Goal: Contribute content: Contribute content

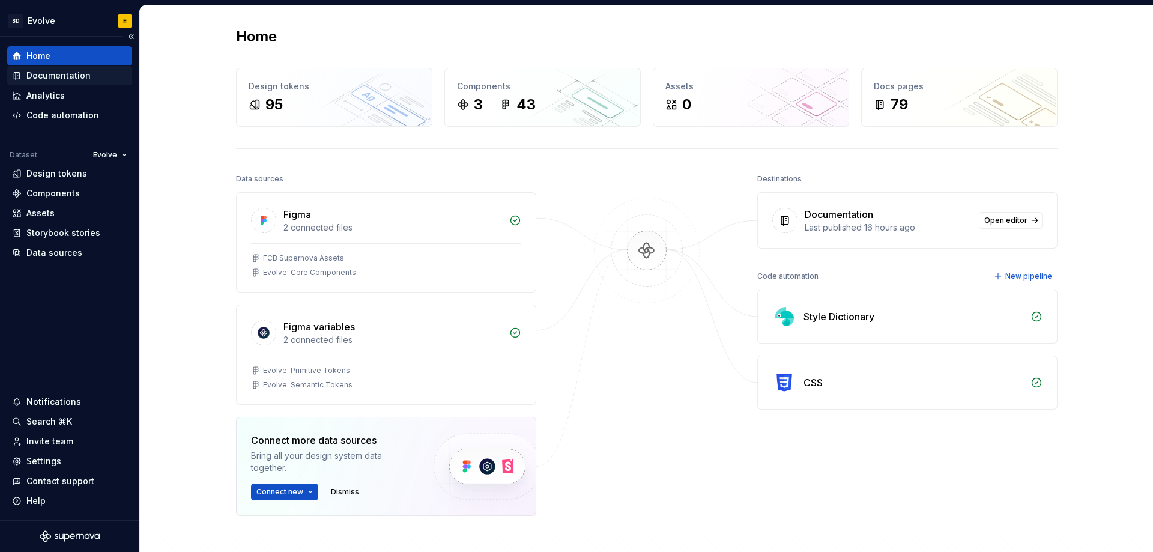
click at [56, 78] on div "Documentation" at bounding box center [58, 76] width 64 height 12
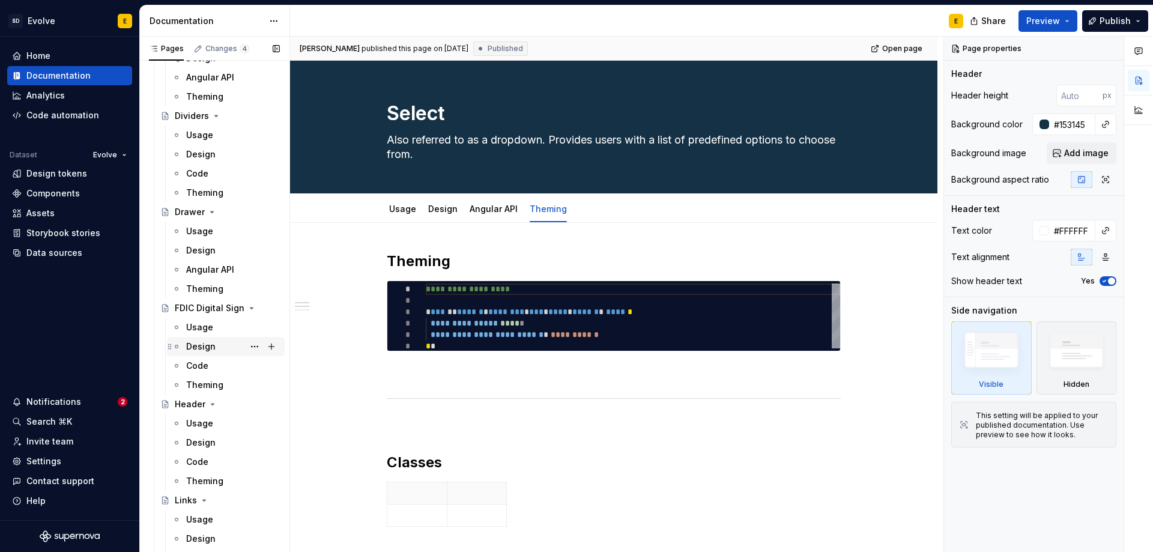
scroll to position [901, 0]
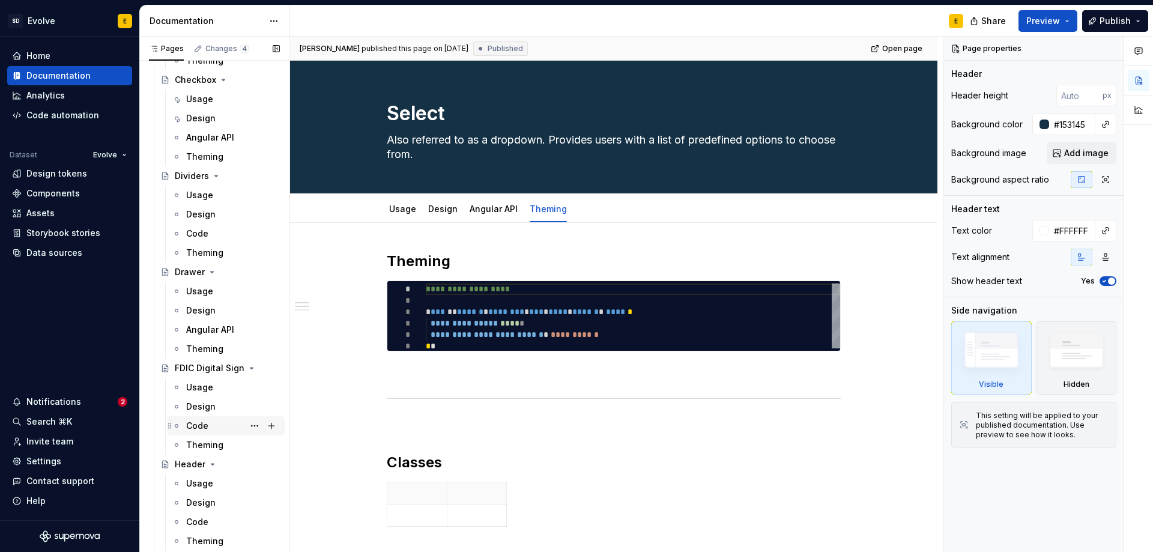
click at [207, 427] on div "Code" at bounding box center [197, 426] width 22 height 12
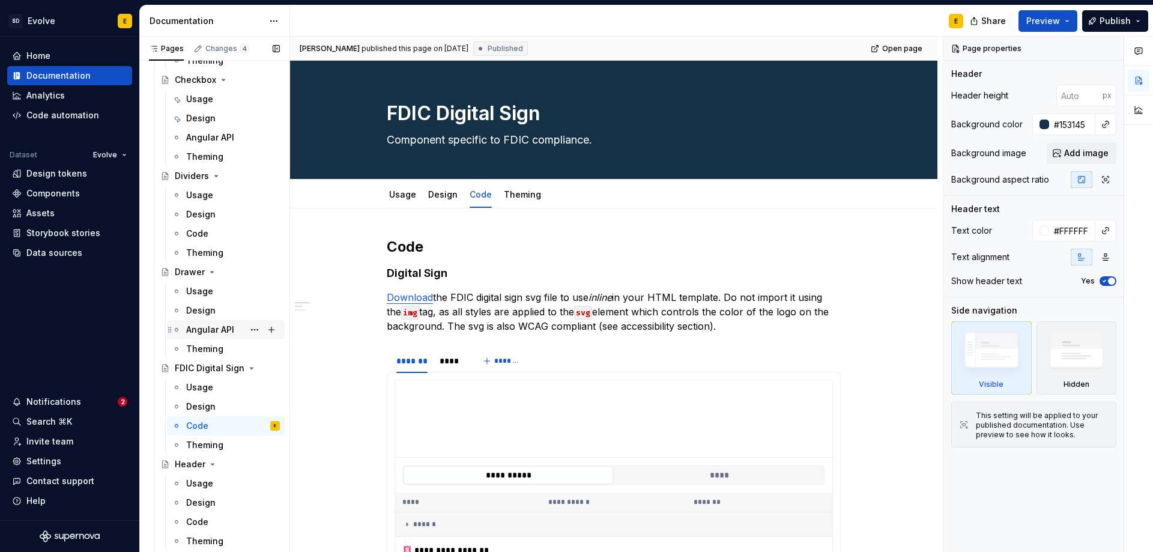
click at [222, 324] on div "Angular API" at bounding box center [210, 330] width 48 height 12
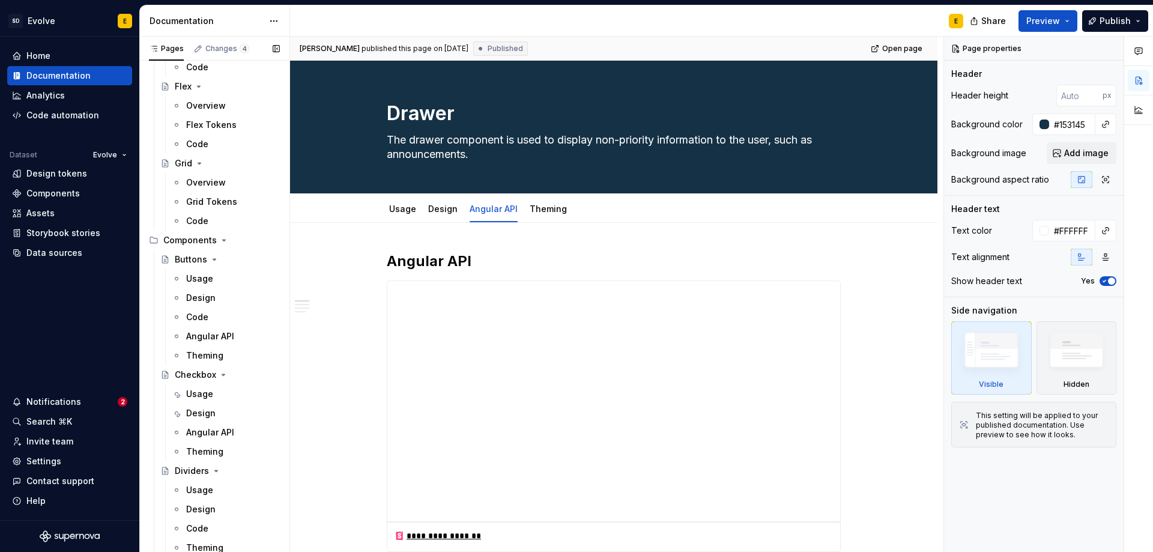
scroll to position [601, 0]
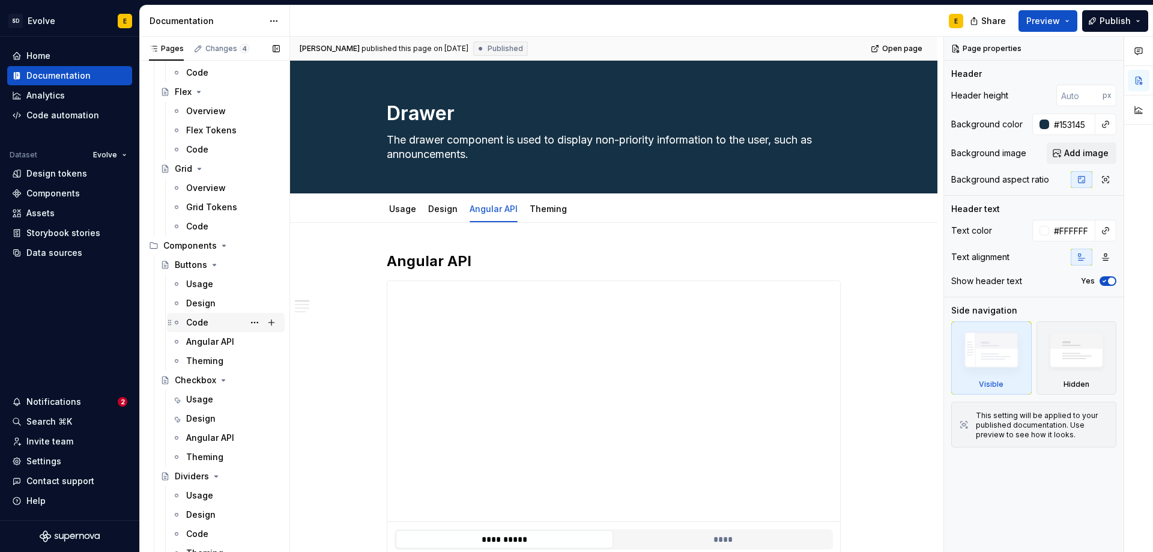
click at [205, 321] on div "Code" at bounding box center [197, 323] width 22 height 12
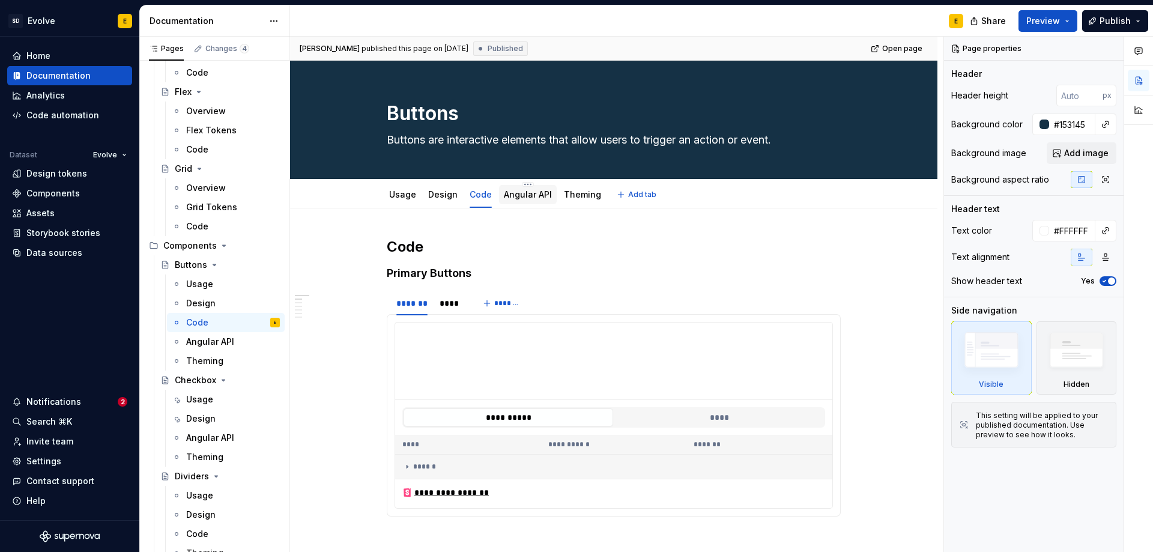
click at [514, 195] on link "Angular API" at bounding box center [528, 194] width 48 height 10
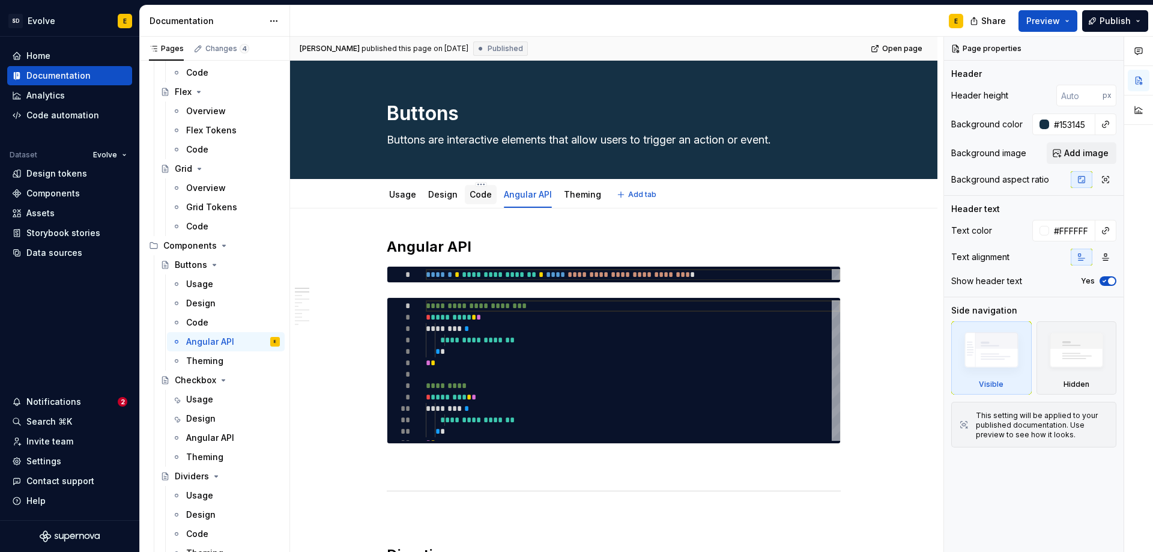
click at [473, 196] on link "Code" at bounding box center [481, 194] width 22 height 10
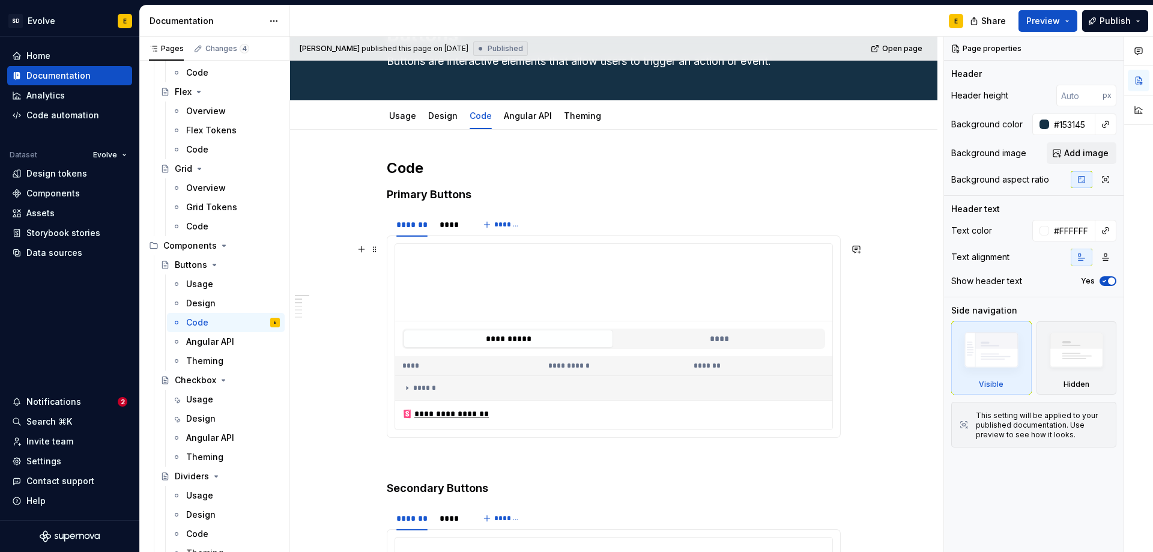
scroll to position [120, 0]
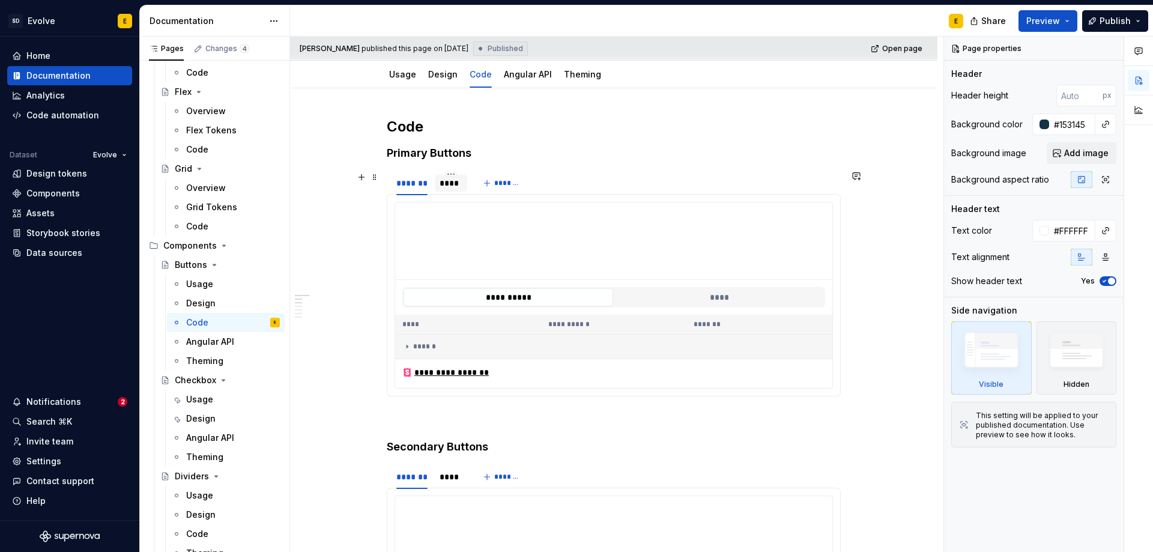
click at [458, 183] on div "****" at bounding box center [451, 183] width 22 height 12
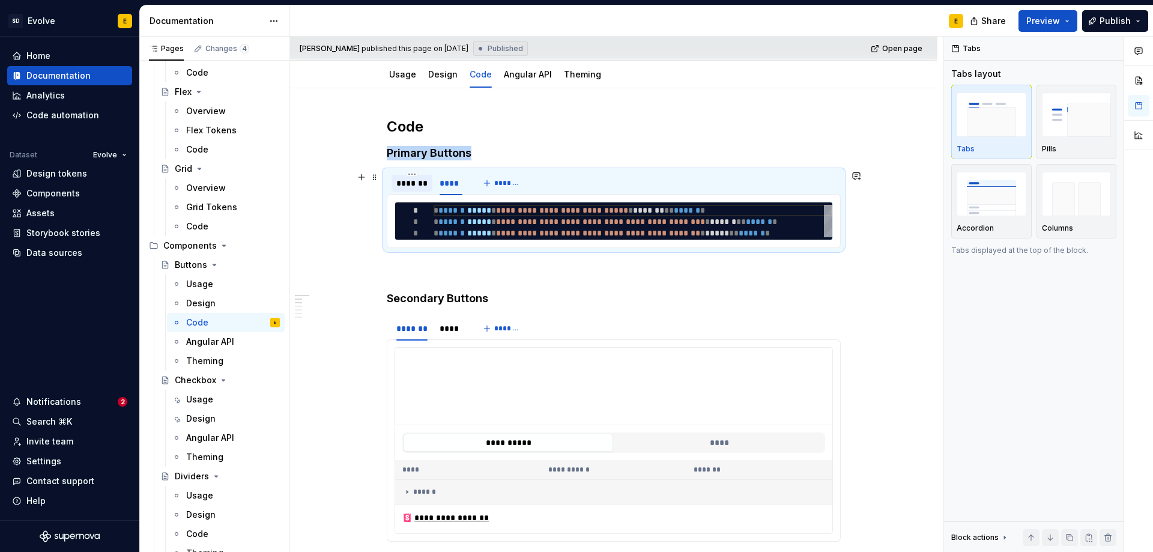
click at [425, 181] on div "*******" at bounding box center [411, 183] width 31 height 12
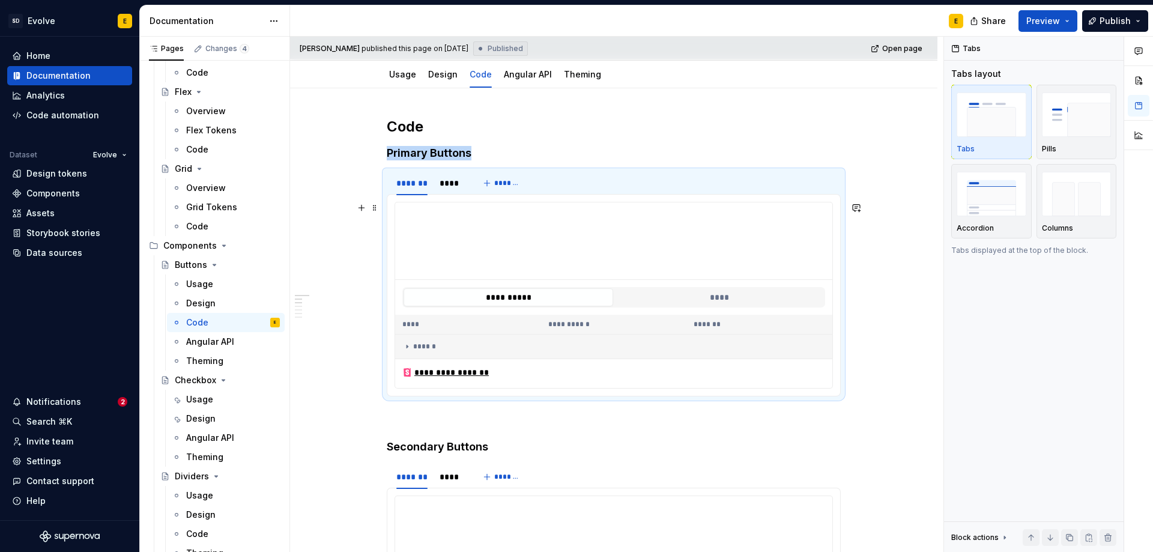
scroll to position [180, 0]
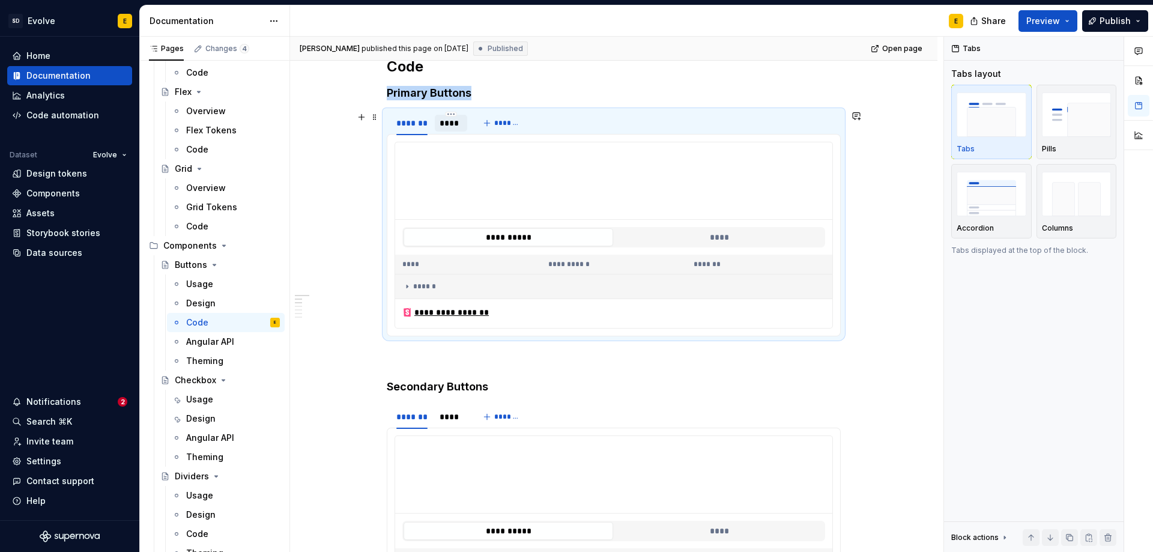
click at [446, 121] on div "****" at bounding box center [451, 123] width 22 height 12
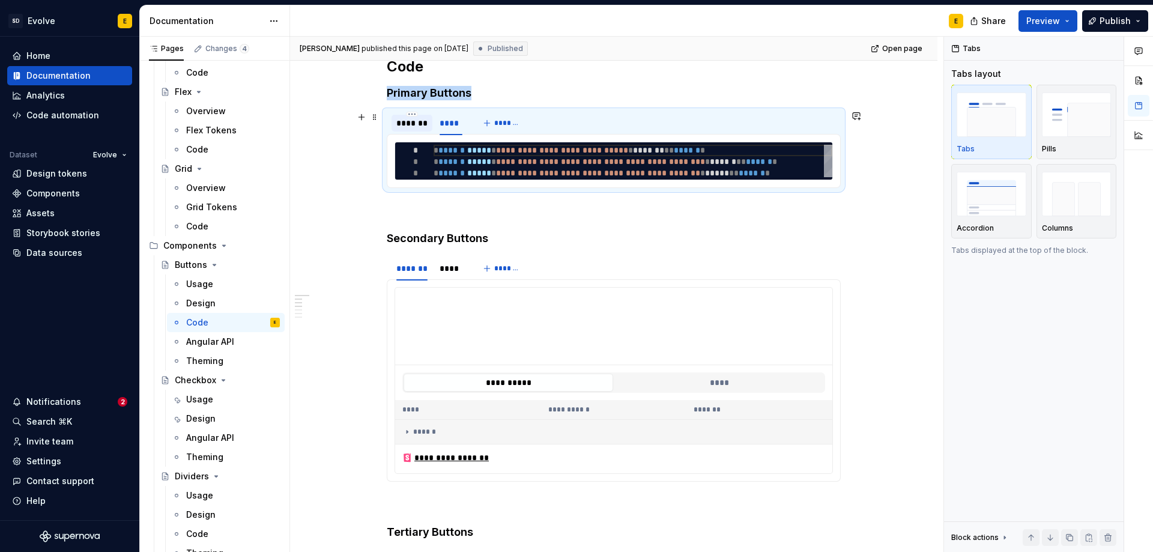
click at [406, 123] on div "*******" at bounding box center [411, 123] width 31 height 12
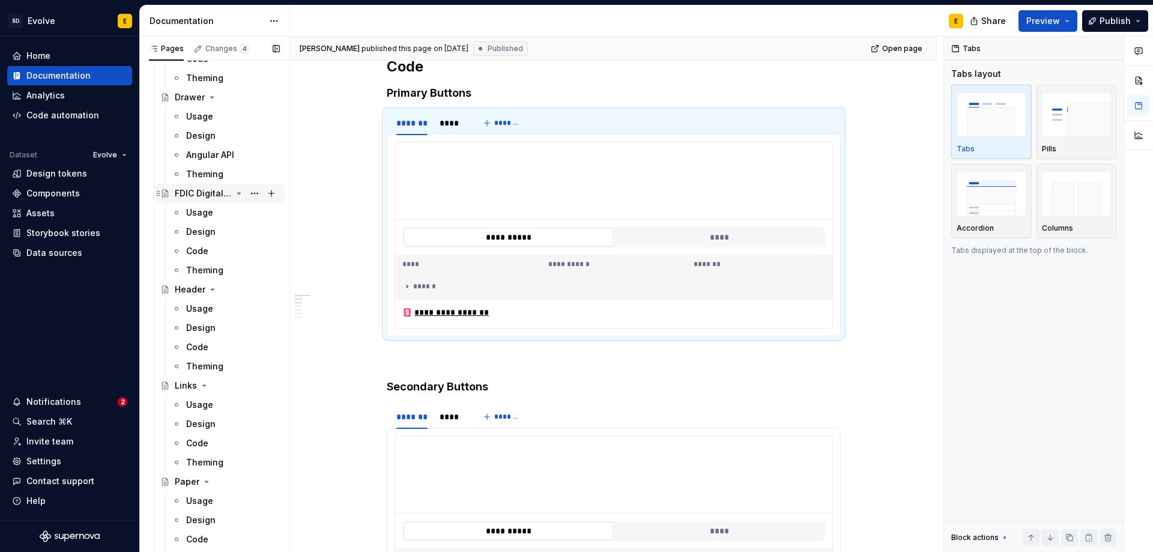
scroll to position [1081, 0]
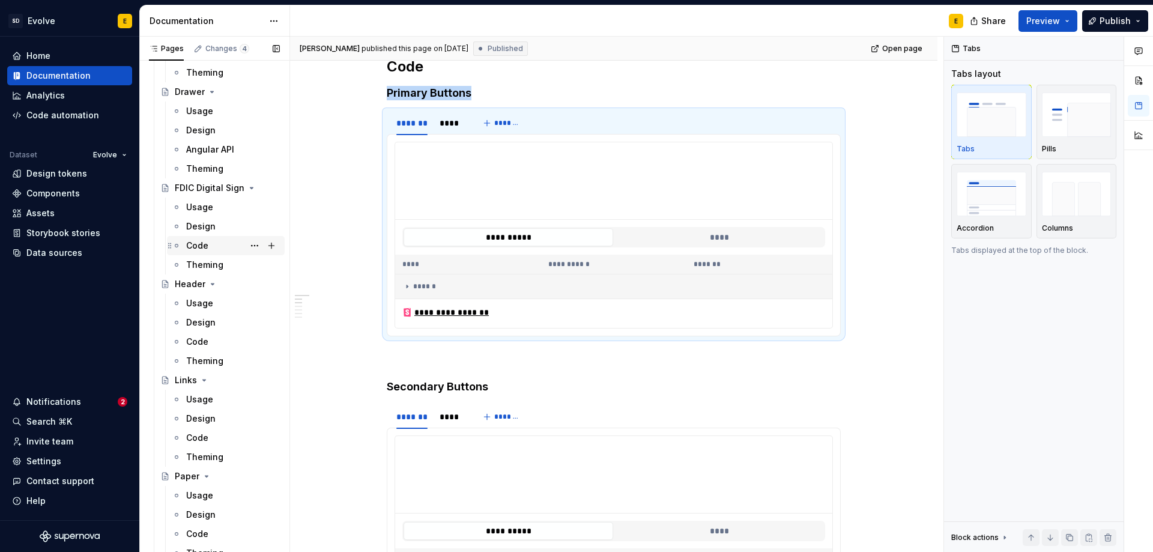
click at [195, 246] on div "Code" at bounding box center [197, 246] width 22 height 12
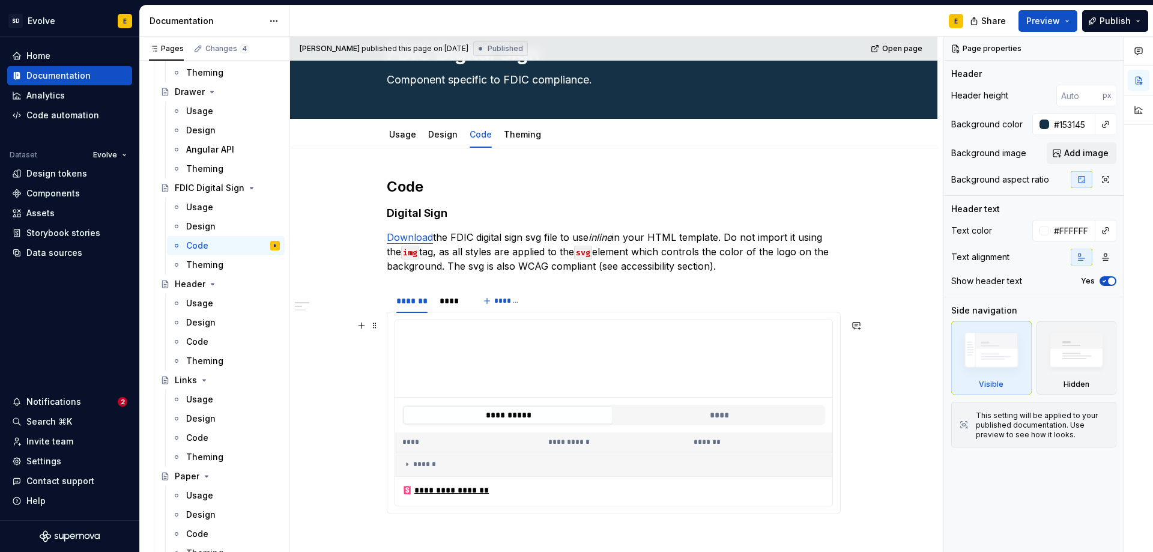
scroll to position [120, 0]
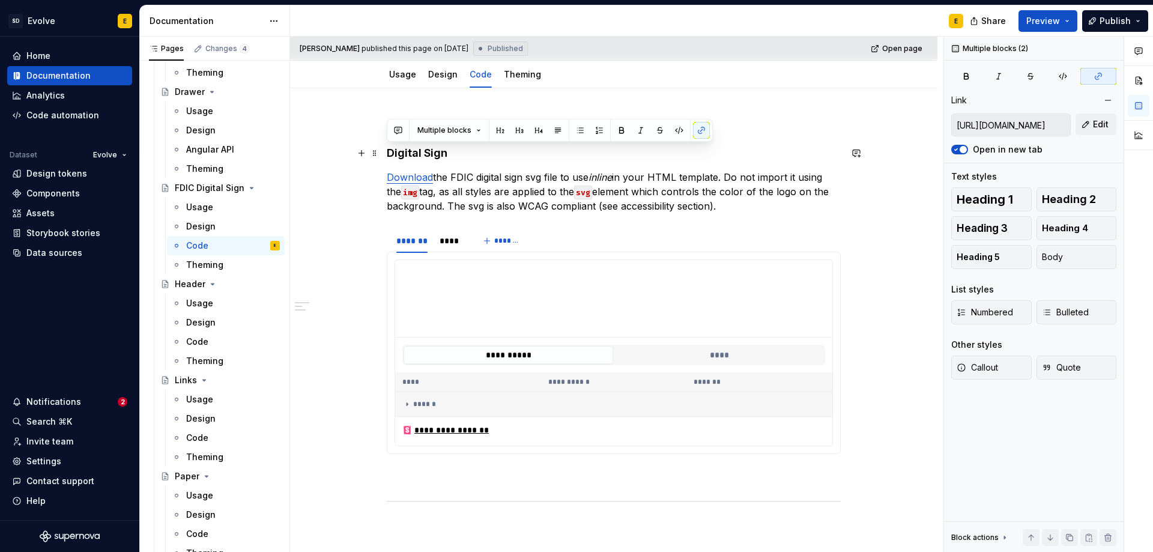
drag, startPoint x: 728, startPoint y: 210, endPoint x: 383, endPoint y: 151, distance: 349.7
click at [383, 151] on div "**********" at bounding box center [614, 461] width 648 height 746
click at [693, 181] on p "Download the FDIC digital sign svg file to use inline in your HTML template. Do…" at bounding box center [614, 191] width 454 height 43
drag, startPoint x: 722, startPoint y: 208, endPoint x: 388, endPoint y: 150, distance: 339.0
click at [388, 150] on div "**********" at bounding box center [614, 385] width 454 height 537
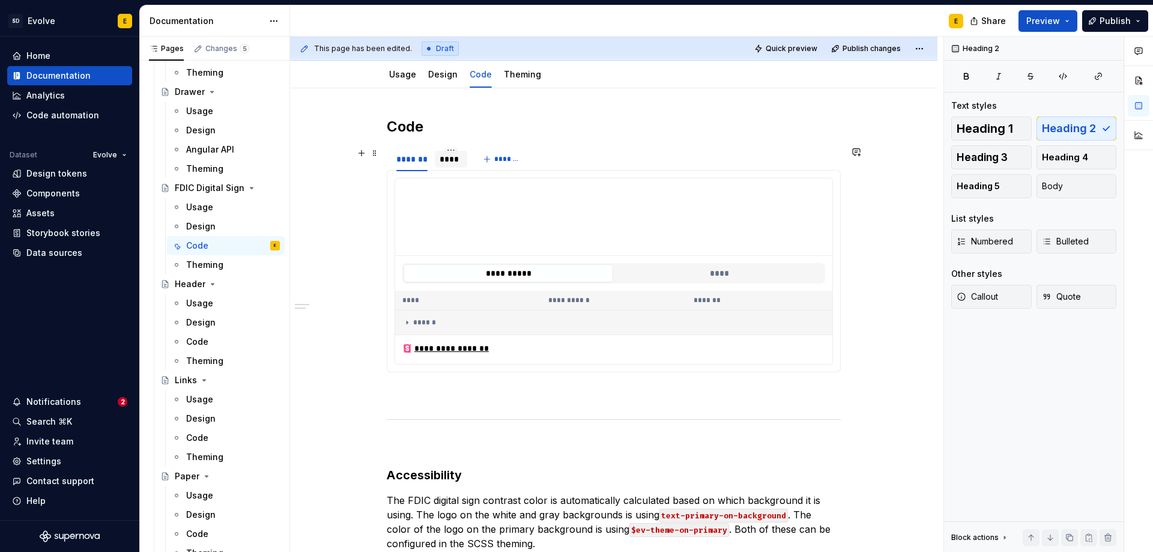
click at [454, 158] on div "****" at bounding box center [451, 159] width 22 height 12
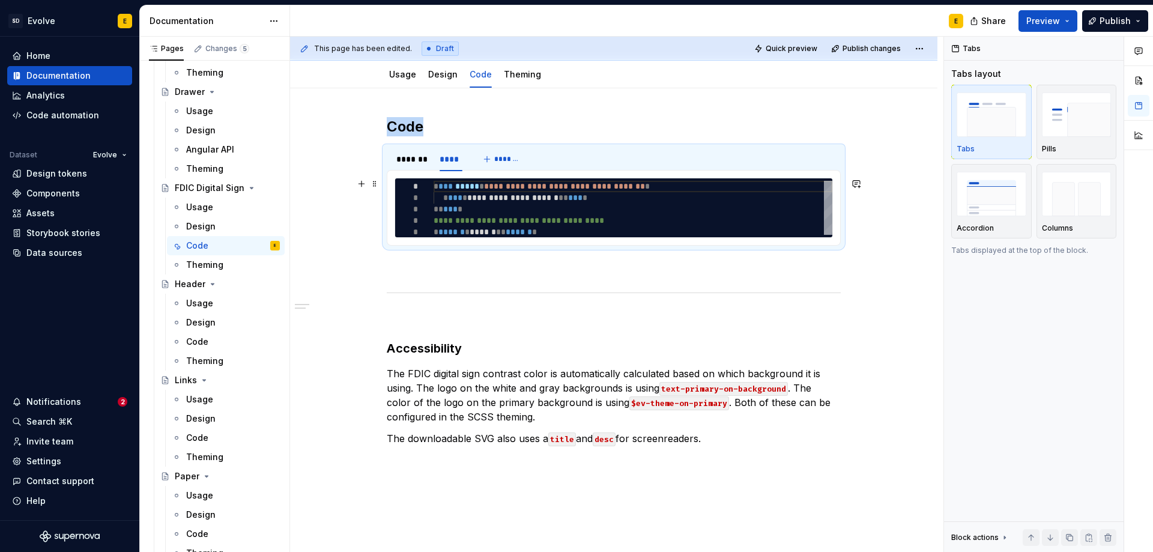
click at [410, 178] on div "**********" at bounding box center [614, 208] width 438 height 60
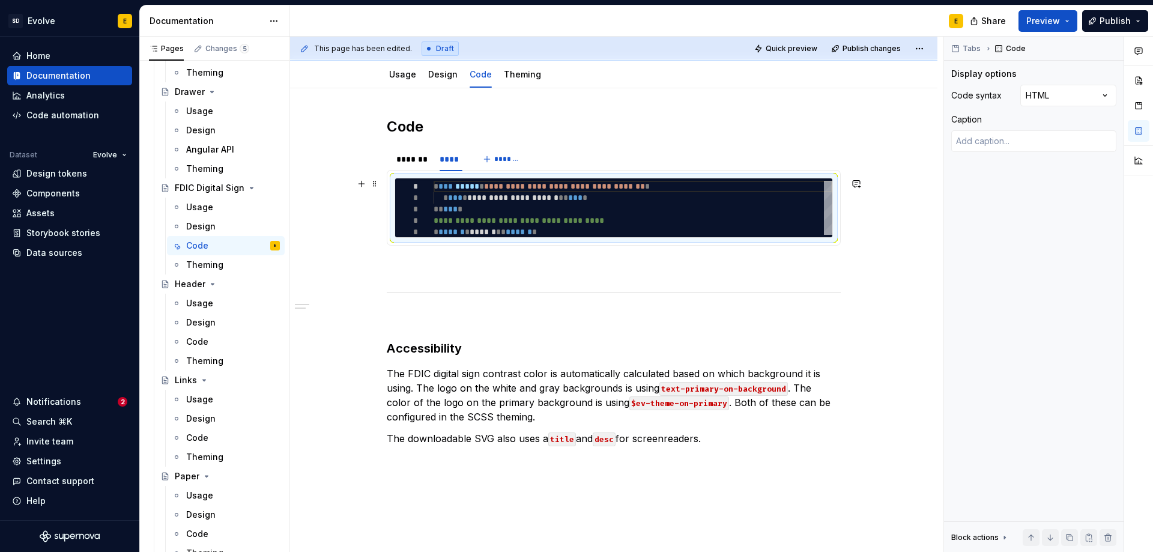
click at [395, 193] on div "**********" at bounding box center [614, 208] width 438 height 60
click at [729, 178] on div "**********" at bounding box center [614, 208] width 438 height 60
click at [364, 187] on button "button" at bounding box center [361, 183] width 17 height 17
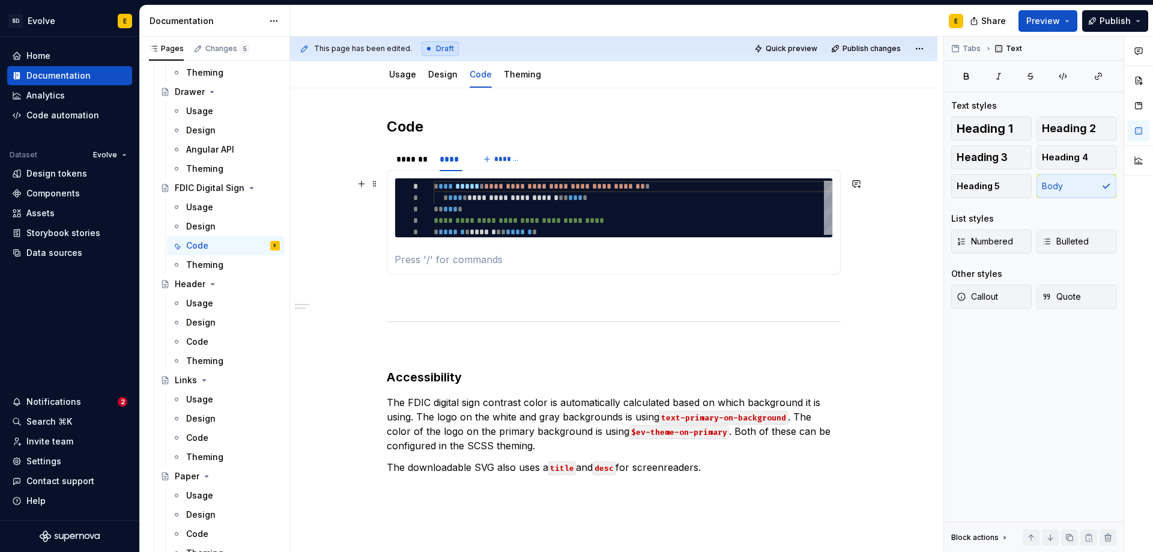
click at [419, 261] on p at bounding box center [614, 259] width 438 height 14
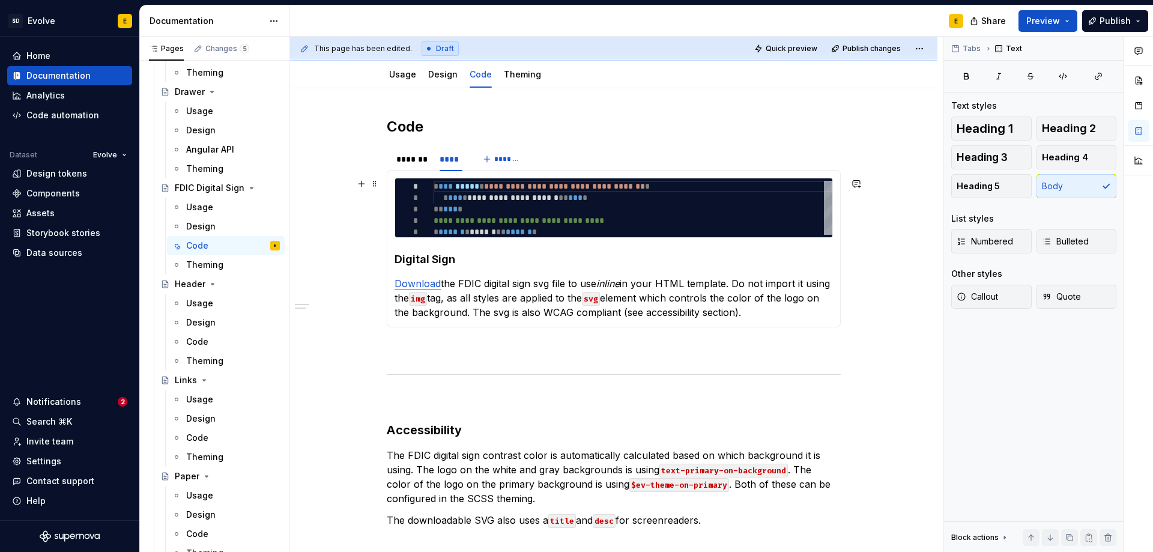
click at [395, 202] on div "**********" at bounding box center [614, 208] width 438 height 60
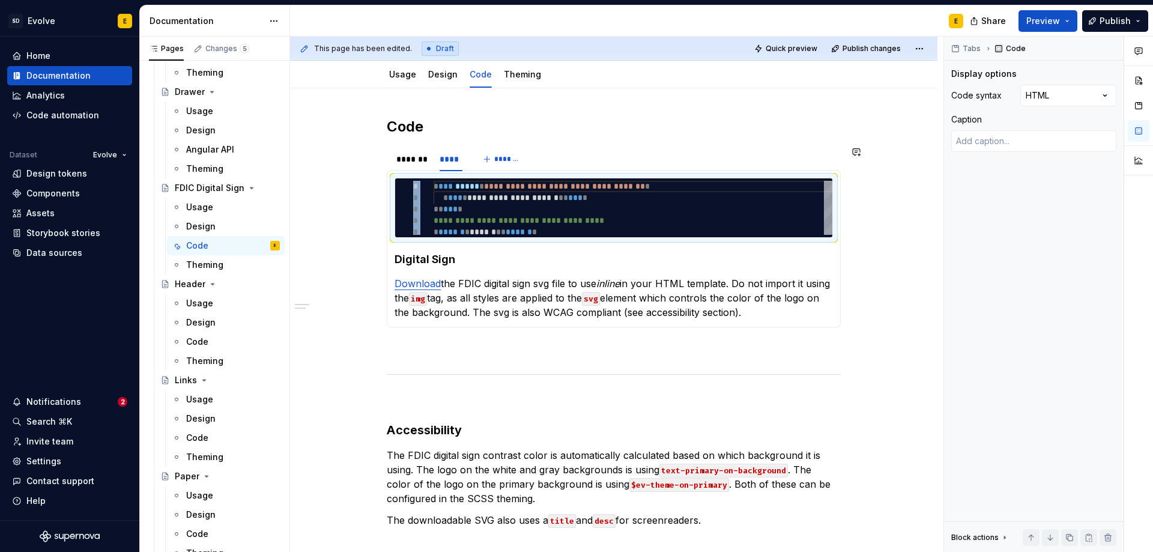
drag, startPoint x: 394, startPoint y: 202, endPoint x: 402, endPoint y: 323, distance: 120.4
click at [402, 323] on div "**********" at bounding box center [614, 248] width 454 height 157
type textarea "*"
drag, startPoint x: 396, startPoint y: 221, endPoint x: 408, endPoint y: 273, distance: 52.9
click at [408, 273] on section-item-column "**********" at bounding box center [614, 249] width 438 height 142
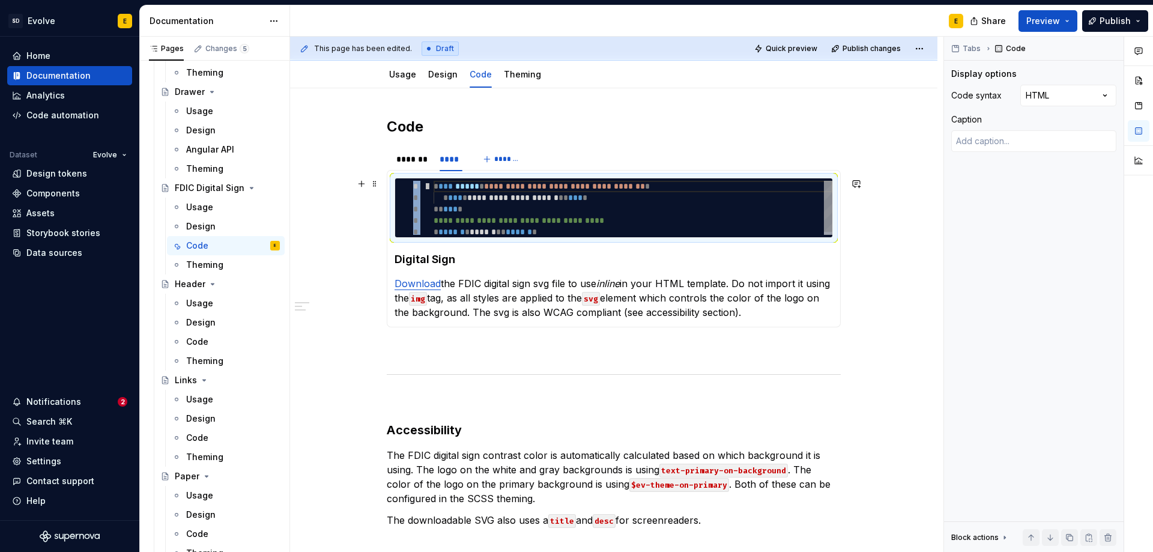
type textarea "**********"
click at [395, 188] on div "**********" at bounding box center [614, 208] width 438 height 60
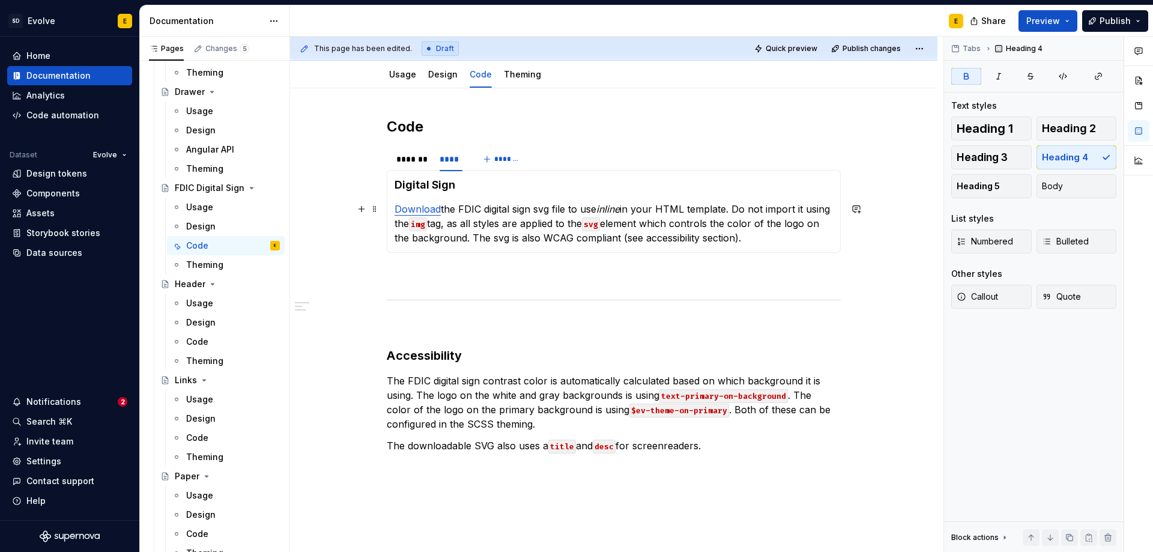
click at [784, 233] on p "Download the FDIC digital sign svg file to use inline in your HTML template. Do…" at bounding box center [614, 223] width 438 height 43
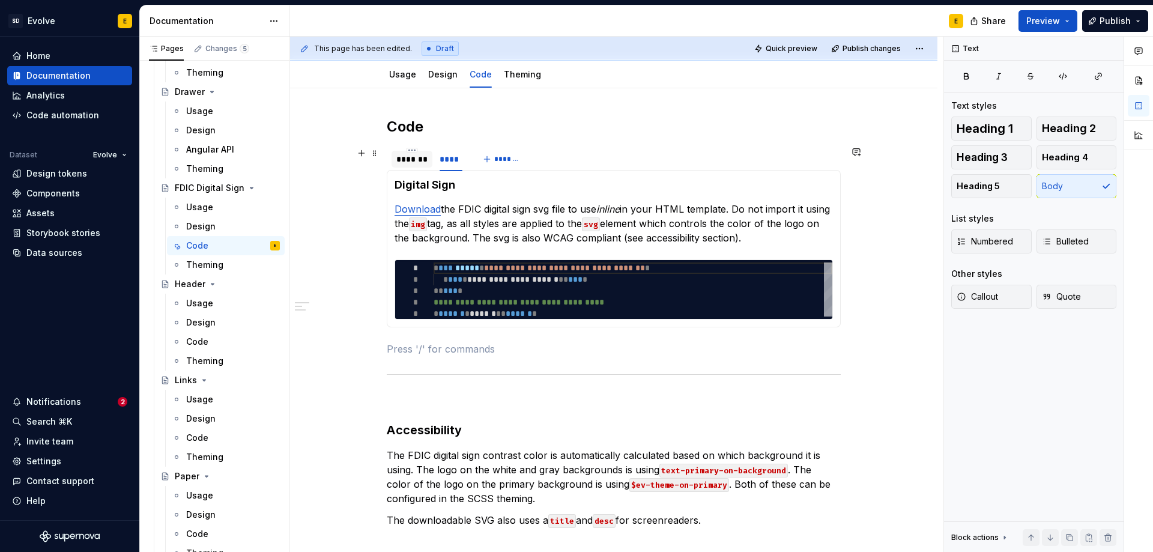
click at [402, 162] on div "*******" at bounding box center [411, 159] width 31 height 12
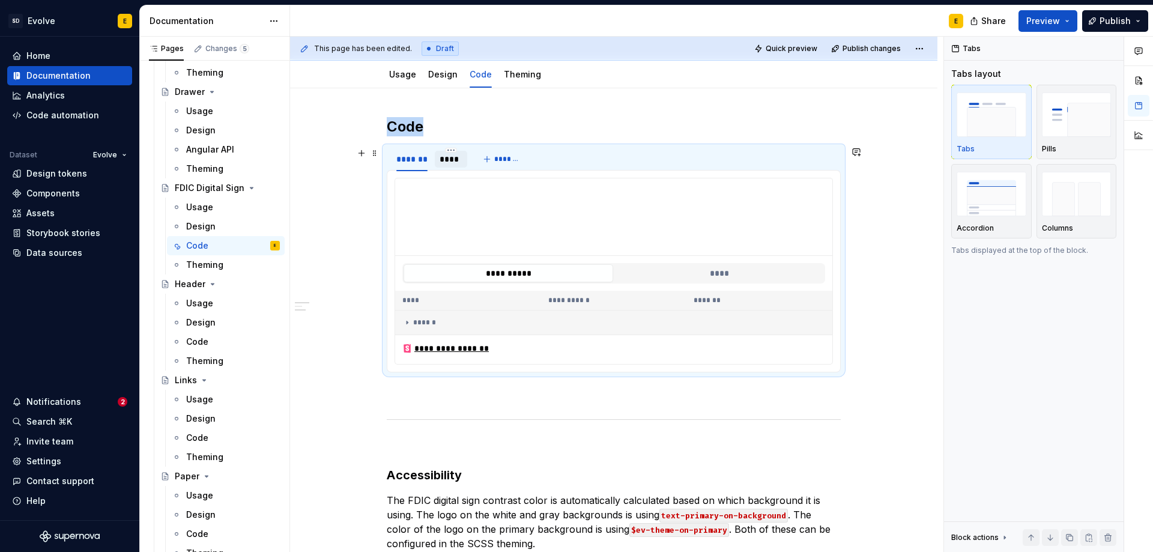
click at [461, 159] on div "****" at bounding box center [451, 159] width 22 height 12
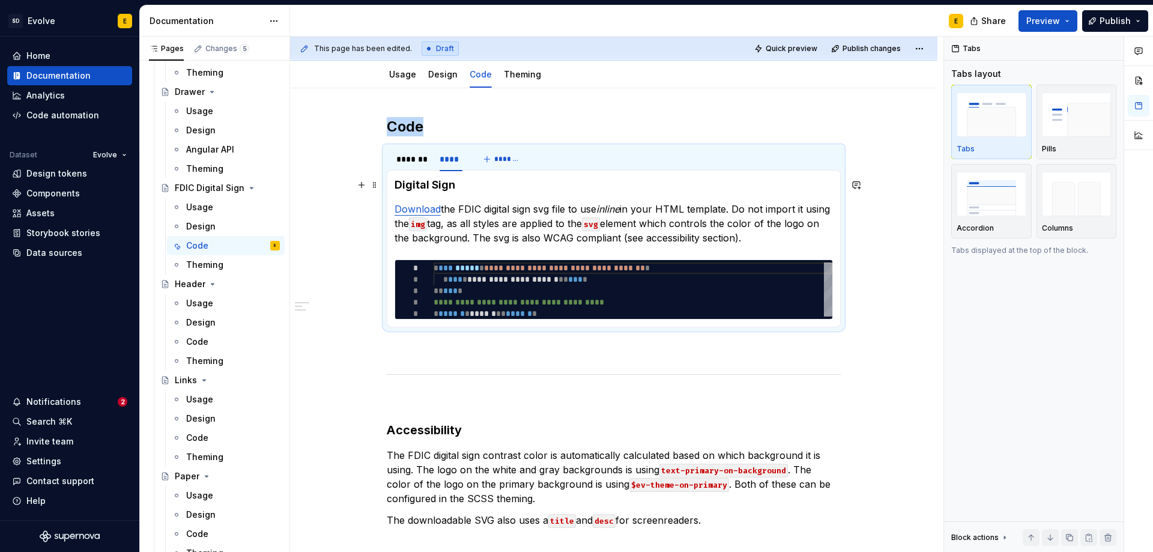
click at [423, 187] on strong "Digital Sign" at bounding box center [425, 184] width 61 height 13
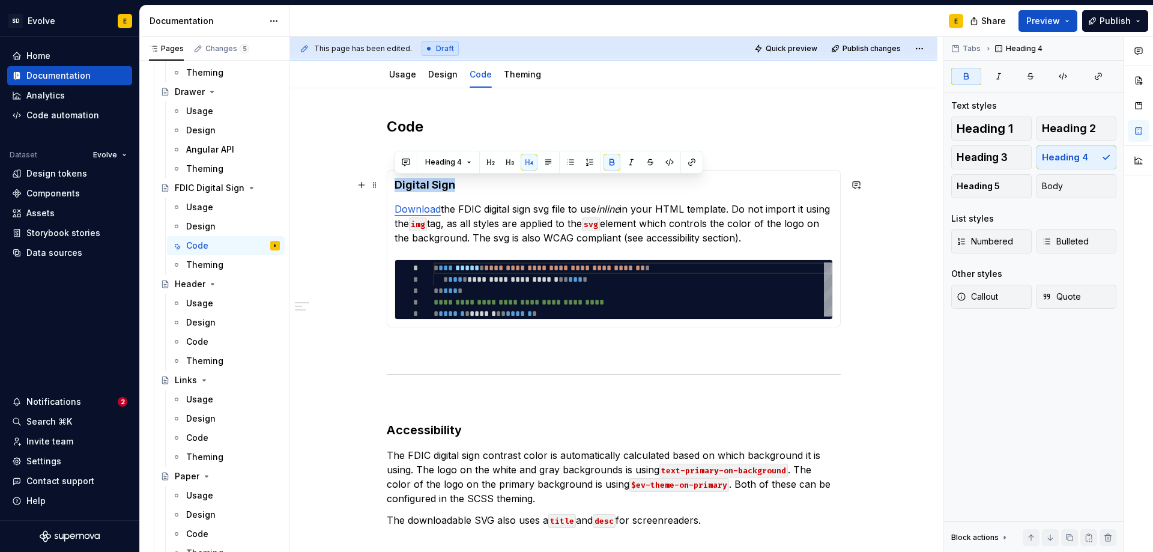
drag, startPoint x: 395, startPoint y: 186, endPoint x: 470, endPoint y: 186, distance: 74.5
click at [470, 186] on h4 "Digital Sign" at bounding box center [614, 185] width 438 height 14
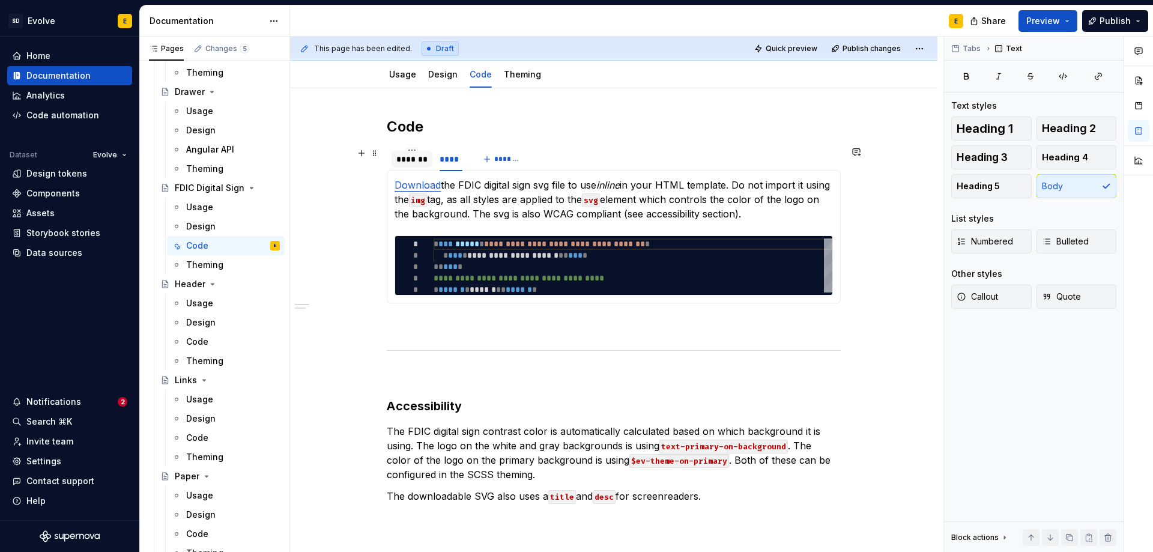
click at [408, 163] on div "*******" at bounding box center [411, 159] width 31 height 12
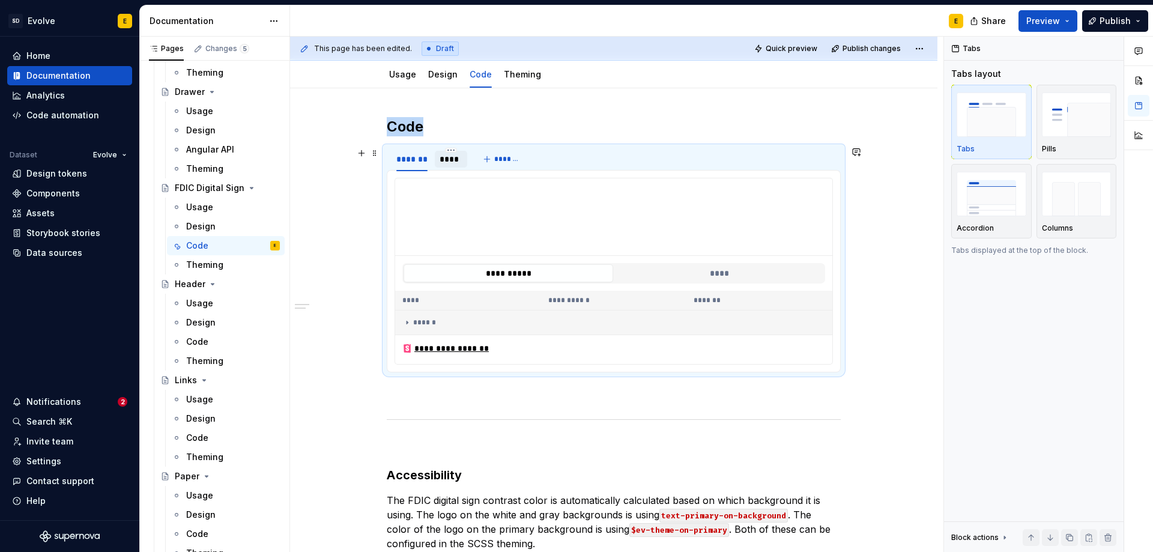
click at [452, 160] on div "****" at bounding box center [451, 159] width 22 height 12
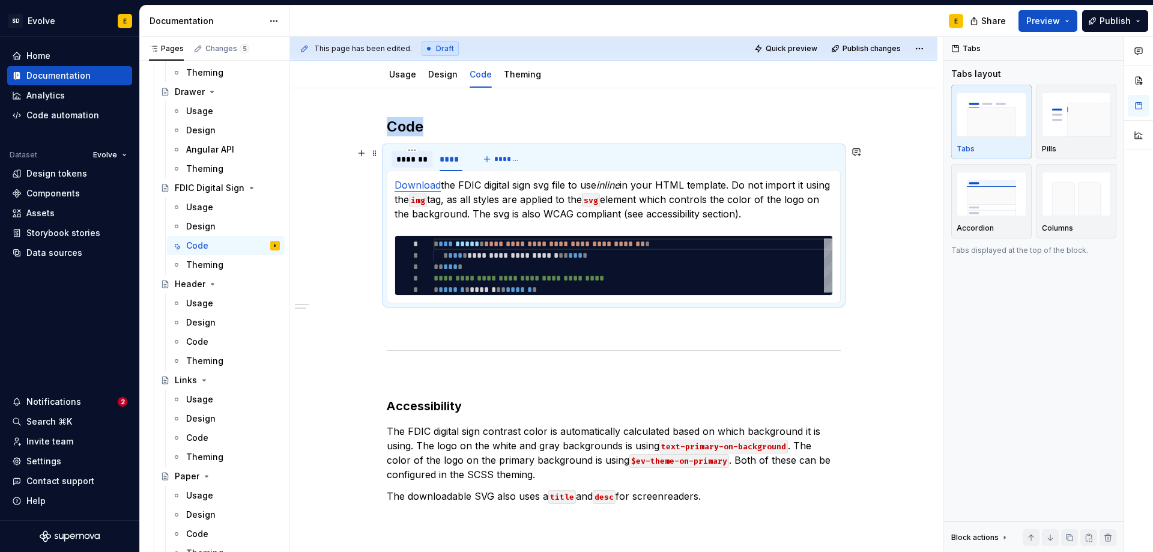
click at [423, 161] on div "*******" at bounding box center [411, 159] width 31 height 12
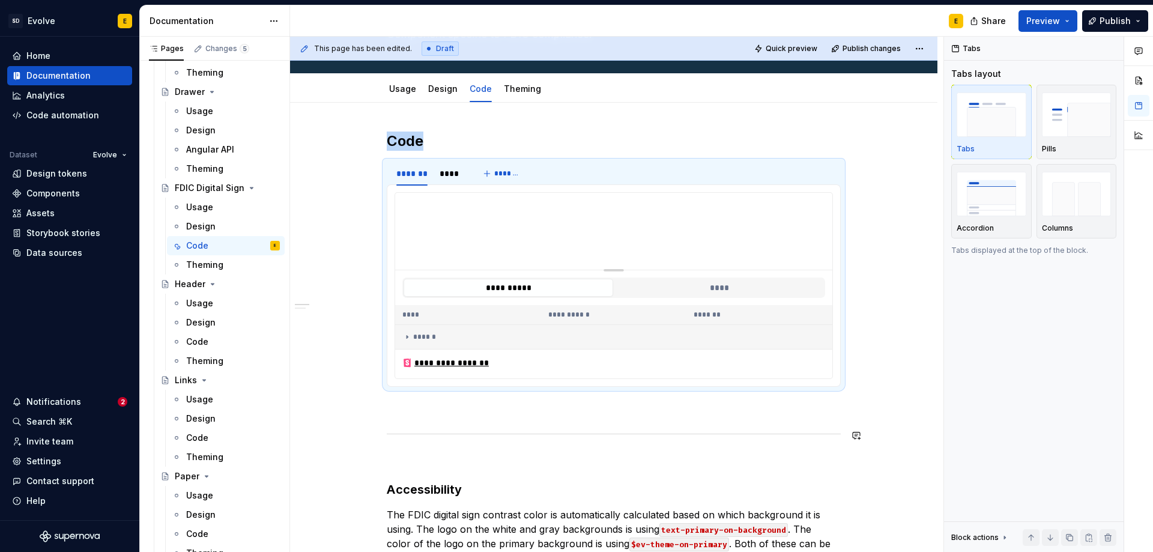
scroll to position [0, 0]
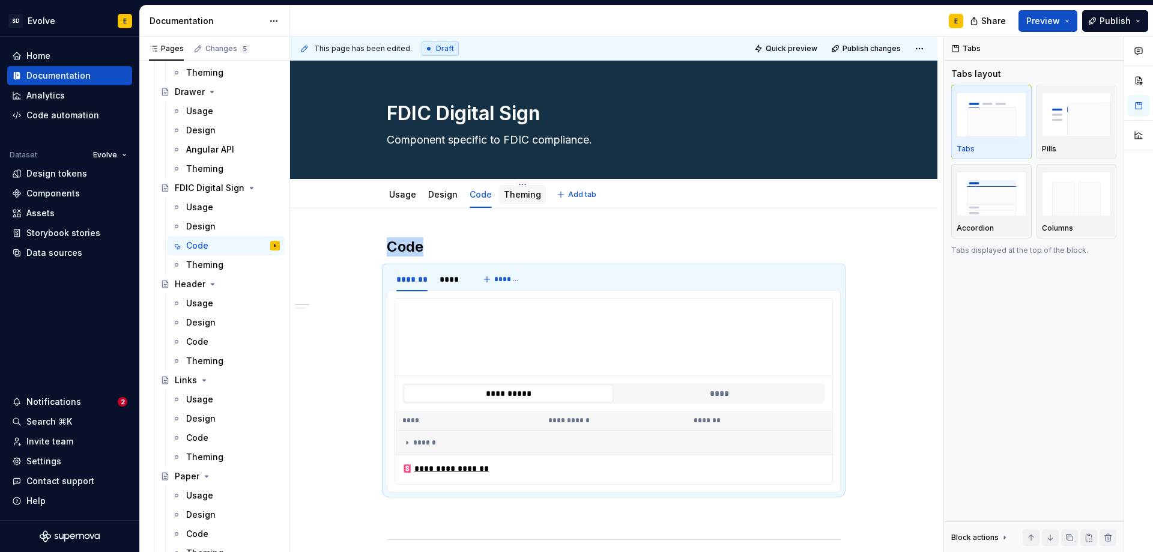
click at [532, 190] on link "Theming" at bounding box center [522, 194] width 37 height 10
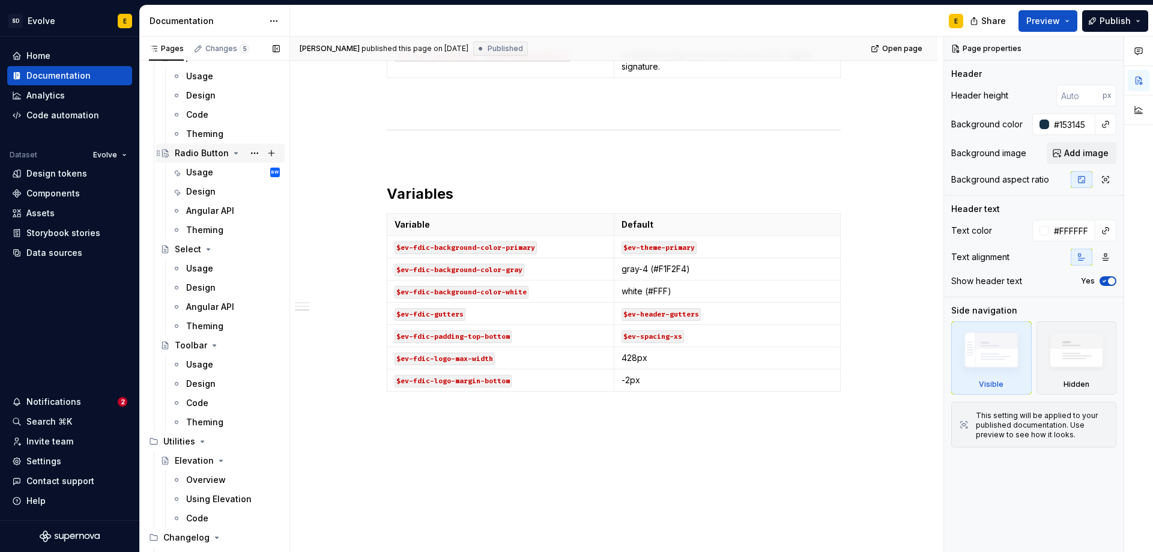
scroll to position [1502, 0]
click at [199, 329] on div "Theming" at bounding box center [204, 325] width 37 height 12
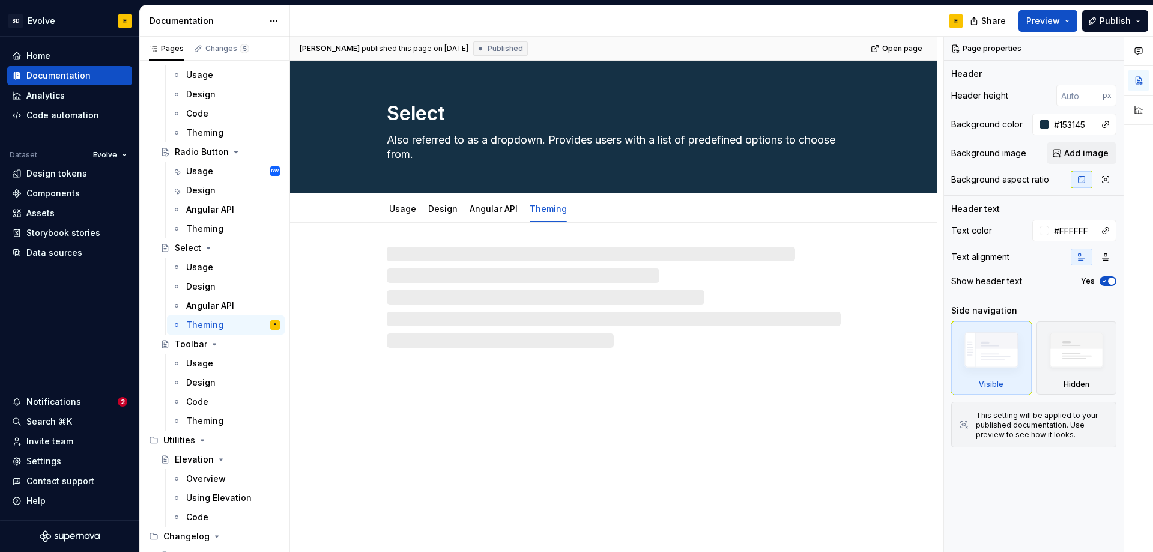
type textarea "*"
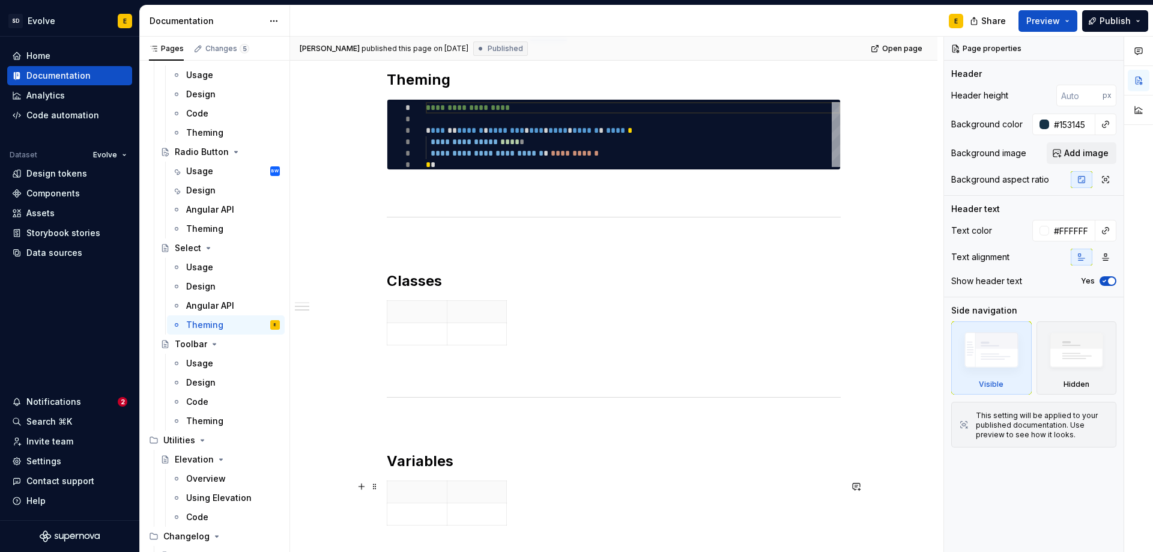
scroll to position [180, 0]
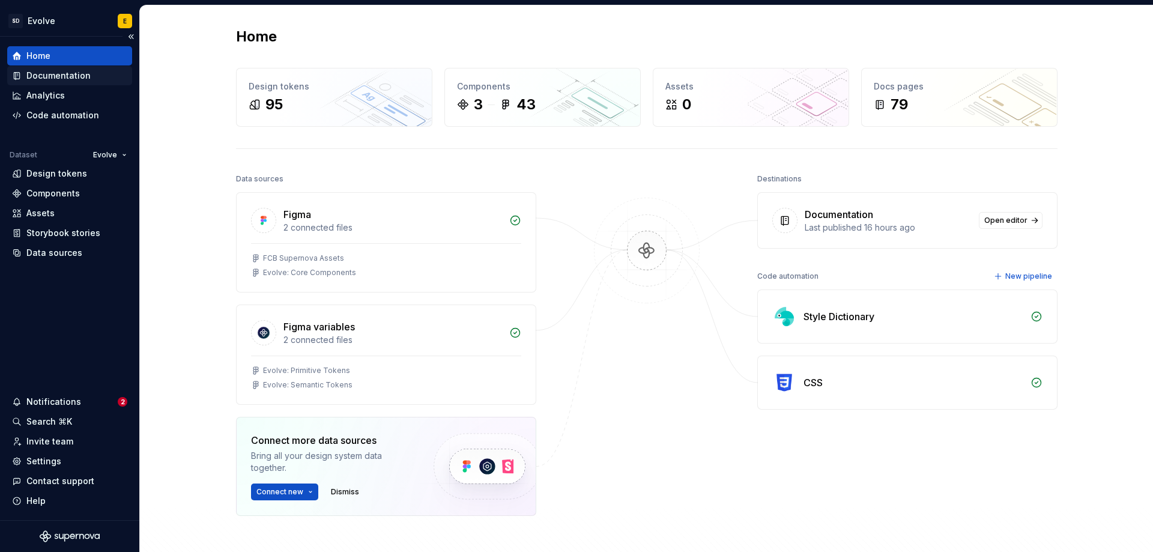
click at [23, 76] on div "Documentation" at bounding box center [69, 76] width 115 height 12
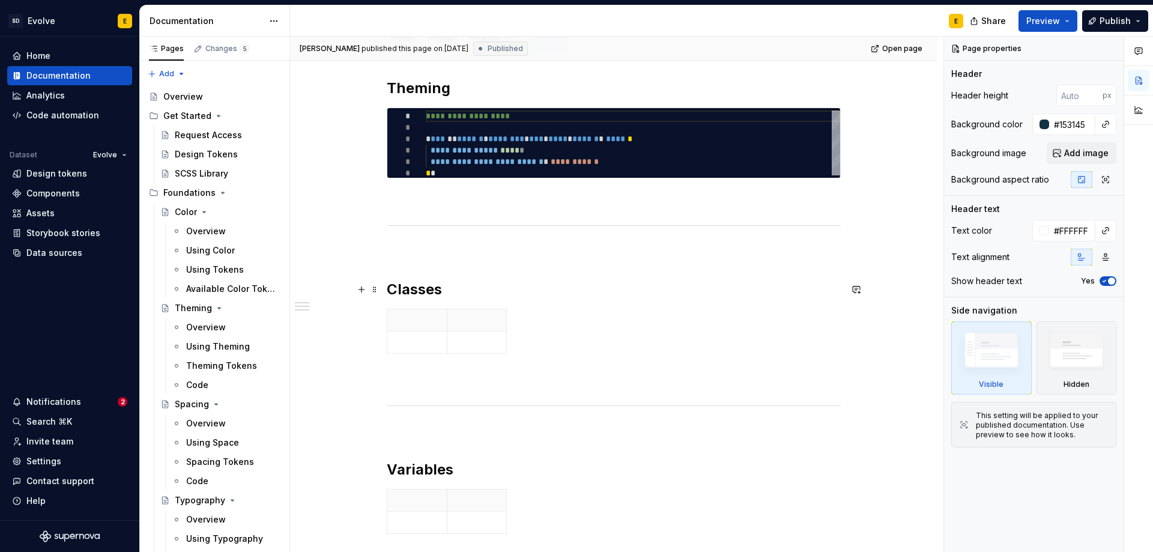
scroll to position [180, 0]
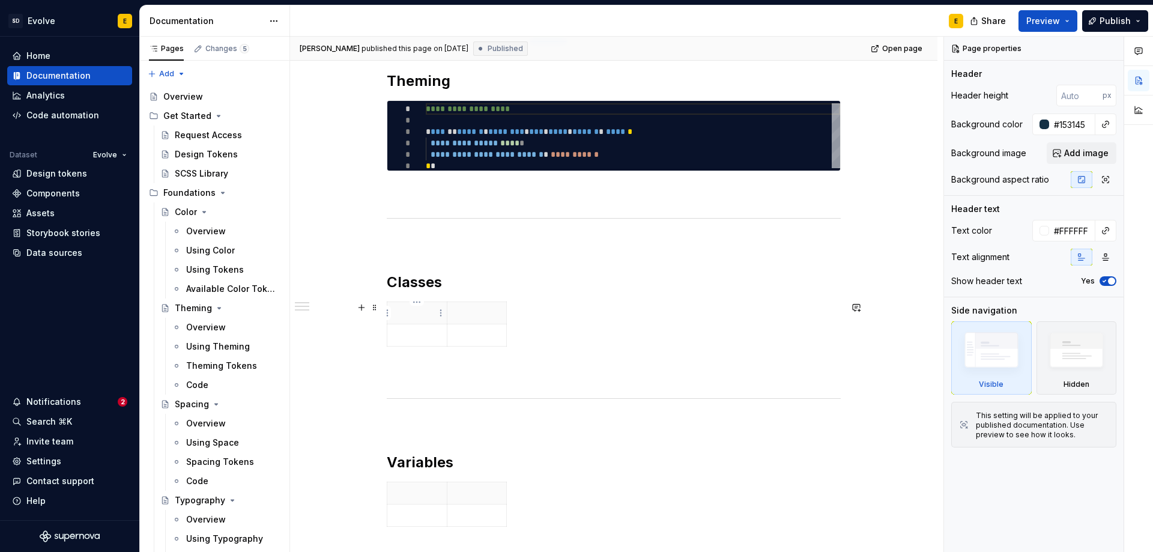
click at [421, 320] on th at bounding box center [417, 313] width 60 height 22
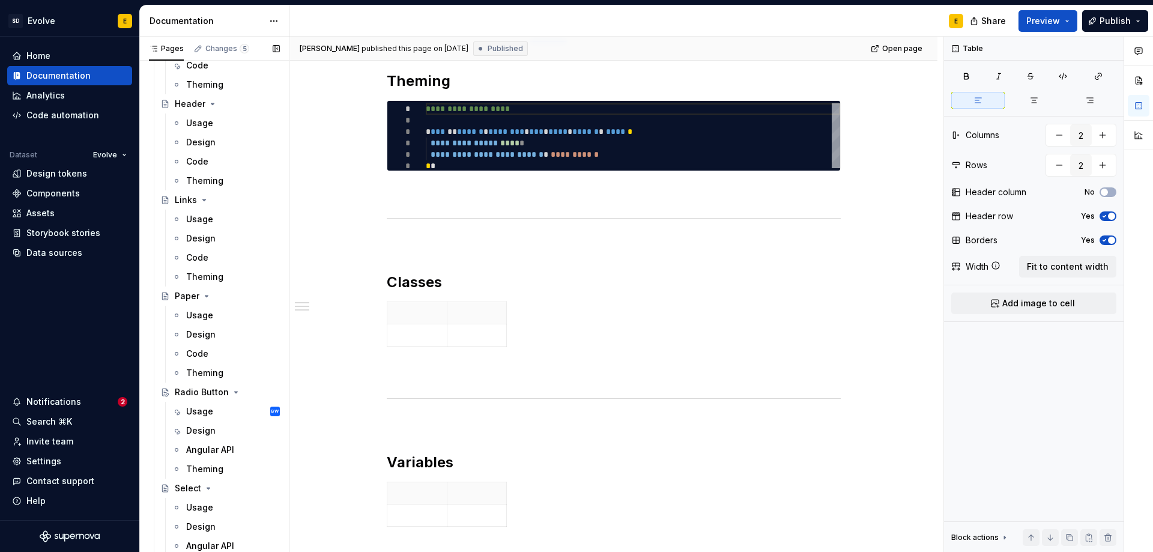
scroll to position [1442, 0]
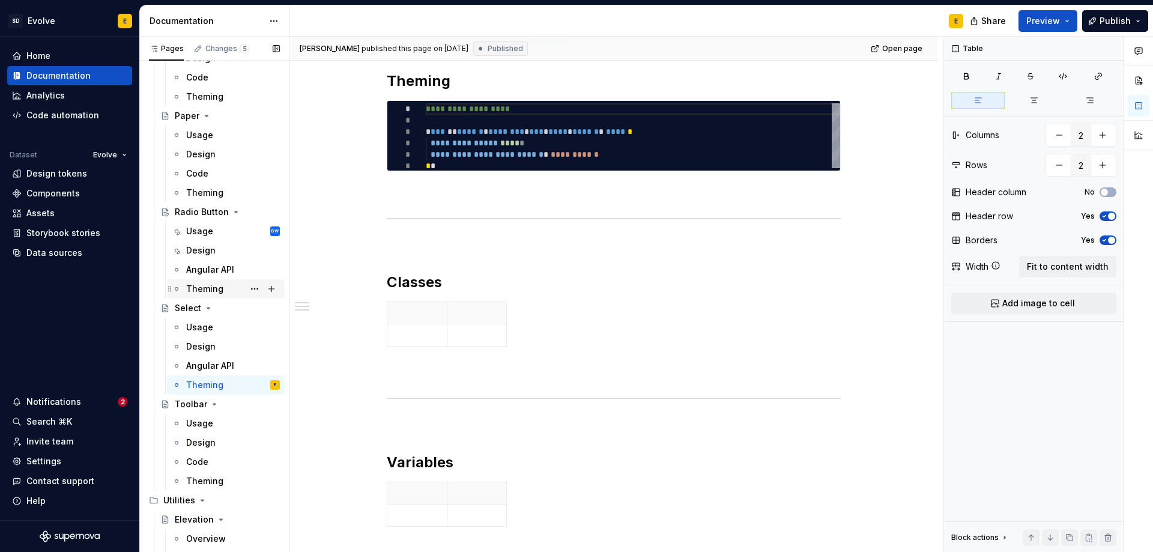
click at [210, 288] on div "Theming" at bounding box center [204, 289] width 37 height 12
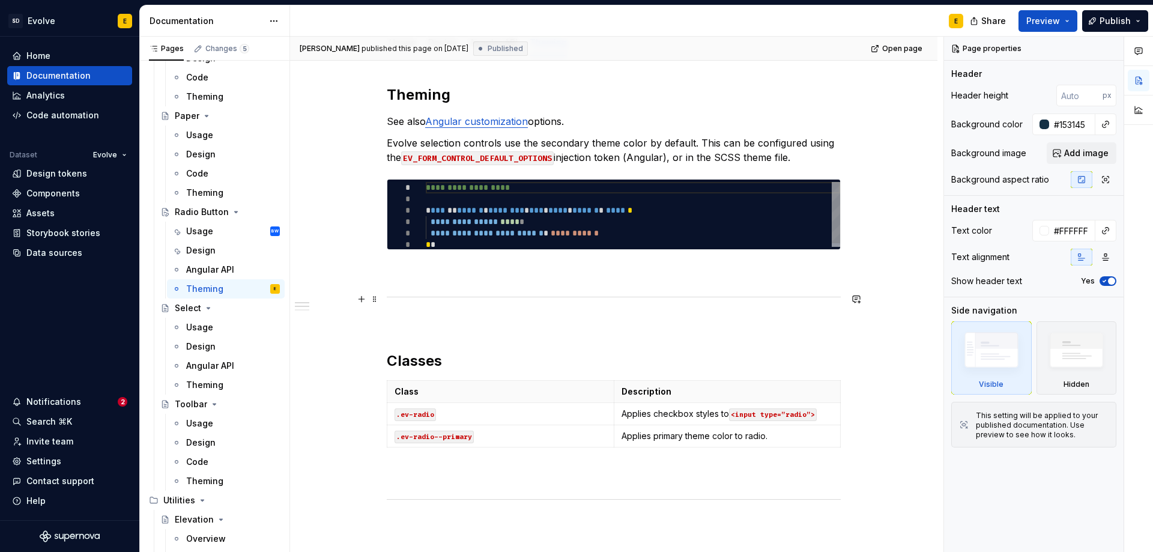
scroll to position [240, 0]
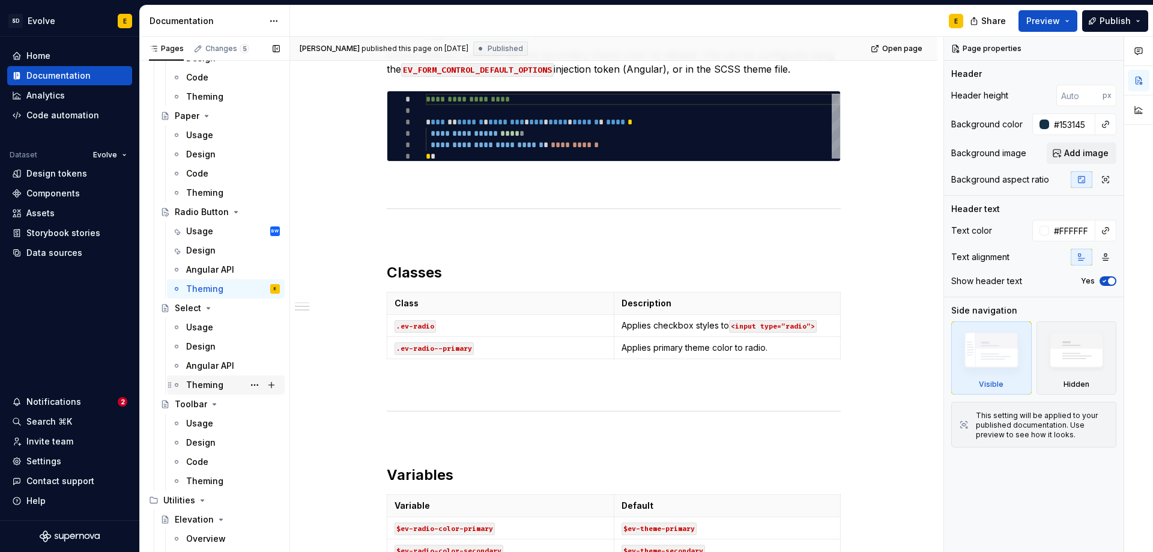
click at [195, 384] on div "Theming" at bounding box center [204, 385] width 37 height 12
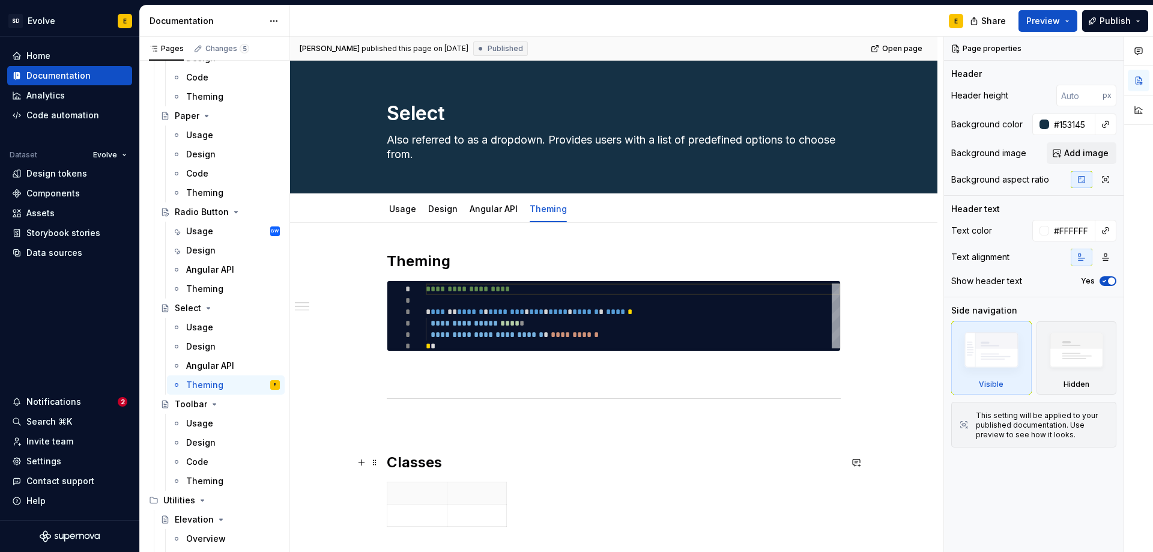
scroll to position [120, 0]
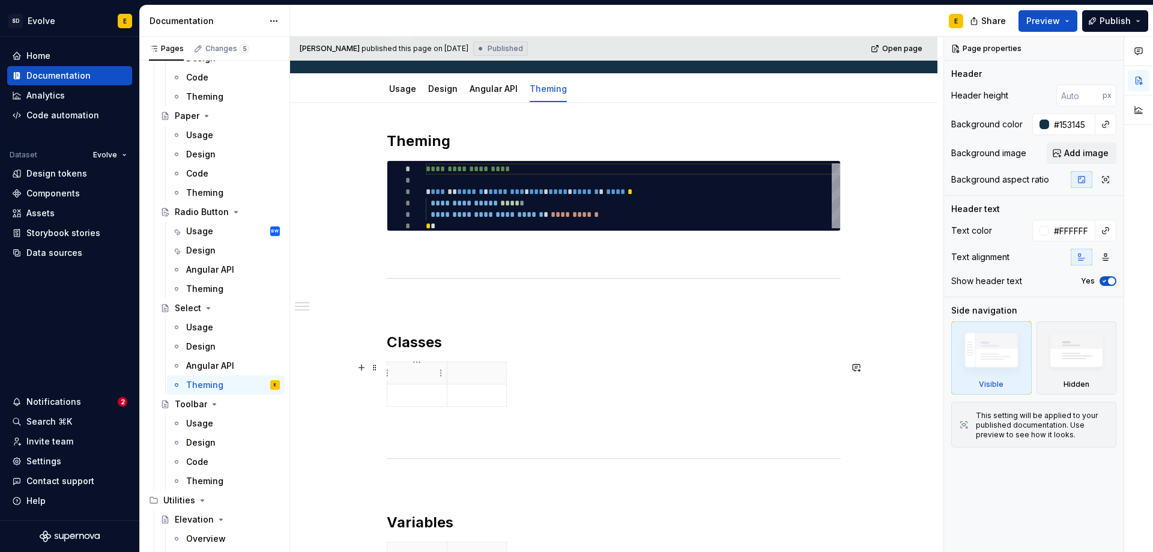
click at [407, 375] on p at bounding box center [417, 373] width 45 height 12
type textarea "*"
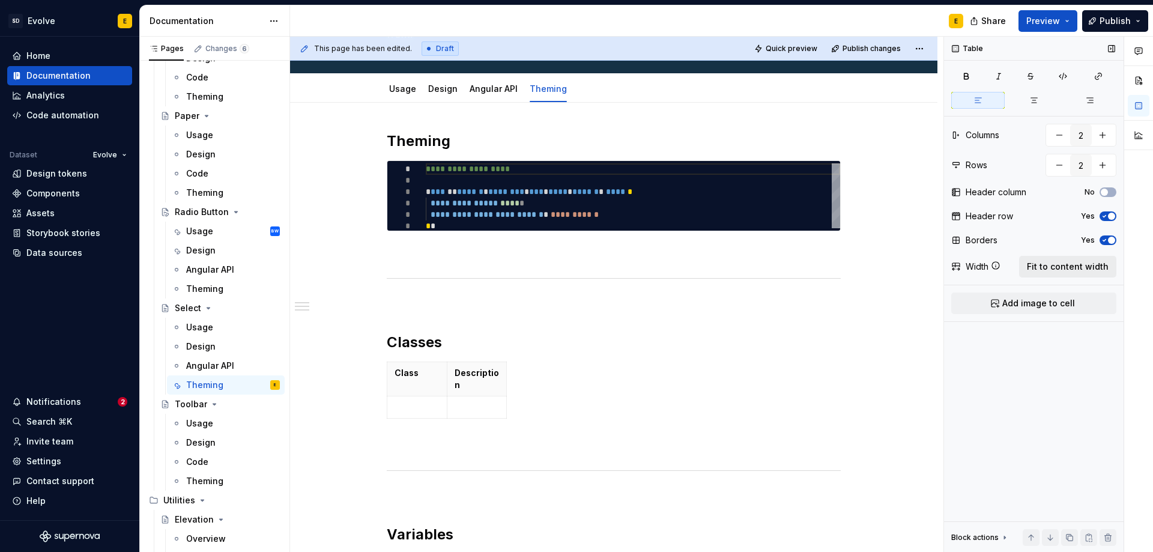
click at [1063, 272] on span "Fit to content width" at bounding box center [1068, 267] width 82 height 12
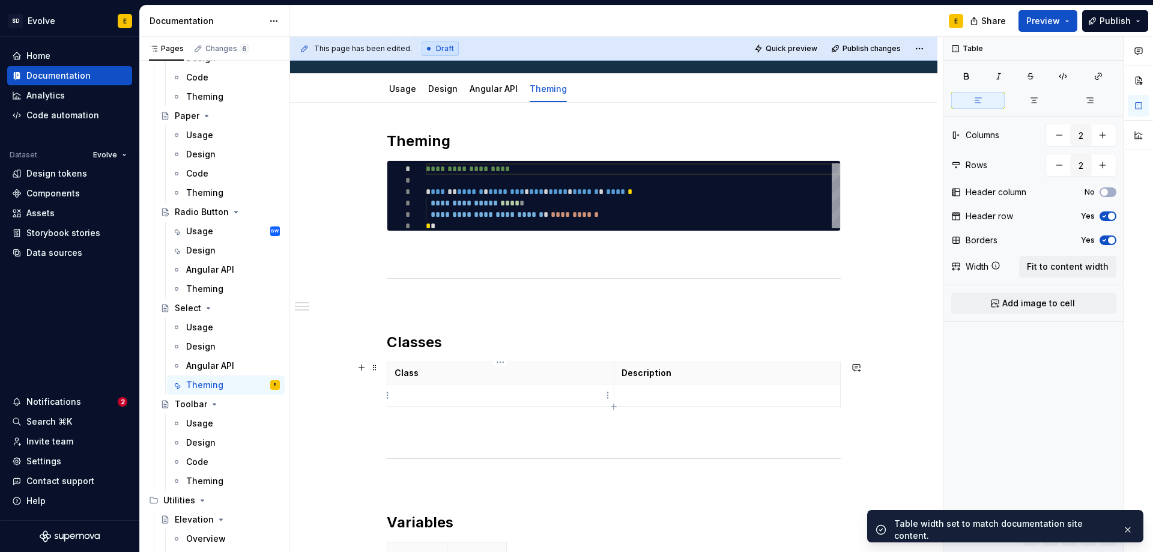
click at [470, 397] on p at bounding box center [501, 395] width 212 height 12
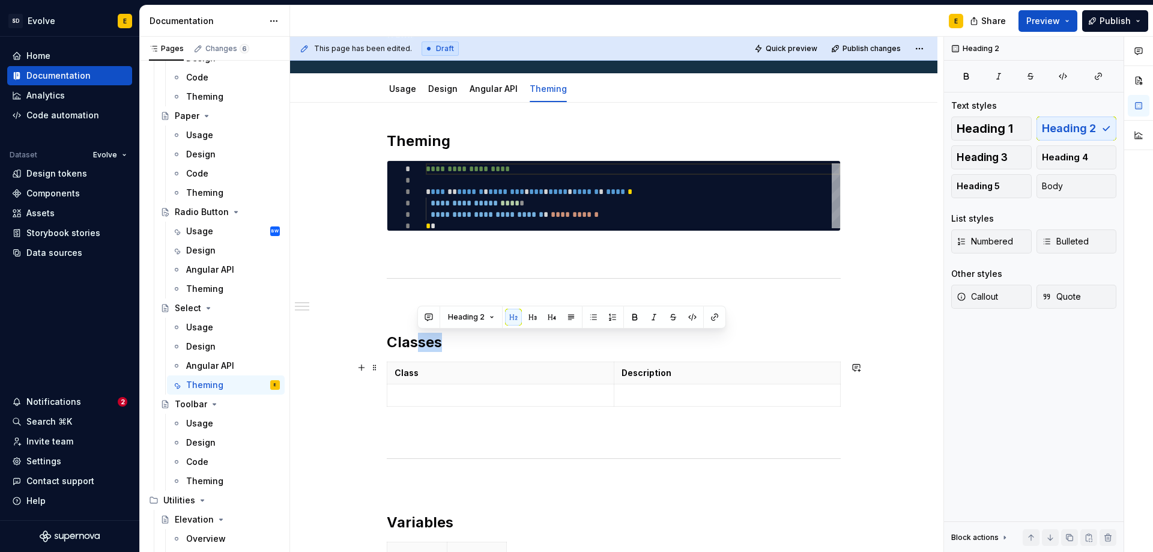
drag, startPoint x: 420, startPoint y: 324, endPoint x: 477, endPoint y: 408, distance: 101.6
click at [477, 408] on div "**********" at bounding box center [614, 362] width 454 height 460
click at [903, 324] on div "**********" at bounding box center [614, 437] width 648 height 669
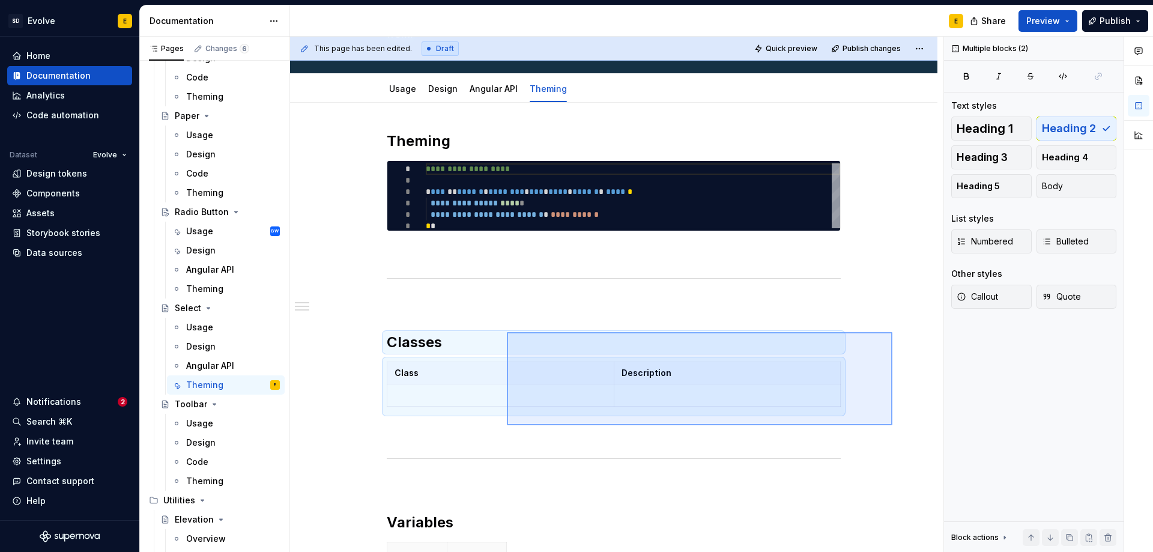
drag, startPoint x: 893, startPoint y: 425, endPoint x: 507, endPoint y: 332, distance: 396.7
click at [507, 332] on div "**********" at bounding box center [617, 295] width 654 height 516
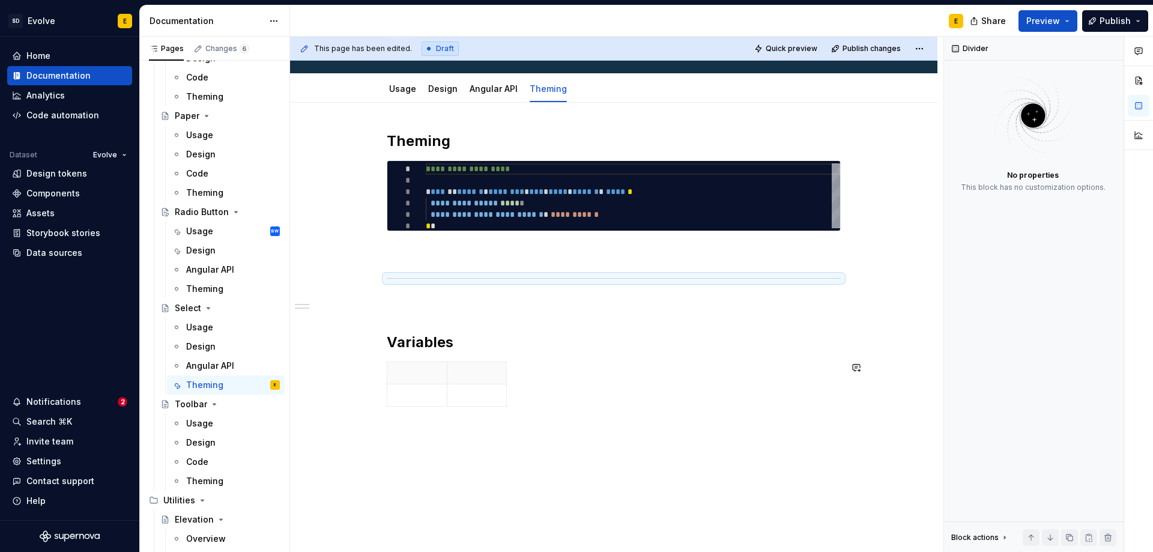
click at [612, 455] on div "**********" at bounding box center [614, 347] width 648 height 489
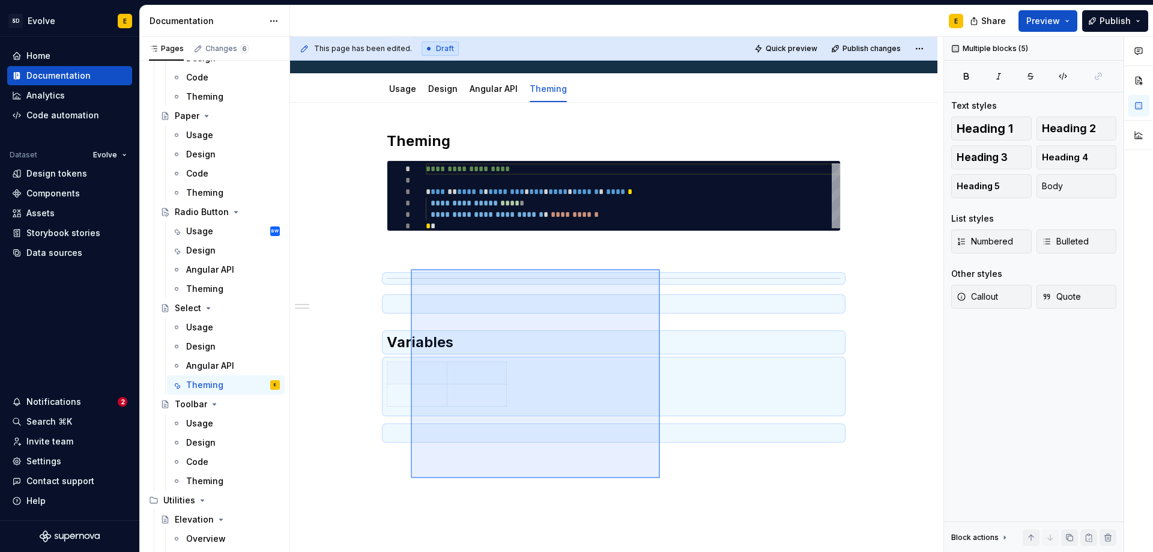
drag, startPoint x: 660, startPoint y: 478, endPoint x: 411, endPoint y: 269, distance: 325.3
click at [411, 269] on div "**********" at bounding box center [617, 295] width 654 height 516
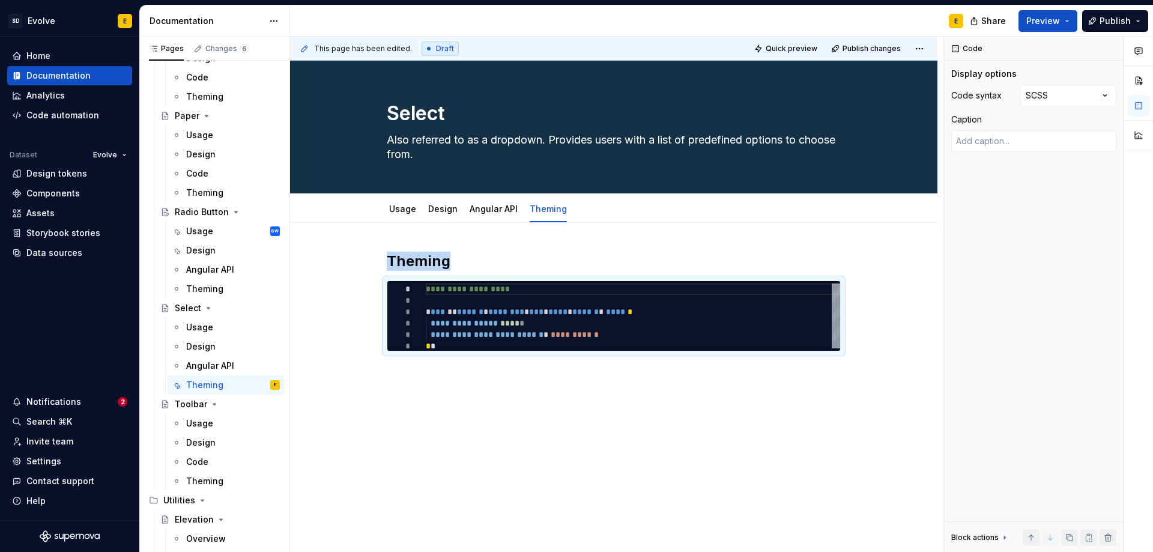
scroll to position [0, 0]
click at [459, 260] on h2 "Theming" at bounding box center [614, 261] width 454 height 19
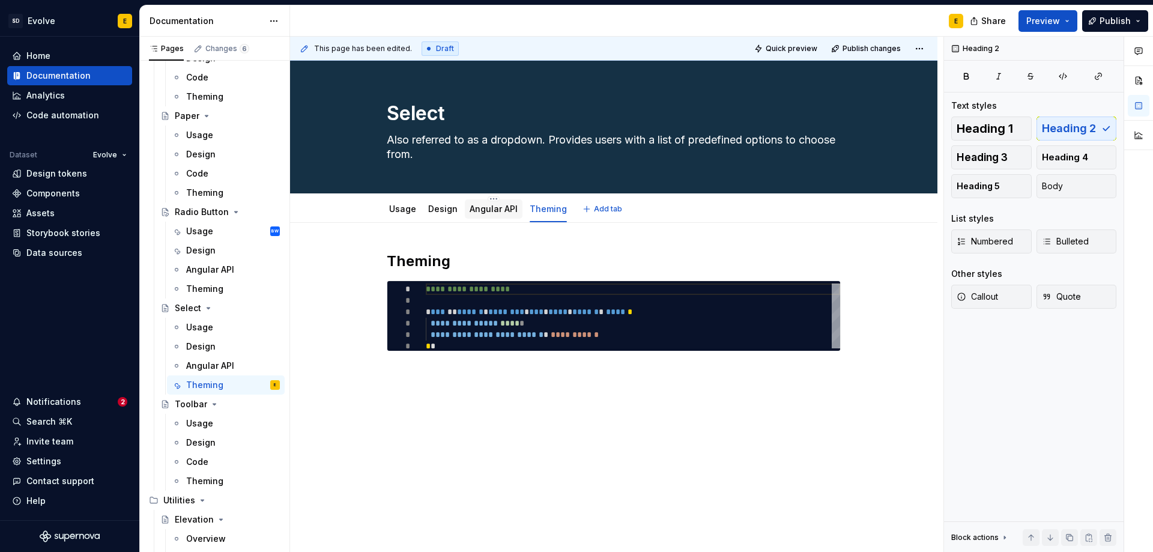
click at [488, 210] on link "Angular API" at bounding box center [494, 209] width 48 height 10
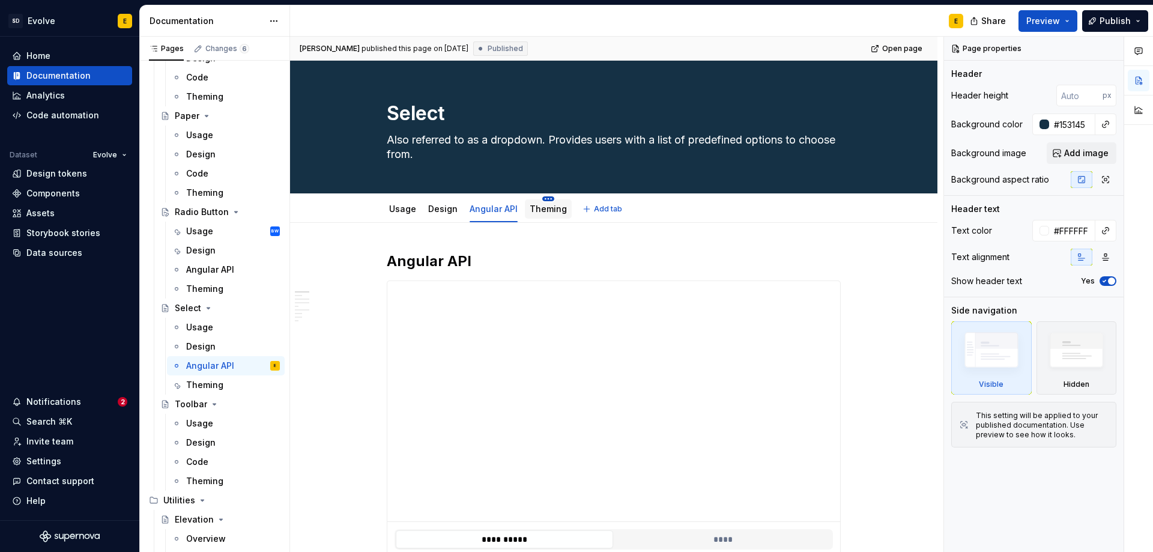
click at [540, 199] on html "SD Evolve E Home Documentation Analytics Code automation Dataset Evolve Design …" at bounding box center [576, 276] width 1153 height 552
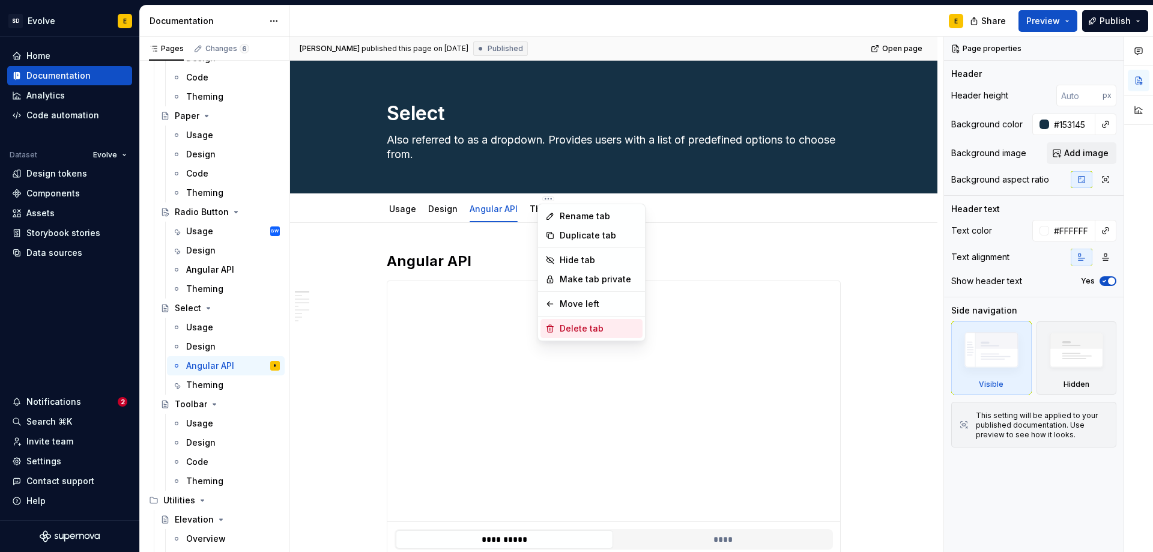
click at [571, 323] on div "Delete tab" at bounding box center [599, 329] width 78 height 12
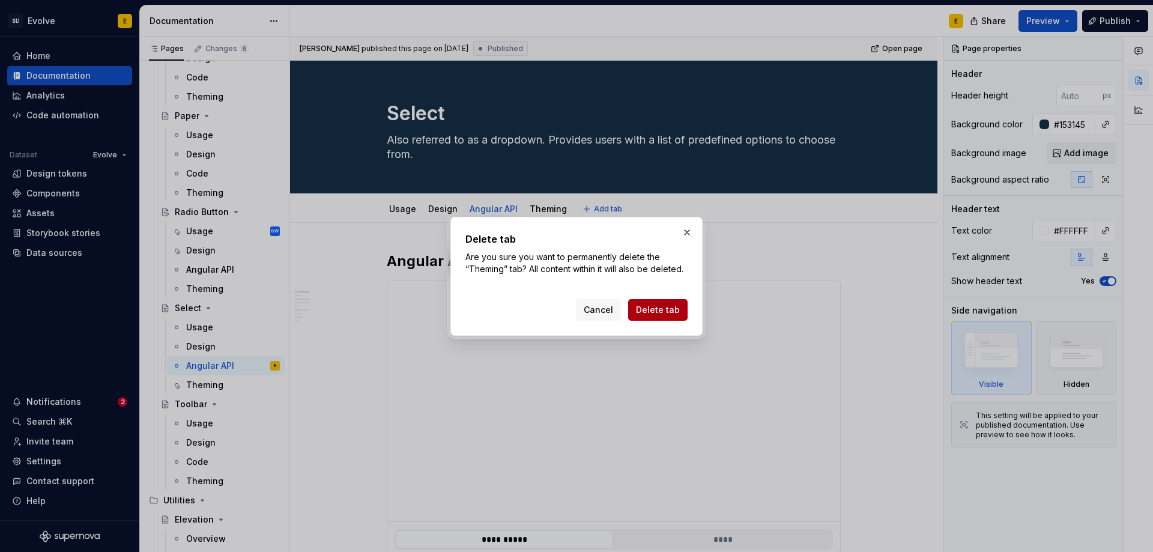
click at [647, 309] on span "Delete tab" at bounding box center [658, 310] width 44 height 12
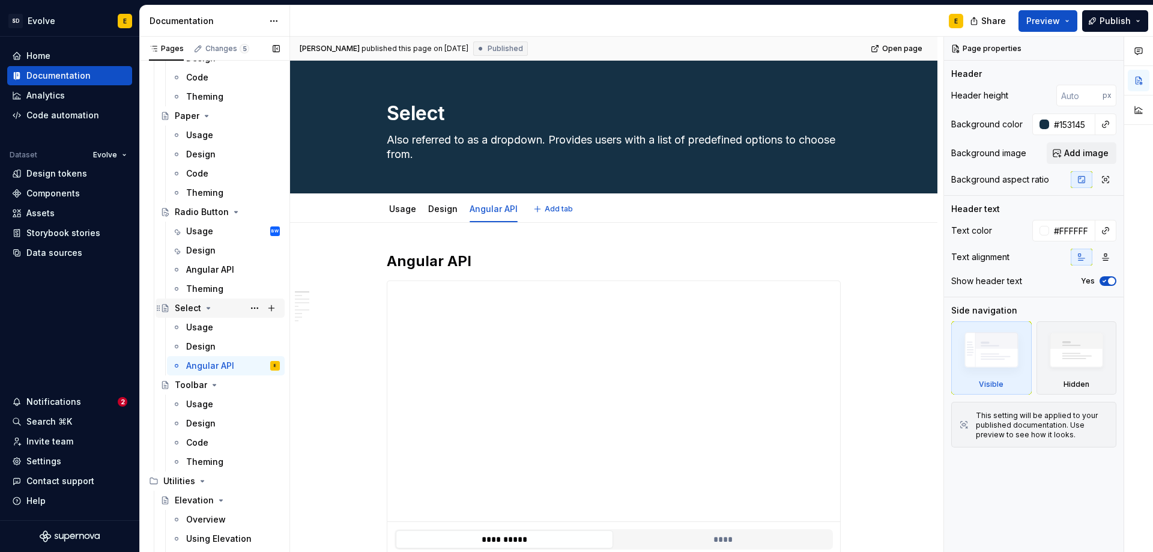
click at [205, 309] on icon "Page tree" at bounding box center [209, 308] width 10 height 10
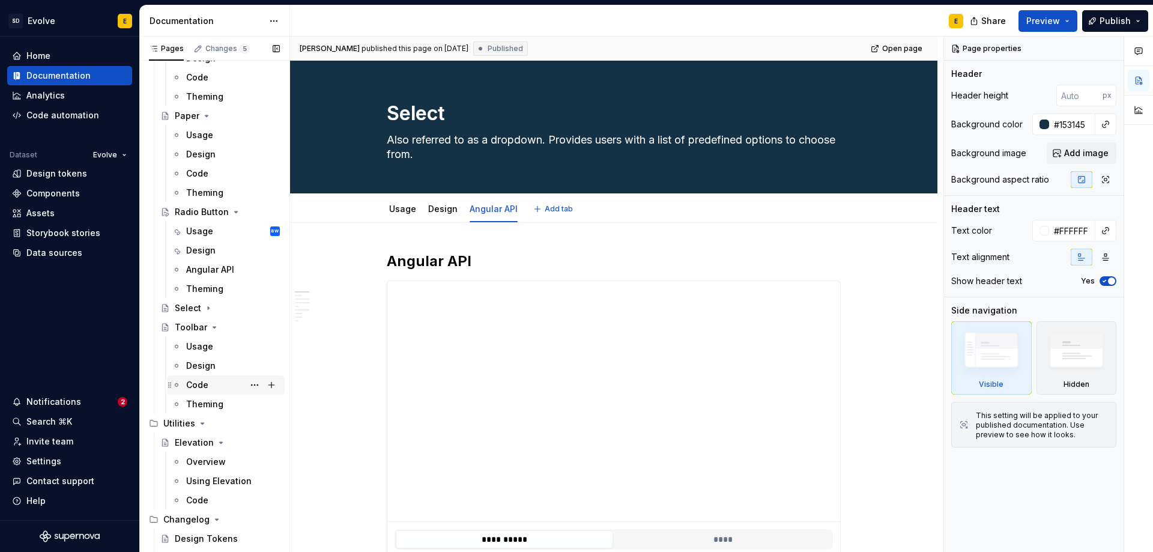
click at [205, 384] on div "Code" at bounding box center [197, 385] width 22 height 12
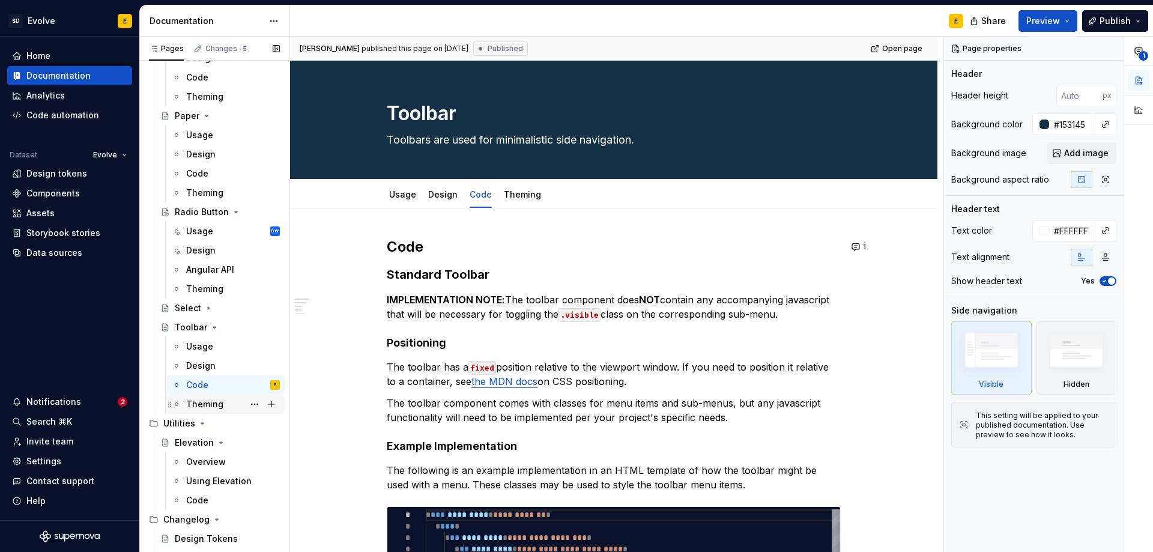
click at [218, 402] on div "Theming" at bounding box center [204, 404] width 37 height 12
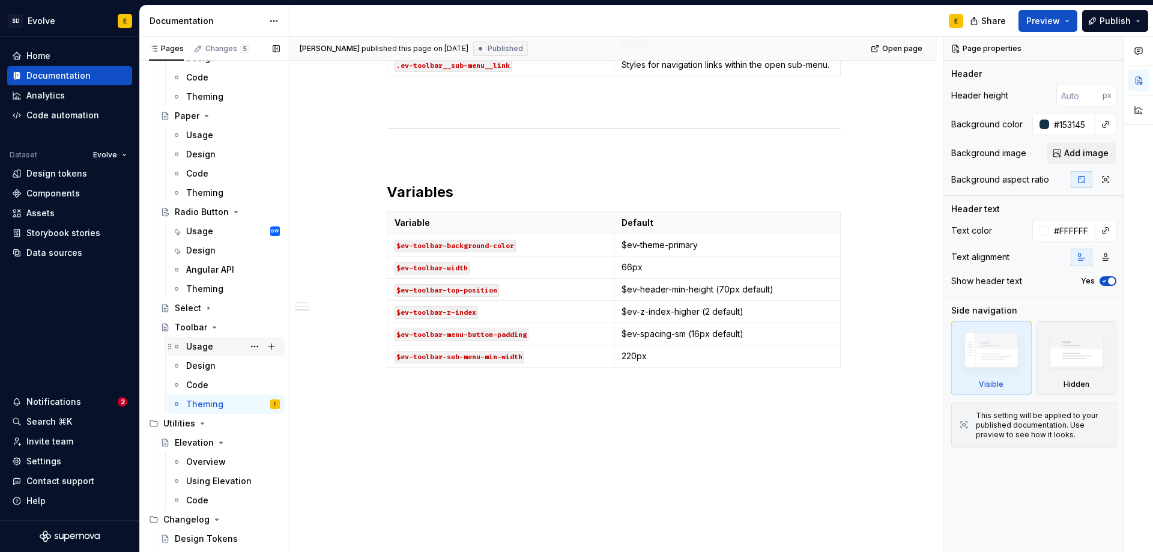
scroll to position [1454, 0]
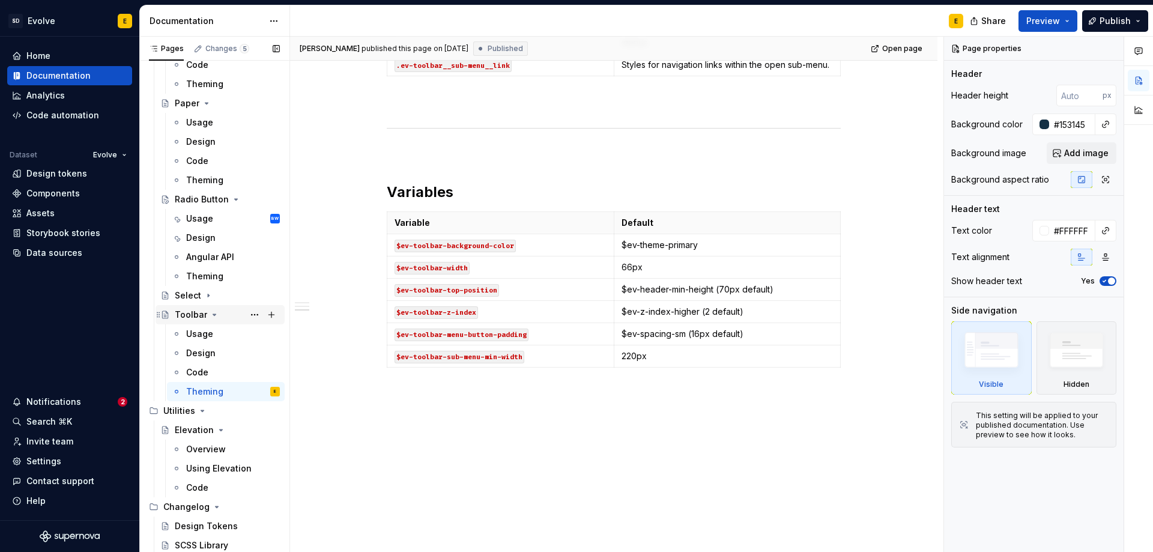
click at [214, 313] on icon "Page tree" at bounding box center [215, 315] width 10 height 10
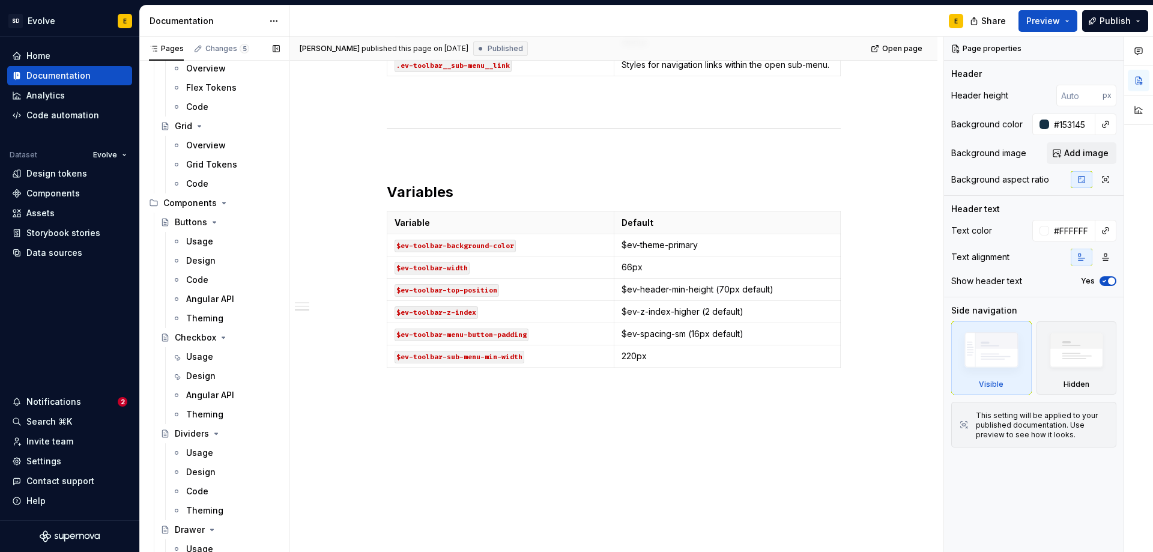
scroll to position [661, 0]
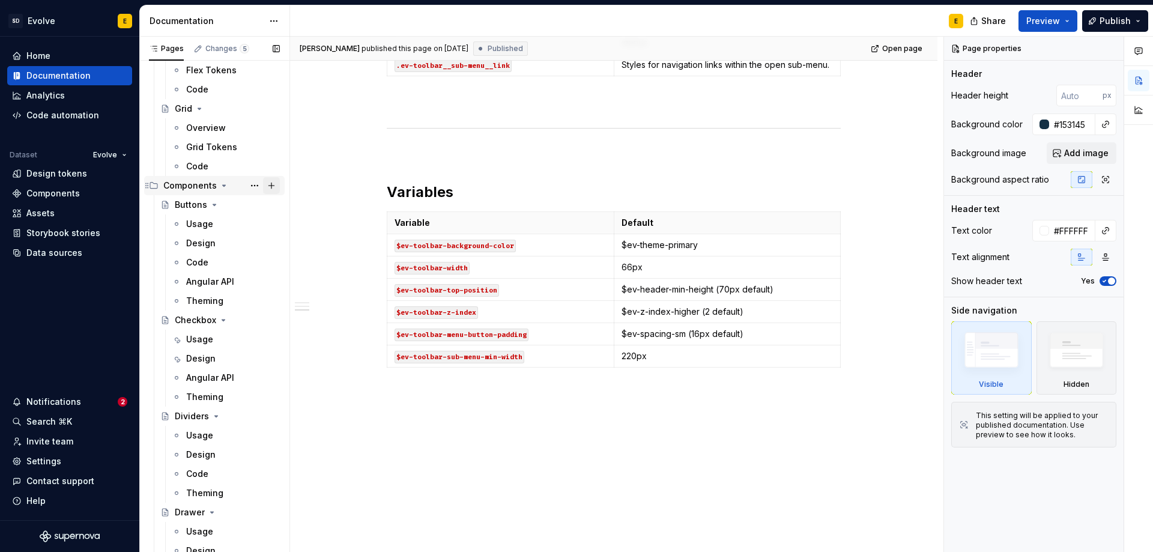
click at [264, 184] on button "Page tree" at bounding box center [271, 185] width 17 height 17
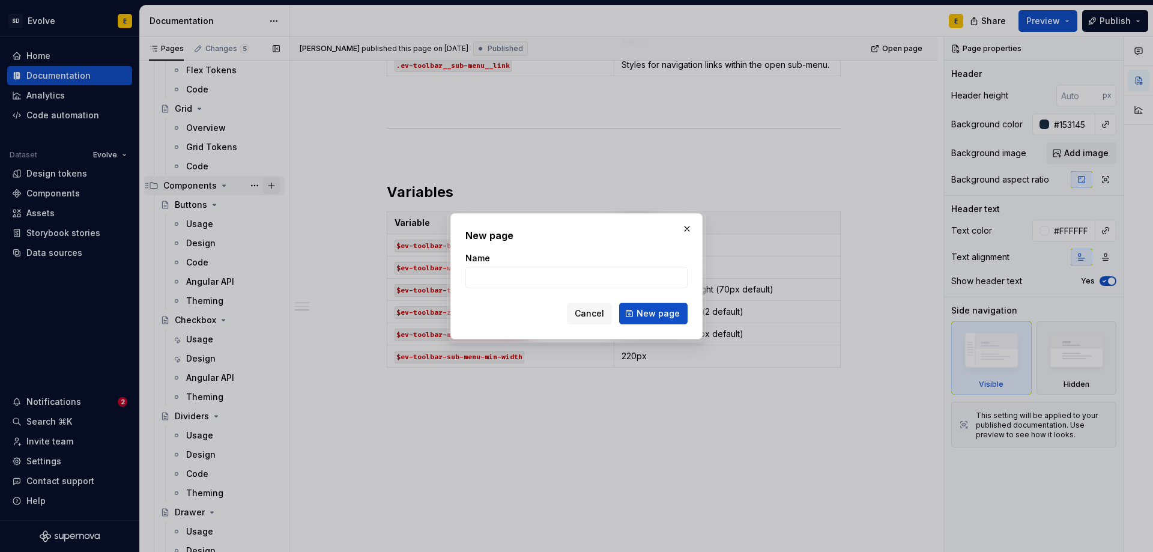
type textarea "*"
type input "Text Fields"
click button "New page" at bounding box center [653, 314] width 68 height 22
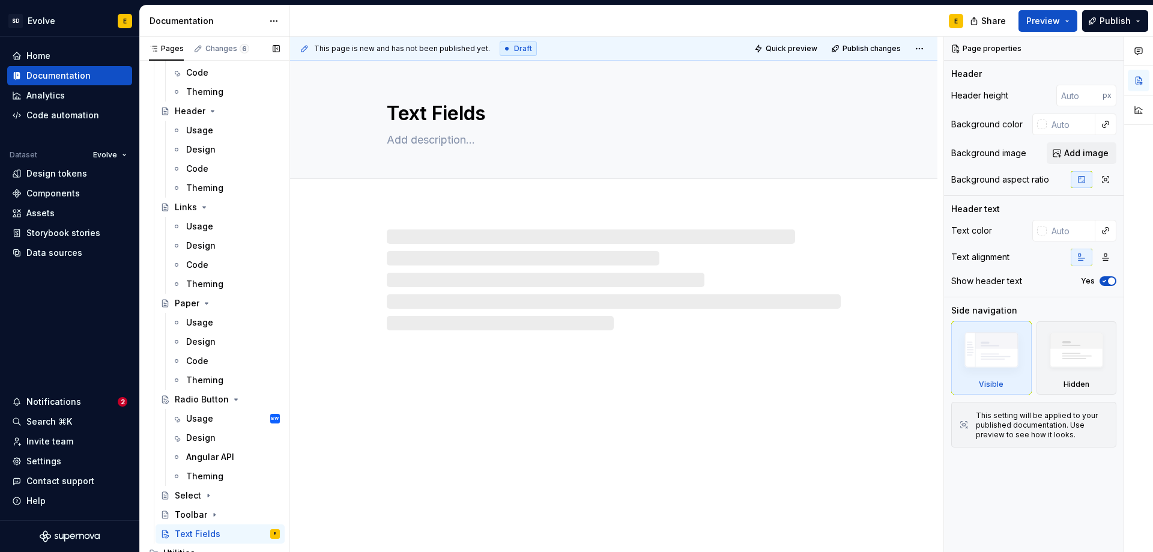
scroll to position [1321, 0]
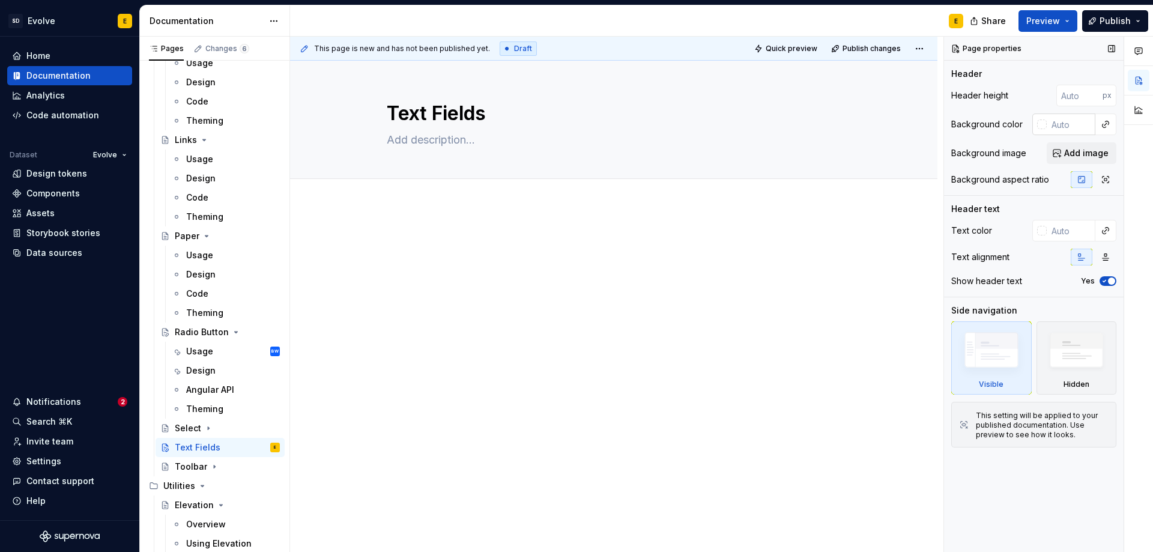
click at [1065, 121] on input "text" at bounding box center [1071, 125] width 49 height 22
type textarea "*"
paste input "#153145"
type input "#153145"
type textarea "*"
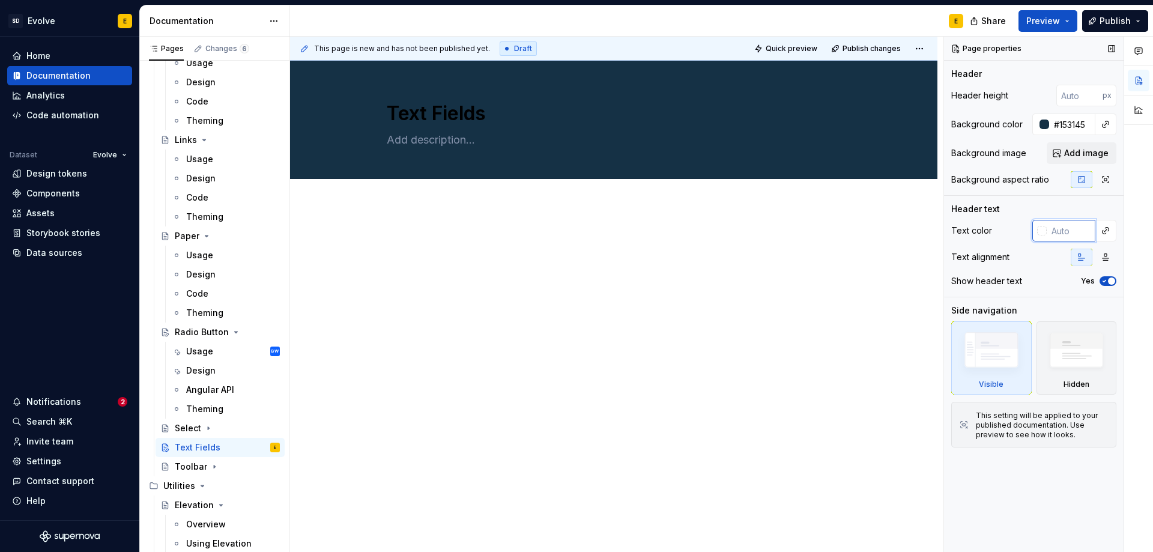
click at [1059, 234] on input "text" at bounding box center [1071, 231] width 49 height 22
type input "fff"
type textarea "*"
type input "fff"
type textarea "*"
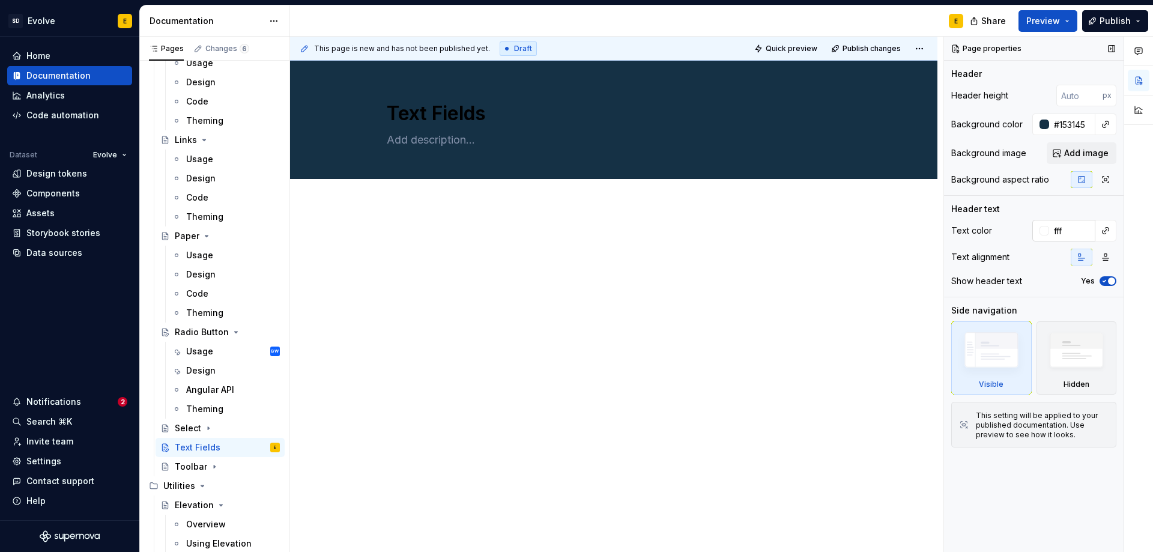
type input "#FFFFFF"
click at [494, 141] on textarea at bounding box center [611, 139] width 454 height 19
paste textarea "Text fields allow users to enter and edit text."
type textarea "*"
type textarea "Text fields allow users to enter and edit text."
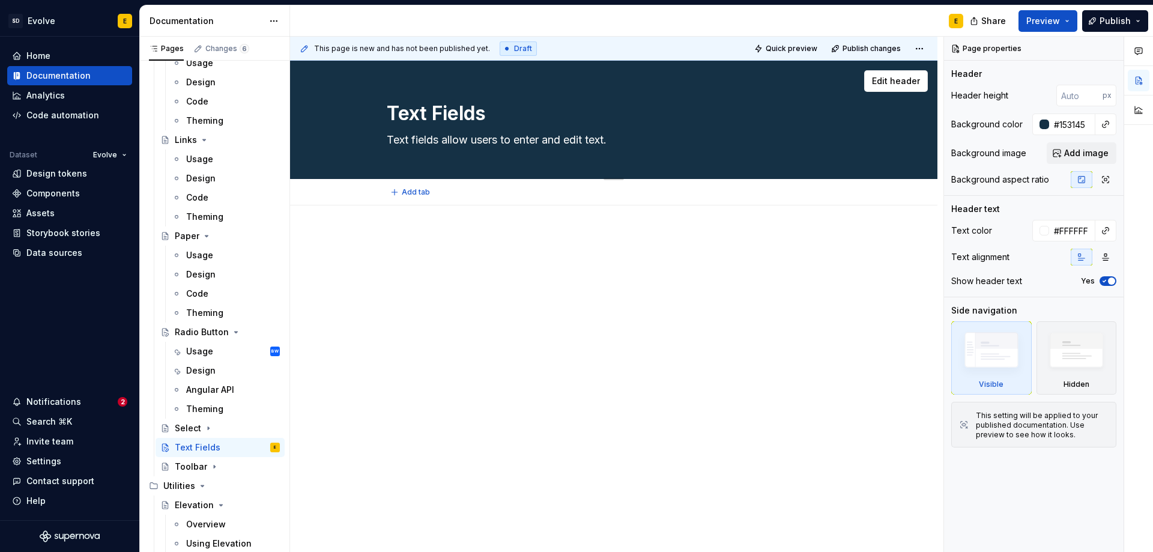
type textarea "*"
type textarea "Text fields allow users to enter and edit text."
click at [414, 190] on span "Add tab" at bounding box center [416, 192] width 28 height 10
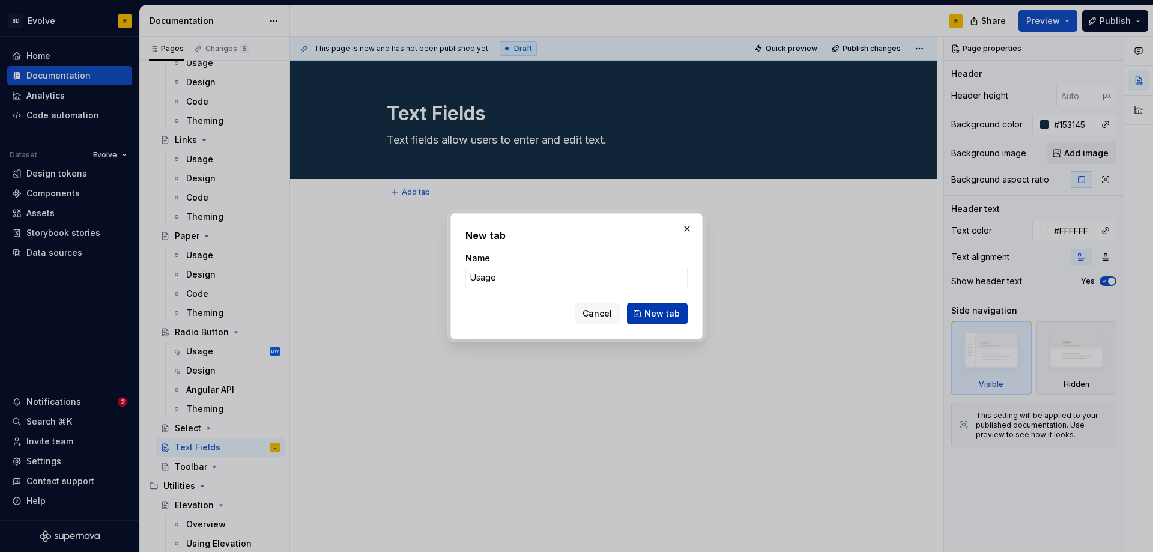
type input "Usage"
click at [662, 307] on button "New tab" at bounding box center [657, 314] width 61 height 22
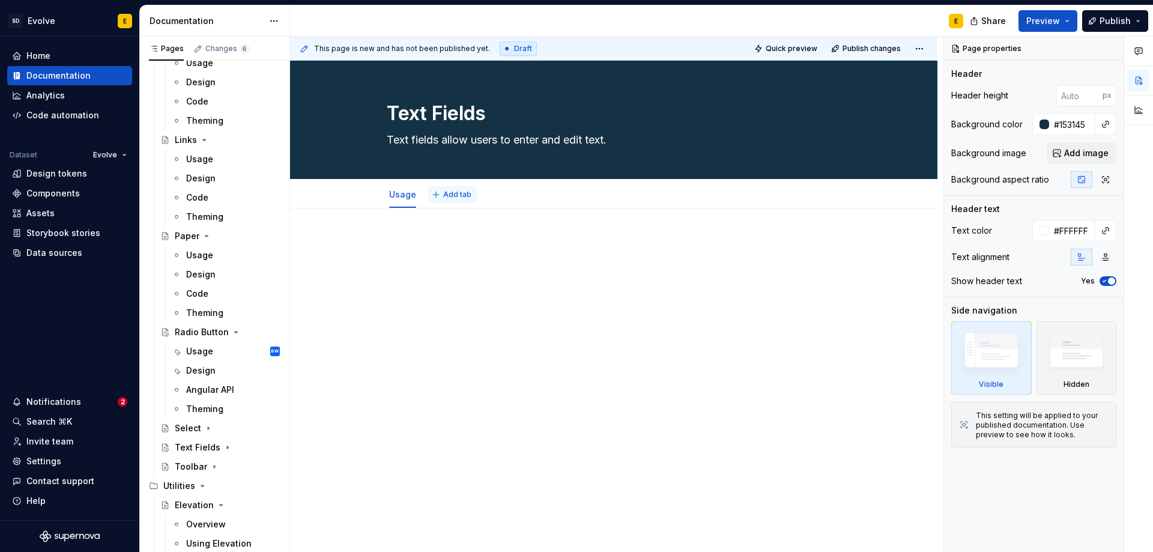
click at [445, 194] on span "Add tab" at bounding box center [457, 195] width 28 height 10
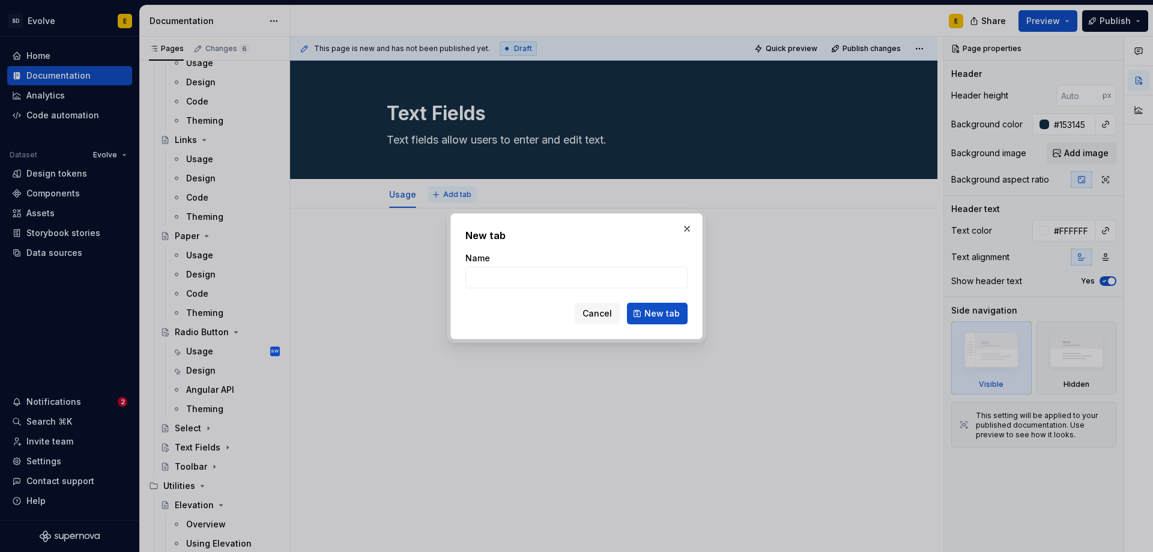
type textarea "*"
type input "Design"
click at [647, 312] on span "New tab" at bounding box center [662, 314] width 35 height 12
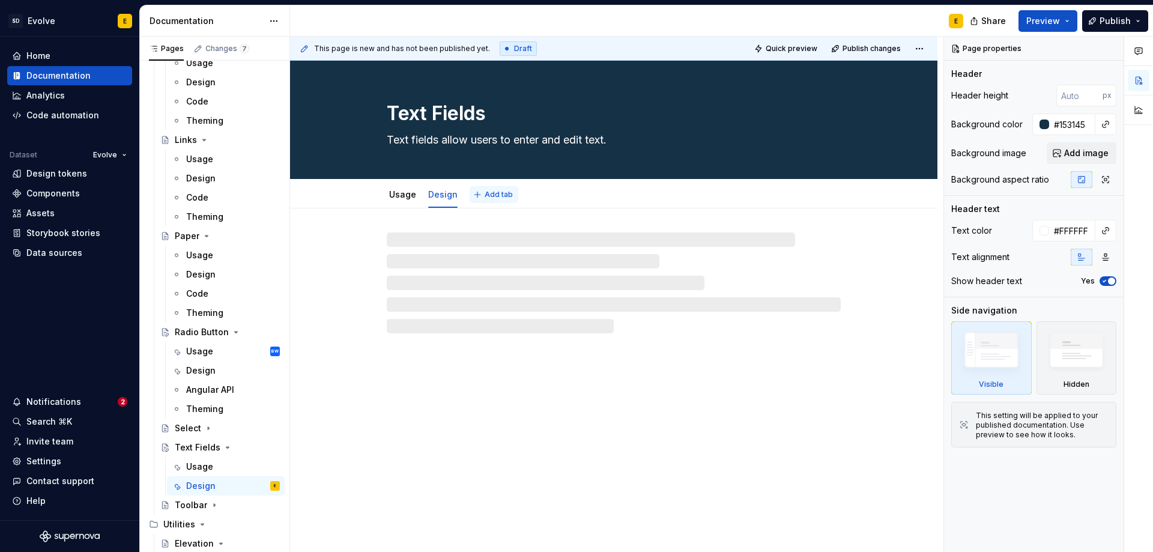
click at [500, 196] on span "Add tab" at bounding box center [499, 195] width 28 height 10
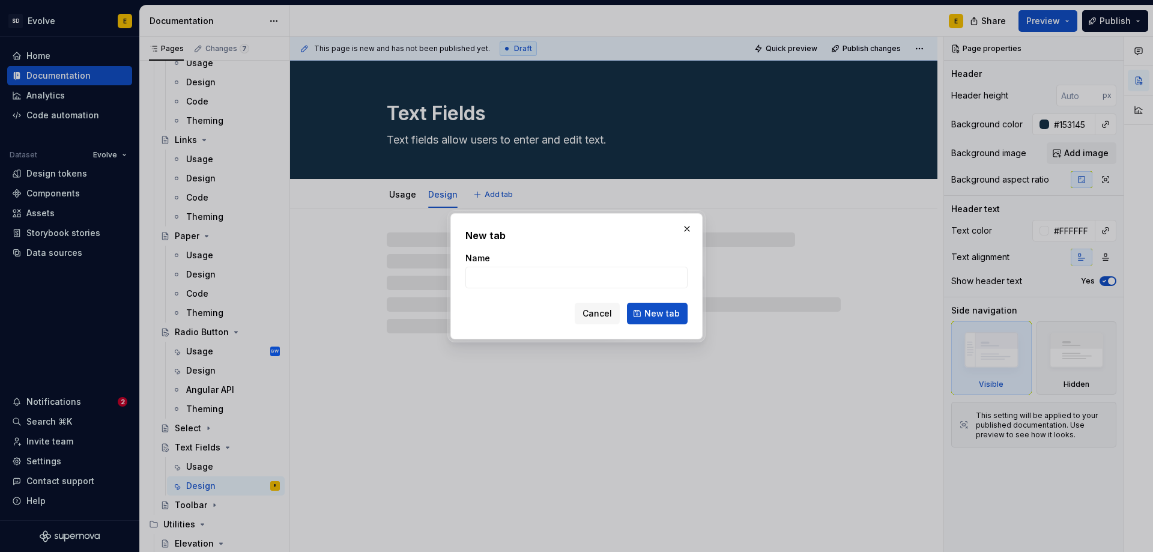
type textarea "*"
type input "Co"
type textarea "*"
drag, startPoint x: 499, startPoint y: 278, endPoint x: 466, endPoint y: 281, distance: 32.6
click at [466, 281] on input "Code" at bounding box center [577, 278] width 222 height 22
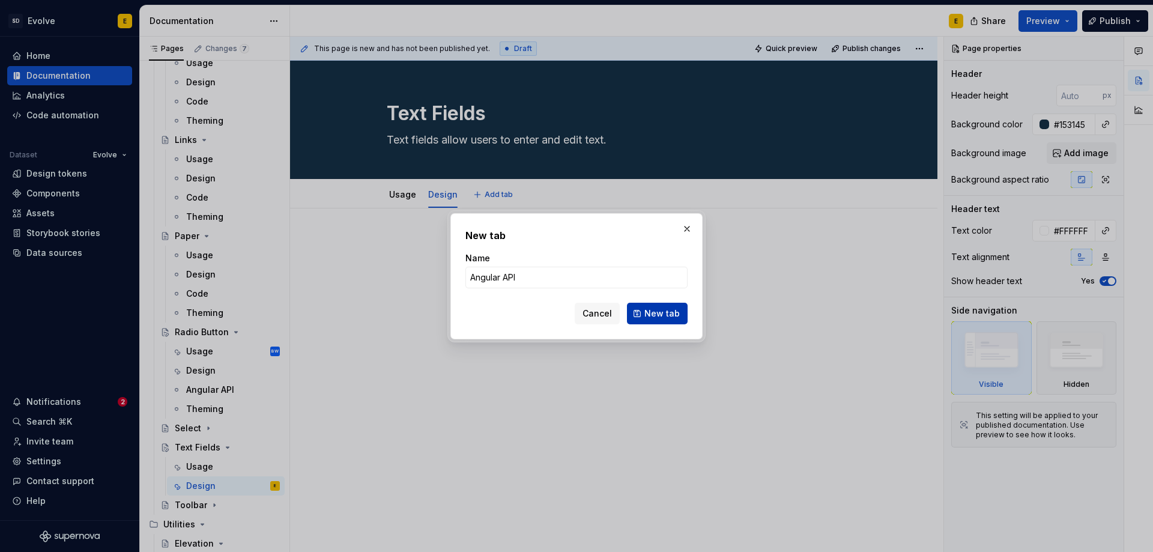
type input "Angular API"
click at [675, 315] on span "New tab" at bounding box center [662, 314] width 35 height 12
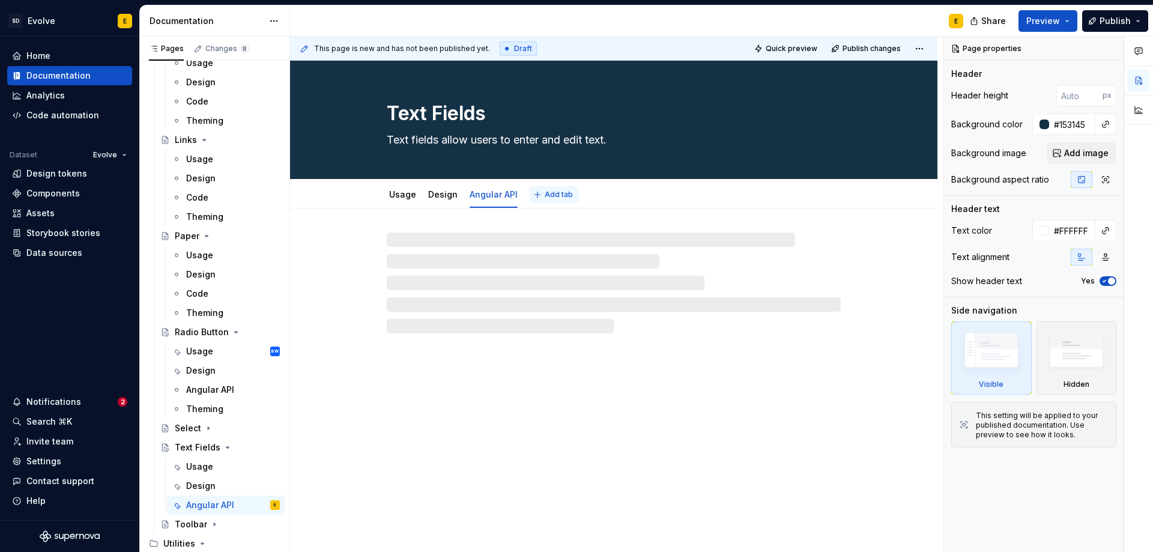
click at [554, 196] on span "Add tab" at bounding box center [559, 195] width 28 height 10
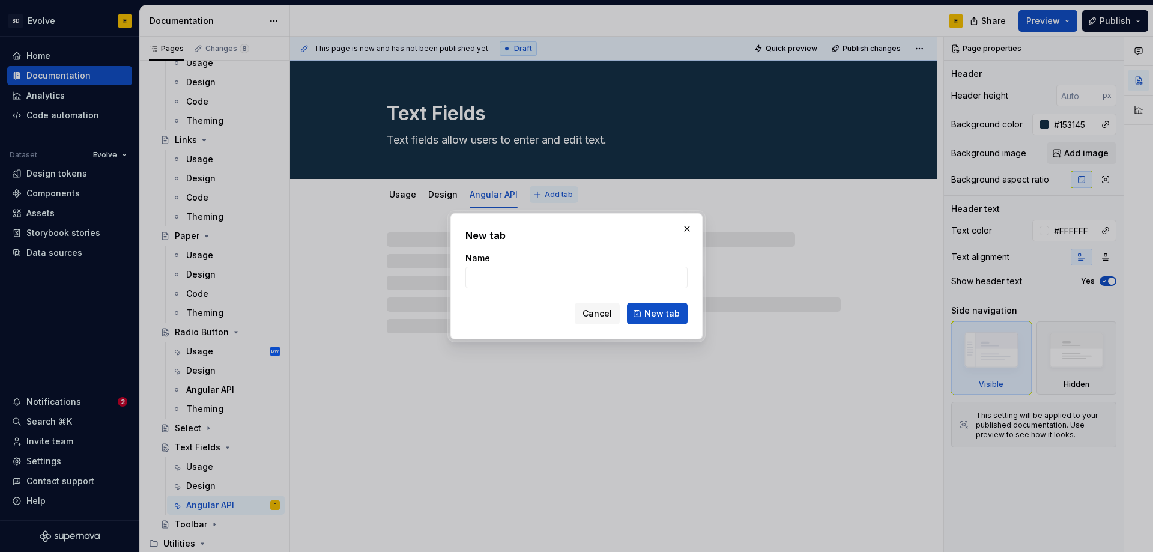
type textarea "*"
type input "Them"
type textarea "*"
type input "Theming"
type textarea "*"
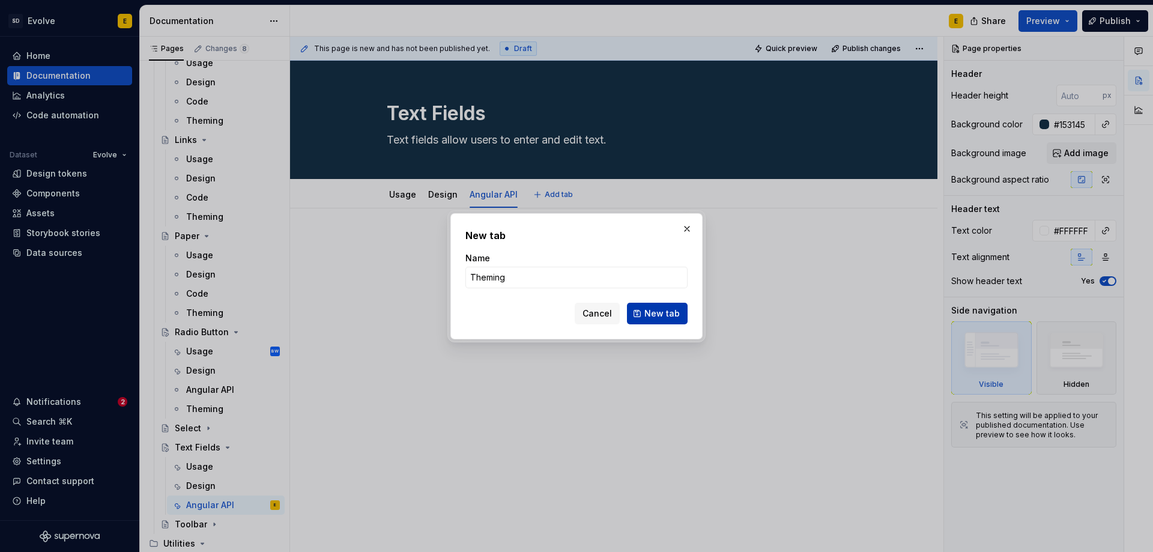
type input "Theming"
click at [654, 317] on span "New tab" at bounding box center [662, 314] width 35 height 12
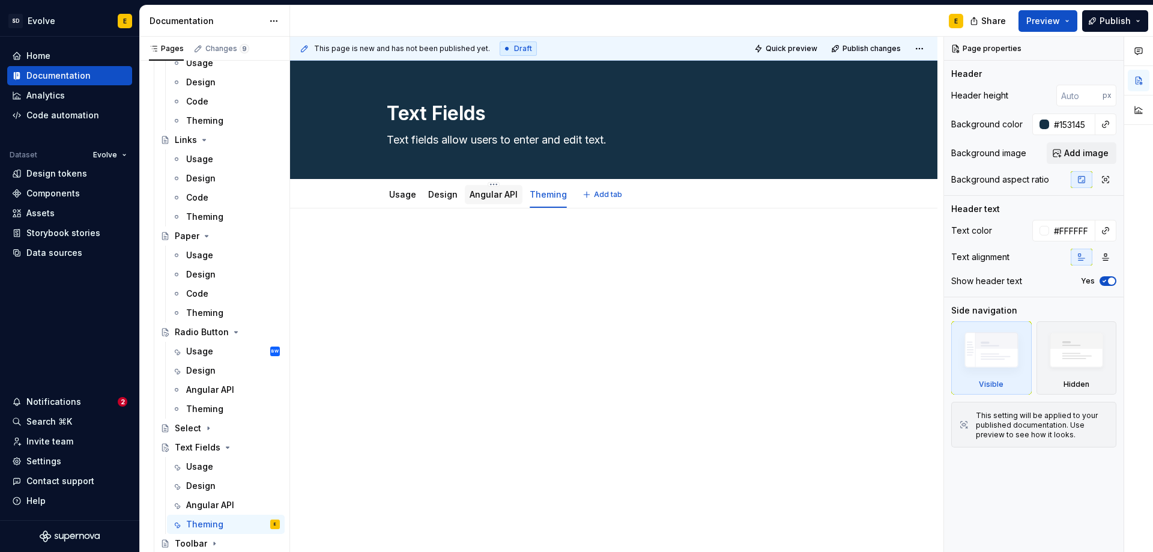
click at [485, 195] on link "Angular API" at bounding box center [494, 194] width 48 height 10
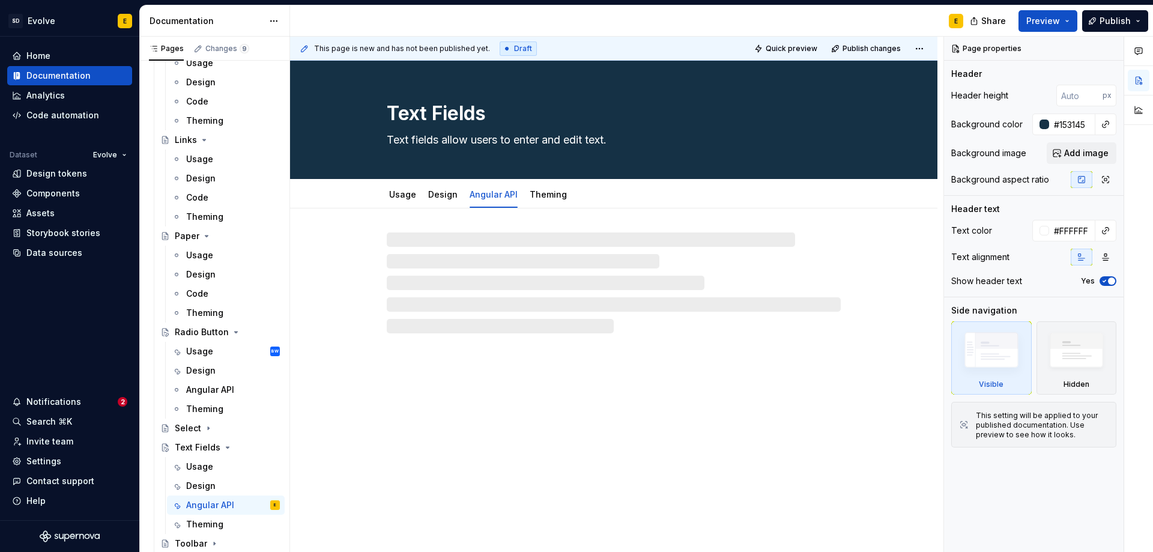
type textarea "*"
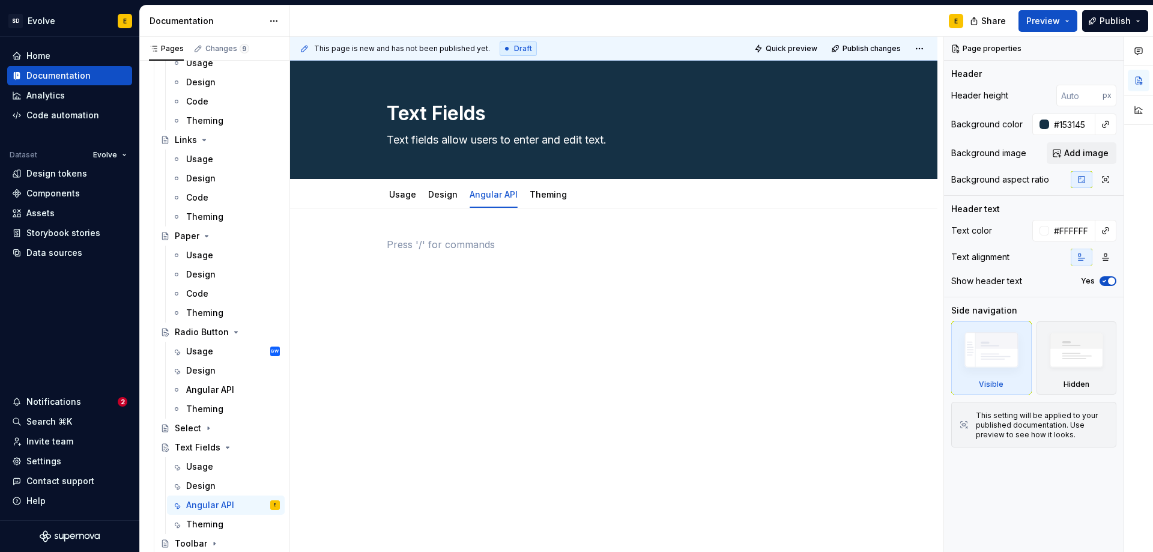
click at [466, 244] on p at bounding box center [614, 244] width 454 height 14
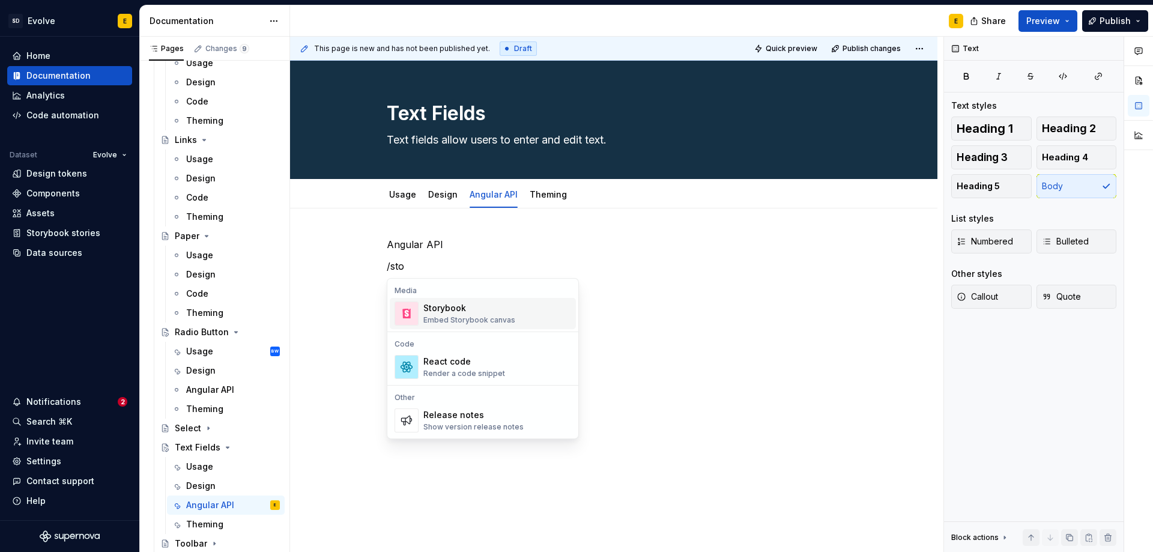
click at [453, 306] on div "Storybook" at bounding box center [469, 308] width 92 height 12
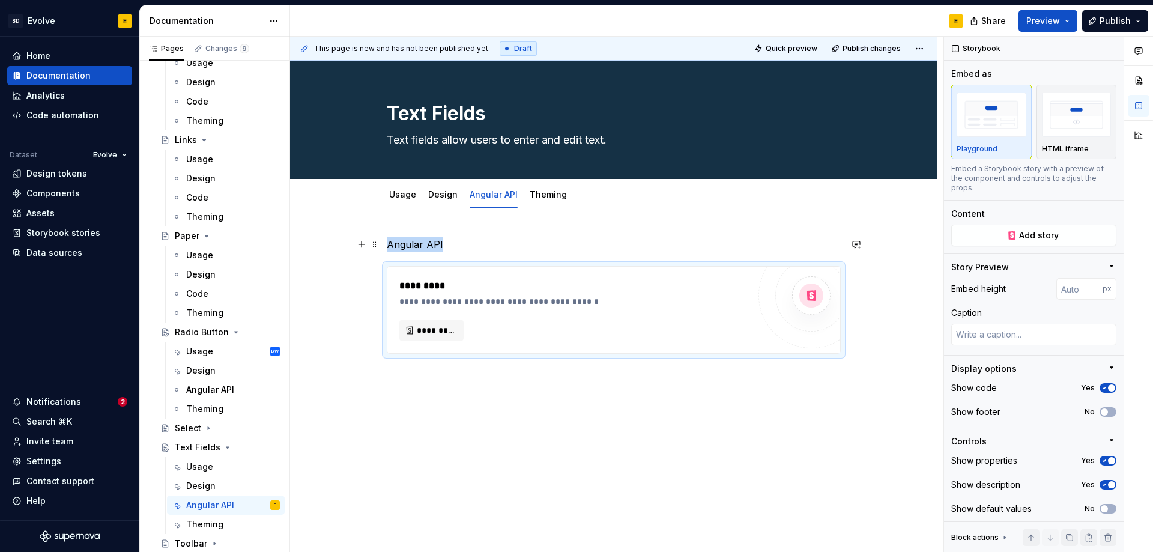
click at [458, 248] on p "Angular API" at bounding box center [614, 244] width 454 height 14
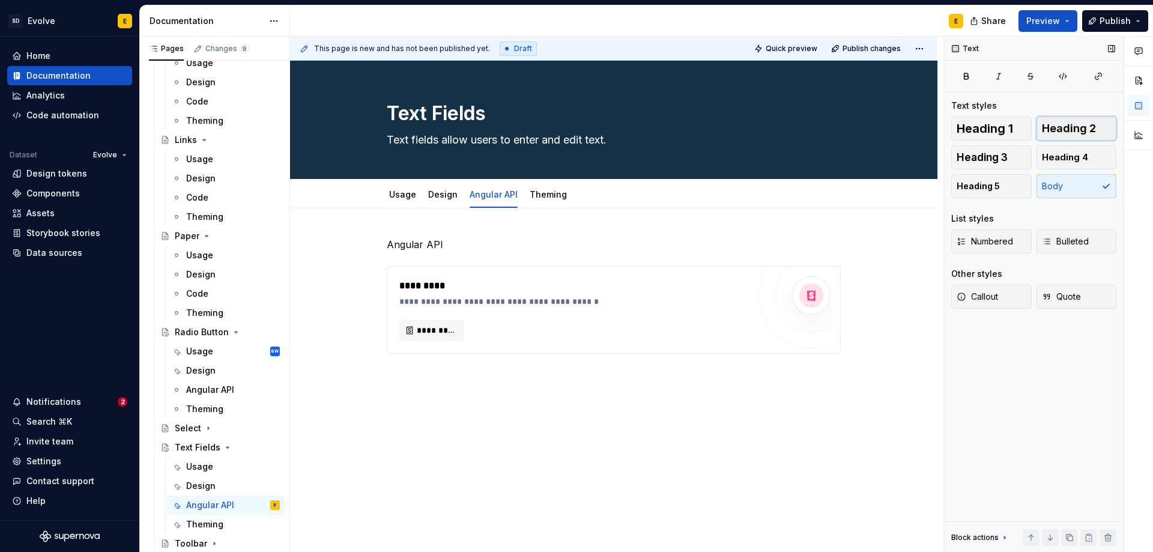
click at [1075, 127] on span "Heading 2" at bounding box center [1069, 129] width 54 height 12
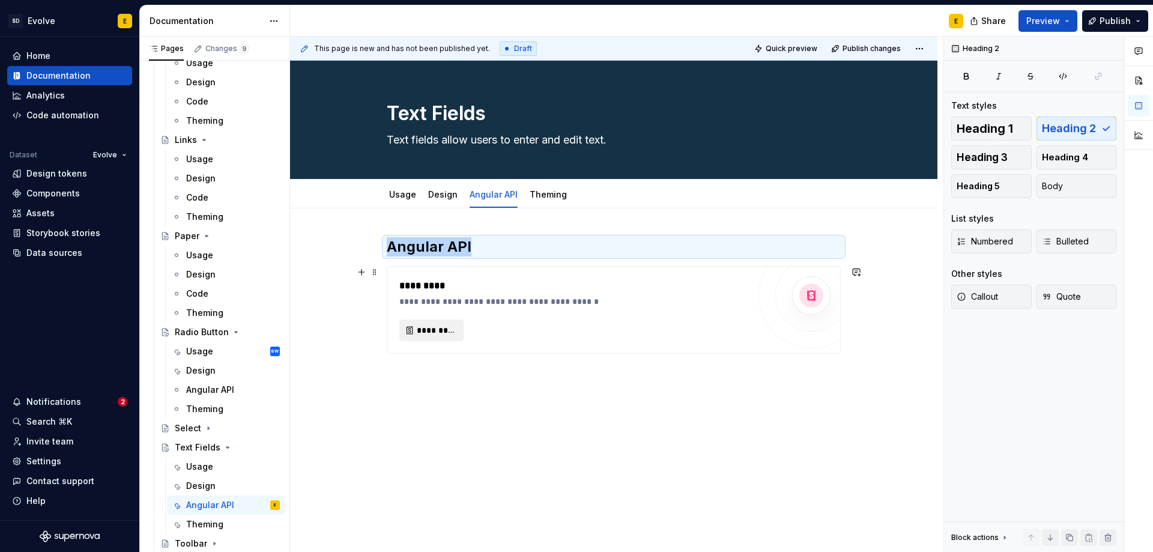
click at [429, 332] on span "*********" at bounding box center [436, 330] width 39 height 12
type textarea "*"
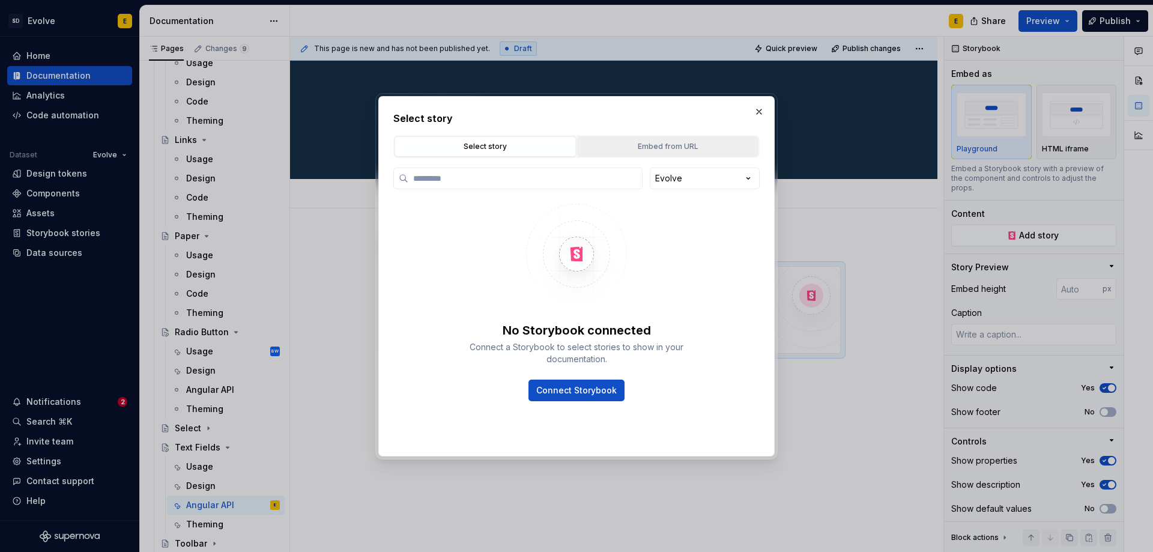
click at [713, 142] on div "Embed from URL" at bounding box center [667, 147] width 173 height 12
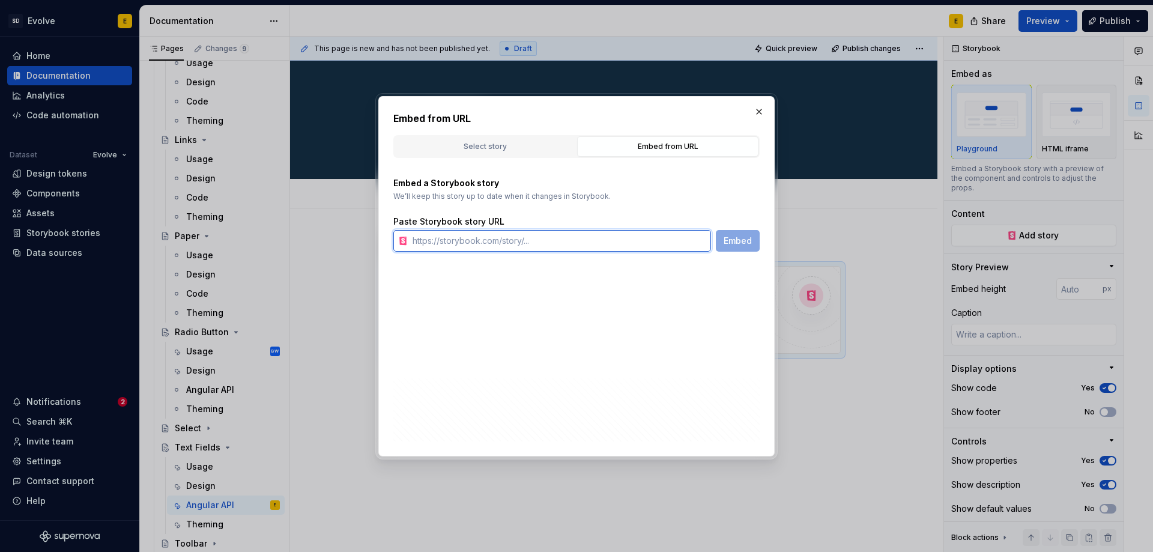
click at [553, 242] on input "text" at bounding box center [559, 241] width 303 height 22
paste input "https://design-t.apps-np.fcbint.net/evolve-angular/?path=/story/components-form…"
type input "https://design-t.apps-np.fcbint.net/evolve-angular/?path=/story/components-form…"
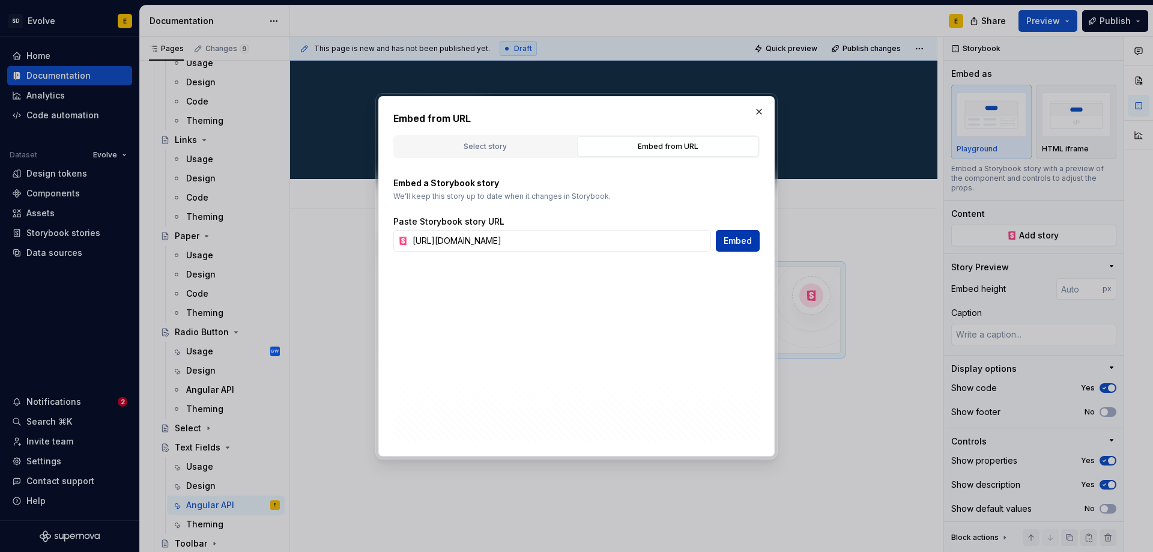
click at [728, 240] on span "Embed" at bounding box center [738, 241] width 28 height 12
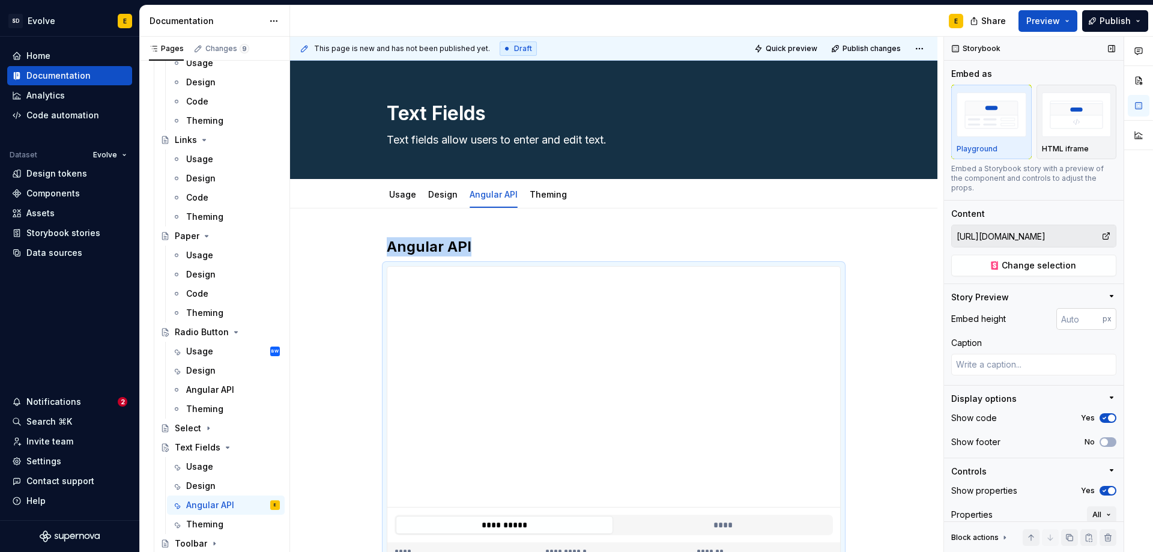
type textarea "*"
click at [1057, 317] on input "number" at bounding box center [1080, 319] width 46 height 22
type input "128"
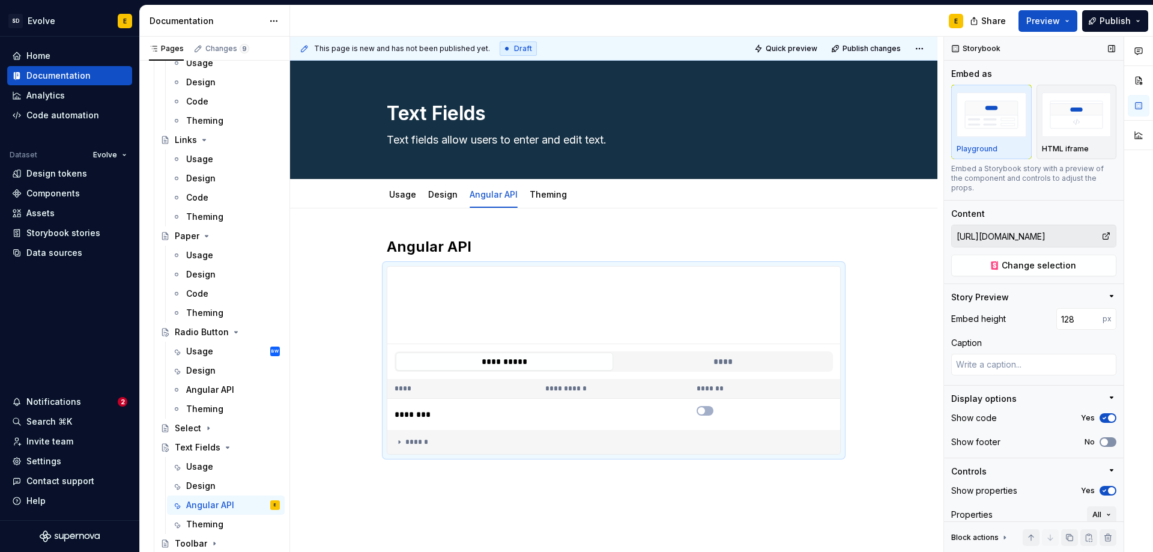
click at [1101, 441] on span "button" at bounding box center [1104, 441] width 7 height 7
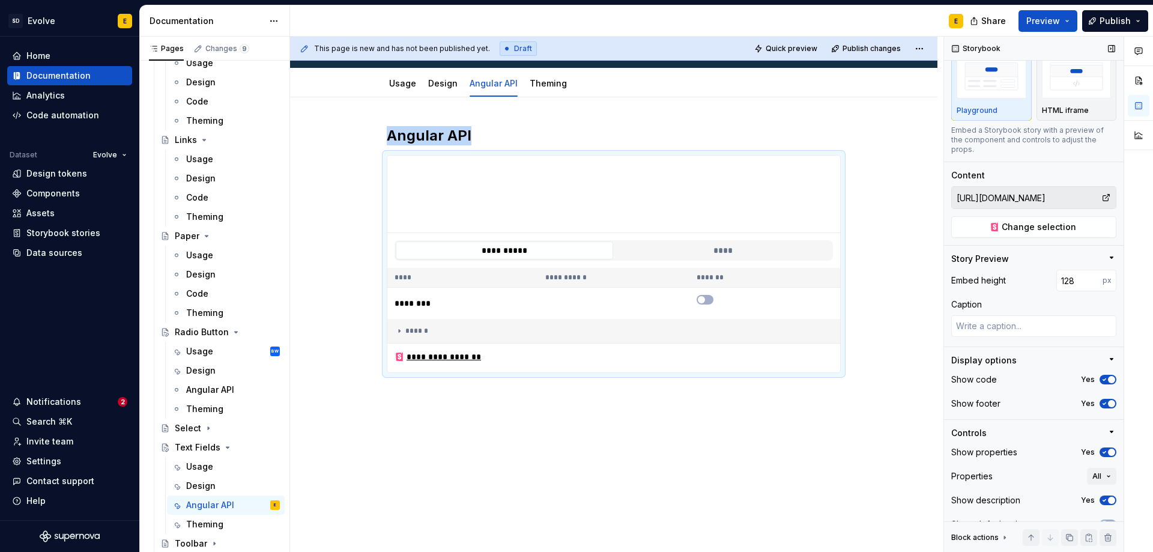
scroll to position [57, 0]
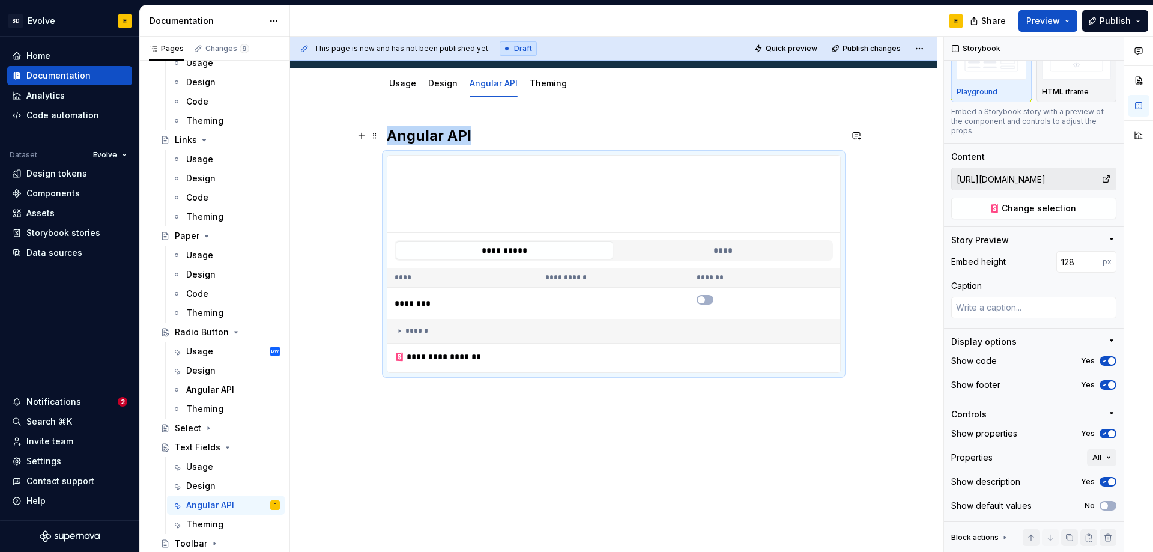
click at [487, 136] on h2 "Angular API" at bounding box center [614, 135] width 454 height 19
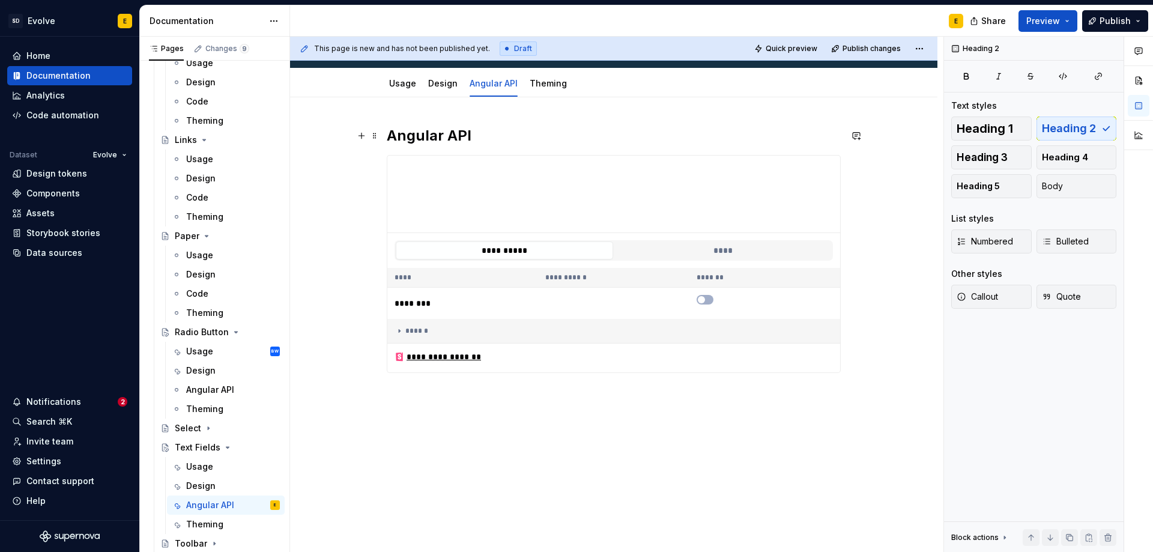
scroll to position [0, 0]
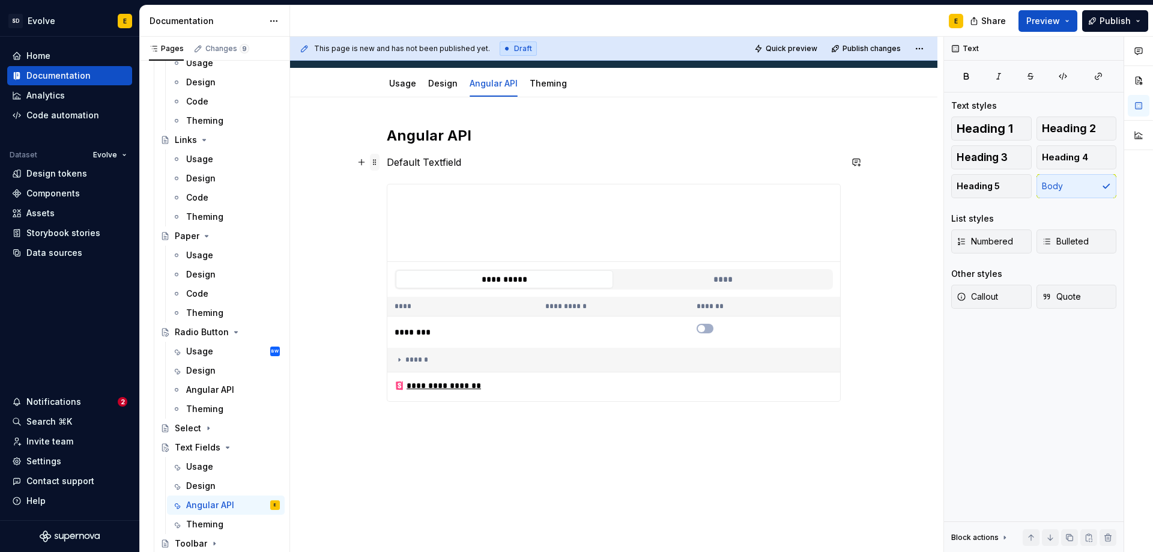
click at [374, 160] on span at bounding box center [375, 162] width 10 height 17
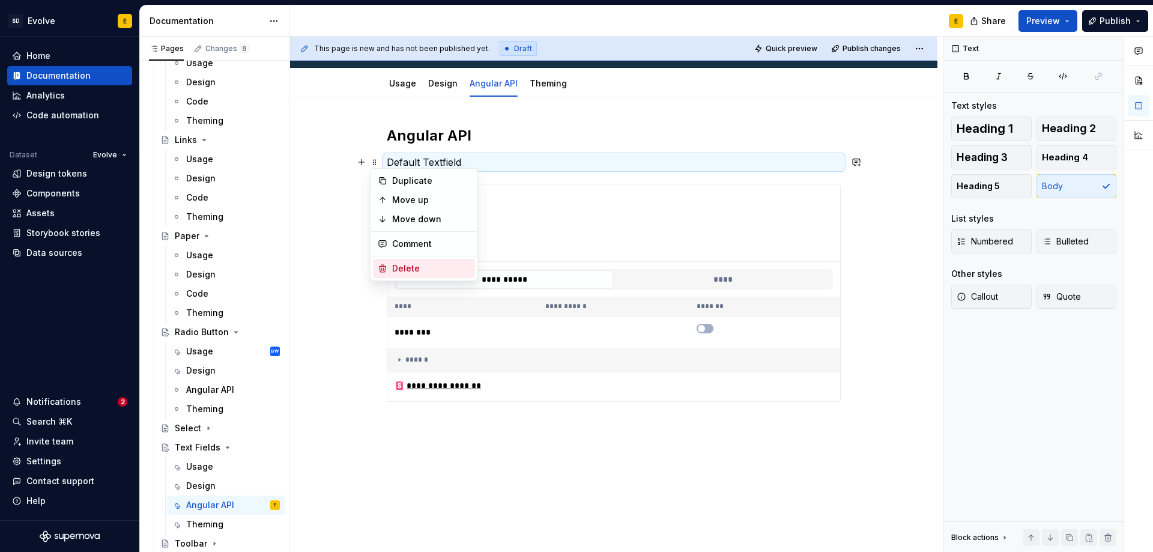
click at [392, 269] on div "Delete" at bounding box center [424, 268] width 102 height 19
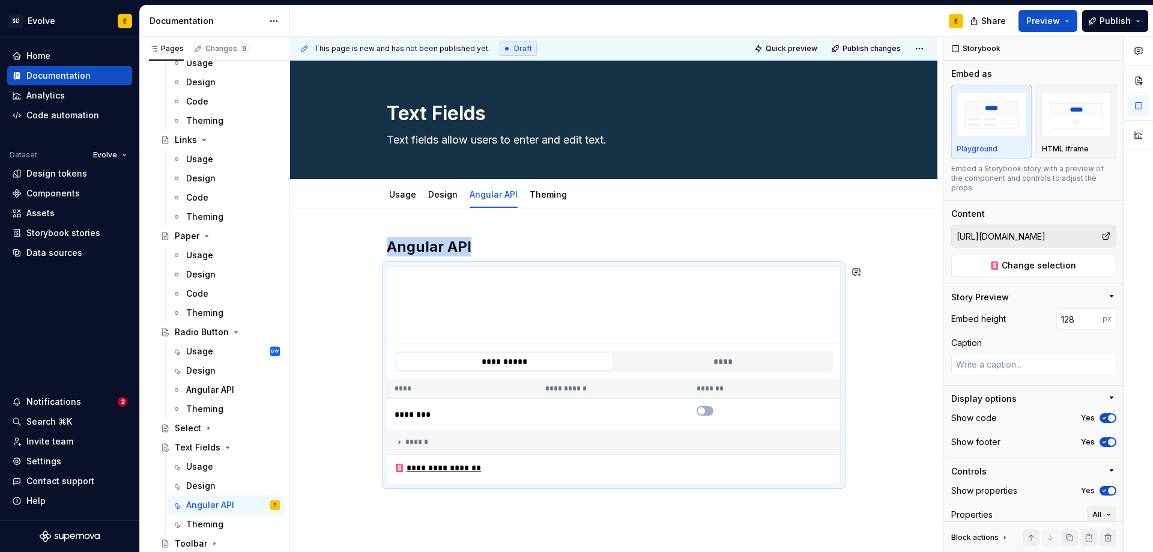
click at [440, 508] on div "**********" at bounding box center [614, 436] width 648 height 456
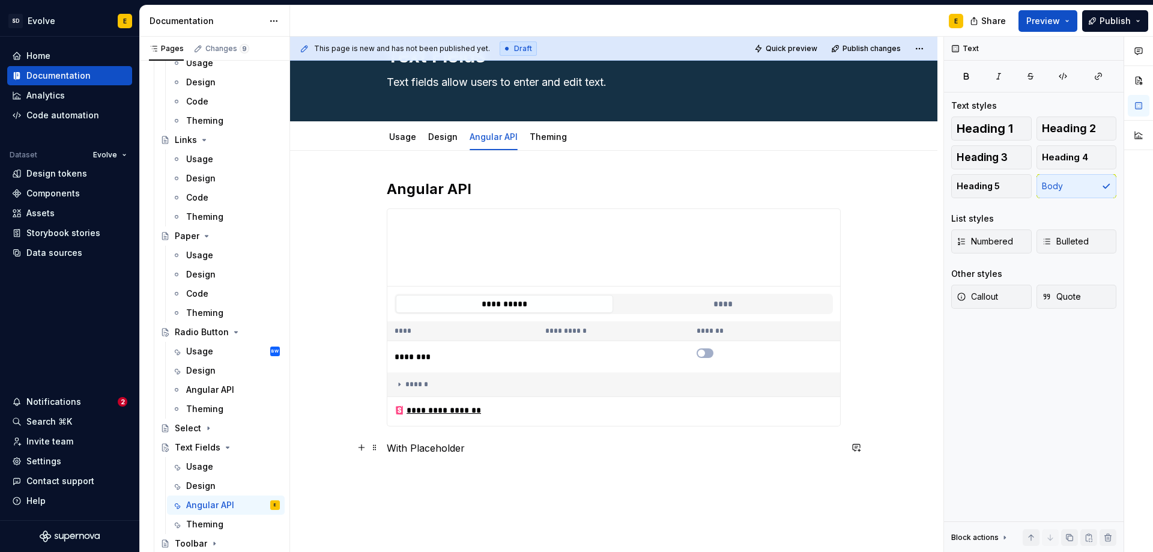
scroll to position [79, 0]
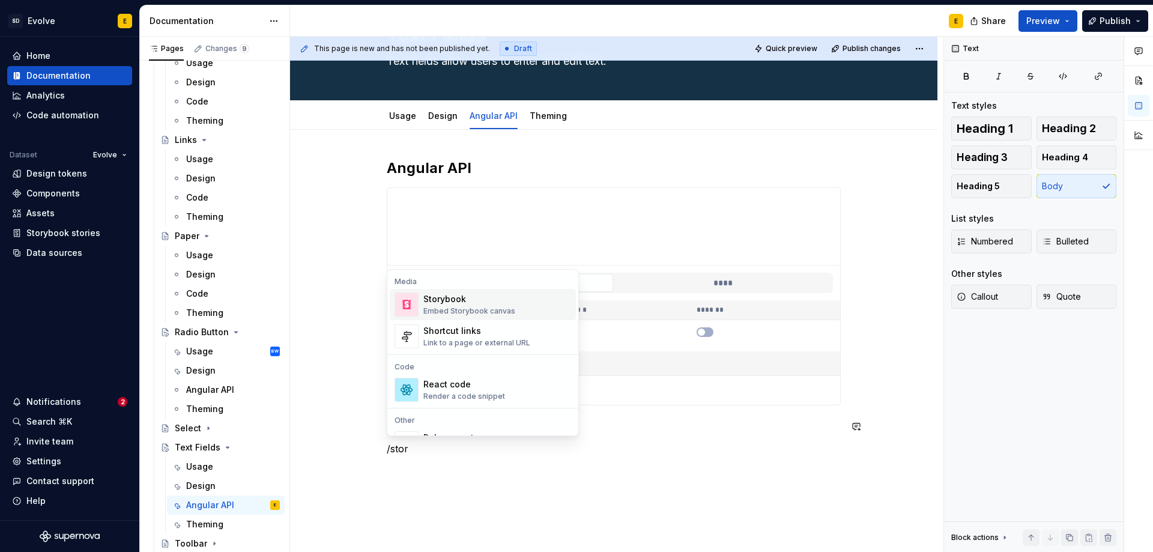
click at [482, 303] on div "Storybook" at bounding box center [469, 299] width 92 height 12
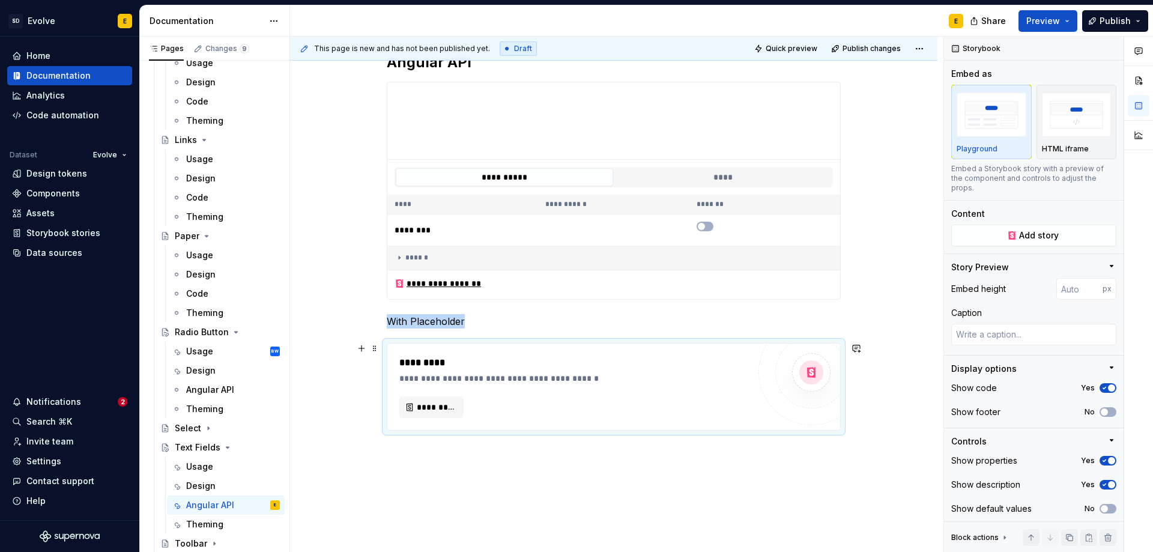
scroll to position [242, 0]
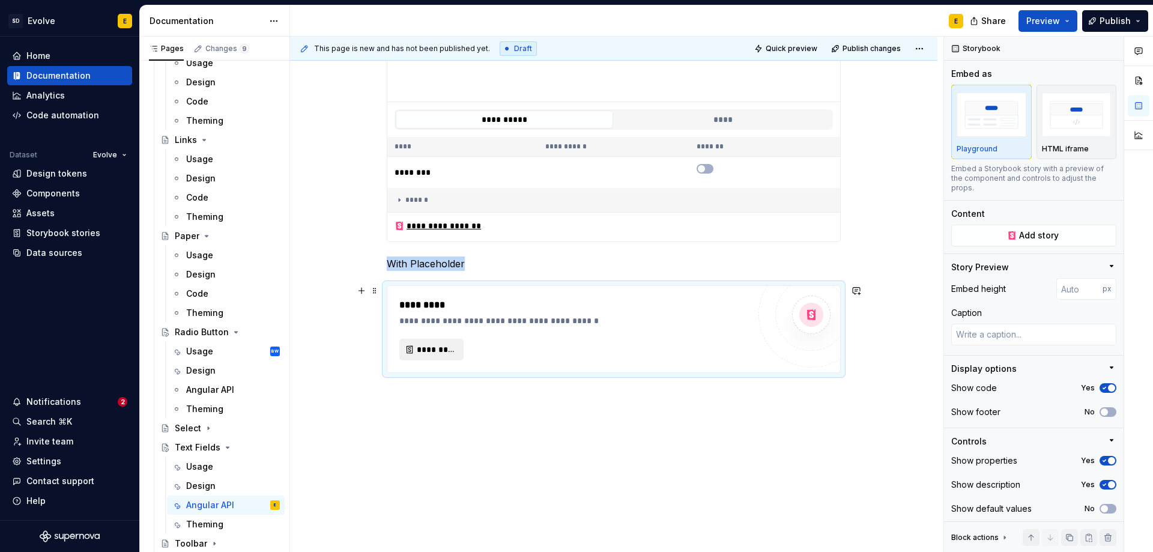
click at [435, 350] on span "*********" at bounding box center [436, 350] width 39 height 12
type textarea "*"
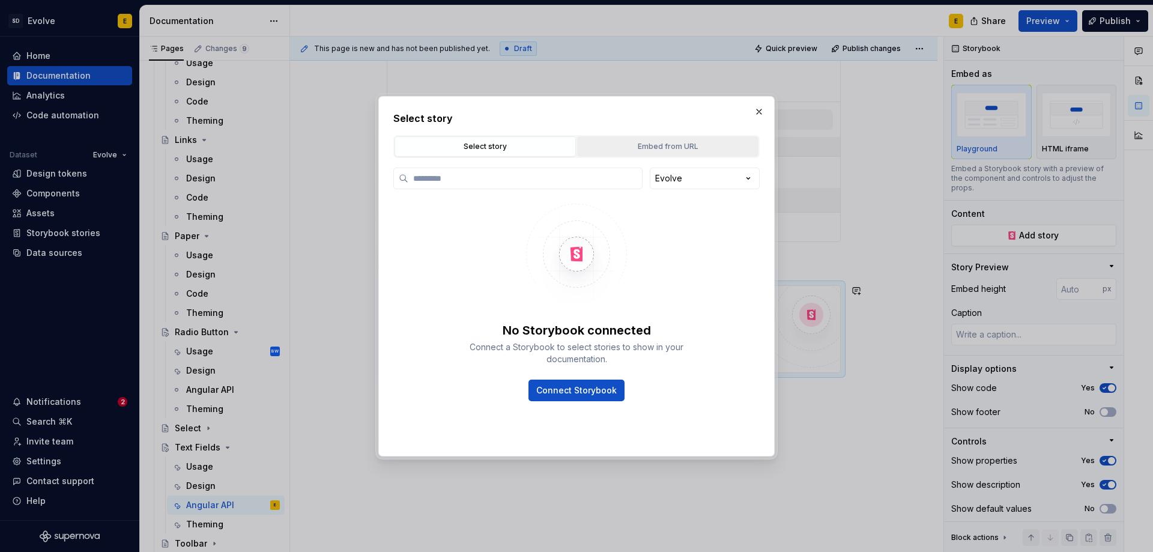
click at [667, 152] on button "Embed from URL" at bounding box center [667, 146] width 181 height 20
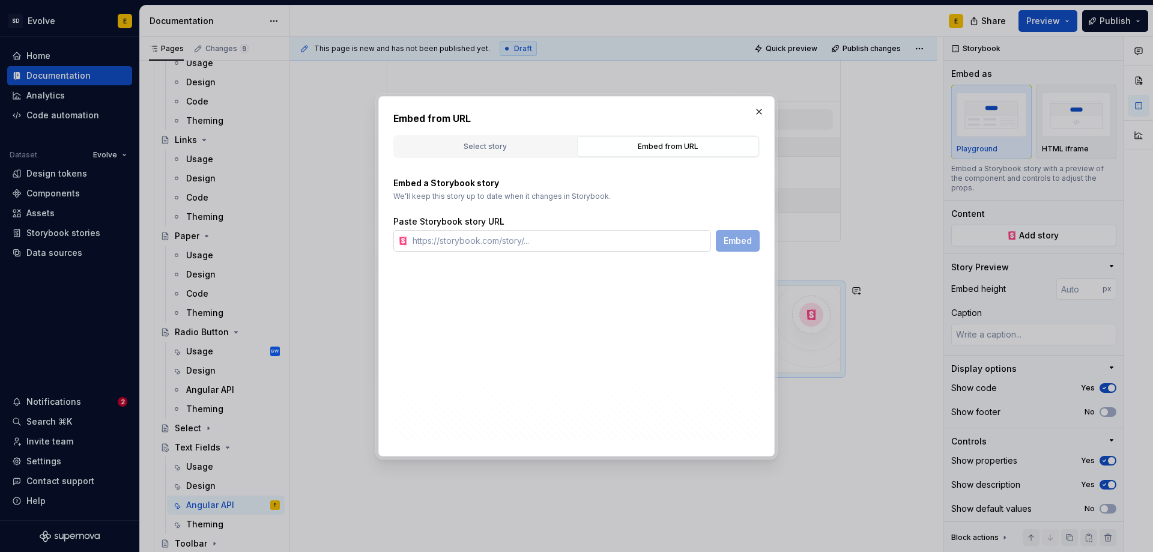
click at [599, 238] on input "text" at bounding box center [559, 241] width 303 height 22
paste input "https://design-t.apps-np.fcbint.net/evolve-angular/?path=/story/components-form…"
type input "https://design-t.apps-np.fcbint.net/evolve-angular/?path=/story/components-form…"
click at [729, 246] on span "Embed" at bounding box center [738, 241] width 28 height 12
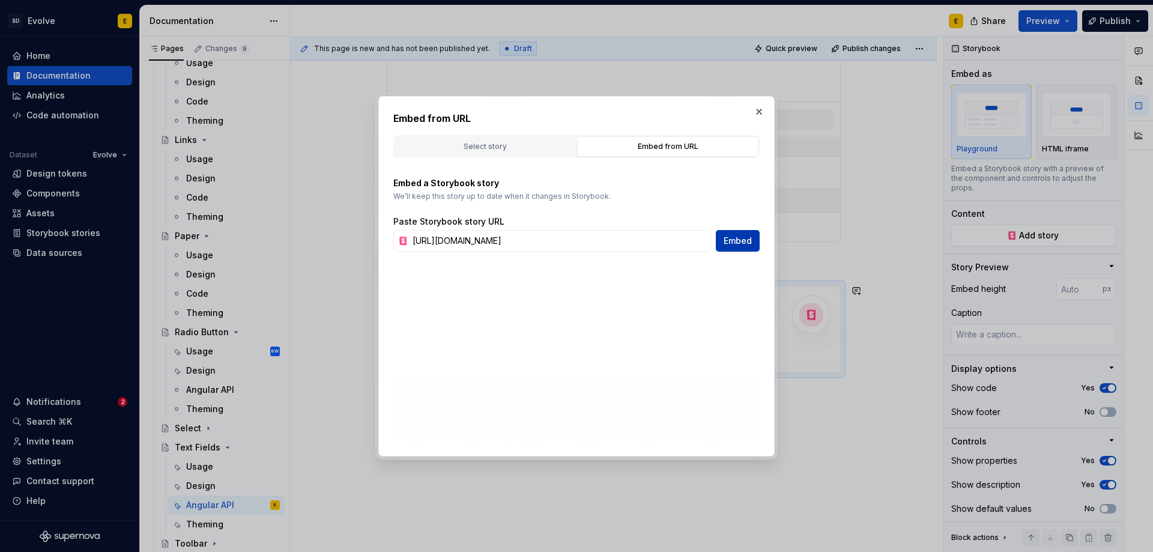
scroll to position [168, 0]
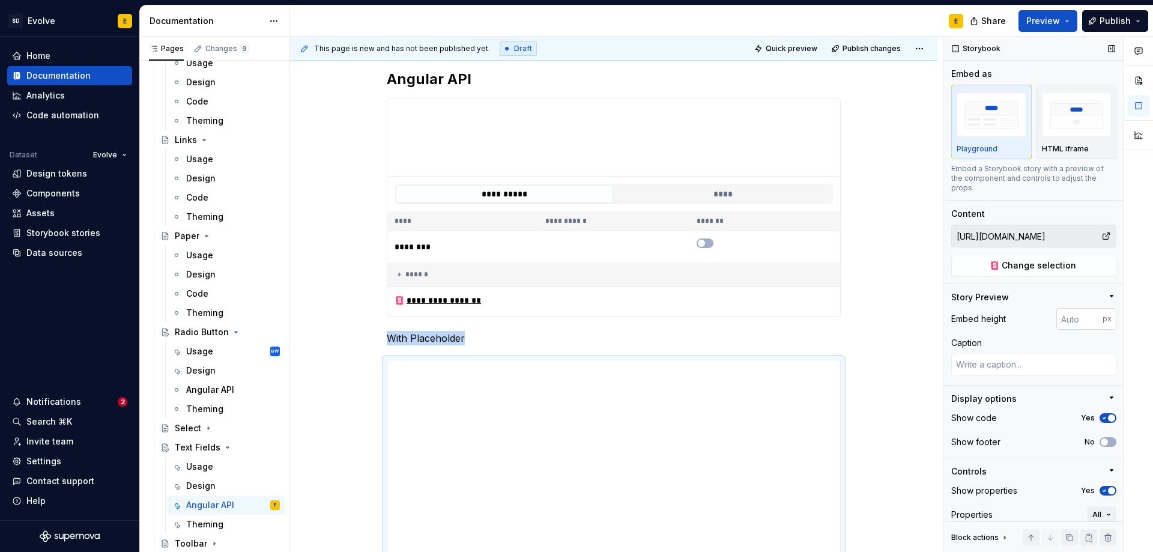
type textarea "*"
click at [1069, 318] on input "number" at bounding box center [1080, 319] width 46 height 22
type input "128"
click at [505, 341] on p "With Placeholder" at bounding box center [614, 338] width 454 height 14
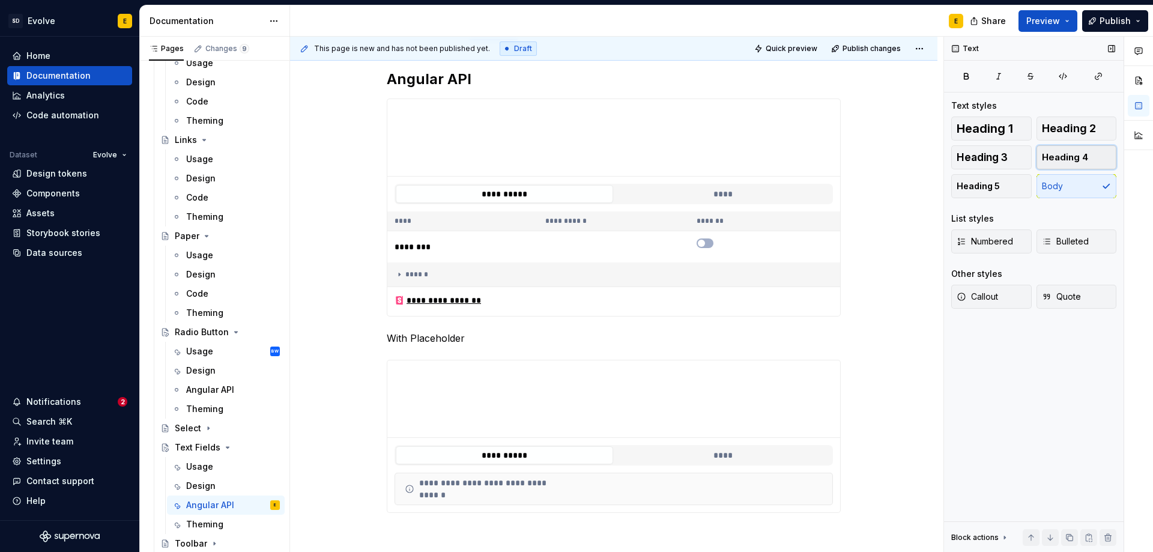
click at [1064, 154] on span "Heading 4" at bounding box center [1065, 157] width 46 height 12
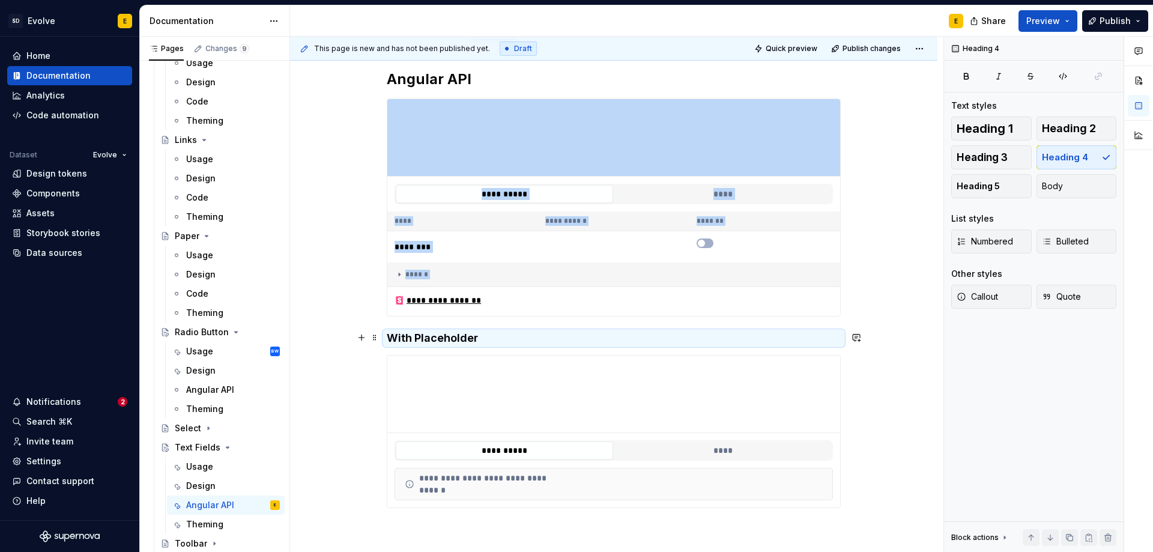
click at [772, 337] on h4 "With Placeholder" at bounding box center [614, 338] width 454 height 14
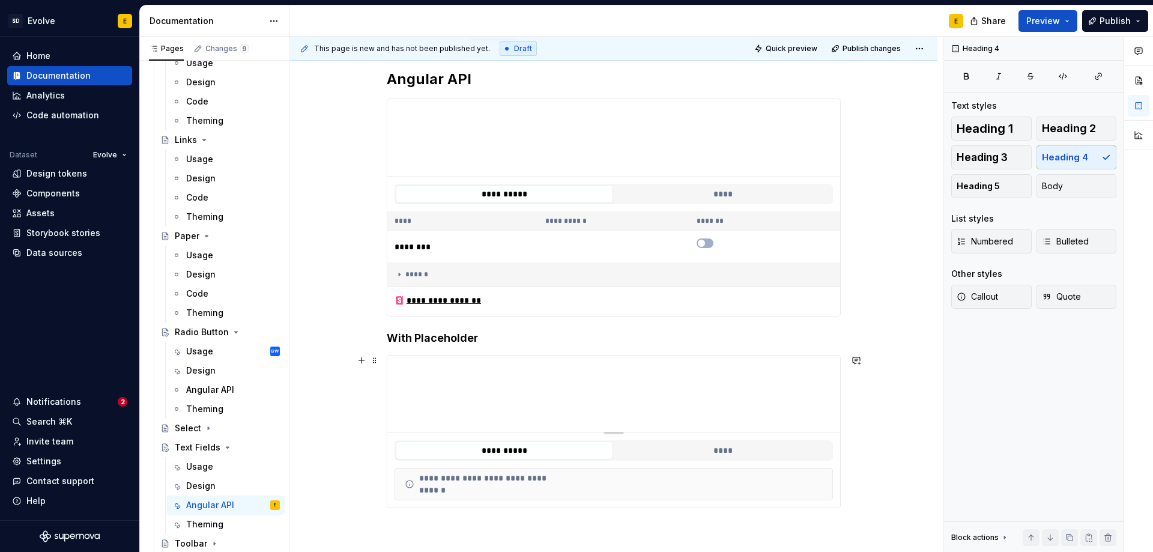
scroll to position [288, 0]
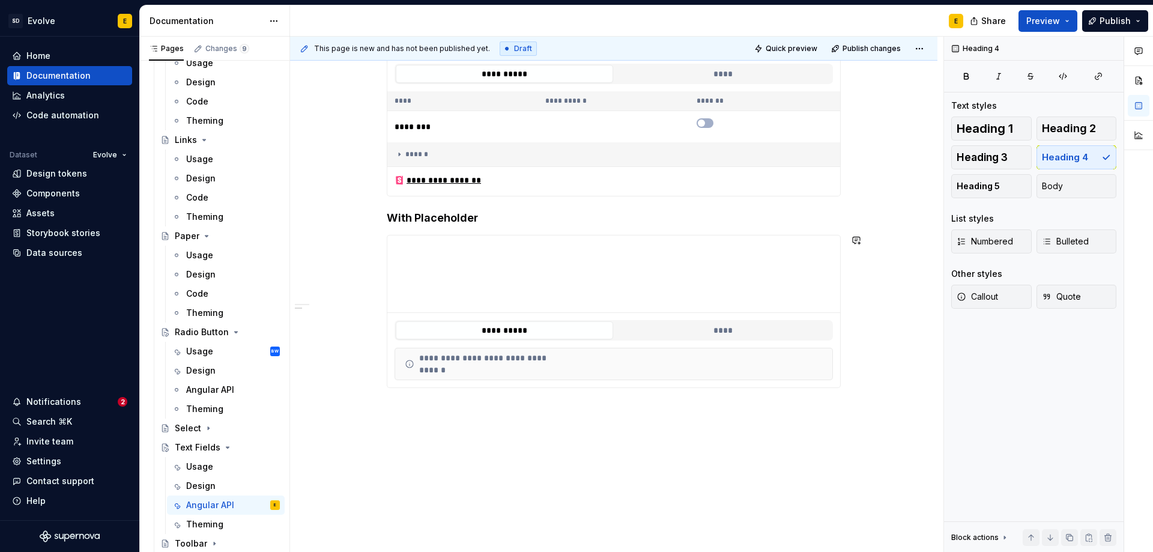
click at [429, 408] on div "**********" at bounding box center [614, 245] width 648 height 648
click at [445, 408] on p "Editorial" at bounding box center [614, 409] width 454 height 14
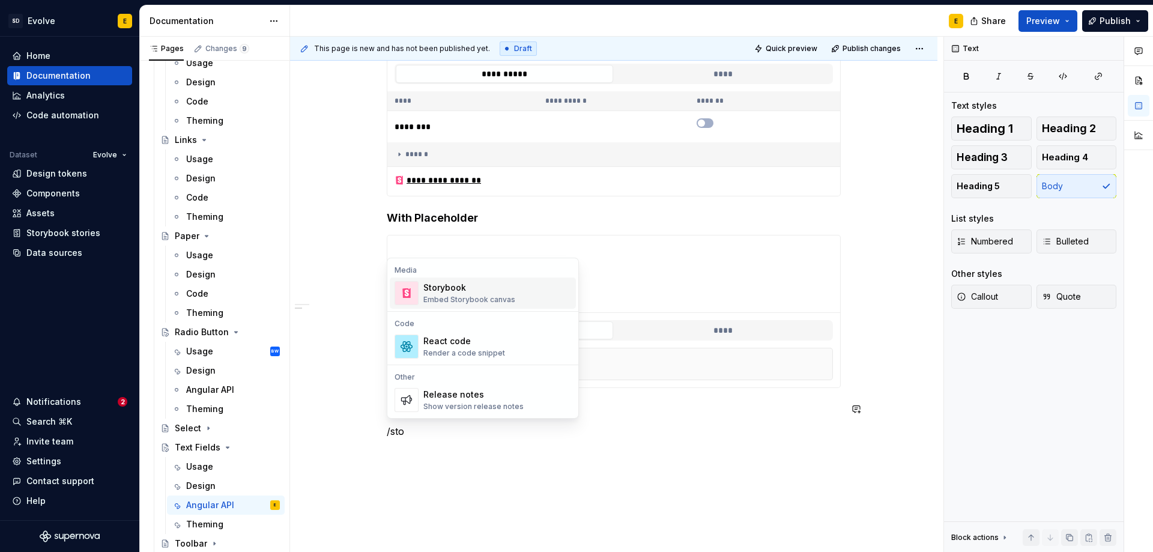
click at [430, 299] on div "Embed Storybook canvas" at bounding box center [469, 300] width 92 height 10
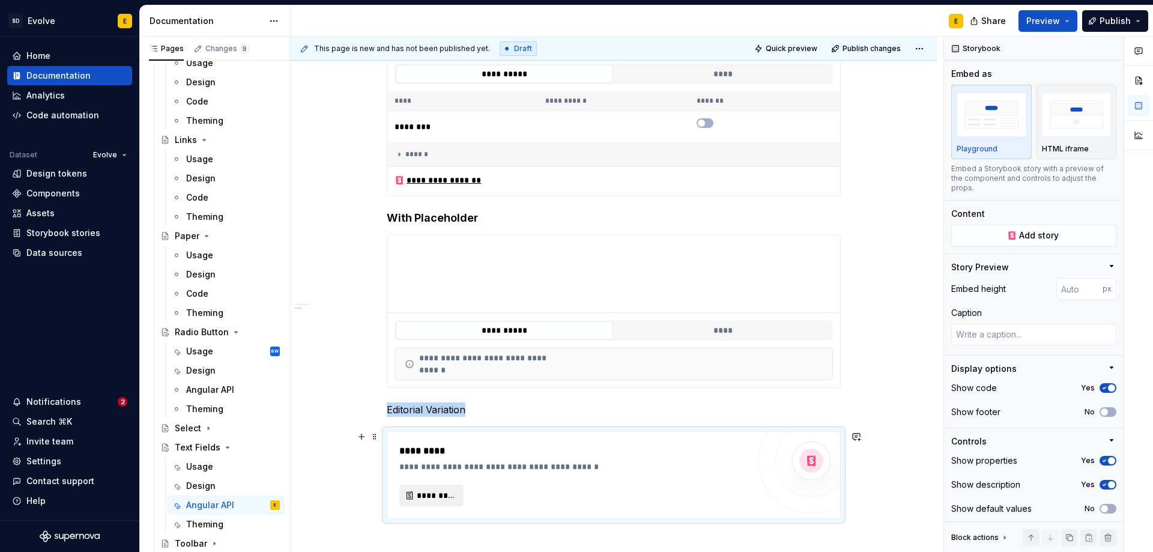
click at [435, 491] on span "*********" at bounding box center [436, 496] width 39 height 12
type textarea "*"
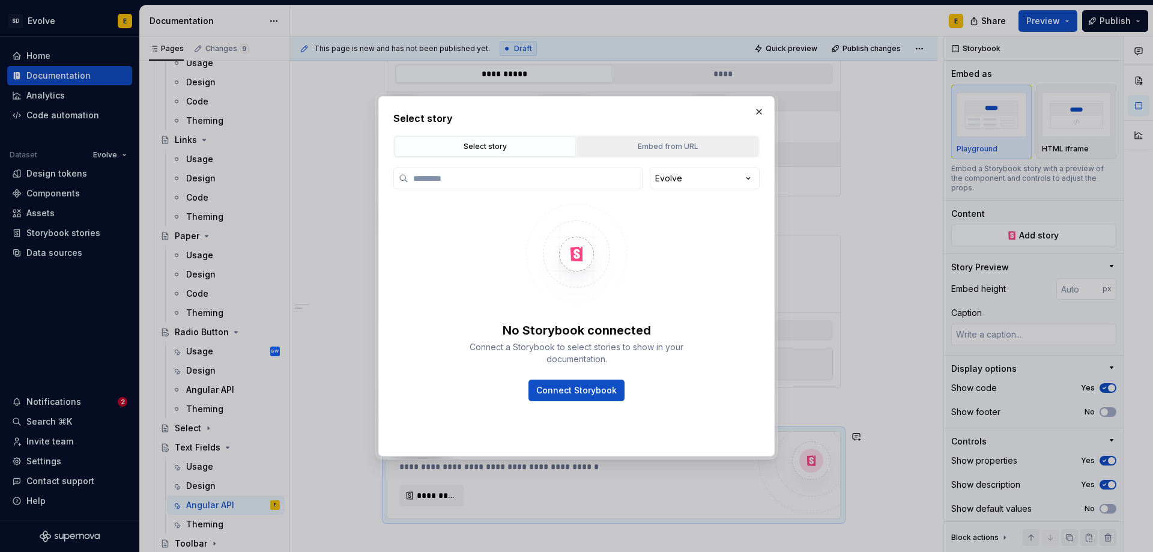
click at [674, 147] on div "Embed from URL" at bounding box center [667, 147] width 173 height 12
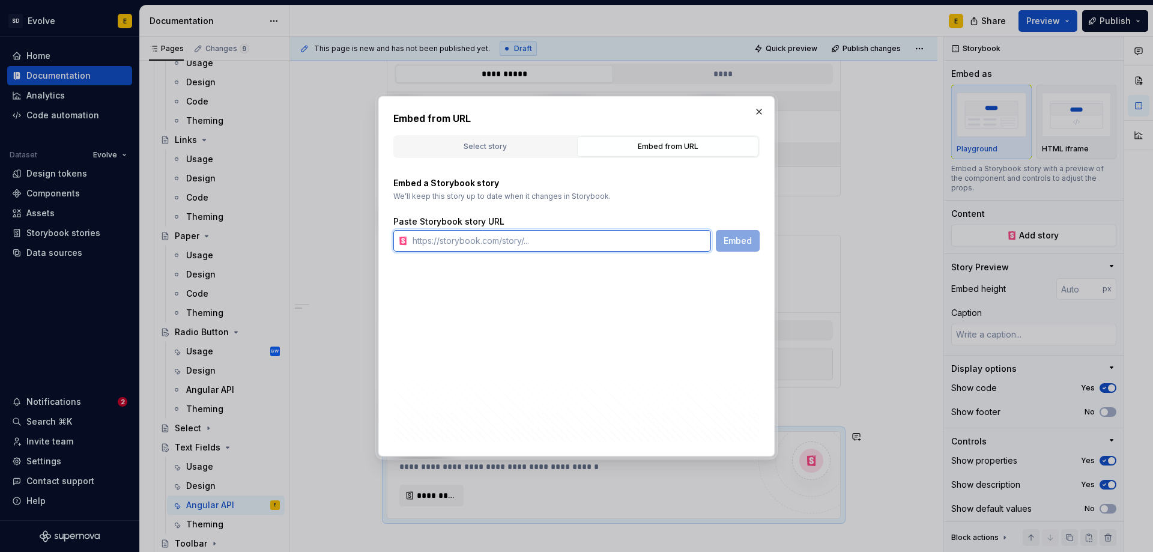
click at [610, 248] on input "text" at bounding box center [559, 241] width 303 height 22
paste input "https://design-t.apps-np.fcbint.net/evolve-angular/?path=/story/components-form…"
type input "https://design-t.apps-np.fcbint.net/evolve-angular/?path=/story/components-form…"
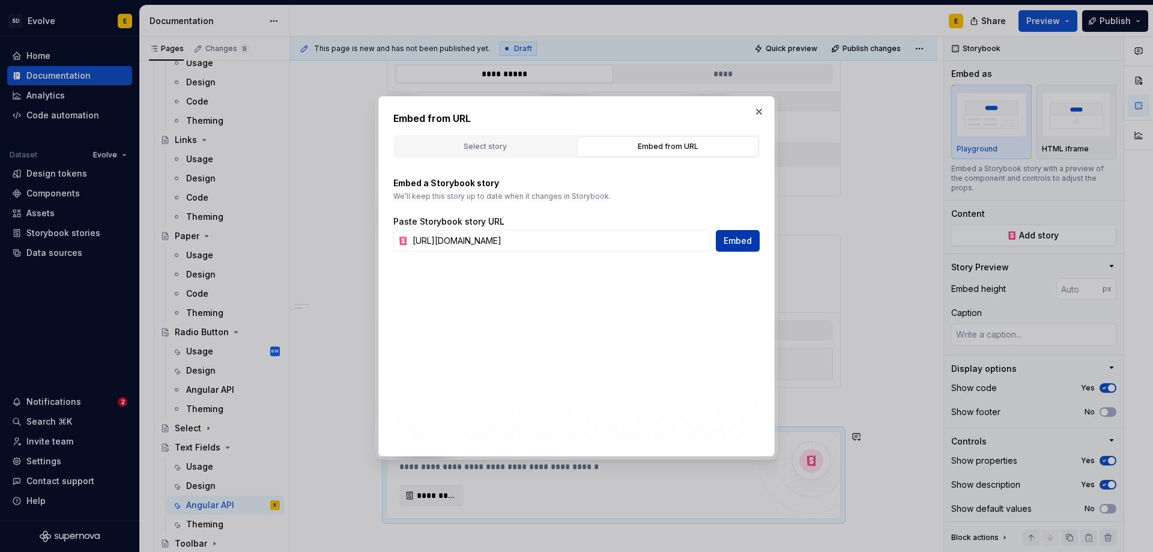
click at [739, 241] on span "Embed" at bounding box center [738, 241] width 28 height 12
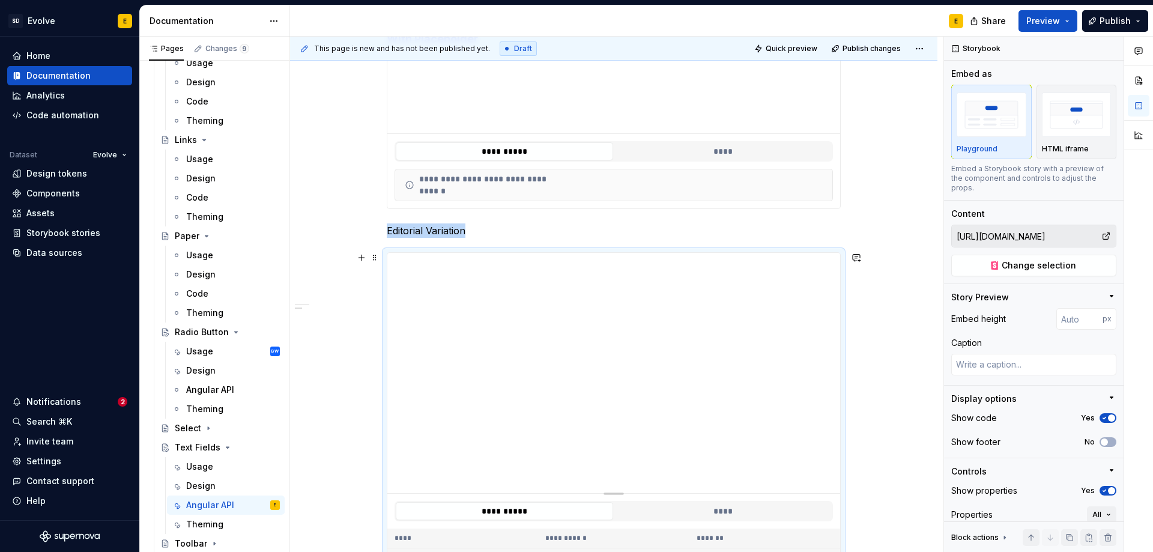
scroll to position [468, 0]
type textarea "*"
click at [1063, 317] on input "number" at bounding box center [1080, 319] width 46 height 22
type input "128"
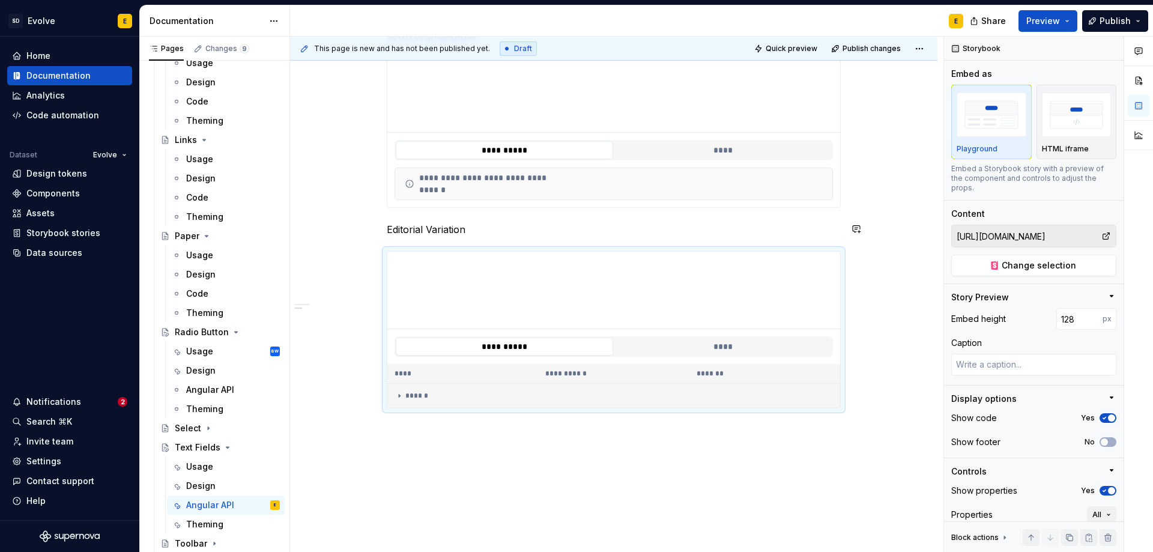
type textarea "*"
type input "https://design-t.apps-np.fcbint.net/evolve-angular/?path=/story/components-form…"
click at [804, 199] on div "**********" at bounding box center [614, 184] width 438 height 32
click at [1101, 441] on span "button" at bounding box center [1104, 441] width 7 height 7
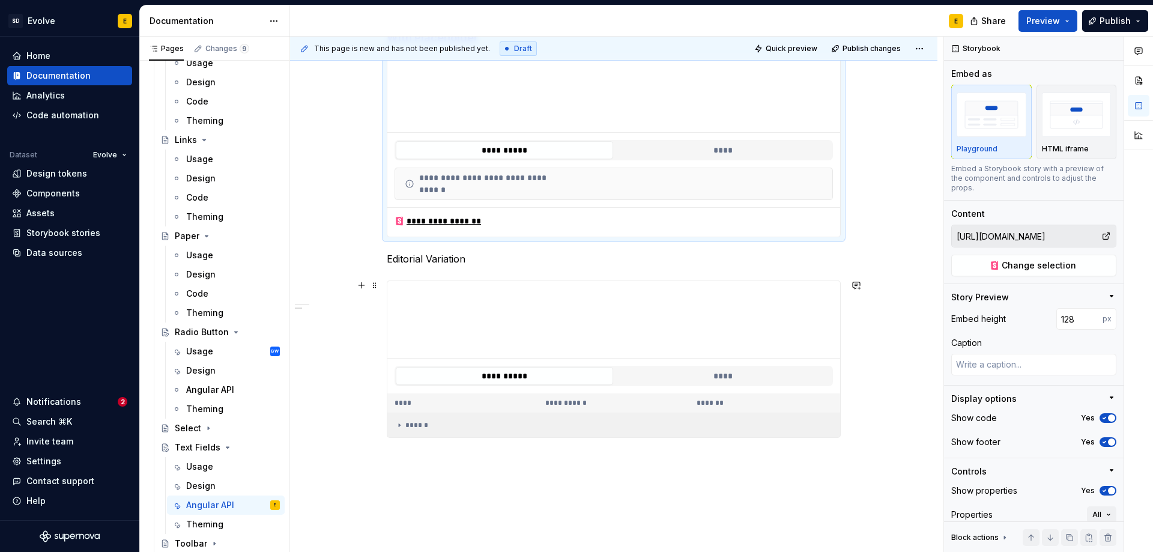
type textarea "*"
type input "https://design-t.apps-np.fcbint.net/evolve-angular/?path=/story/components-form…"
click at [835, 432] on td "******" at bounding box center [613, 425] width 453 height 25
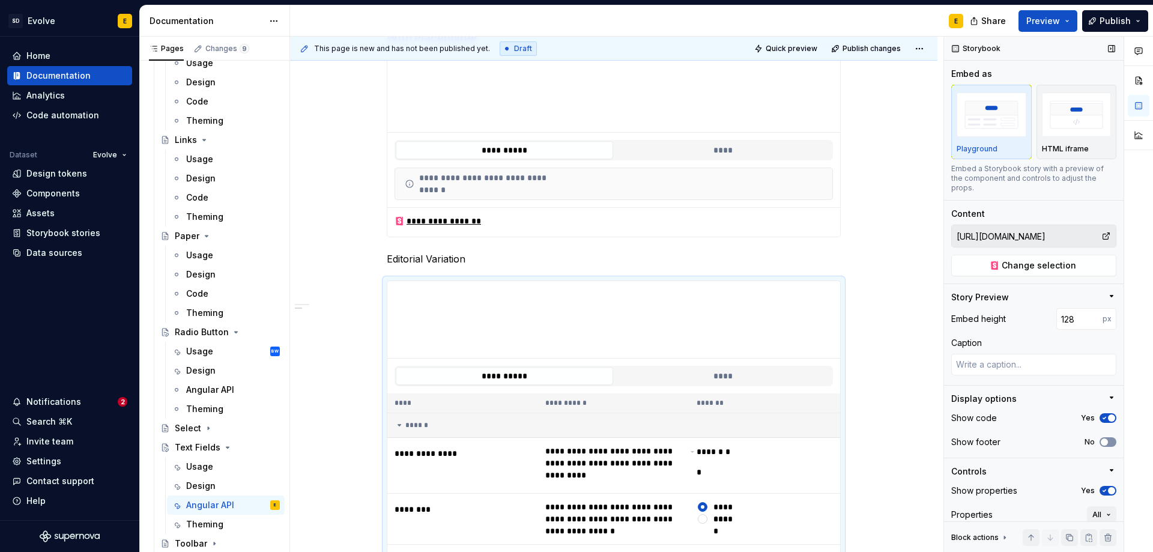
click at [1102, 441] on span "button" at bounding box center [1104, 441] width 7 height 7
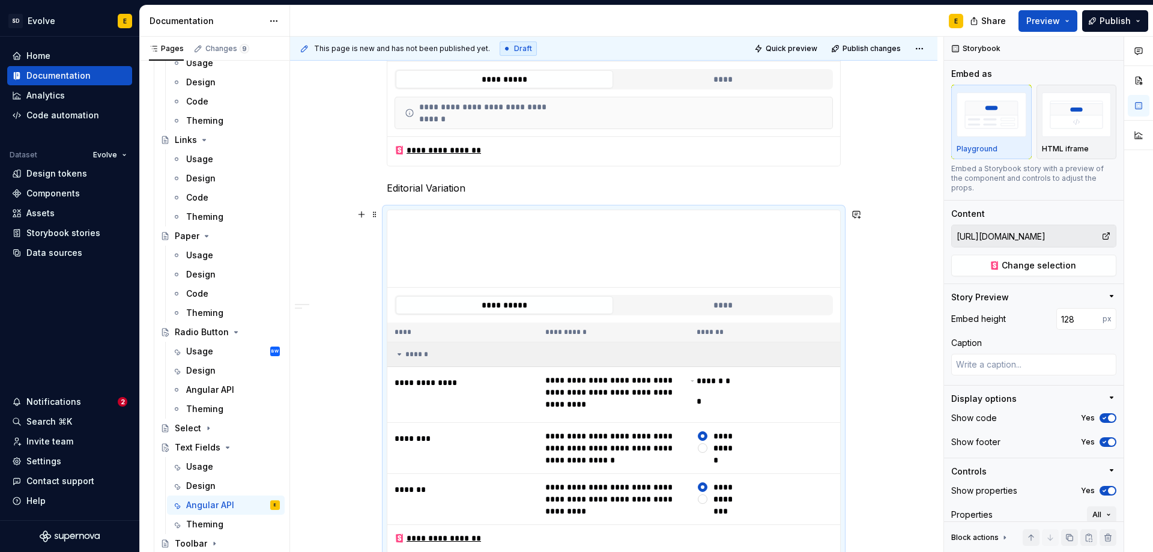
click at [401, 354] on icon at bounding box center [400, 355] width 10 height 10
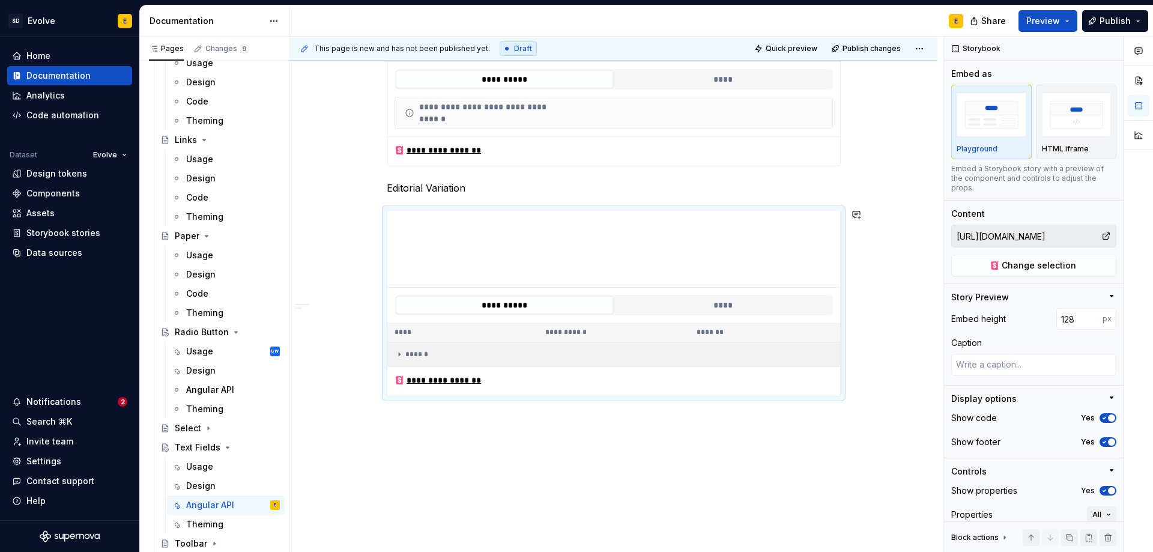
click at [521, 185] on p "Editorial Variation" at bounding box center [614, 188] width 454 height 14
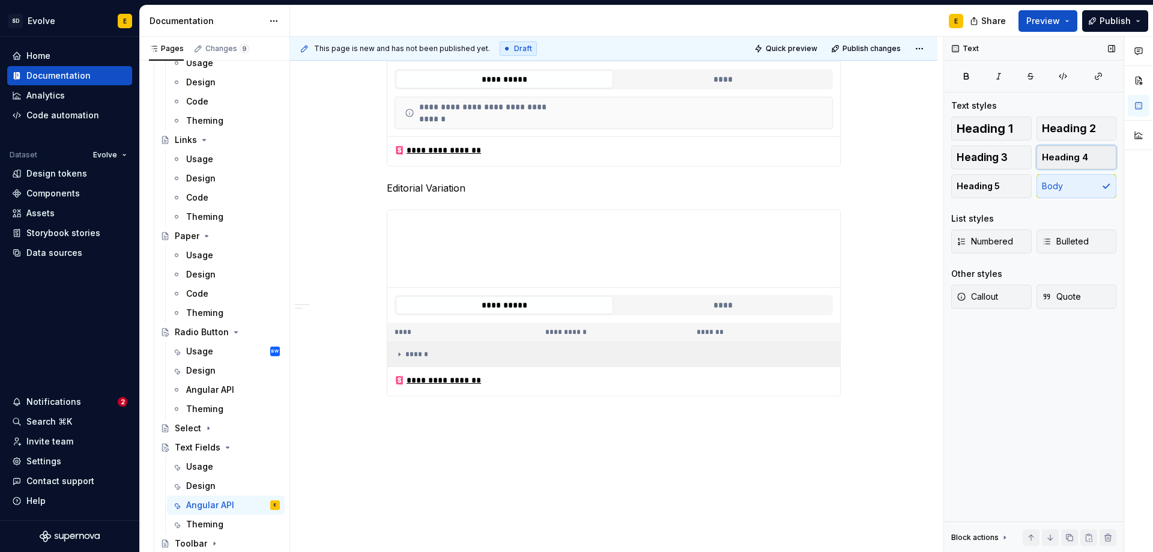
click at [1052, 152] on span "Heading 4" at bounding box center [1065, 157] width 46 height 12
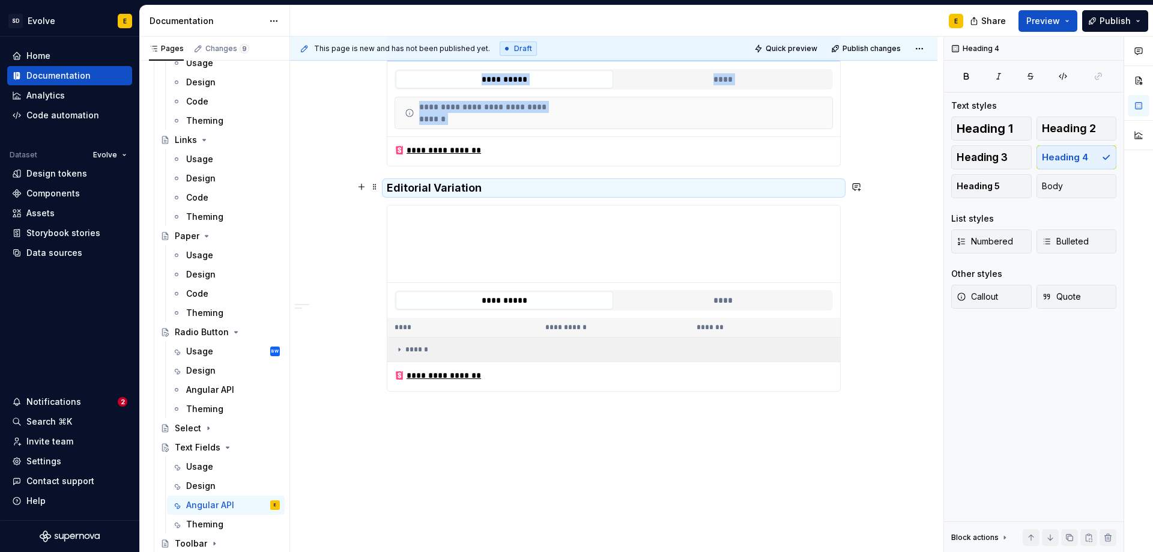
click at [646, 185] on h4 "Editorial Variation" at bounding box center [614, 188] width 454 height 14
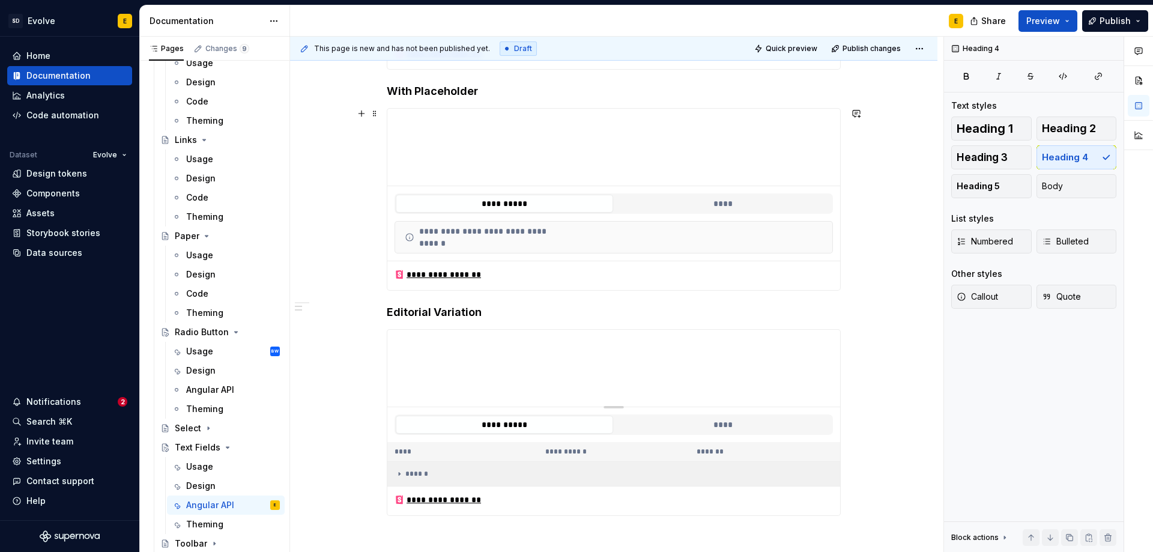
scroll to position [419, 0]
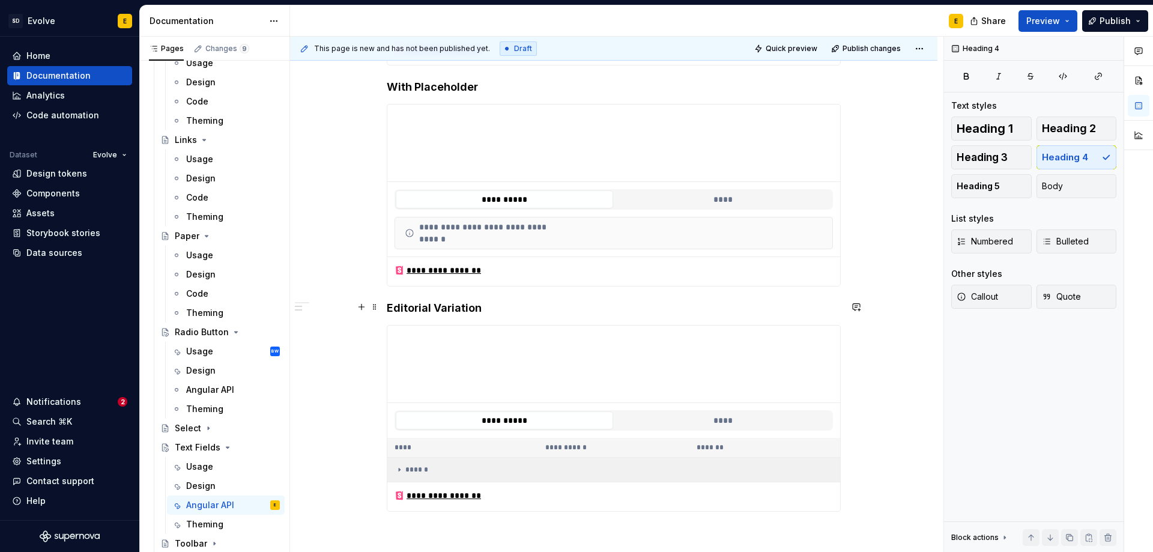
click at [525, 308] on h4 "Editorial Variation" at bounding box center [614, 308] width 454 height 14
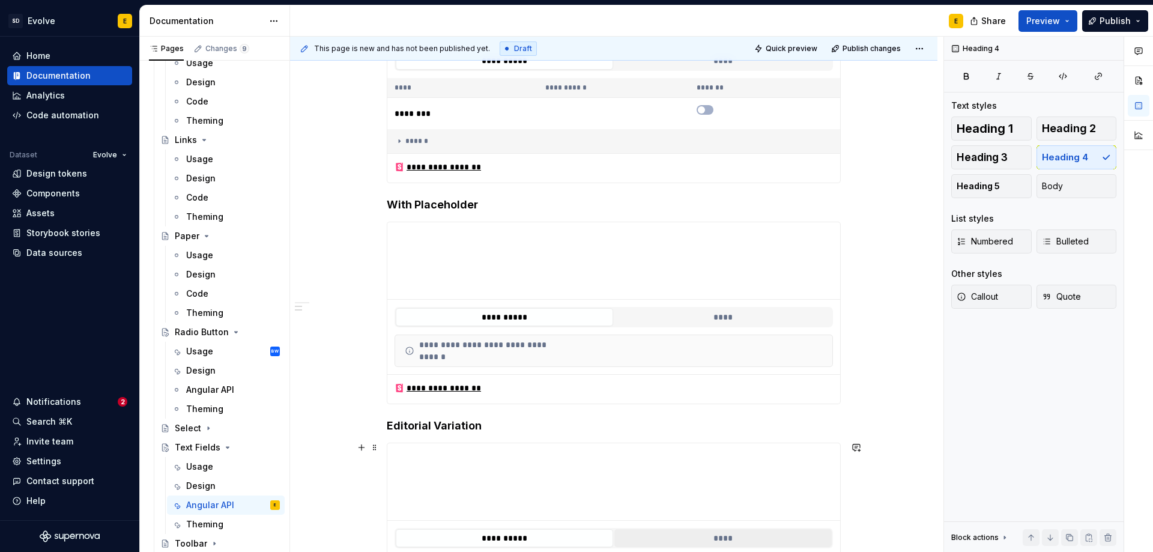
scroll to position [299, 0]
click at [856, 189] on div "**********" at bounding box center [614, 361] width 648 height 902
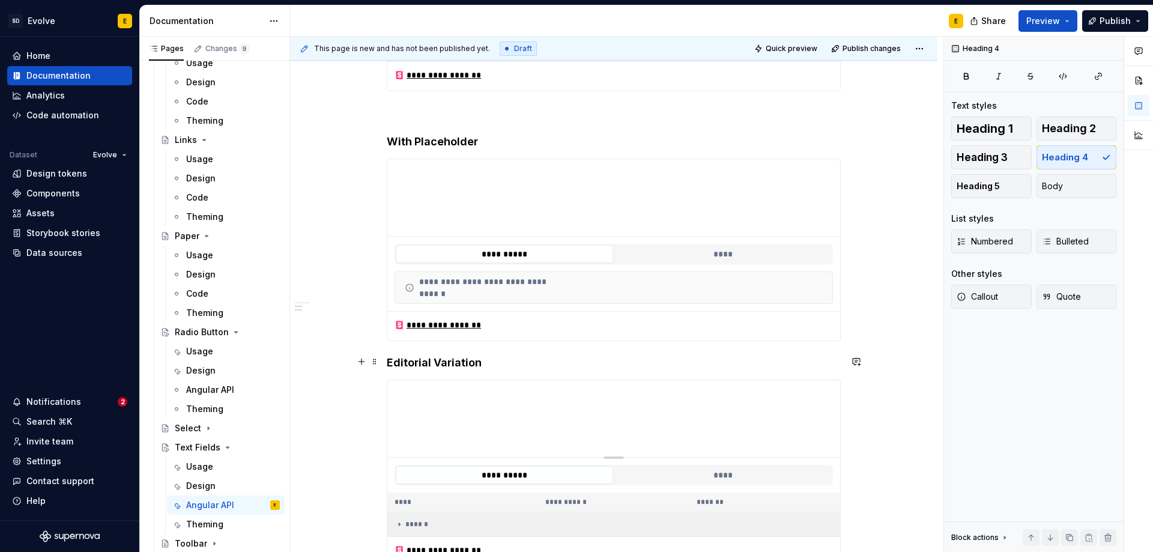
scroll to position [419, 0]
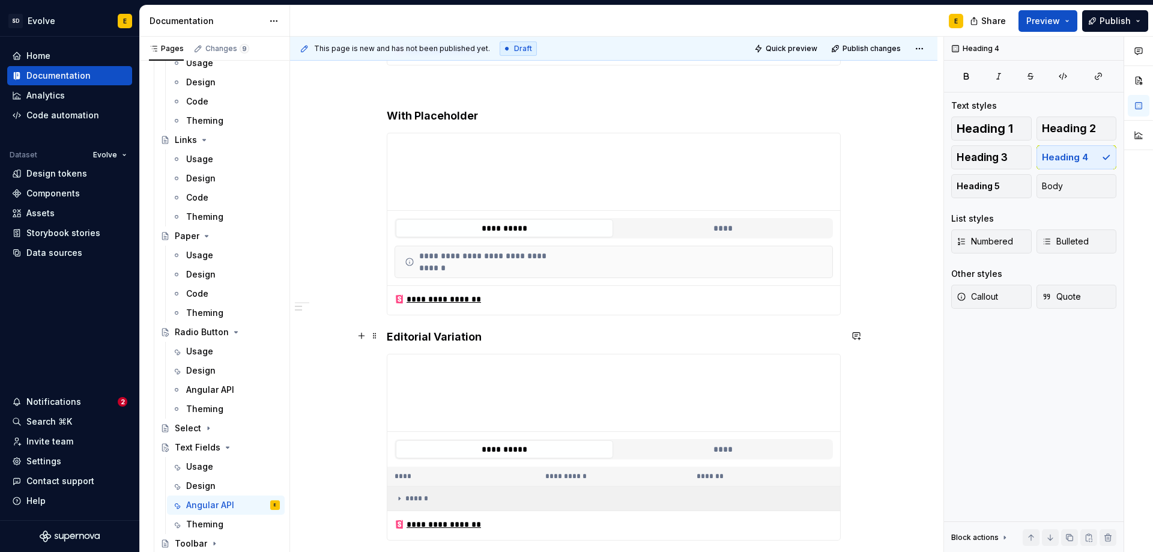
click at [386, 333] on div "**********" at bounding box center [614, 255] width 648 height 931
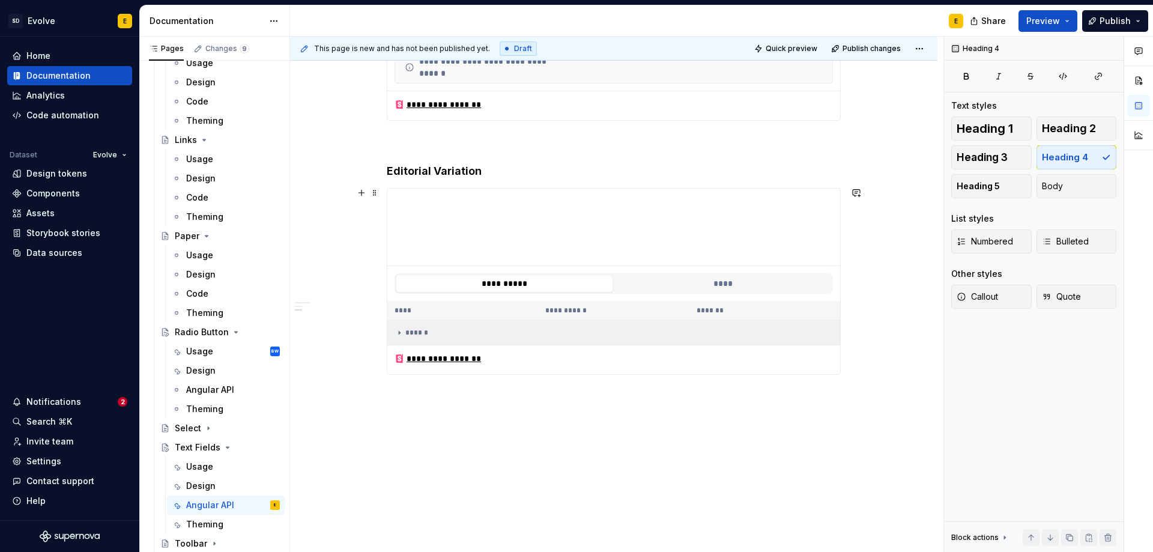
scroll to position [614, 0]
click at [426, 395] on div "**********" at bounding box center [614, 75] width 648 height 960
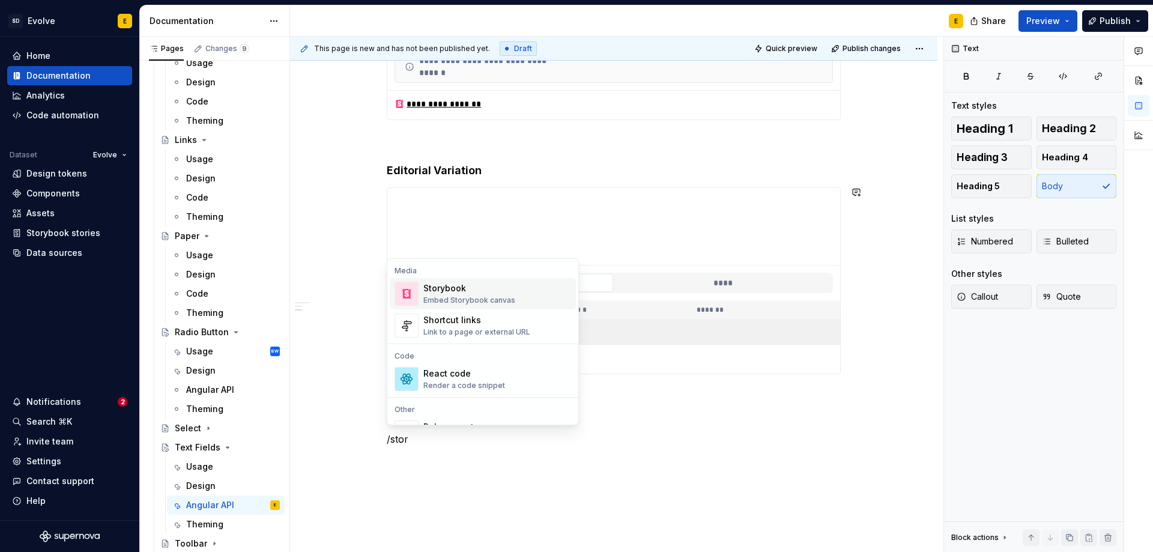
click at [467, 285] on div "Storybook" at bounding box center [469, 288] width 92 height 12
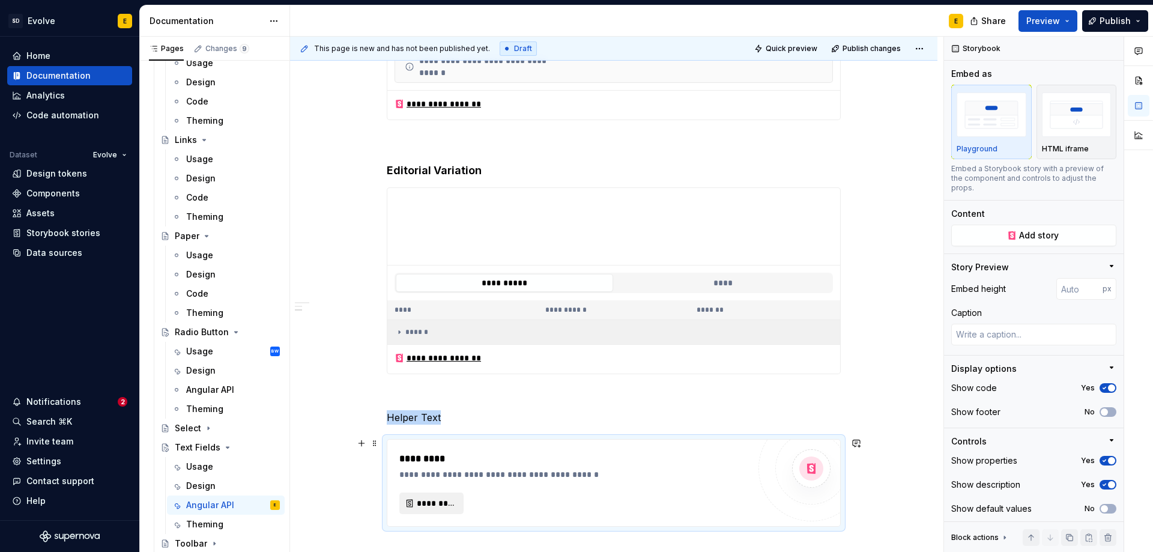
click at [429, 502] on span "*********" at bounding box center [436, 503] width 39 height 12
type textarea "*"
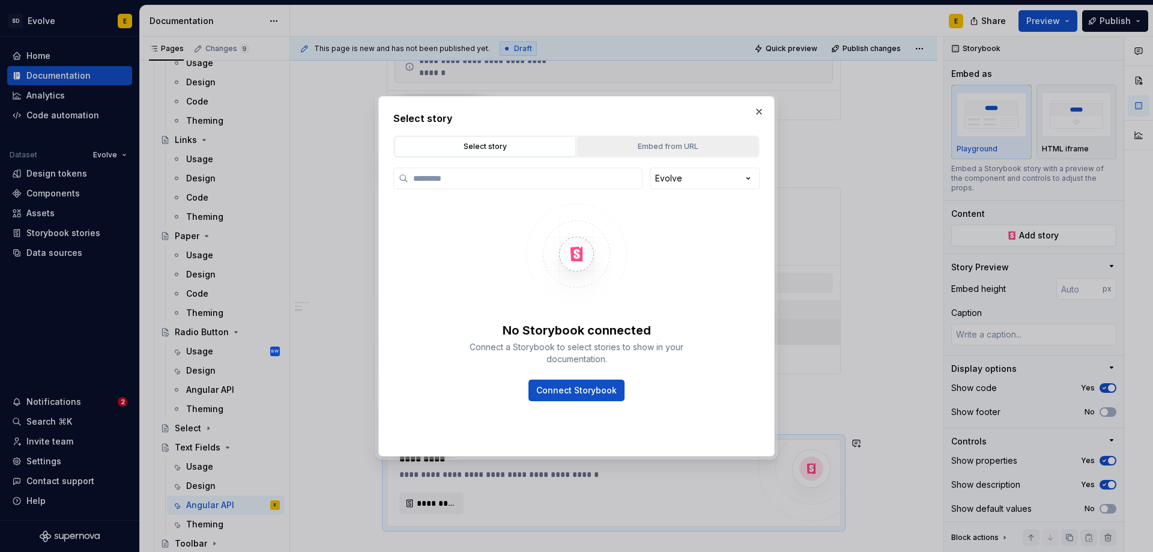
click at [653, 153] on button "Embed from URL" at bounding box center [667, 146] width 181 height 20
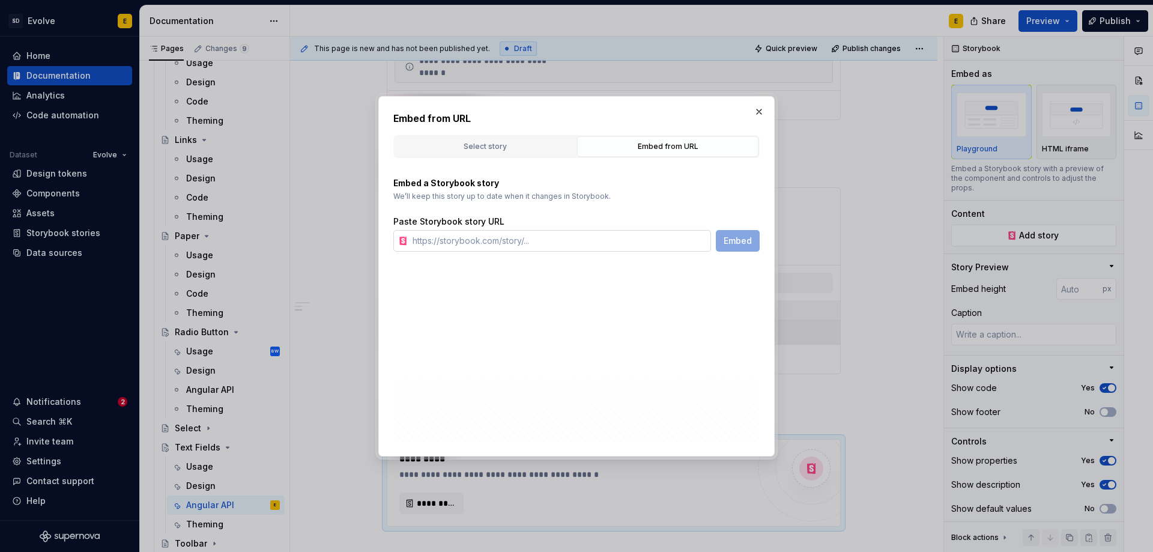
click at [560, 242] on input "text" at bounding box center [559, 241] width 303 height 22
paste input "https://design-t.apps-np.fcbint.net/evolve-angular/?path=/story/components-form…"
type input "https://design-t.apps-np.fcbint.net/evolve-angular/?path=/story/components-form…"
click at [728, 240] on span "Embed" at bounding box center [738, 241] width 28 height 12
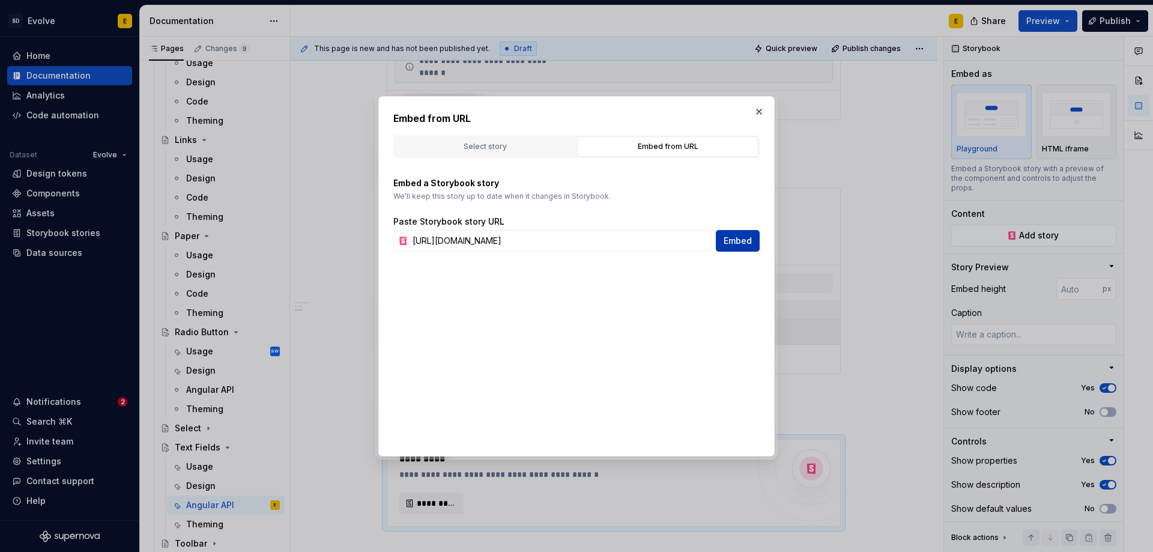
scroll to position [0, 0]
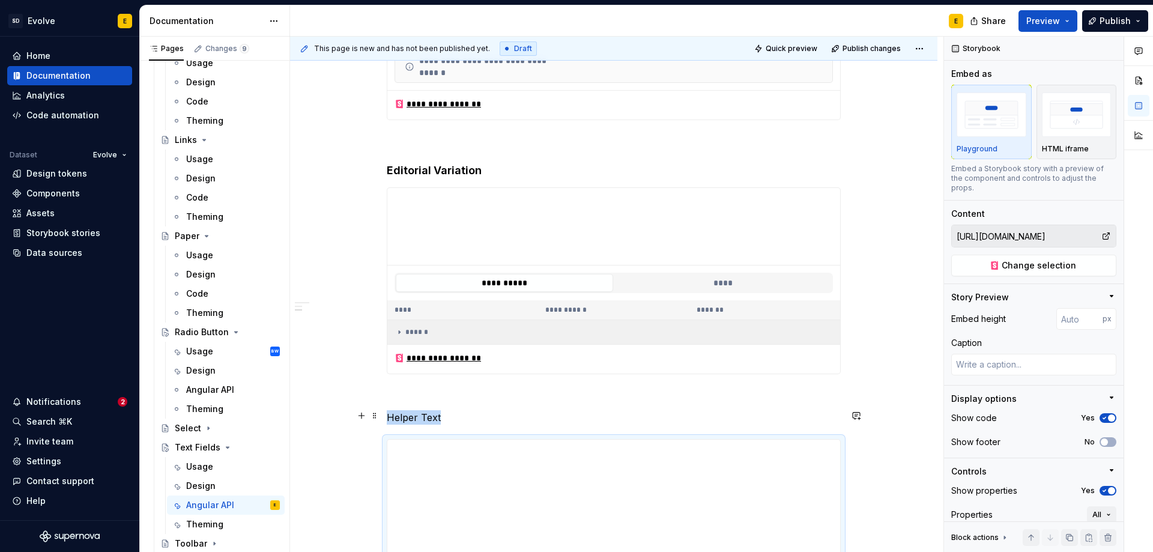
click at [532, 414] on p "Helper Text" at bounding box center [614, 417] width 454 height 14
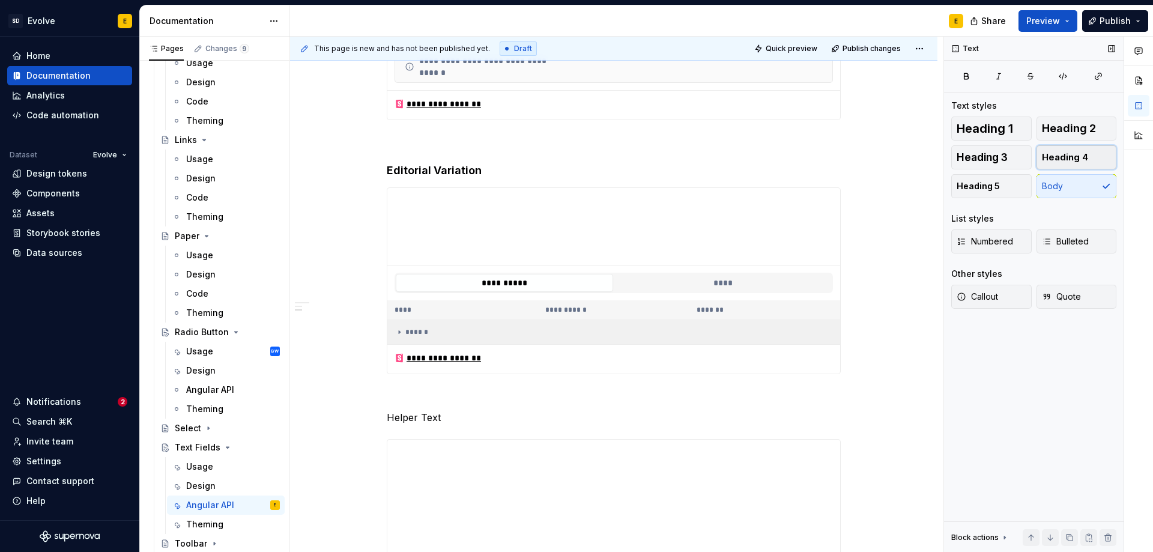
click at [1067, 158] on span "Heading 4" at bounding box center [1065, 157] width 46 height 12
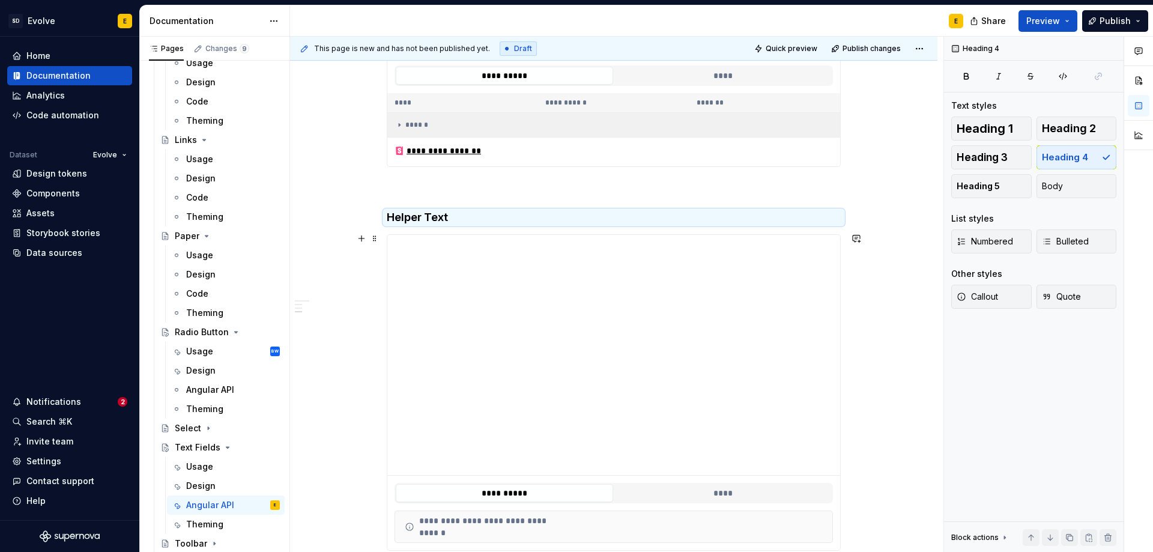
scroll to position [914, 0]
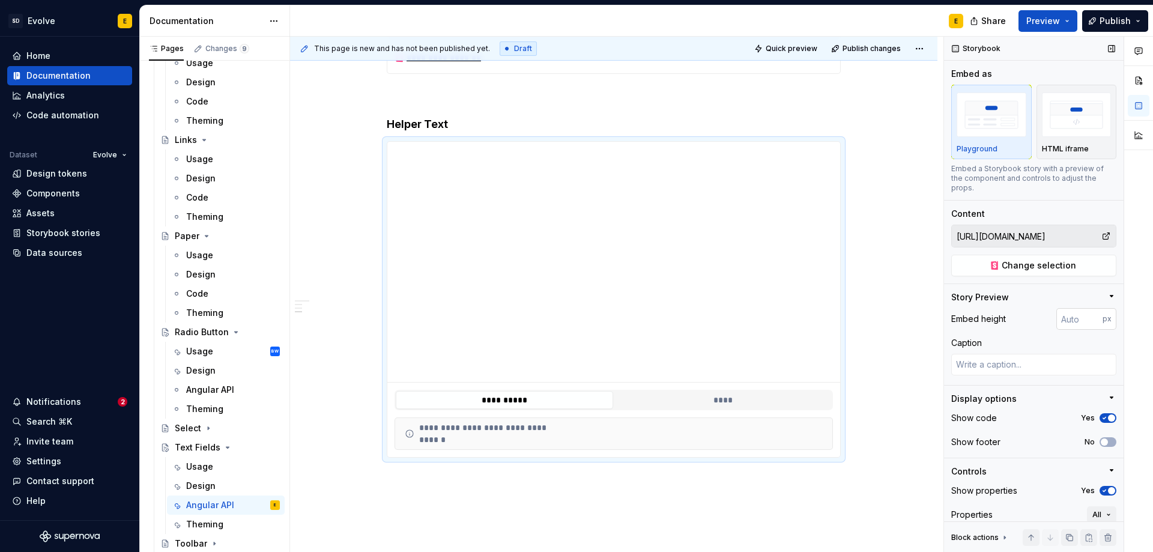
type textarea "*"
click at [1062, 314] on input "number" at bounding box center [1080, 319] width 46 height 22
type input "128"
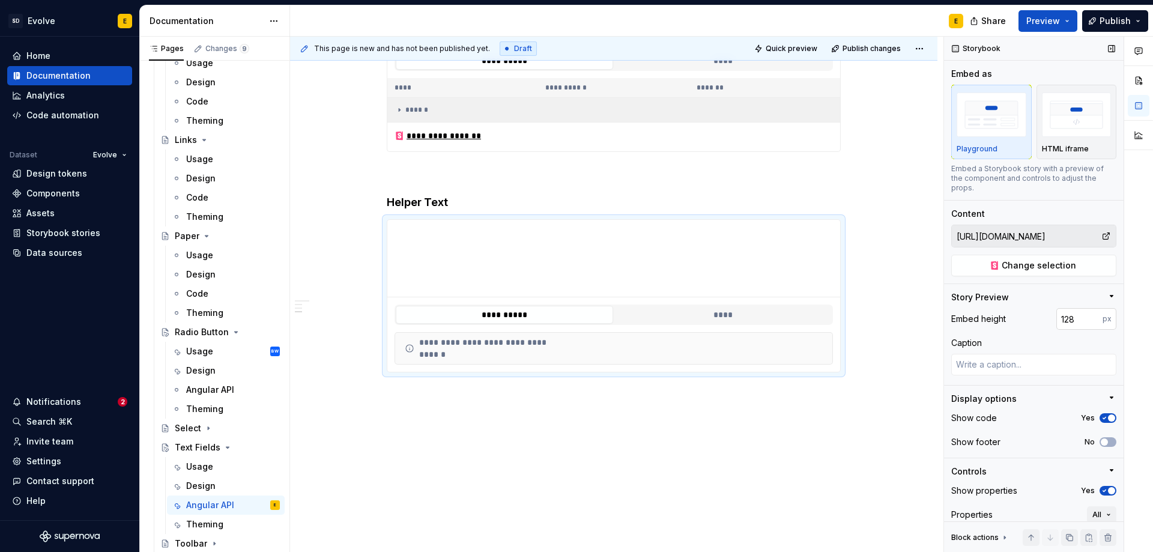
scroll to position [834, 0]
click at [1101, 441] on span "button" at bounding box center [1104, 441] width 7 height 7
type textarea "*"
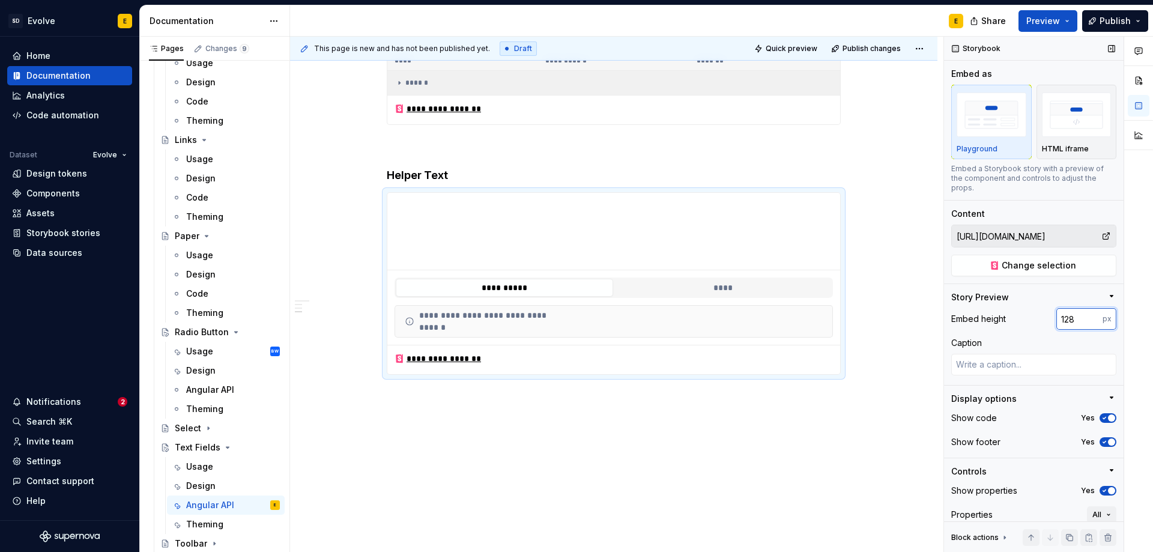
drag, startPoint x: 1069, startPoint y: 320, endPoint x: 1049, endPoint y: 319, distance: 19.9
click at [1049, 319] on div "Embed height 128 px" at bounding box center [1033, 319] width 165 height 22
type input "156"
type textarea "*"
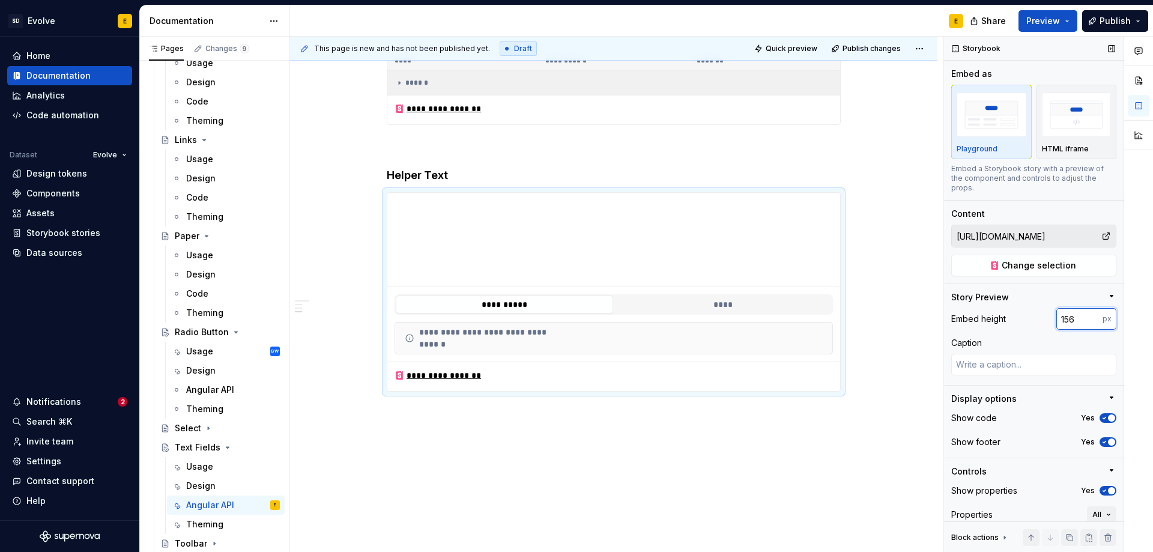
drag, startPoint x: 1069, startPoint y: 321, endPoint x: 1045, endPoint y: 321, distance: 24.0
click at [1045, 321] on div "Embed height 156 px" at bounding box center [1033, 319] width 165 height 22
click at [1036, 336] on div "Embed height px Caption" at bounding box center [1033, 346] width 165 height 77
type textarea "*"
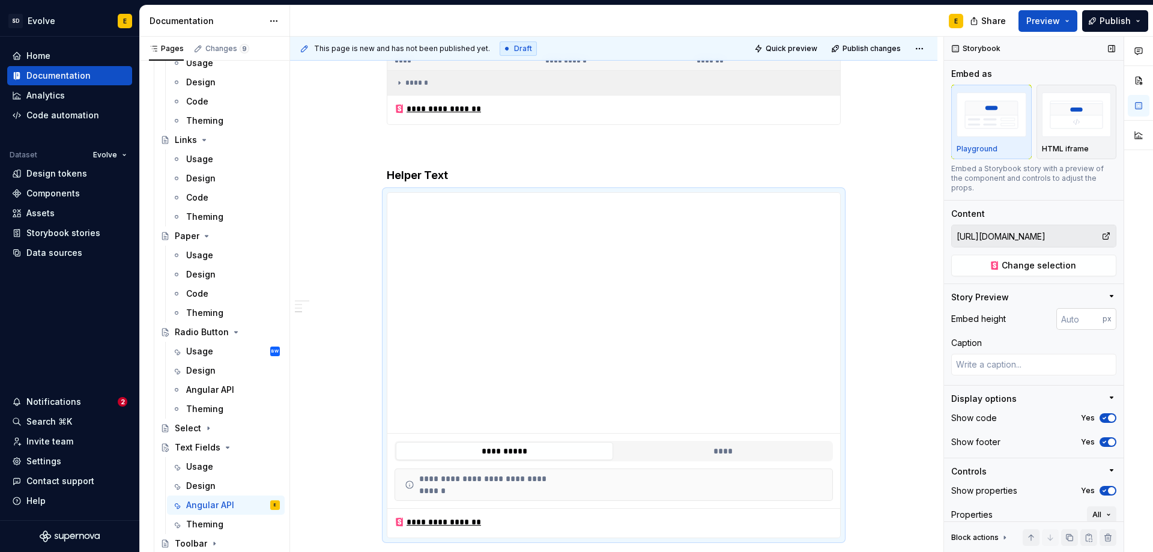
click at [1072, 318] on input "number" at bounding box center [1080, 319] width 46 height 22
type input "256"
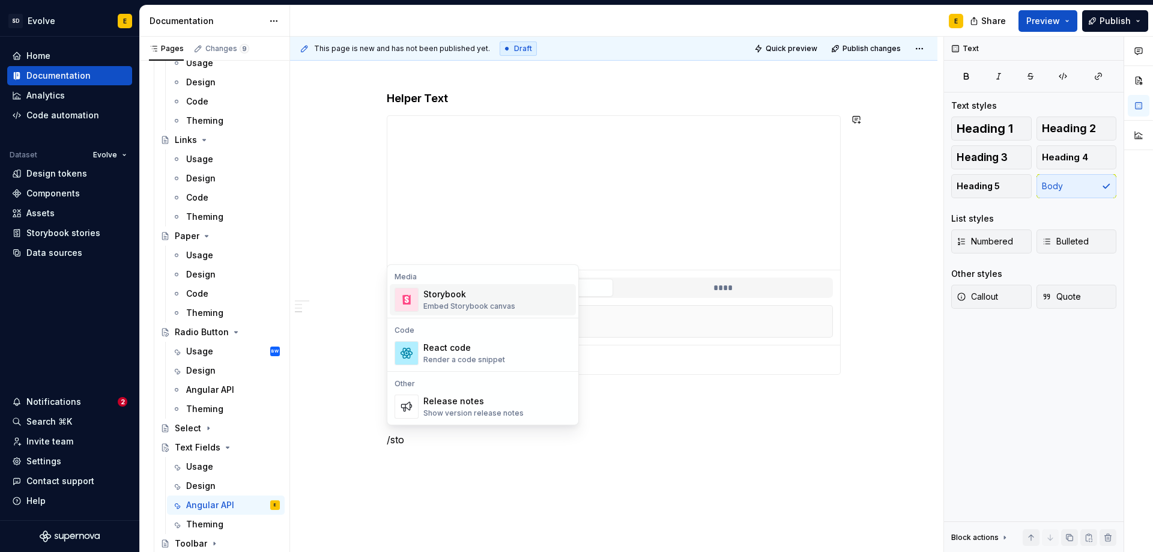
click at [523, 306] on div "Storybook Embed Storybook canvas" at bounding box center [497, 300] width 148 height 24
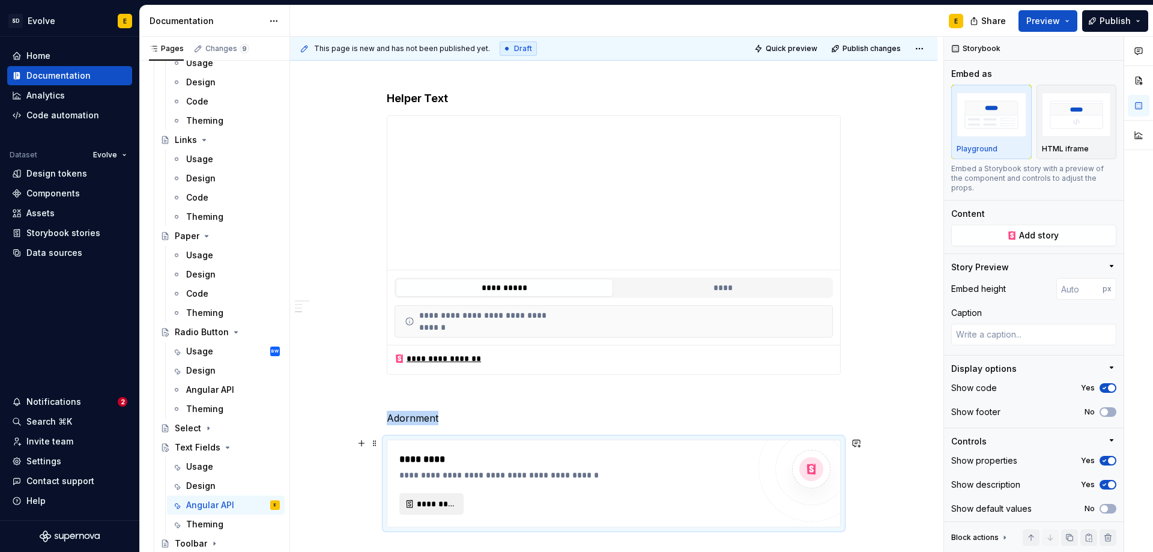
click at [437, 502] on span "*********" at bounding box center [436, 504] width 39 height 12
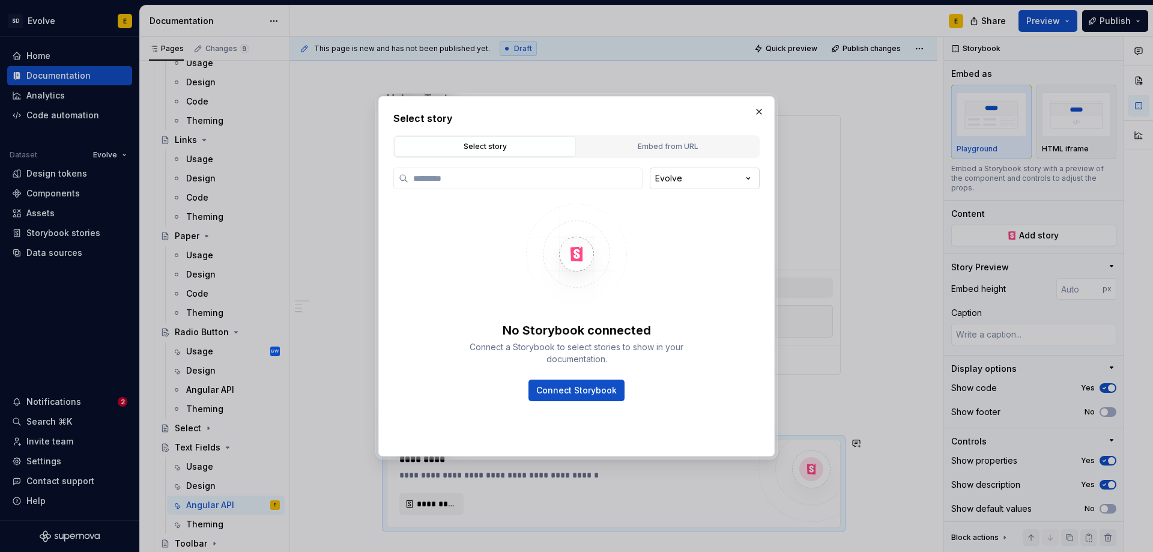
type textarea "*"
click at [683, 147] on div "Embed from URL" at bounding box center [667, 147] width 173 height 12
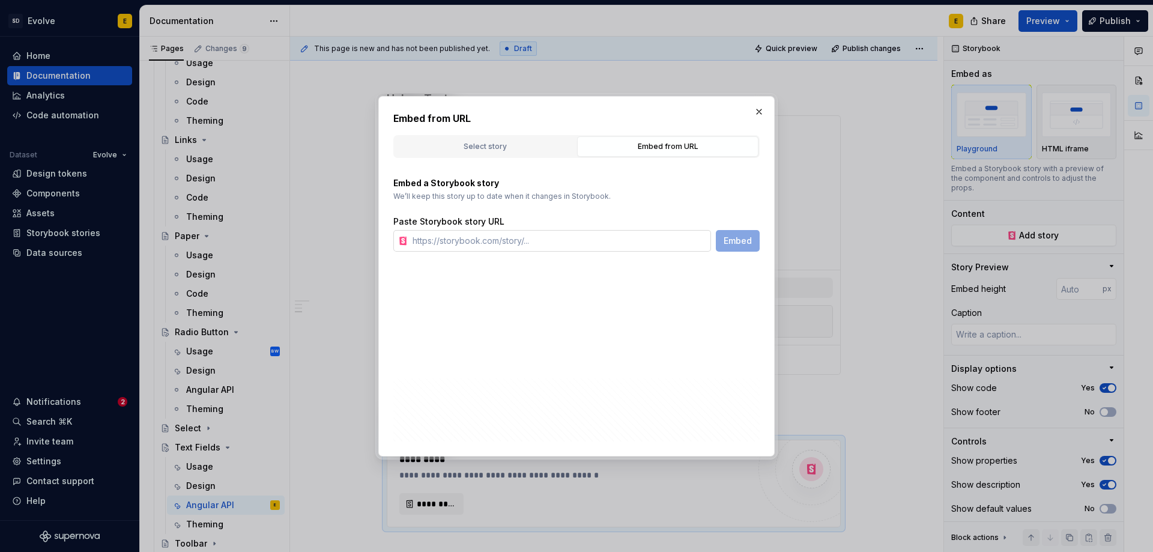
click at [515, 240] on input "text" at bounding box center [559, 241] width 303 height 22
paste input "https://design-t.apps-np.fcbint.net/evolve-angular/?path=/story/components-form…"
type input "https://design-t.apps-np.fcbint.net/evolve-angular/?path=/story/components-form…"
click at [753, 241] on button "Embed" at bounding box center [738, 241] width 44 height 22
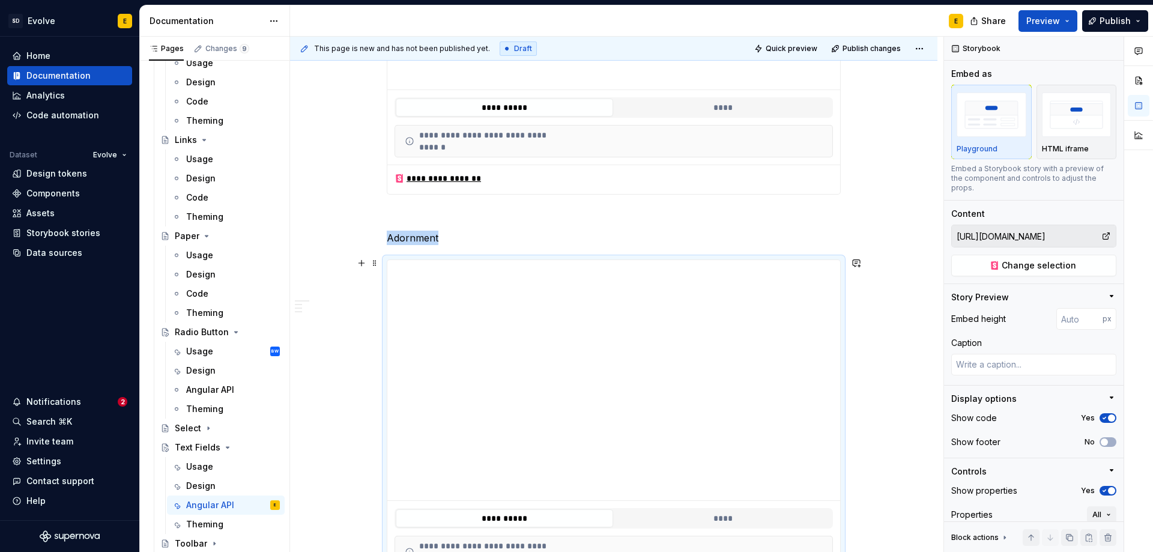
scroll to position [1180, 0]
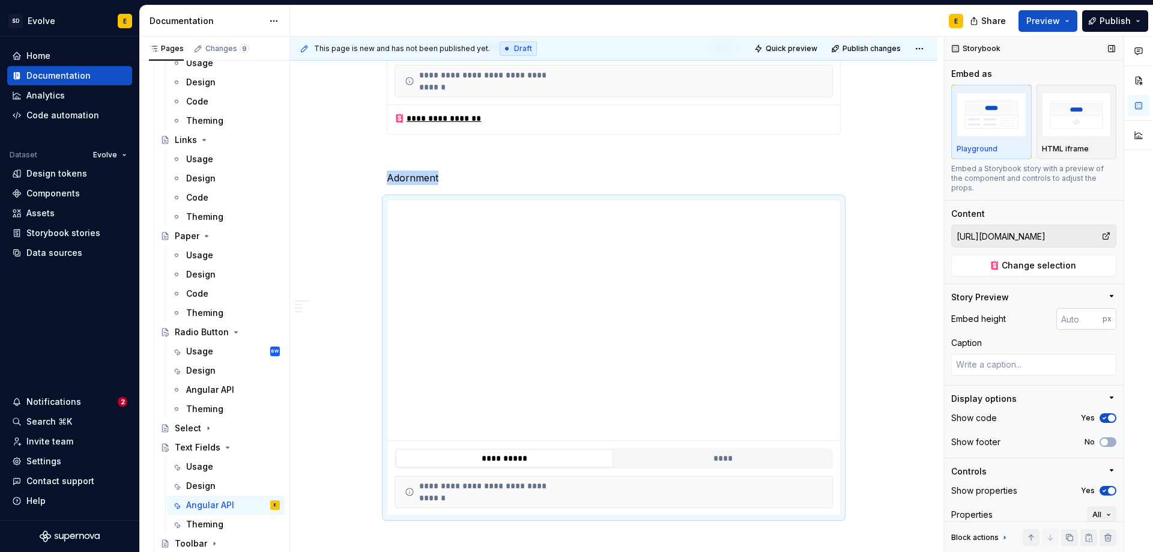
type textarea "*"
click at [1068, 317] on input "number" at bounding box center [1080, 319] width 46 height 22
type input "512"
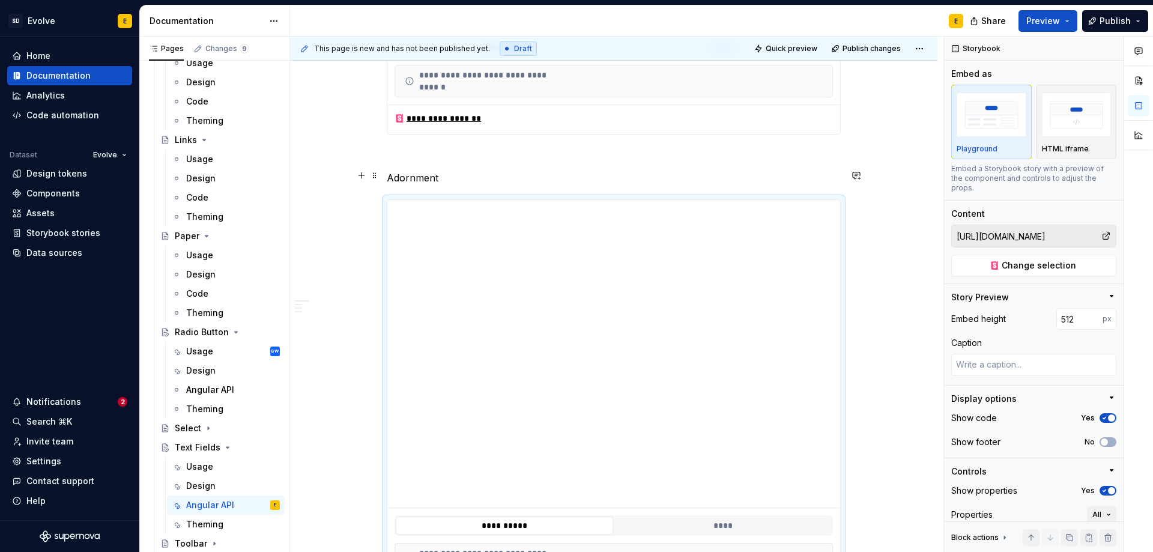
click at [485, 174] on p "Adornment" at bounding box center [614, 178] width 454 height 14
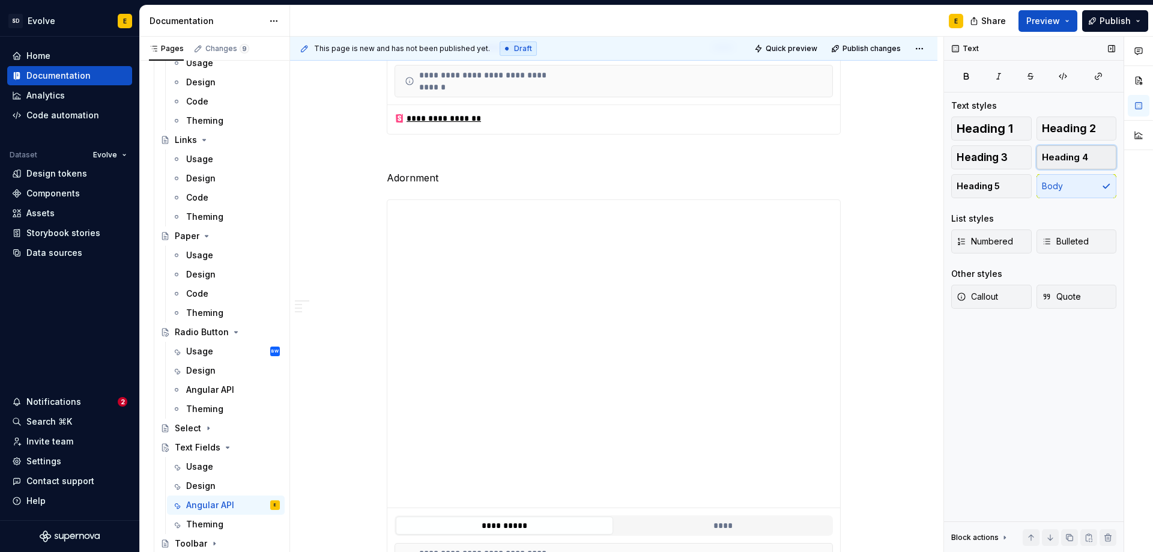
click at [1056, 155] on span "Heading 4" at bounding box center [1065, 157] width 46 height 12
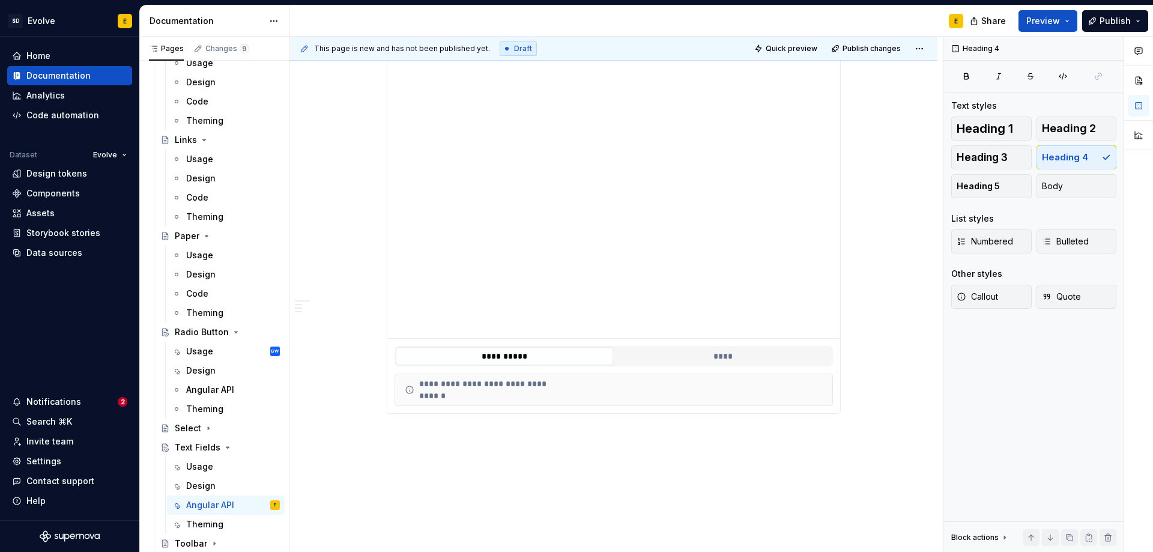
scroll to position [1361, 0]
click at [818, 400] on div "**********" at bounding box center [613, 385] width 453 height 40
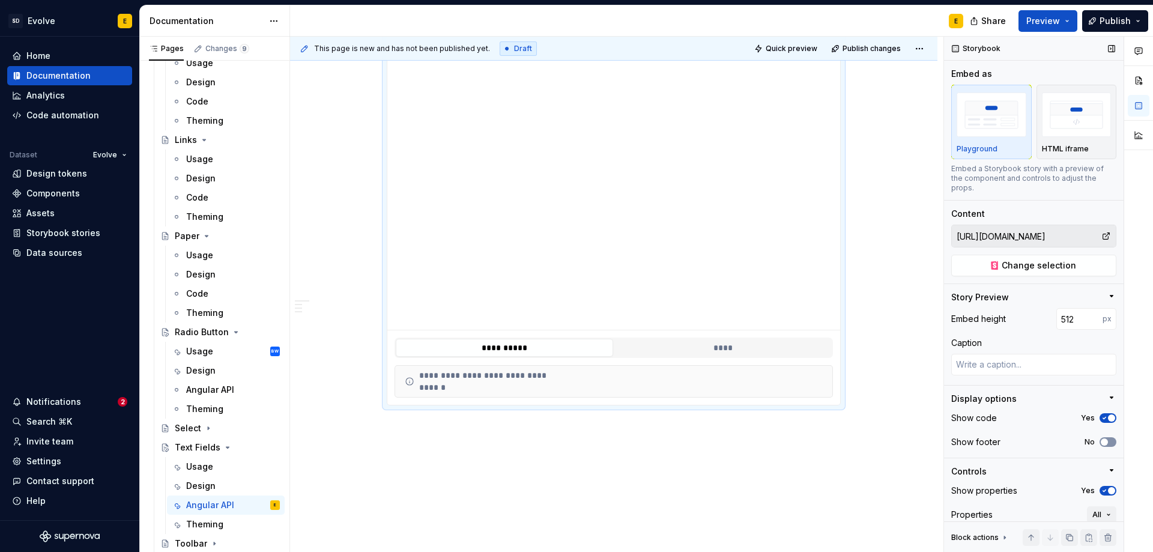
click at [1101, 440] on span "button" at bounding box center [1104, 441] width 7 height 7
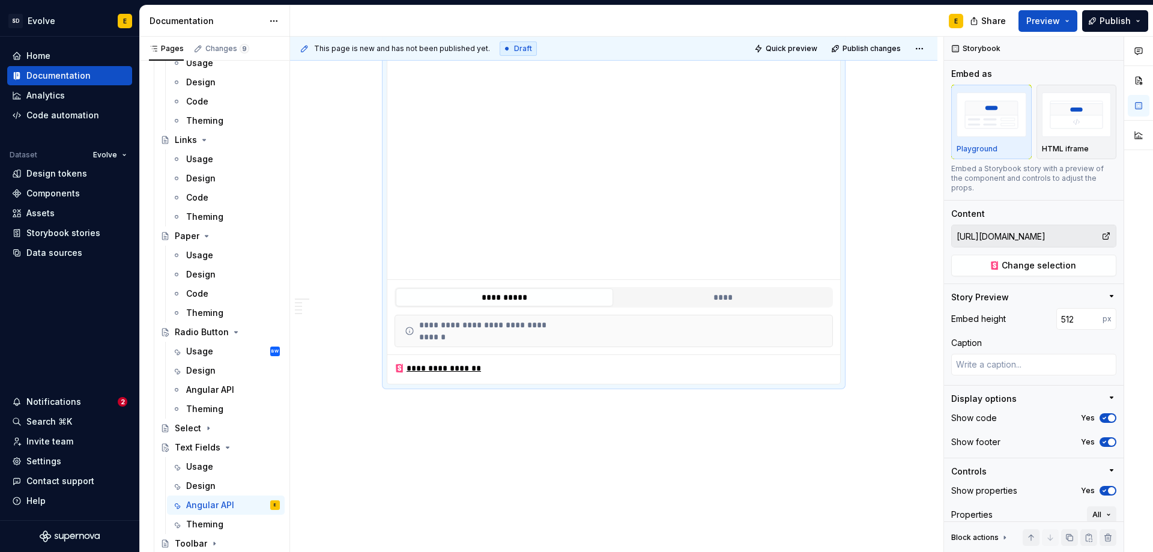
scroll to position [1420, 0]
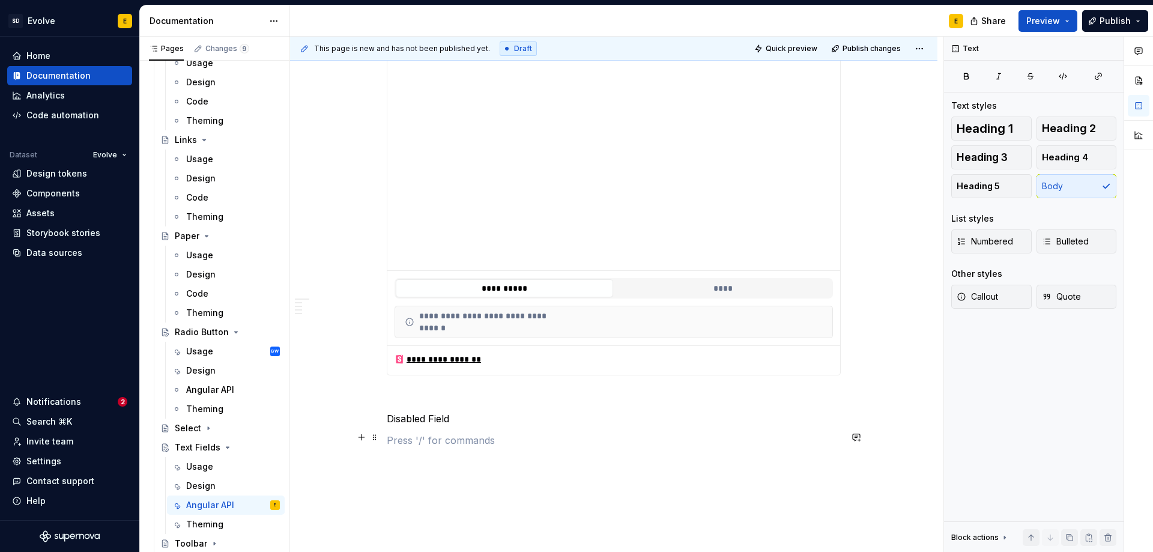
click at [446, 438] on p at bounding box center [614, 440] width 454 height 14
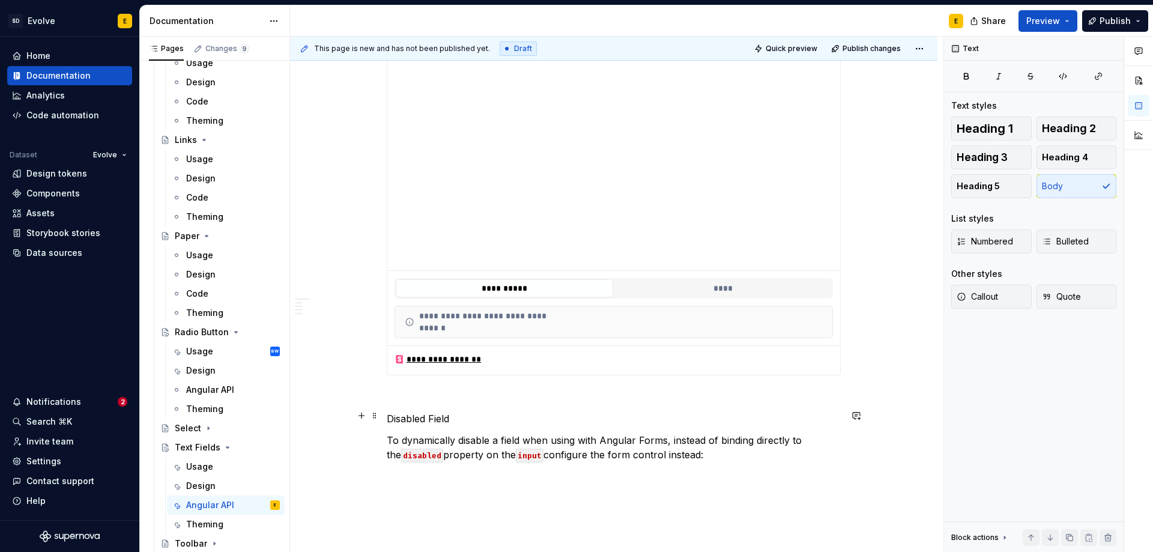
click at [461, 415] on p "Disabled Field" at bounding box center [614, 418] width 454 height 14
click at [1066, 157] on span "Heading 4" at bounding box center [1065, 157] width 46 height 12
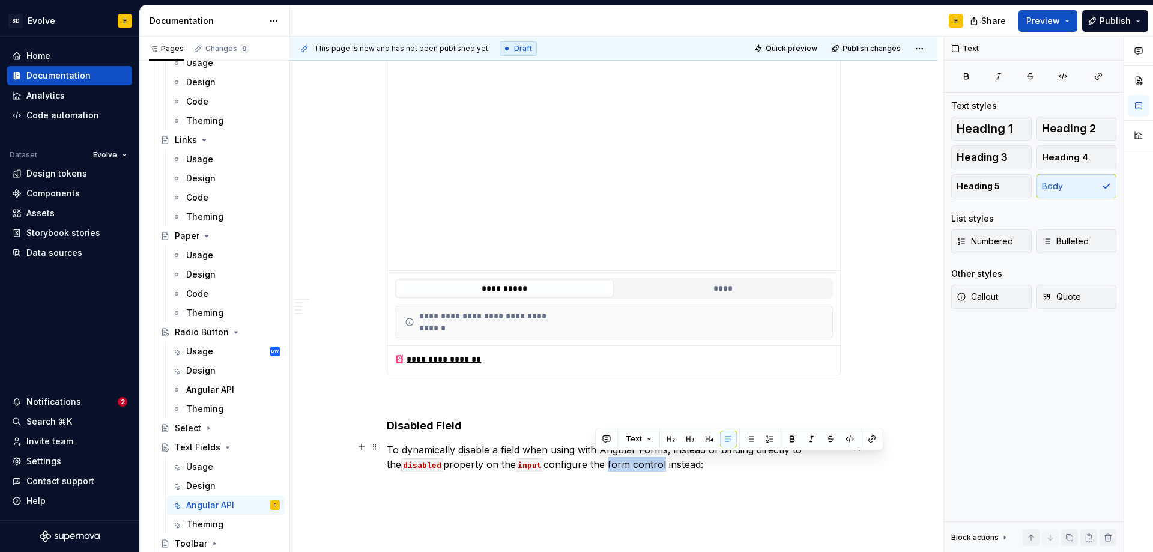
drag, startPoint x: 596, startPoint y: 460, endPoint x: 651, endPoint y: 455, distance: 55.5
click at [651, 455] on p "To dynamically disable a field when using with Angular Forms, instead of bindin…" at bounding box center [614, 457] width 454 height 29
click at [751, 461] on p "To dynamically disable a field when using with Angular Forms, instead of bindin…" at bounding box center [614, 457] width 454 height 29
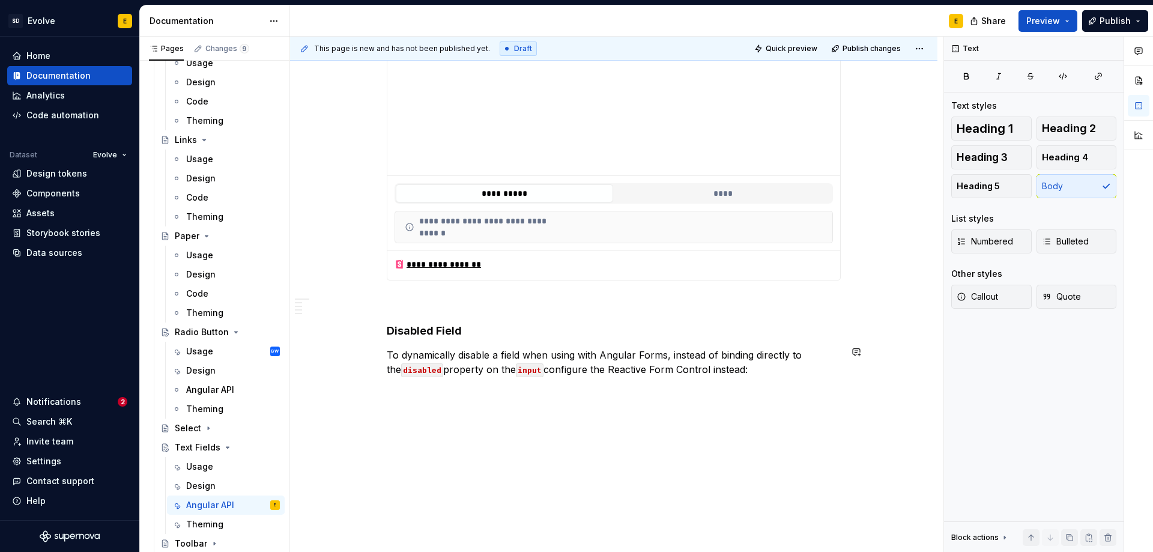
scroll to position [1516, 0]
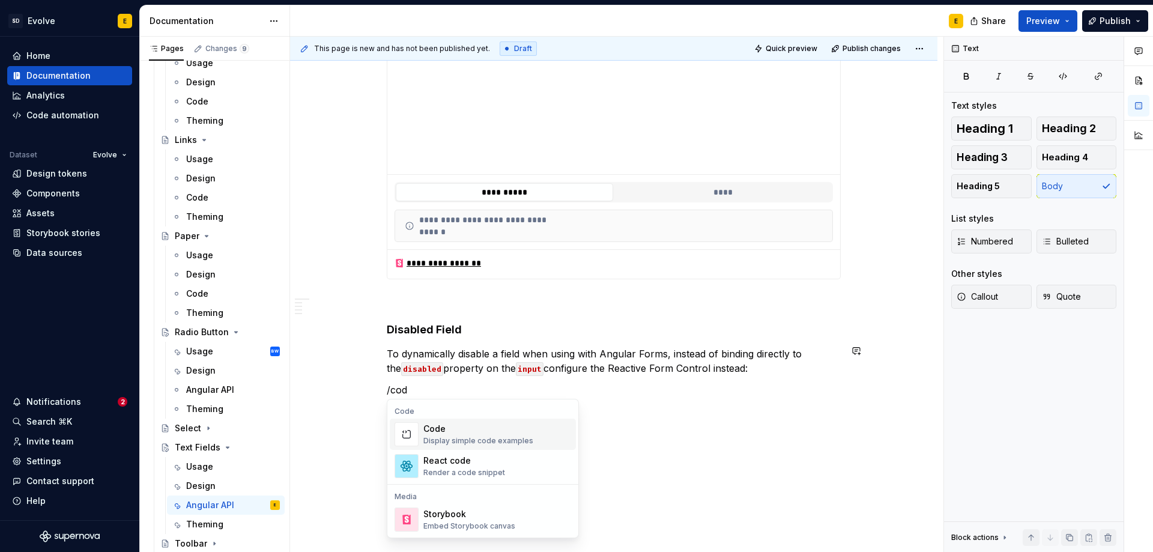
click at [478, 432] on div "Code" at bounding box center [478, 429] width 110 height 12
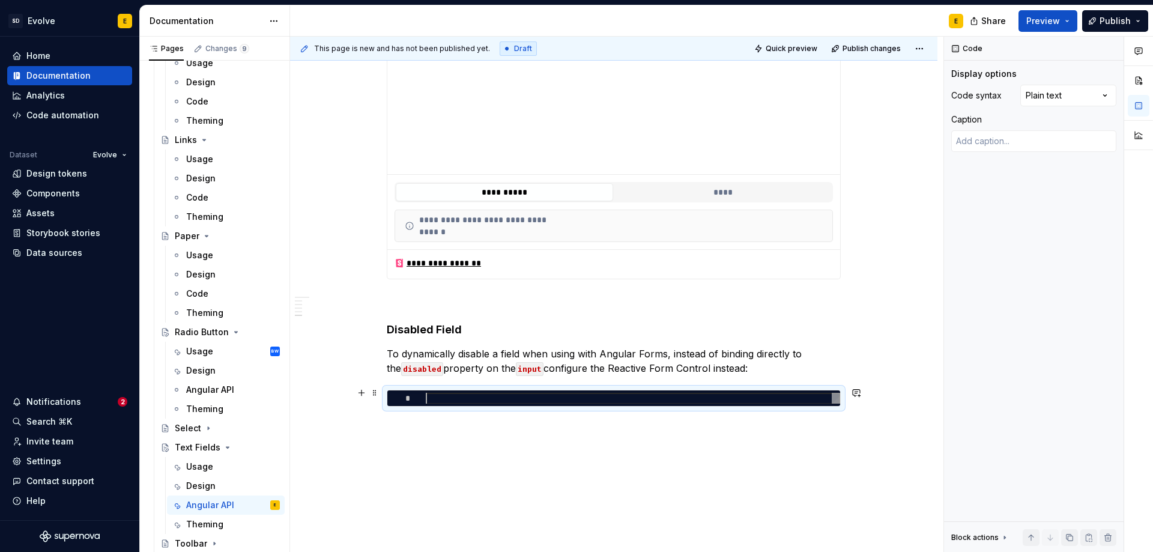
click at [503, 397] on div at bounding box center [633, 398] width 414 height 11
type textarea "*"
type textarea "**********"
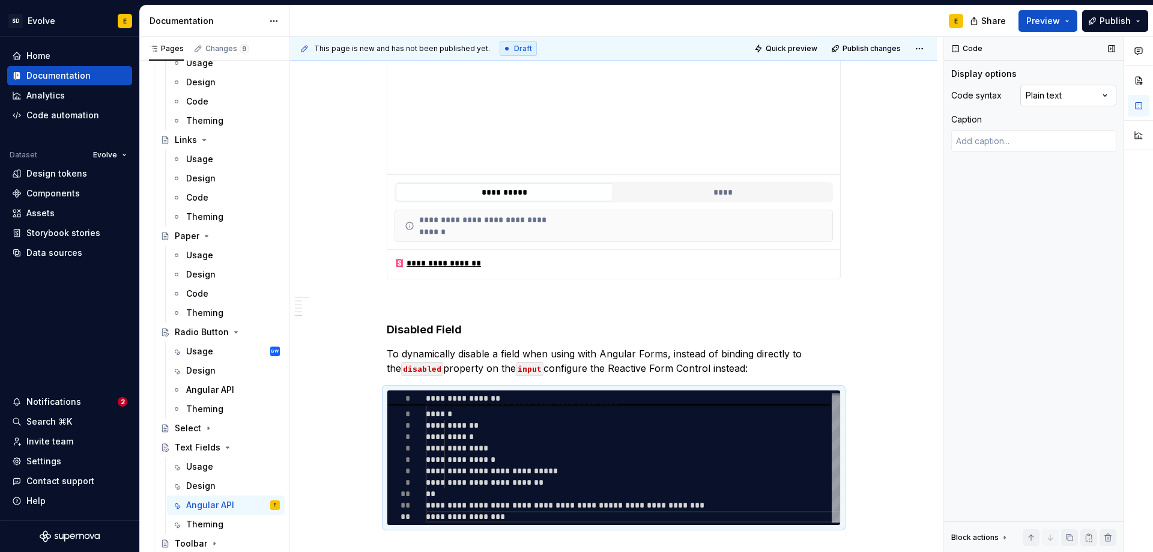
click at [1067, 91] on div "Comments Open comments No comments yet Select ‘Comment’ from the block context …" at bounding box center [1048, 295] width 209 height 516
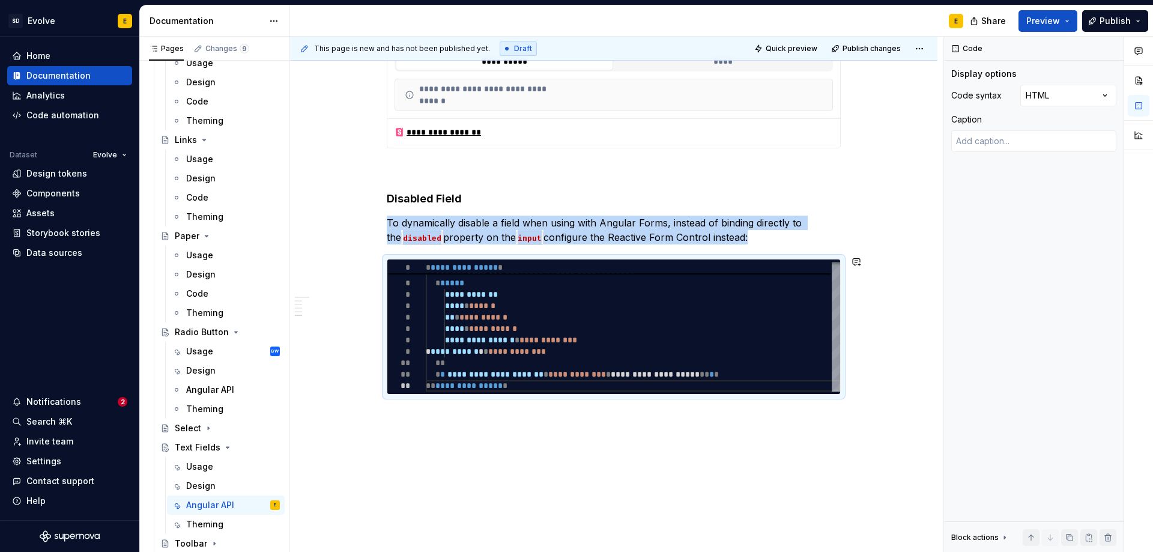
scroll to position [1666, 0]
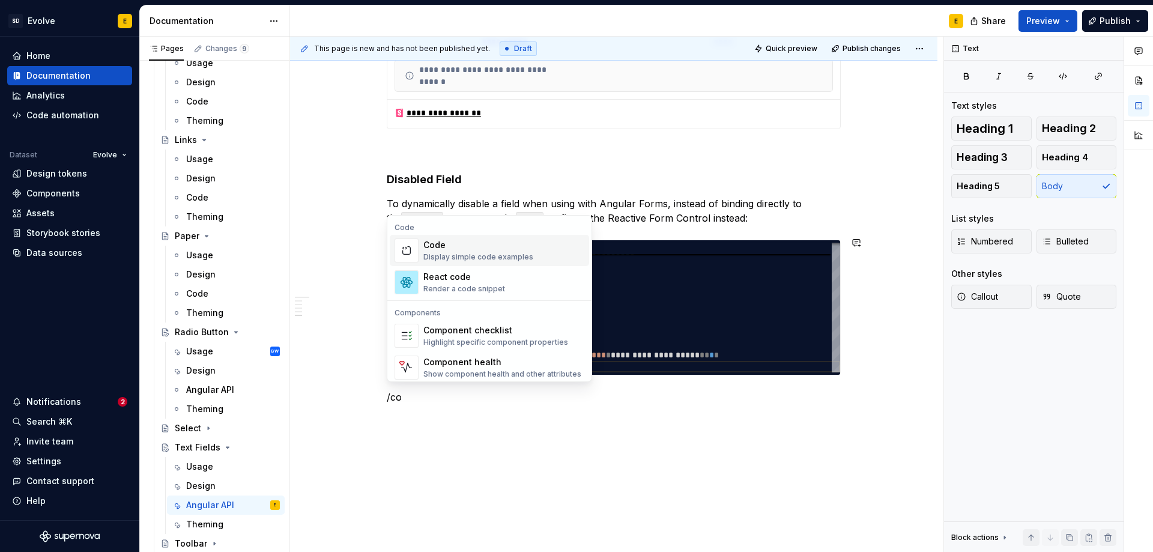
click at [465, 254] on div "Display simple code examples" at bounding box center [478, 257] width 110 height 10
type textarea "*"
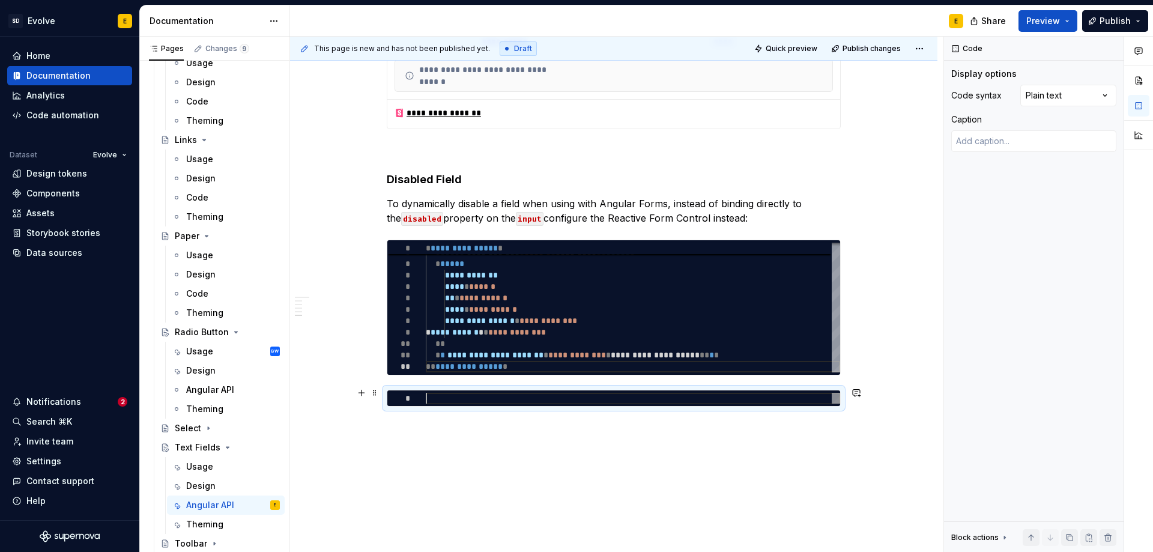
click at [532, 398] on div at bounding box center [633, 398] width 414 height 11
type textarea "**********"
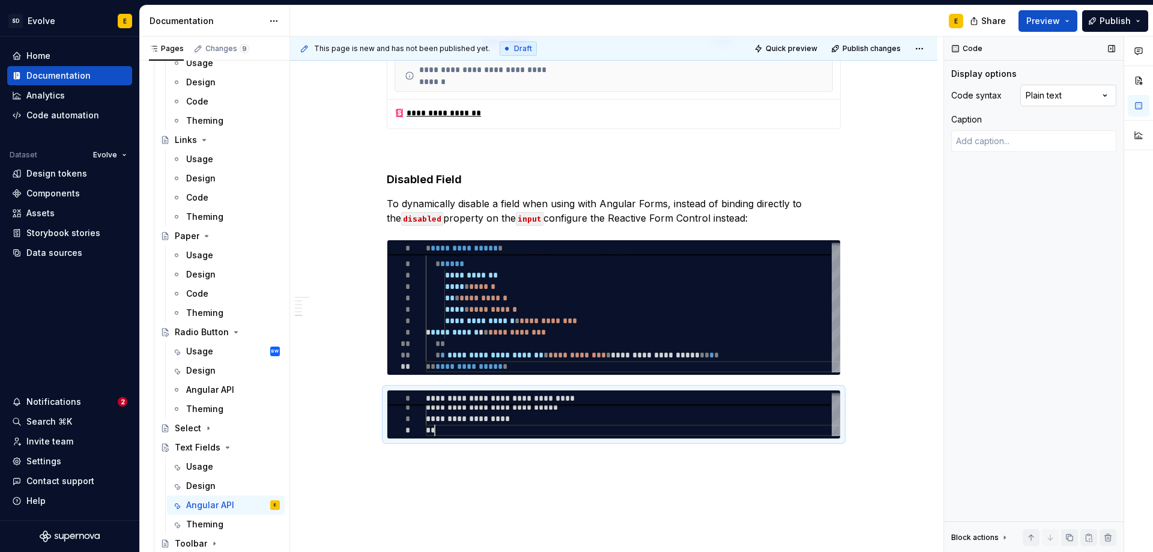
click at [1062, 88] on div "Comments Open comments No comments yet Select ‘Comment’ from the block context …" at bounding box center [1048, 295] width 209 height 516
type textarea "*"
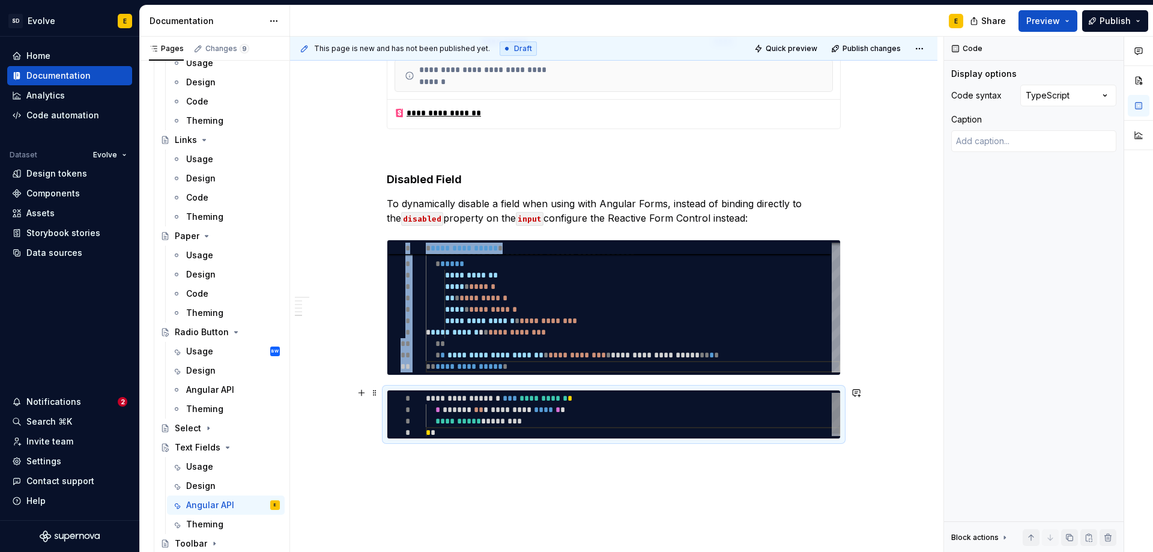
scroll to position [0, 8]
drag, startPoint x: 426, startPoint y: 396, endPoint x: 449, endPoint y: 394, distance: 22.4
click at [449, 394] on div "**********" at bounding box center [633, 416] width 414 height 46
type textarea "**********"
type textarea "*"
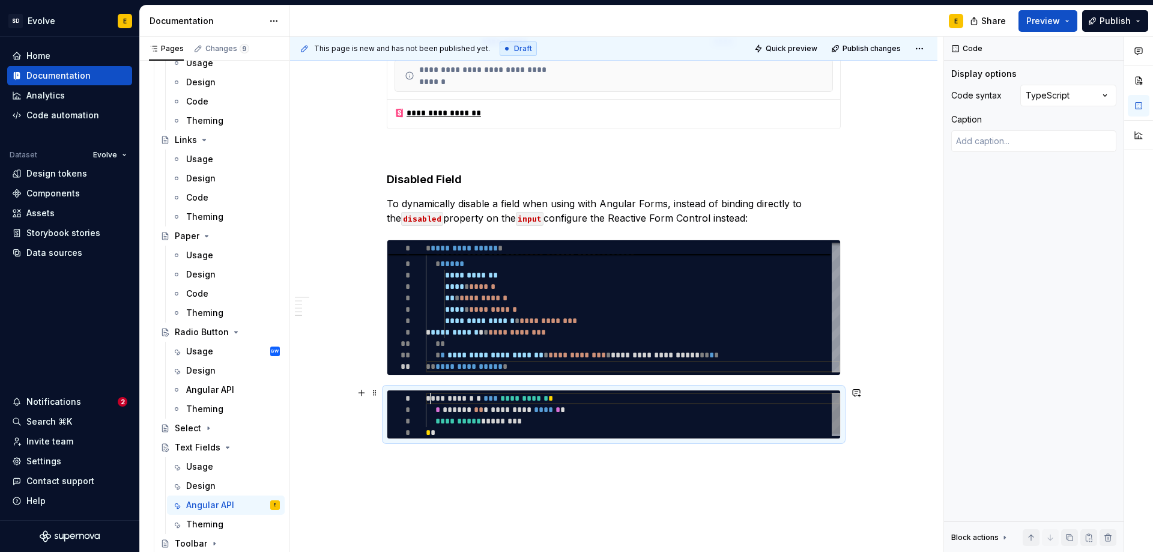
scroll to position [1, 4]
type textarea "**********"
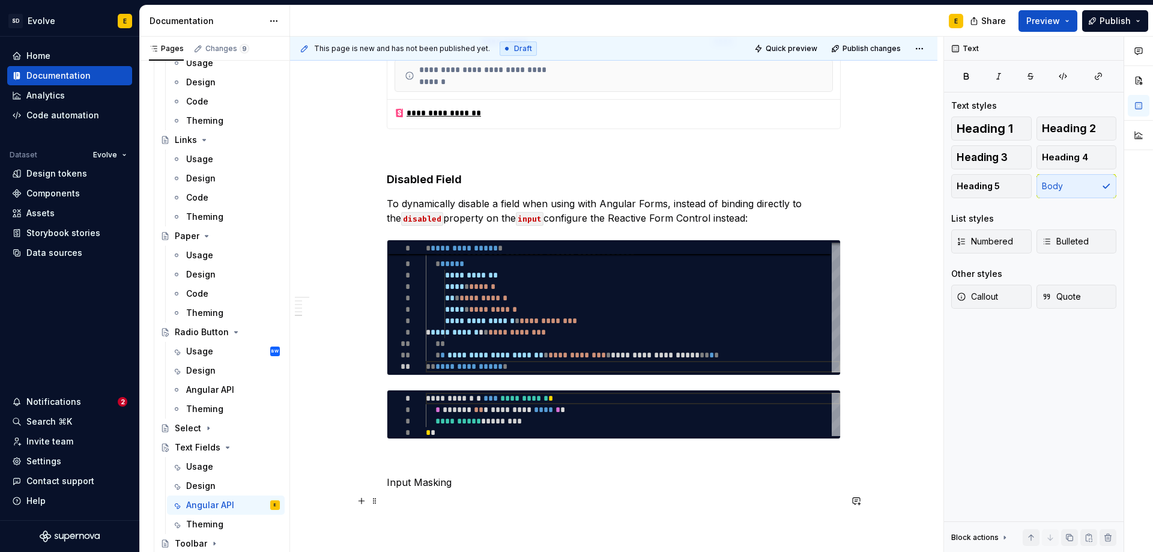
click at [503, 497] on p at bounding box center [614, 504] width 454 height 14
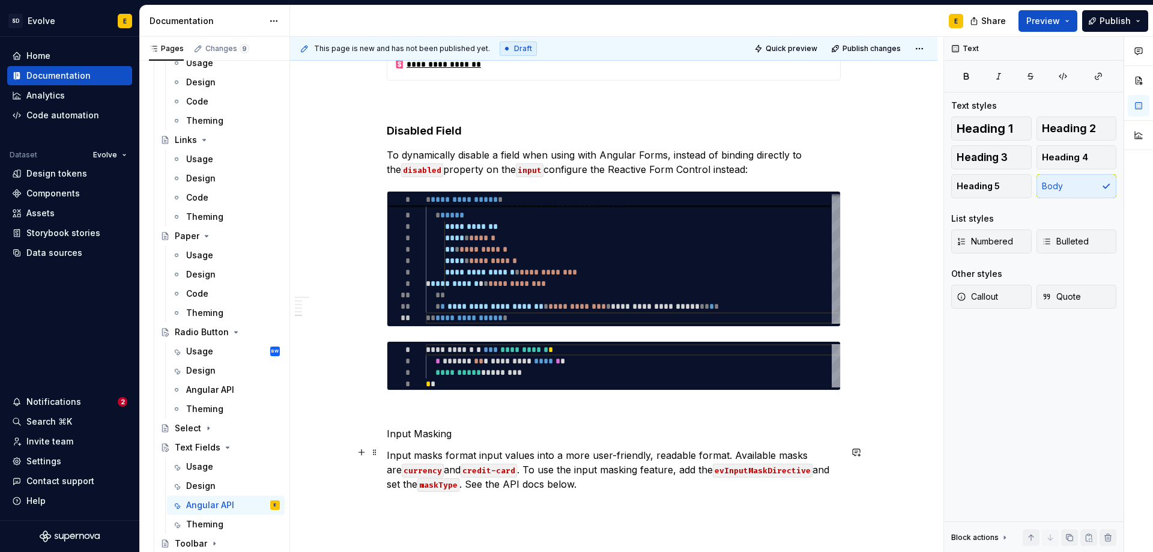
scroll to position [1726, 0]
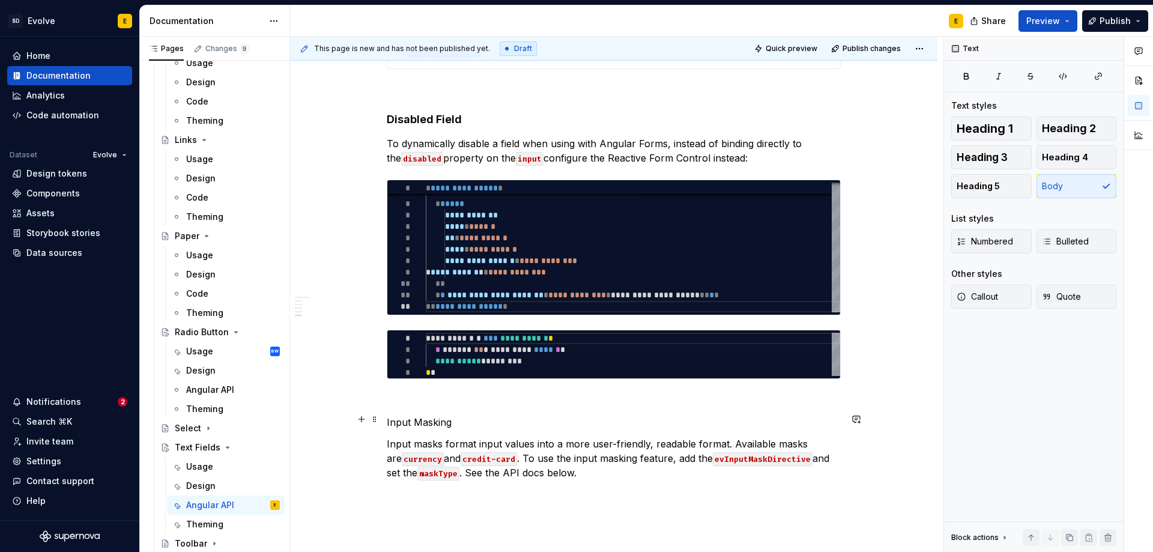
click at [472, 420] on p "Input Masking" at bounding box center [614, 422] width 454 height 14
click at [1067, 158] on span "Heading 4" at bounding box center [1065, 157] width 46 height 12
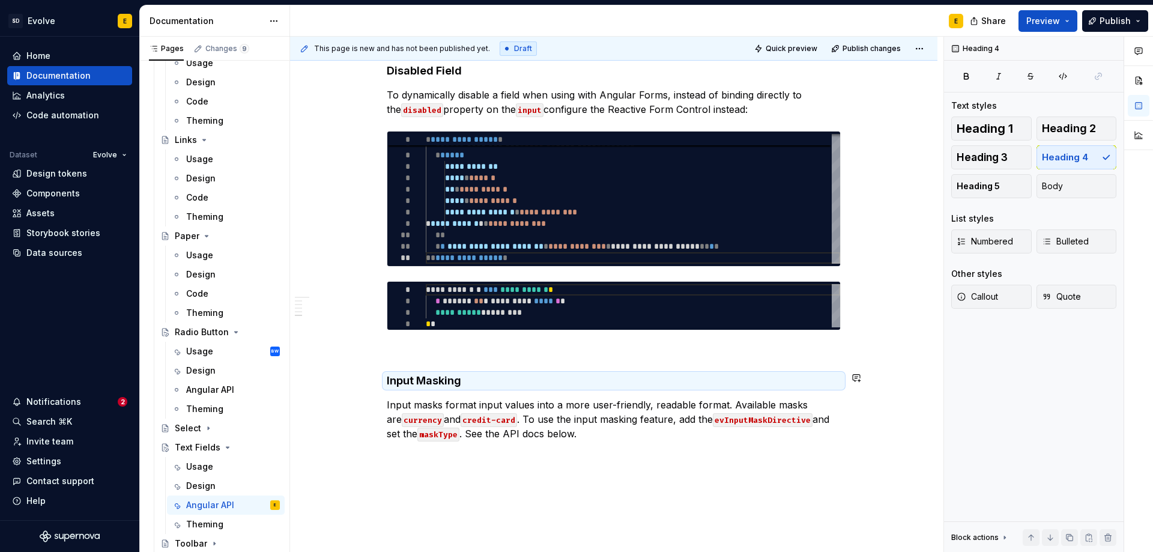
scroll to position [1840, 0]
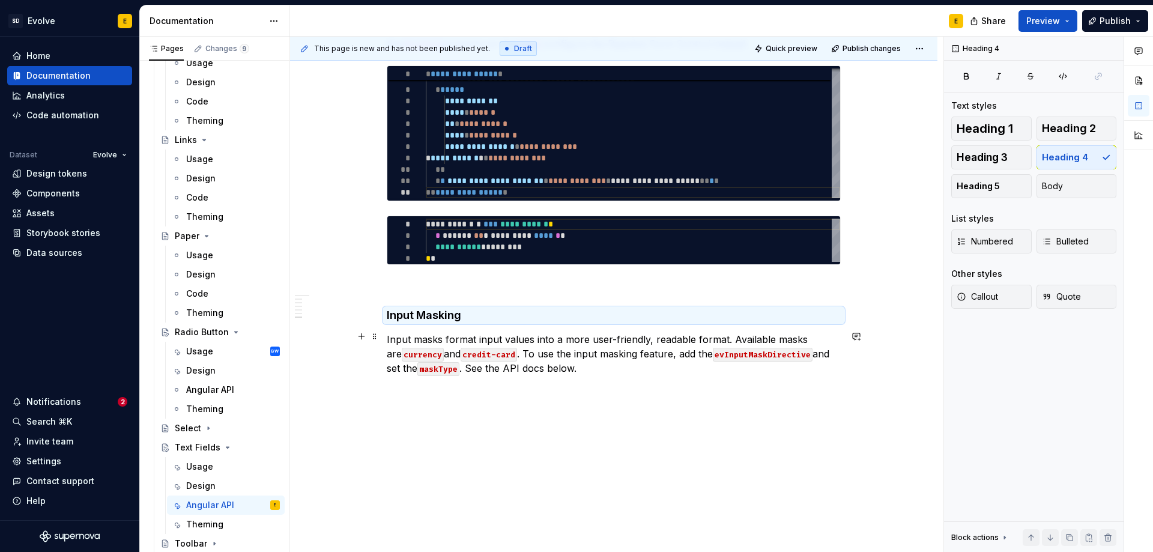
click at [596, 372] on p "Input masks format input values into a more user-friendly, readable format. Ava…" at bounding box center [614, 353] width 454 height 43
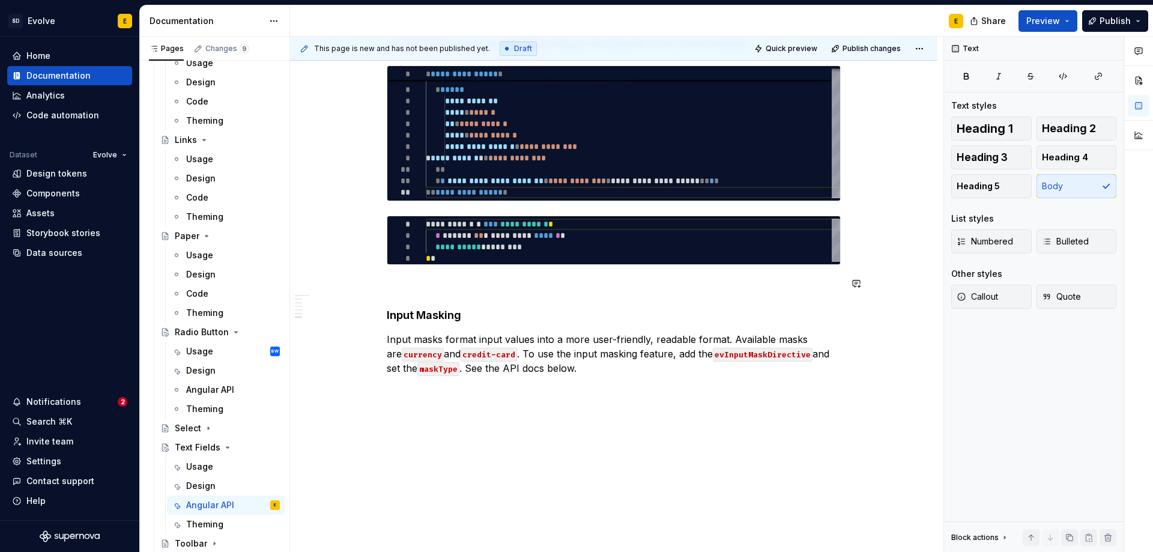
click at [583, 367] on p "Input masks format input values into a more user-friendly, readable format. Ava…" at bounding box center [614, 353] width 454 height 43
click at [527, 414] on p "Field Level Errors" at bounding box center [614, 411] width 454 height 14
click at [1066, 158] on span "Heading 4" at bounding box center [1065, 157] width 46 height 12
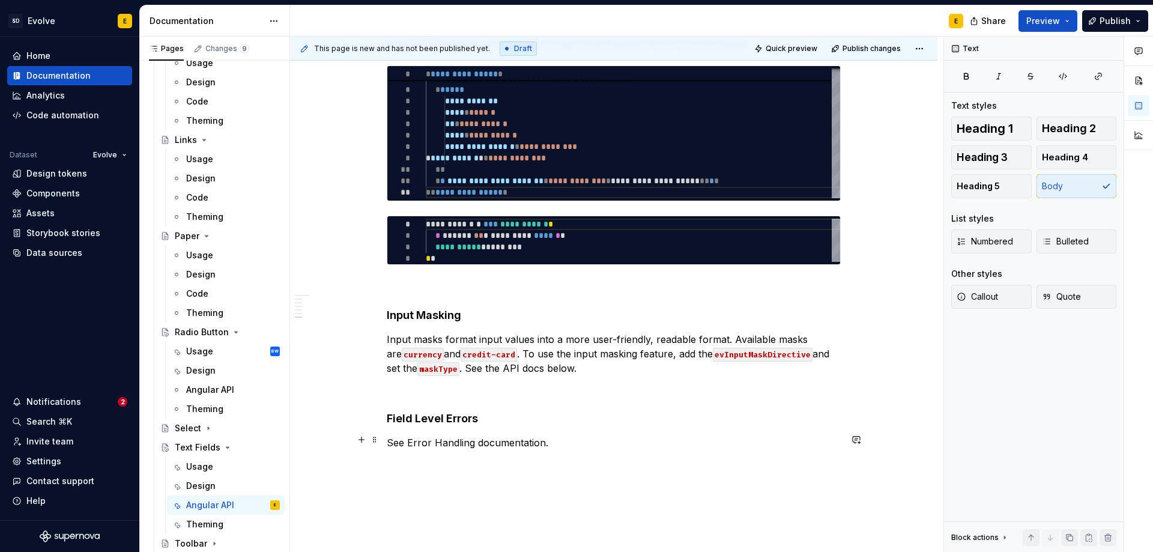
click at [561, 444] on p "See Error Handling documentation." at bounding box center [614, 442] width 454 height 14
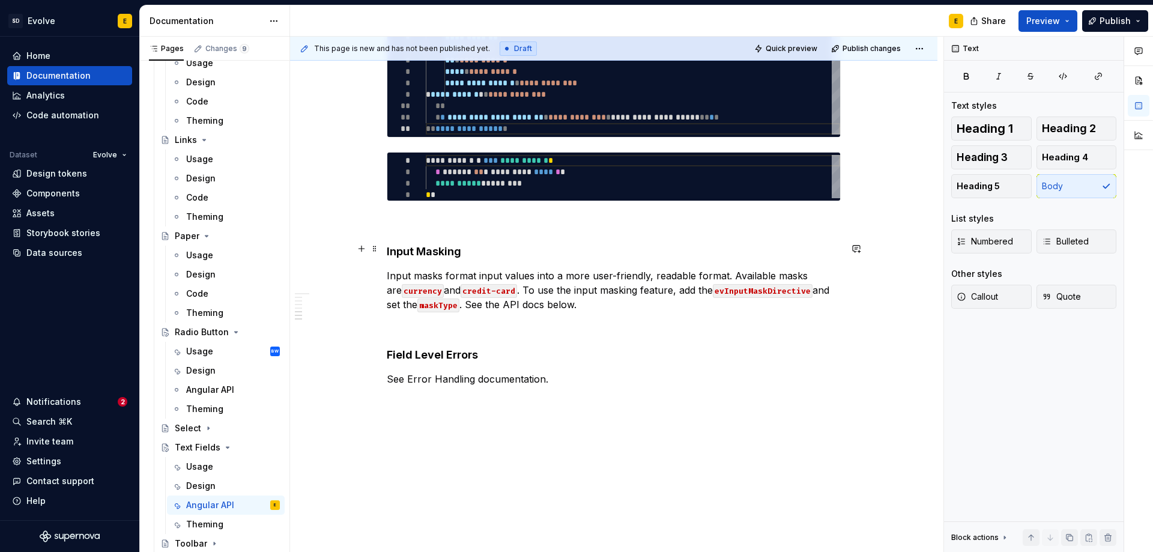
scroll to position [1915, 0]
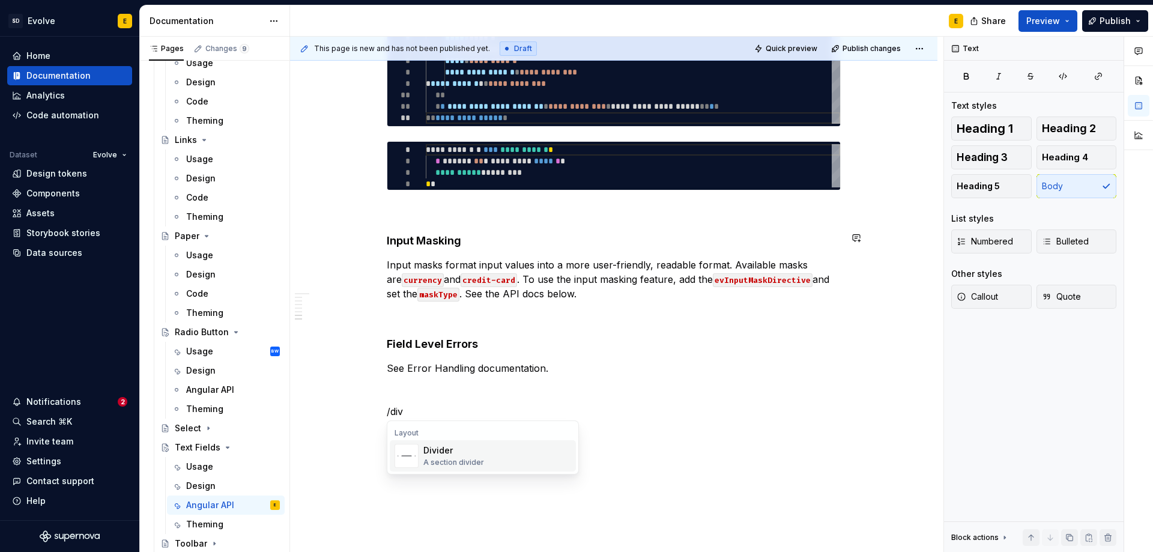
click at [455, 453] on div "Divider" at bounding box center [453, 450] width 61 height 12
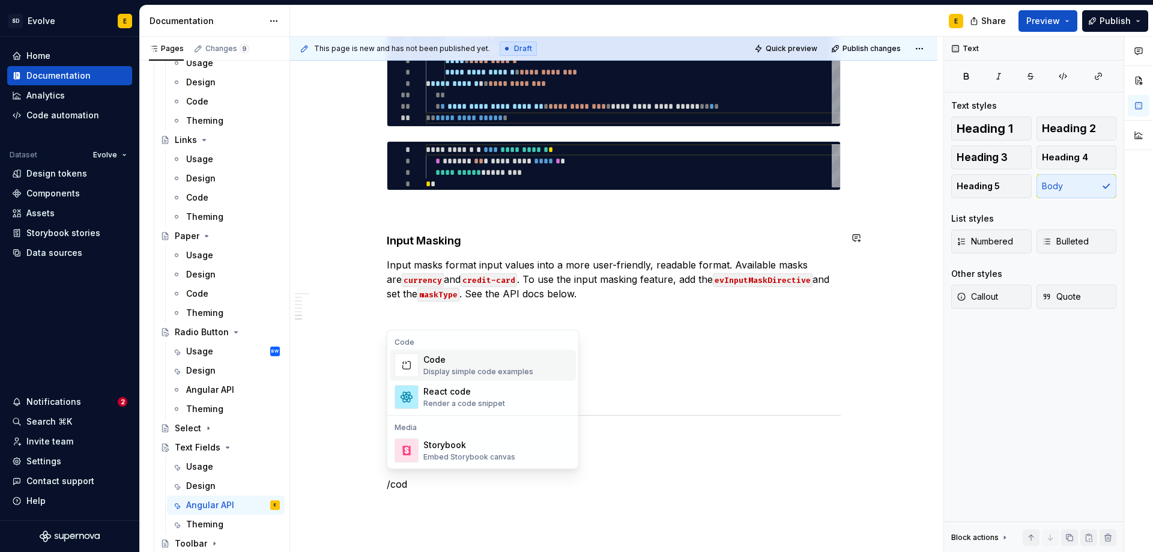
click at [464, 366] on div "Code Display simple code examples" at bounding box center [478, 365] width 110 height 23
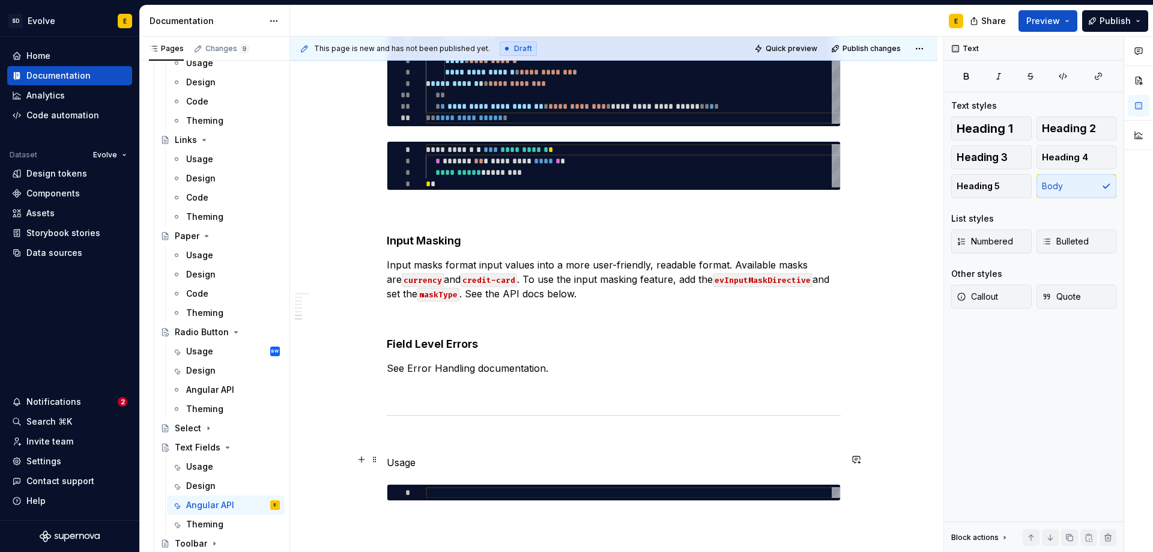
click at [457, 461] on p "Usage" at bounding box center [614, 462] width 454 height 14
click at [1089, 132] on span "Heading 2" at bounding box center [1069, 129] width 54 height 12
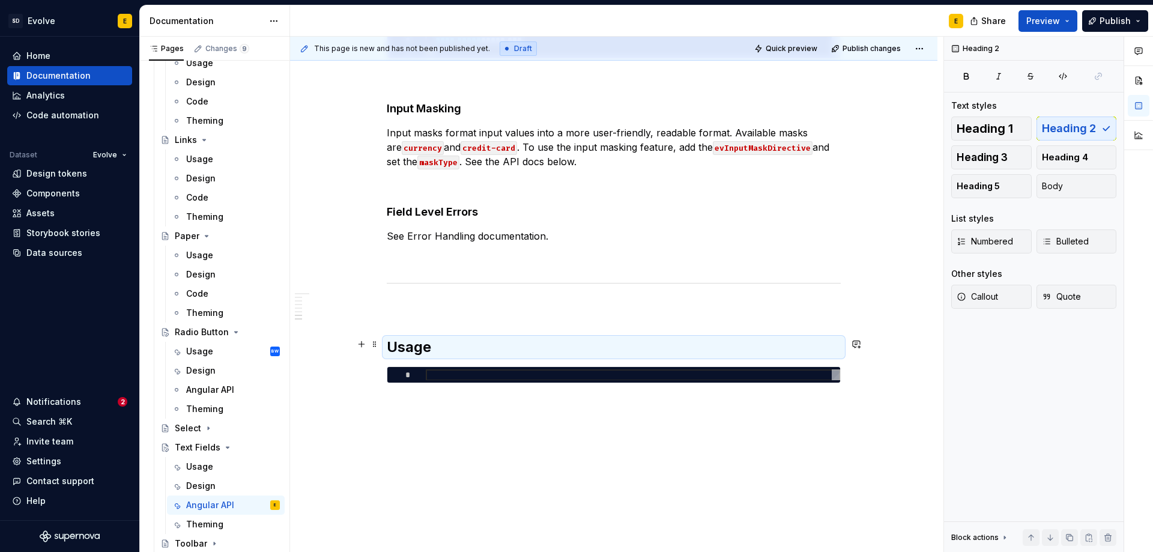
scroll to position [2055, 0]
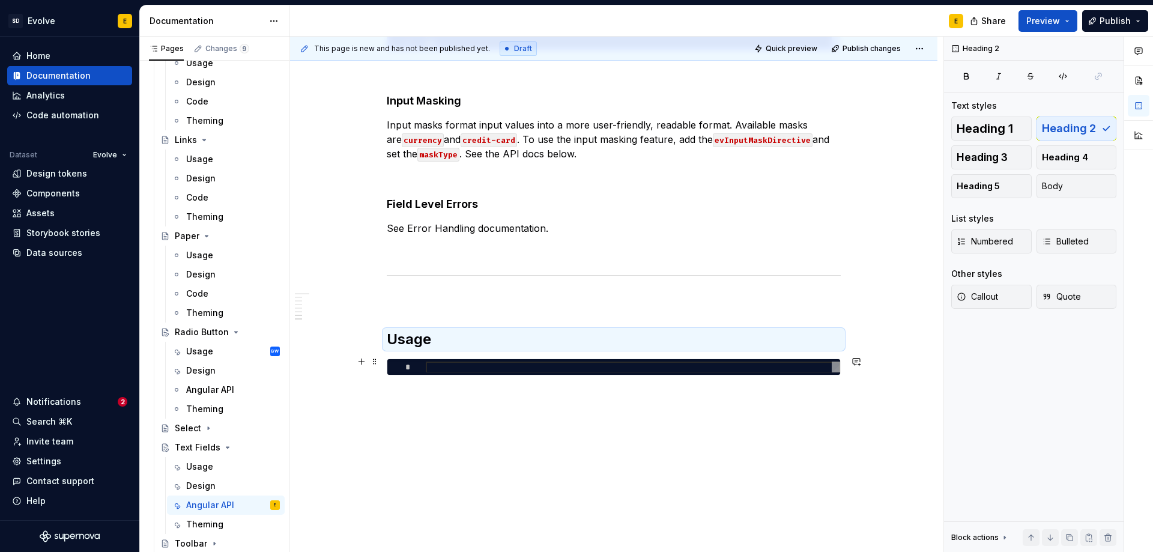
type textarea "*"
click at [675, 365] on div at bounding box center [633, 367] width 414 height 11
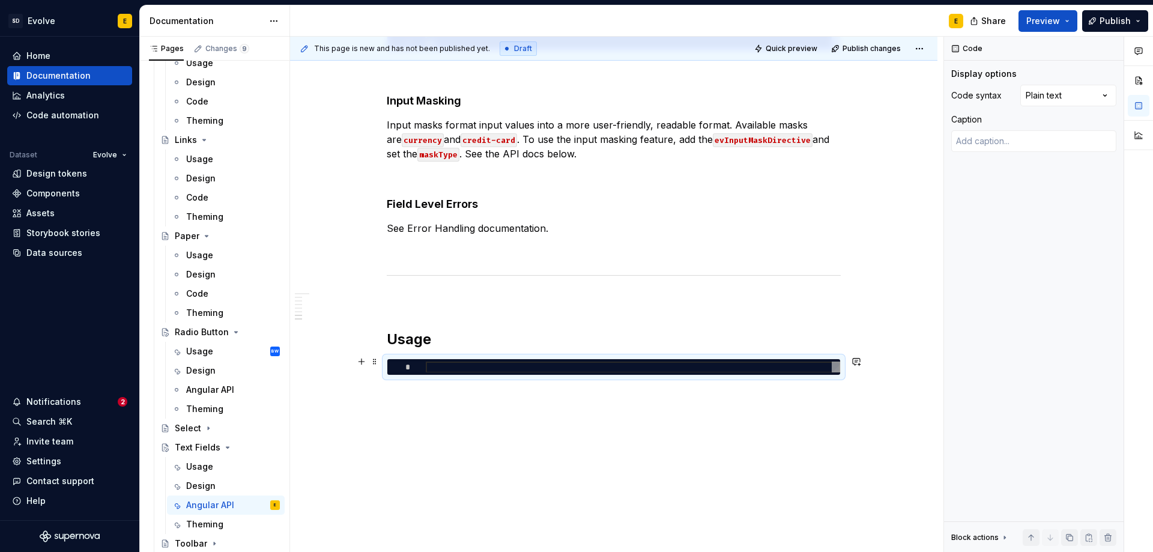
type textarea "**********"
click at [1030, 99] on div "Comments Open comments No comments yet Select ‘Comment’ from the block context …" at bounding box center [1048, 295] width 209 height 516
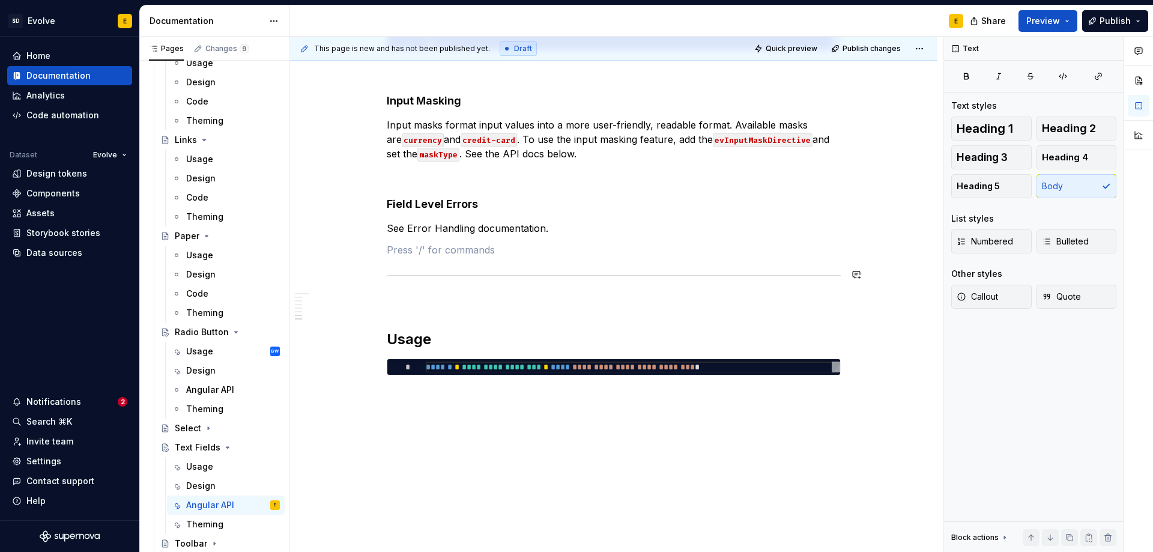
click at [535, 298] on p at bounding box center [614, 301] width 454 height 14
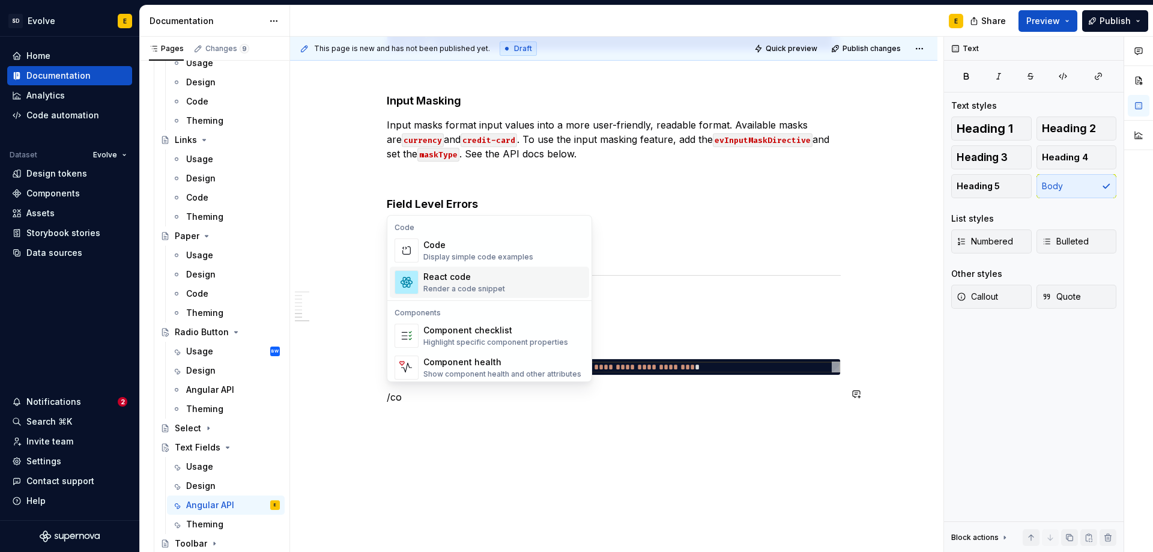
click at [457, 244] on div "Code" at bounding box center [478, 245] width 110 height 12
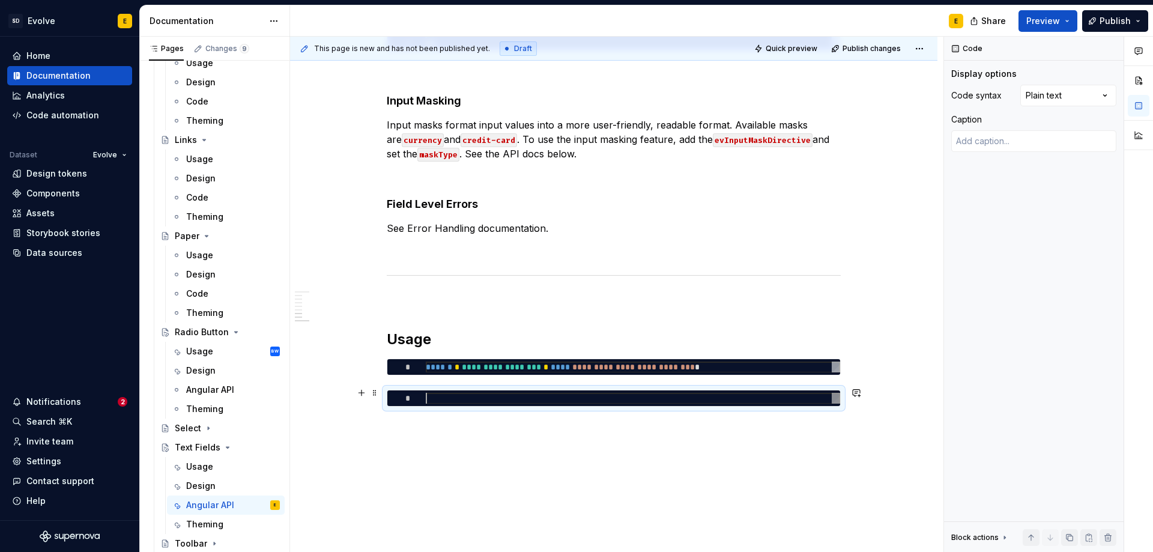
type textarea "*"
type textarea "**********"
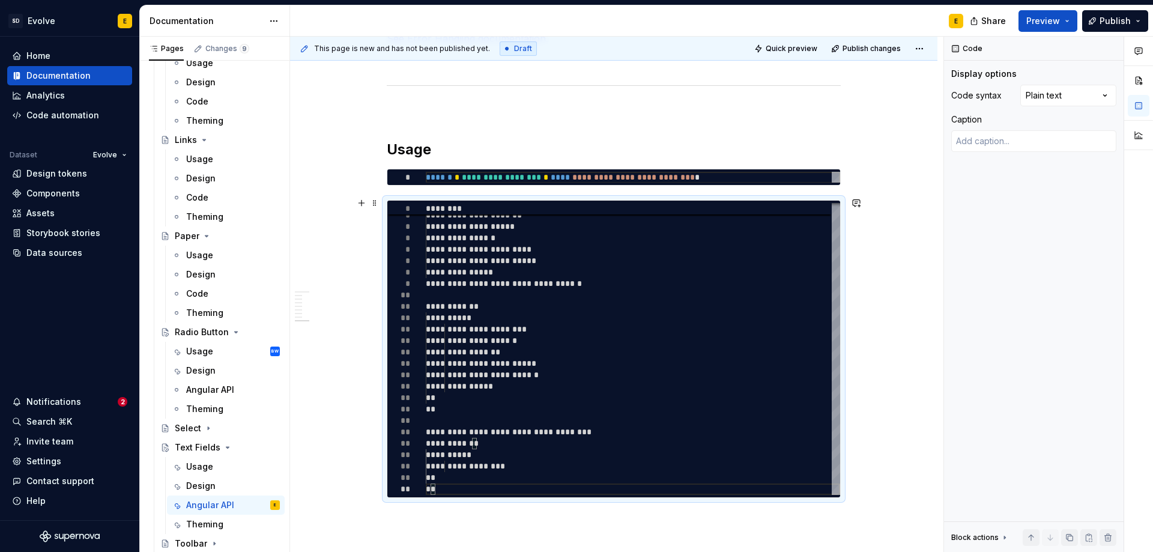
scroll to position [2355, 0]
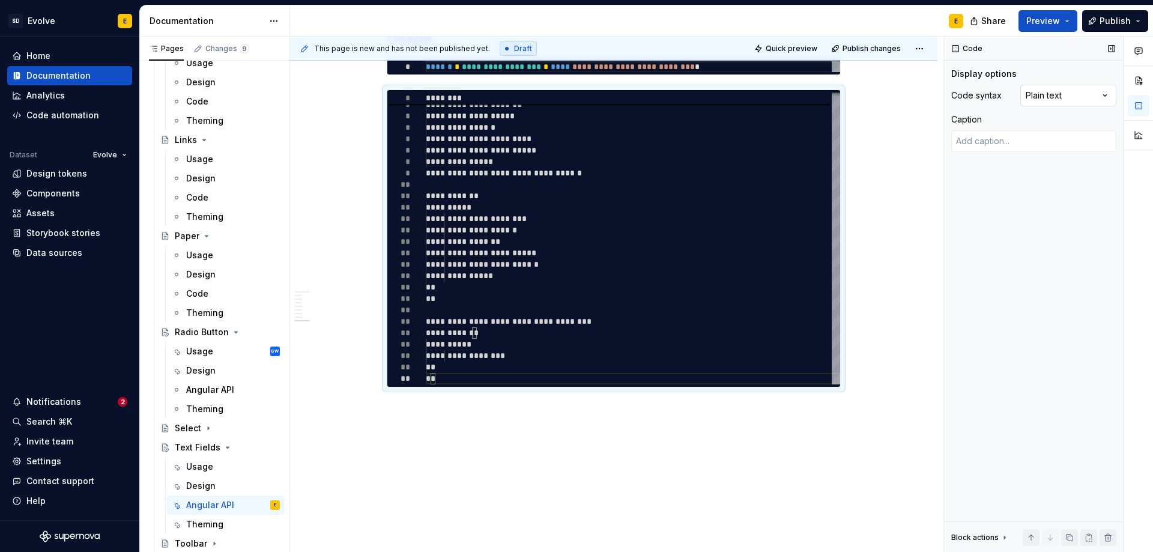
click at [1058, 102] on div "Comments Open comments No comments yet Select ‘Comment’ from the block context …" at bounding box center [1048, 295] width 209 height 516
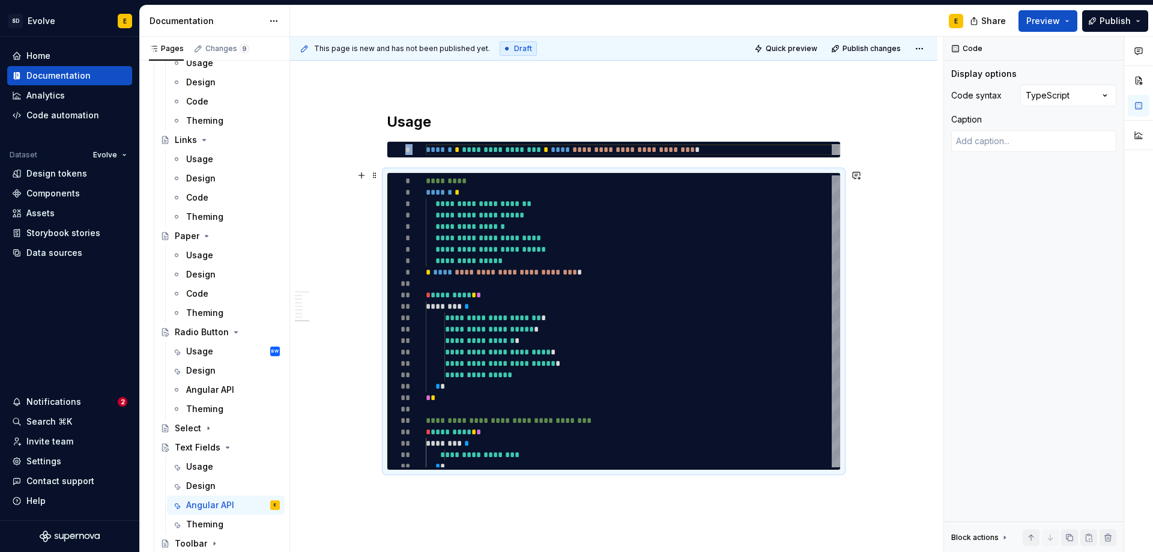
scroll to position [2235, 0]
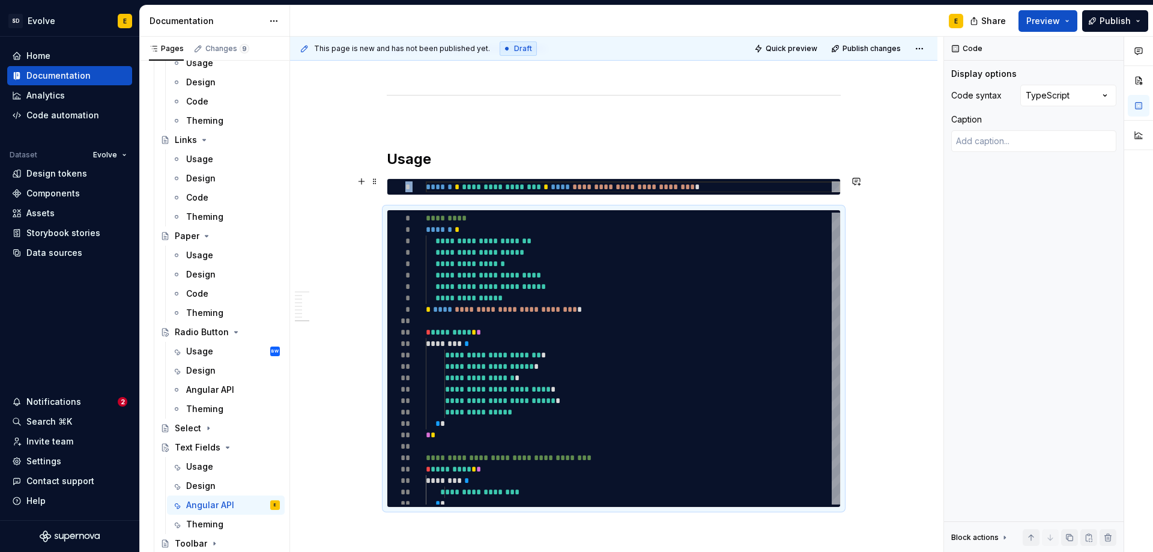
click at [363, 182] on button "button" at bounding box center [361, 181] width 17 height 17
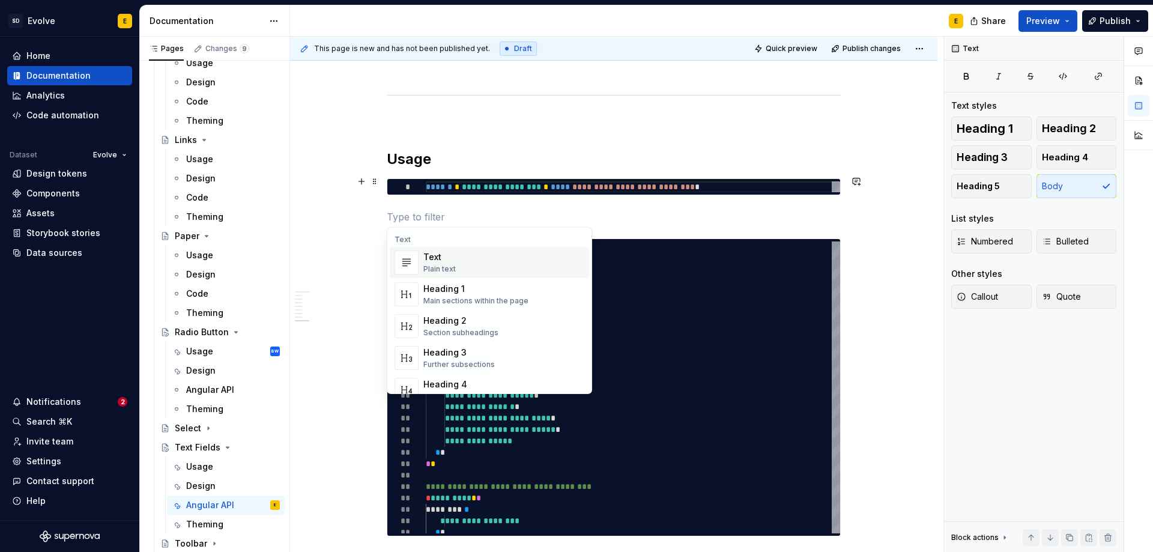
click at [425, 213] on p at bounding box center [614, 217] width 454 height 14
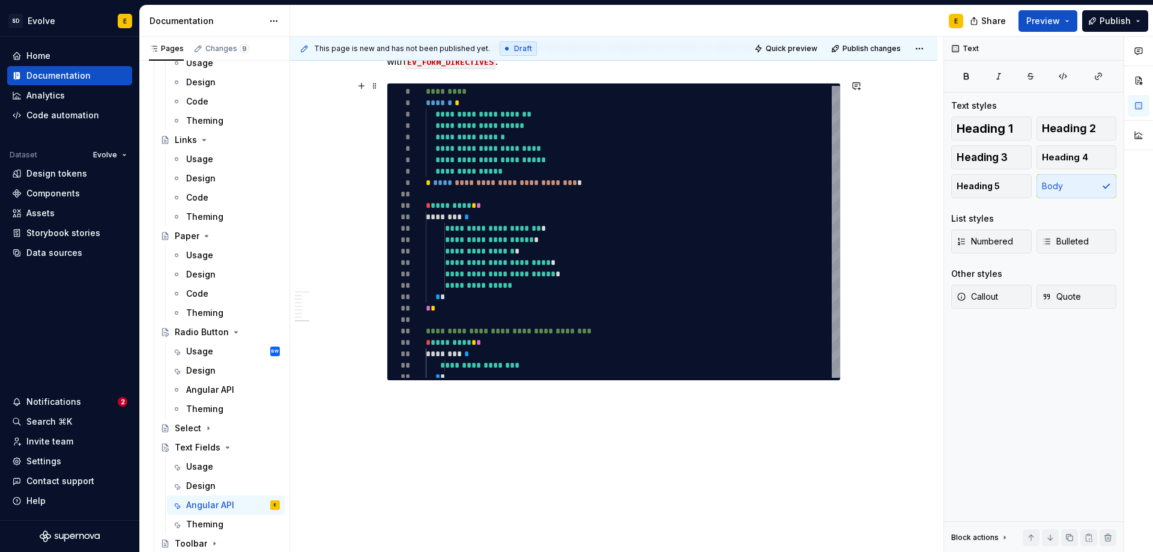
scroll to position [2410, 0]
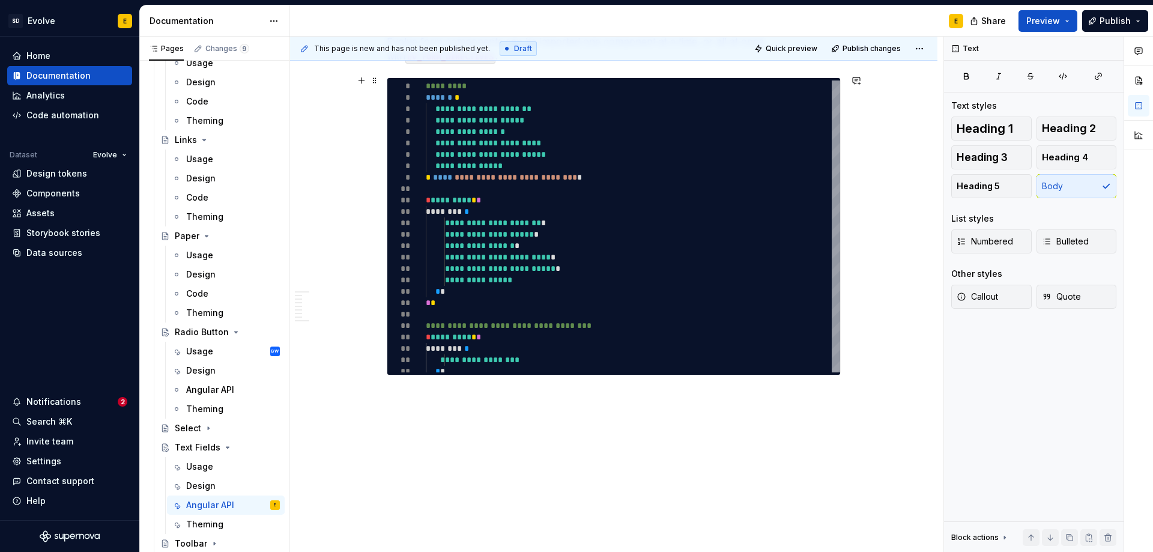
click at [358, 395] on button "button" at bounding box center [361, 394] width 17 height 17
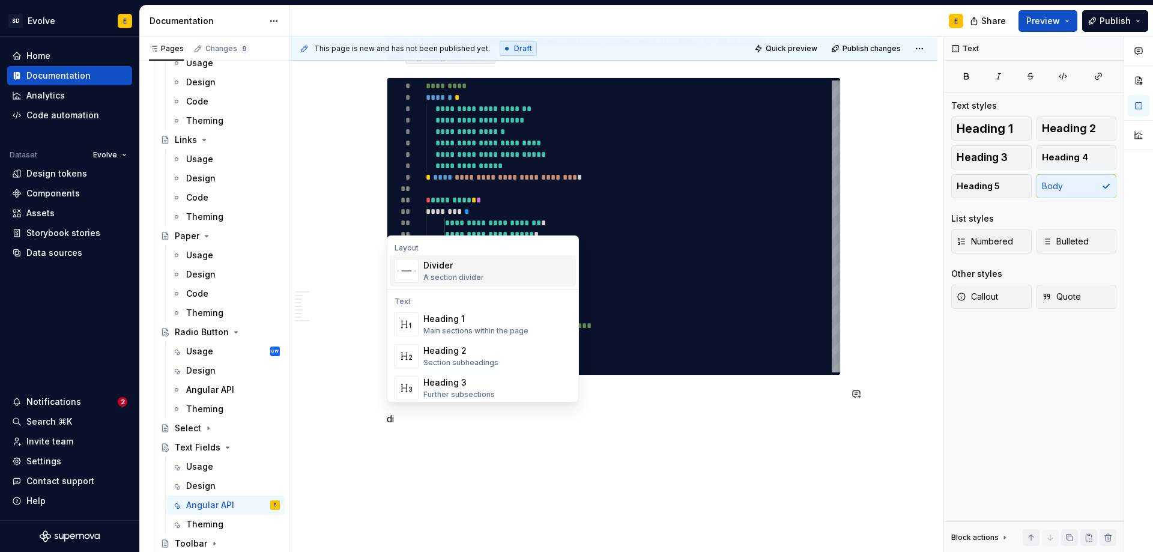
click at [437, 275] on div "A section divider" at bounding box center [453, 278] width 61 height 10
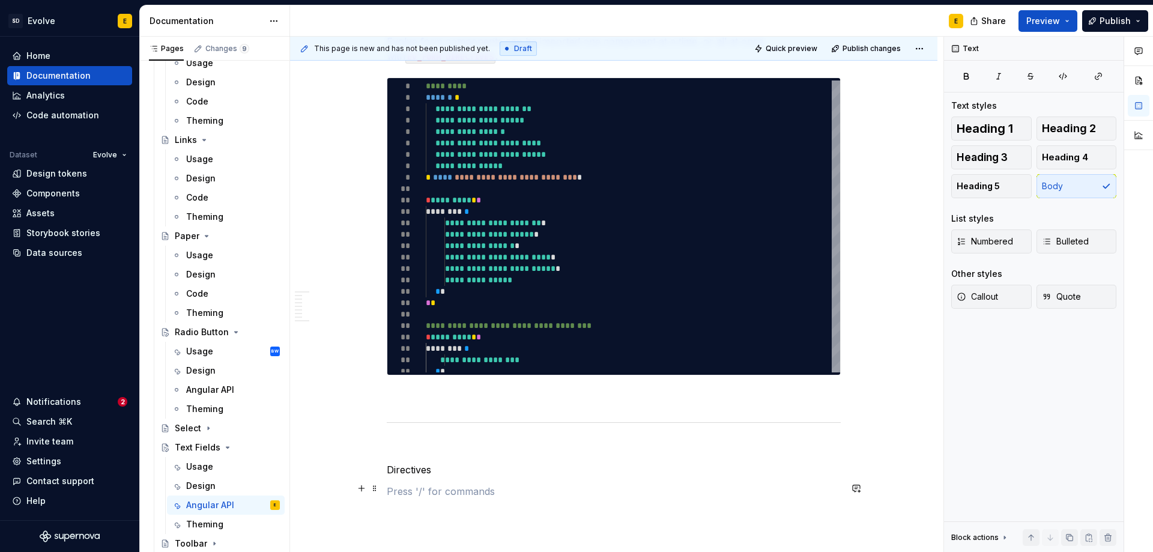
click at [426, 488] on p at bounding box center [614, 491] width 454 height 14
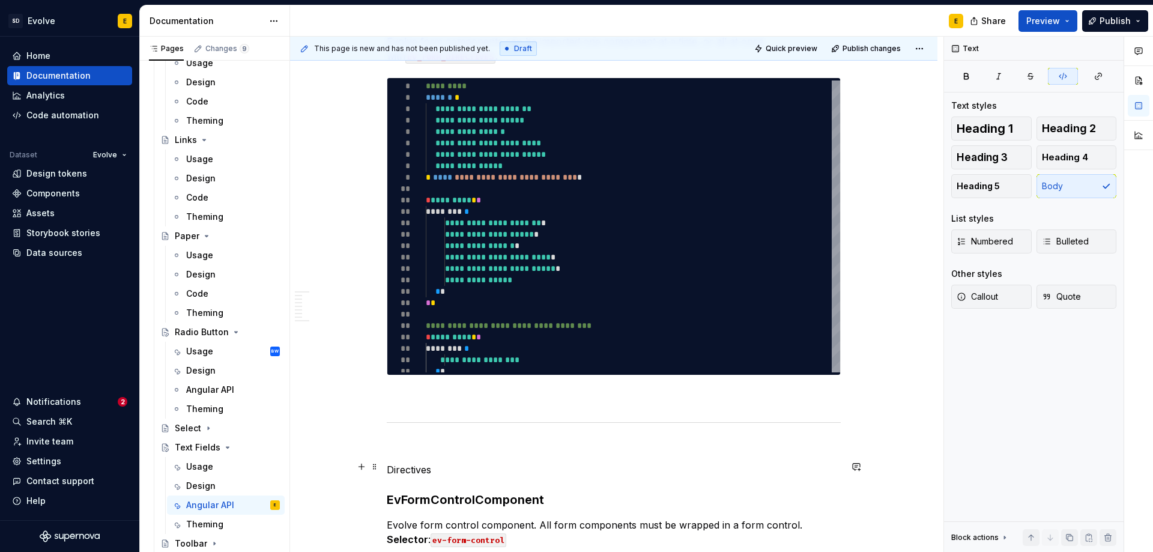
click at [440, 466] on p "Directives" at bounding box center [614, 470] width 454 height 14
click at [1058, 127] on span "Heading 2" at bounding box center [1069, 129] width 54 height 12
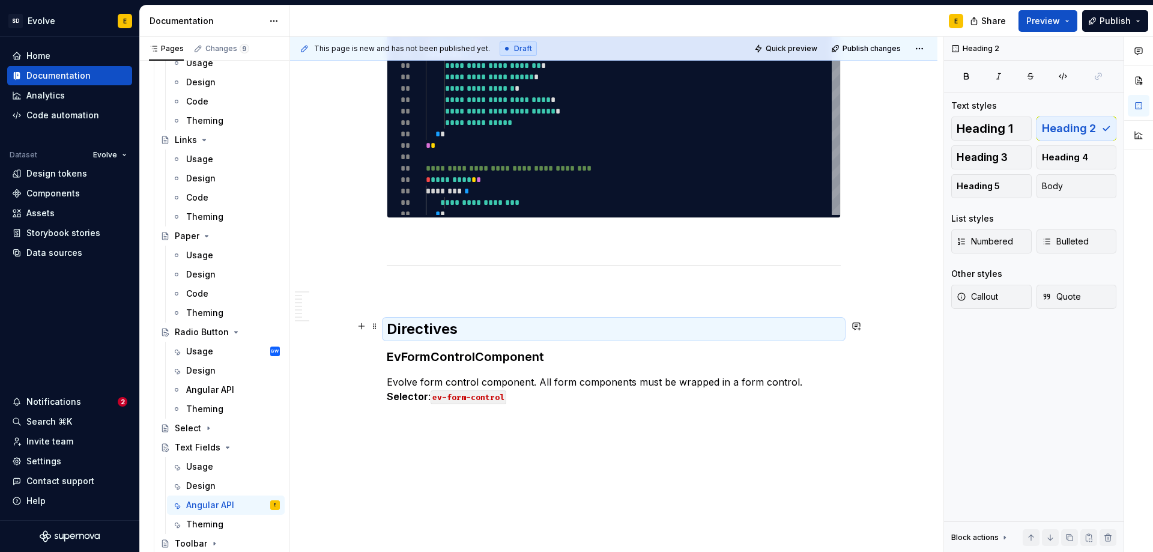
scroll to position [2591, 0]
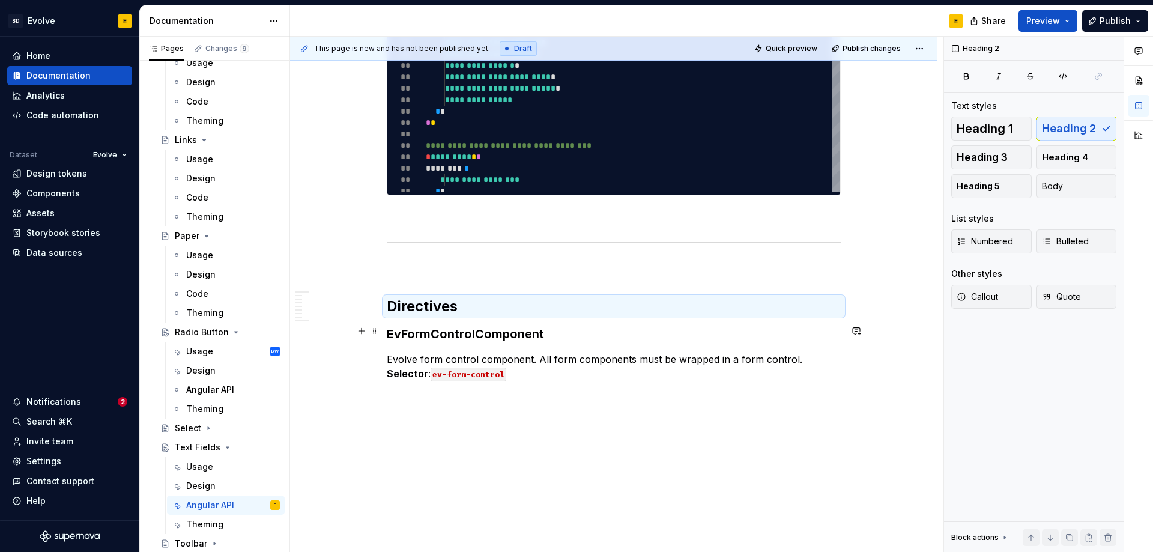
click at [560, 326] on h3 "EvFormControlComponent" at bounding box center [614, 334] width 454 height 17
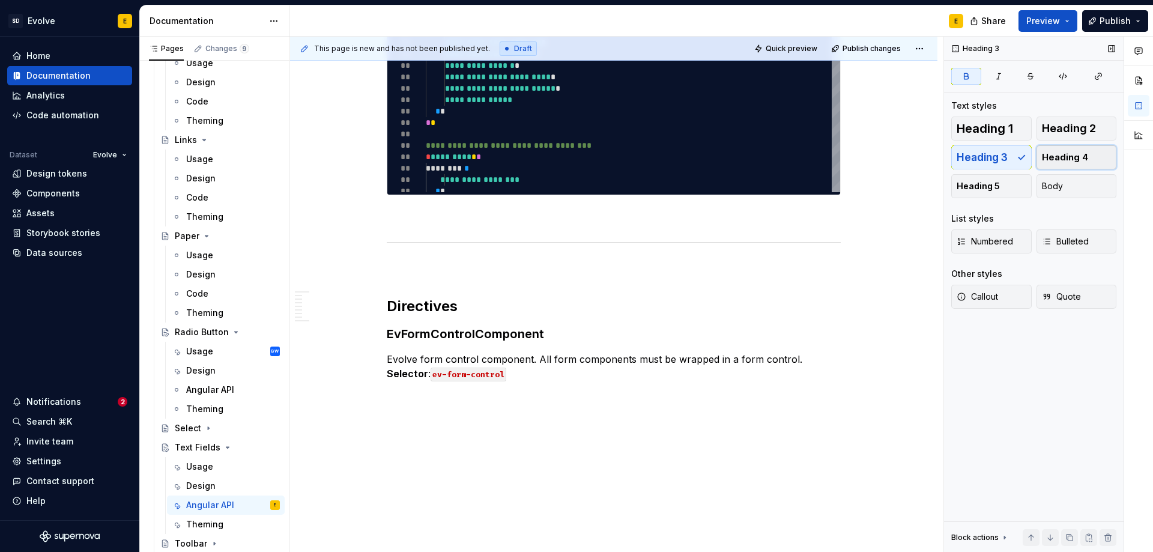
click at [1054, 156] on span "Heading 4" at bounding box center [1065, 157] width 46 height 12
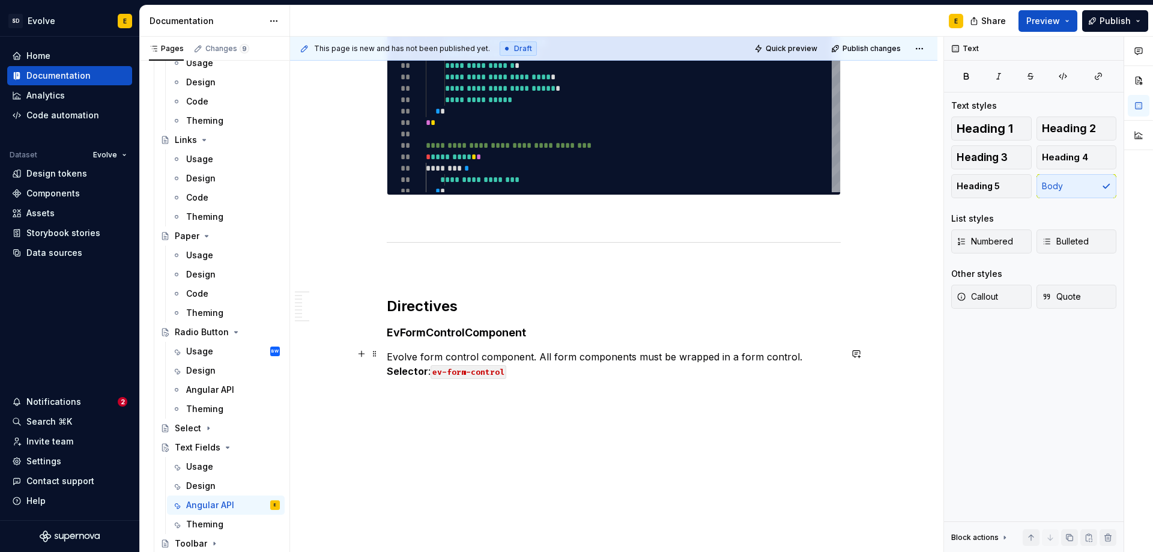
click at [387, 368] on strong "Selector" at bounding box center [407, 371] width 41 height 12
click at [387, 368] on p "Evolve form control component. All form components must be wrapped in a form co…" at bounding box center [614, 364] width 454 height 29
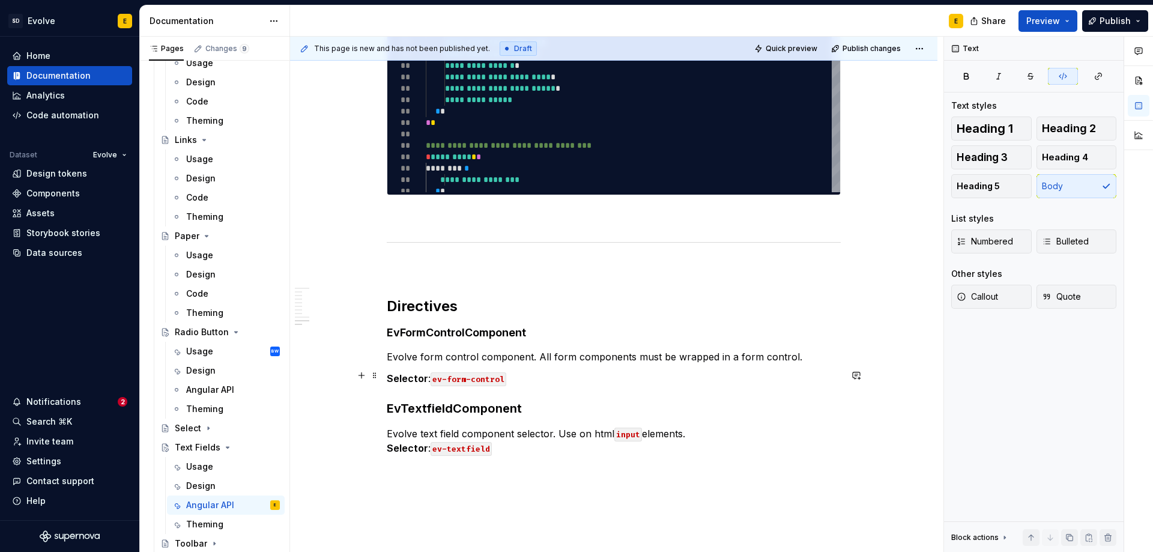
click at [523, 380] on p "Selector : ev-form-control" at bounding box center [614, 378] width 454 height 14
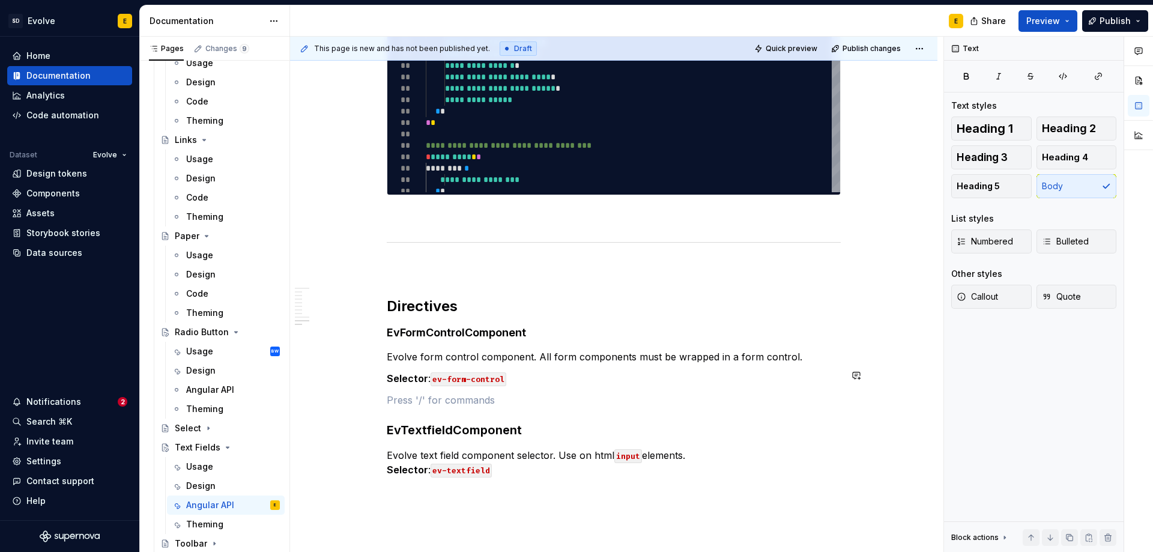
click at [523, 380] on p "Selector : ev-form-control" at bounding box center [614, 378] width 454 height 14
click at [499, 423] on strong "EvTextfieldComponent" at bounding box center [454, 430] width 135 height 14
click at [1054, 154] on span "Heading 4" at bounding box center [1065, 157] width 46 height 12
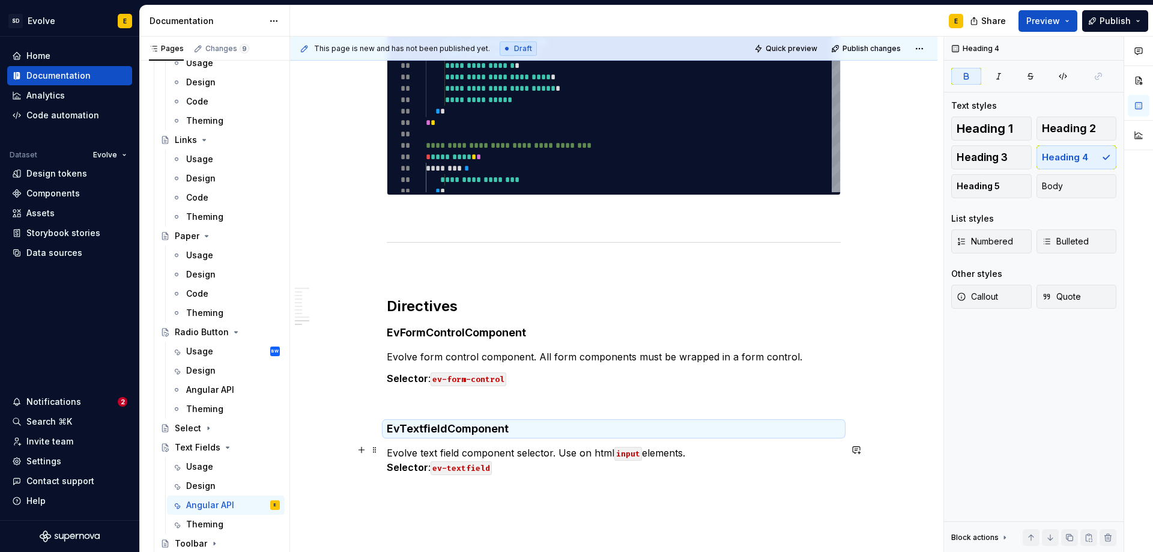
click at [581, 470] on p "Evolve text field component selector. Use on html input elements. Selector : ev…" at bounding box center [614, 460] width 454 height 29
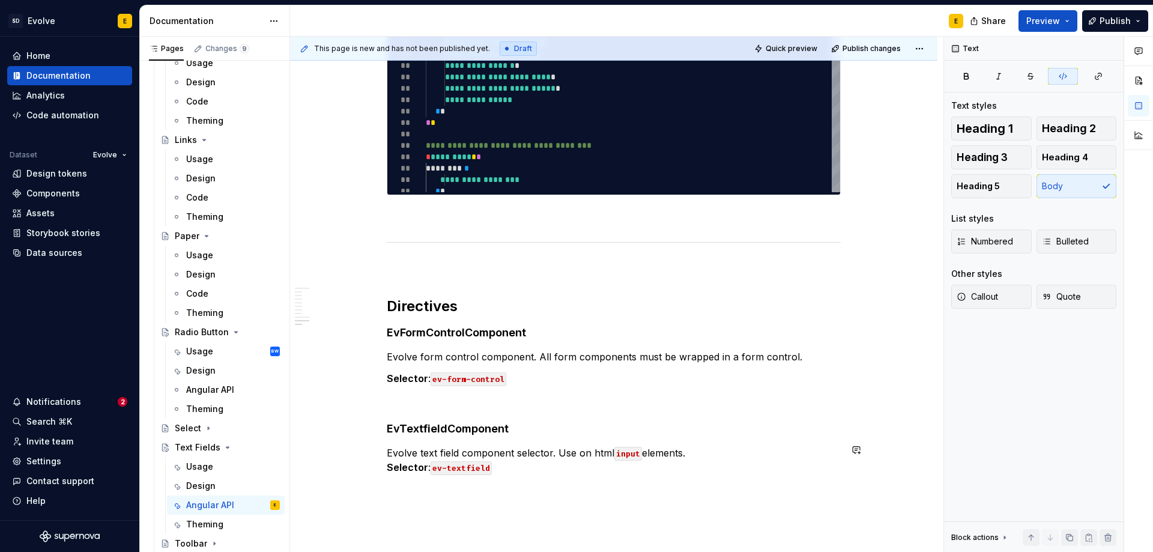
scroll to position [2651, 0]
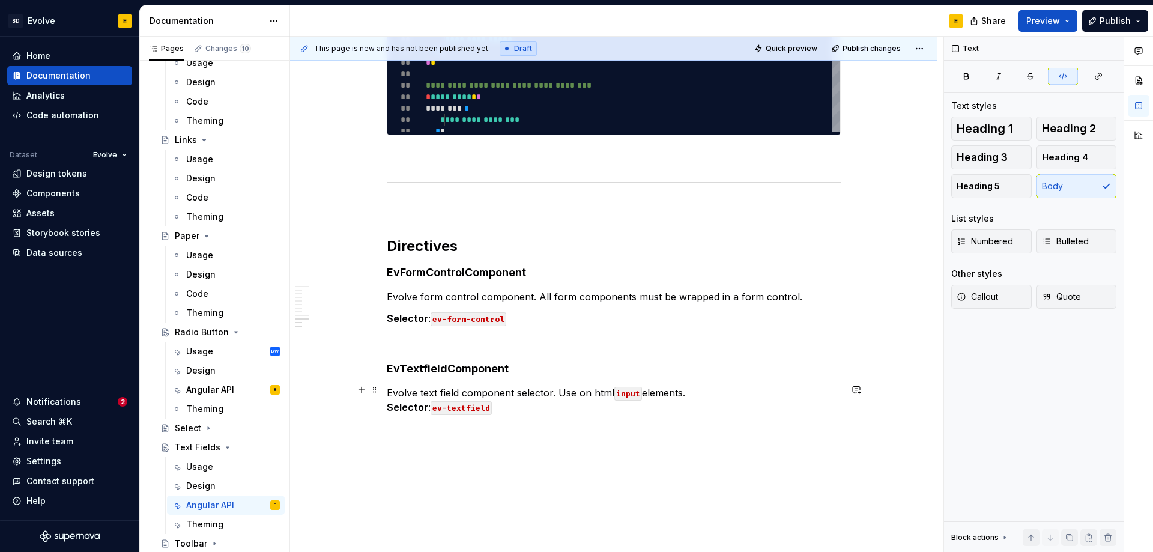
click at [508, 409] on p "Evolve text field component selector. Use on html input elements. Selector : ev…" at bounding box center [614, 400] width 454 height 29
click at [698, 394] on p "Evolve text field component selector. Use on html input elements. Selector : ev…" at bounding box center [614, 400] width 454 height 29
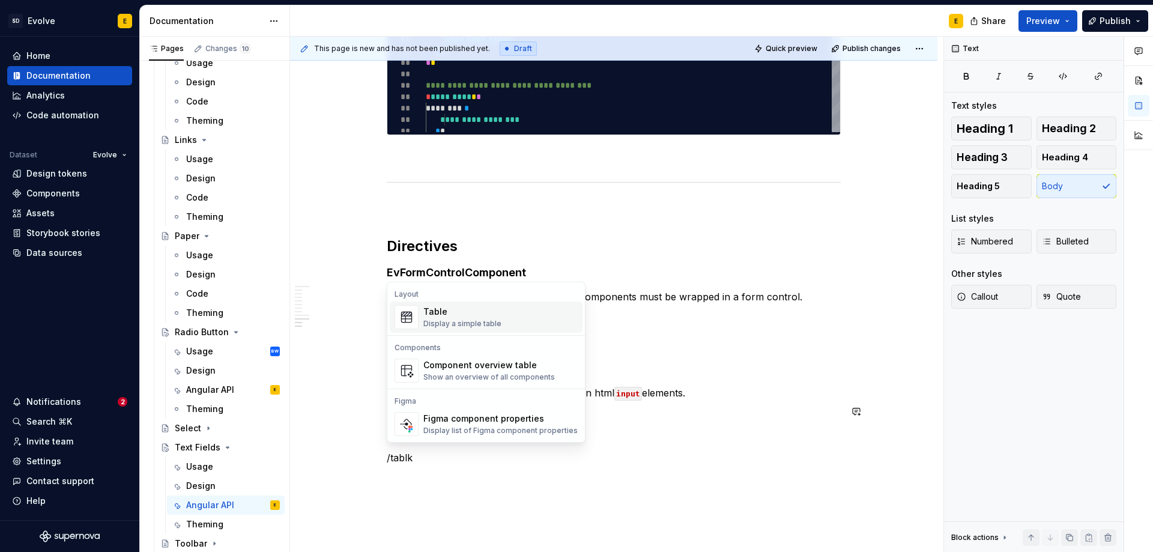
click at [491, 320] on div "Display a simple table" at bounding box center [462, 324] width 78 height 10
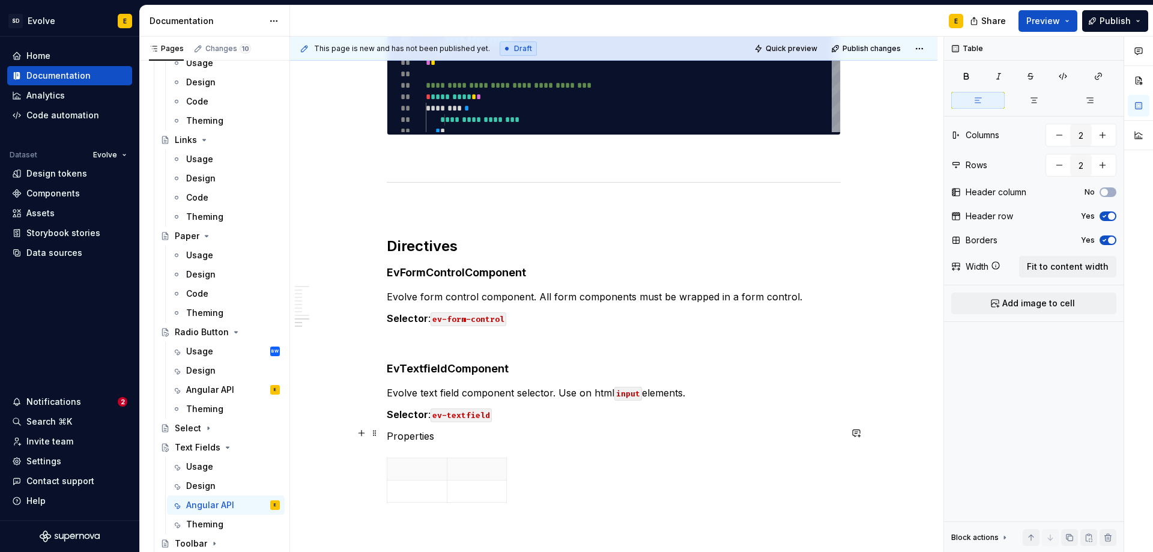
click at [436, 431] on p "Properties" at bounding box center [614, 436] width 454 height 14
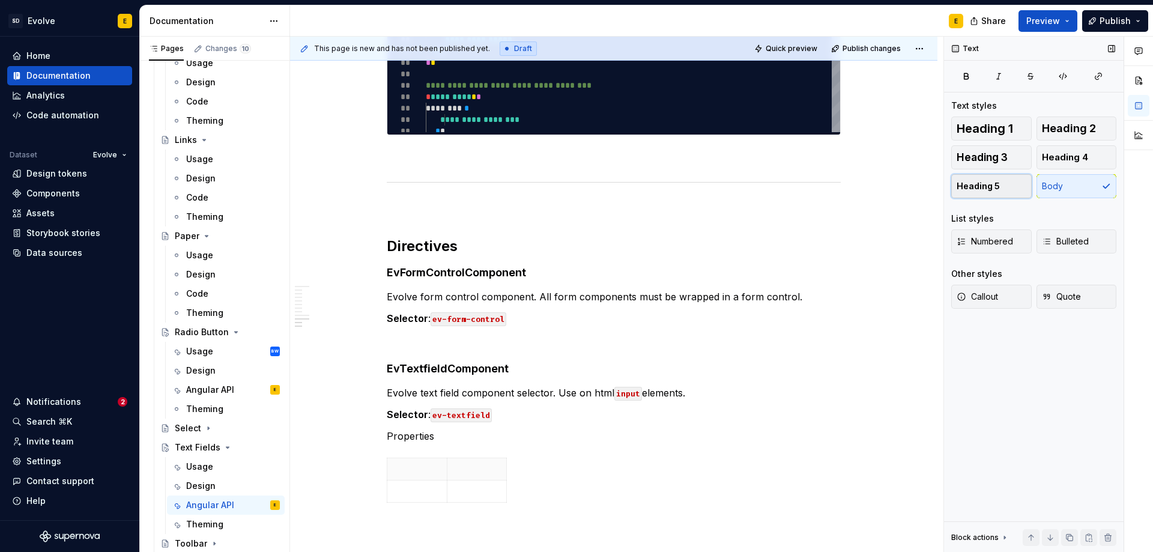
click at [991, 183] on span "Heading 5" at bounding box center [978, 186] width 43 height 12
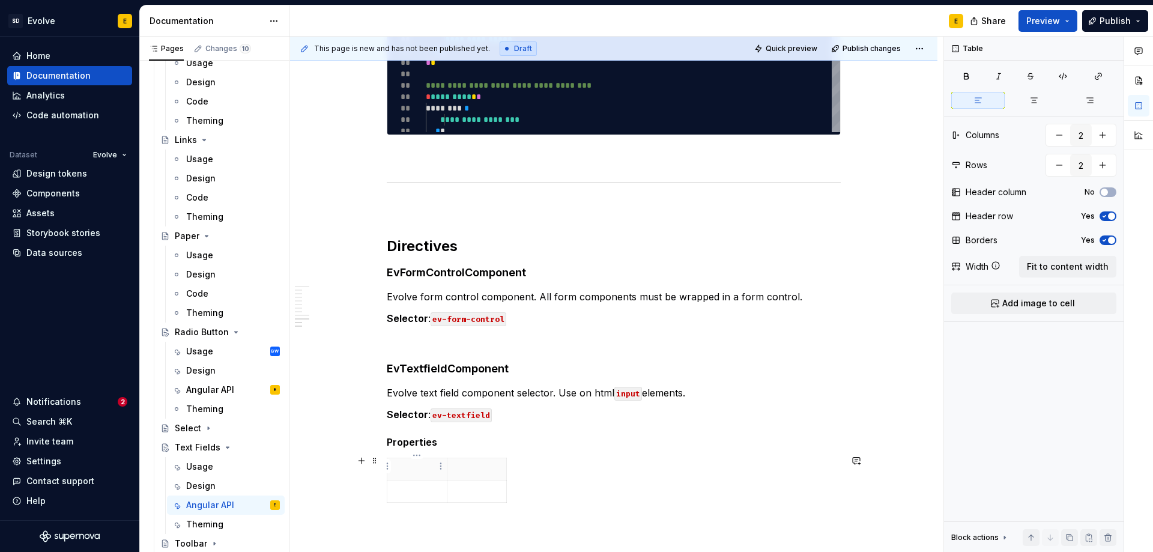
click at [423, 464] on p at bounding box center [417, 469] width 45 height 12
click at [438, 466] on html "SD Evolve E Home Documentation Analytics Code automation Dataset Evolve Design …" at bounding box center [576, 276] width 1153 height 552
click at [545, 482] on html "SD Evolve E Home Documentation Analytics Code automation Dataset Evolve Design …" at bounding box center [576, 276] width 1153 height 552
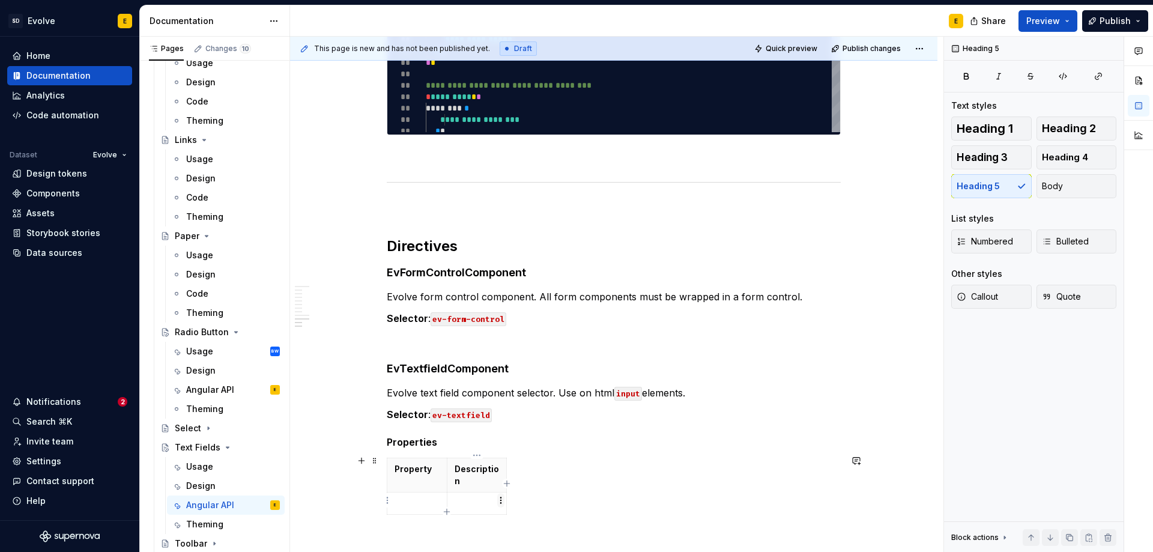
click at [498, 498] on html "SD Evolve E Home Documentation Analytics Code automation Dataset Evolve Design …" at bounding box center [576, 276] width 1153 height 552
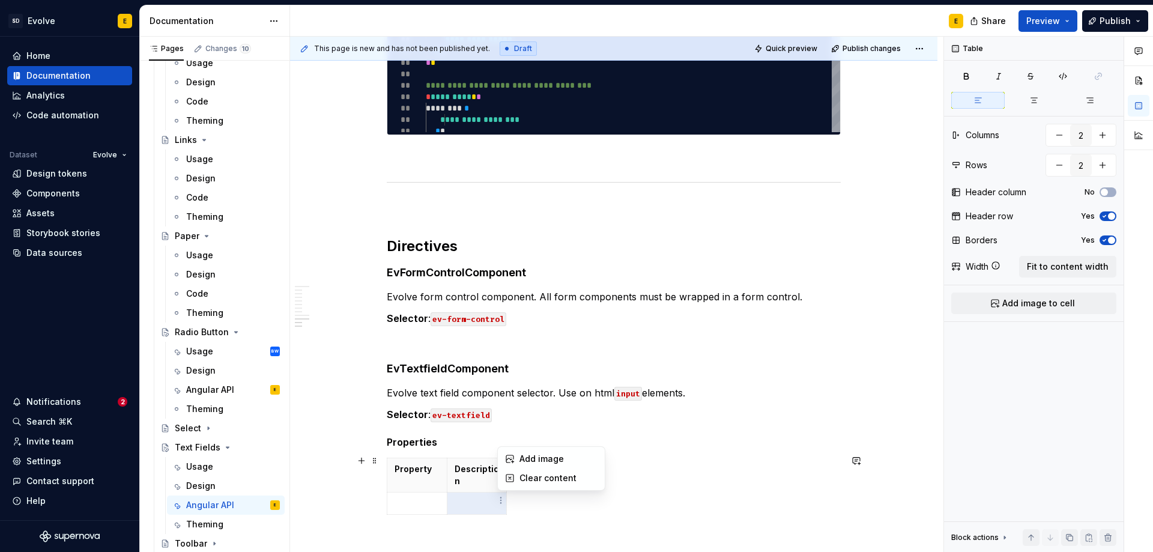
click at [573, 497] on html "SD Evolve E Home Documentation Analytics Code automation Dataset Evolve Design …" at bounding box center [576, 276] width 1153 height 552
drag, startPoint x: 532, startPoint y: 490, endPoint x: 492, endPoint y: 488, distance: 39.7
click at [492, 488] on div "Property Description" at bounding box center [614, 489] width 454 height 62
click at [1066, 262] on span "Fit to content width" at bounding box center [1068, 267] width 82 height 12
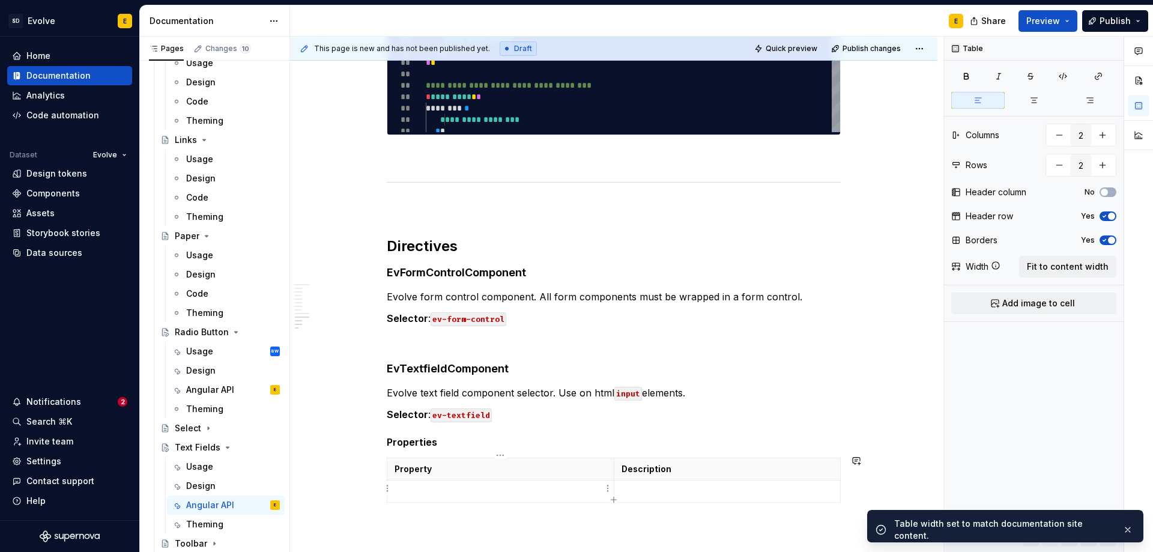
click at [520, 496] on td at bounding box center [500, 492] width 227 height 22
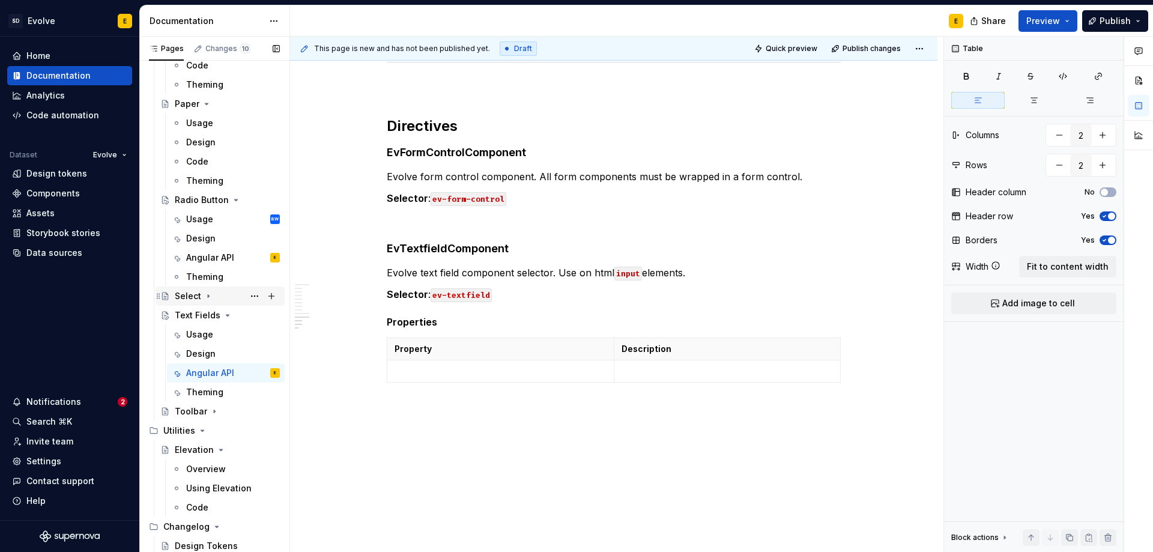
scroll to position [1473, 0]
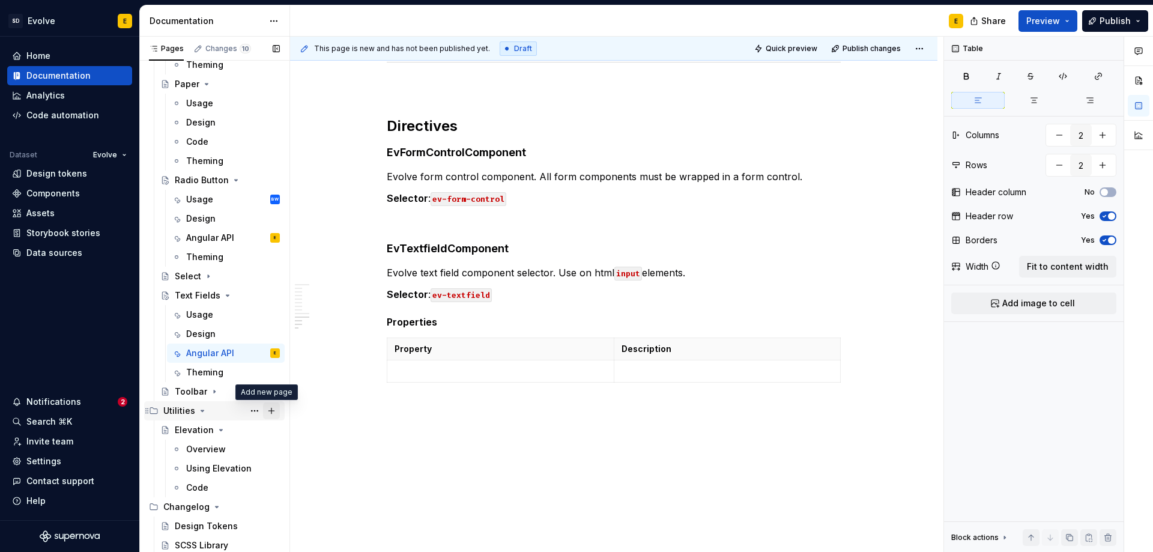
click at [268, 411] on button "Page tree" at bounding box center [271, 410] width 17 height 17
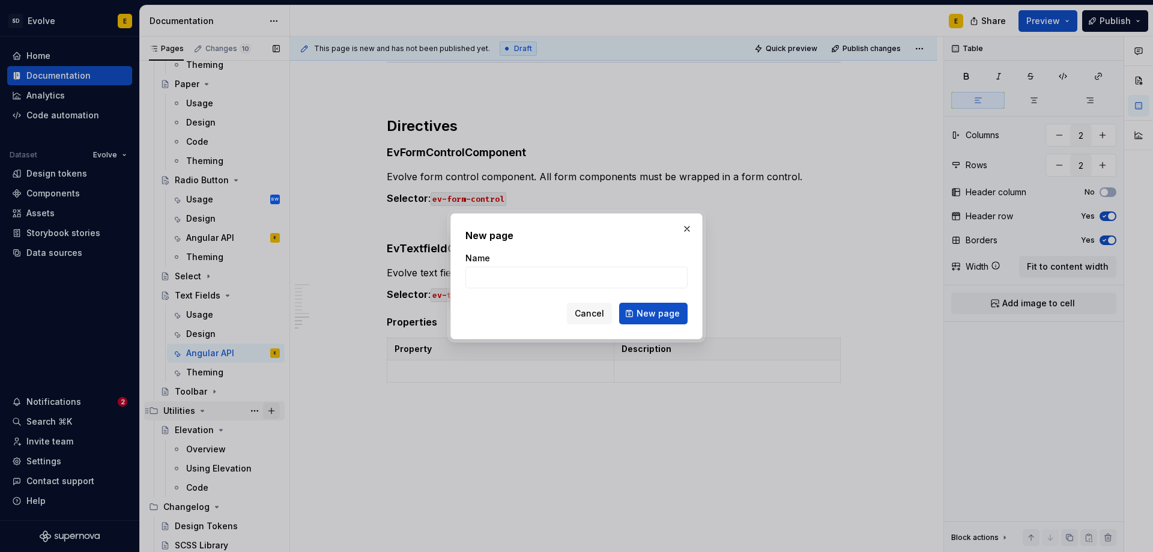
type textarea "*"
type input "EvFormControl"
type textarea "*"
type input "EvFormControlElement"
click at [648, 308] on span "New page" at bounding box center [658, 314] width 43 height 12
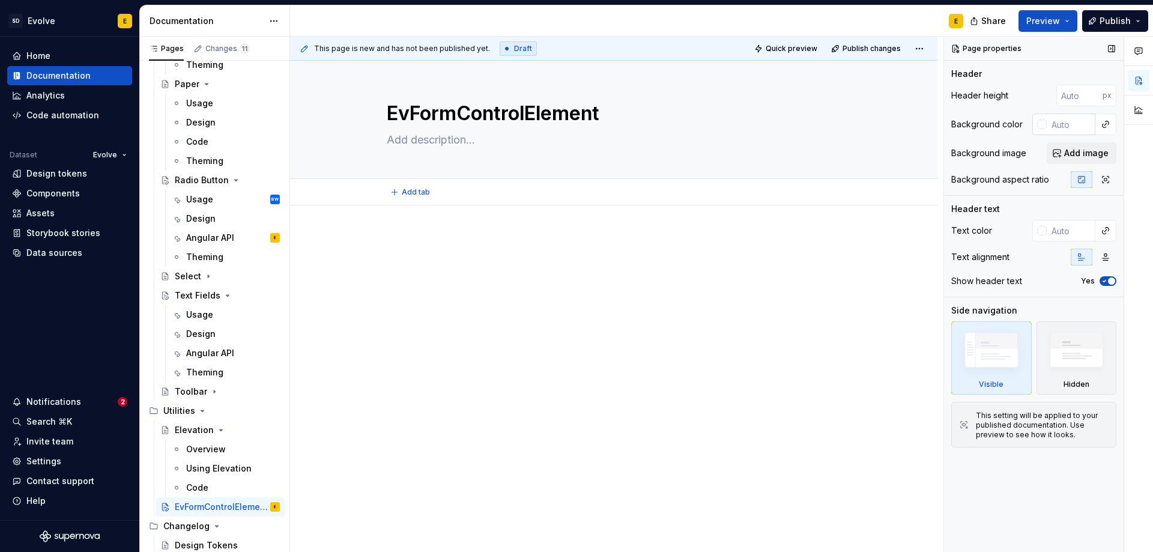
type textarea "*"
click at [1063, 123] on input "text" at bounding box center [1071, 125] width 49 height 22
paste input "#153145"
type input "#153145"
type textarea "*"
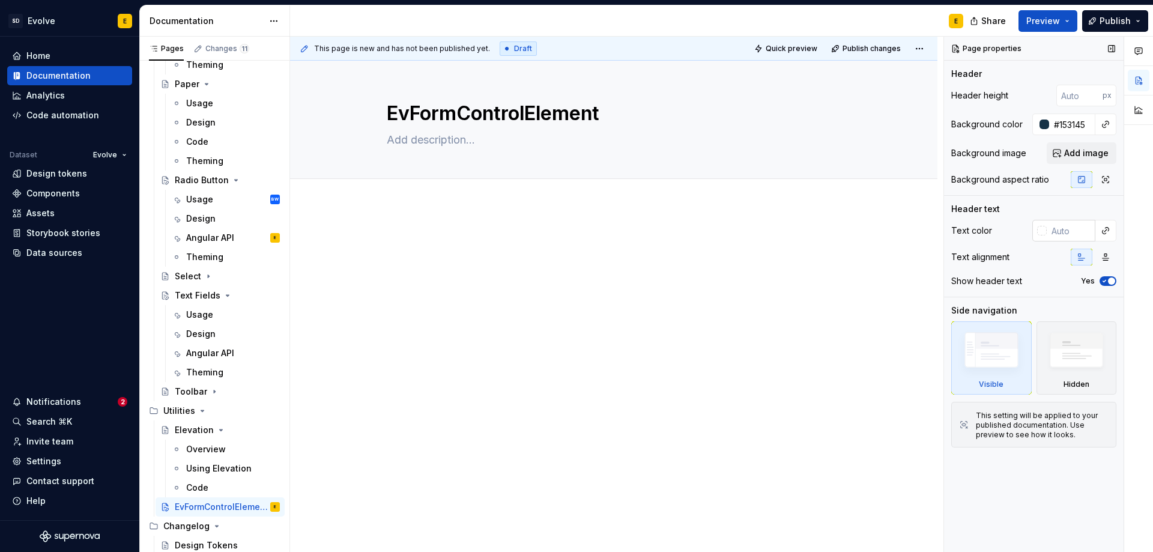
click at [1064, 231] on input "text" at bounding box center [1071, 231] width 49 height 22
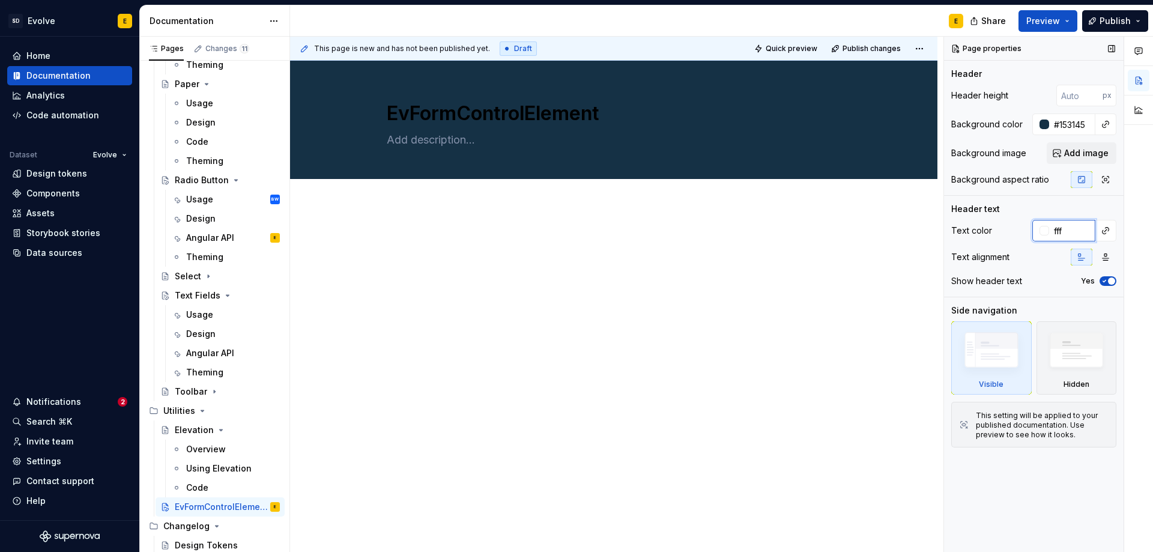
type input "fff"
type textarea "*"
type input "#FFFFFF"
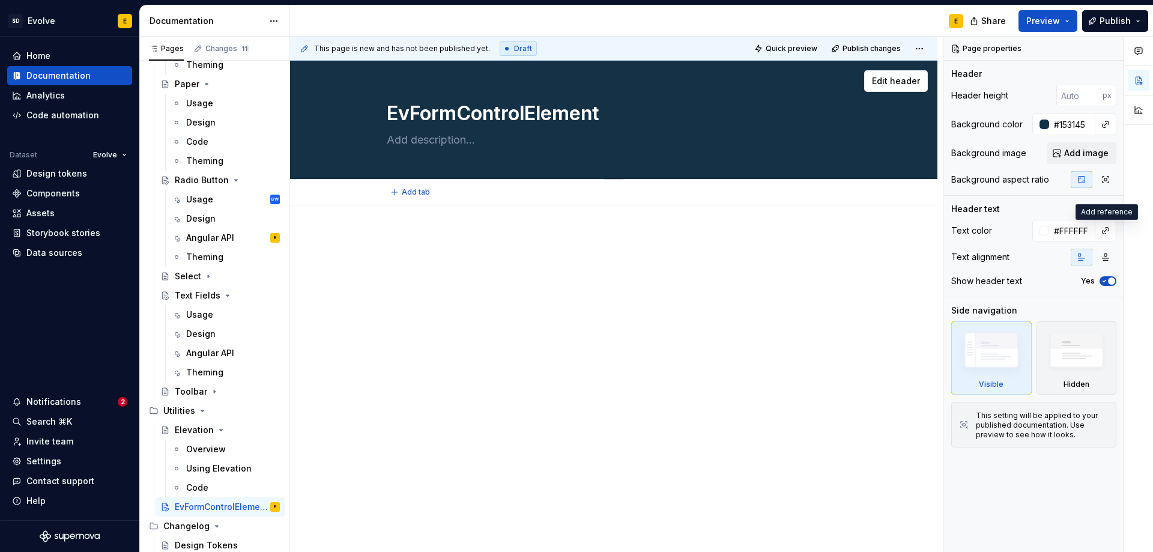
click at [433, 139] on textarea at bounding box center [611, 139] width 454 height 19
type textarea "*"
type textarea "B"
type textarea "*"
type textarea "Ba"
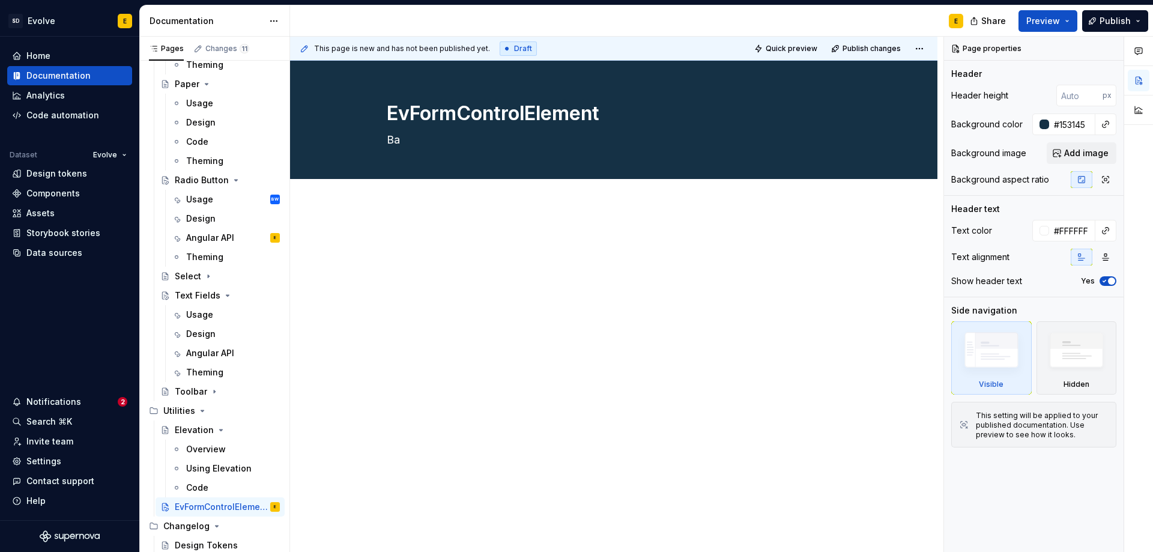
type textarea "*"
type textarea "Bas"
type textarea "*"
type textarea "Base"
type textarea "*"
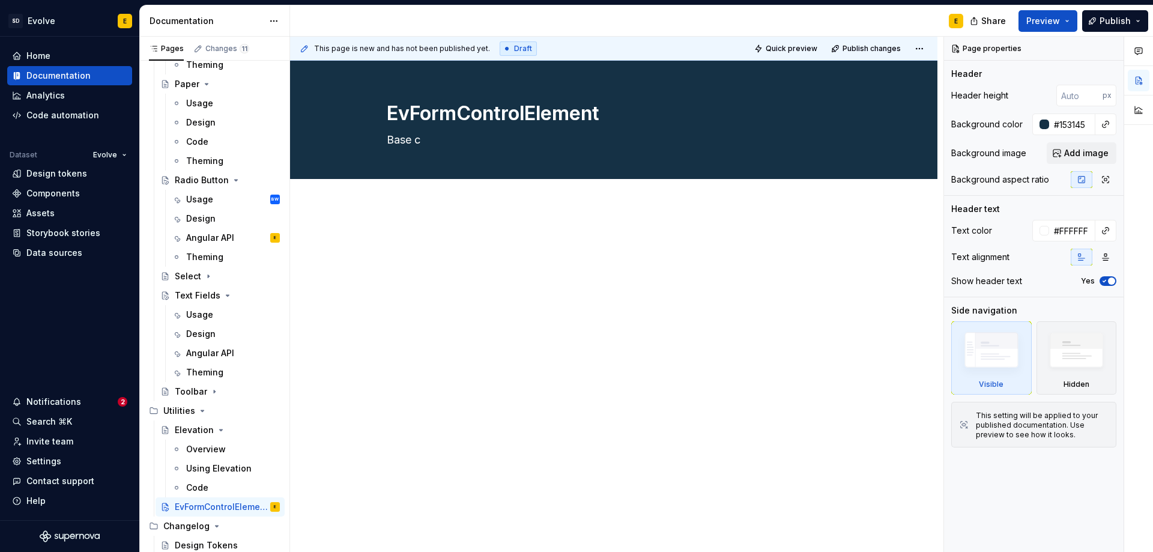
type textarea "Base cl"
type textarea "*"
type textarea "Base cla"
type textarea "*"
type textarea "Base clas"
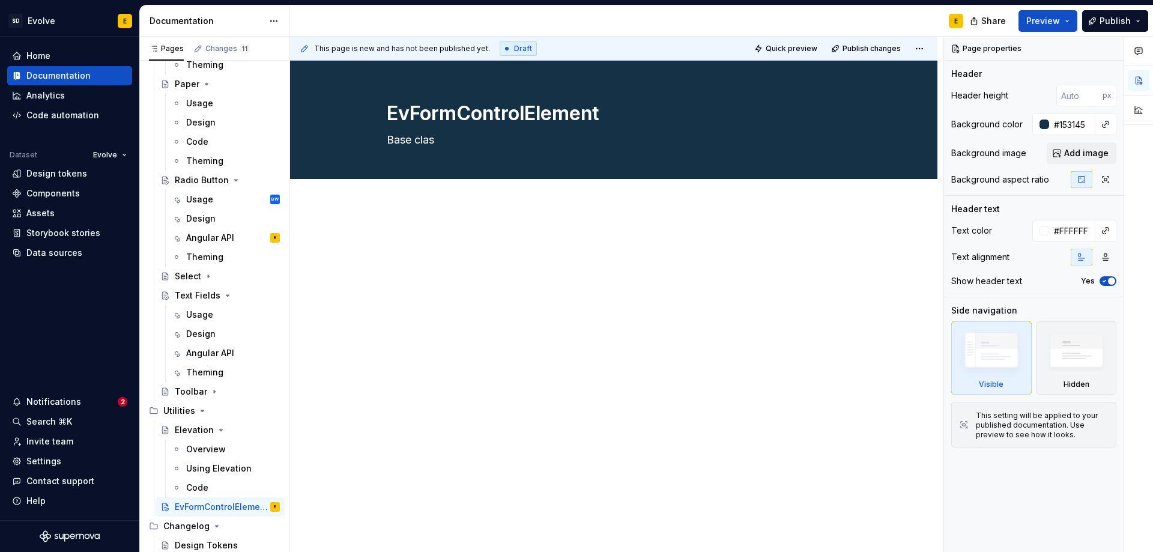
type textarea "*"
type textarea "Base class"
type textarea "*"
type textarea "Base class"
type textarea "*"
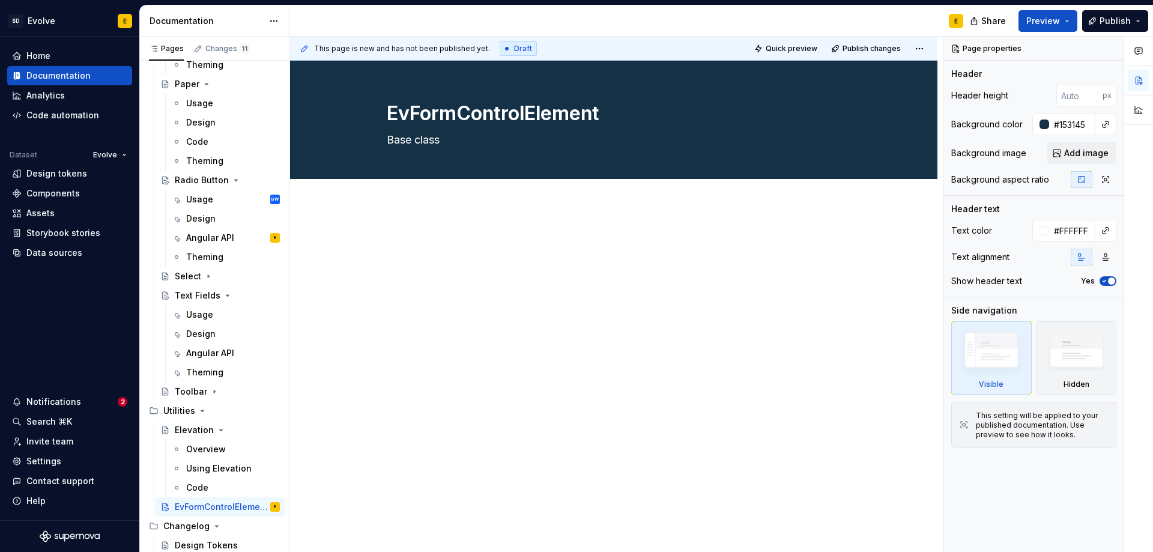
type textarea "Base class f"
type textarea "*"
type textarea "Base class fo"
type textarea "*"
type textarea "Base class for"
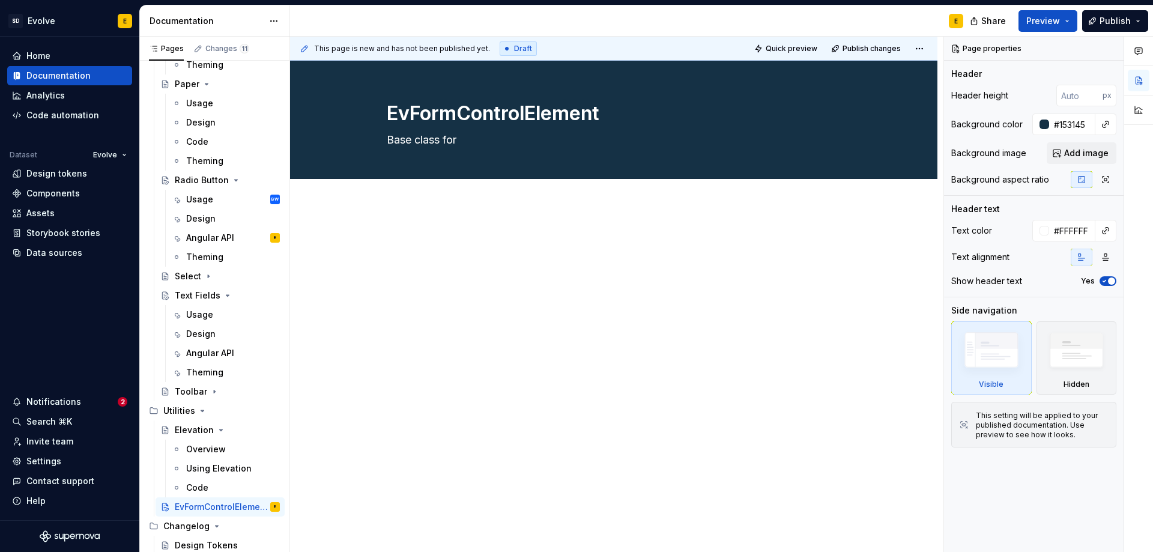
type textarea "*"
type textarea "Base class for"
type textarea "*"
type textarea "Base class for E"
type textarea "*"
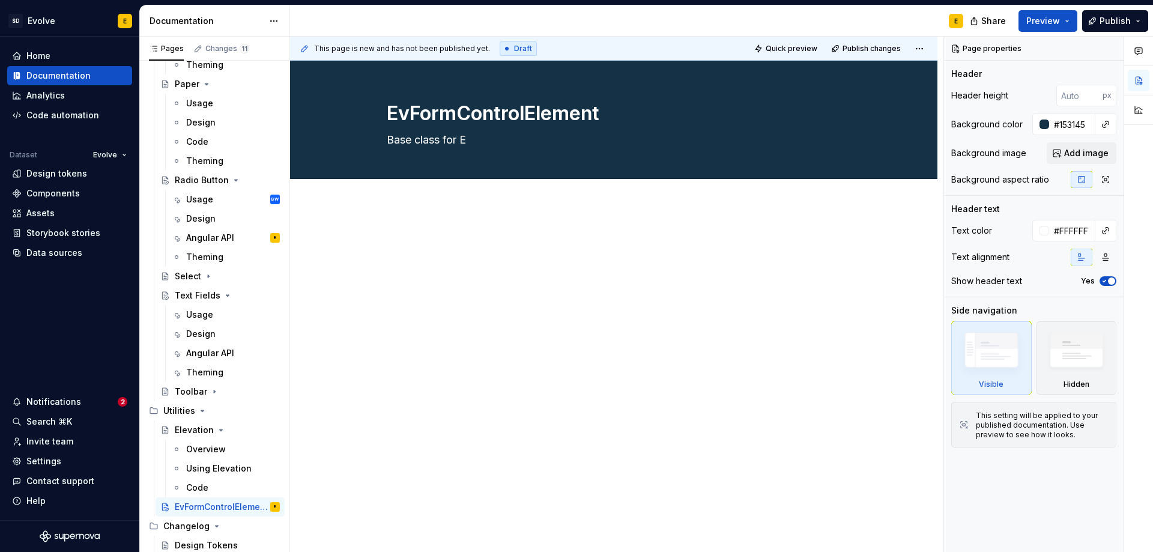
type textarea "Base class for Ev"
type textarea "*"
type textarea "Base class for Evo"
type textarea "*"
type textarea "Base class for Evol"
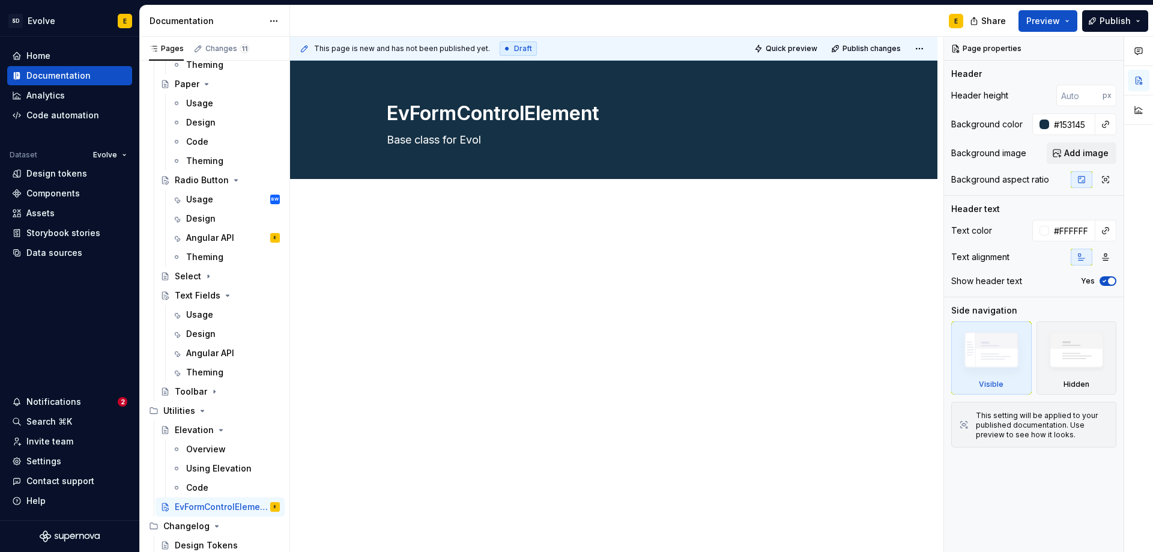
type textarea "*"
type textarea "Base class for Evolv"
type textarea "*"
type textarea "Base class for Evolve"
type textarea "*"
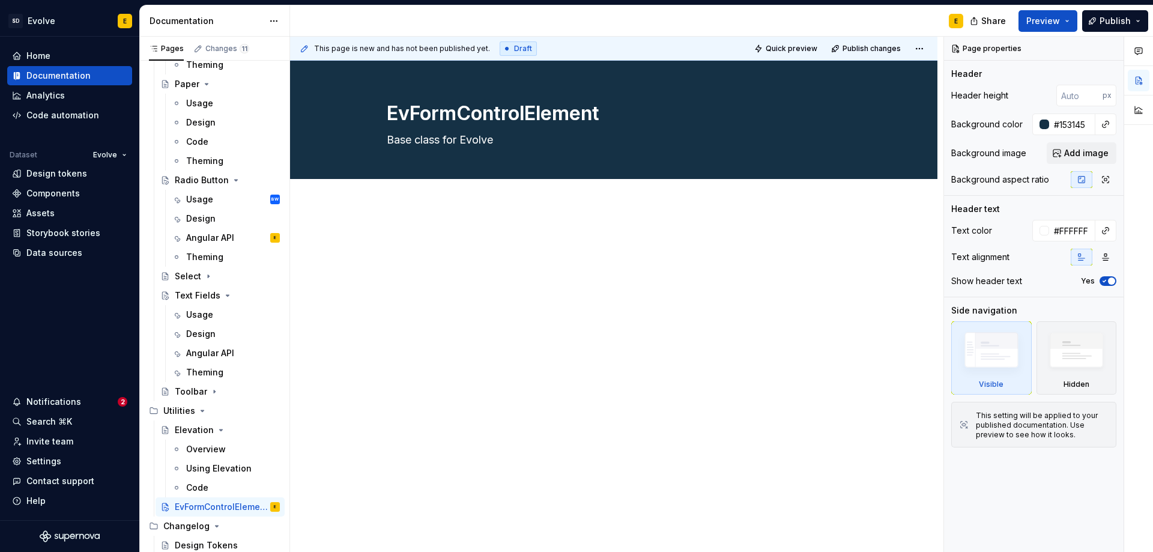
type textarea "Base class for Evolve"
type textarea "*"
type textarea "Base class for Evolve f"
type textarea "*"
type textarea "Base class for Evolve fo"
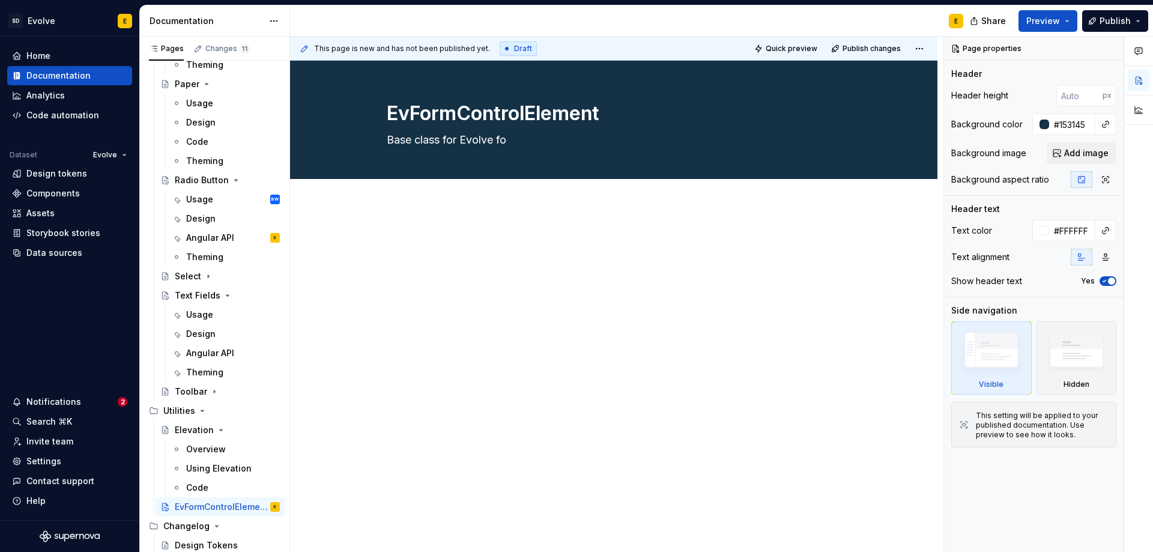
type textarea "*"
type textarea "Base class for Evolve for"
type textarea "*"
type textarea "Base class for Evolve form"
type textarea "*"
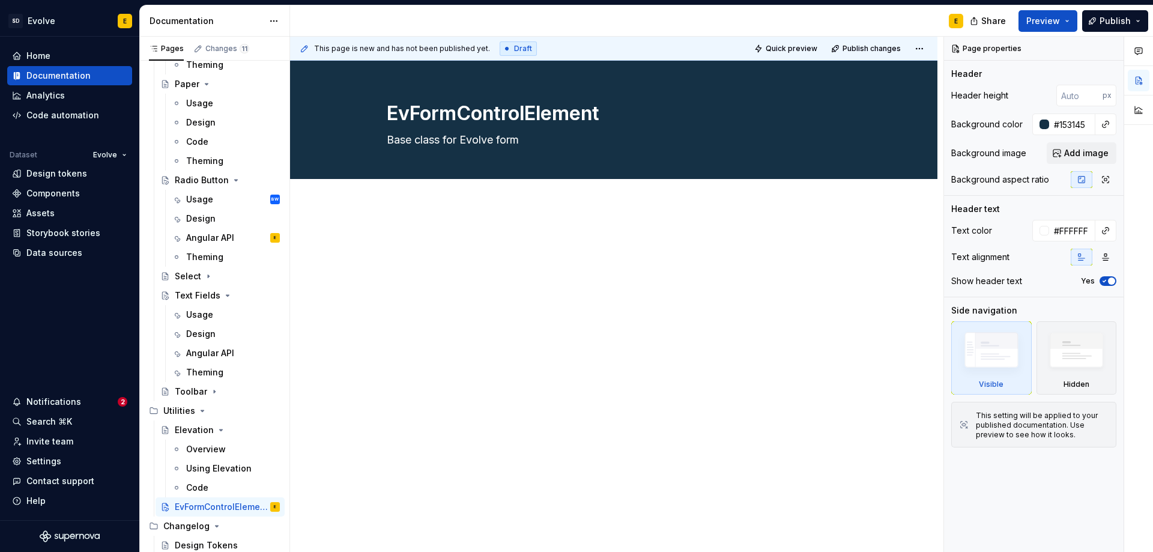
type textarea "Base class for Evolve form"
type textarea "*"
type textarea "Base class for Evolve form e"
type textarea "*"
type textarea "Base class for Evolve form el"
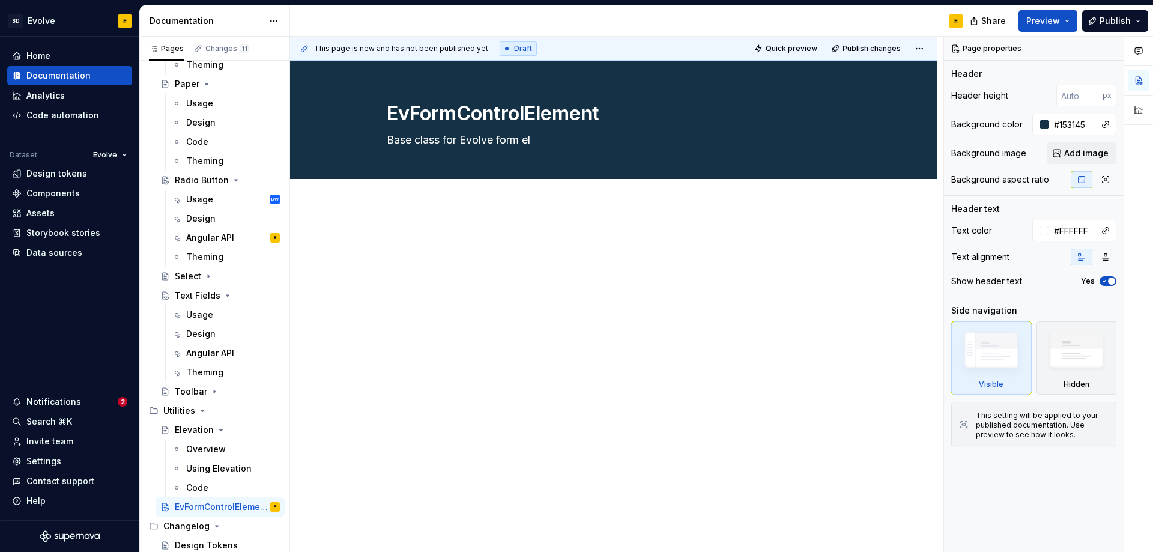
type textarea "*"
type textarea "Base class for Evolve form ele"
type textarea "*"
type textarea "Base class for Evolve form elem"
type textarea "*"
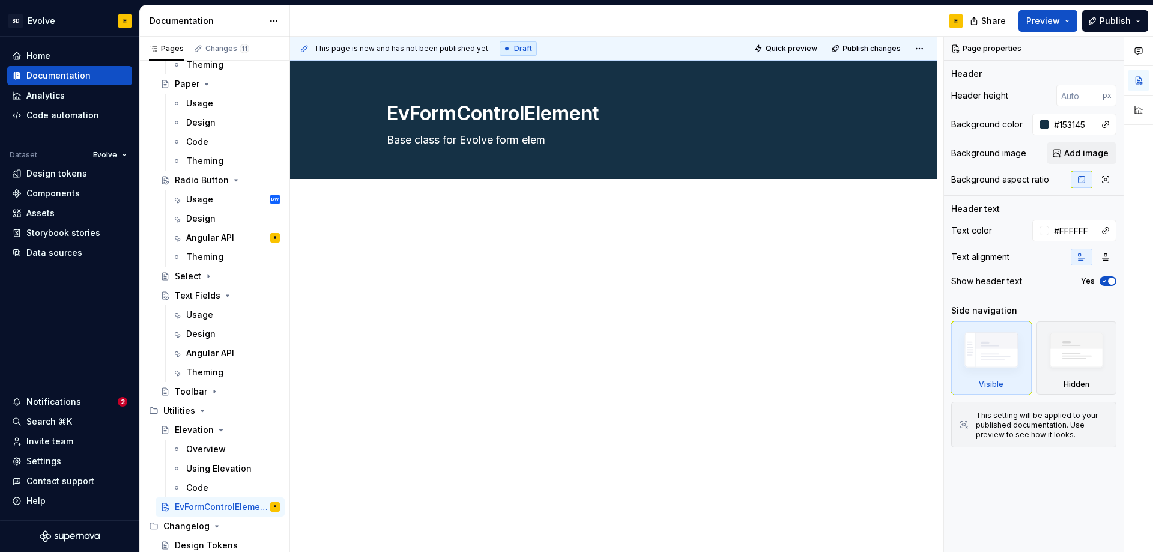
type textarea "Base class for Evolve form eleme"
type textarea "*"
type textarea "Base class for Evolve form elemen"
type textarea "*"
type textarea "Base class for Evolve form element"
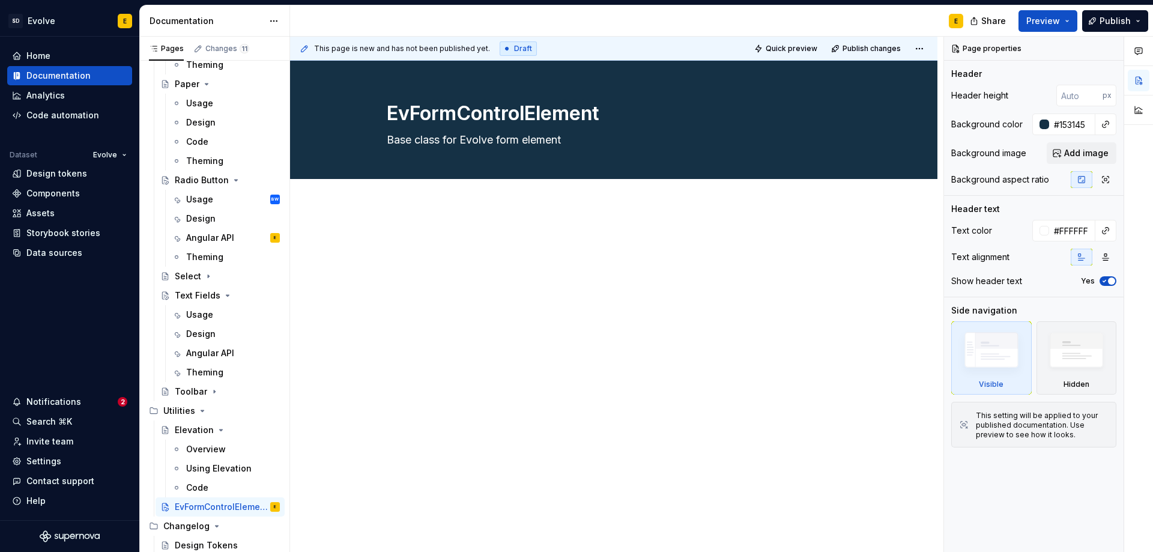
type textarea "*"
type textarea "Base class for Evolve form elements"
type textarea "*"
type textarea "Base class for Evolve form elements."
type textarea "*"
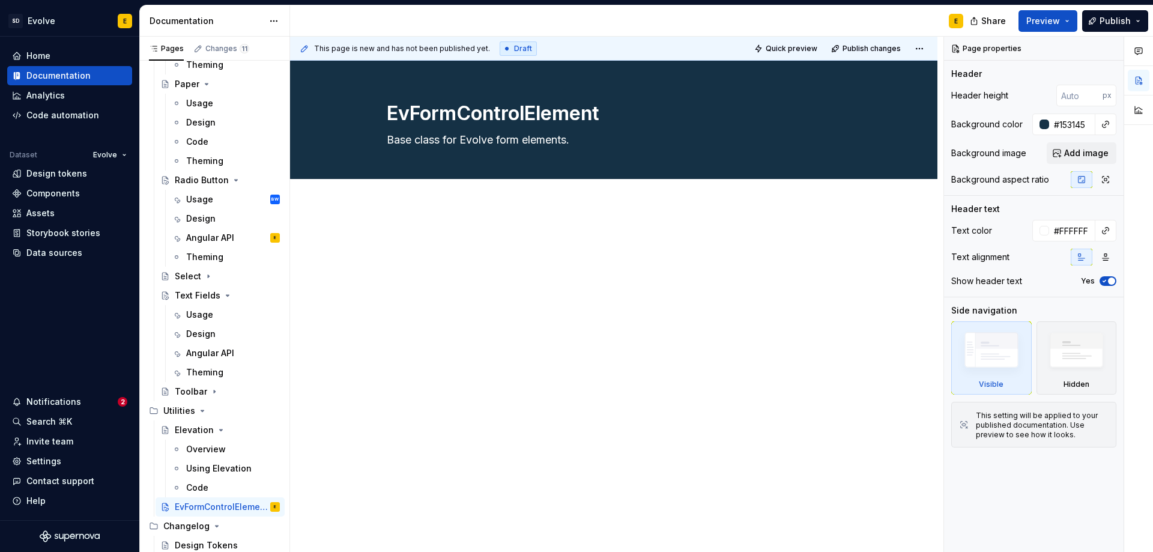
type textarea "Base class for Evolve form elements."
click at [427, 213] on div at bounding box center [614, 332] width 648 height 255
click at [424, 200] on button "Add tab" at bounding box center [411, 192] width 49 height 17
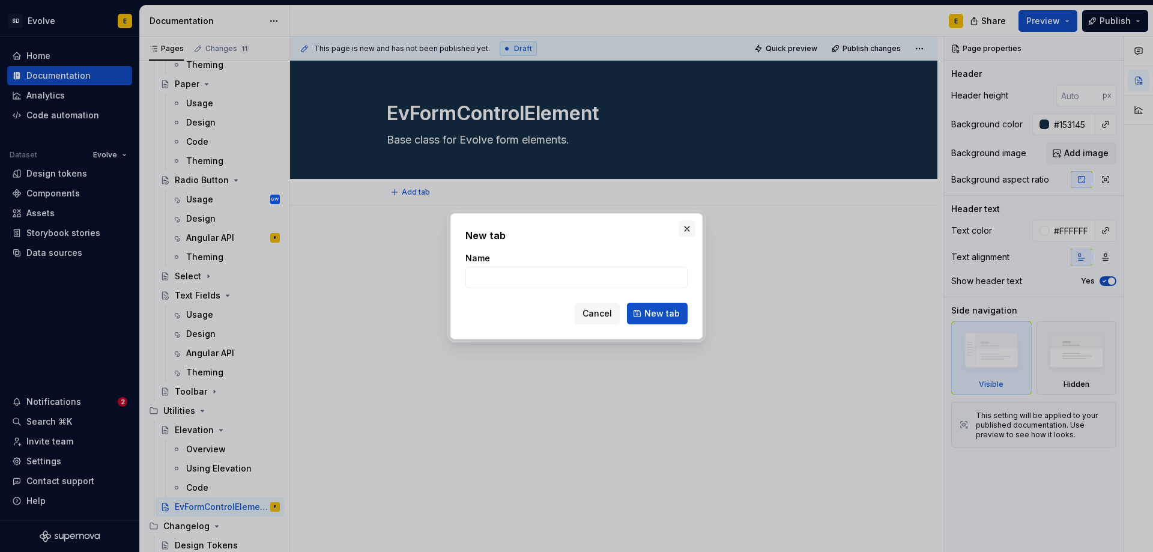
click at [686, 228] on button "button" at bounding box center [687, 228] width 17 height 17
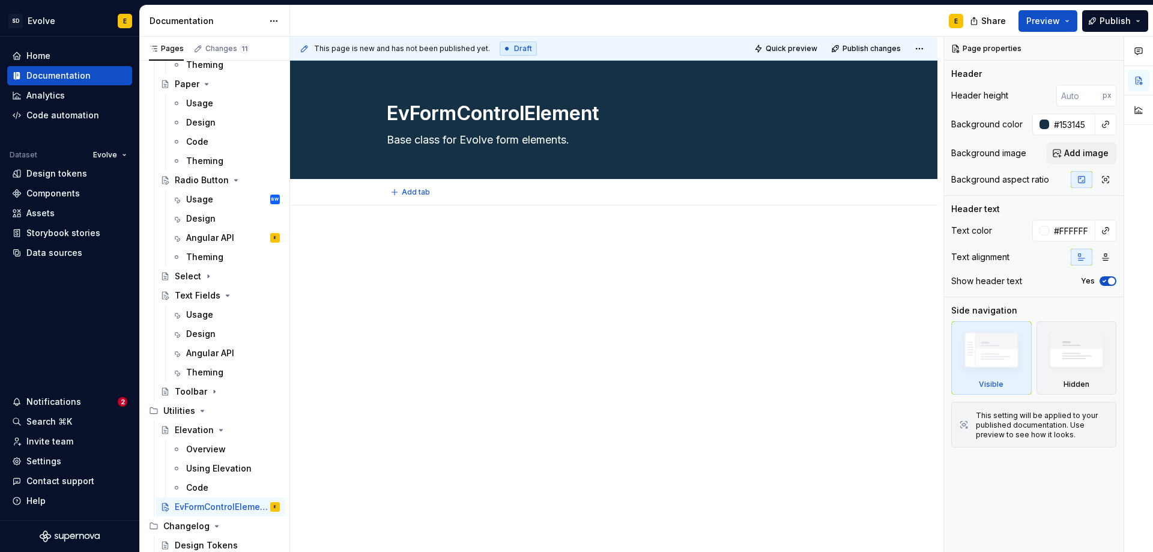
click at [428, 230] on div at bounding box center [614, 332] width 648 height 255
click at [410, 226] on div at bounding box center [614, 332] width 648 height 255
click at [410, 214] on div at bounding box center [614, 332] width 648 height 255
click at [411, 201] on div "Add tab" at bounding box center [614, 192] width 648 height 26
type textarea "*"
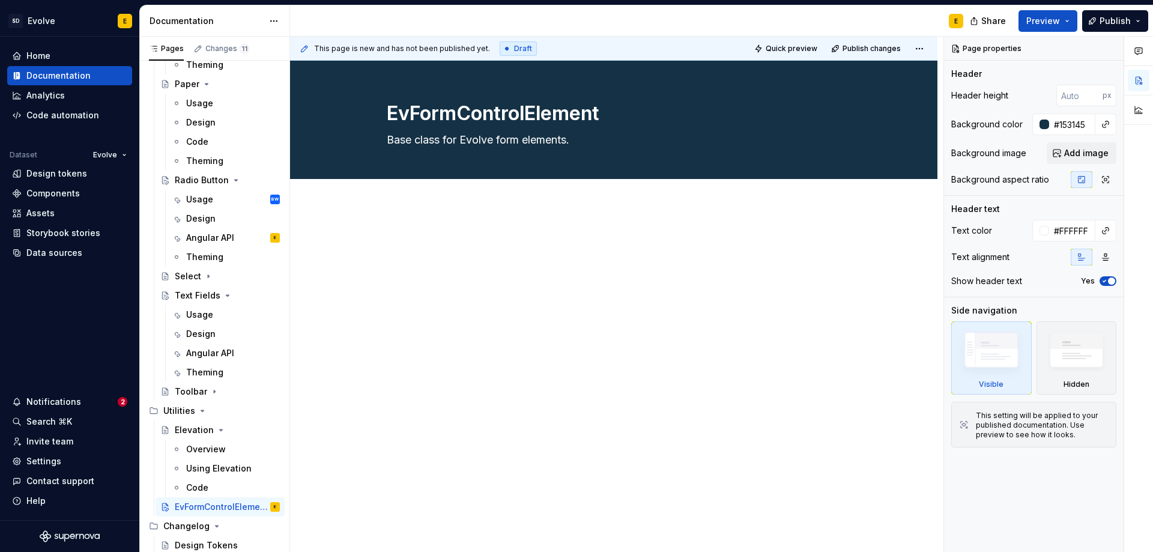
click at [408, 212] on div at bounding box center [614, 332] width 648 height 255
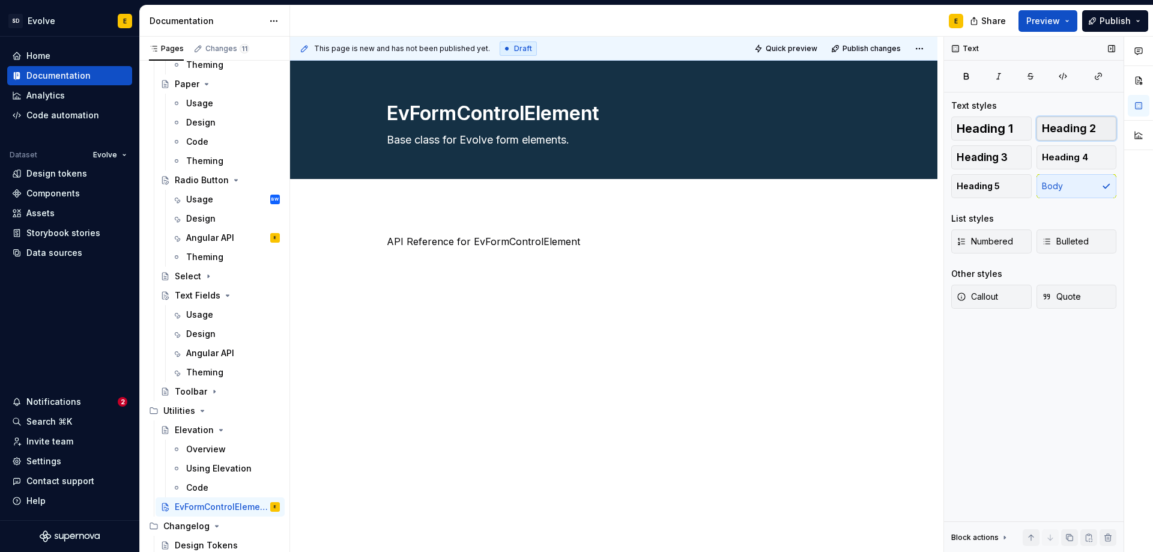
click at [1082, 132] on span "Heading 2" at bounding box center [1069, 129] width 54 height 12
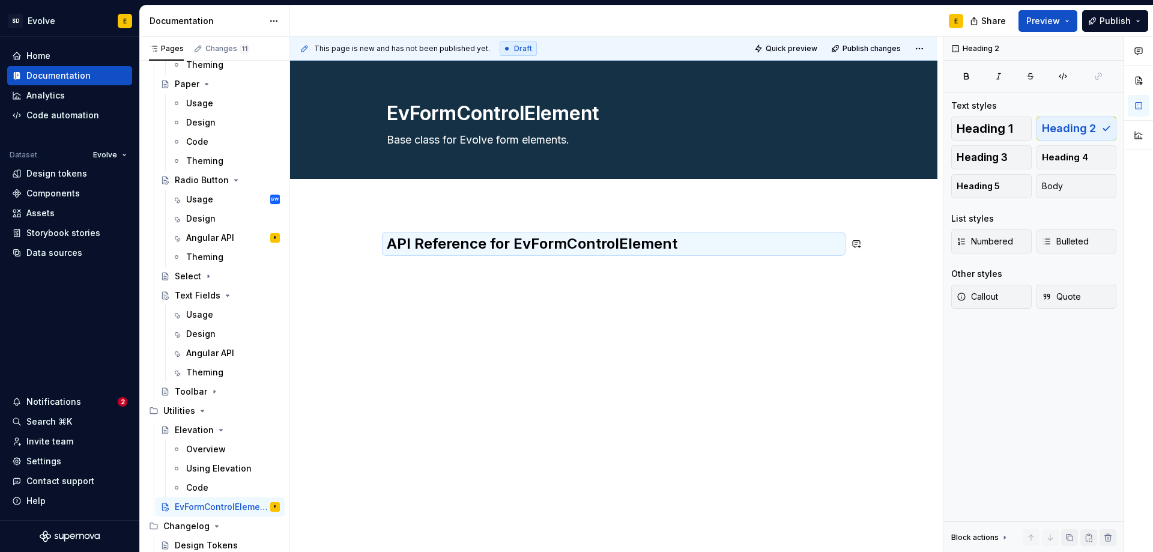
click at [686, 263] on div "API Reference for EvFormControlElement" at bounding box center [614, 257] width 454 height 46
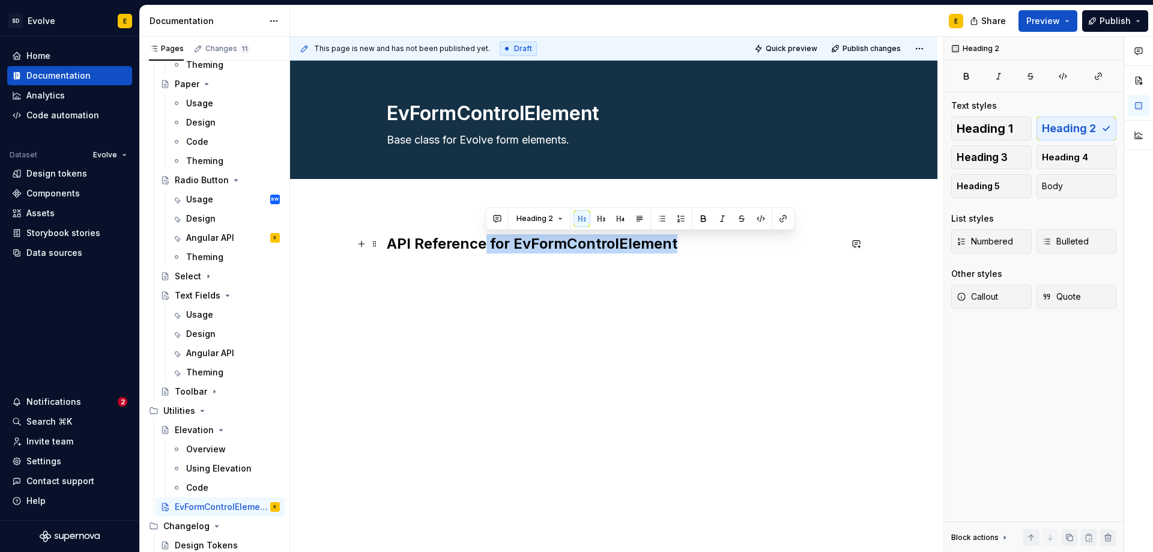
drag, startPoint x: 483, startPoint y: 243, endPoint x: 713, endPoint y: 244, distance: 230.1
click at [713, 244] on h2 "API Reference for EvFormControlElement" at bounding box center [614, 243] width 454 height 19
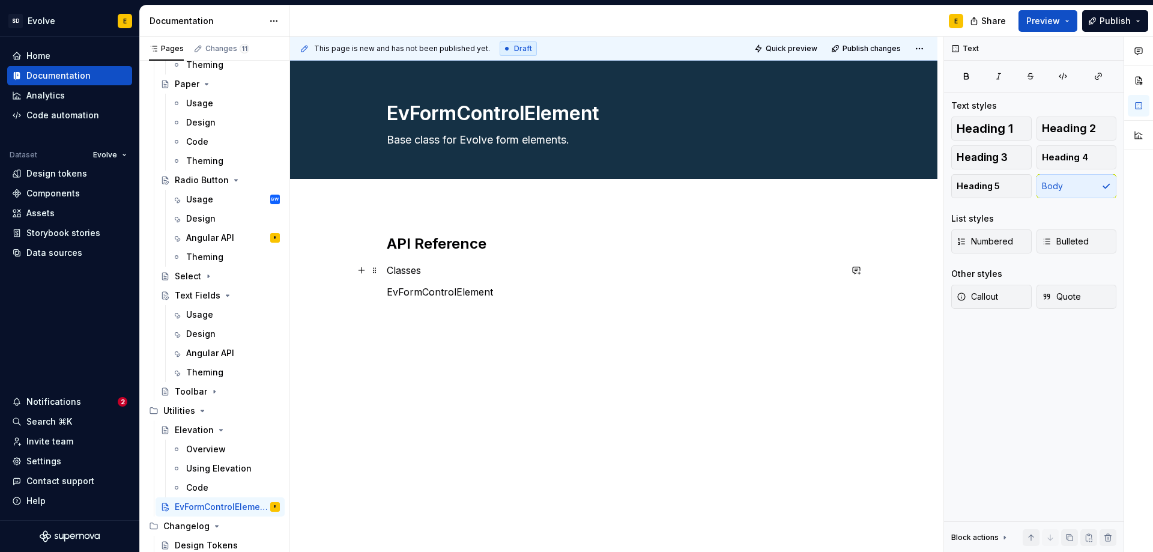
click at [428, 272] on p "Classes" at bounding box center [614, 270] width 454 height 14
click at [974, 154] on span "Heading 3" at bounding box center [982, 157] width 51 height 12
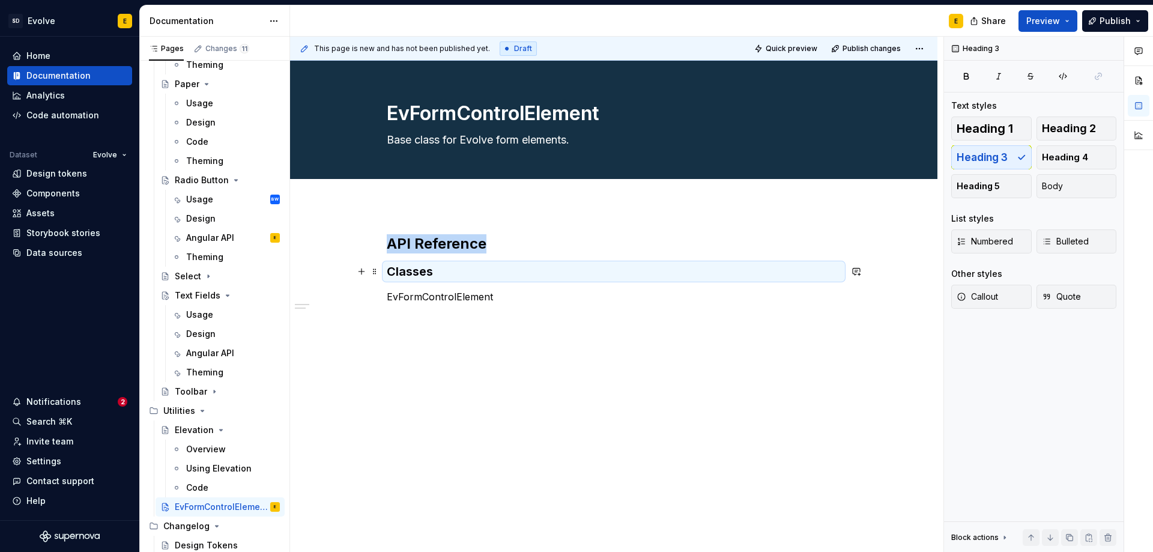
click at [560, 278] on h3 "Classes" at bounding box center [614, 271] width 454 height 17
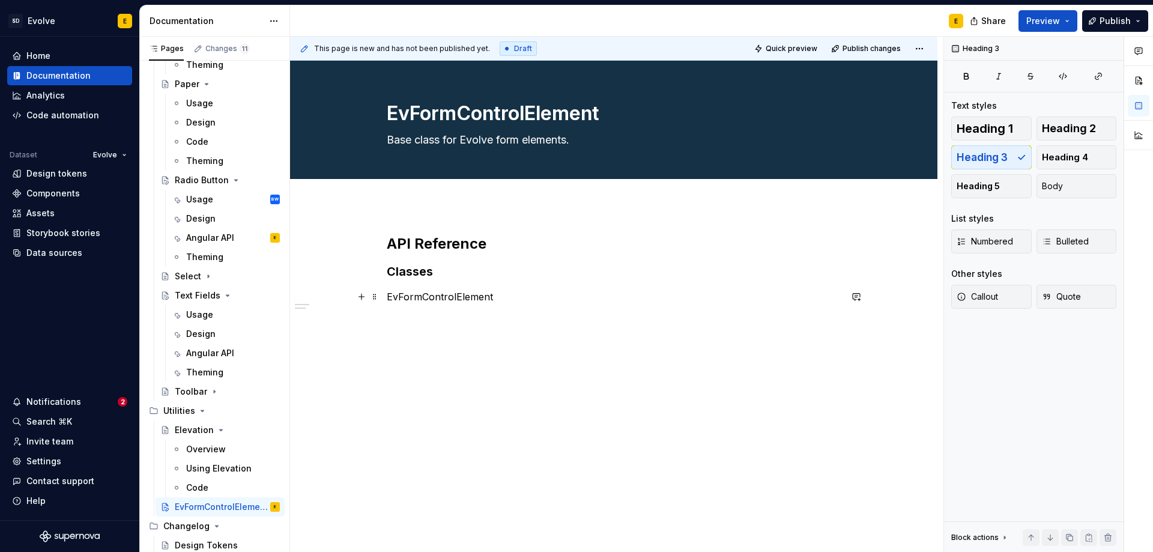
click at [536, 302] on p "EvFormControlElement" at bounding box center [614, 297] width 454 height 14
click at [1045, 156] on span "Heading 4" at bounding box center [1065, 157] width 46 height 12
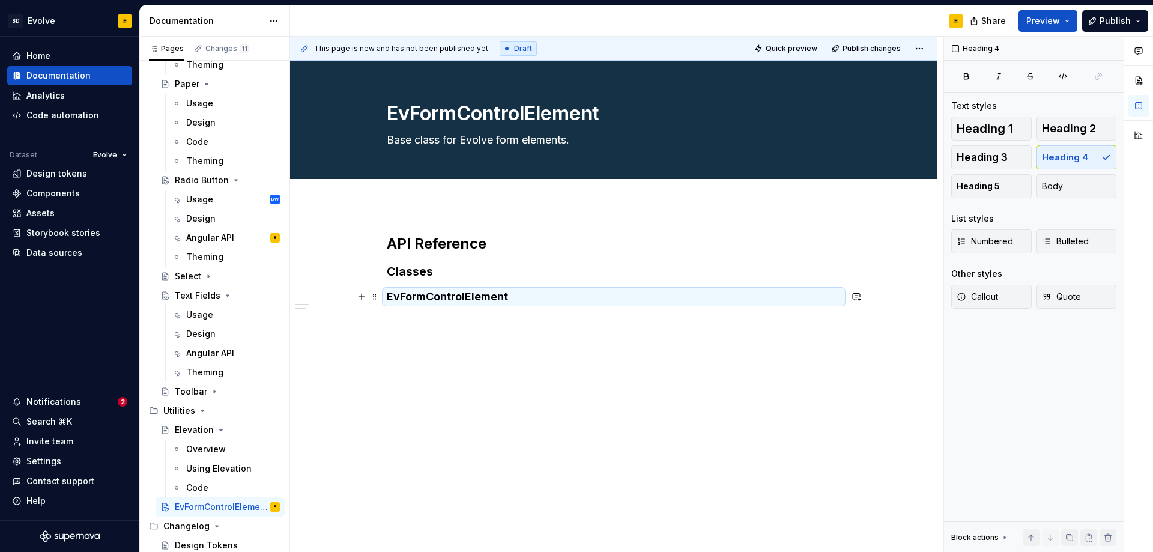
click at [524, 304] on h4 "EvFormControlElement" at bounding box center [614, 297] width 454 height 14
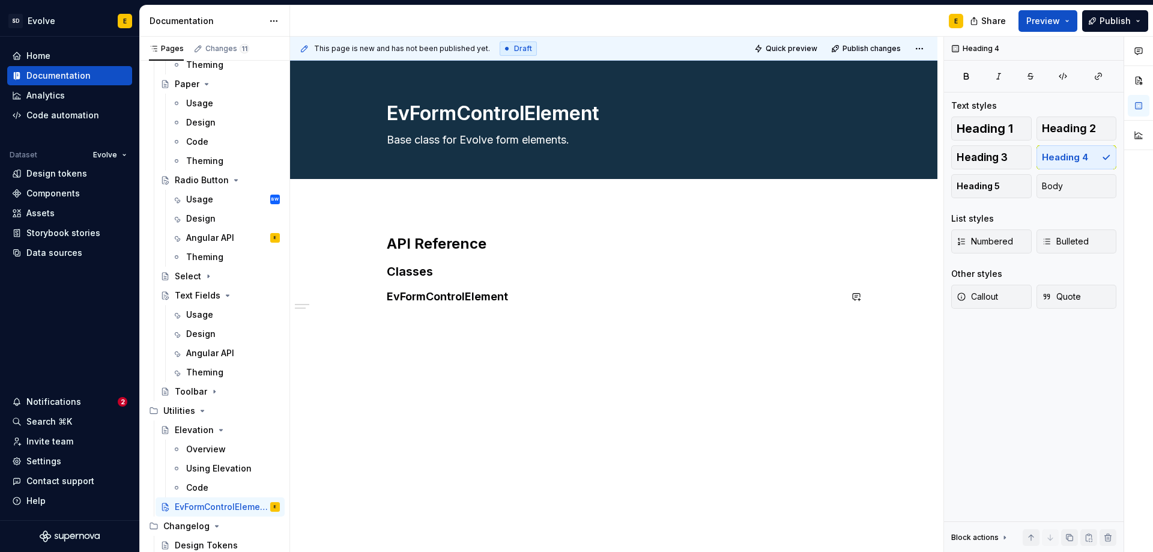
click at [521, 321] on div "API Reference Classes EvFormControlElement" at bounding box center [614, 344] width 648 height 279
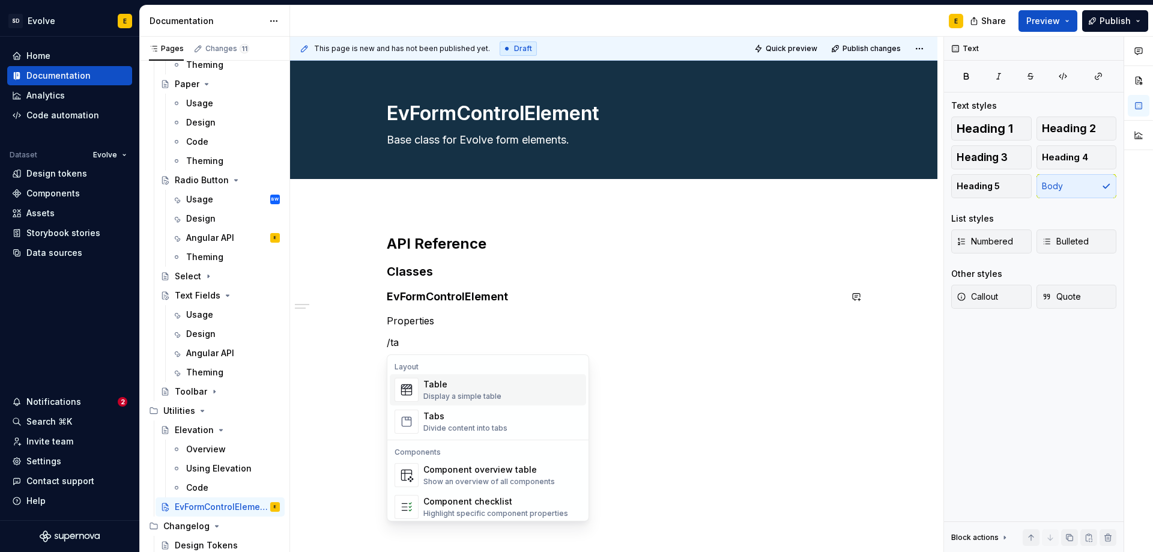
click at [469, 389] on div "Table" at bounding box center [462, 384] width 78 height 12
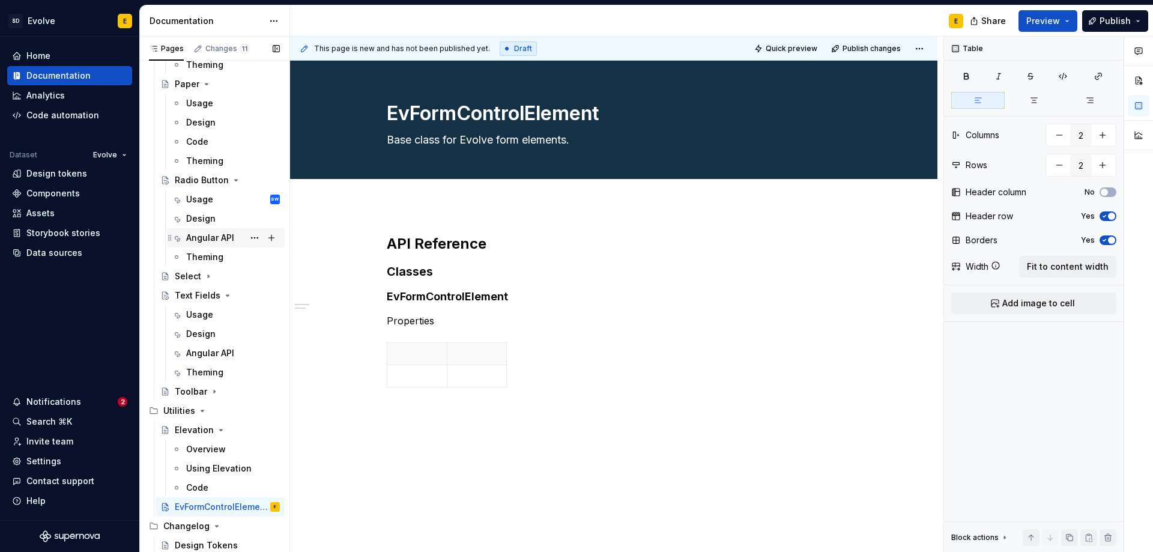
click at [210, 240] on div "Angular API" at bounding box center [210, 238] width 48 height 12
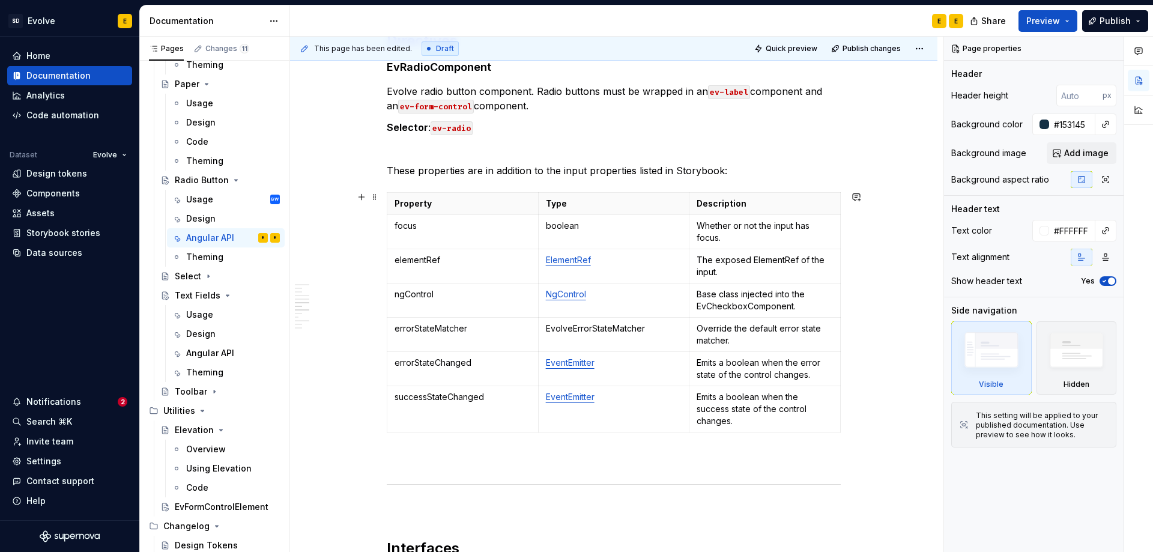
scroll to position [1479, 0]
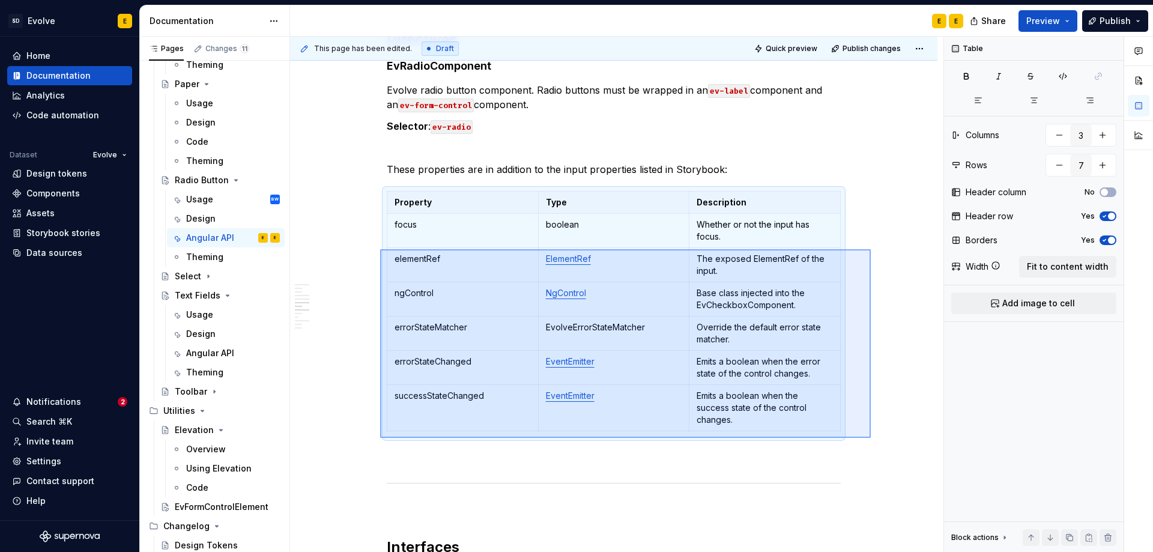
drag, startPoint x: 434, startPoint y: 340, endPoint x: 380, endPoint y: 249, distance: 105.3
click at [380, 249] on div "**********" at bounding box center [617, 295] width 654 height 516
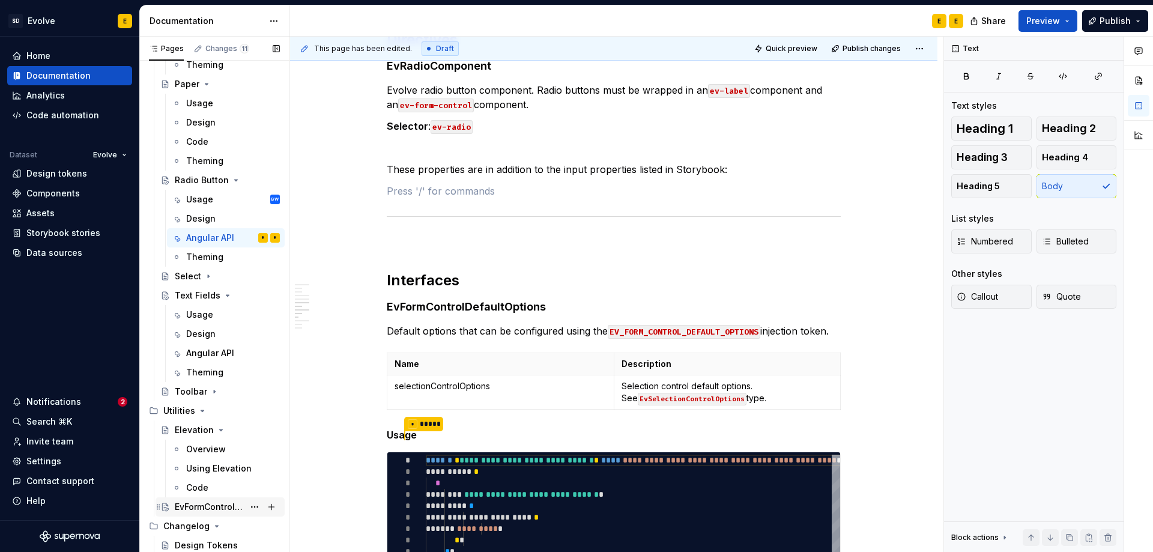
click at [227, 504] on div "EvFormControlElement" at bounding box center [209, 507] width 69 height 12
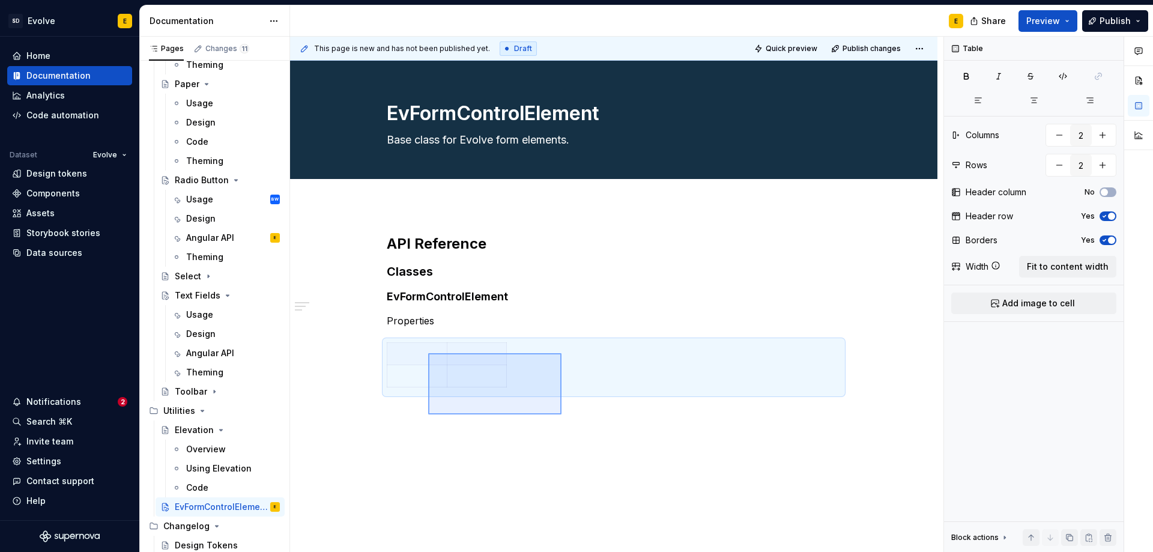
drag, startPoint x: 562, startPoint y: 414, endPoint x: 428, endPoint y: 353, distance: 146.7
click at [428, 353] on div "This page is new and has not been published yet. Draft Quick preview Publish ch…" at bounding box center [617, 295] width 654 height 516
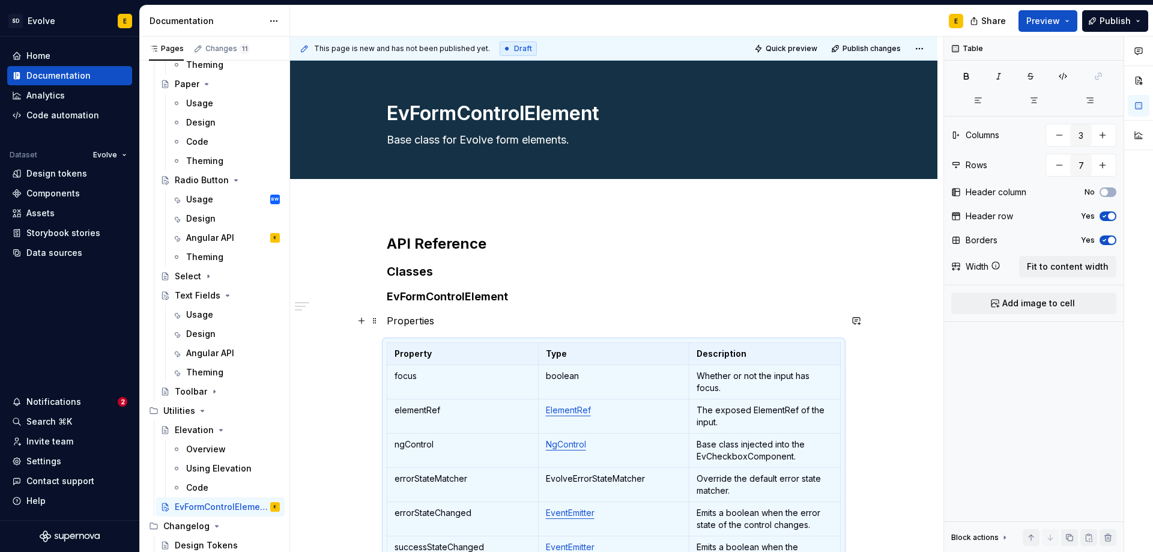
click at [467, 326] on p "Properties" at bounding box center [614, 321] width 454 height 14
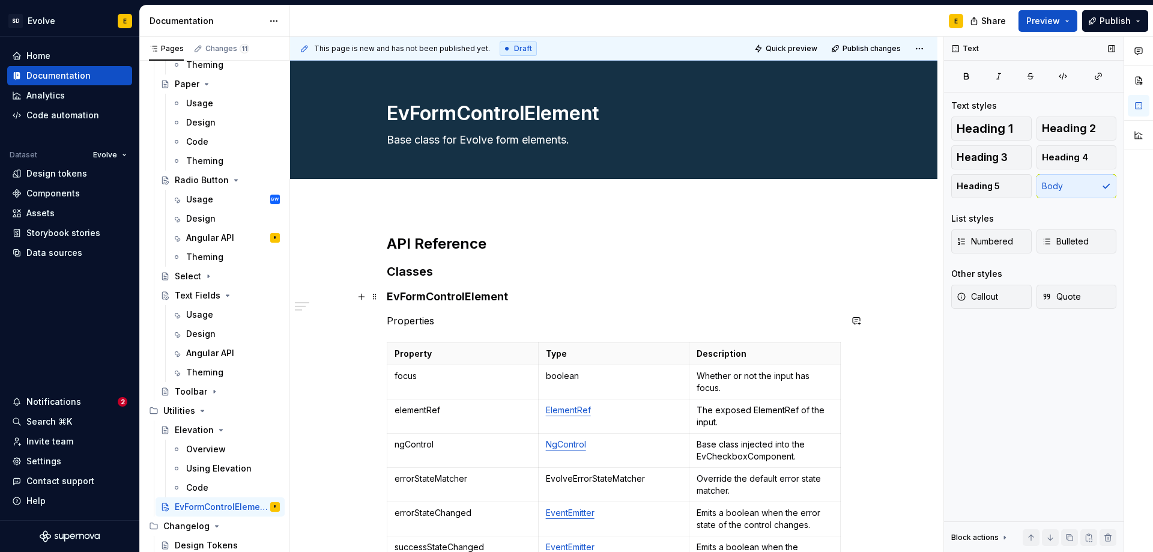
type textarea "*"
click at [990, 189] on span "Heading 5" at bounding box center [978, 186] width 43 height 12
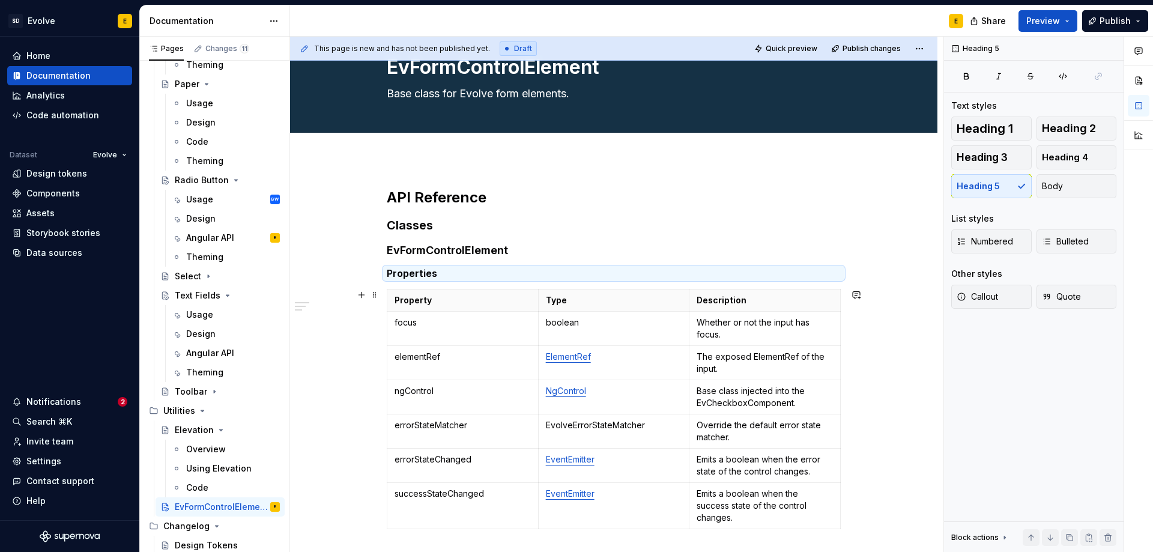
scroll to position [60, 0]
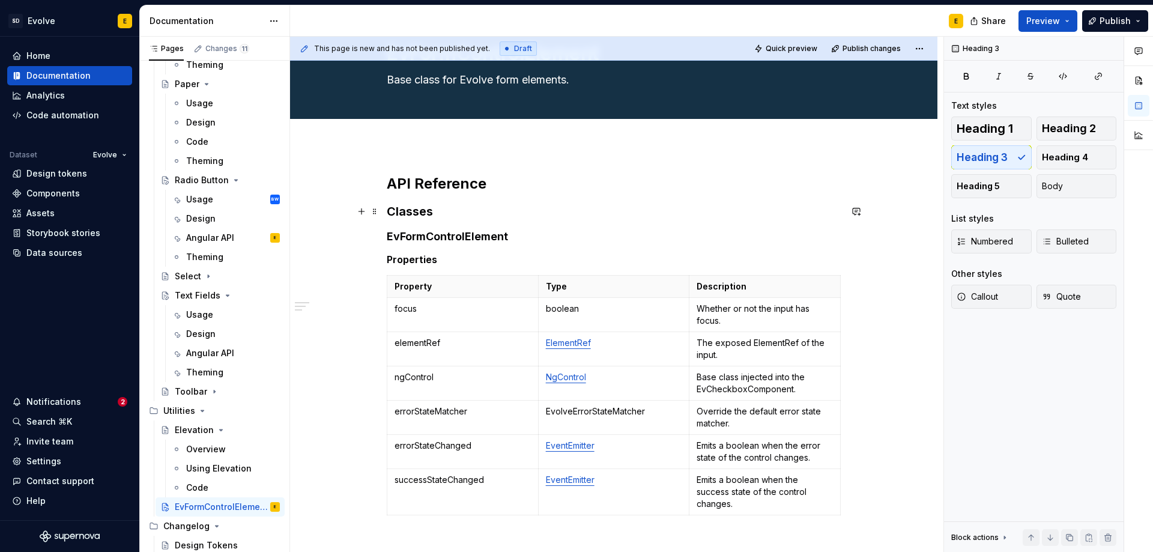
click at [502, 214] on h3 "Classes" at bounding box center [614, 211] width 454 height 17
click at [511, 190] on h2 "API Reference" at bounding box center [614, 183] width 454 height 19
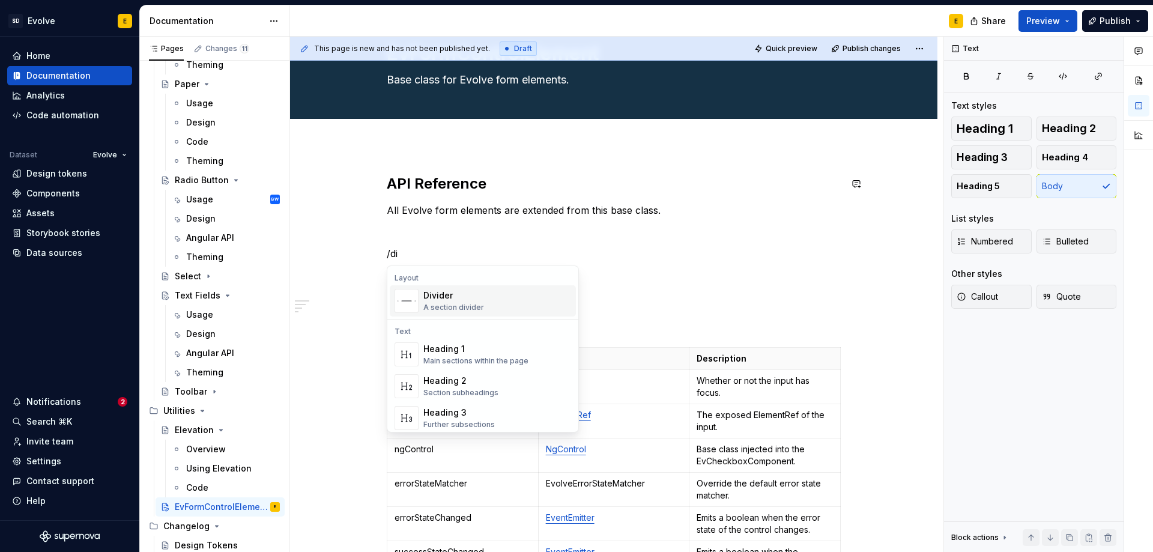
click at [432, 294] on div "Divider" at bounding box center [453, 296] width 61 height 12
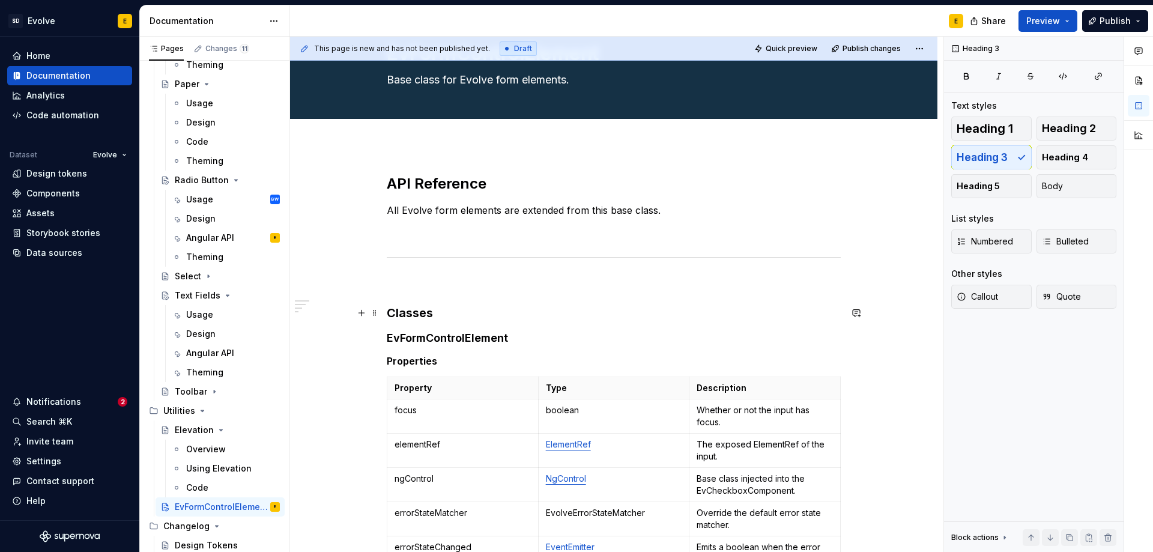
click at [429, 312] on h3 "Classes" at bounding box center [614, 313] width 454 height 17
click at [1049, 123] on span "Heading 2" at bounding box center [1069, 129] width 54 height 12
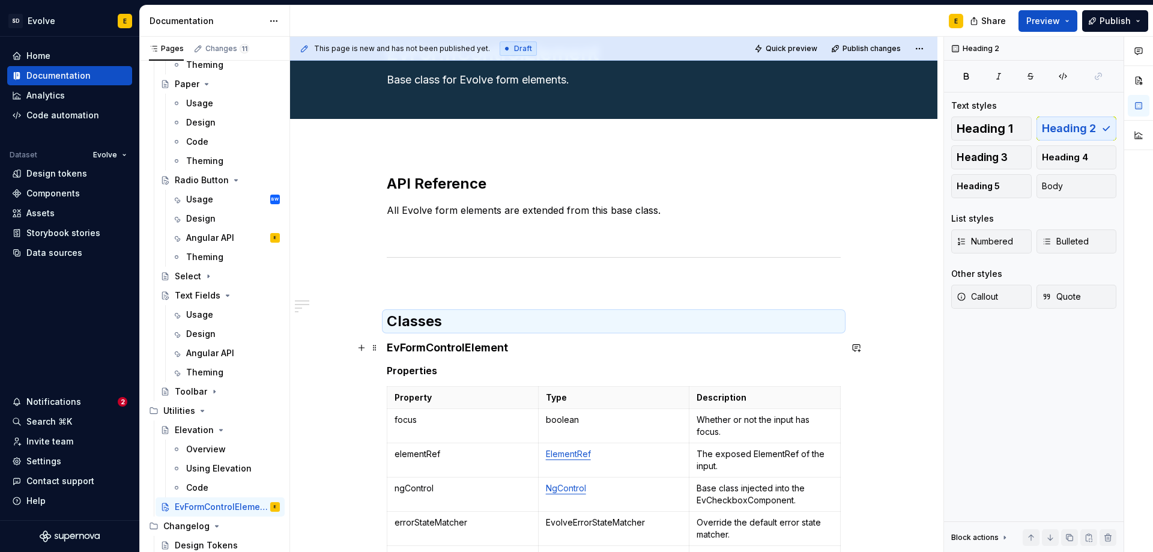
click at [576, 341] on h4 "EvFormControlElement" at bounding box center [614, 348] width 454 height 14
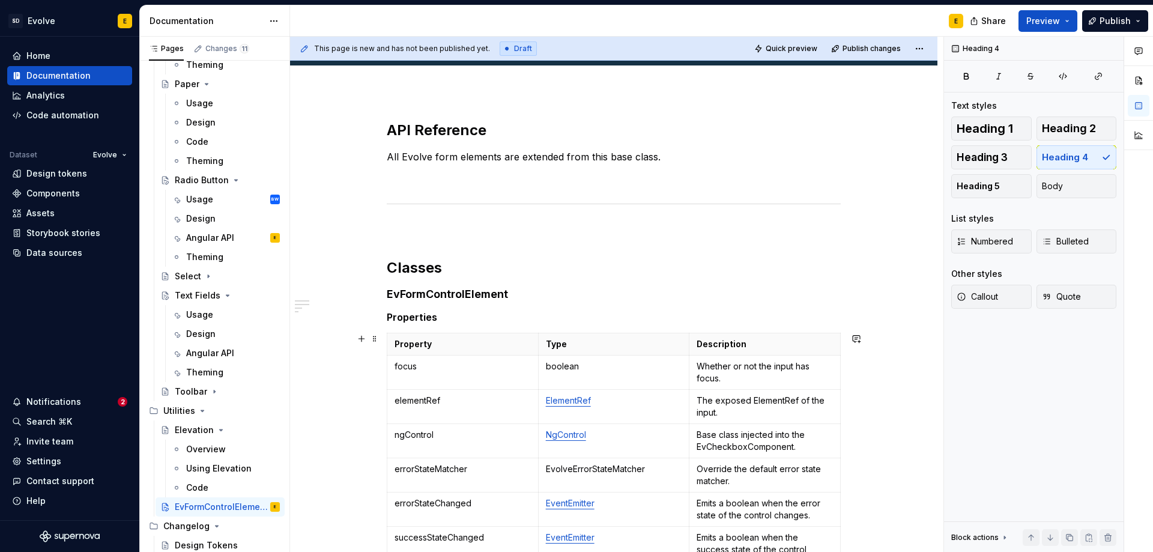
scroll to position [0, 0]
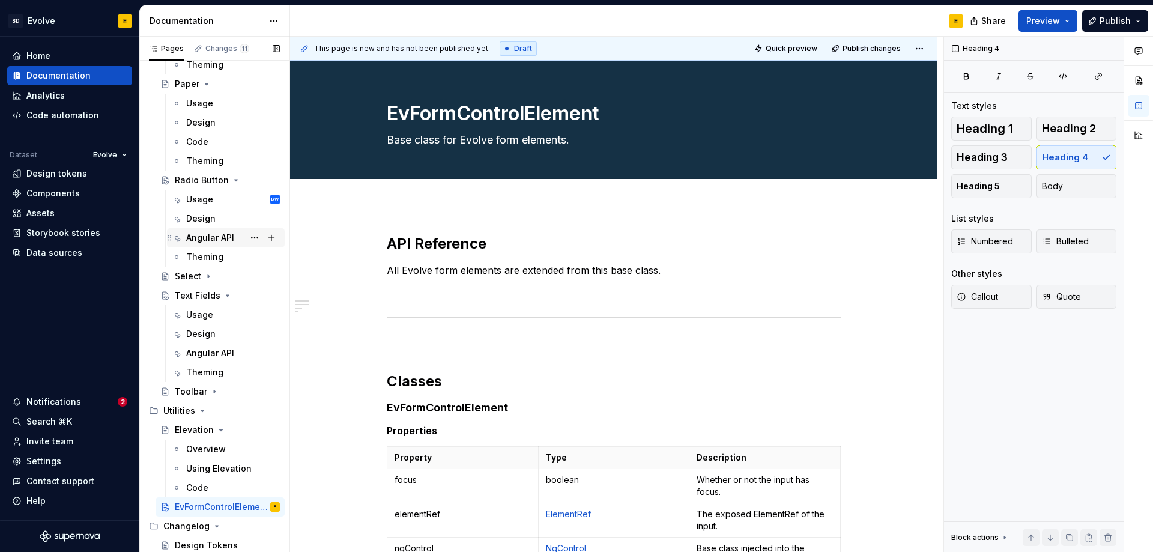
click at [213, 238] on div "Angular API" at bounding box center [210, 238] width 48 height 12
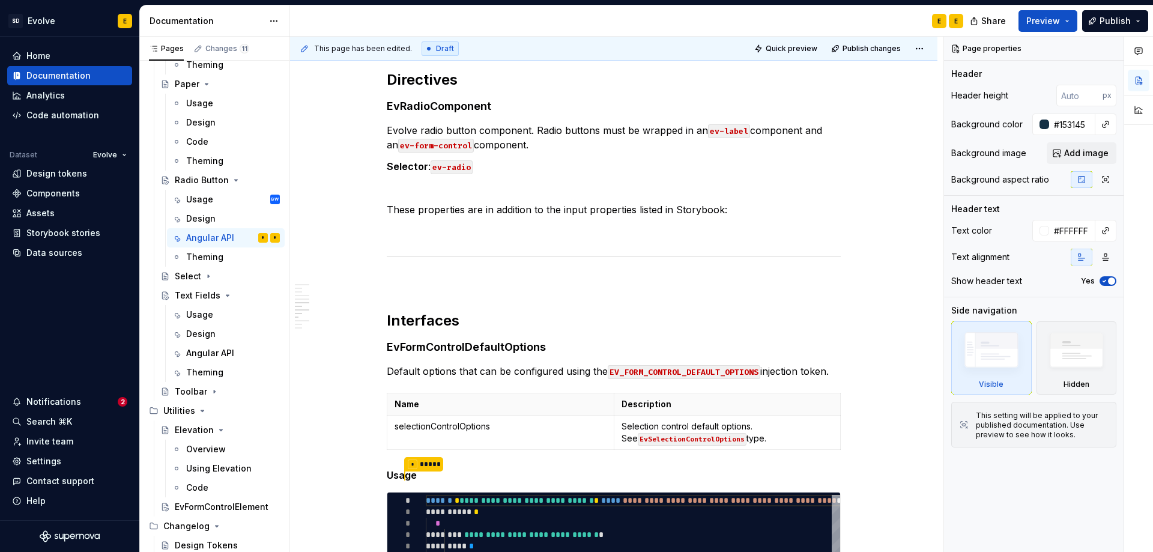
scroll to position [1258, 0]
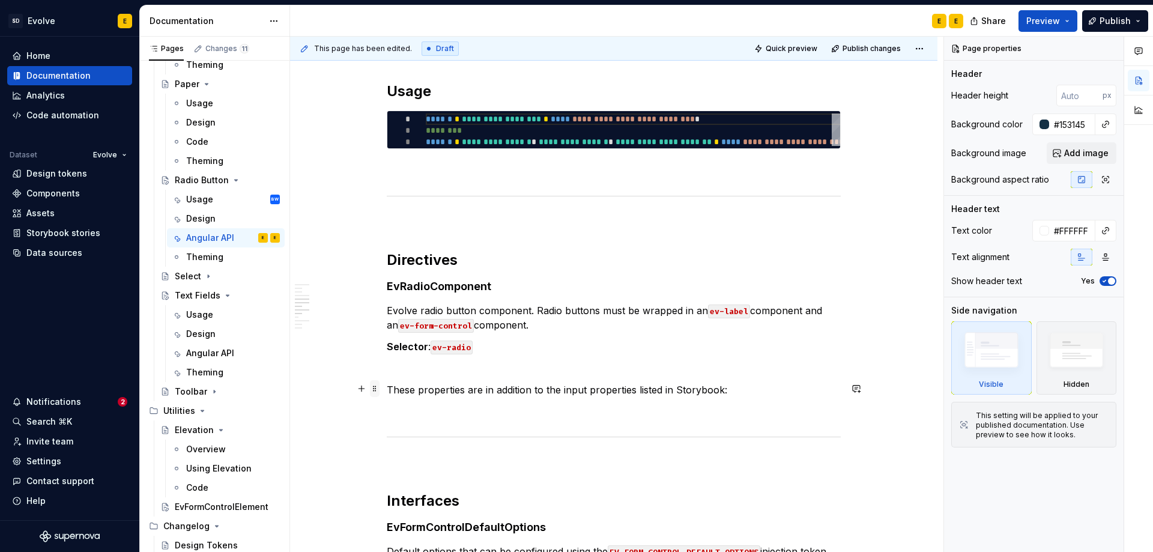
type textarea "*"
click at [372, 387] on span at bounding box center [375, 388] width 10 height 17
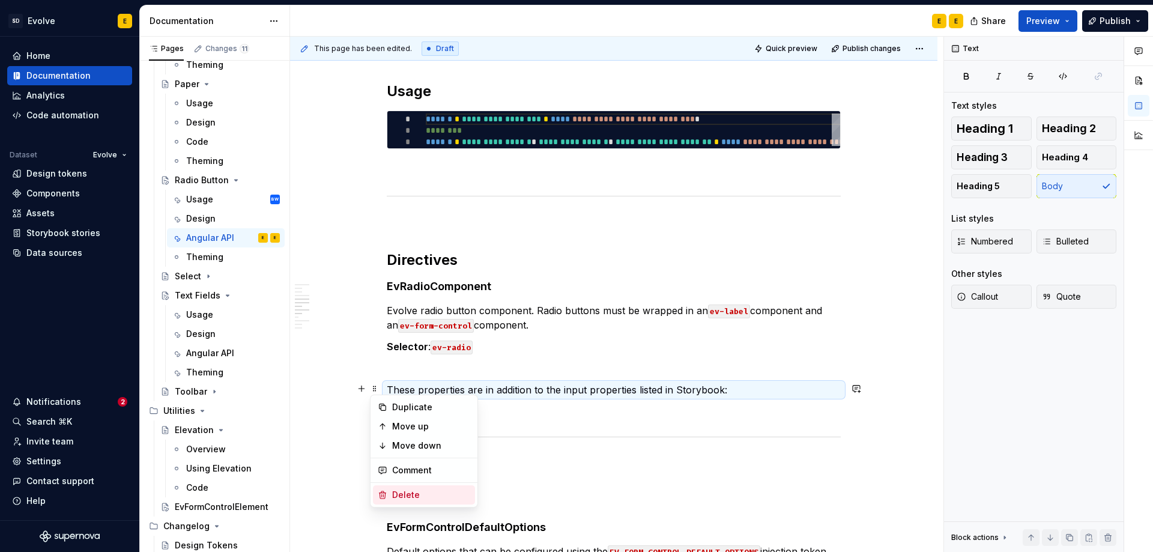
click at [393, 493] on div "Delete" at bounding box center [431, 495] width 78 height 12
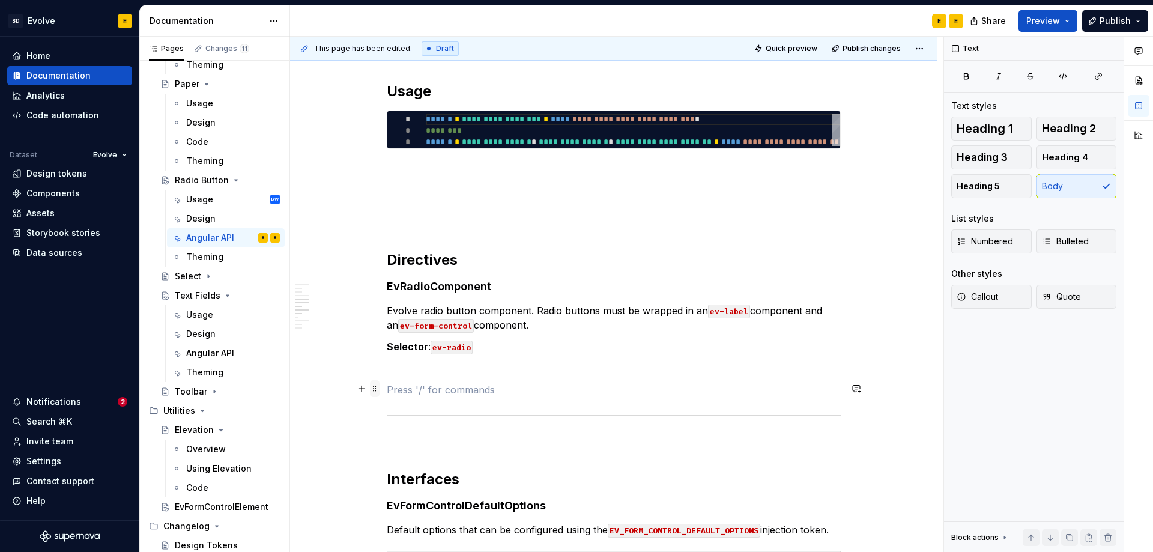
click at [371, 389] on span at bounding box center [375, 388] width 10 height 17
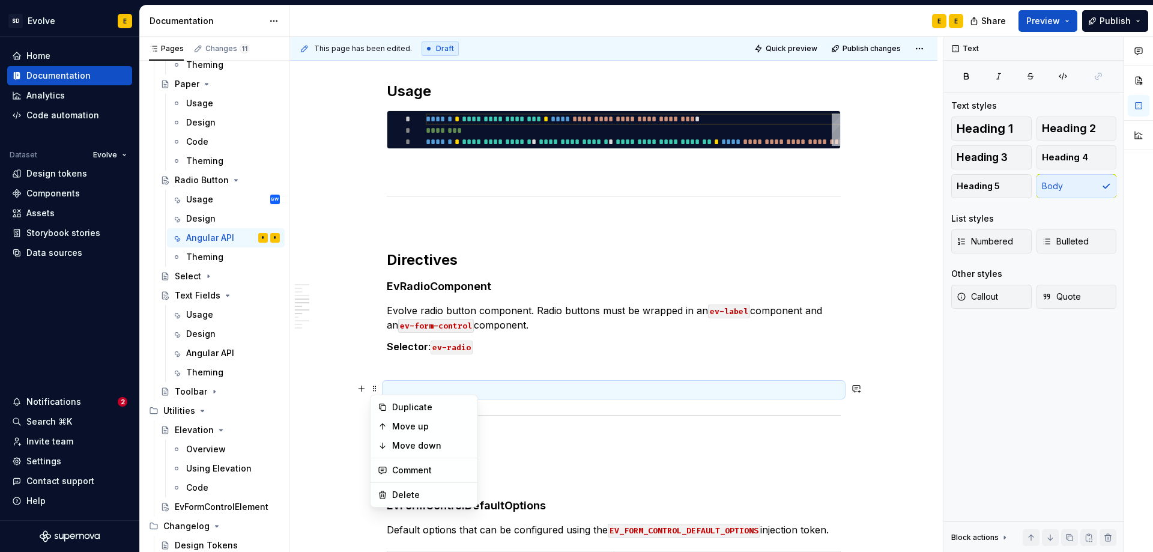
click at [452, 368] on p at bounding box center [614, 368] width 454 height 14
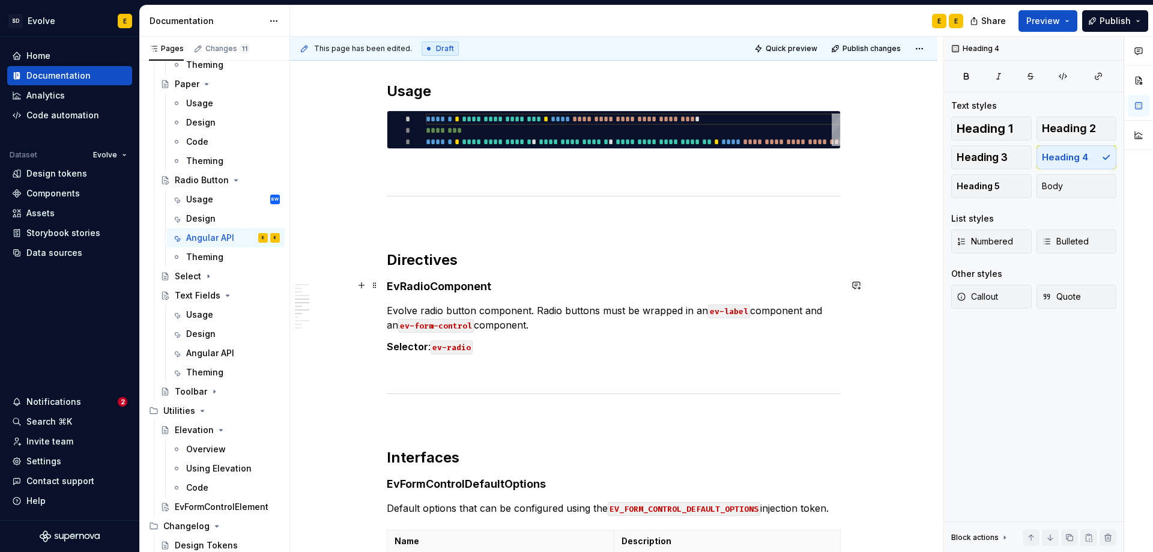
click at [502, 289] on h4 "EvRadioComponent" at bounding box center [614, 286] width 454 height 14
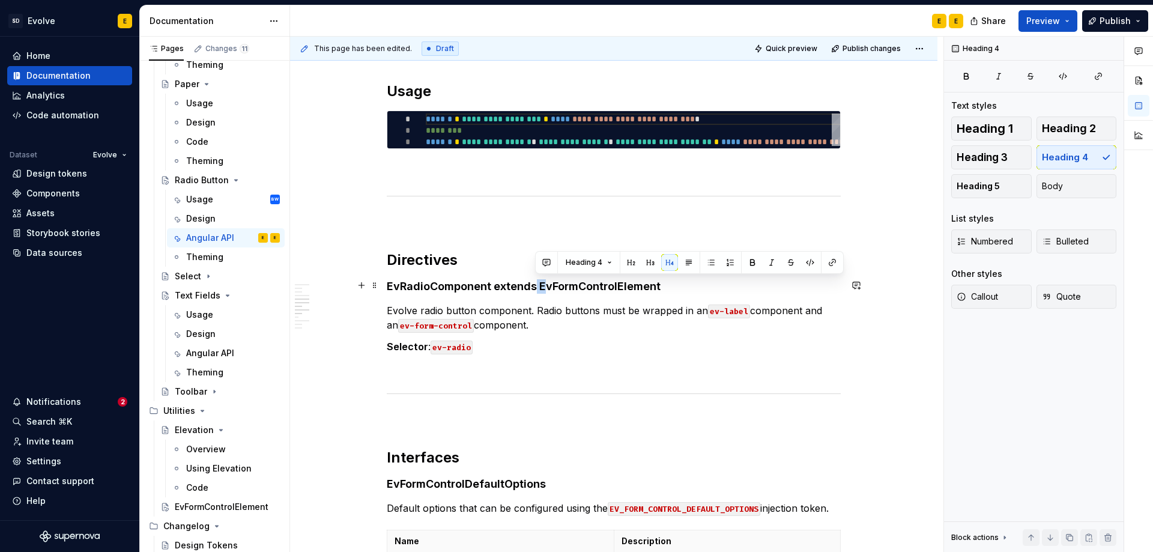
drag, startPoint x: 536, startPoint y: 288, endPoint x: 545, endPoint y: 287, distance: 9.7
click at [545, 287] on h4 "EvRadioComponent extends EvFormControlElement" at bounding box center [614, 286] width 454 height 14
click at [548, 287] on h4 "EvRadioComponent extends EvFormControlElement" at bounding box center [614, 286] width 454 height 14
drag, startPoint x: 539, startPoint y: 287, endPoint x: 676, endPoint y: 283, distance: 136.4
click at [676, 283] on h4 "EvRadioComponent extends EvFormControlElement" at bounding box center [614, 286] width 454 height 14
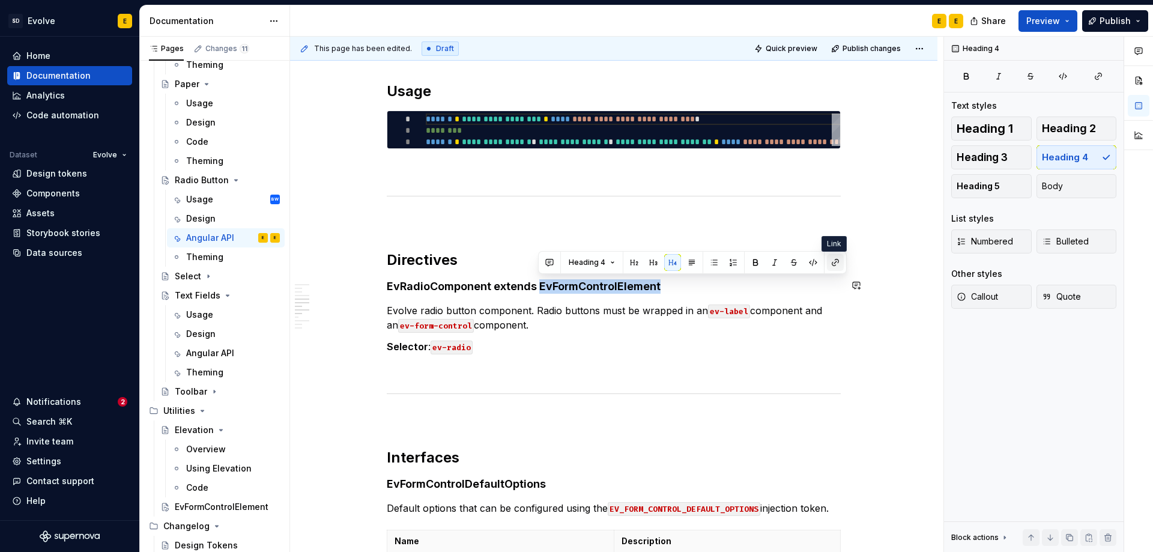
click at [830, 262] on button "button" at bounding box center [835, 262] width 17 height 17
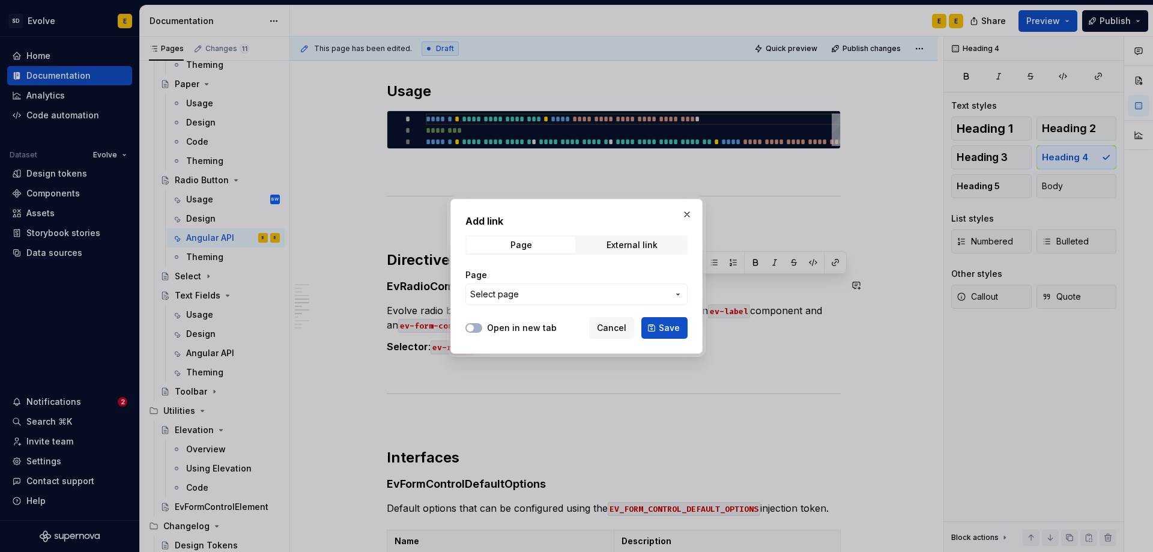
click at [549, 293] on span "Select page" at bounding box center [569, 294] width 198 height 12
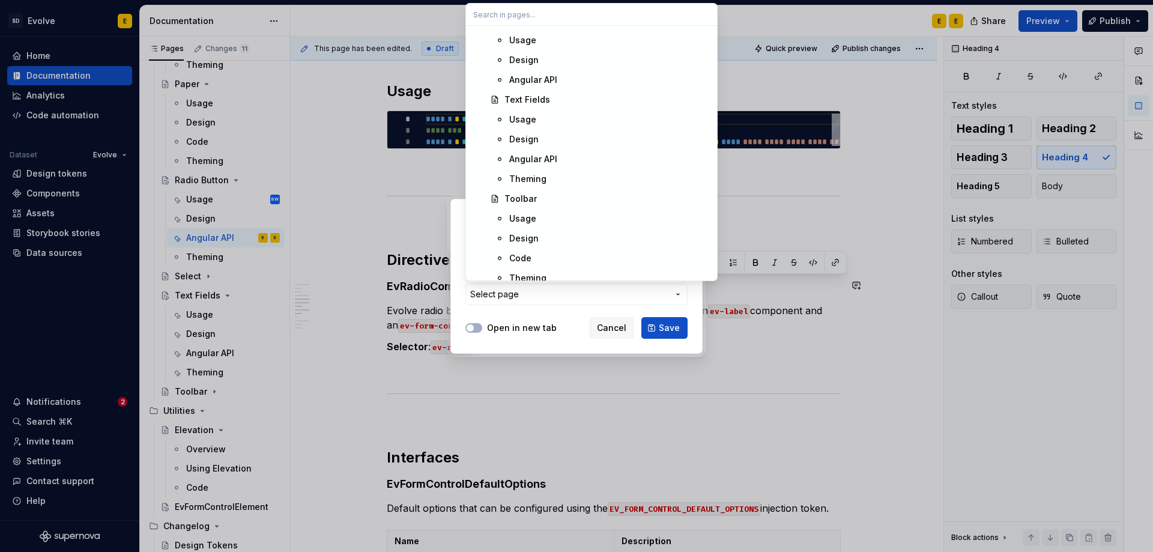
scroll to position [1930, 0]
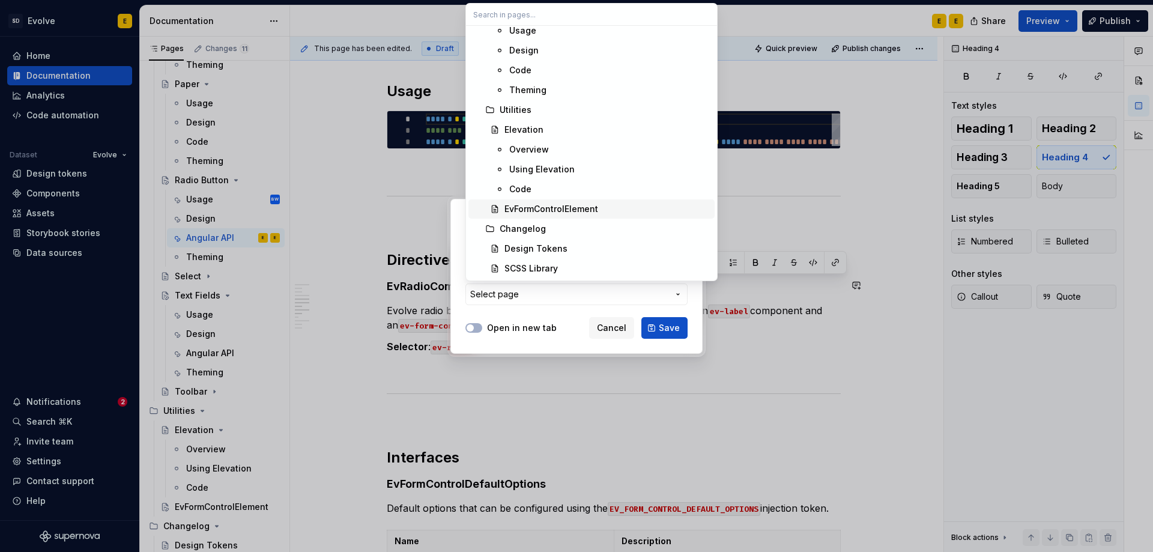
click at [536, 207] on div "EvFormControlElement" at bounding box center [552, 209] width 94 height 12
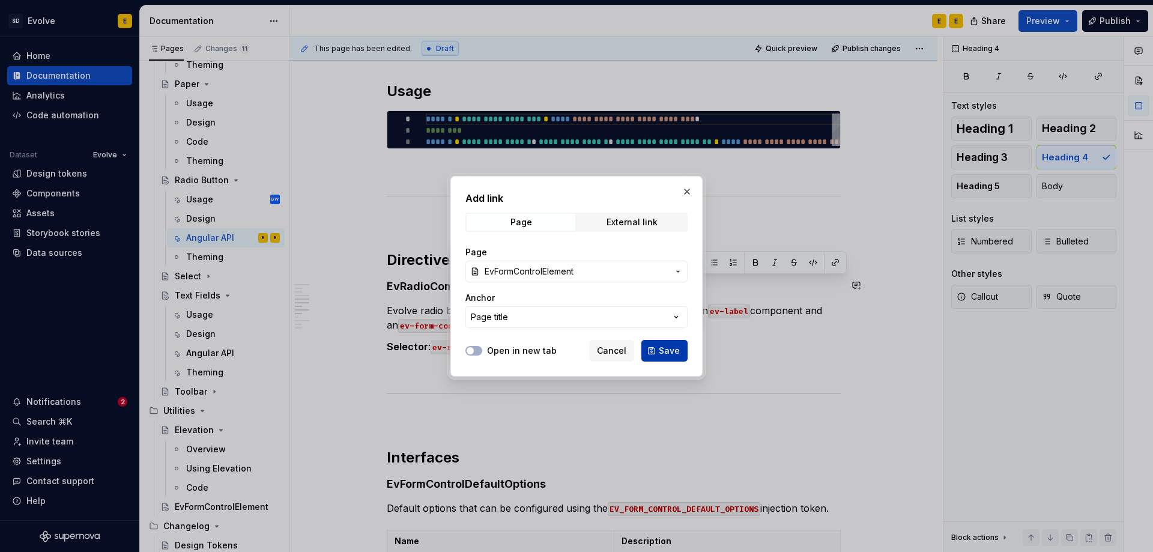
click at [667, 348] on span "Save" at bounding box center [669, 351] width 21 height 12
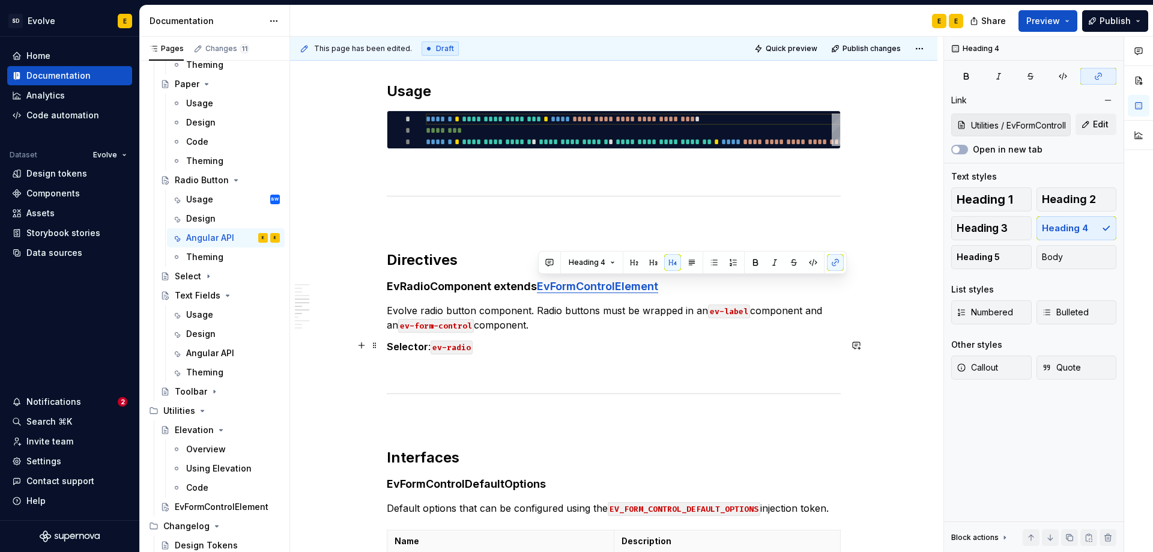
click at [542, 345] on p "Selector : ev-radio" at bounding box center [614, 346] width 454 height 14
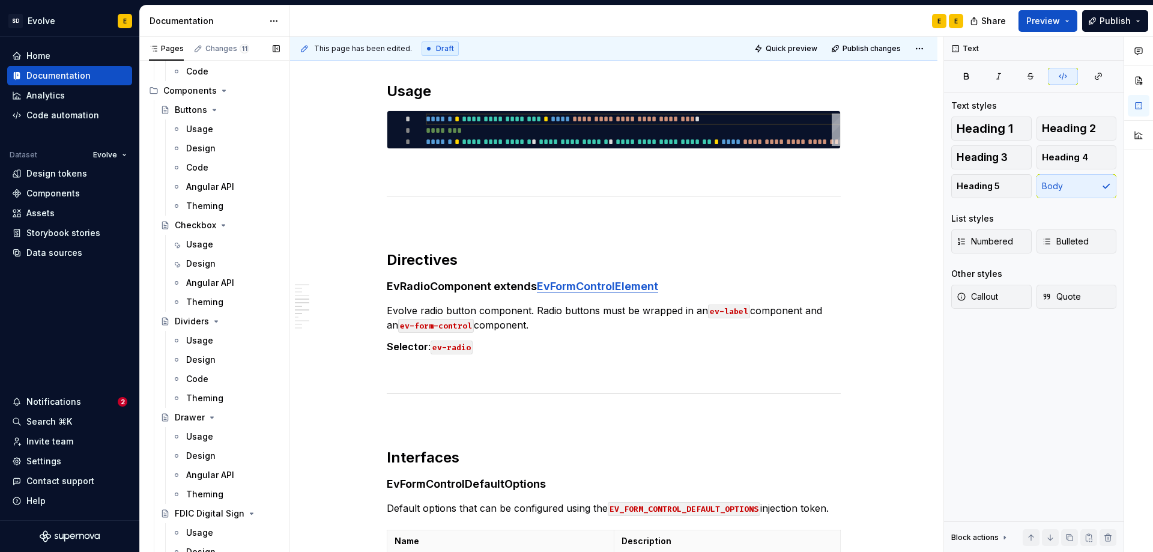
scroll to position [753, 0]
click at [203, 285] on div "Angular API" at bounding box center [210, 286] width 48 height 12
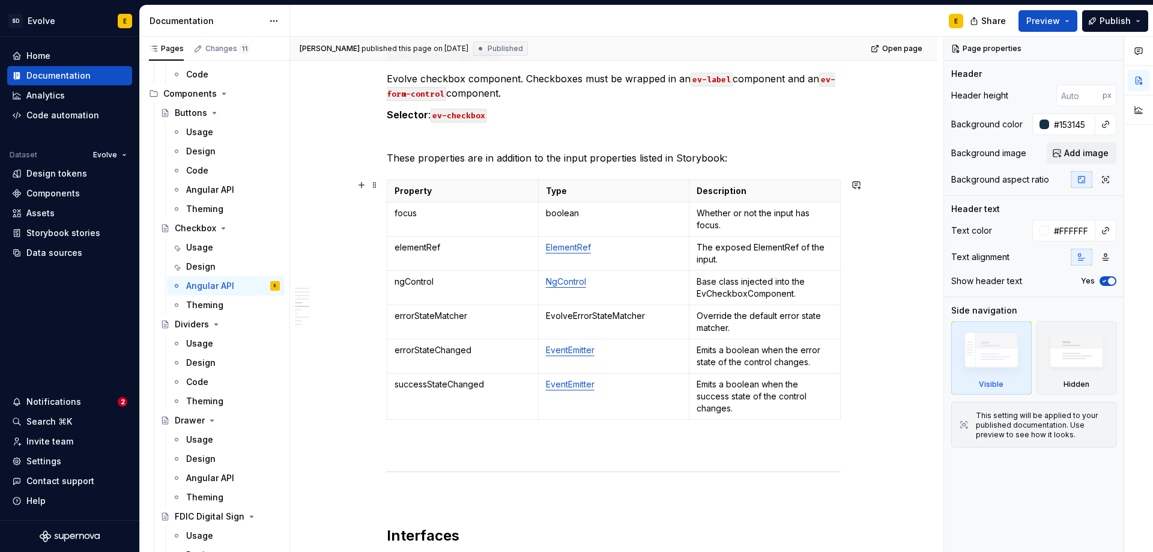
scroll to position [1502, 0]
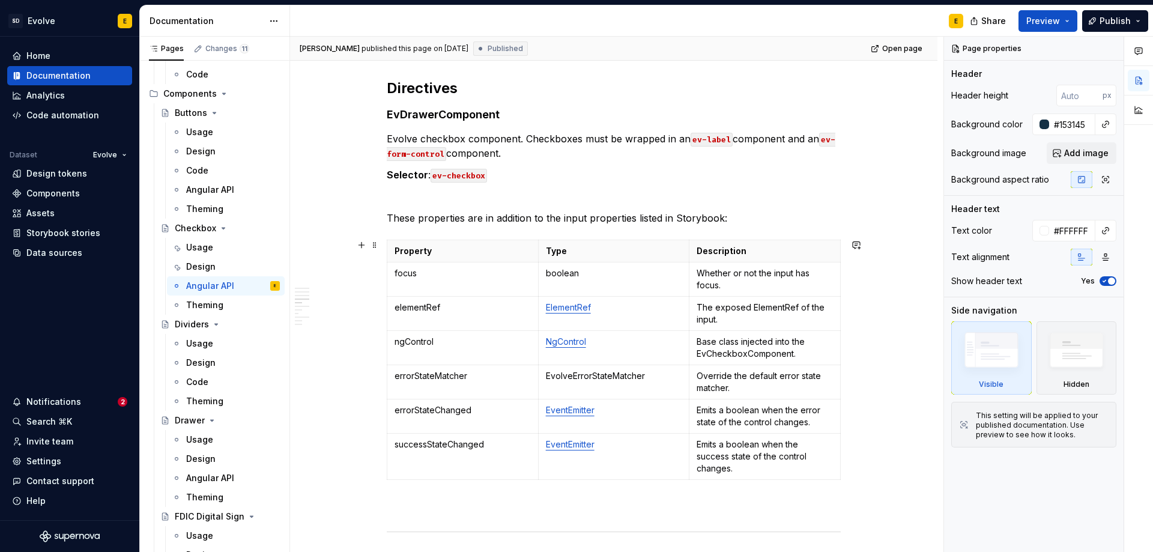
type textarea "*"
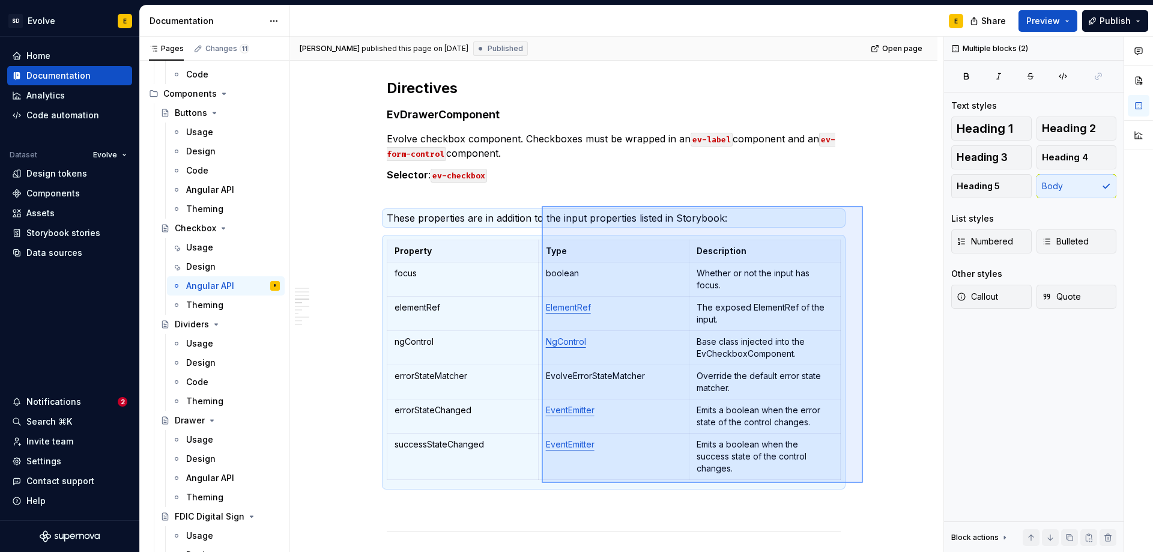
drag, startPoint x: 638, startPoint y: 339, endPoint x: 542, endPoint y: 206, distance: 163.9
click at [542, 206] on div "**********" at bounding box center [617, 295] width 654 height 516
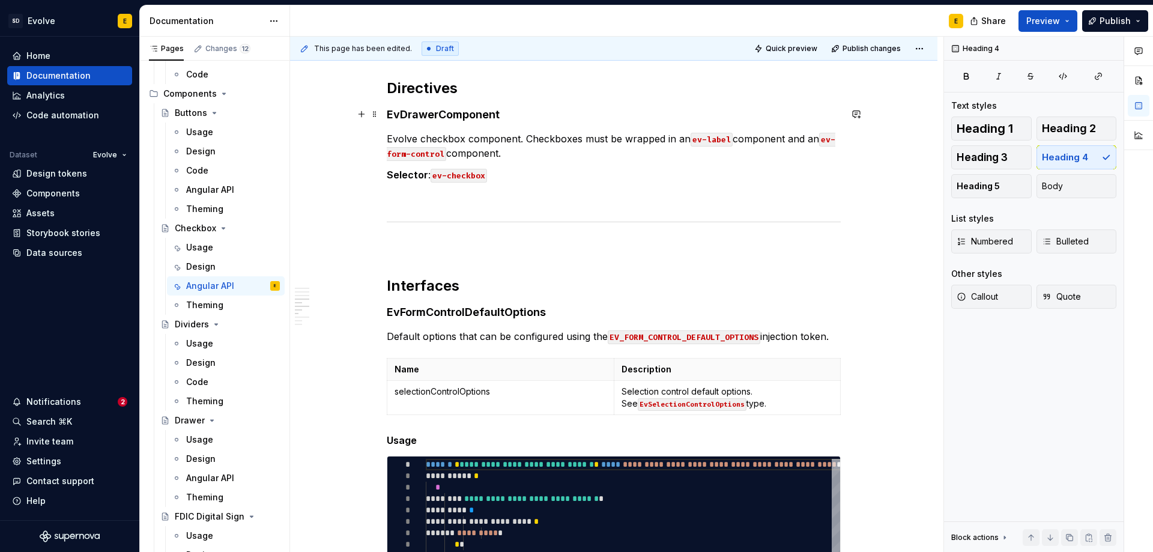
click at [538, 115] on h4 "EvDrawerComponent" at bounding box center [614, 115] width 454 height 14
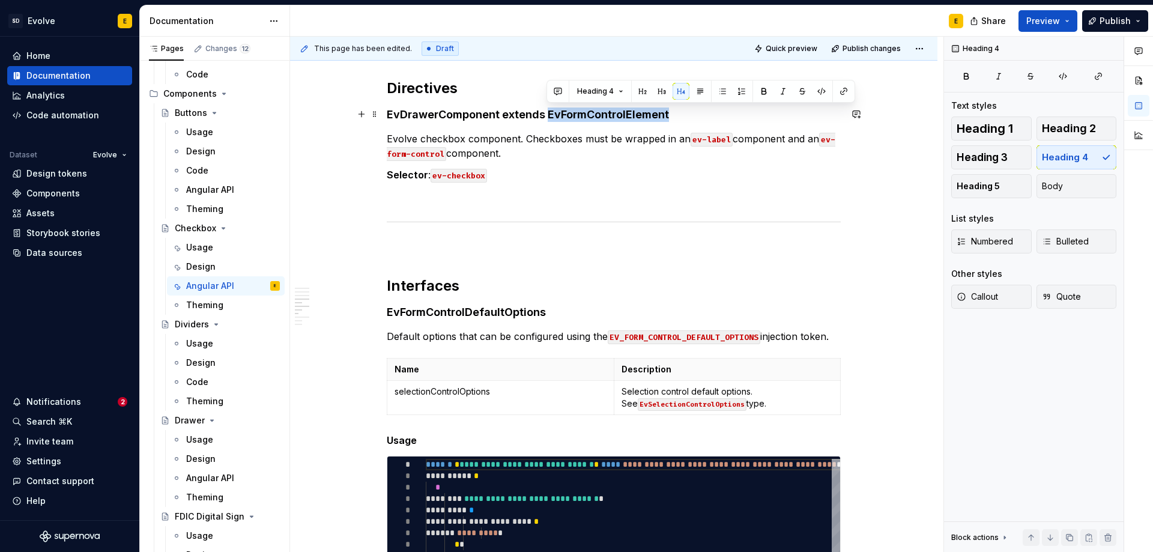
drag, startPoint x: 547, startPoint y: 113, endPoint x: 697, endPoint y: 114, distance: 150.2
click at [697, 114] on h4 "EvDrawerComponent extends EvFormControlElement" at bounding box center [614, 115] width 454 height 14
click at [843, 90] on button "button" at bounding box center [844, 91] width 17 height 17
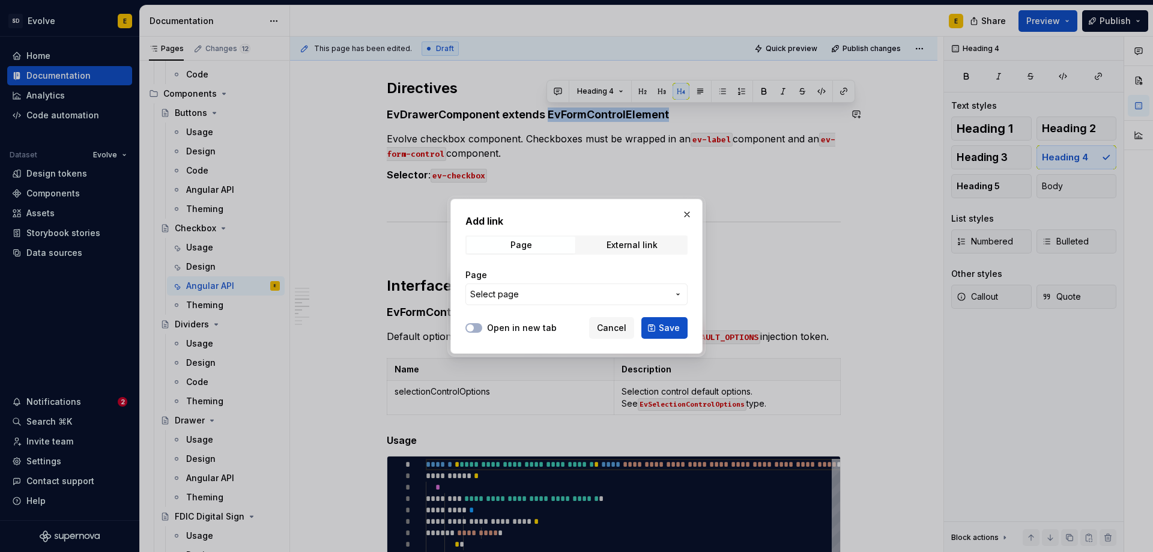
click at [541, 296] on span "Select page" at bounding box center [569, 294] width 198 height 12
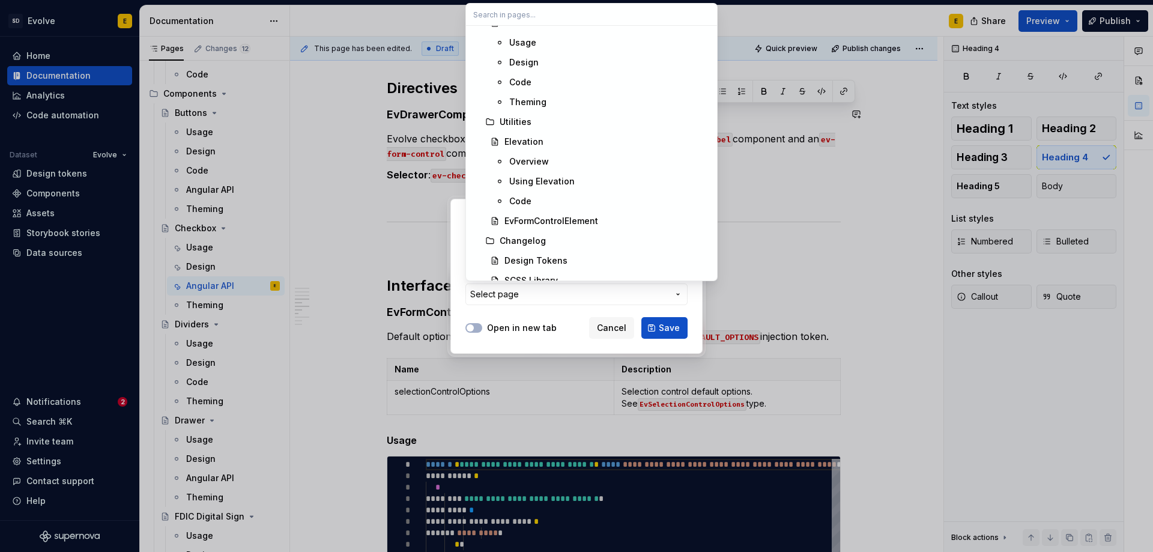
scroll to position [1922, 0]
click at [555, 212] on div "EvFormControlElement" at bounding box center [552, 217] width 94 height 12
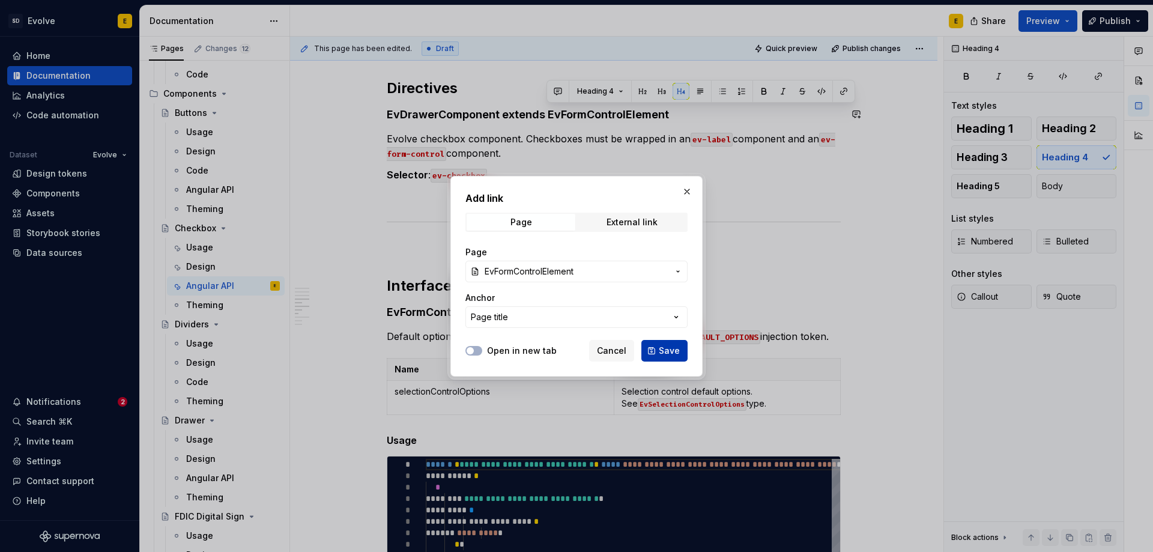
click at [664, 347] on span "Save" at bounding box center [669, 351] width 21 height 12
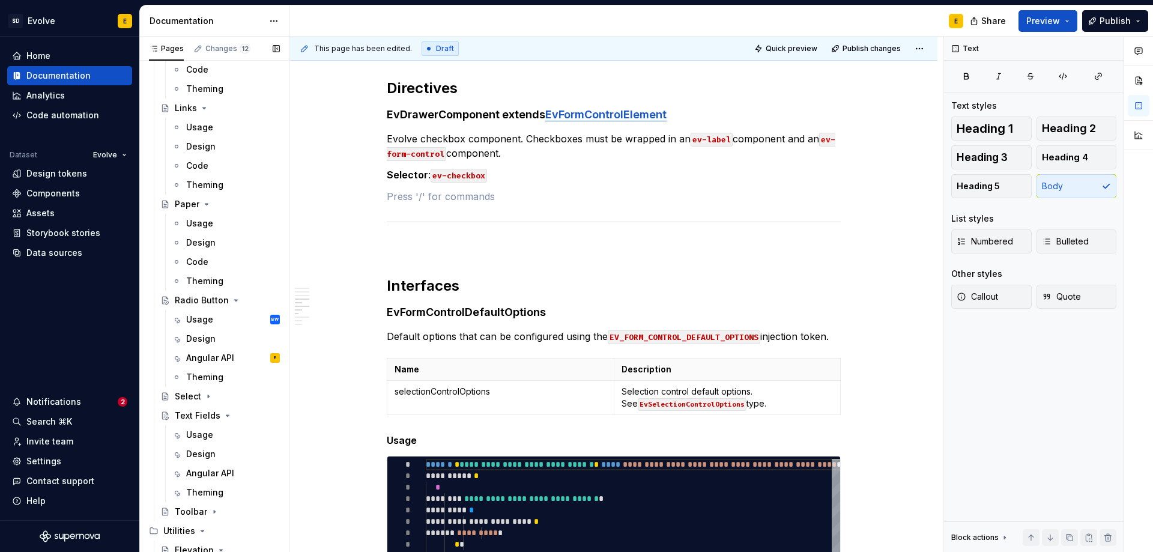
scroll to position [1413, 0]
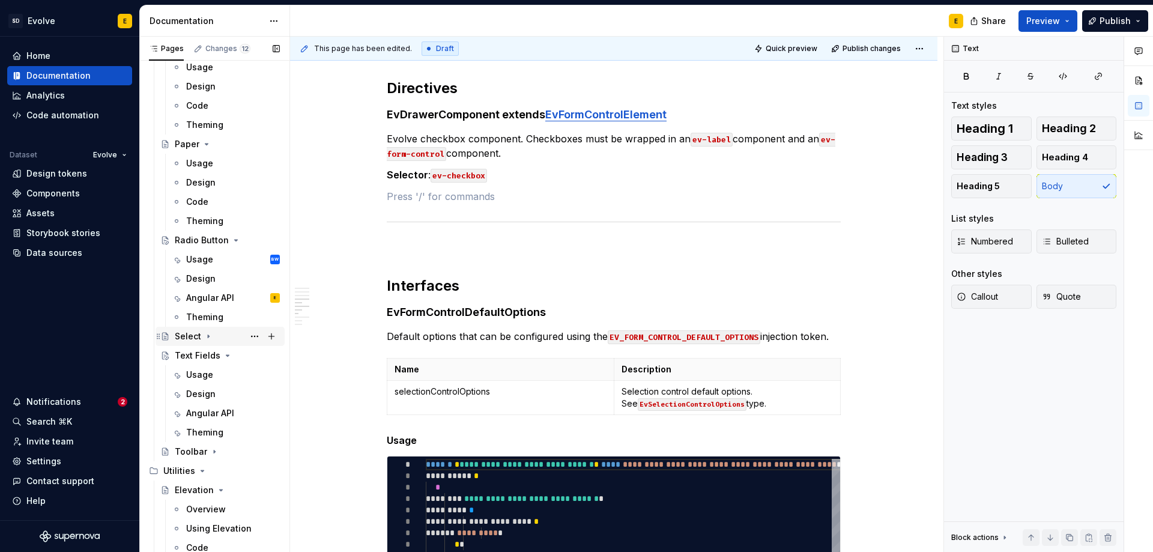
click at [210, 336] on icon "Page tree" at bounding box center [209, 337] width 10 height 10
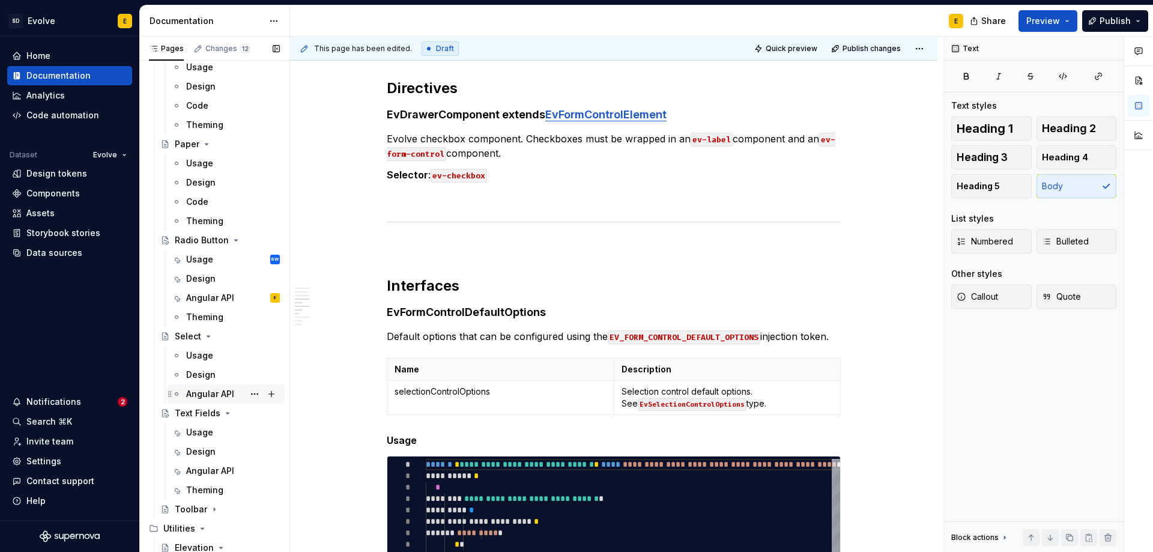
click at [211, 396] on div "Angular API" at bounding box center [210, 394] width 48 height 12
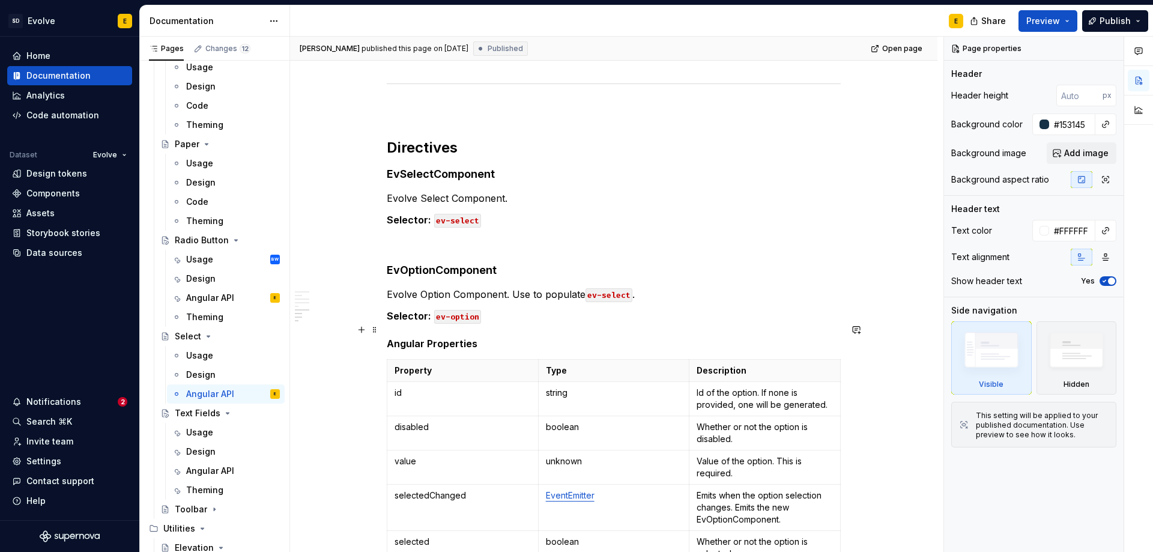
scroll to position [2114, 0]
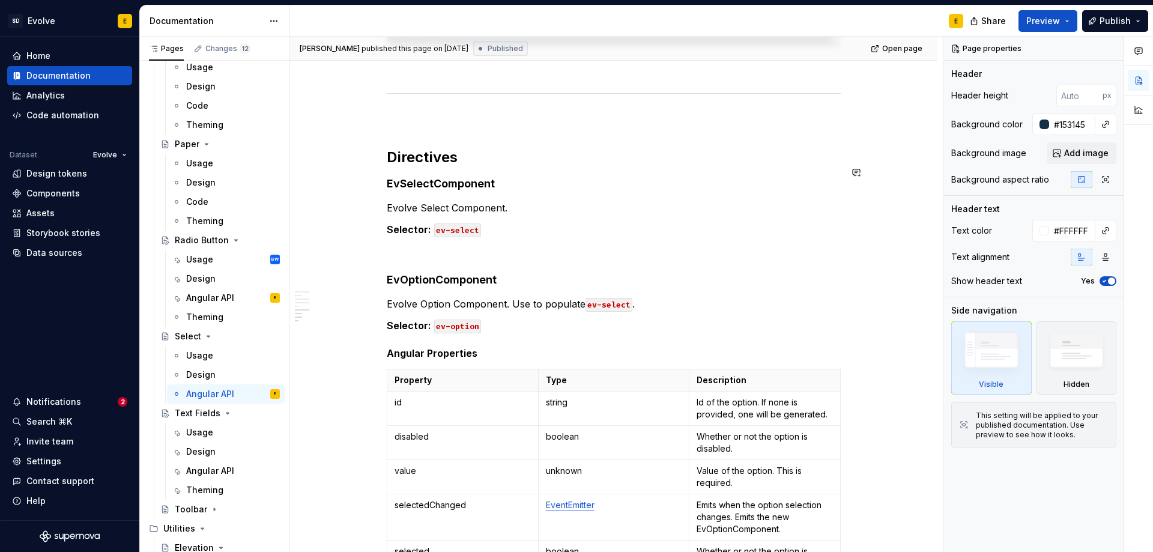
type textarea "*"
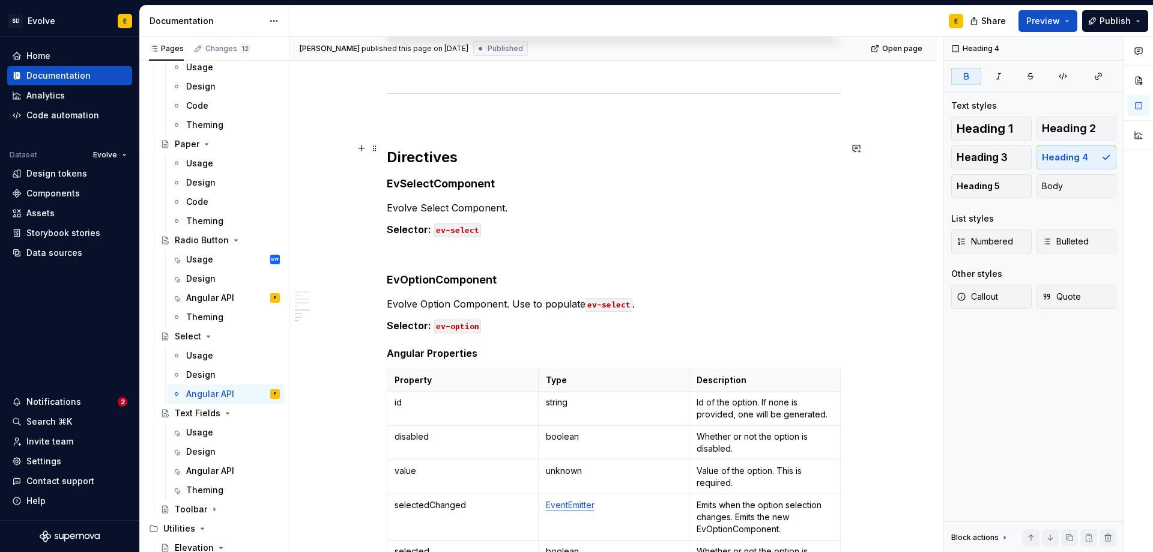
click at [525, 177] on h4 "EvSelectComponent" at bounding box center [614, 184] width 454 height 14
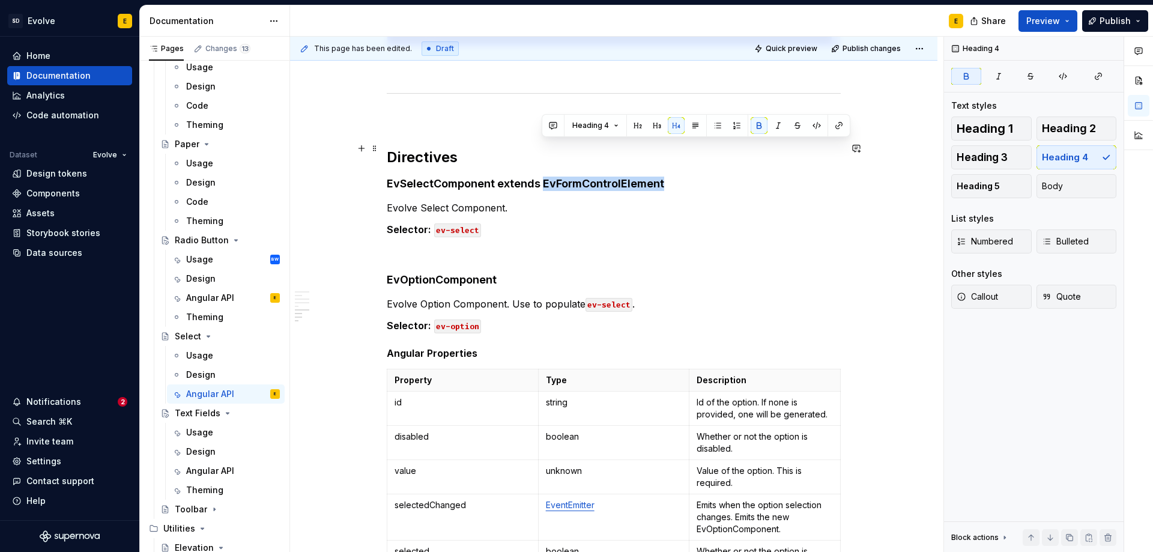
drag, startPoint x: 541, startPoint y: 147, endPoint x: 712, endPoint y: 149, distance: 170.6
click at [712, 177] on h4 "EvSelectComponent extends EvFormControlElement" at bounding box center [614, 184] width 454 height 14
click at [840, 127] on button "button" at bounding box center [839, 125] width 17 height 17
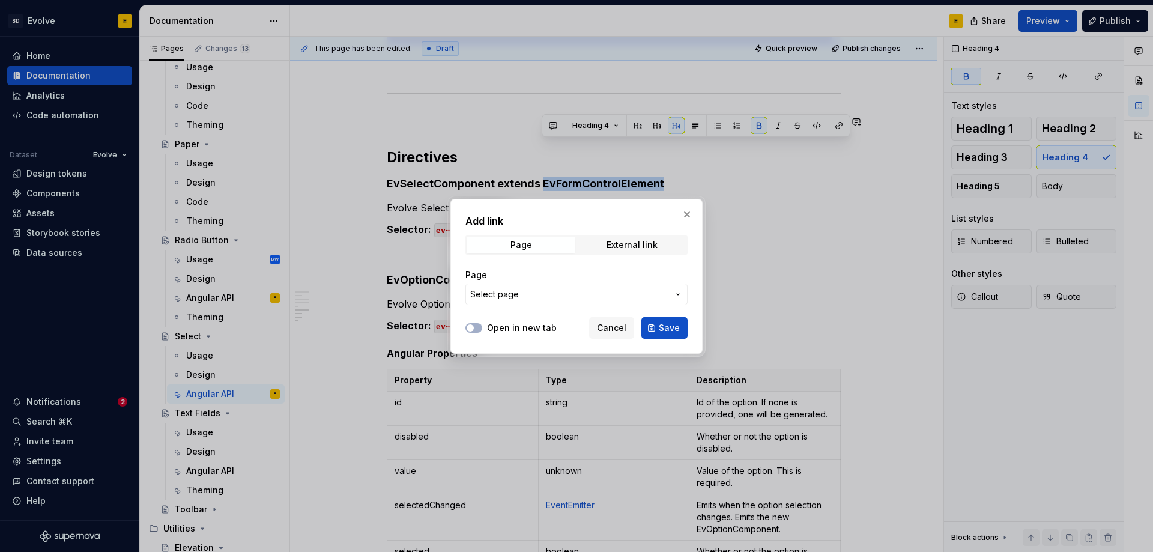
click at [568, 290] on span "Select page" at bounding box center [569, 294] width 198 height 12
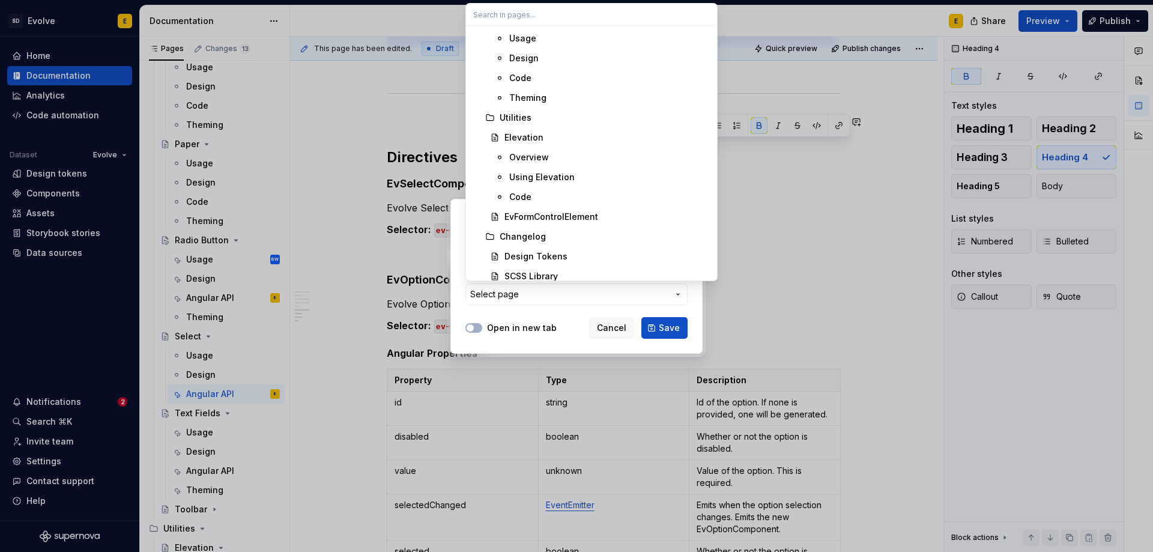
scroll to position [1930, 0]
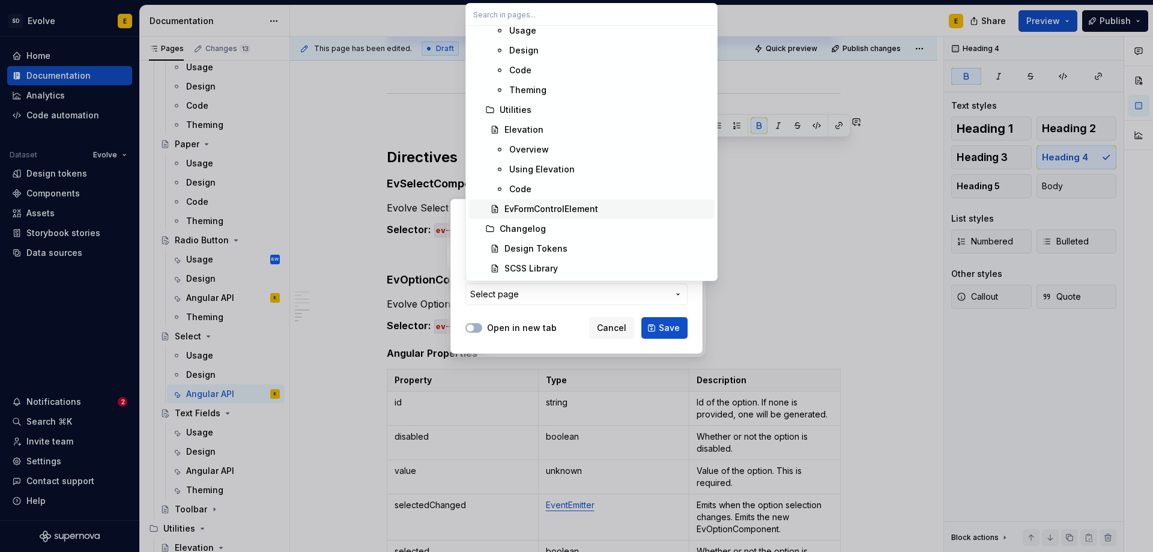
click at [556, 208] on div "EvFormControlElement" at bounding box center [552, 209] width 94 height 12
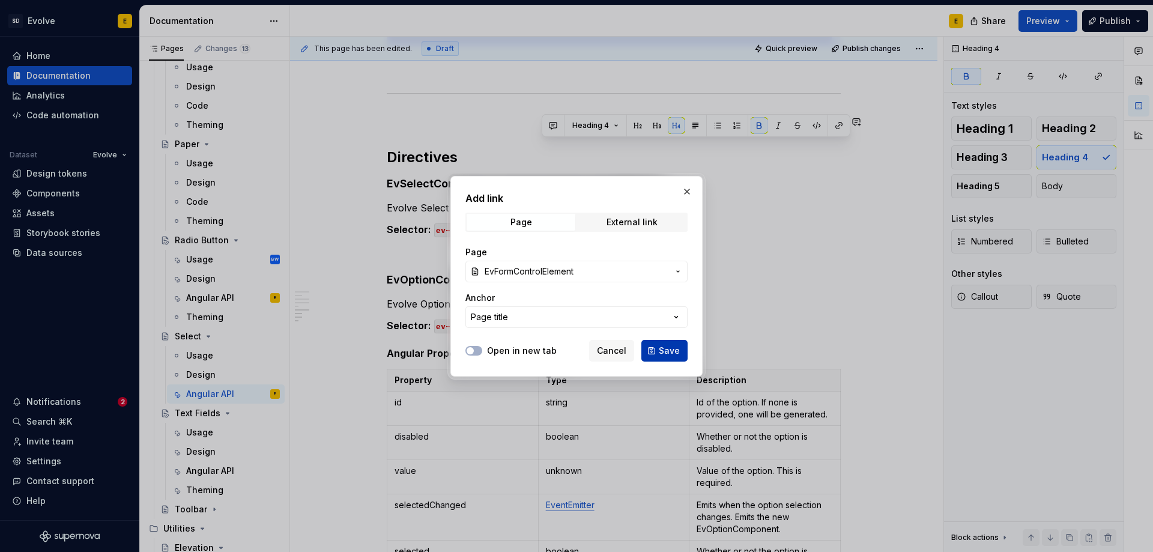
click at [669, 351] on span "Save" at bounding box center [669, 351] width 21 height 12
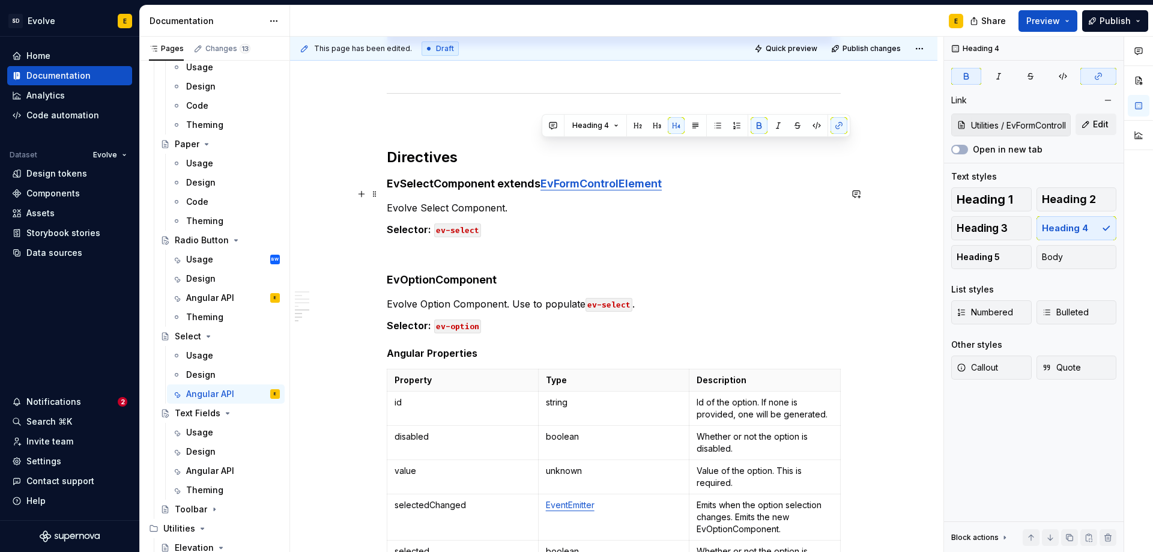
click at [522, 222] on p "Selector: ev-select" at bounding box center [614, 229] width 454 height 14
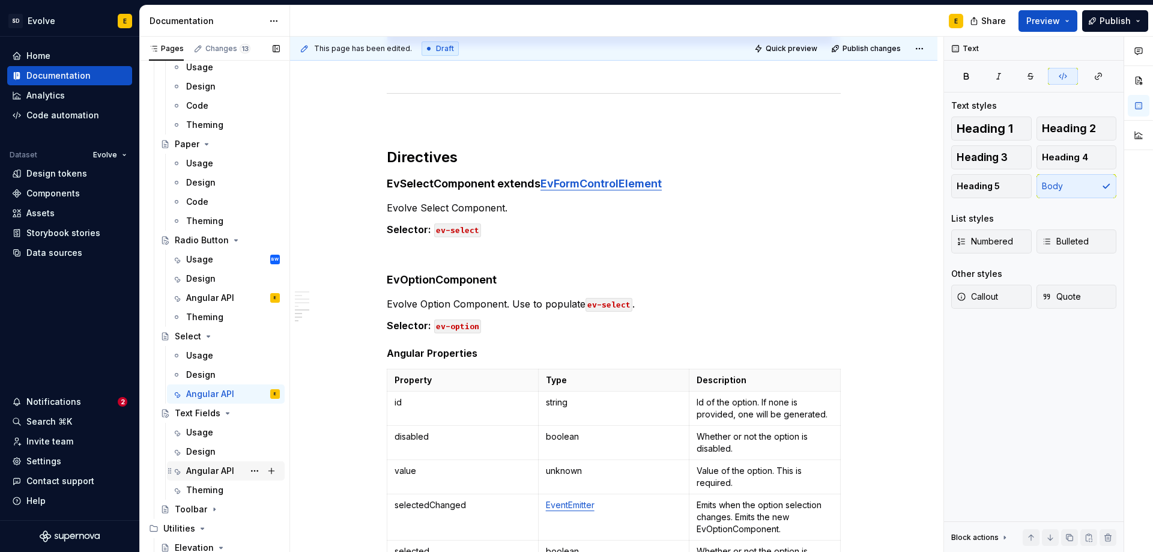
click at [209, 473] on div "Angular API" at bounding box center [210, 471] width 48 height 12
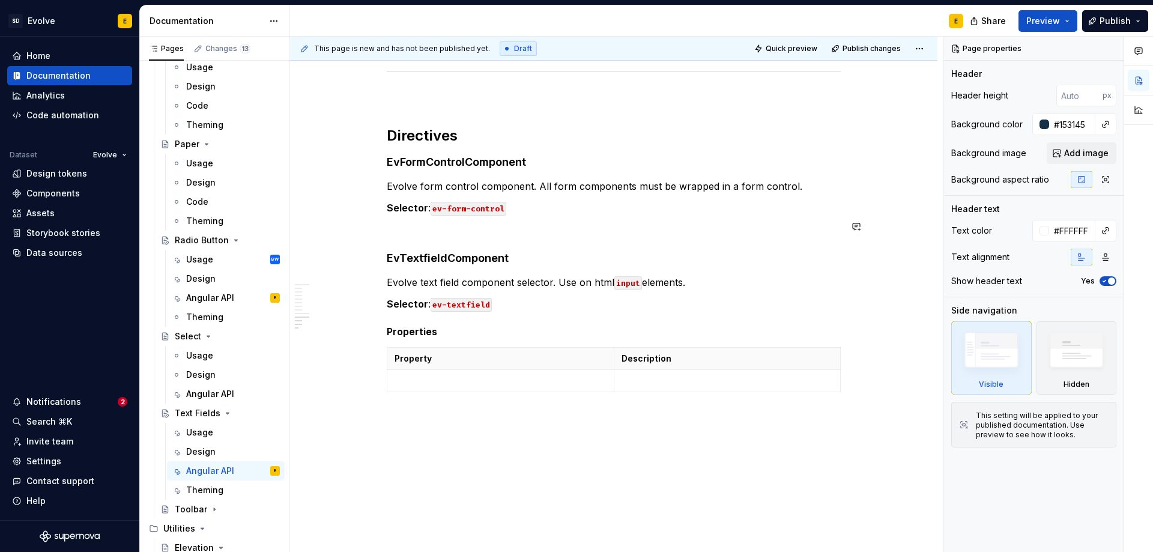
scroll to position [2763, 0]
type textarea "*"
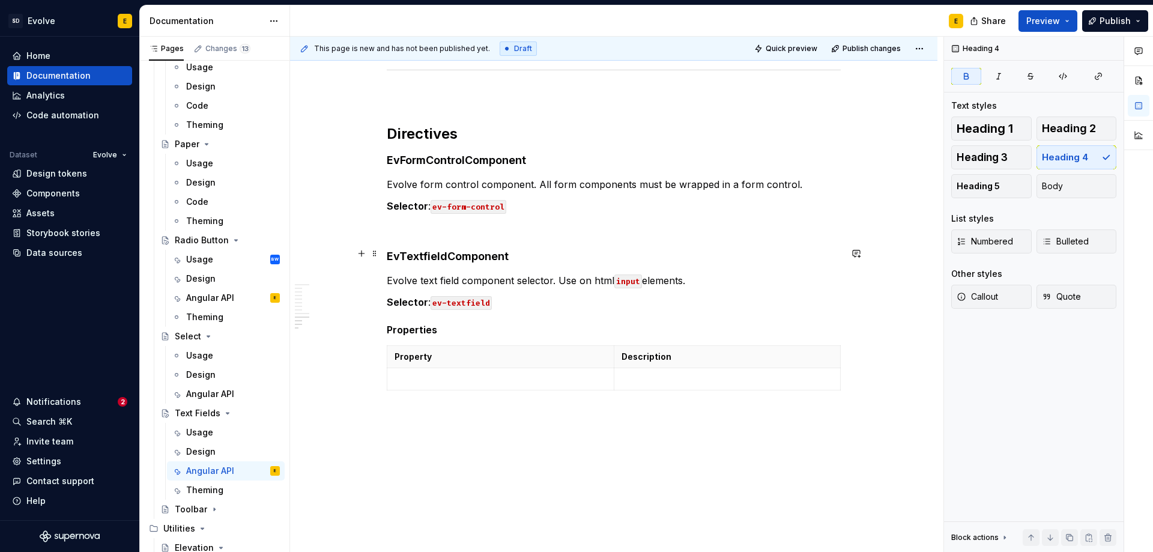
click at [557, 255] on h4 "EvTextfieldComponent" at bounding box center [614, 256] width 454 height 14
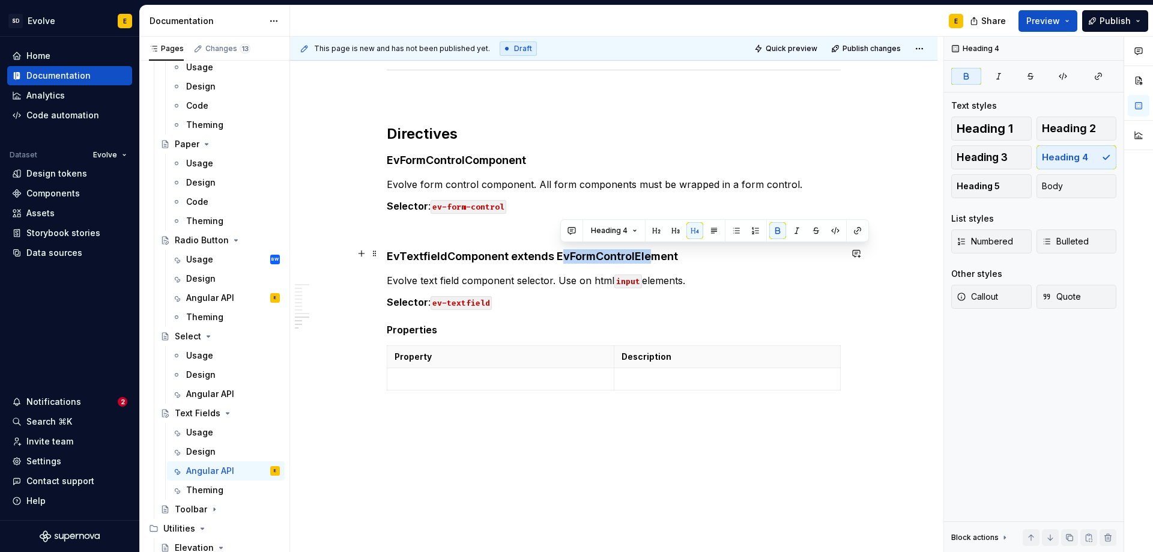
drag, startPoint x: 557, startPoint y: 253, endPoint x: 651, endPoint y: 256, distance: 93.1
click at [651, 256] on strong "EvTextfieldComponent extends EvFormControlElement" at bounding box center [532, 256] width 291 height 13
click at [655, 256] on strong "EvTextfieldComponent extends EvFormControlElement" at bounding box center [532, 256] width 291 height 13
drag, startPoint x: 553, startPoint y: 252, endPoint x: 706, endPoint y: 255, distance: 152.6
click at [706, 255] on h4 "EvTextfieldComponent extends EvFormControlElement" at bounding box center [614, 256] width 454 height 14
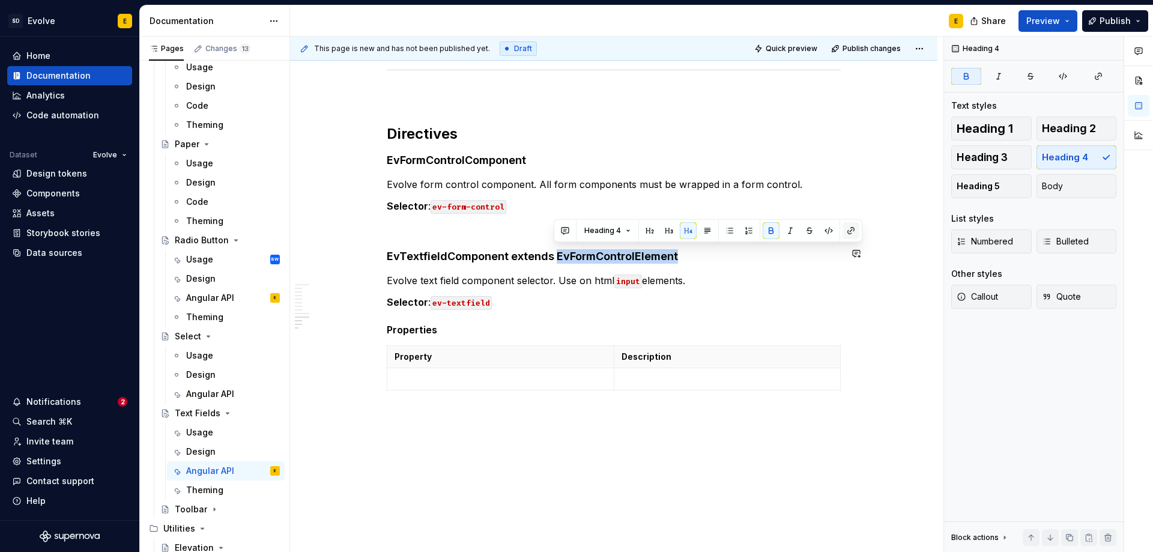
click at [852, 235] on button "button" at bounding box center [851, 230] width 17 height 17
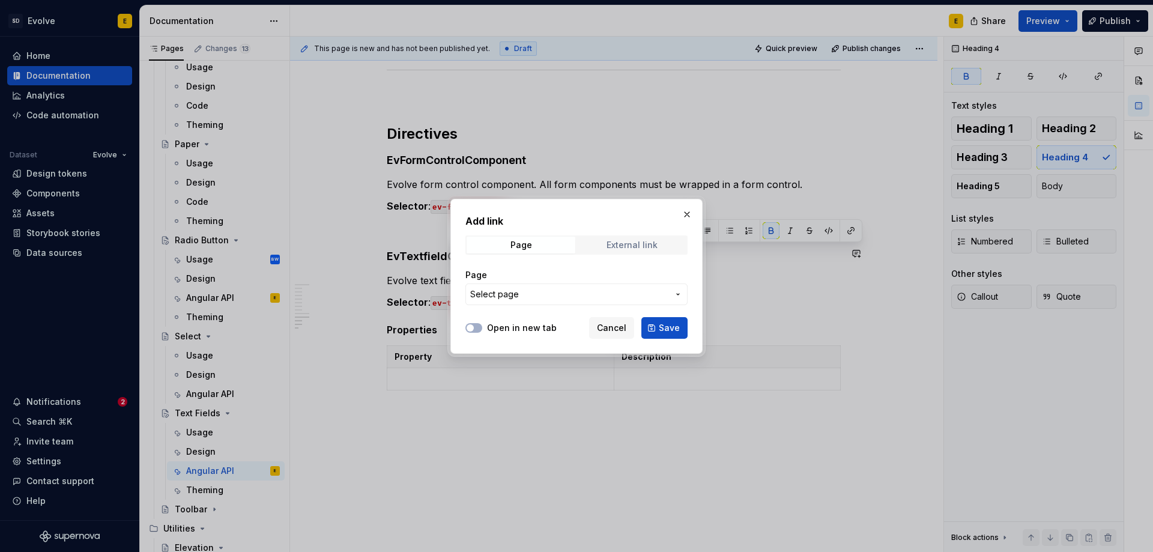
click at [640, 245] on div "External link" at bounding box center [632, 245] width 51 height 10
click at [539, 237] on span "Page" at bounding box center [521, 245] width 109 height 17
click at [531, 294] on span "Select page" at bounding box center [569, 294] width 198 height 12
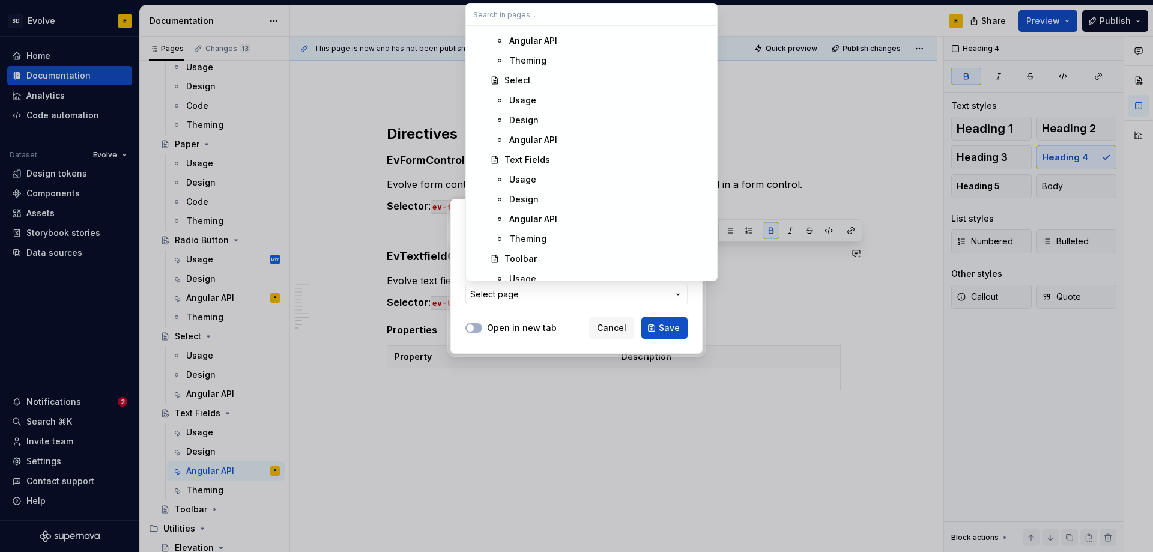
scroll to position [1930, 0]
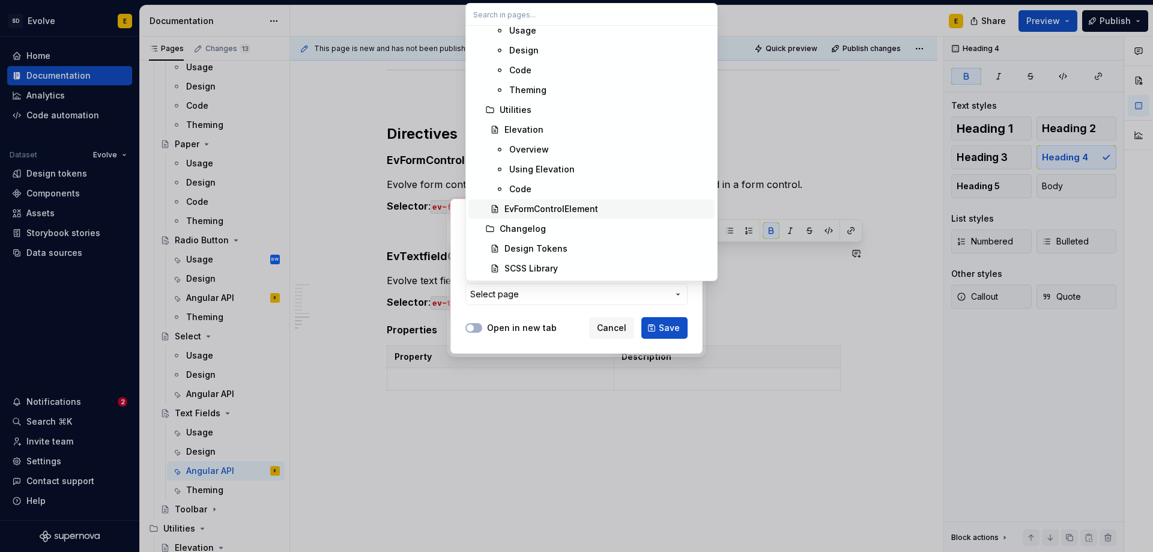
click at [583, 210] on div "EvFormControlElement" at bounding box center [552, 209] width 94 height 12
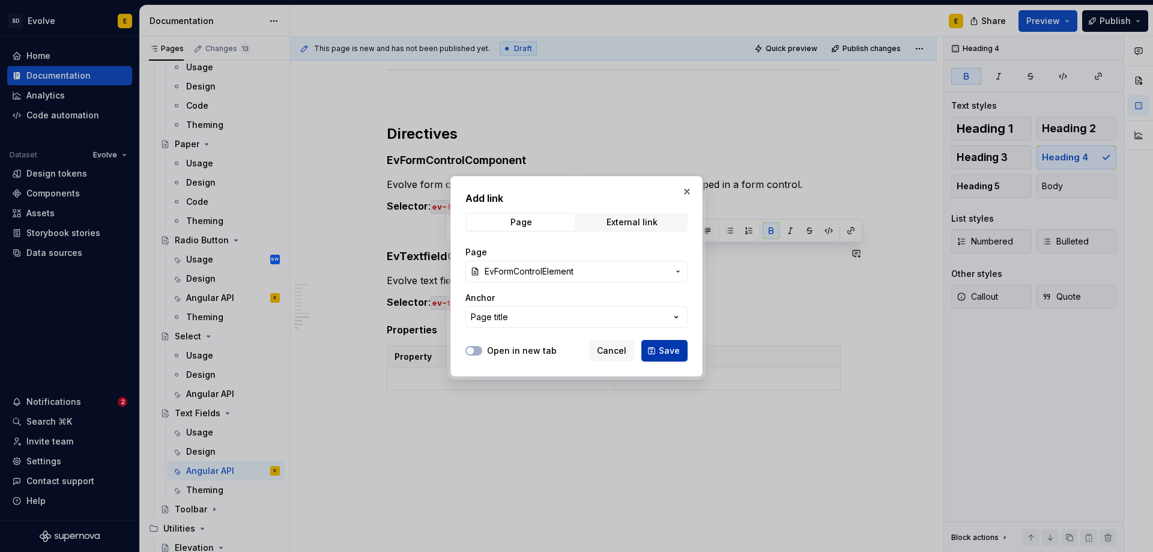
click at [673, 348] on span "Save" at bounding box center [669, 351] width 21 height 12
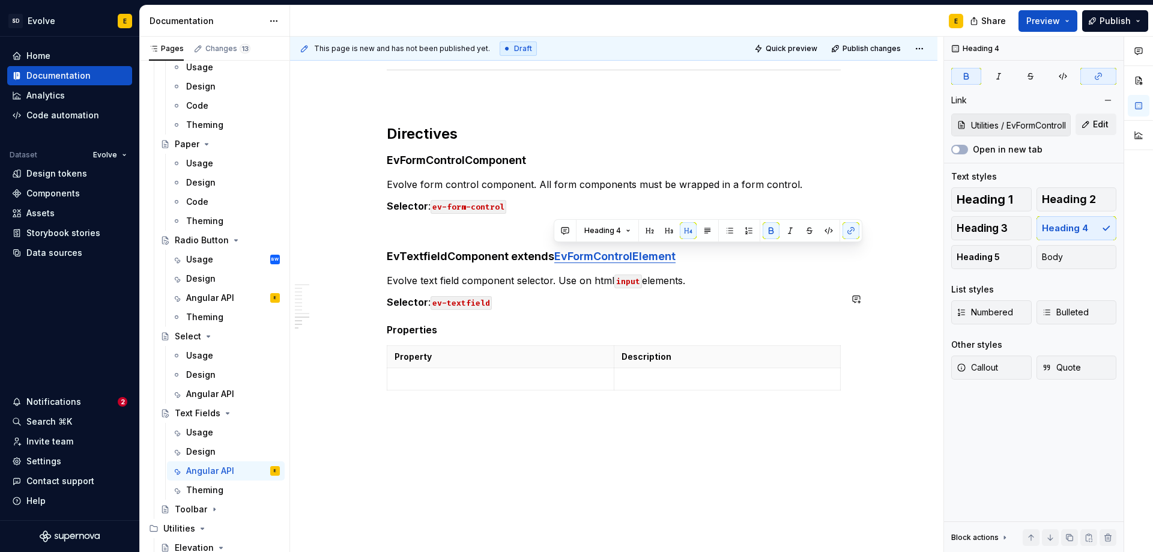
click at [698, 284] on p "Evolve text field component selector. Use on html input elements." at bounding box center [614, 280] width 454 height 14
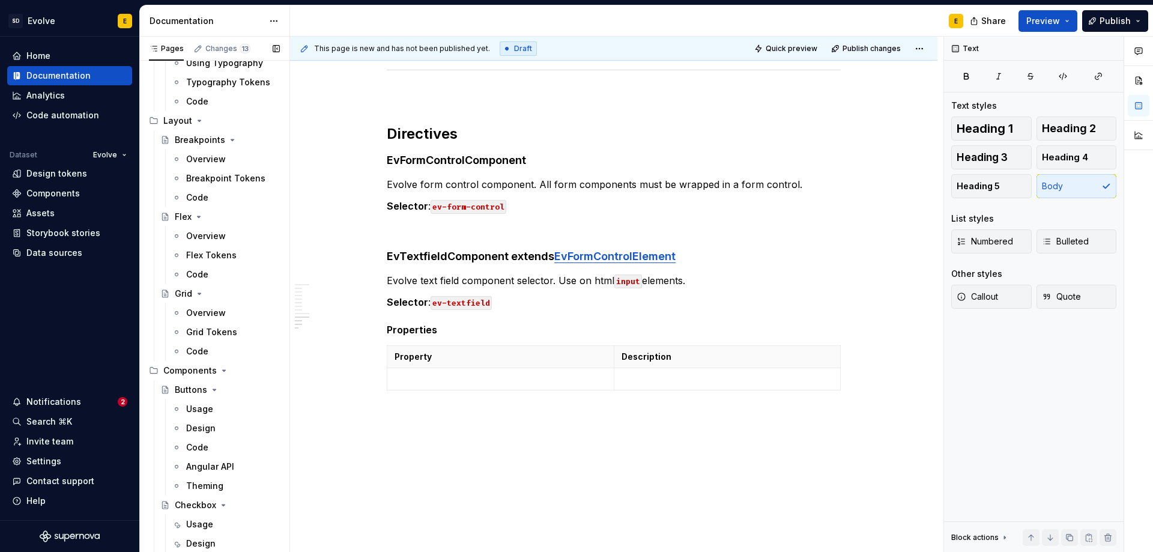
scroll to position [633, 0]
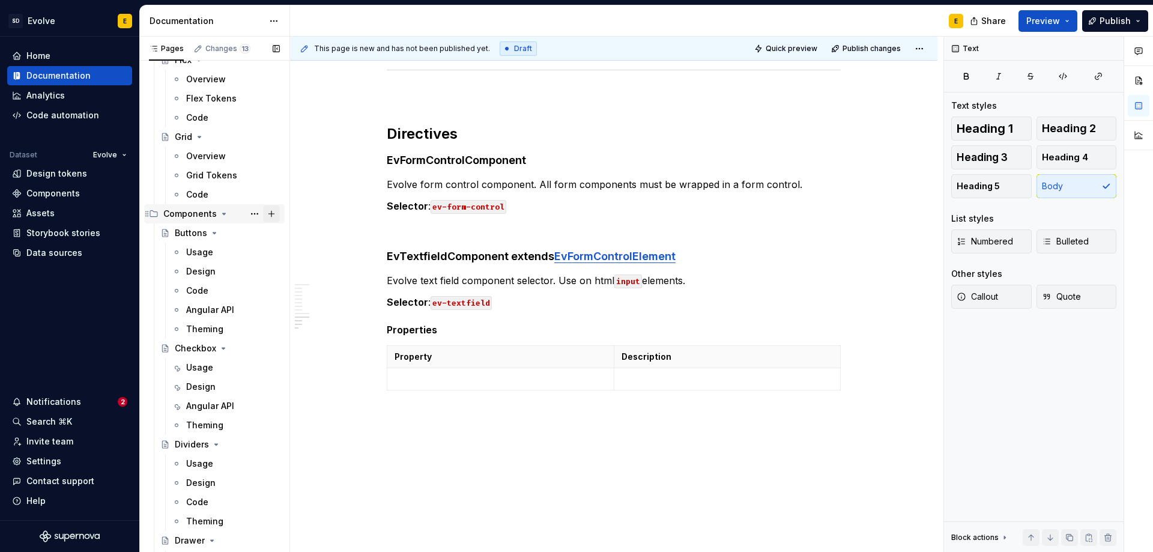
click at [263, 213] on button "Page tree" at bounding box center [271, 213] width 17 height 17
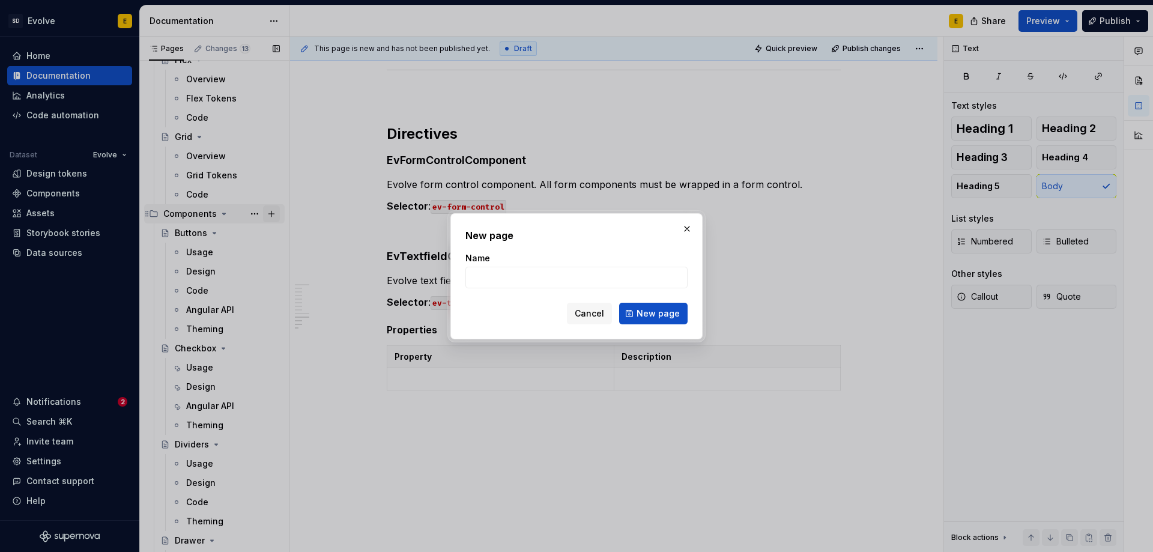
type textarea "*"
type input "Form Control"
click at [646, 319] on span "New page" at bounding box center [658, 314] width 43 height 12
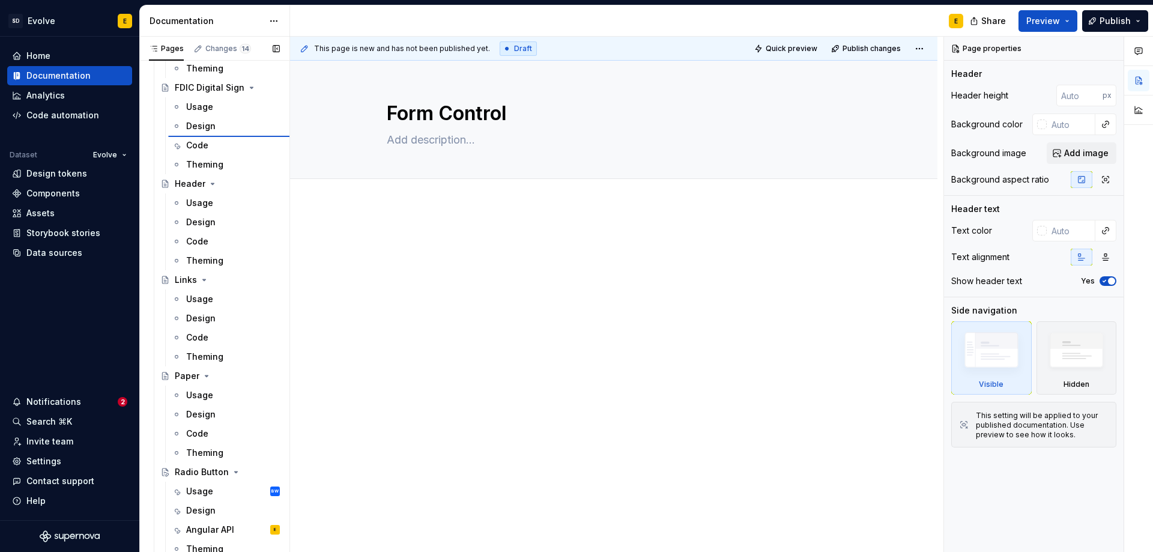
scroll to position [1174, 0]
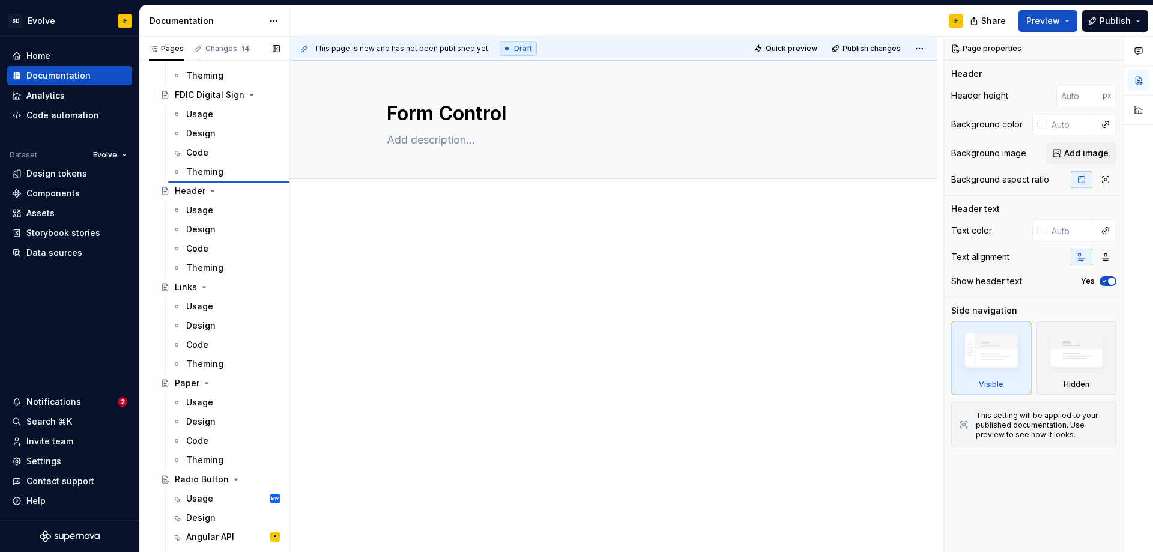
type textarea "*"
type textarea "FDIC Digital Sign"
type textarea "Component specific to FDIC compliance."
type input "#153145"
type input "#FFFFFF"
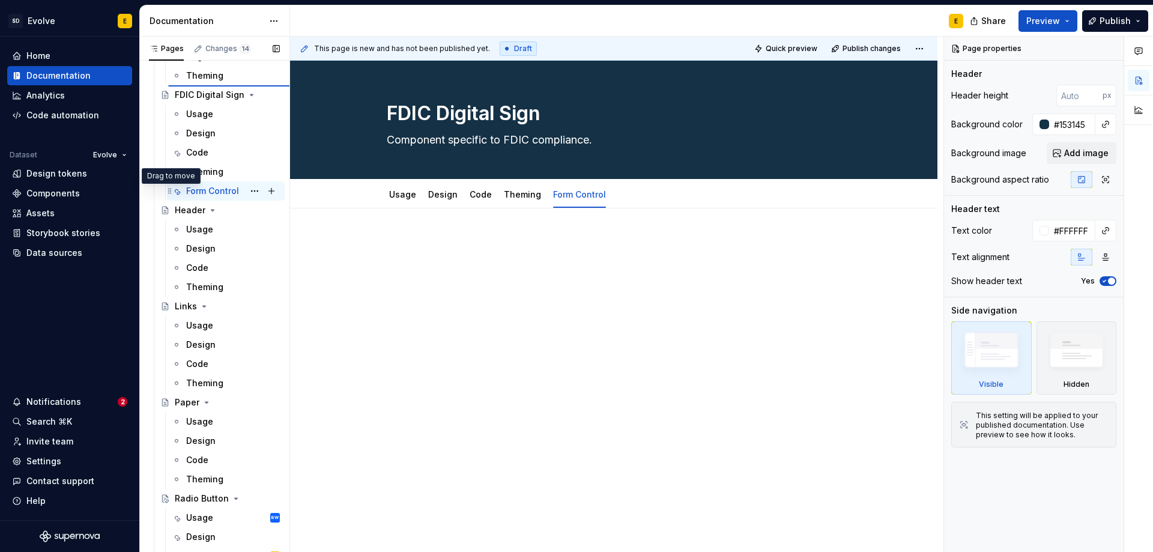
type textarea "*"
type textarea "Drawer"
type textarea "The drawer component is used to display non-priority information to the user, s…"
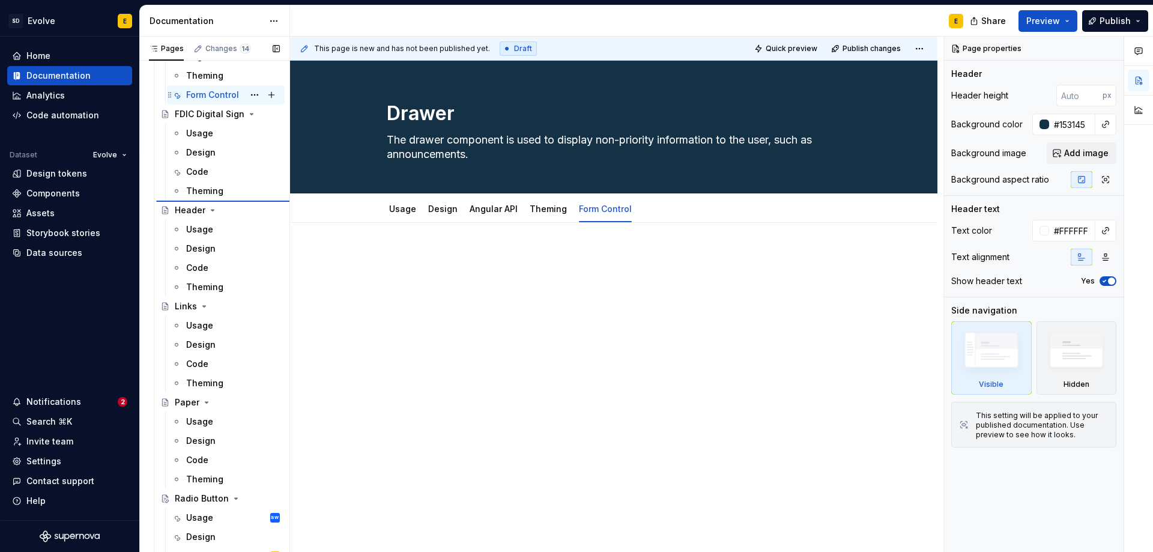
type textarea "*"
type textarea "Form Control"
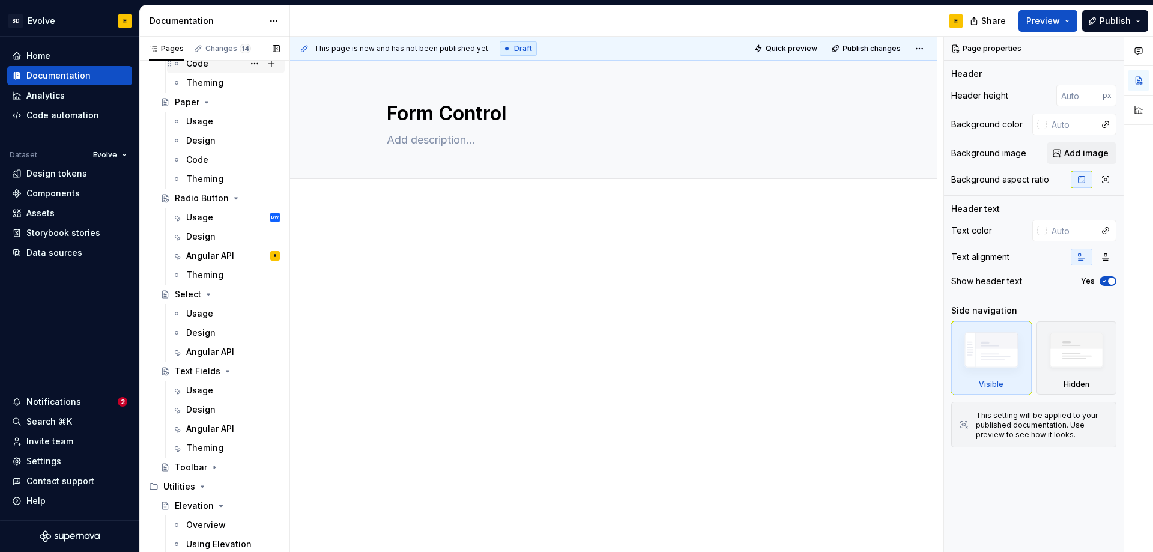
scroll to position [1535, 0]
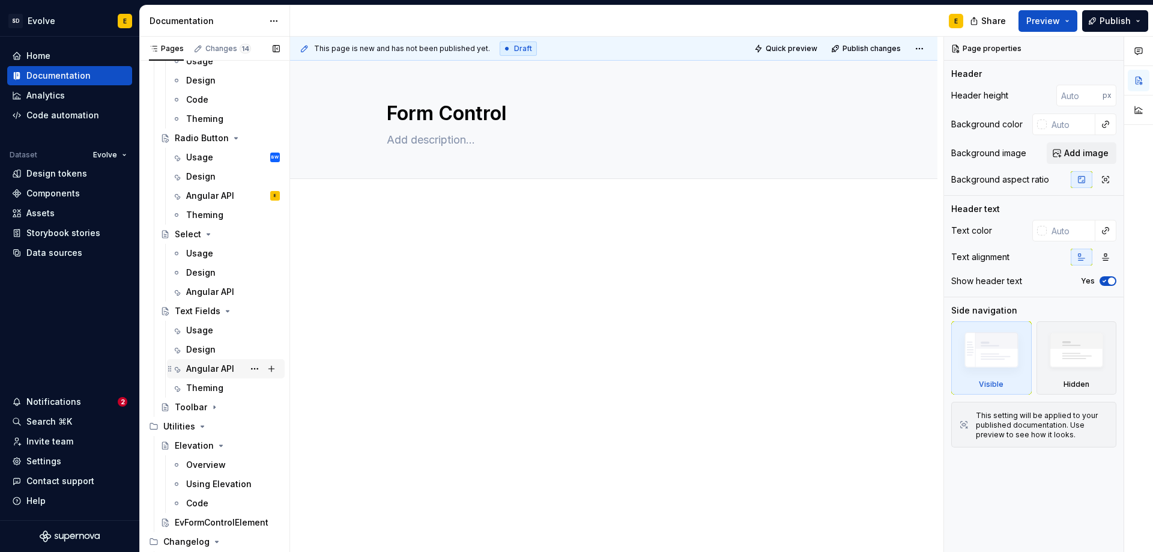
click at [210, 371] on div "Angular API" at bounding box center [210, 369] width 48 height 12
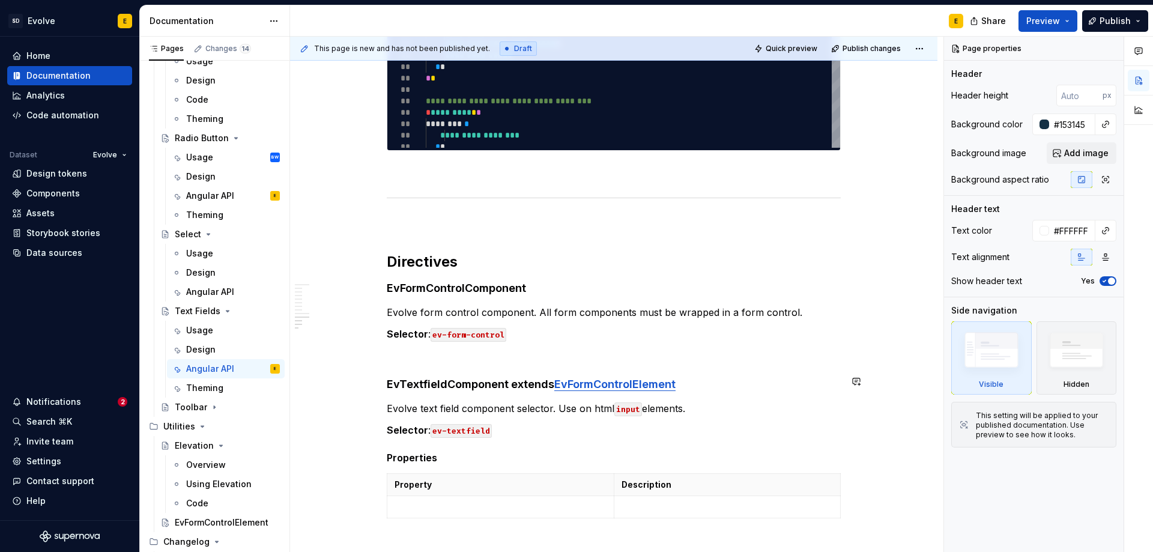
scroll to position [2703, 0]
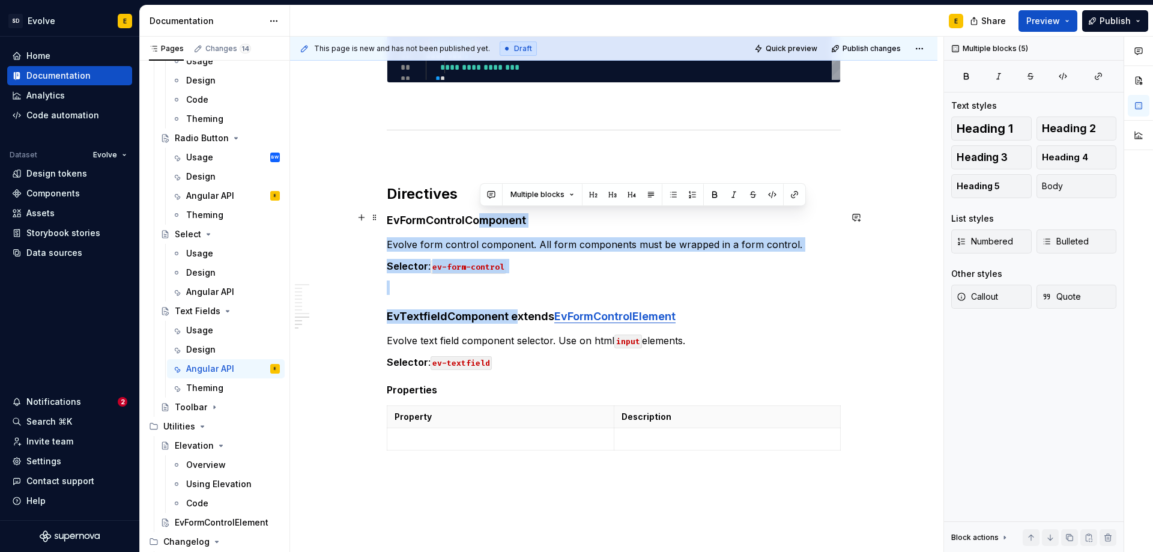
drag, startPoint x: 517, startPoint y: 292, endPoint x: 479, endPoint y: 222, distance: 79.5
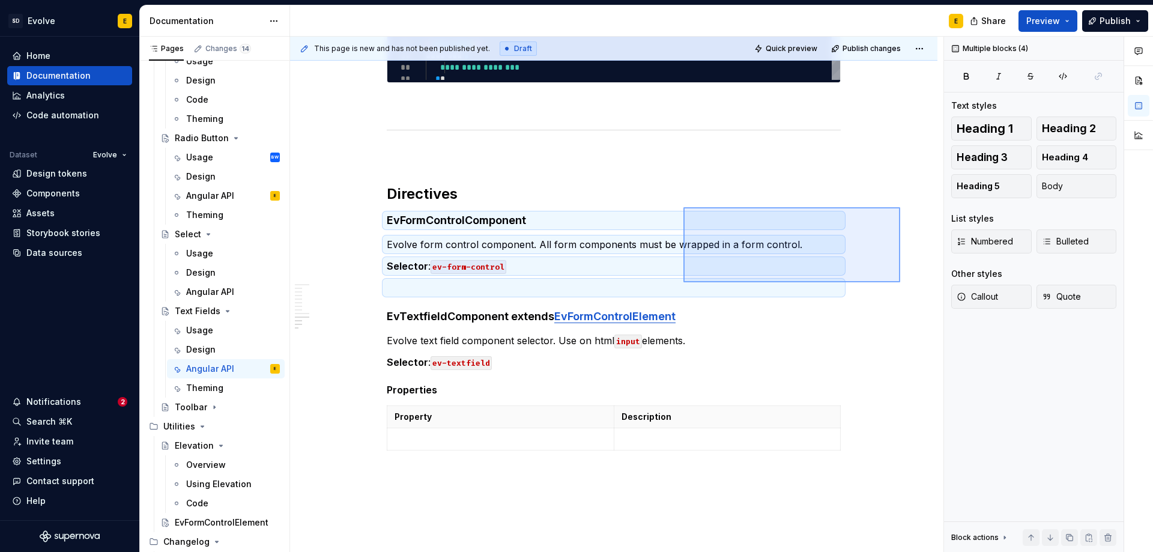
drag, startPoint x: 900, startPoint y: 207, endPoint x: 684, endPoint y: 282, distance: 229.5
click at [684, 282] on div "**********" at bounding box center [617, 295] width 654 height 516
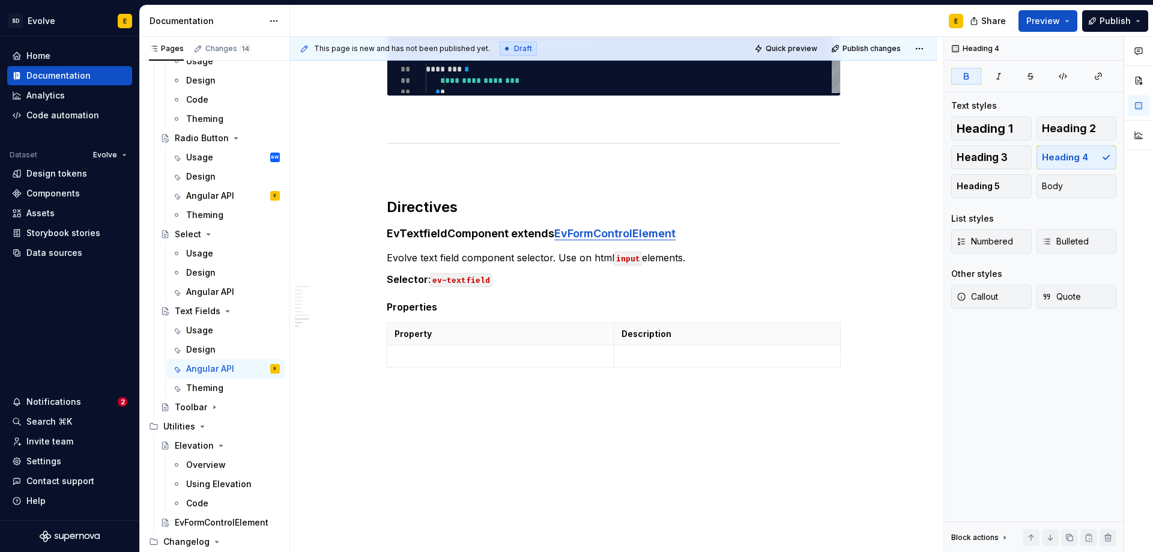
scroll to position [2687, 0]
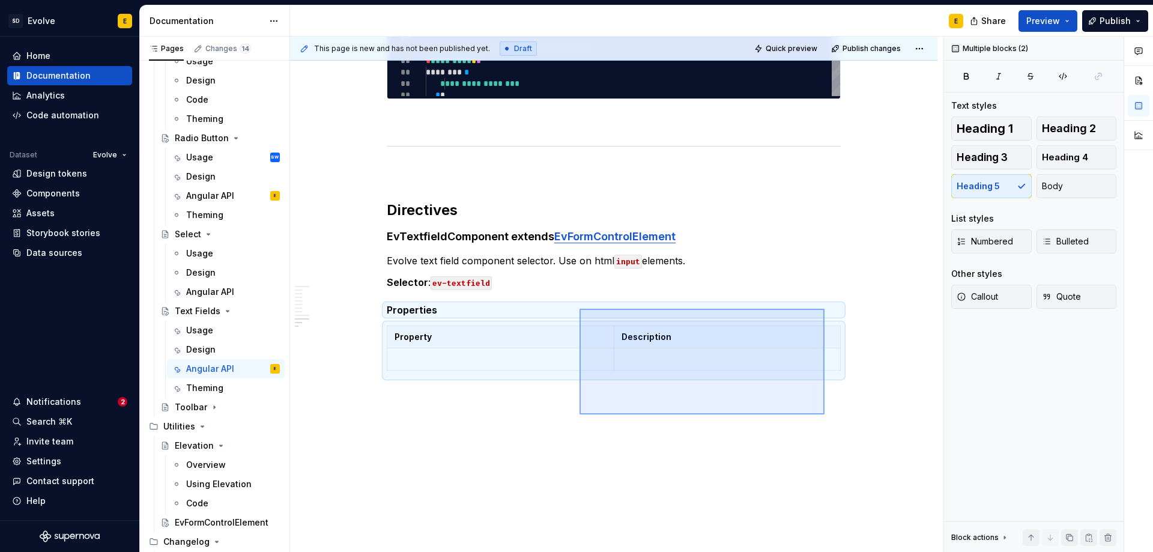
drag, startPoint x: 825, startPoint y: 414, endPoint x: 580, endPoint y: 309, distance: 266.9
click at [580, 309] on div "**********" at bounding box center [617, 295] width 654 height 516
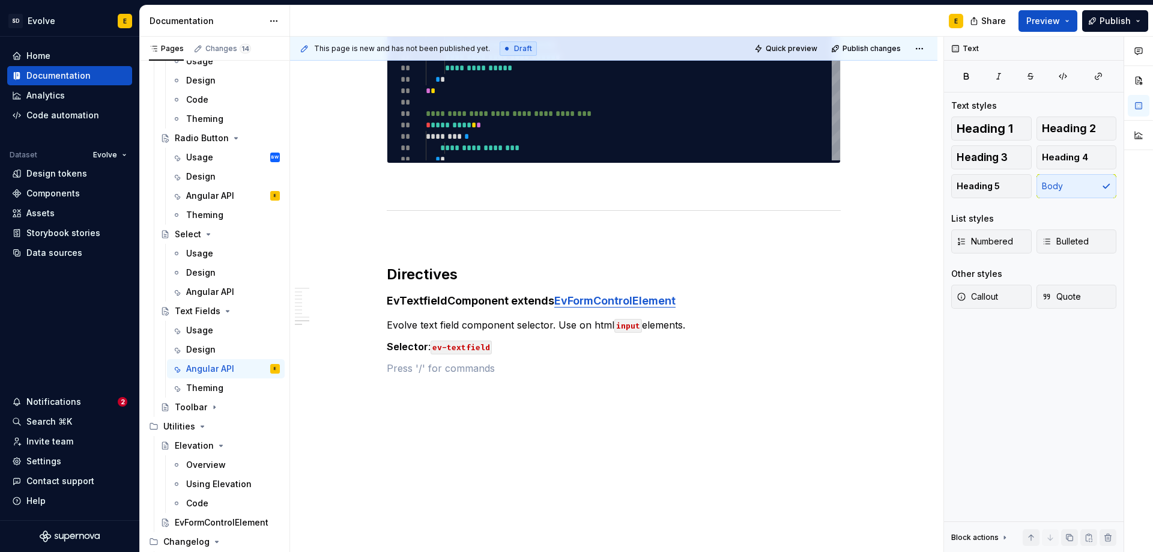
scroll to position [2644, 0]
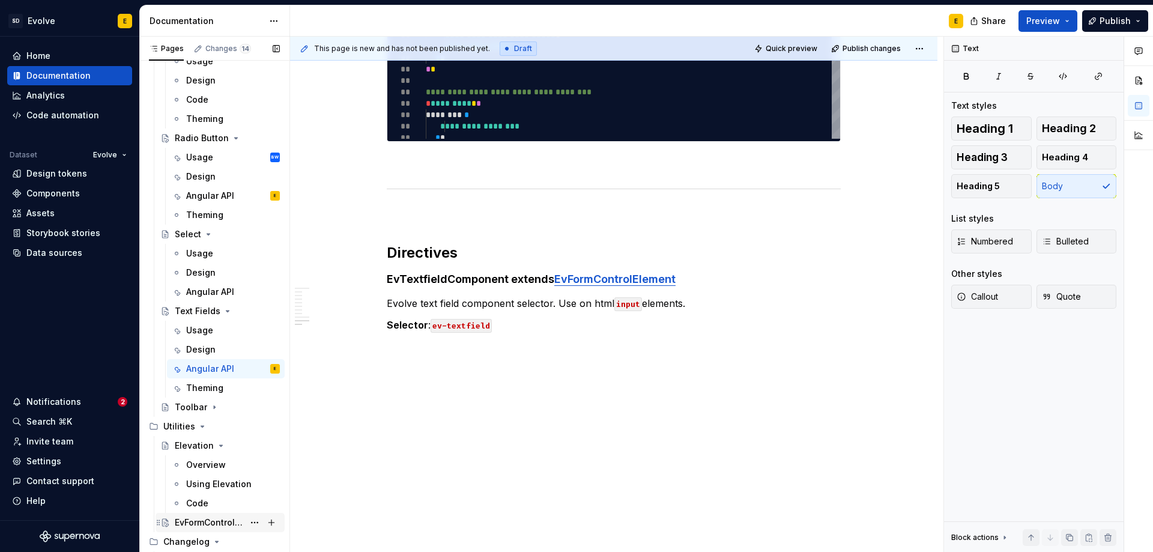
click at [207, 525] on div "EvFormControlElement" at bounding box center [209, 523] width 69 height 12
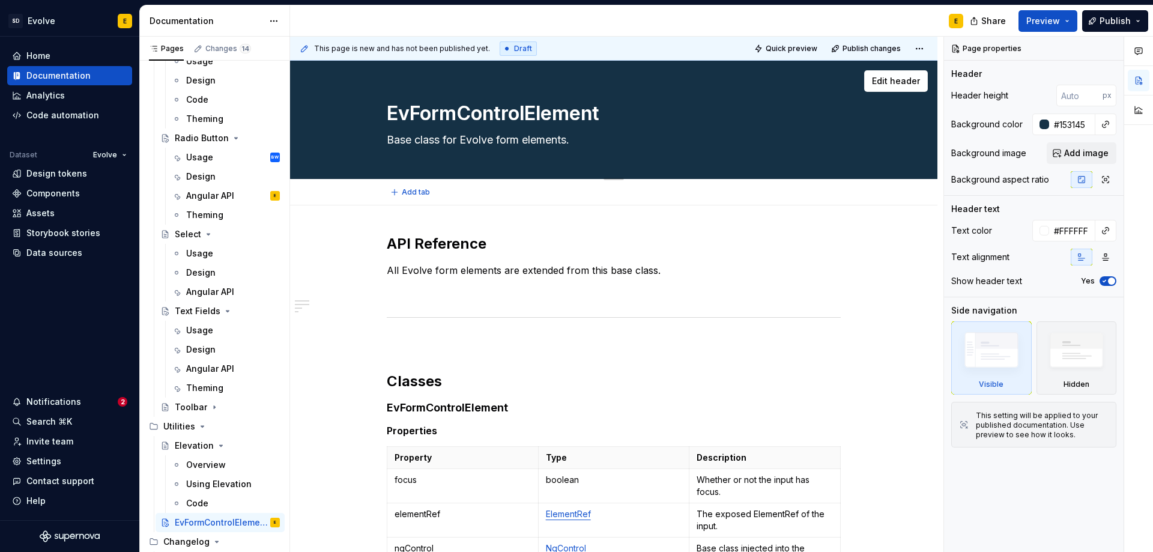
click at [518, 116] on textarea "EvFormControlElement" at bounding box center [611, 113] width 454 height 29
drag, startPoint x: 411, startPoint y: 112, endPoint x: 610, endPoint y: 114, distance: 198.8
click at [610, 114] on textarea "EvFormControlElement" at bounding box center [611, 113] width 454 height 29
type textarea "*"
type textarea "EvI"
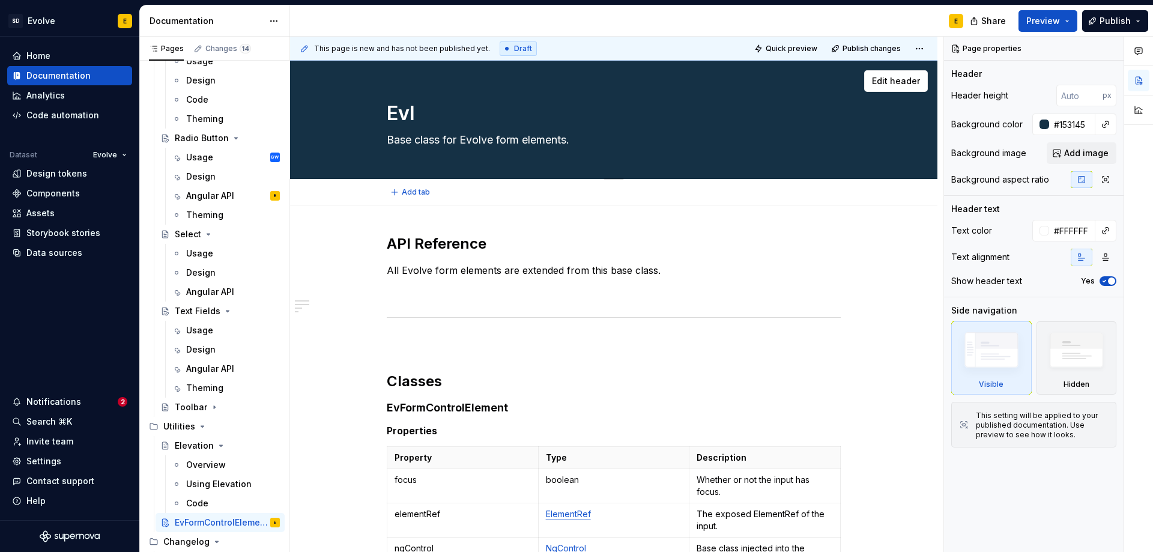
type textarea "*"
type textarea "EvIn"
type textarea "*"
type textarea "EvInp"
type textarea "*"
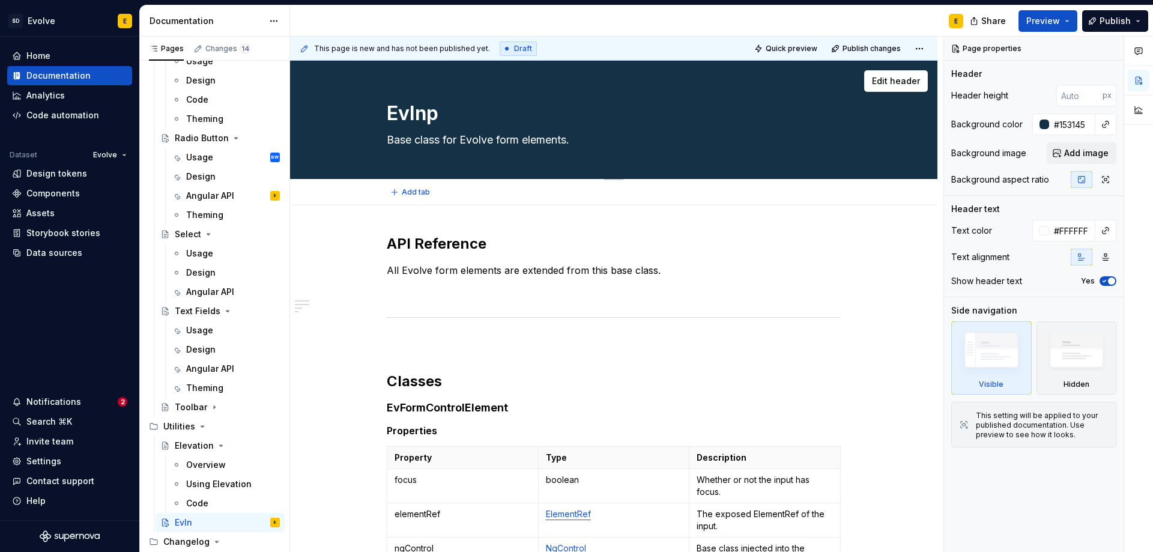
type textarea "EvInpu"
type textarea "*"
type textarea "EvInput"
type textarea "*"
type textarea "EvInputB"
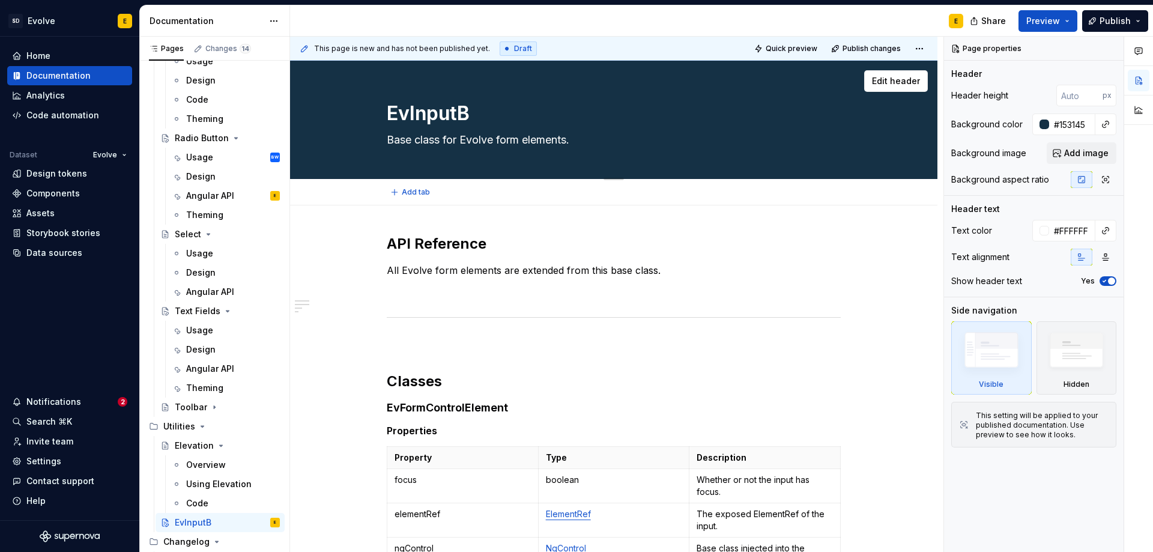
type textarea "*"
type textarea "EvInputBa"
type textarea "*"
type textarea "EvInputBas"
type textarea "*"
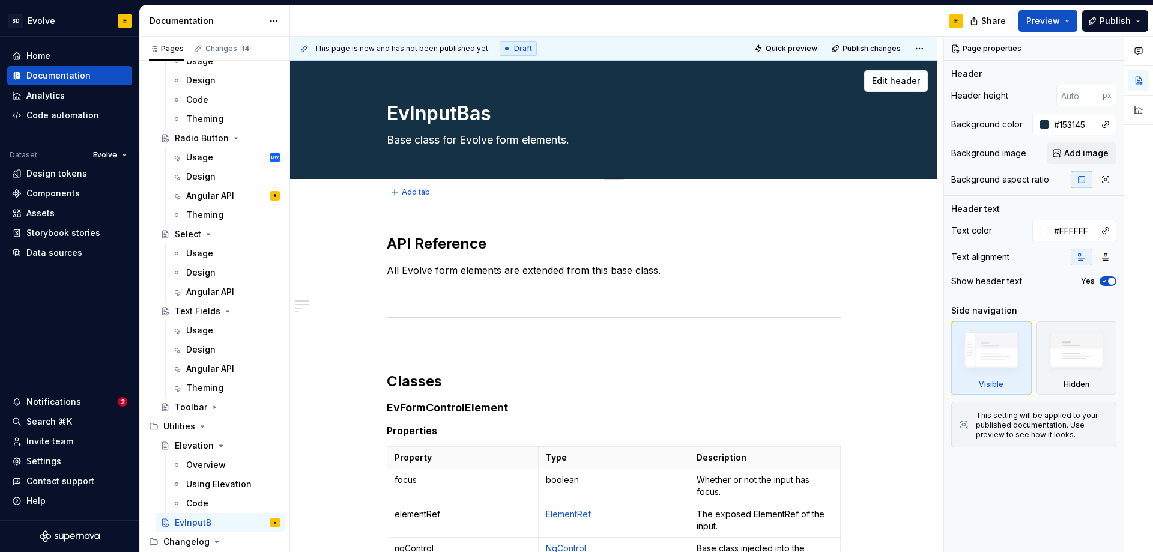
type textarea "EvInputBase"
click at [578, 139] on textarea "Base class for Evolve form elements." at bounding box center [611, 139] width 454 height 19
drag, startPoint x: 578, startPoint y: 139, endPoint x: 525, endPoint y: 142, distance: 53.6
click at [525, 142] on textarea "Base class for Evolve form elements." at bounding box center [611, 139] width 454 height 19
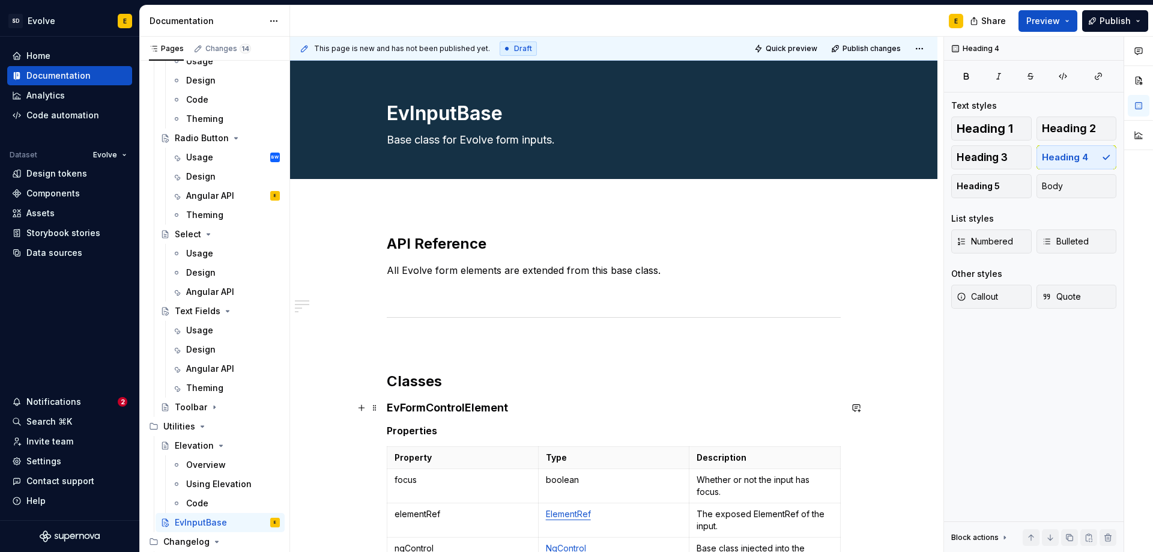
click at [520, 405] on h4 "EvFormControlElement" at bounding box center [614, 408] width 454 height 14
click at [508, 377] on h2 "Classes" at bounding box center [614, 381] width 454 height 19
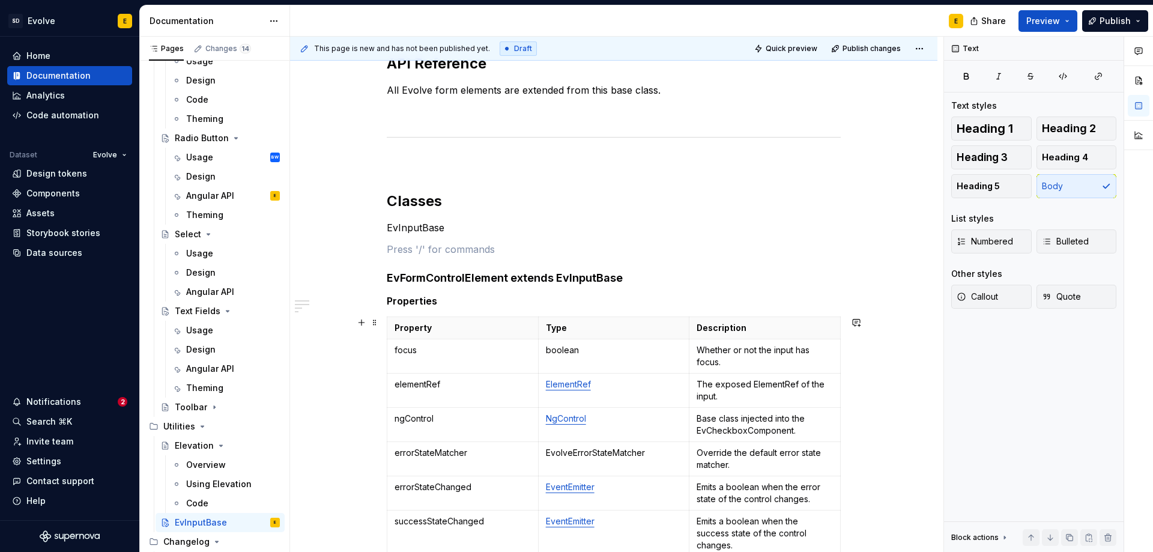
scroll to position [300, 0]
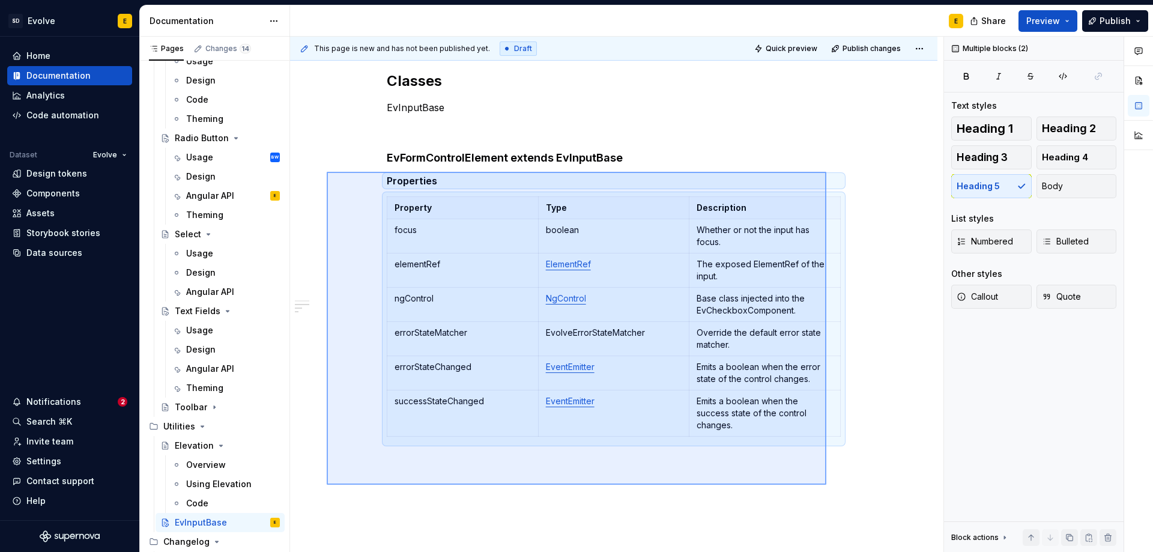
drag, startPoint x: 827, startPoint y: 485, endPoint x: 327, endPoint y: 172, distance: 589.7
click at [327, 172] on div "This page is new and has not been published yet. Draft Quick preview Publish ch…" at bounding box center [617, 295] width 654 height 516
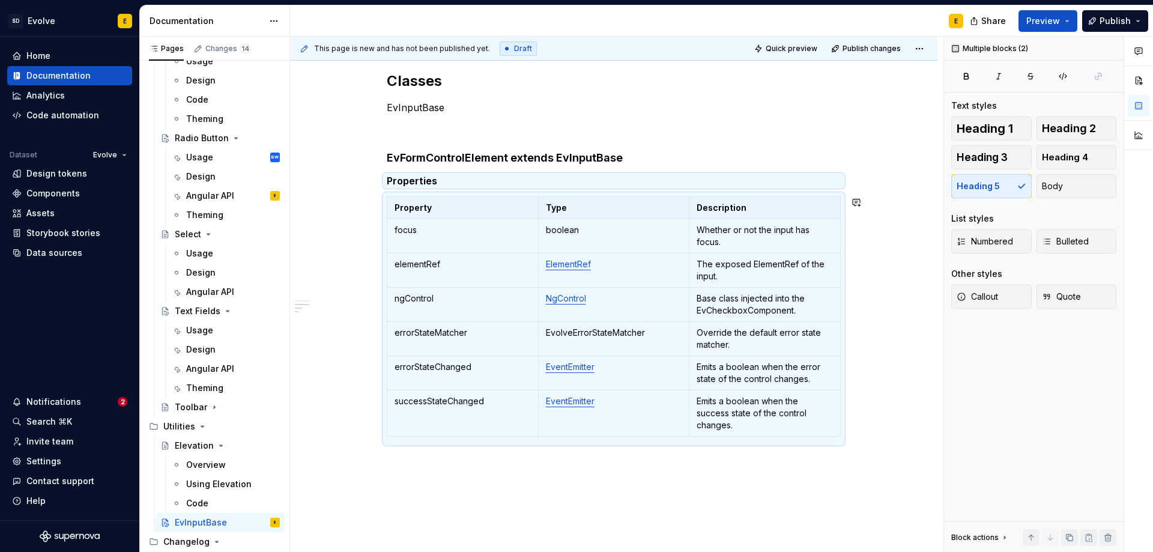
scroll to position [93, 0]
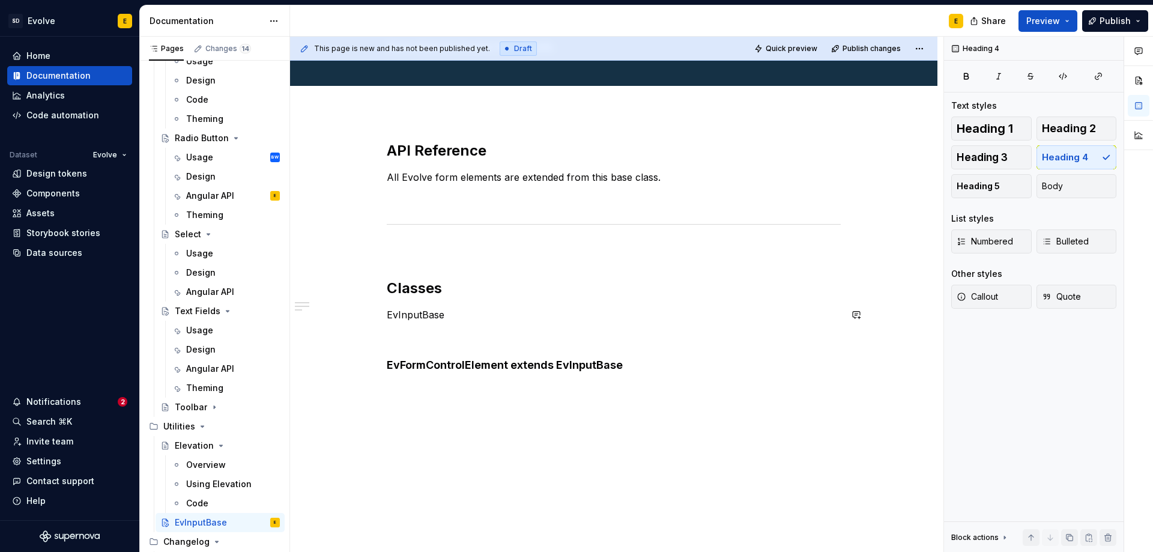
click at [426, 335] on p at bounding box center [614, 336] width 454 height 14
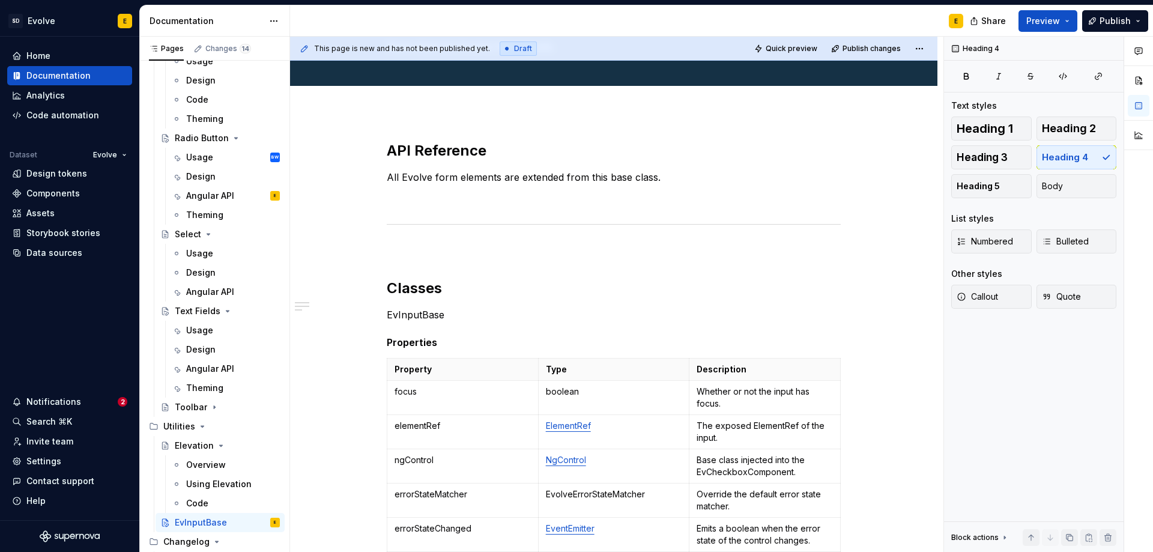
scroll to position [300, 0]
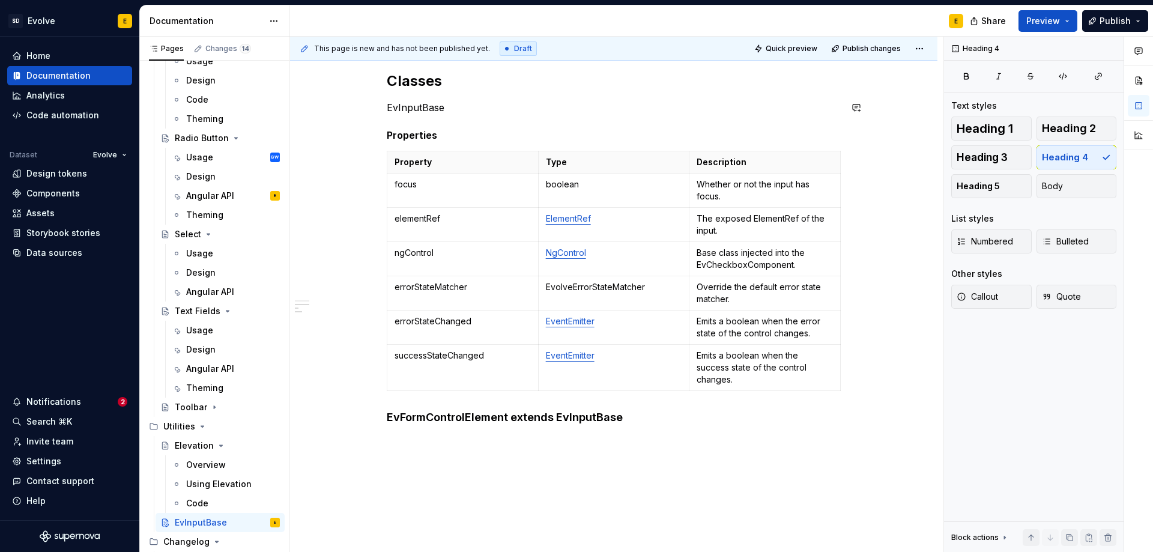
click at [461, 120] on div "API Reference All Evolve form elements are extended from this base class. Class…" at bounding box center [614, 179] width 454 height 491
click at [463, 108] on p "EvInputBase" at bounding box center [614, 107] width 454 height 14
click at [1082, 156] on span "Heading 4" at bounding box center [1065, 157] width 46 height 12
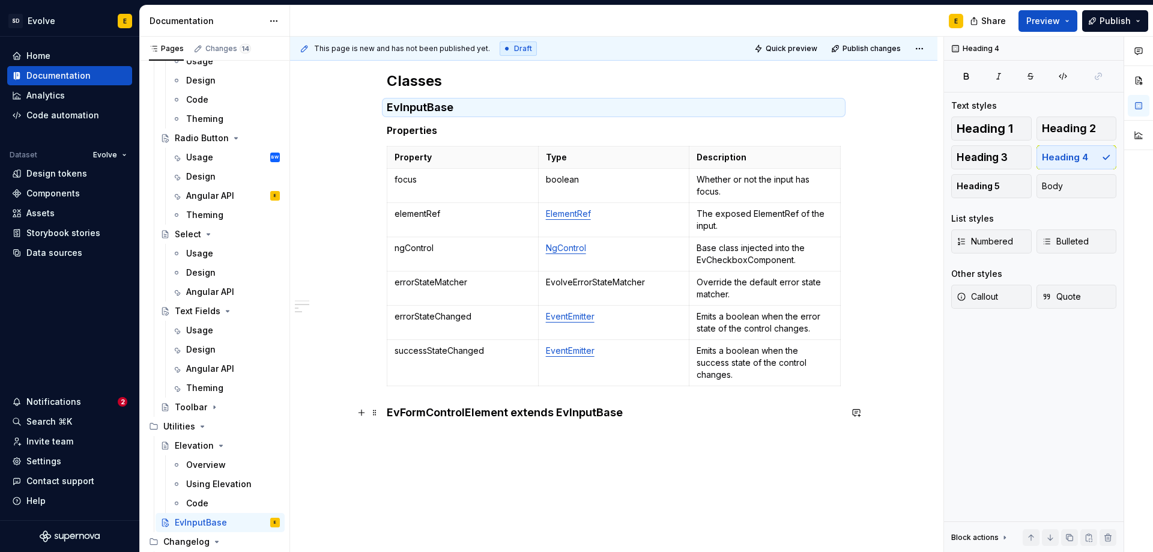
click at [609, 411] on h4 "EvFormControlElement extends EvInputBase" at bounding box center [614, 412] width 454 height 14
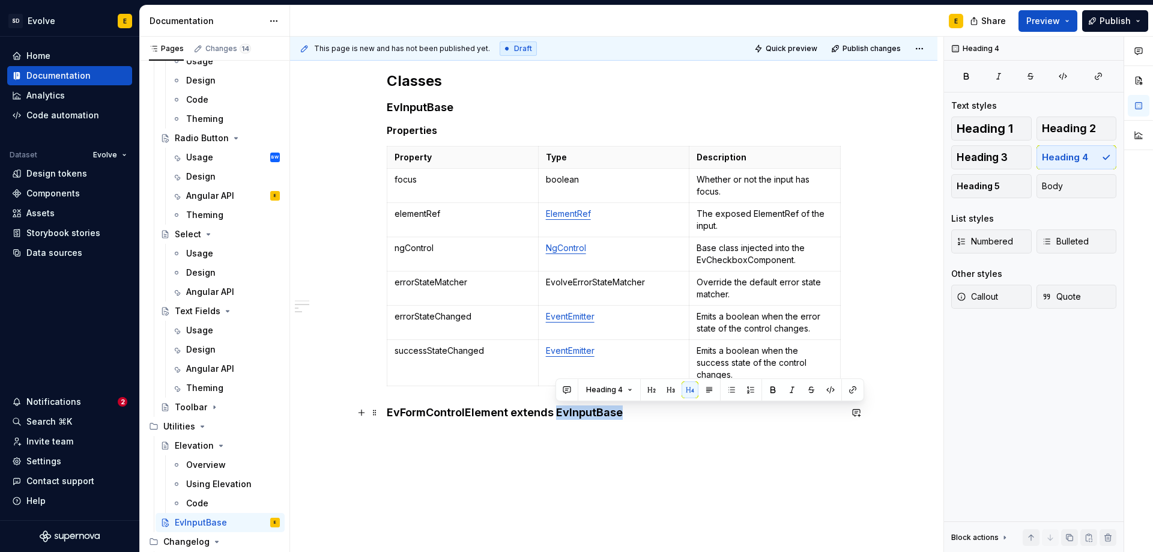
drag, startPoint x: 558, startPoint y: 414, endPoint x: 623, endPoint y: 414, distance: 65.5
click at [623, 414] on h4 "EvFormControlElement extends EvInputBase" at bounding box center [614, 412] width 454 height 14
click at [633, 416] on h4 "EvFormControlElement extends EvInputBase" at bounding box center [614, 412] width 454 height 14
click at [848, 380] on div "API Reference All Evolve form elements are extended from this base class. Class…" at bounding box center [614, 252] width 648 height 695
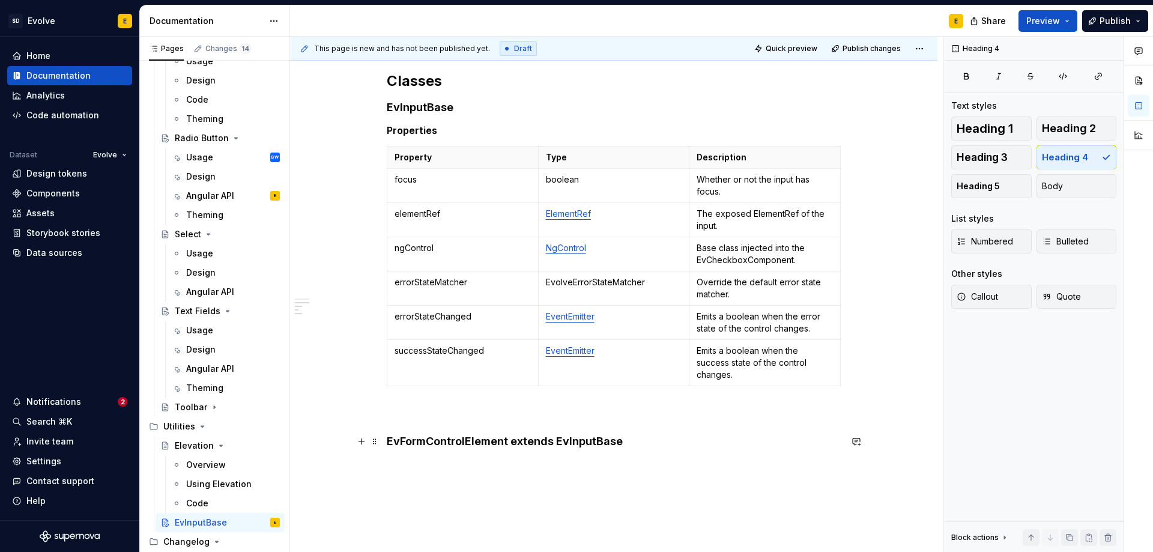
click at [641, 441] on h4 "EvFormControlElement extends EvInputBase" at bounding box center [614, 441] width 454 height 14
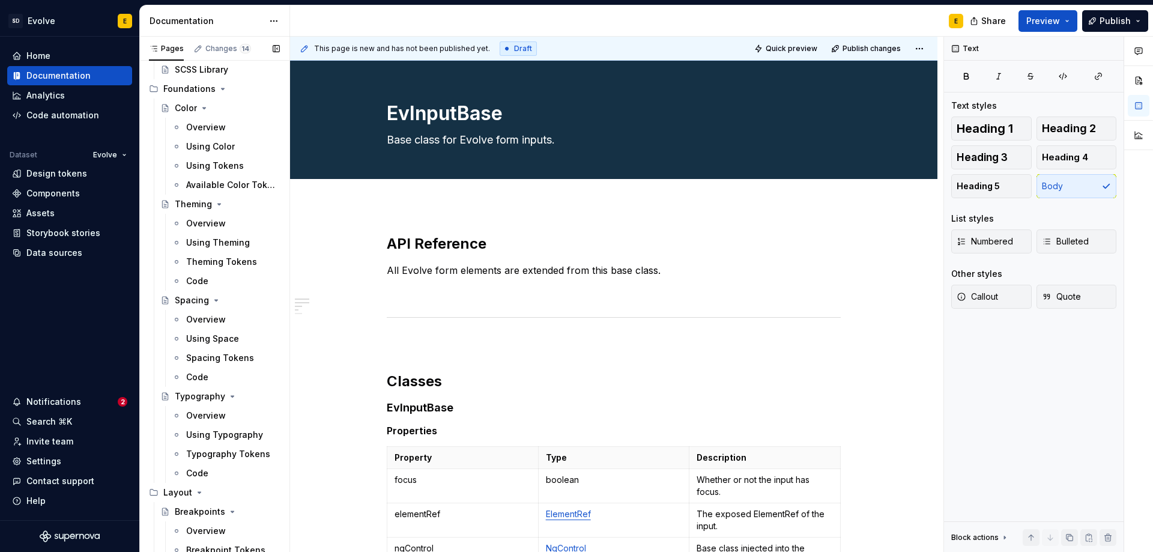
scroll to position [0, 0]
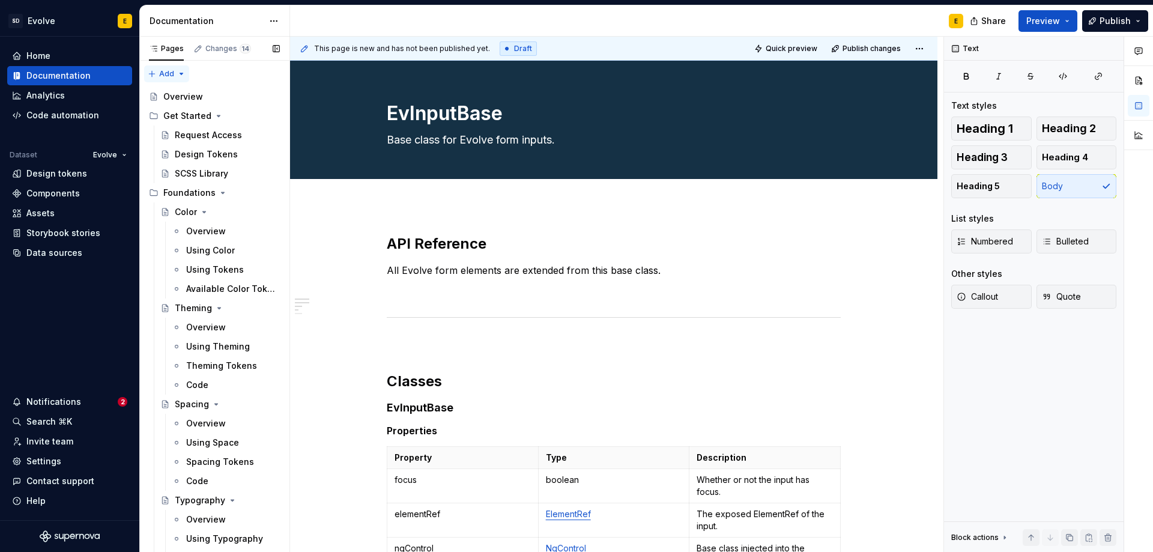
click at [163, 72] on div "Pages Changes 14 Add Accessibility guide for tree Page tree. Navigate the tree …" at bounding box center [214, 297] width 150 height 521
click at [181, 111] on div "New group" at bounding box center [205, 117] width 78 height 12
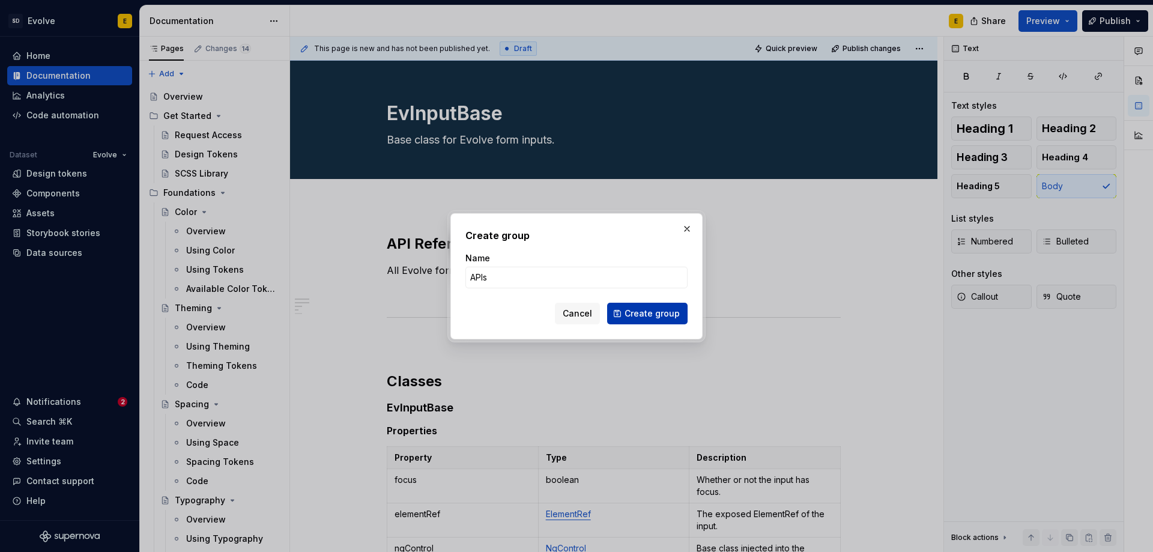
click at [659, 318] on span "Create group" at bounding box center [652, 314] width 55 height 12
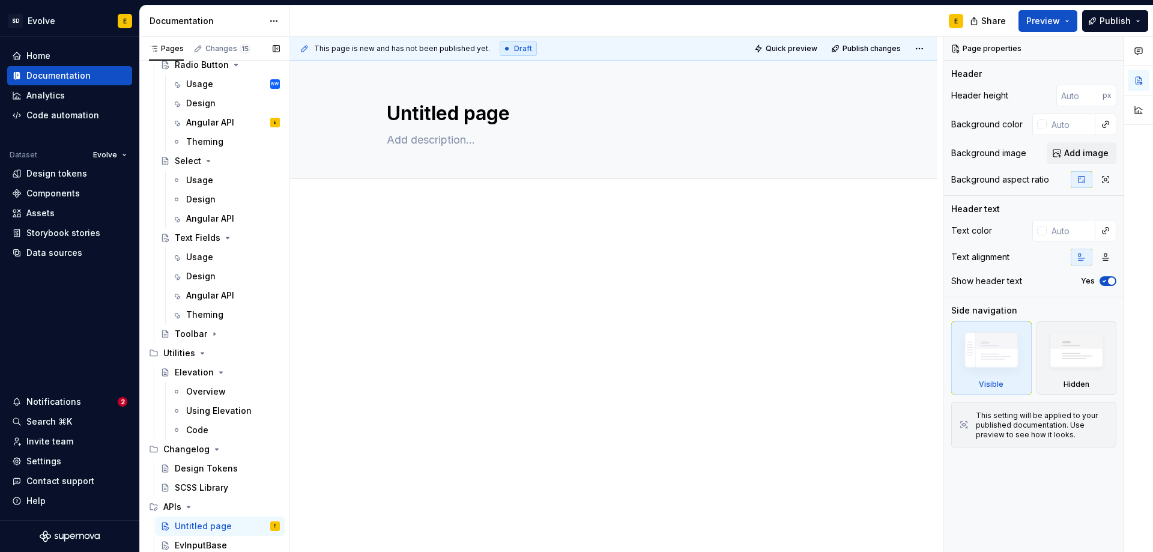
scroll to position [3, 0]
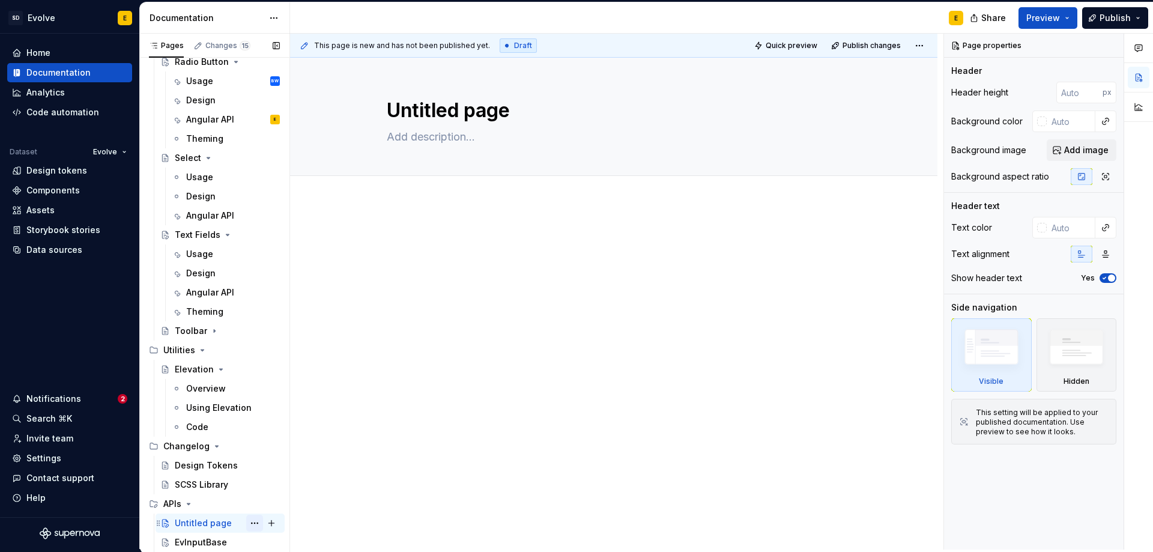
click at [249, 523] on button "Page tree" at bounding box center [254, 523] width 17 height 17
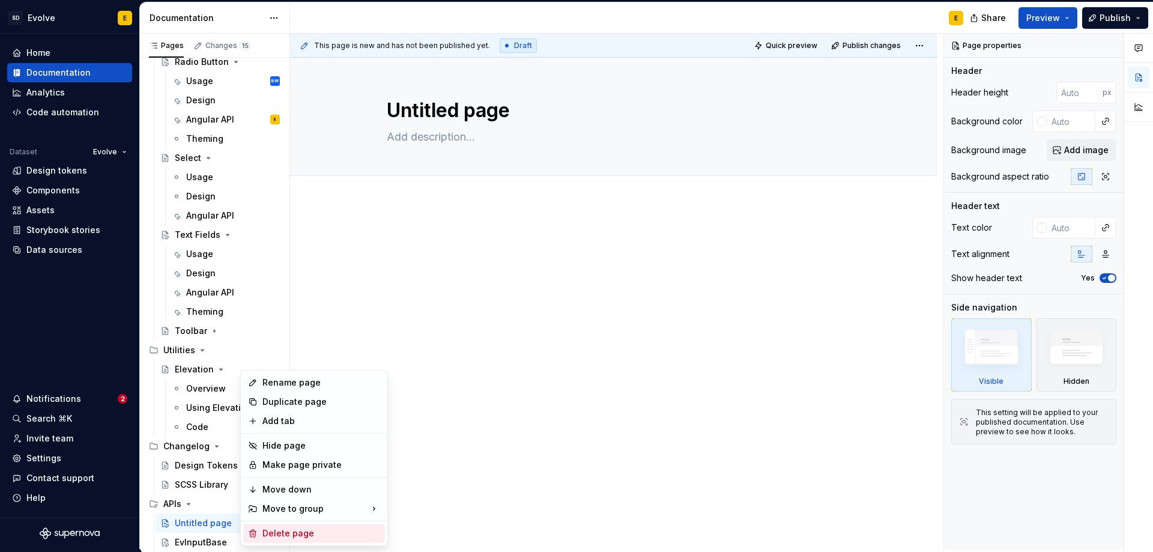
click at [262, 530] on div "Delete page" at bounding box center [314, 533] width 142 height 19
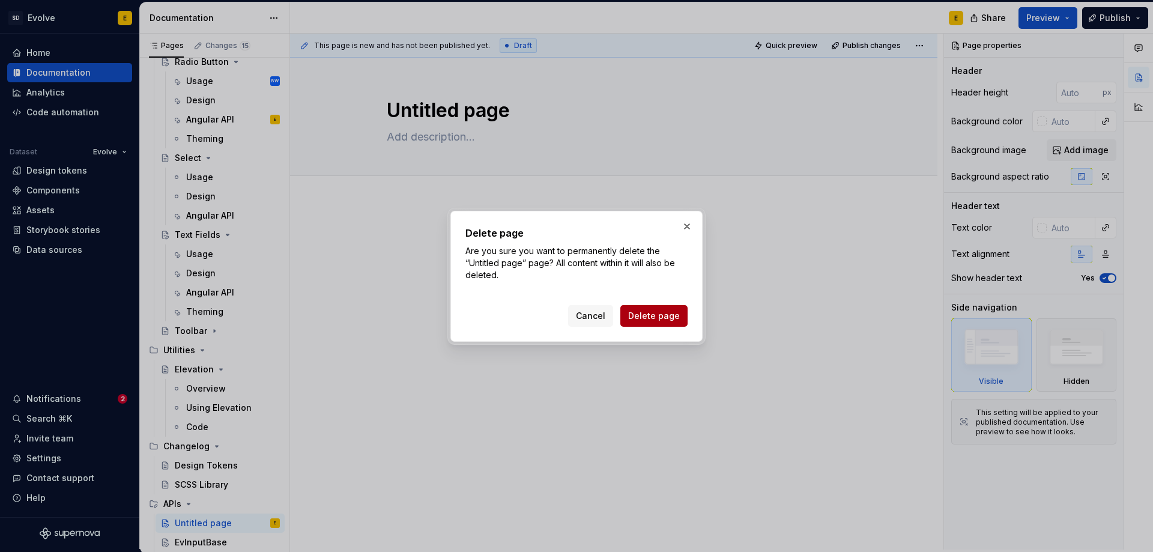
click at [654, 312] on span "Delete page" at bounding box center [654, 316] width 52 height 12
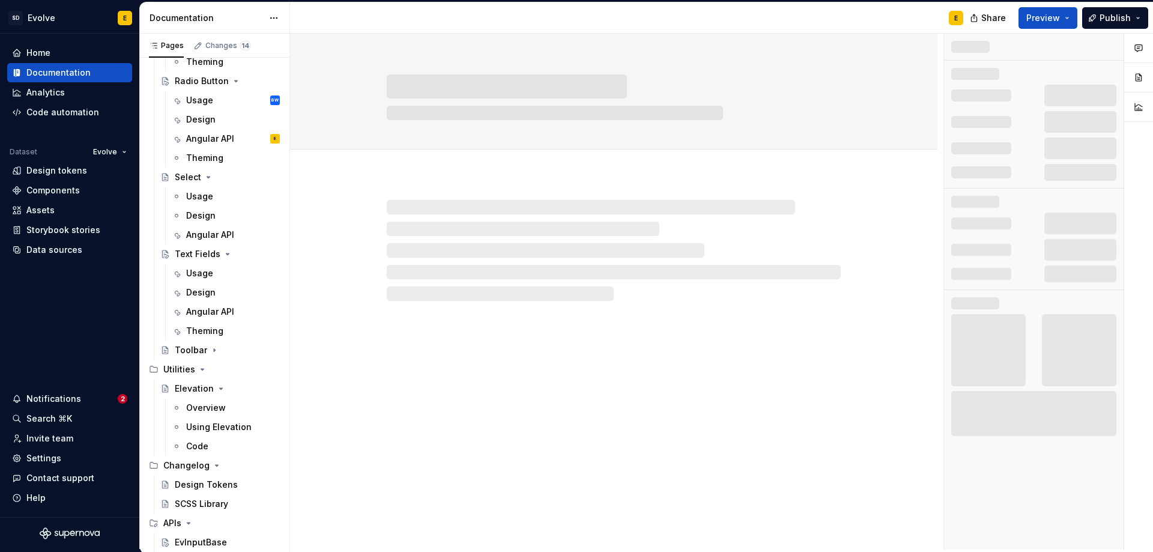
scroll to position [1589, 0]
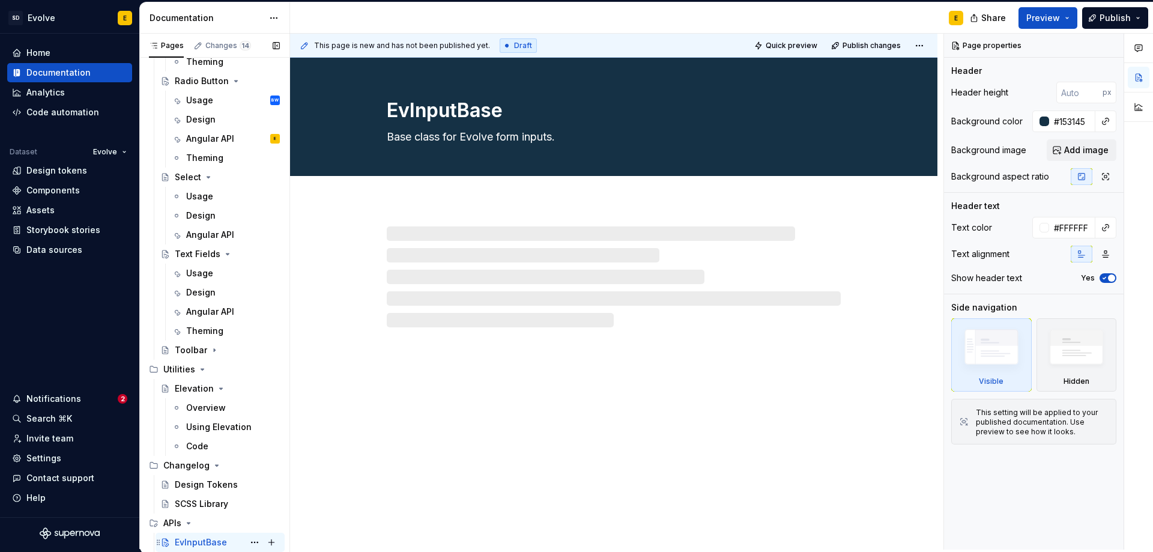
click at [203, 540] on div "EvInputBase" at bounding box center [201, 542] width 52 height 12
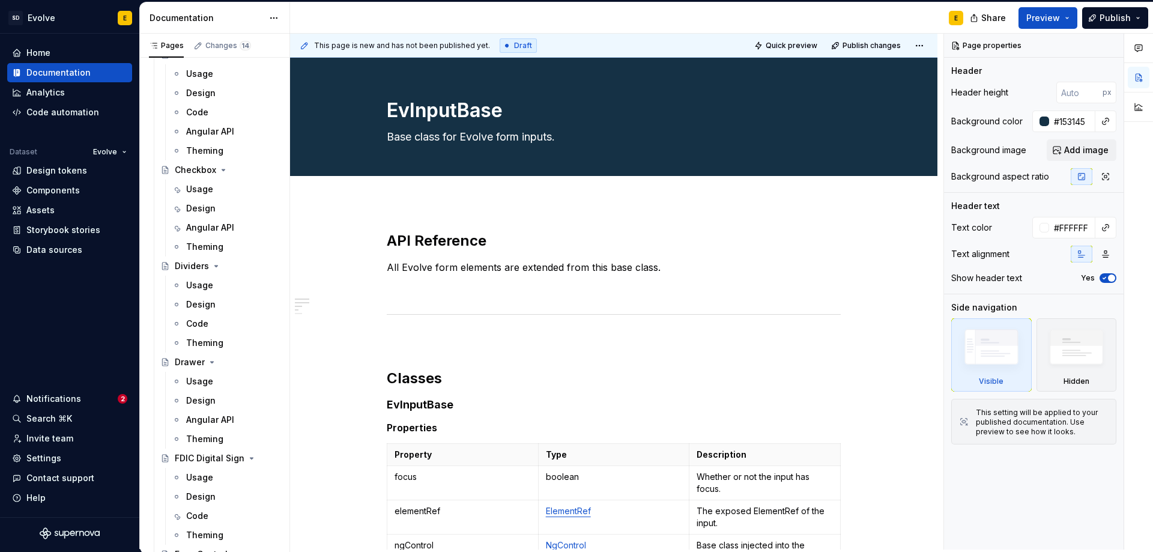
scroll to position [748, 0]
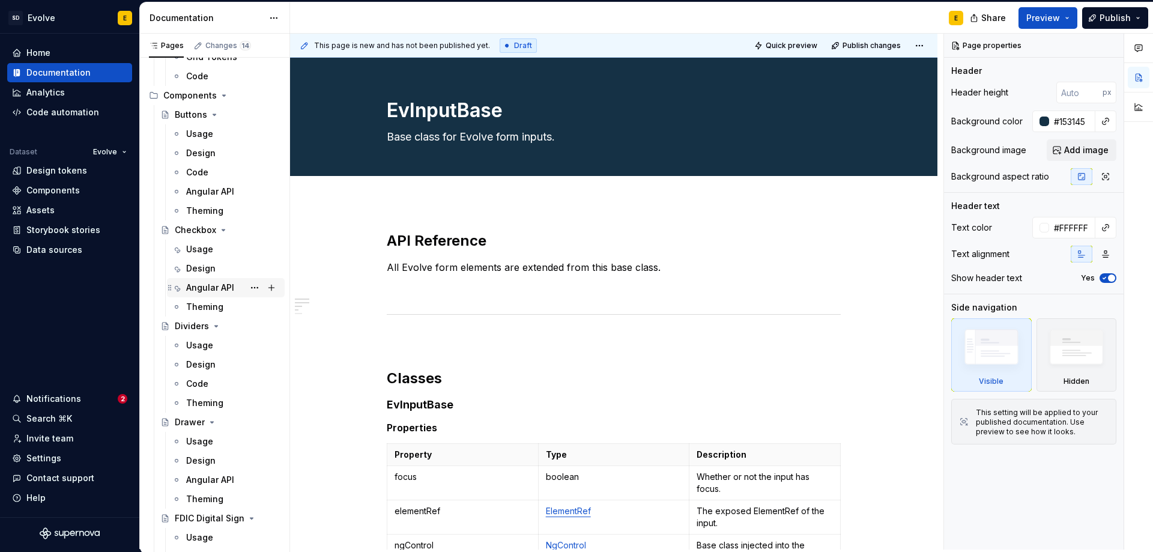
click at [205, 290] on div "Angular API" at bounding box center [210, 288] width 48 height 12
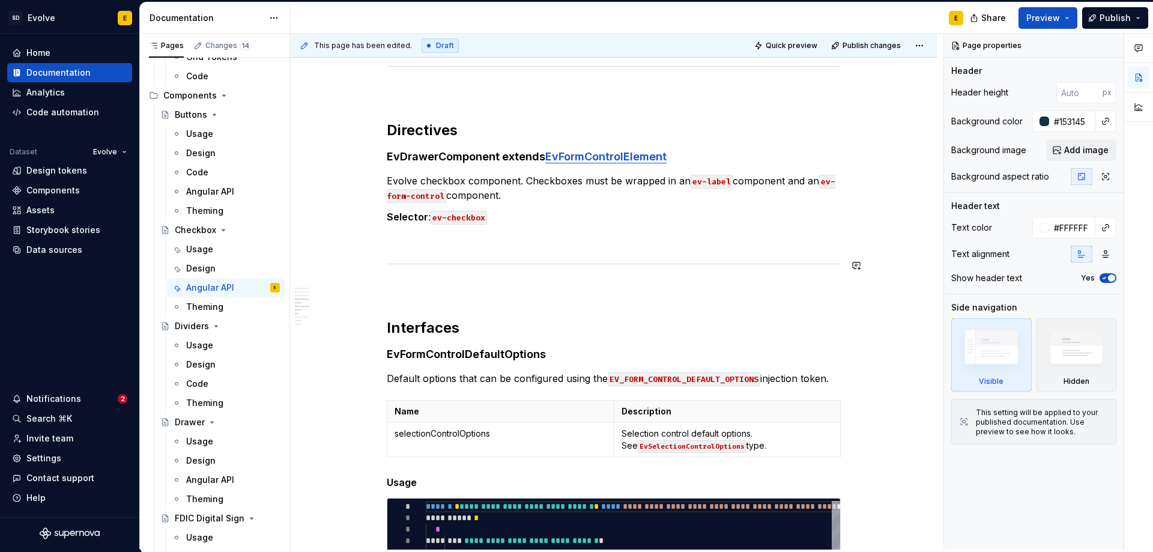
scroll to position [1460, 0]
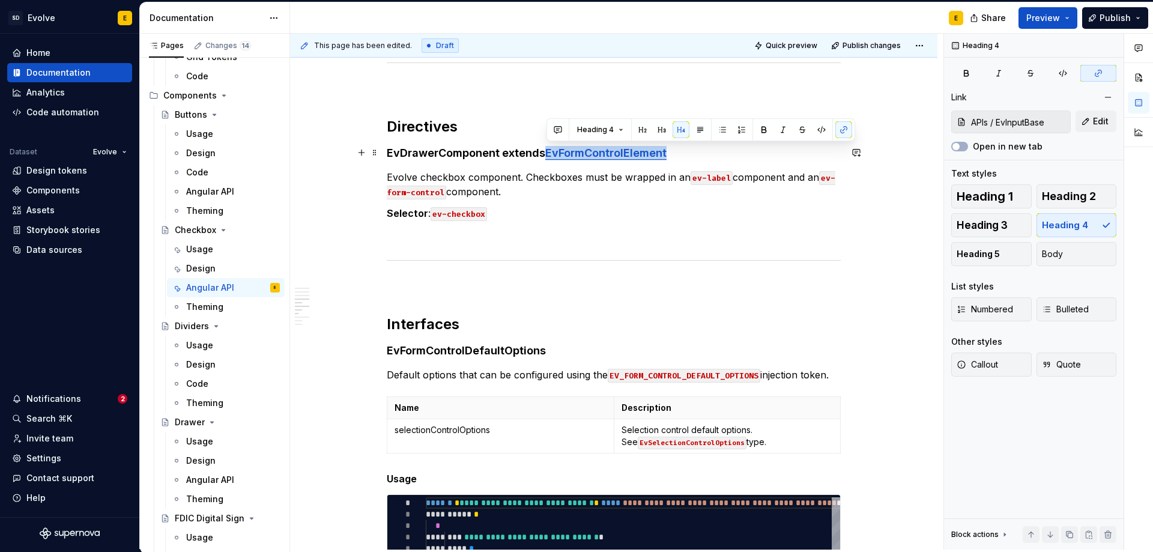
drag, startPoint x: 672, startPoint y: 153, endPoint x: 674, endPoint y: 143, distance: 10.4
click at [549, 158] on h4 "EvDrawerComponent extends EvFormControlElement" at bounding box center [614, 153] width 454 height 14
click at [847, 126] on button "button" at bounding box center [844, 129] width 17 height 17
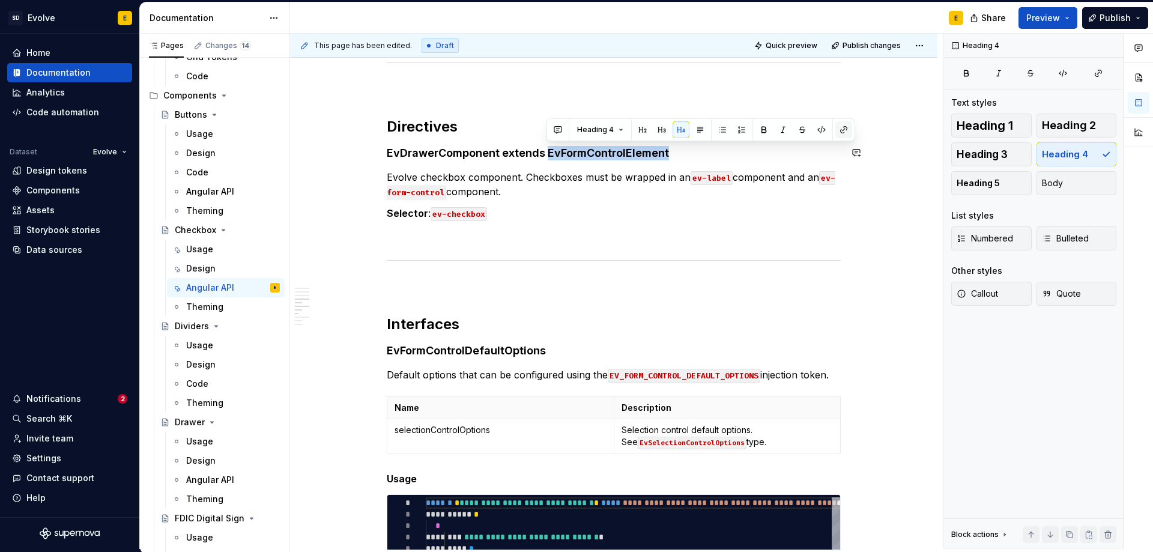
click at [847, 126] on button "button" at bounding box center [844, 129] width 17 height 17
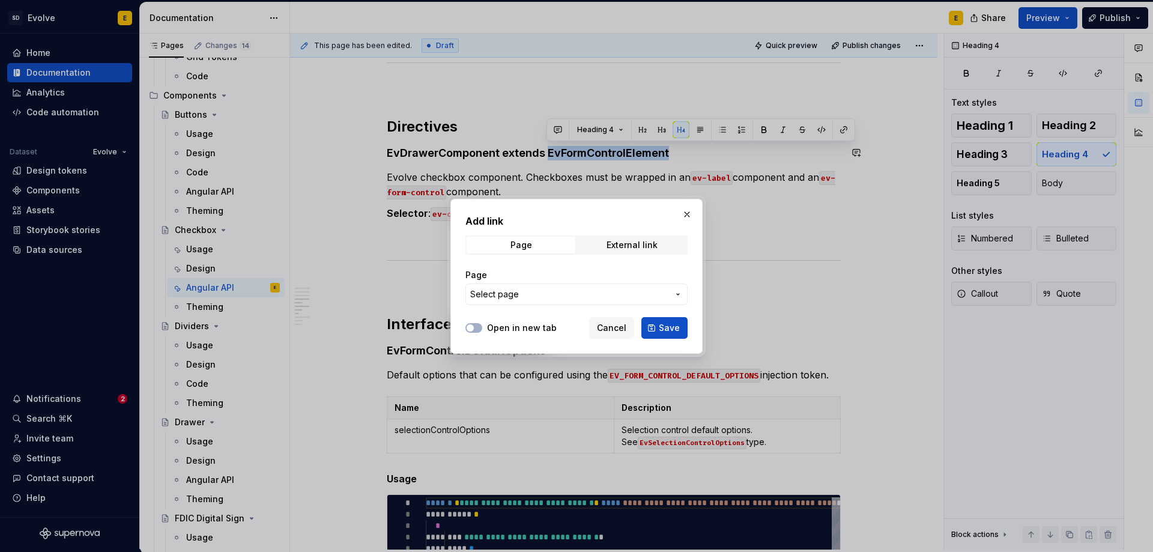
click at [534, 292] on span "Select page" at bounding box center [569, 294] width 198 height 12
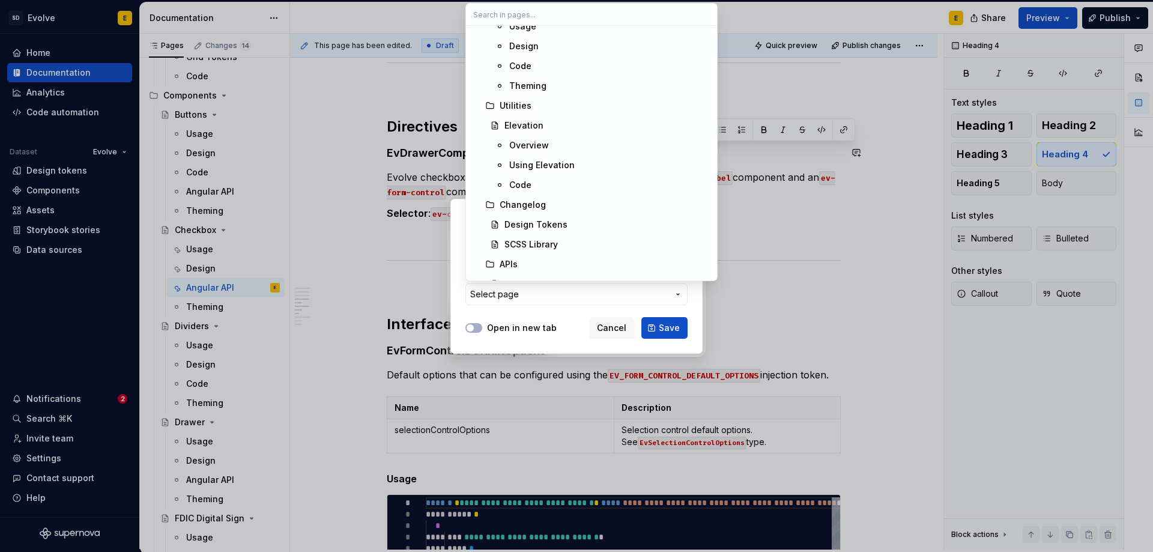
scroll to position [1970, 0]
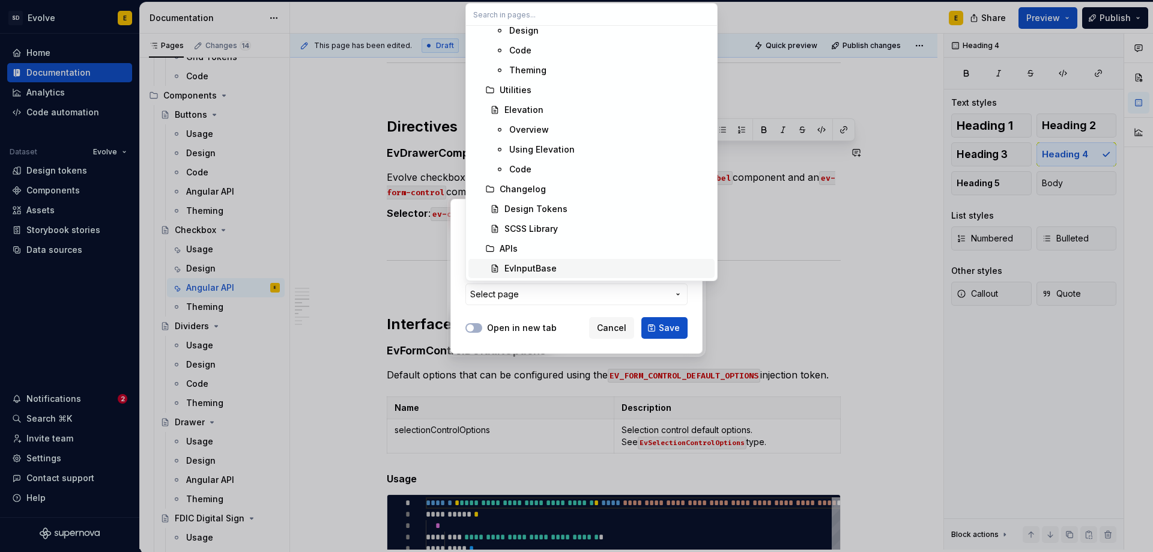
click at [523, 265] on div "EvInputBase" at bounding box center [531, 268] width 52 height 12
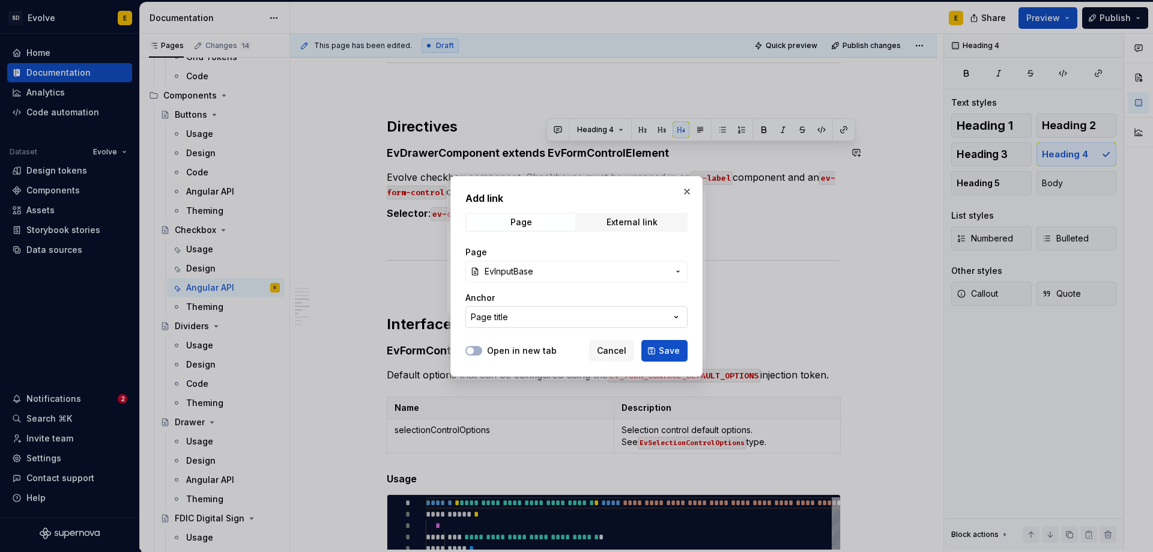
click at [619, 314] on button "Page title" at bounding box center [577, 317] width 222 height 22
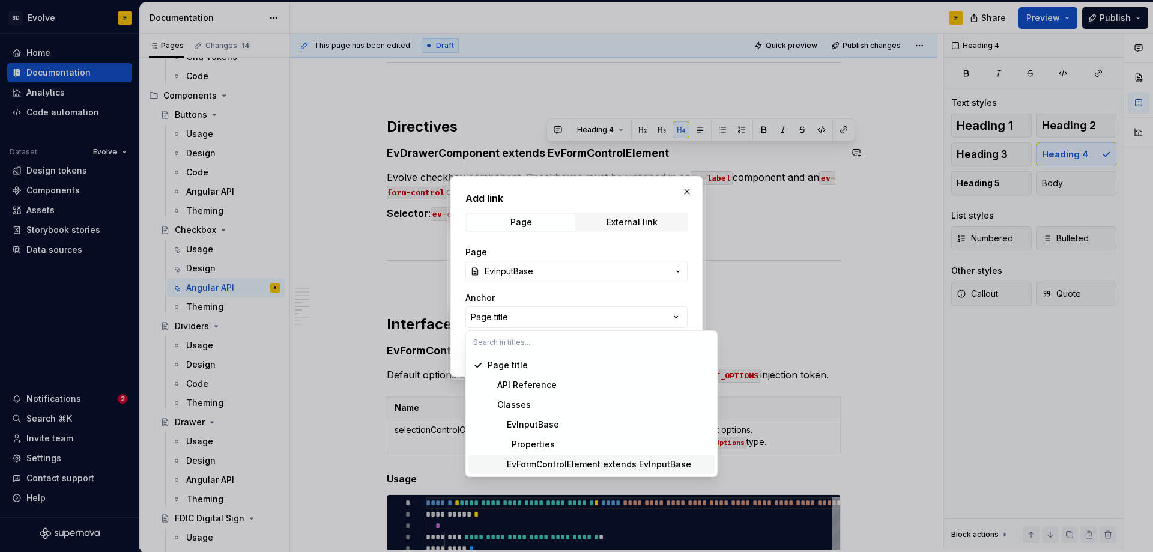
click at [558, 465] on div "EvFormControlElement extends EvInputBase" at bounding box center [590, 464] width 204 height 12
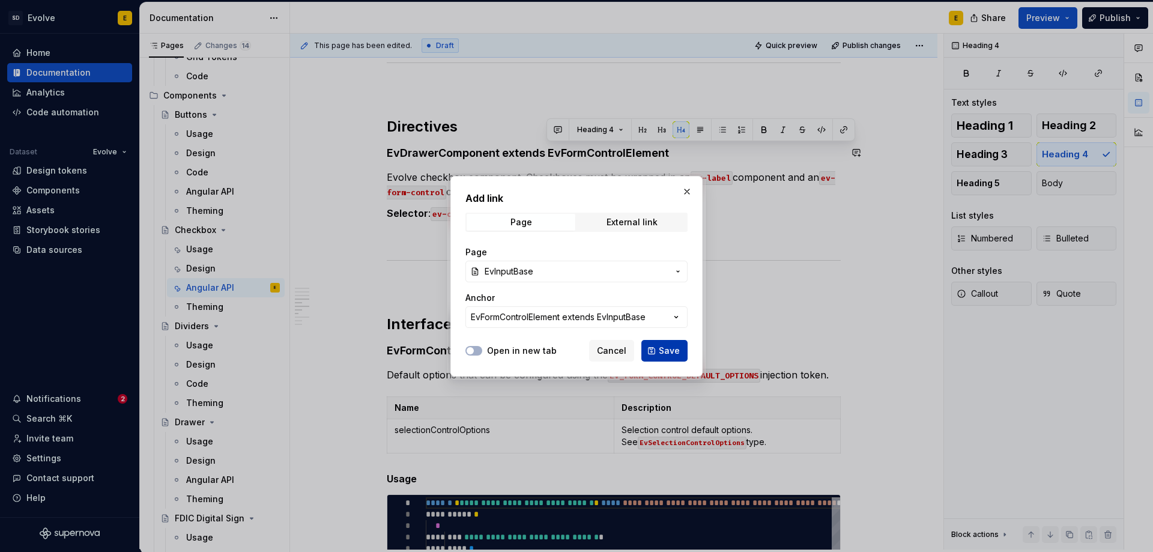
click at [657, 354] on button "Save" at bounding box center [665, 351] width 46 height 22
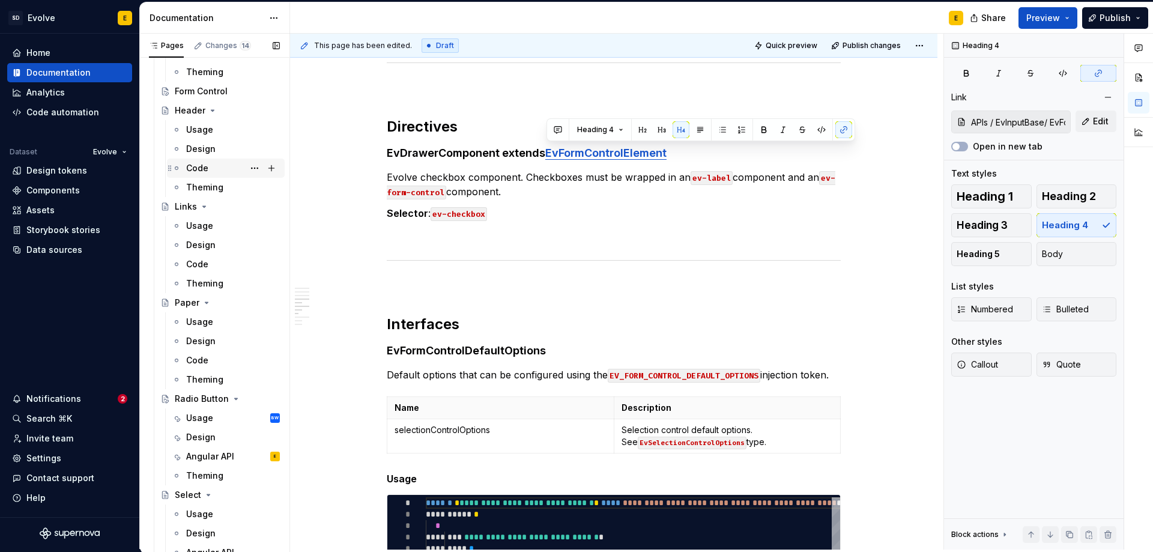
scroll to position [1288, 0]
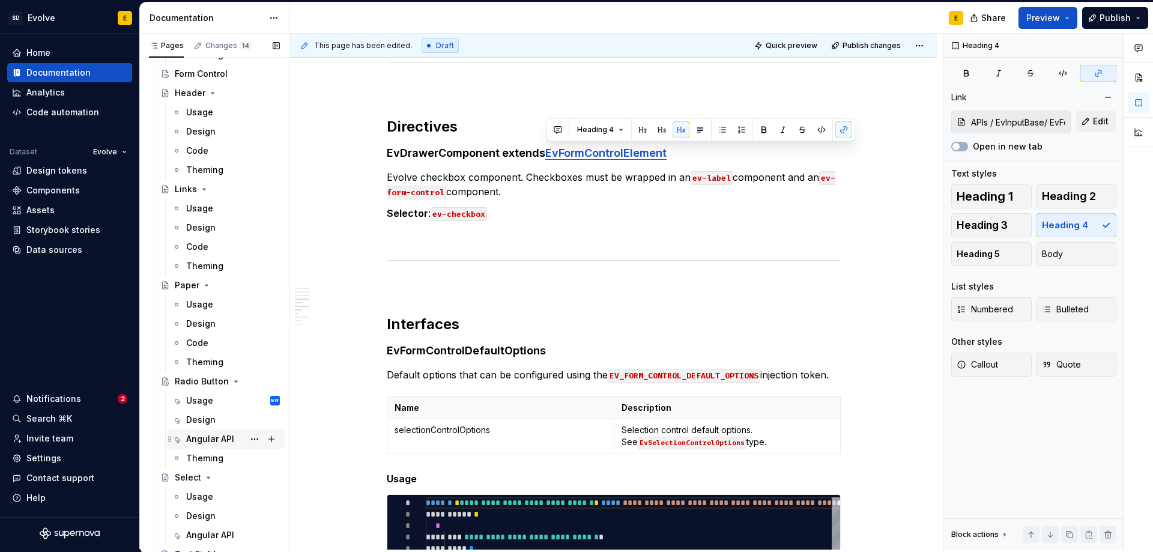
click at [214, 438] on div "Angular API" at bounding box center [210, 439] width 48 height 12
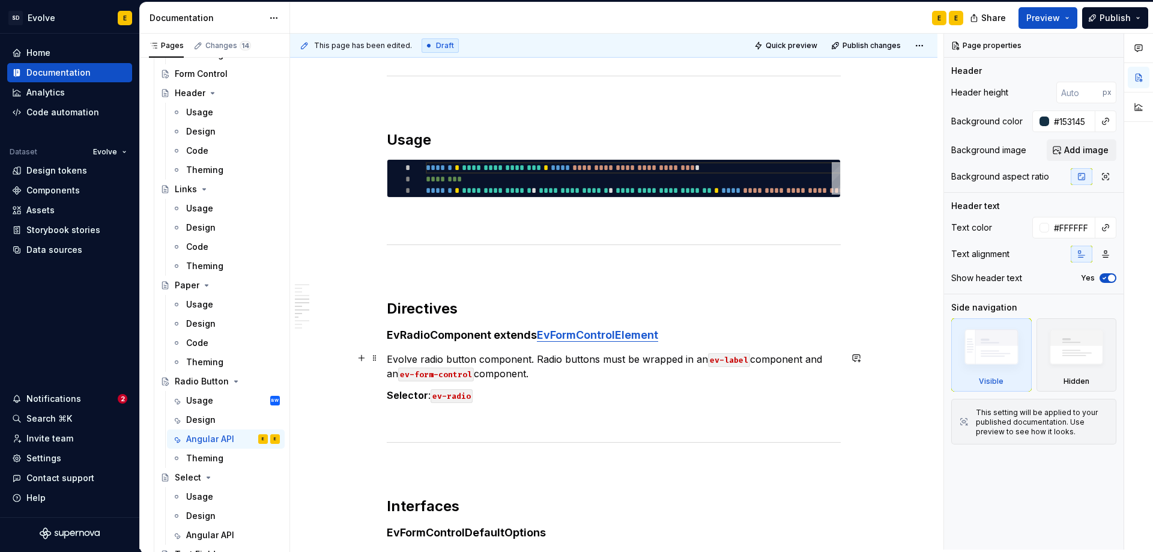
scroll to position [1321, 0]
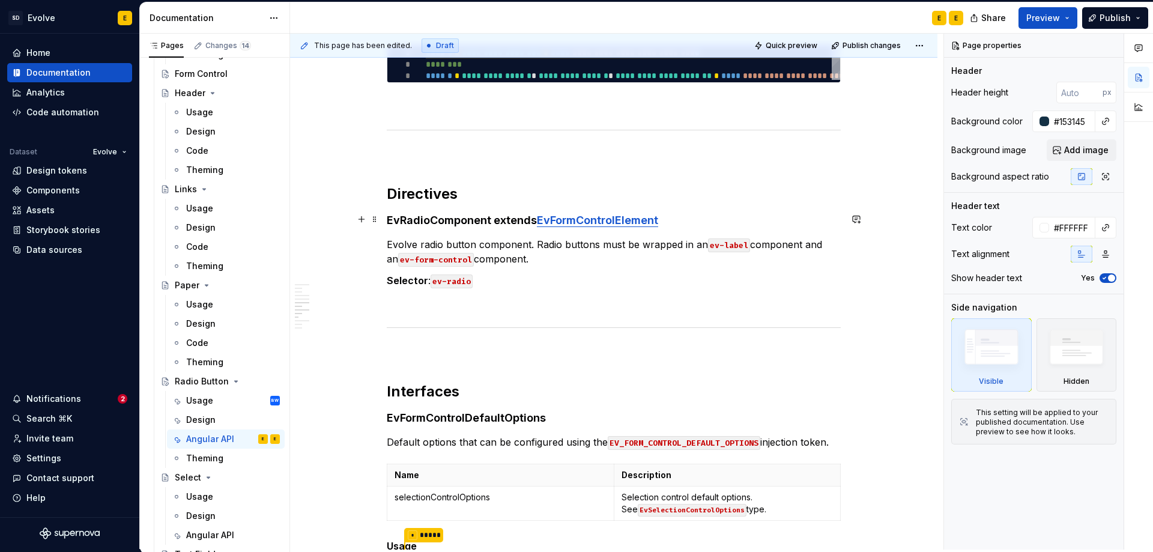
click at [620, 225] on link "EvFormControlElement" at bounding box center [597, 220] width 121 height 13
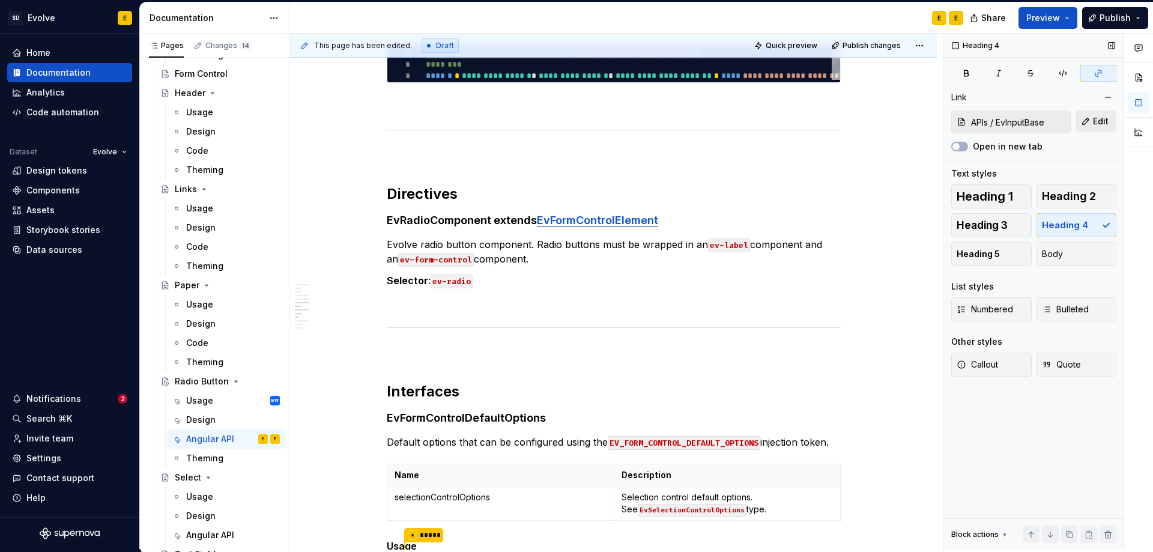
click at [1093, 122] on button "Edit" at bounding box center [1096, 122] width 41 height 22
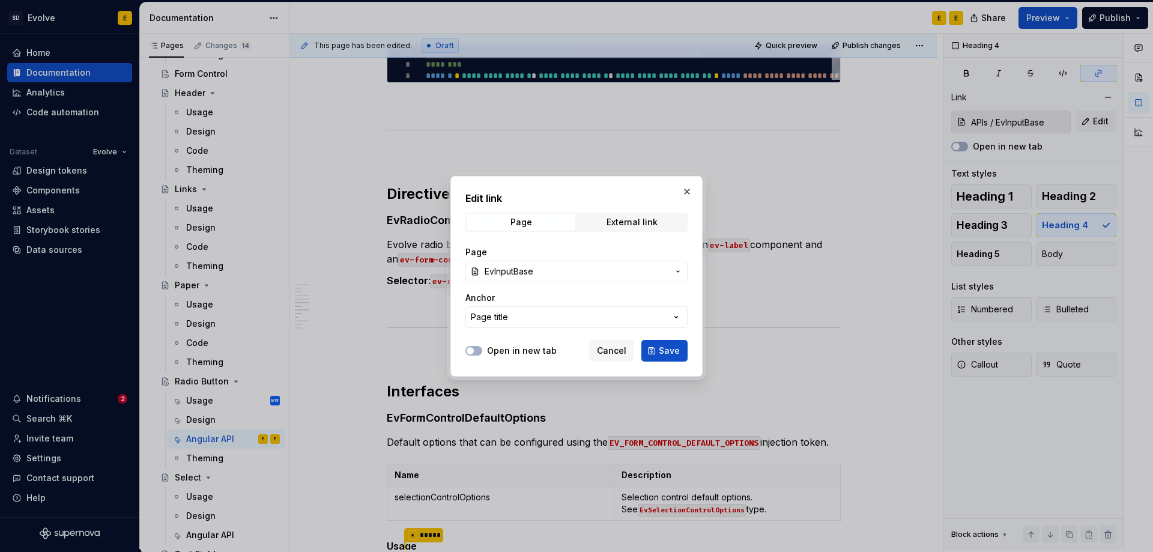
click at [568, 274] on span "EvInputBase" at bounding box center [577, 271] width 184 height 12
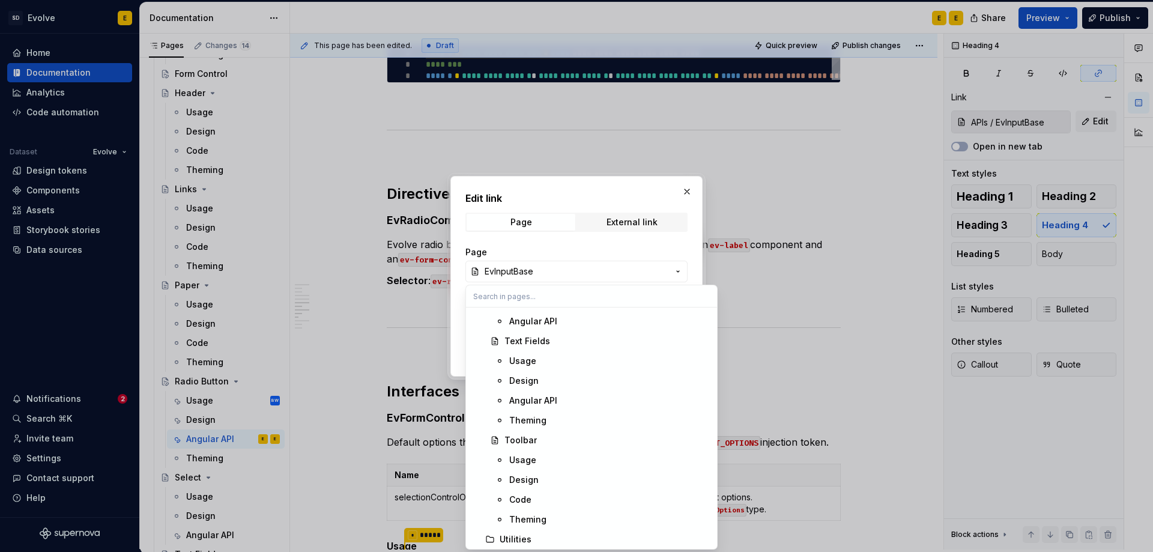
scroll to position [1983, 0]
click at [529, 536] on div "EvInputBase" at bounding box center [531, 537] width 52 height 12
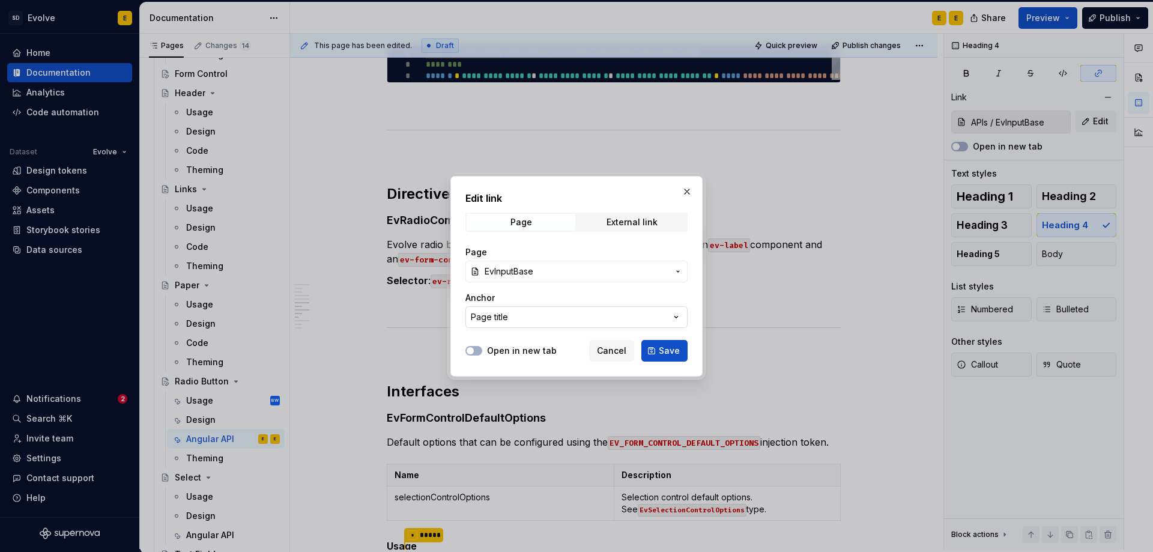
click at [541, 316] on button "Page title" at bounding box center [577, 317] width 222 height 22
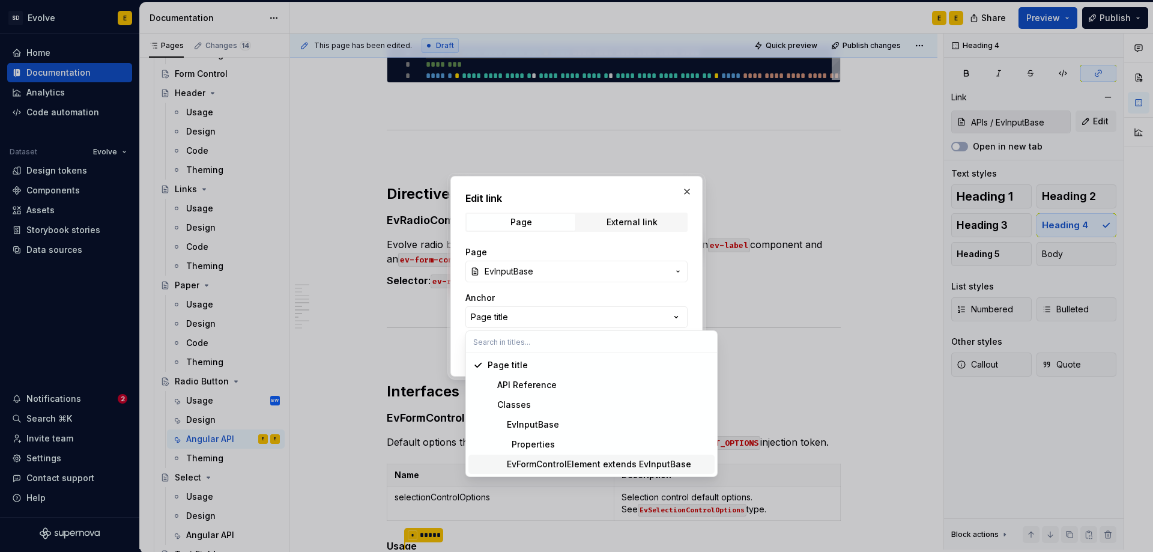
click at [556, 463] on div "EvFormControlElement extends EvInputBase" at bounding box center [590, 464] width 204 height 12
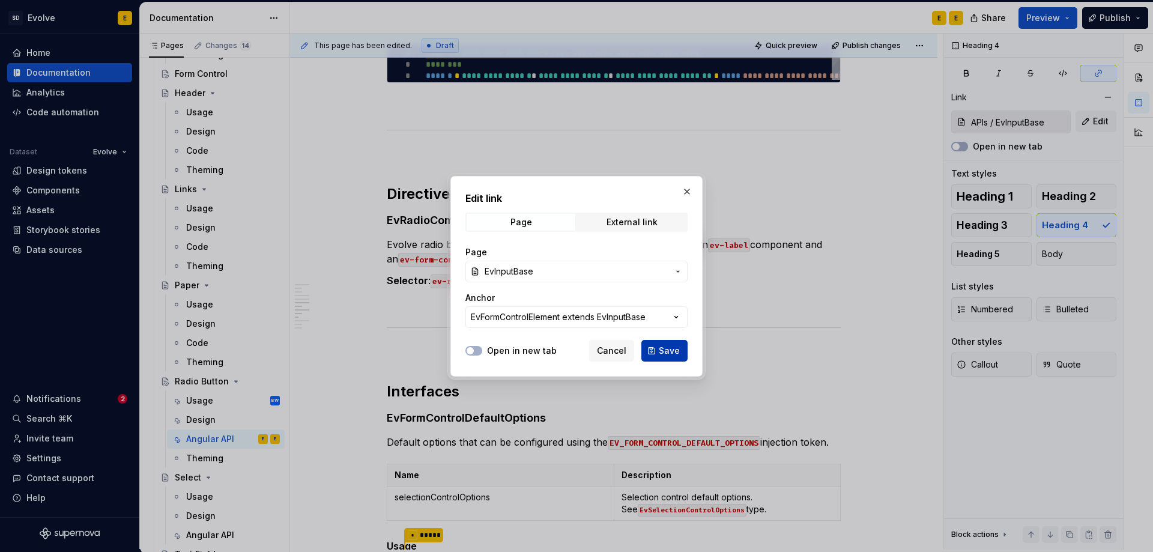
click at [656, 350] on button "Save" at bounding box center [665, 351] width 46 height 22
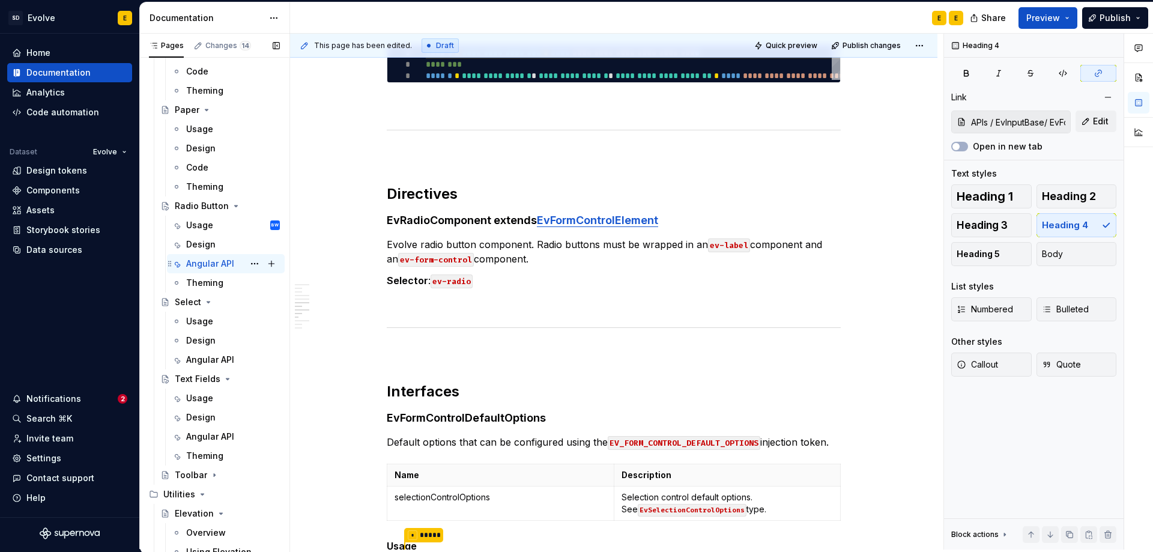
scroll to position [1469, 0]
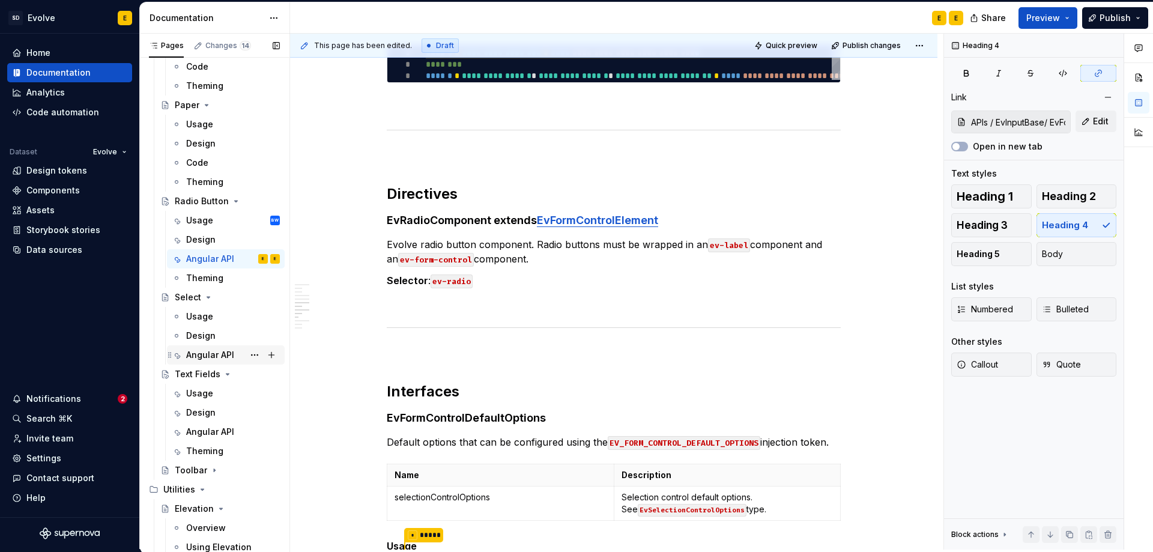
click at [199, 350] on div "Angular API" at bounding box center [210, 355] width 48 height 12
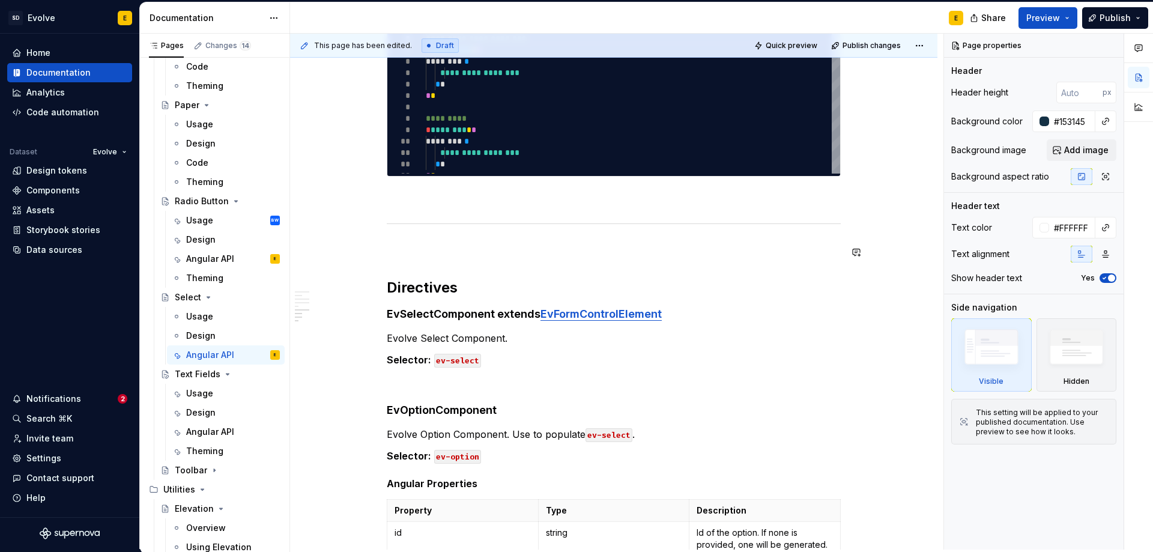
scroll to position [1982, 0]
click at [646, 306] on strong "EvFormControlElement" at bounding box center [601, 312] width 121 height 13
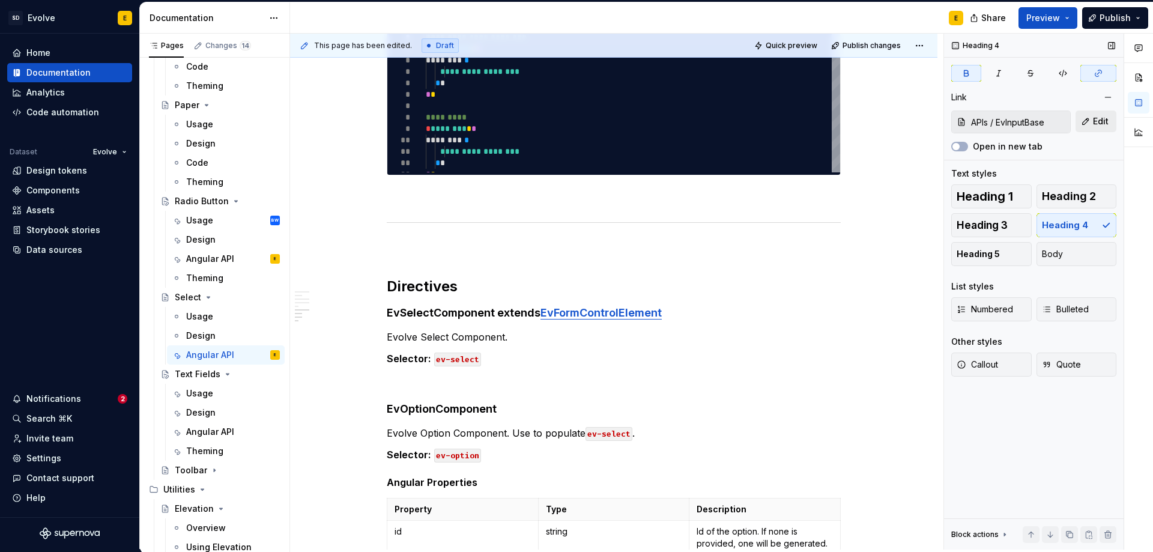
click at [1096, 120] on span "Edit" at bounding box center [1101, 121] width 16 height 12
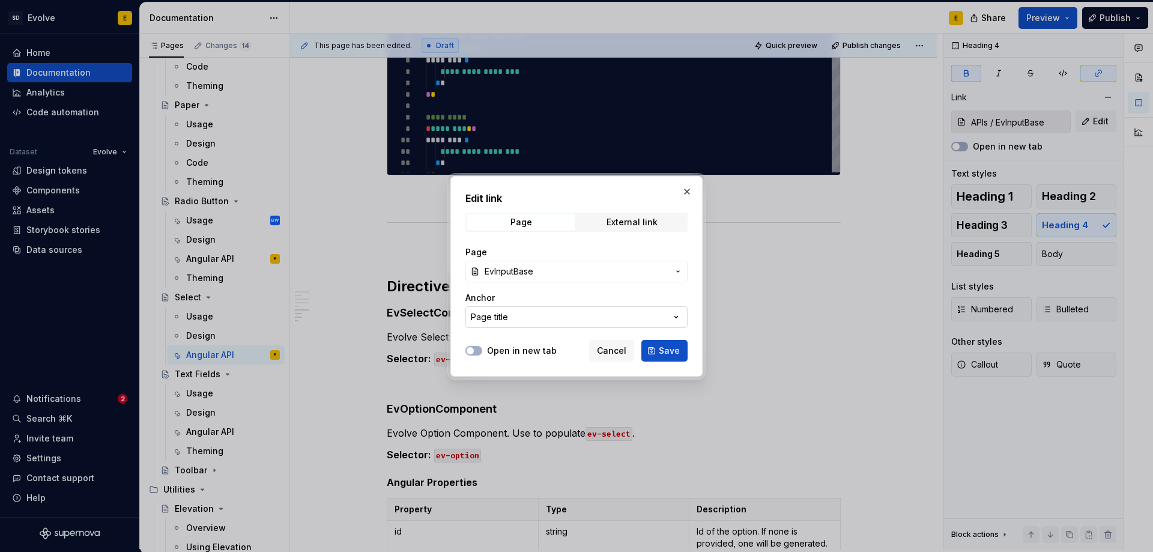
click at [559, 314] on button "Page title" at bounding box center [577, 317] width 222 height 22
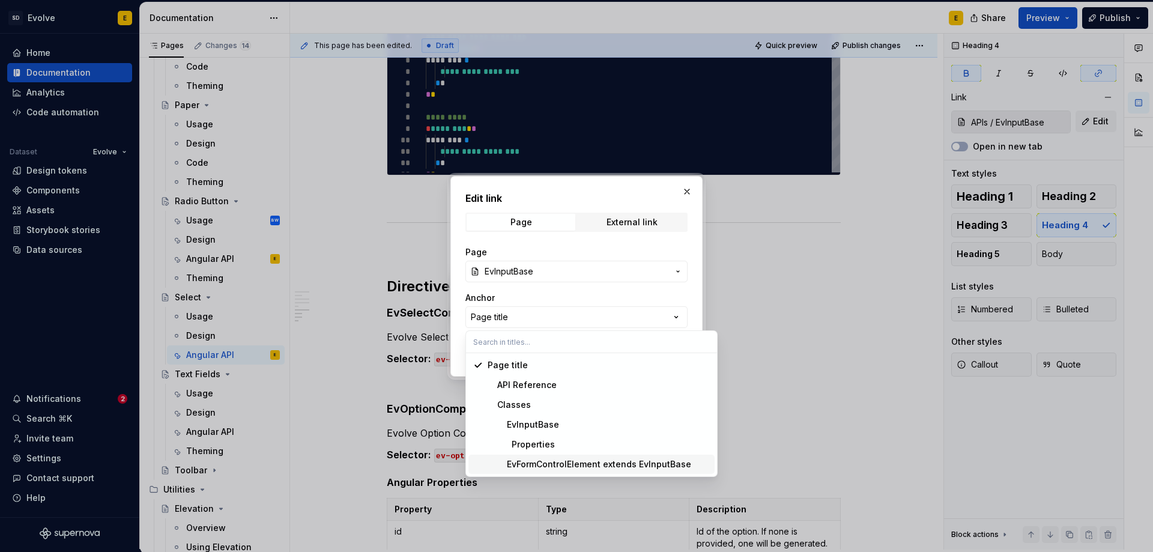
click at [570, 457] on span "EvFormControlElement extends EvInputBase" at bounding box center [592, 464] width 246 height 19
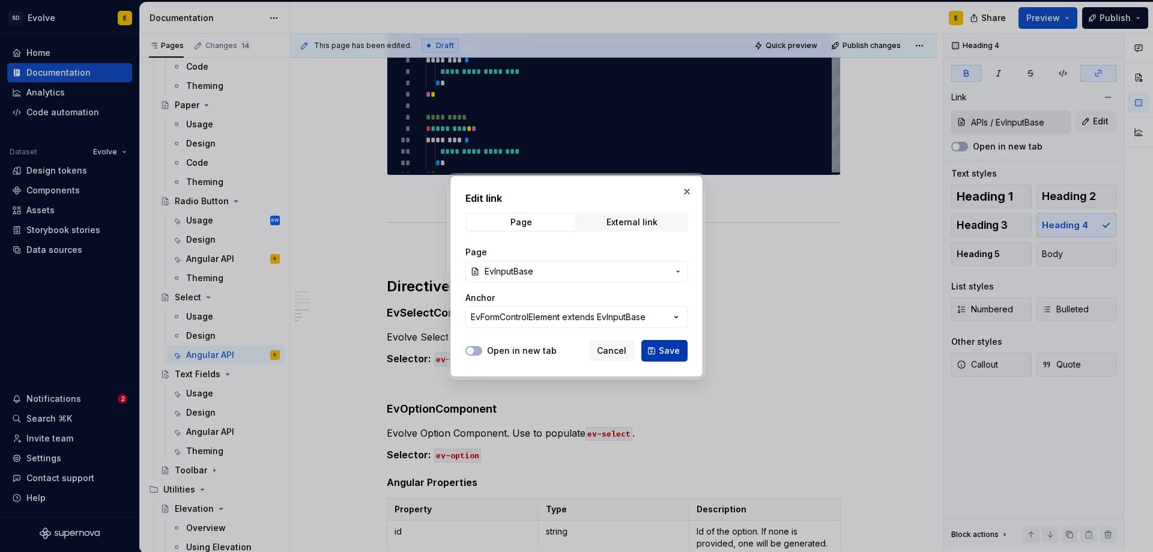
click at [663, 350] on span "Save" at bounding box center [669, 351] width 21 height 12
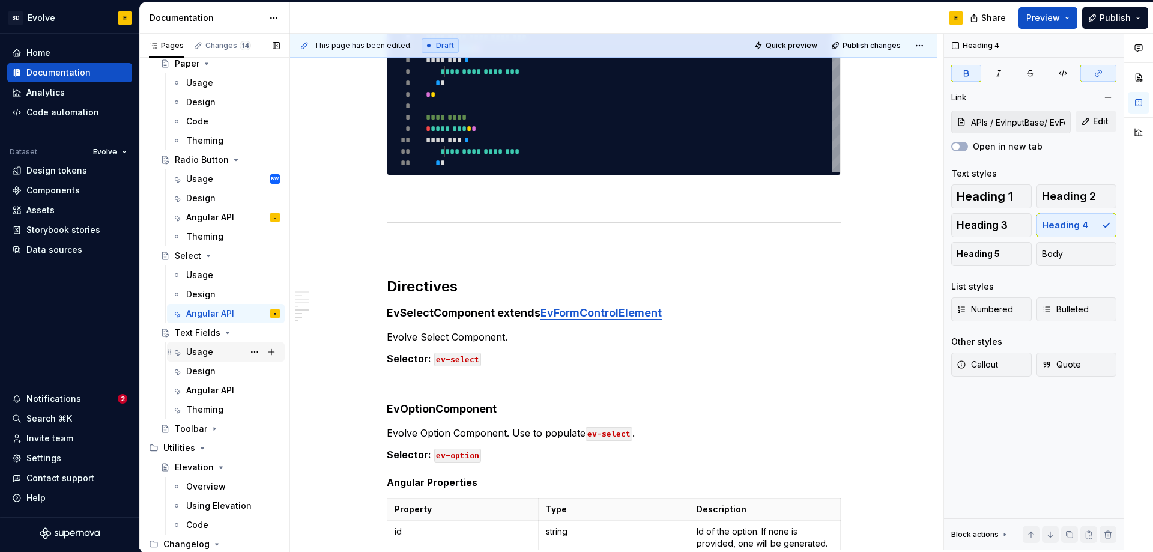
scroll to position [1589, 0]
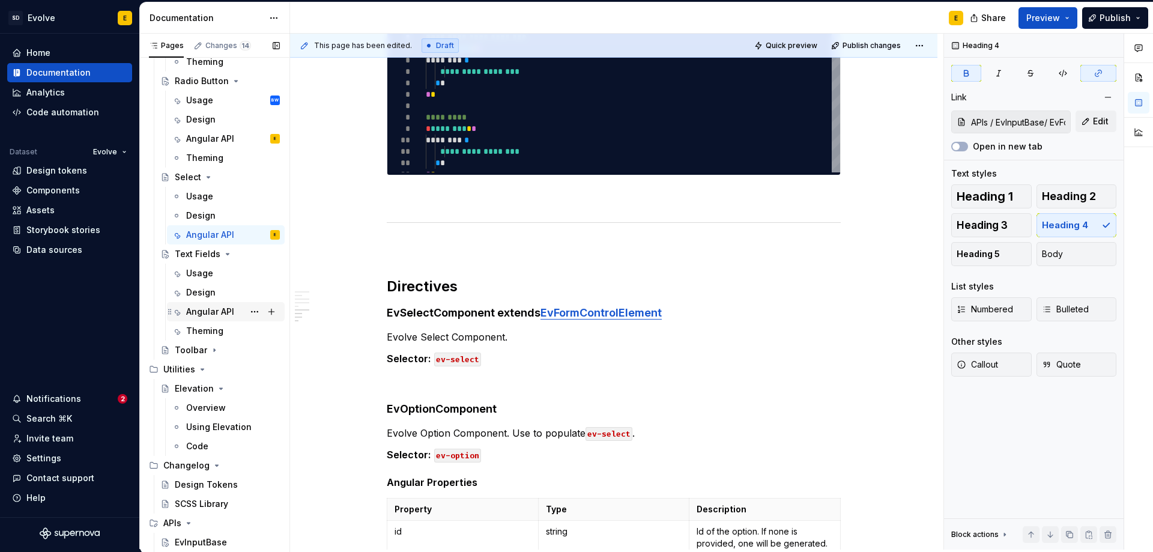
click at [199, 311] on div "Angular API" at bounding box center [210, 312] width 48 height 12
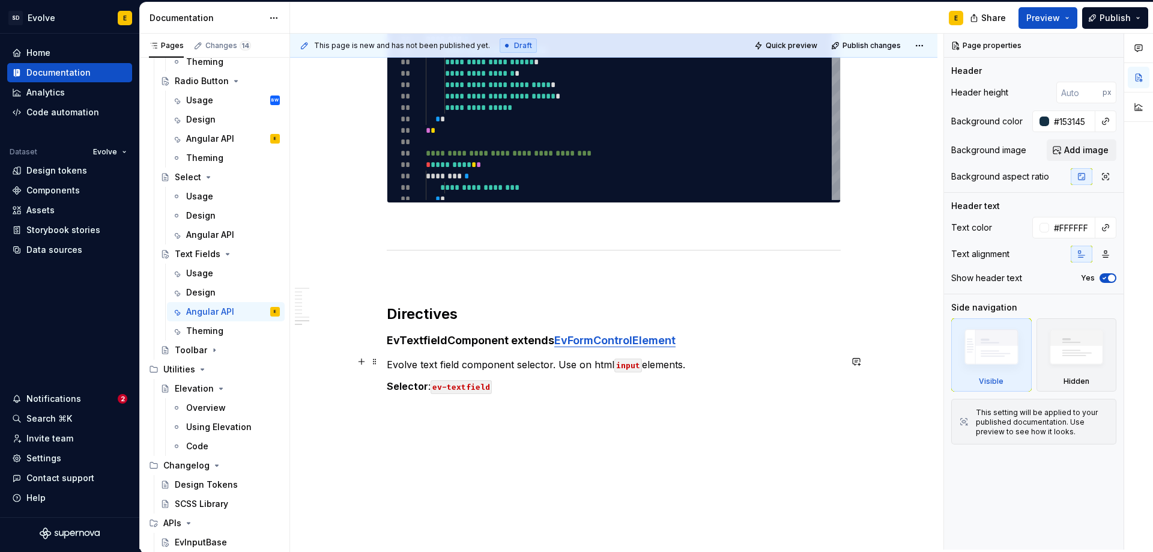
scroll to position [2644, 0]
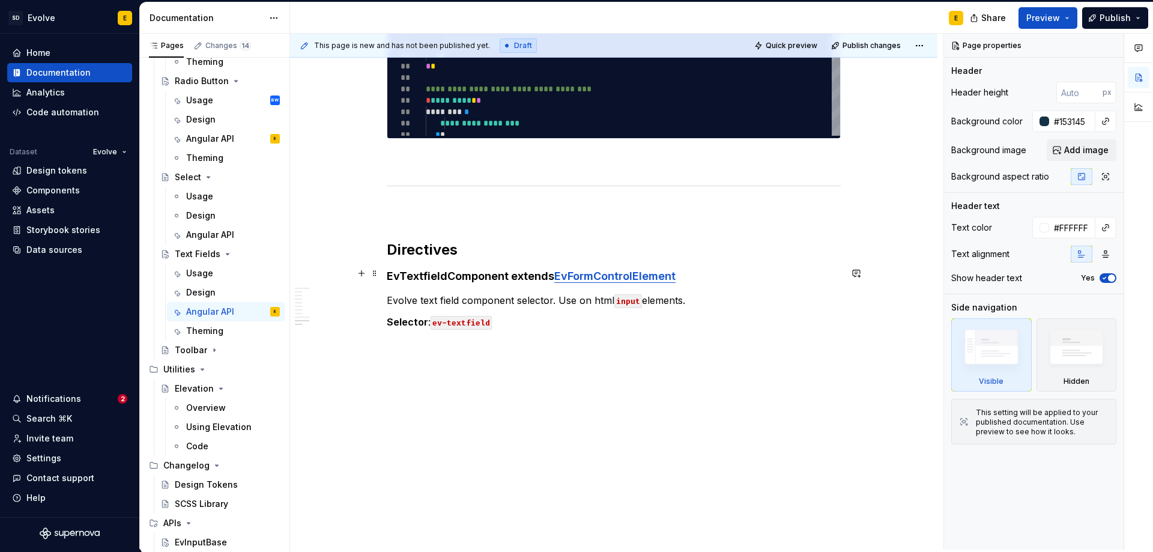
click at [652, 272] on strong "EvFormControlElement" at bounding box center [614, 276] width 121 height 13
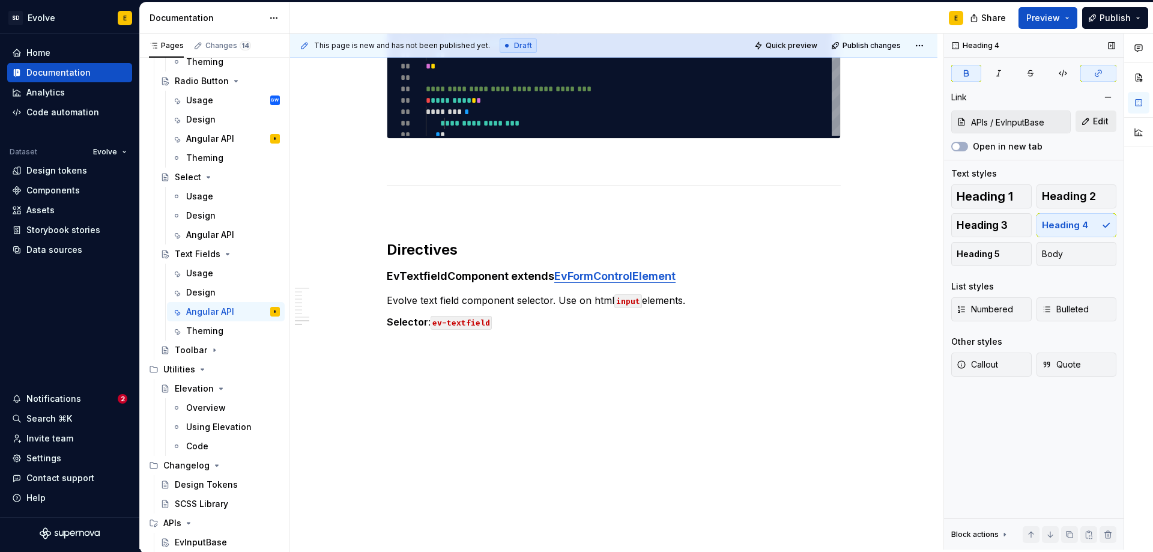
click at [1088, 123] on button "Edit" at bounding box center [1096, 122] width 41 height 22
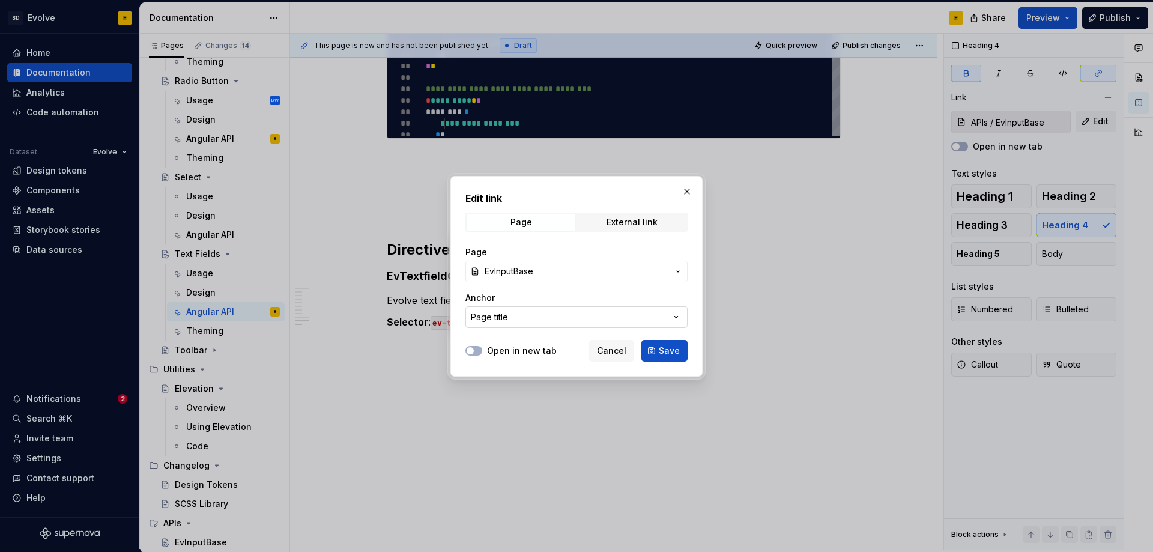
click at [535, 319] on button "Page title" at bounding box center [577, 317] width 222 height 22
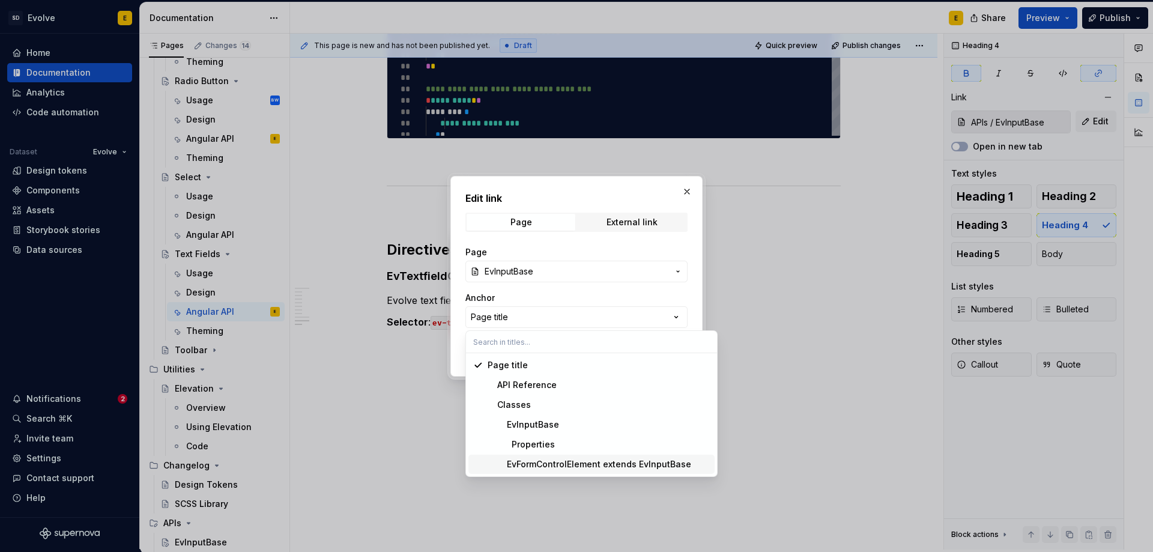
click at [547, 463] on div "EvFormControlElement extends EvInputBase" at bounding box center [590, 464] width 204 height 12
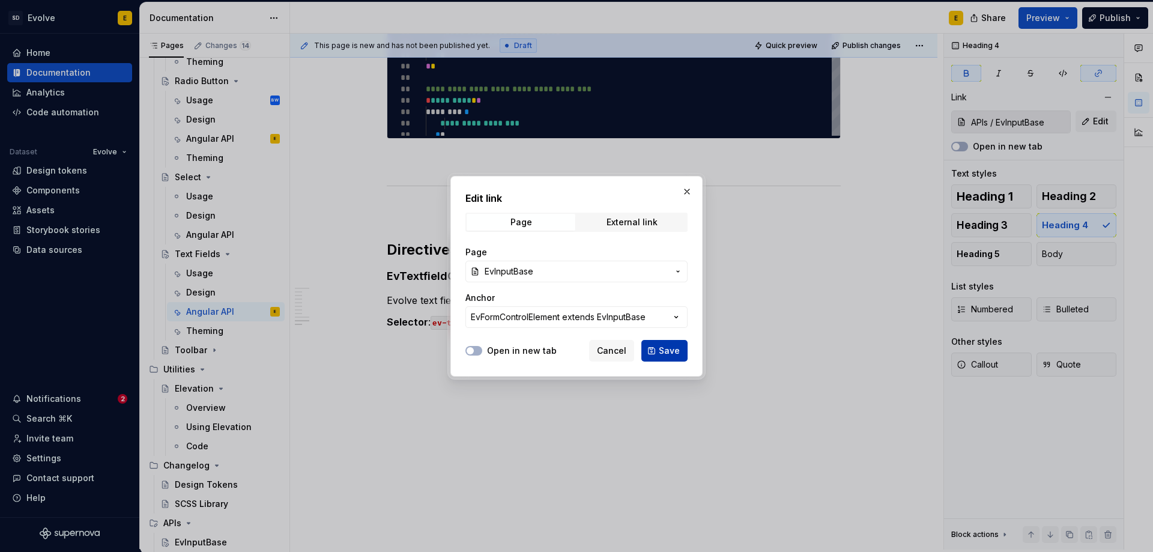
click at [662, 347] on span "Save" at bounding box center [669, 351] width 21 height 12
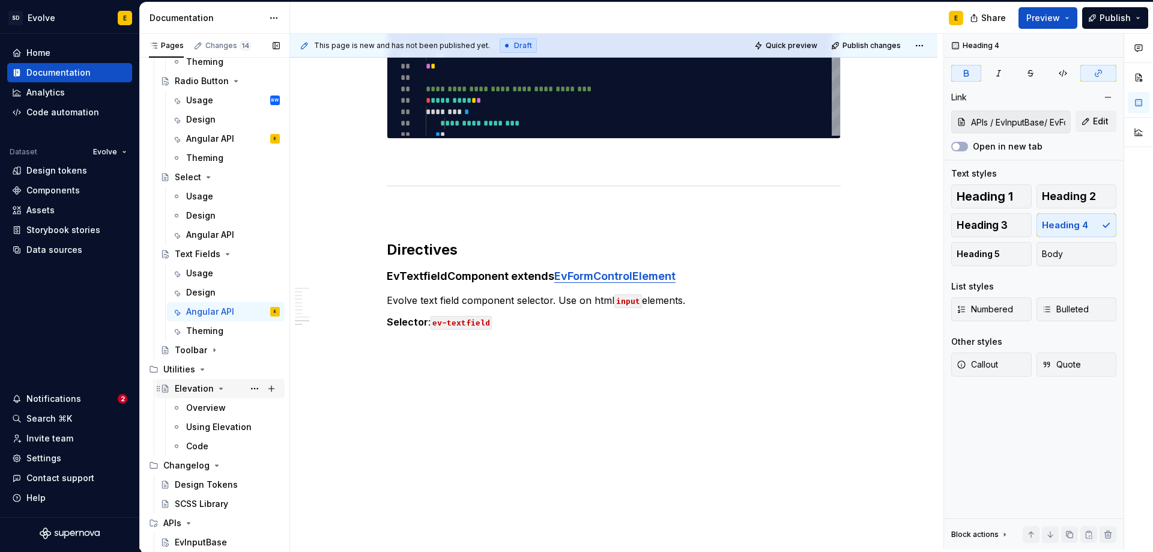
click at [220, 389] on icon "Page tree" at bounding box center [221, 389] width 10 height 10
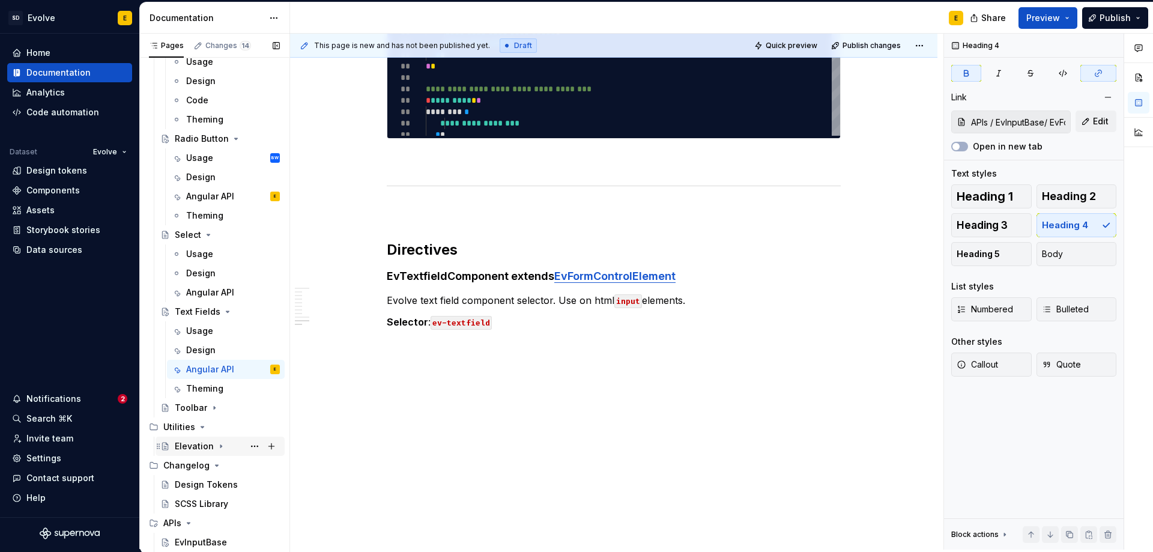
scroll to position [1531, 0]
click at [216, 466] on icon "Page tree" at bounding box center [217, 465] width 3 height 1
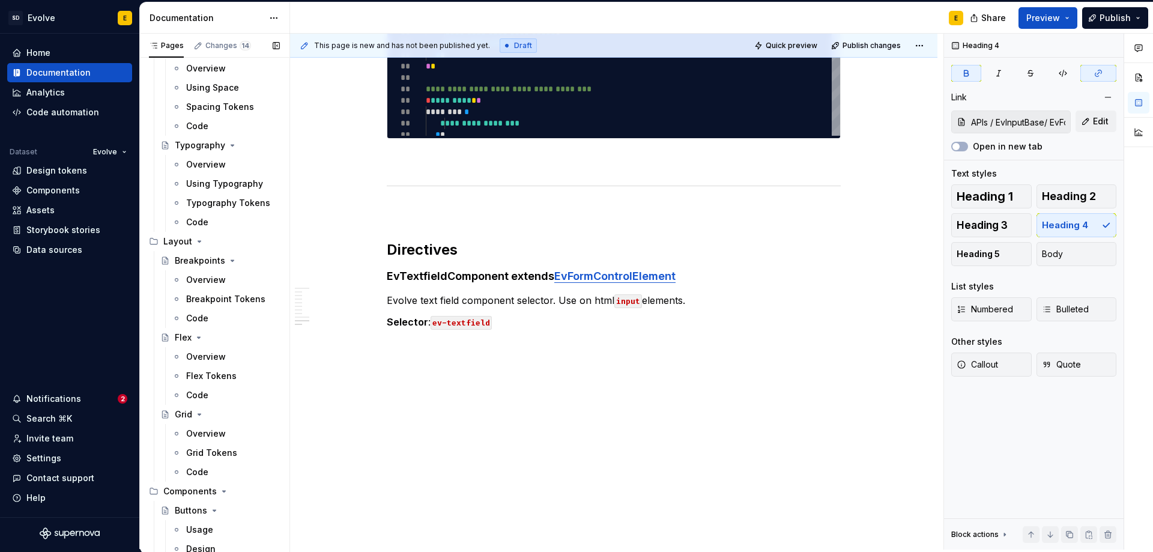
scroll to position [351, 0]
click at [196, 243] on icon "Page tree" at bounding box center [200, 242] width 10 height 10
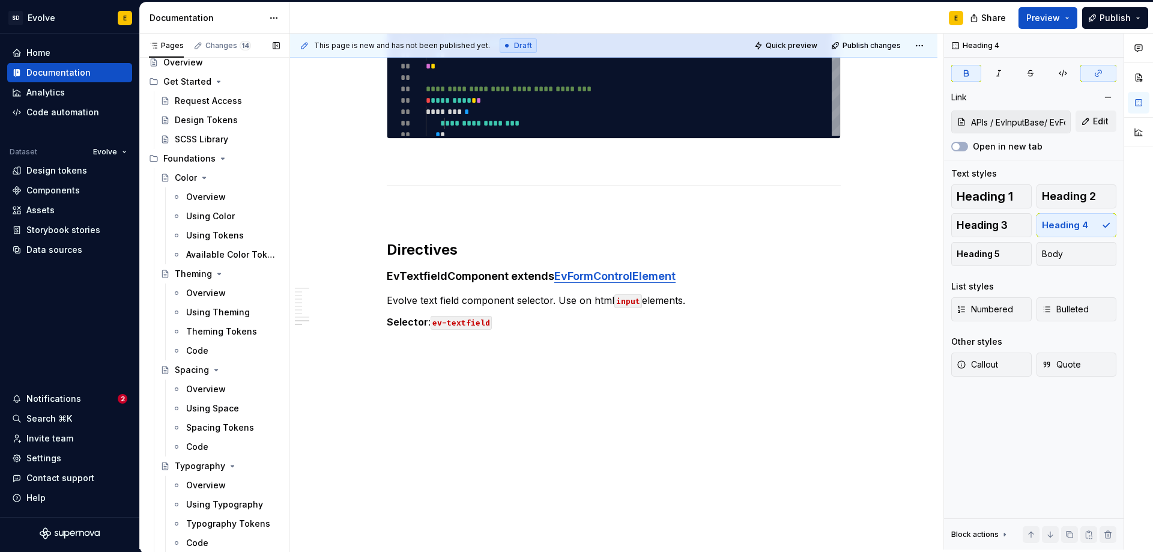
scroll to position [0, 0]
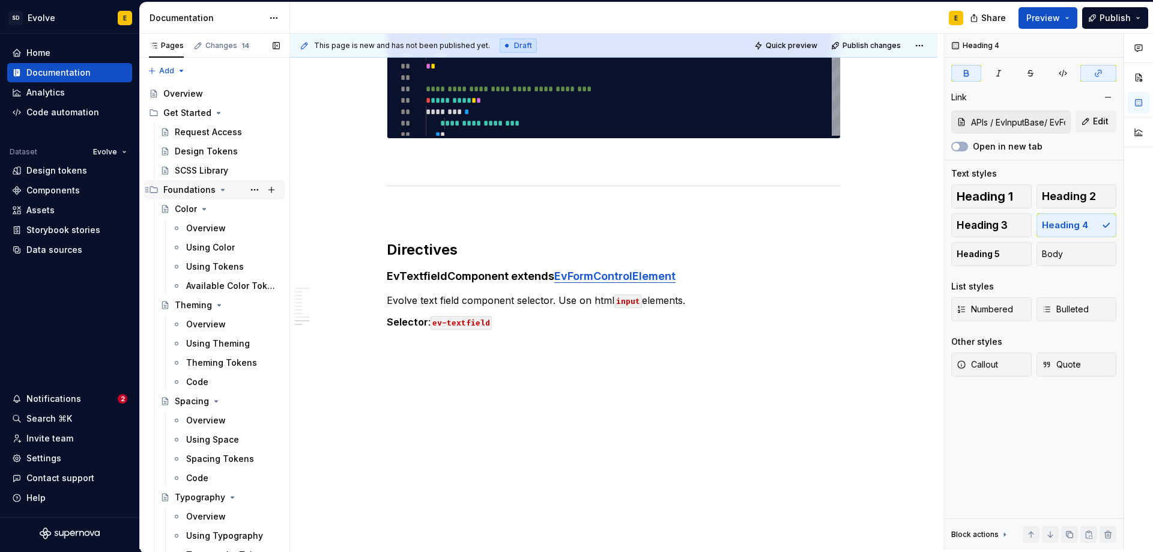
click at [220, 192] on icon "Page tree" at bounding box center [223, 190] width 10 height 10
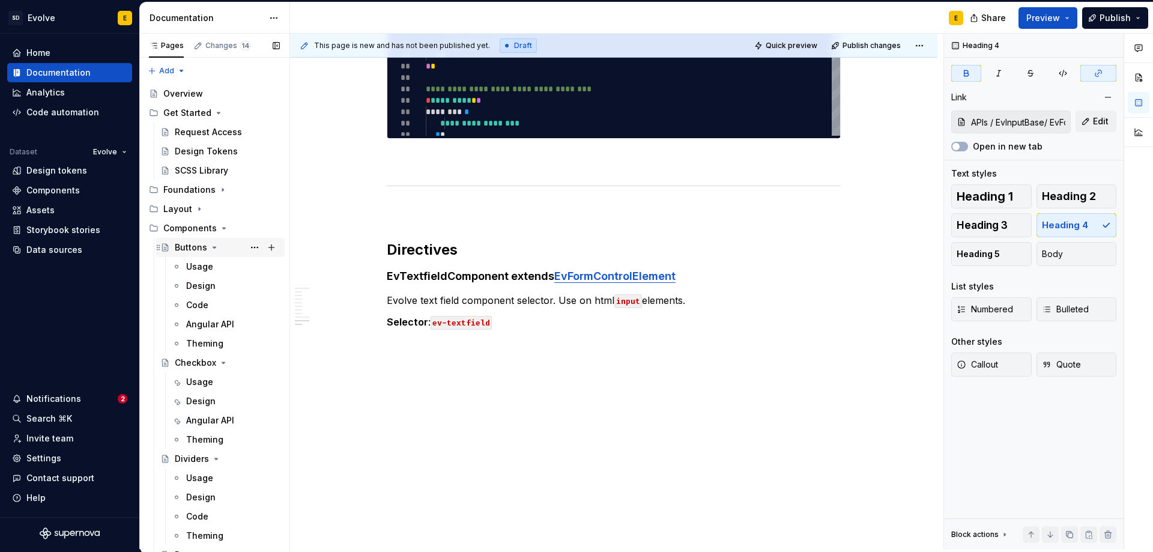
click at [213, 247] on icon "Page tree" at bounding box center [214, 247] width 3 height 1
click at [212, 361] on icon "Page tree" at bounding box center [216, 363] width 10 height 10
click at [211, 381] on icon "Page tree" at bounding box center [212, 382] width 10 height 10
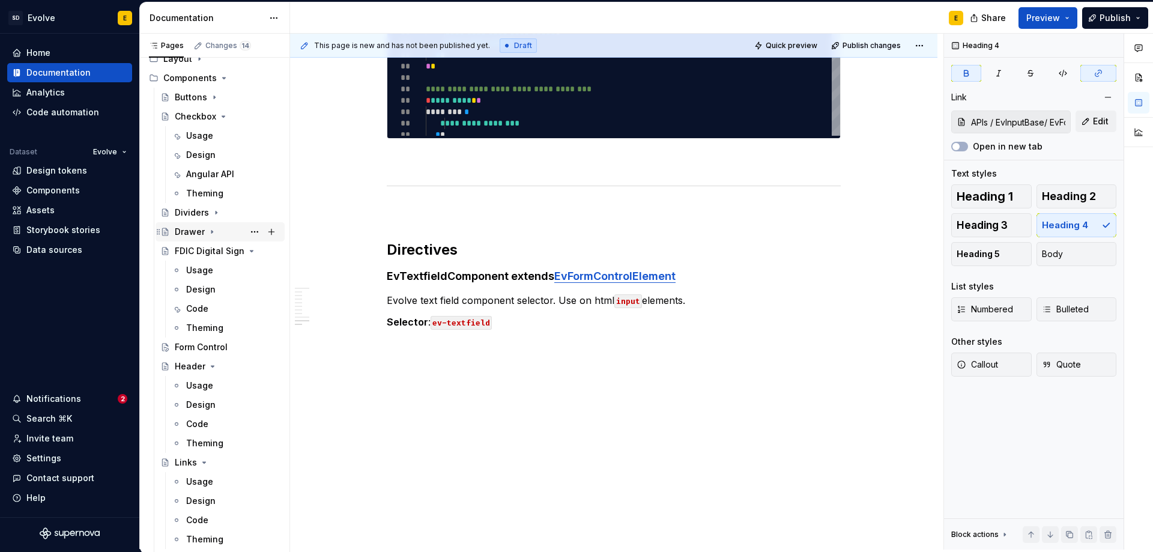
scroll to position [180, 0]
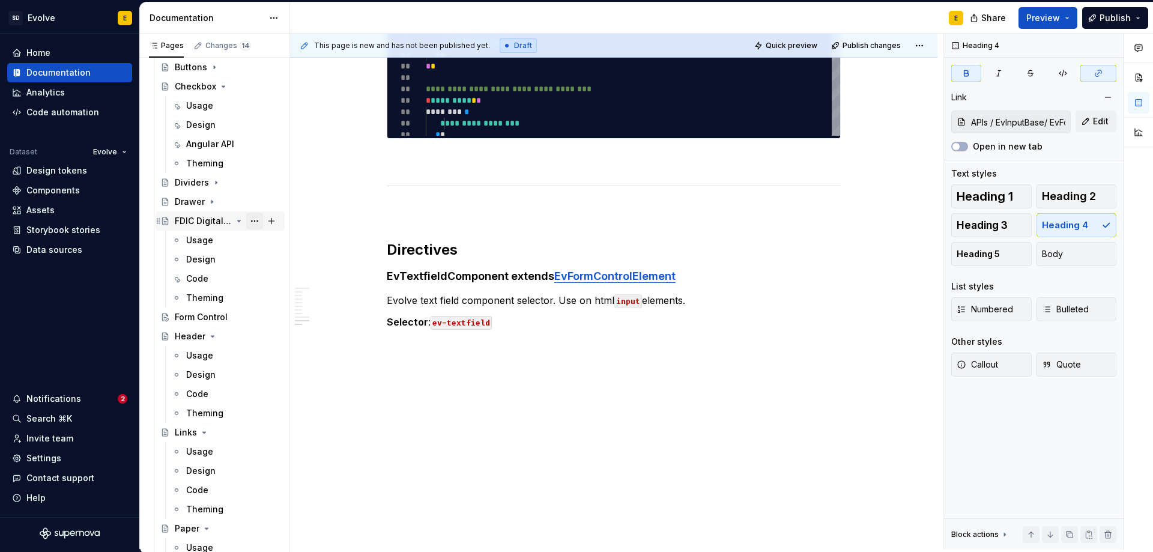
click at [248, 221] on button "Page tree" at bounding box center [254, 221] width 17 height 17
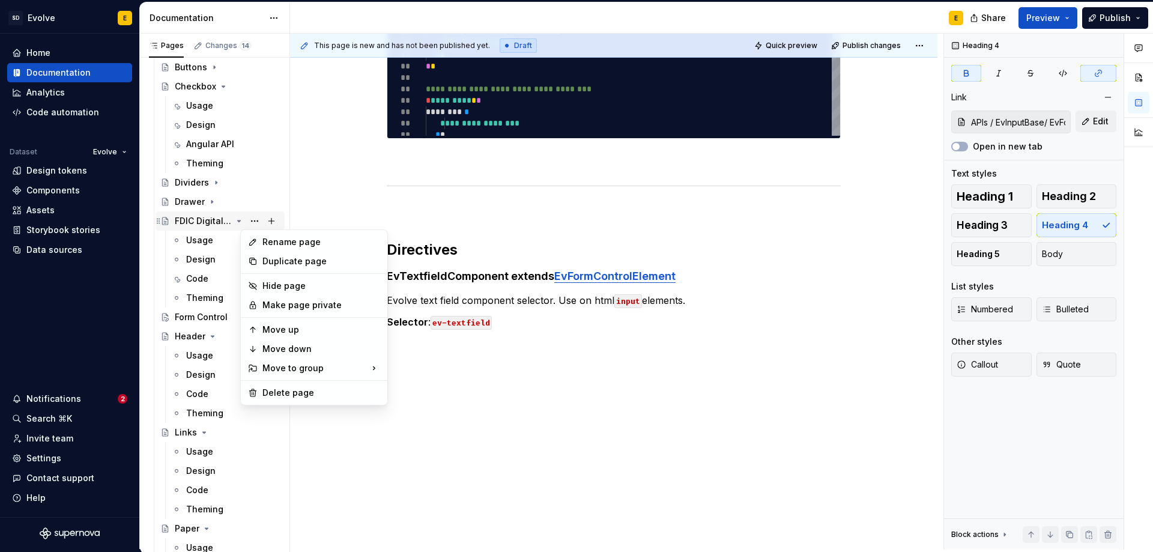
click at [230, 221] on div "Pages Changes 14 Add Accessibility guide for tree Page tree. Navigate the tree …" at bounding box center [214, 294] width 150 height 521
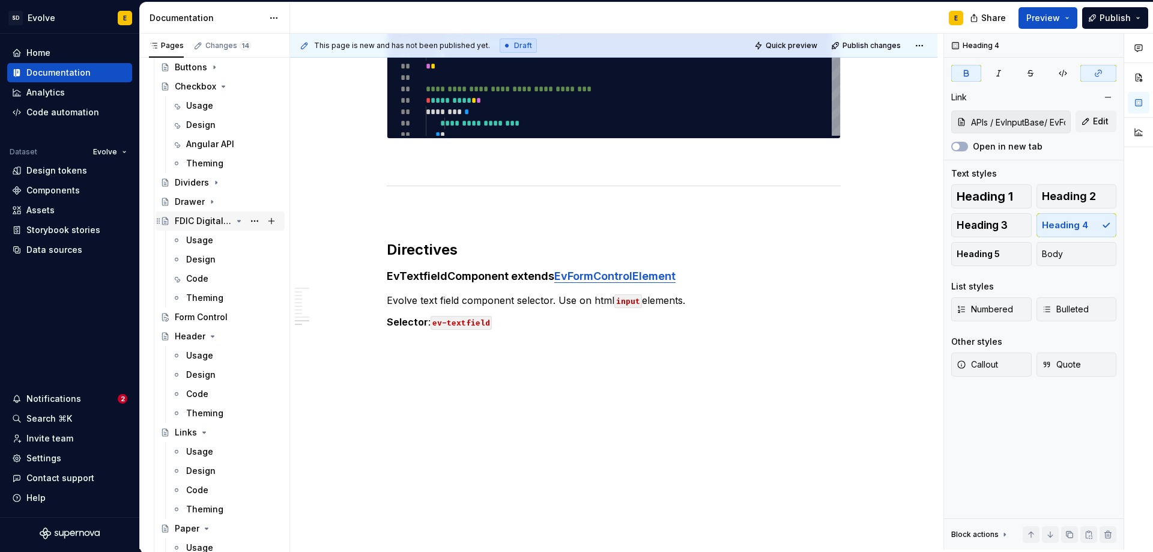
click at [234, 221] on icon "Page tree" at bounding box center [239, 221] width 10 height 10
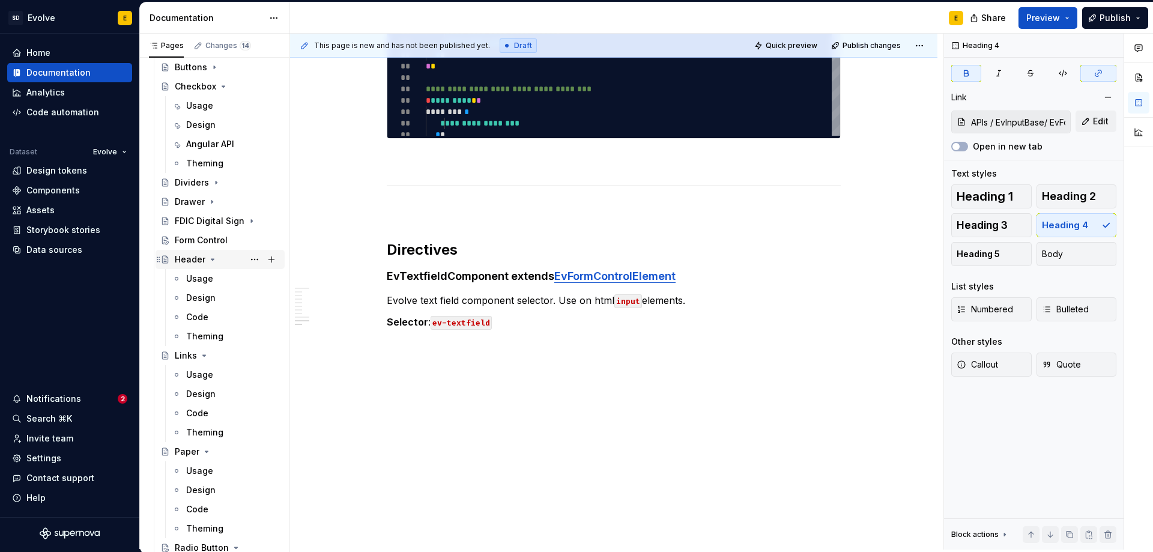
click at [211, 261] on icon "Page tree" at bounding box center [213, 260] width 10 height 10
click at [201, 282] on icon "Page tree" at bounding box center [204, 279] width 10 height 10
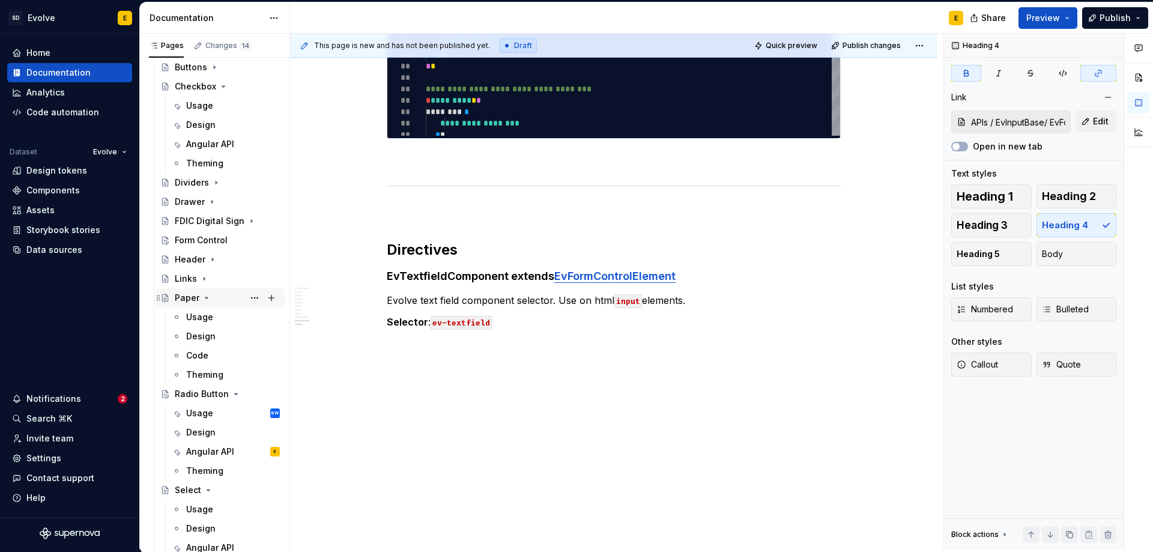
click at [202, 294] on icon "Page tree" at bounding box center [207, 298] width 10 height 10
click at [518, 326] on p "Selector : ev-textfield" at bounding box center [614, 322] width 454 height 14
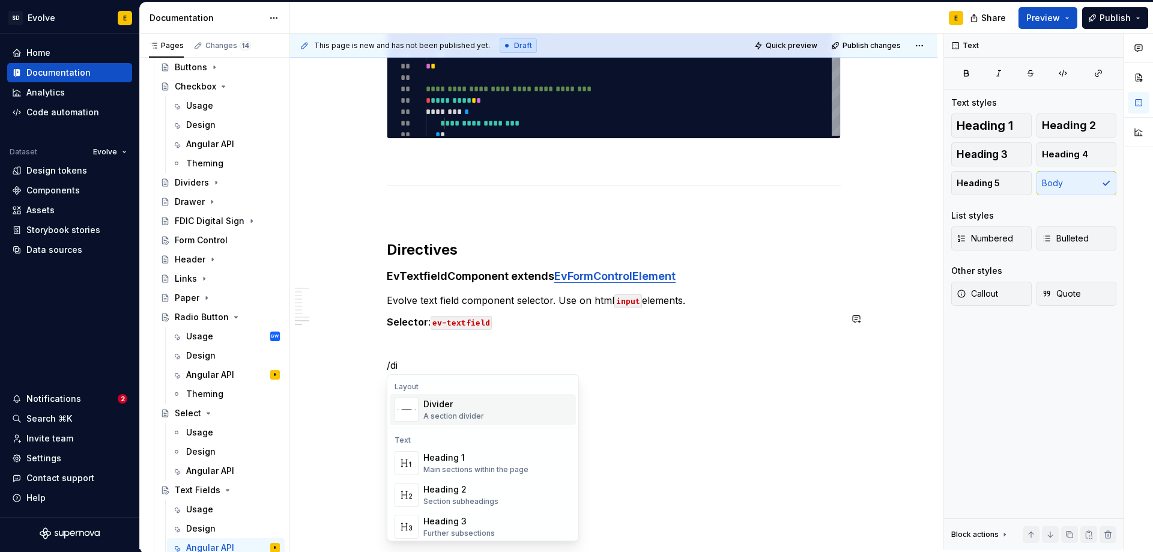
click at [478, 404] on div "Divider" at bounding box center [453, 404] width 61 height 12
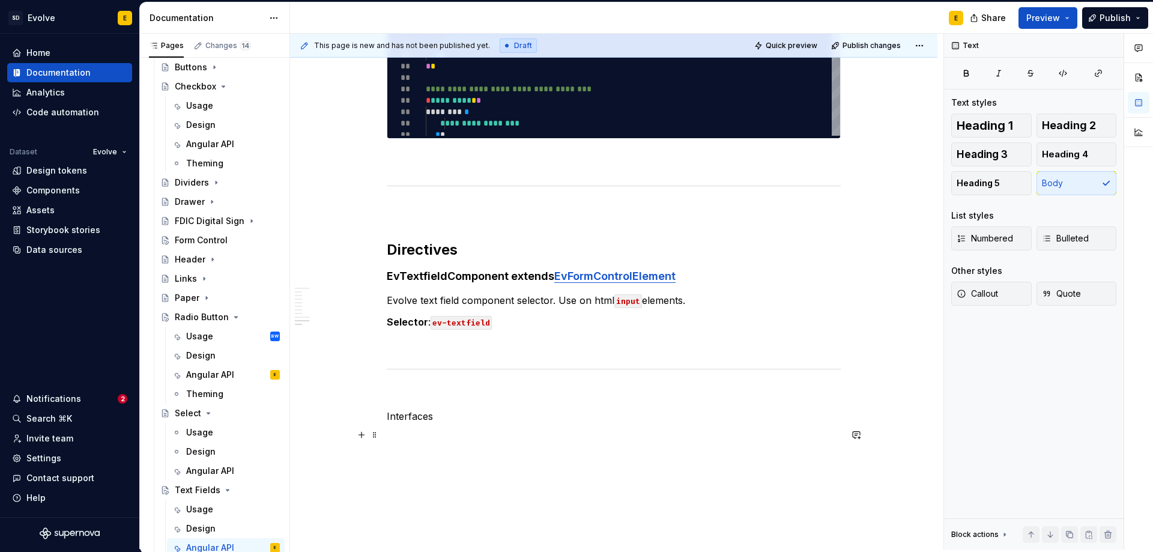
click at [430, 435] on p at bounding box center [614, 438] width 454 height 14
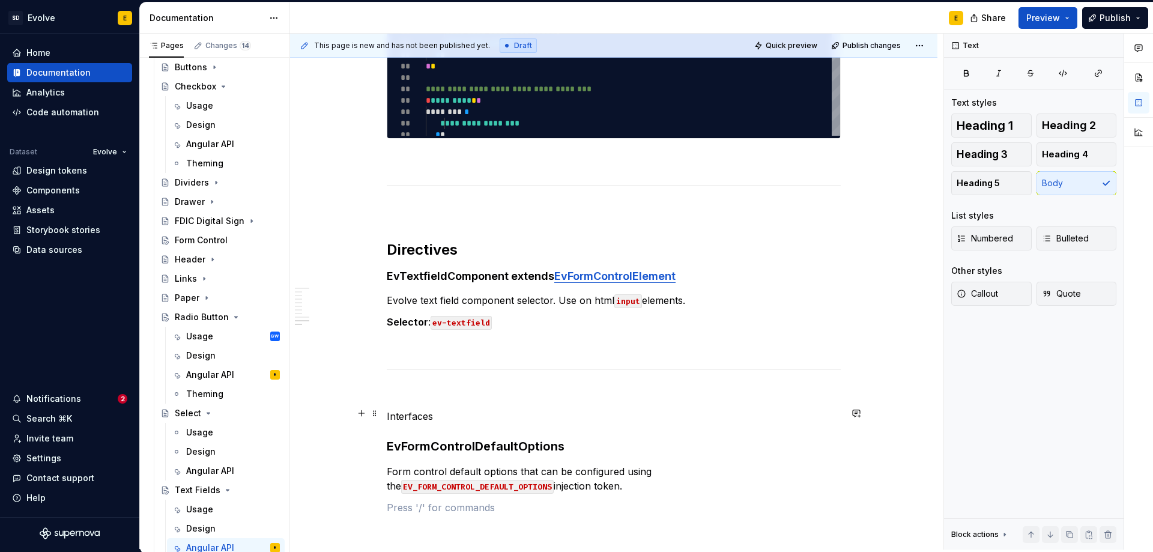
click at [438, 412] on p "Interfaces" at bounding box center [614, 416] width 454 height 14
click at [1057, 129] on span "Heading 2" at bounding box center [1069, 126] width 54 height 12
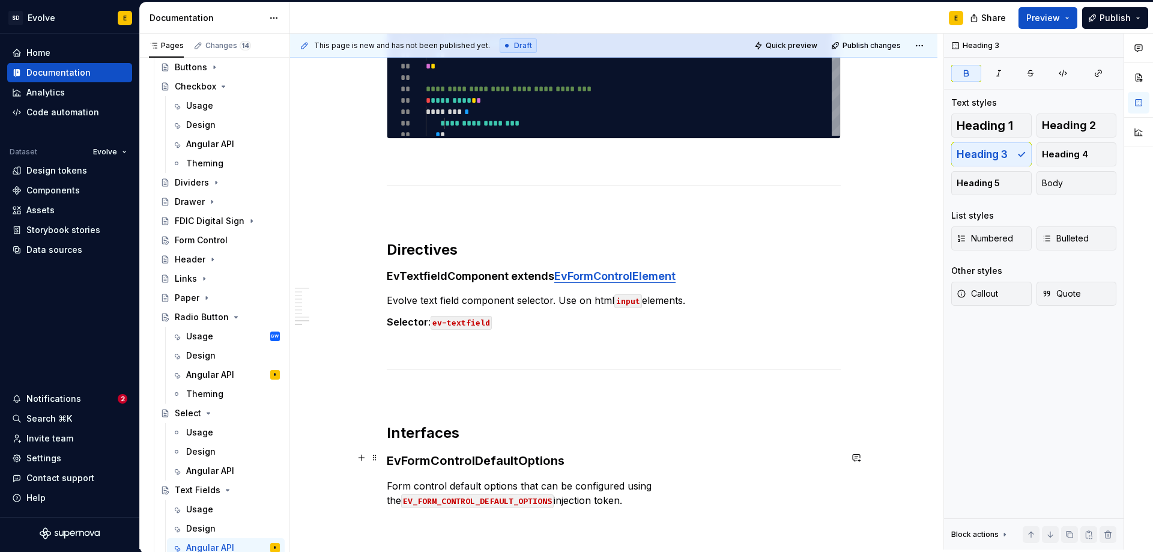
click at [554, 454] on strong "EvFormControlDefaultOptions" at bounding box center [476, 461] width 178 height 14
click at [1055, 153] on span "Heading 4" at bounding box center [1065, 154] width 46 height 12
click at [507, 499] on p "Form control default options that can be configured using the EV_FORM_CONTROL_D…" at bounding box center [614, 490] width 454 height 29
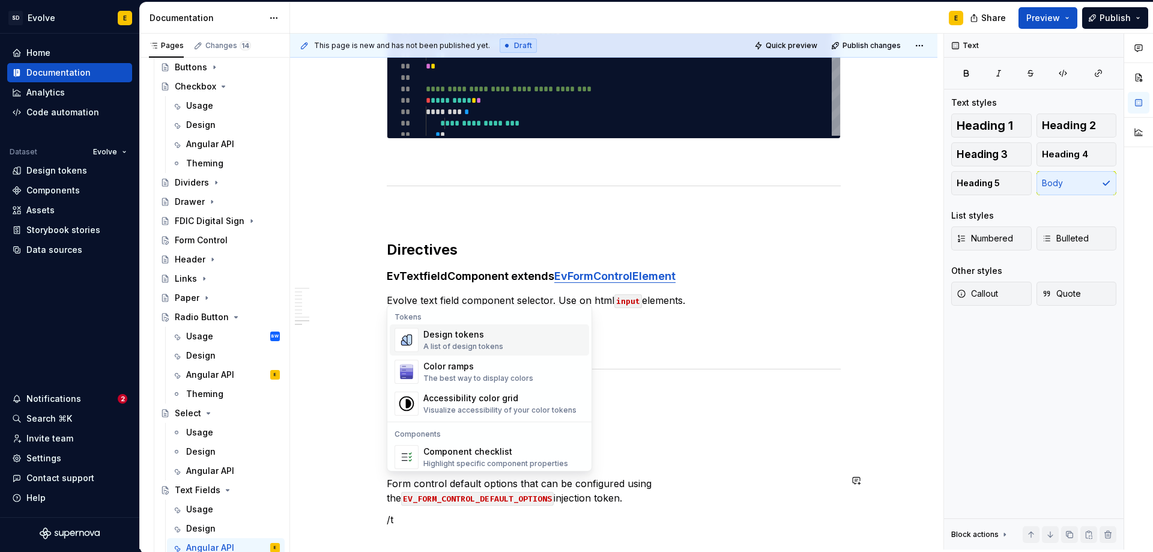
scroll to position [2677, 0]
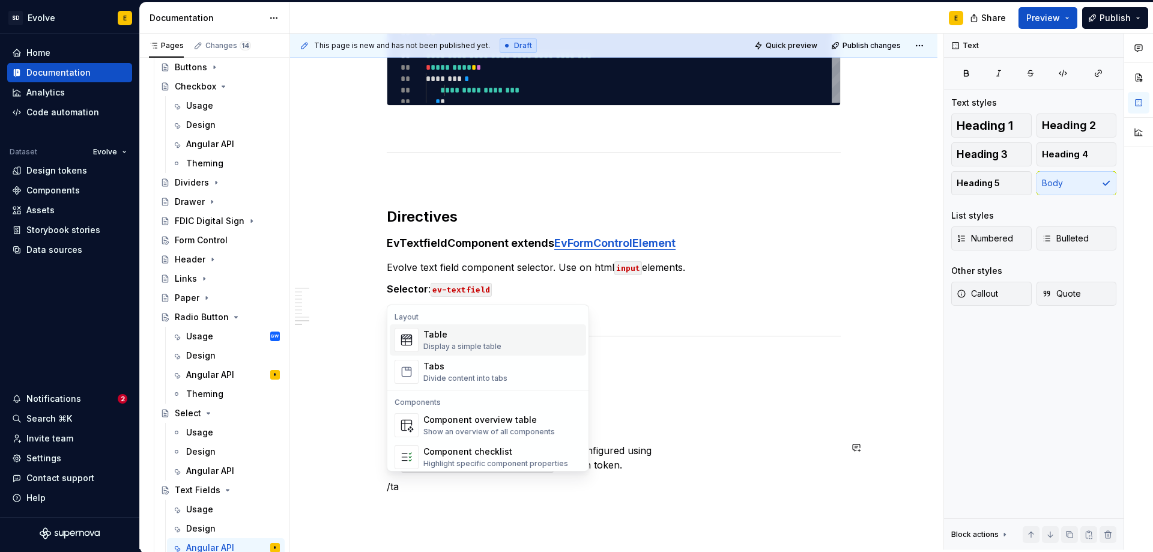
click at [429, 333] on div "Table" at bounding box center [462, 335] width 78 height 12
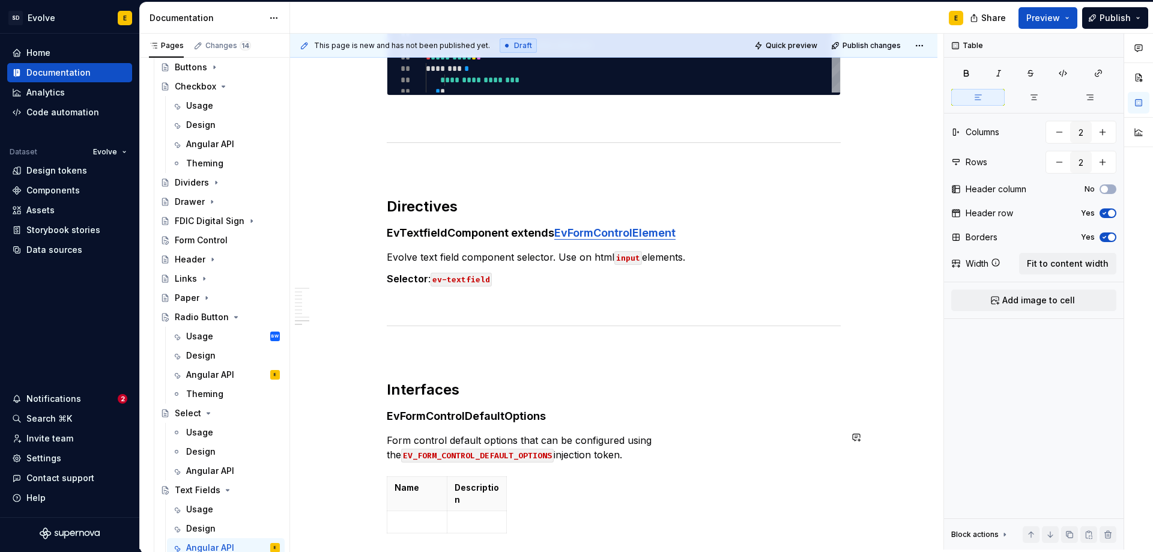
scroll to position [2699, 0]
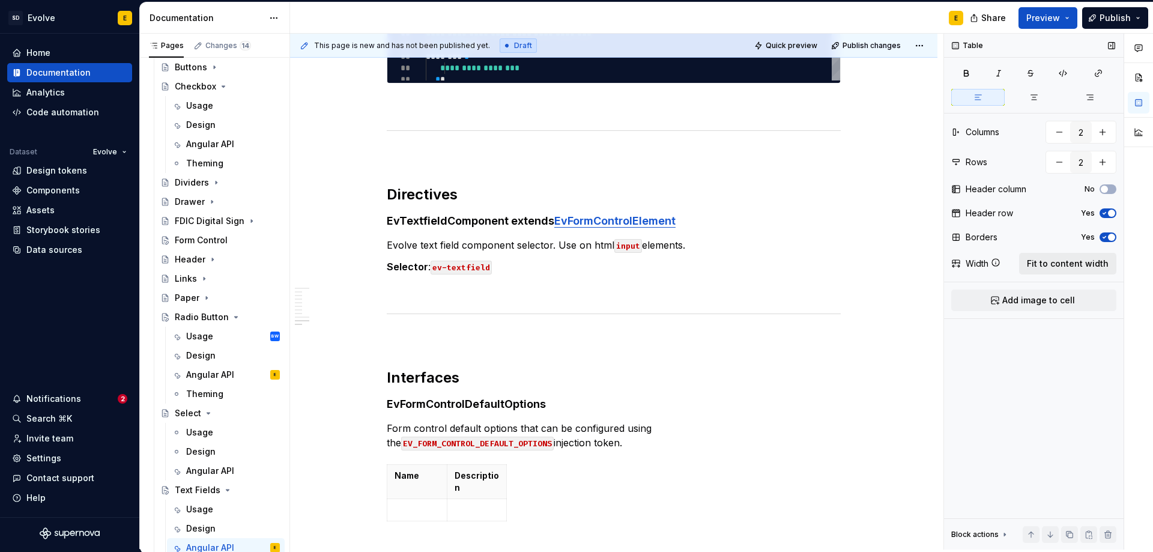
click at [1056, 258] on span "Fit to content width" at bounding box center [1068, 264] width 82 height 12
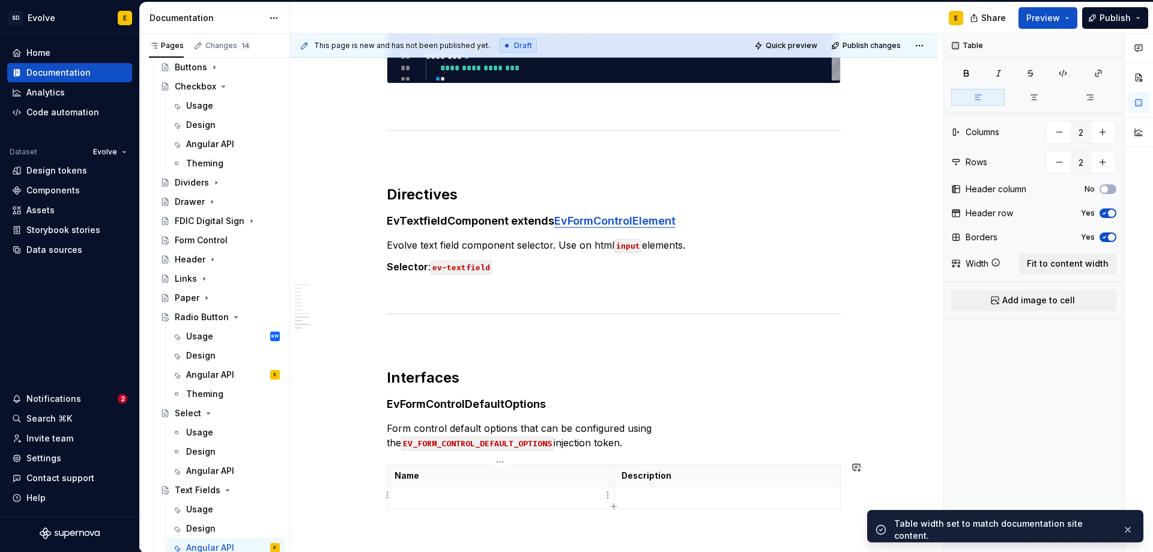
click at [492, 502] on td at bounding box center [500, 498] width 227 height 22
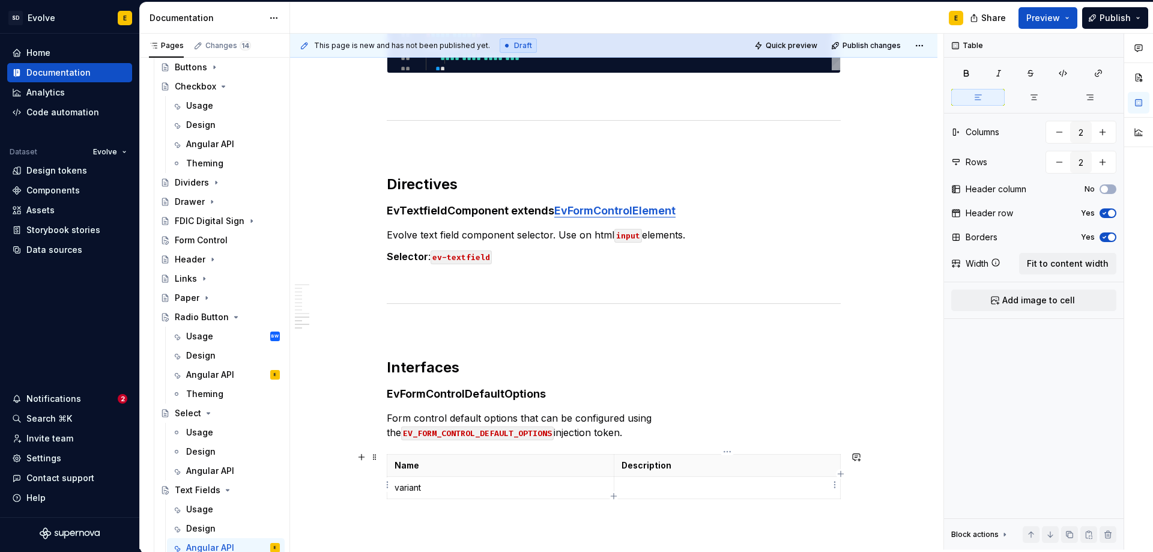
click at [705, 487] on p at bounding box center [728, 488] width 212 height 12
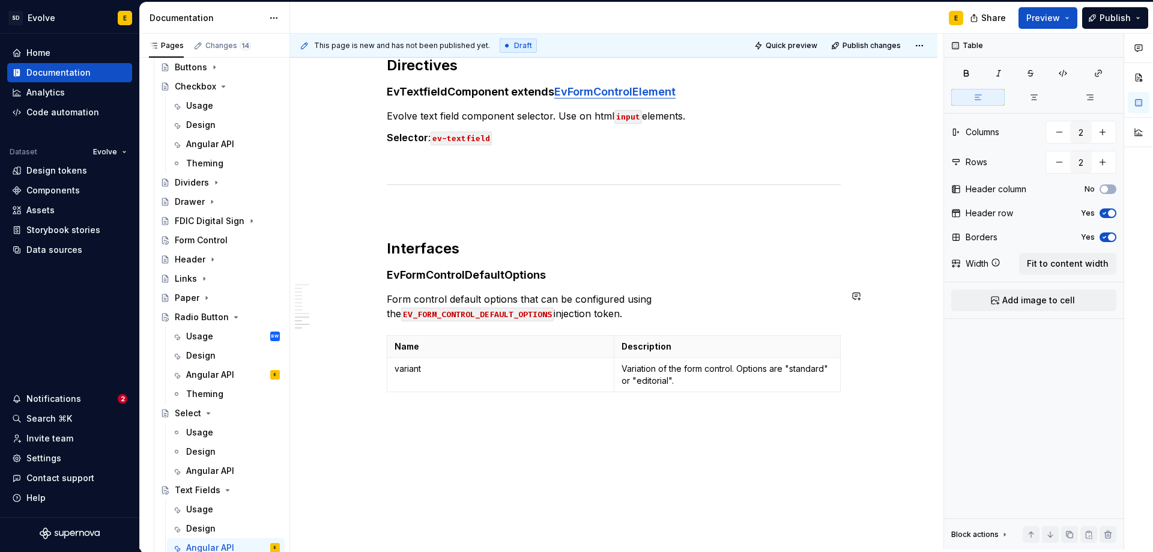
scroll to position [2830, 0]
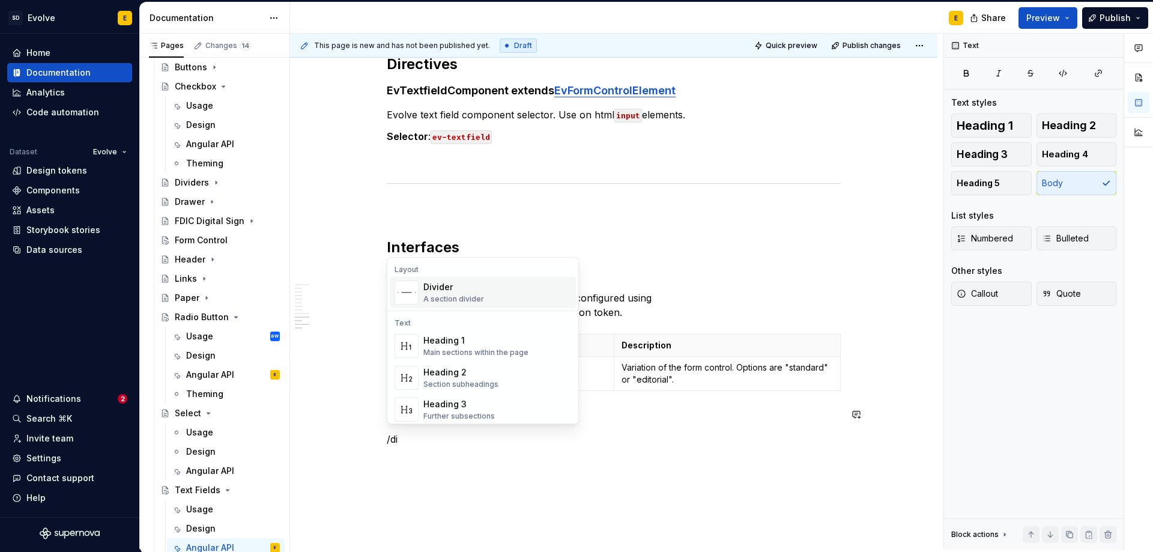
click at [458, 287] on div "Divider" at bounding box center [453, 287] width 61 height 12
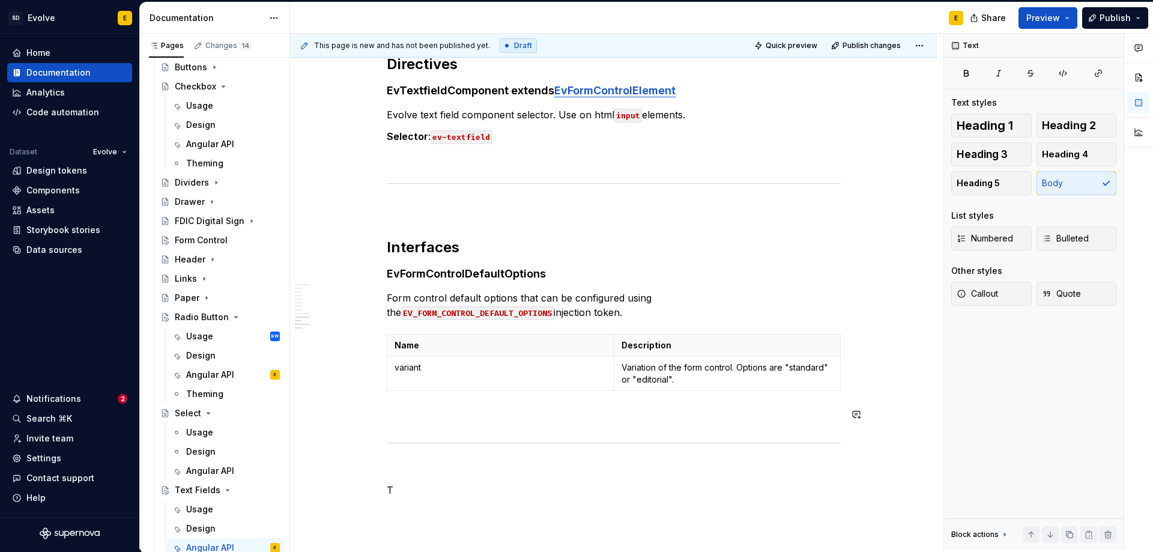
scroll to position [2833, 0]
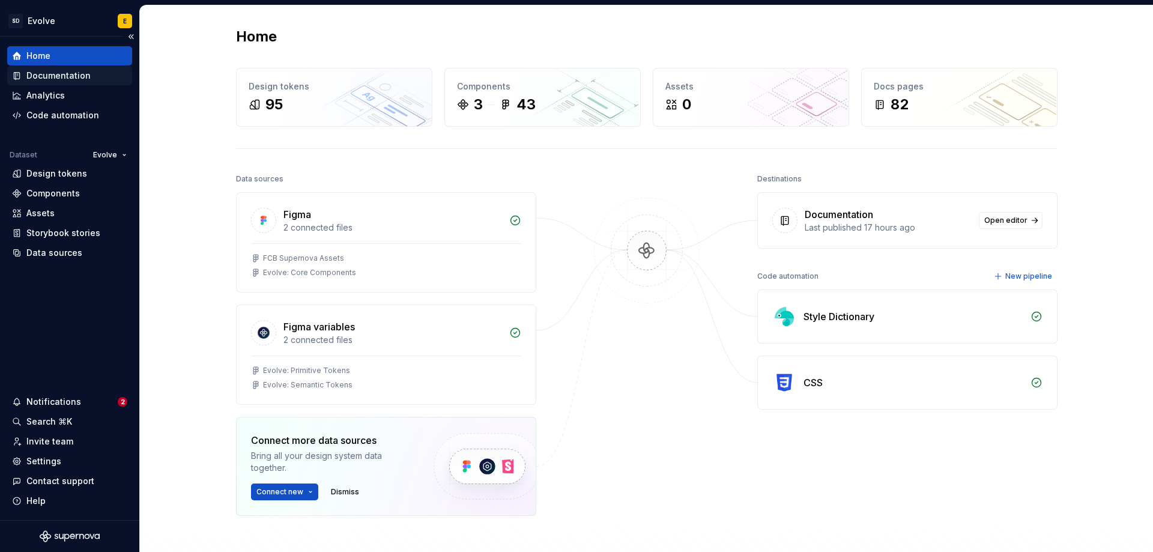
click at [79, 71] on div "Documentation" at bounding box center [58, 76] width 64 height 12
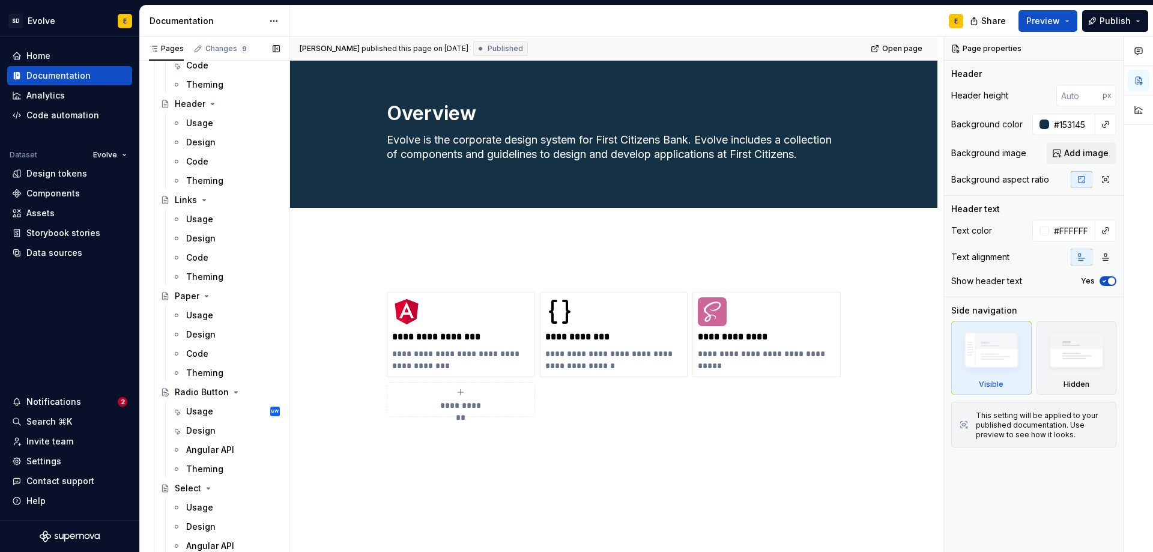
scroll to position [1442, 0]
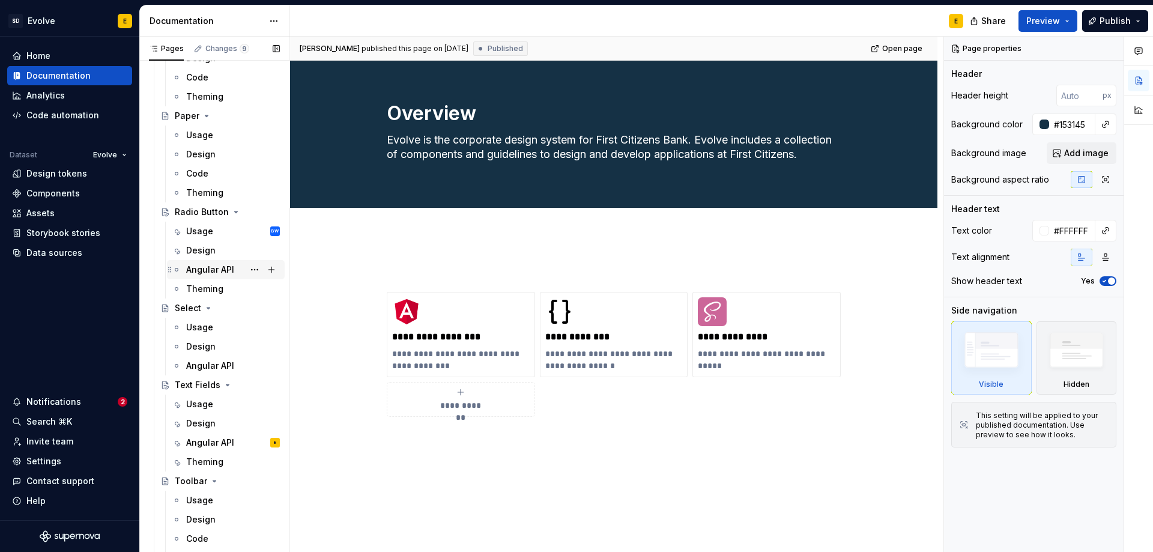
click at [202, 269] on div "Angular API" at bounding box center [210, 270] width 48 height 12
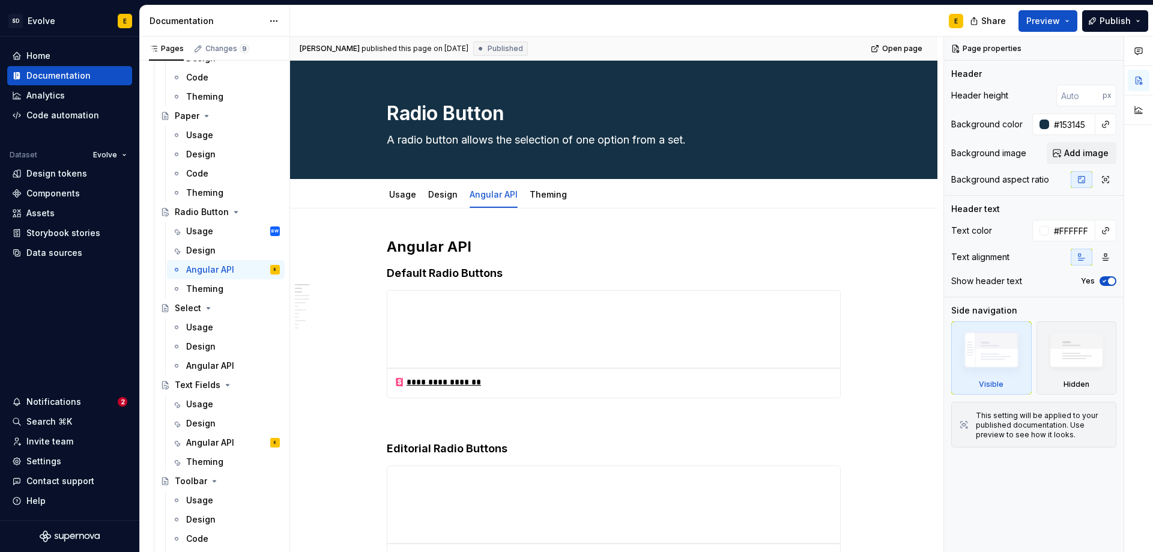
type textarea "*"
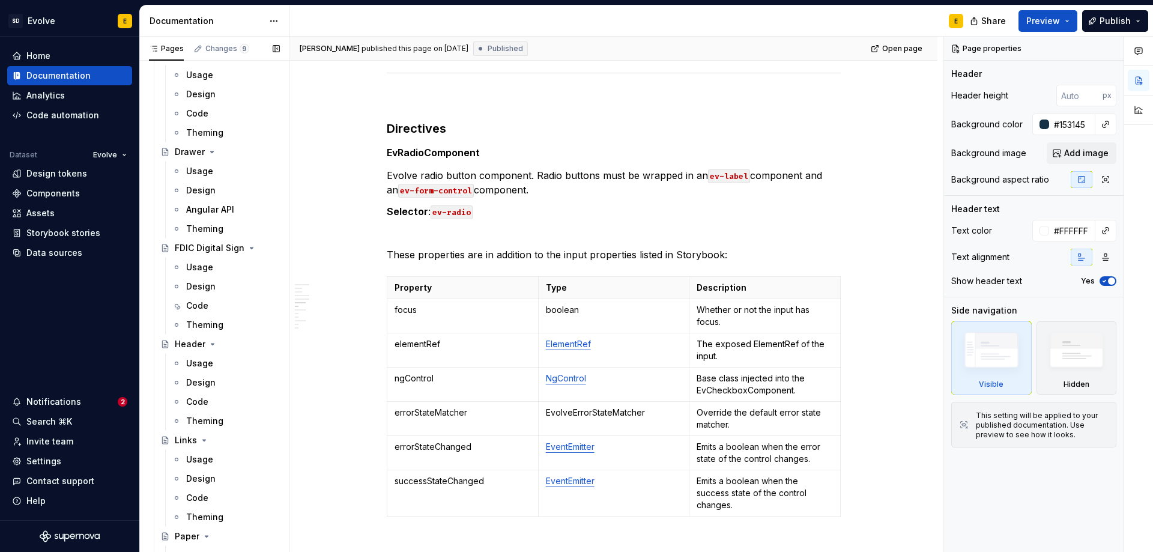
scroll to position [901, 0]
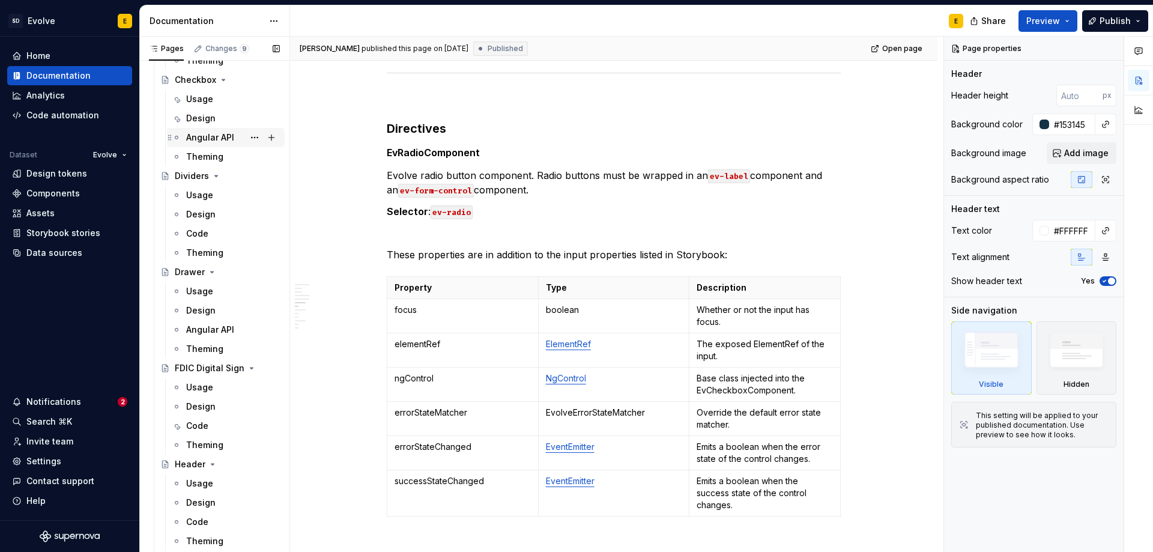
click at [199, 133] on div "Angular API" at bounding box center [210, 138] width 48 height 12
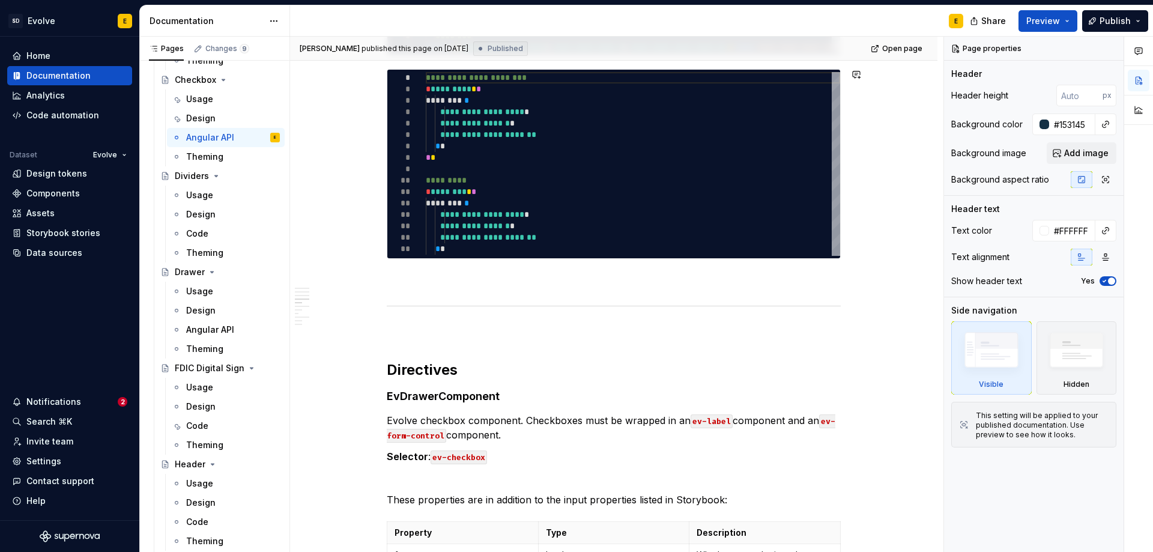
scroll to position [1400, 0]
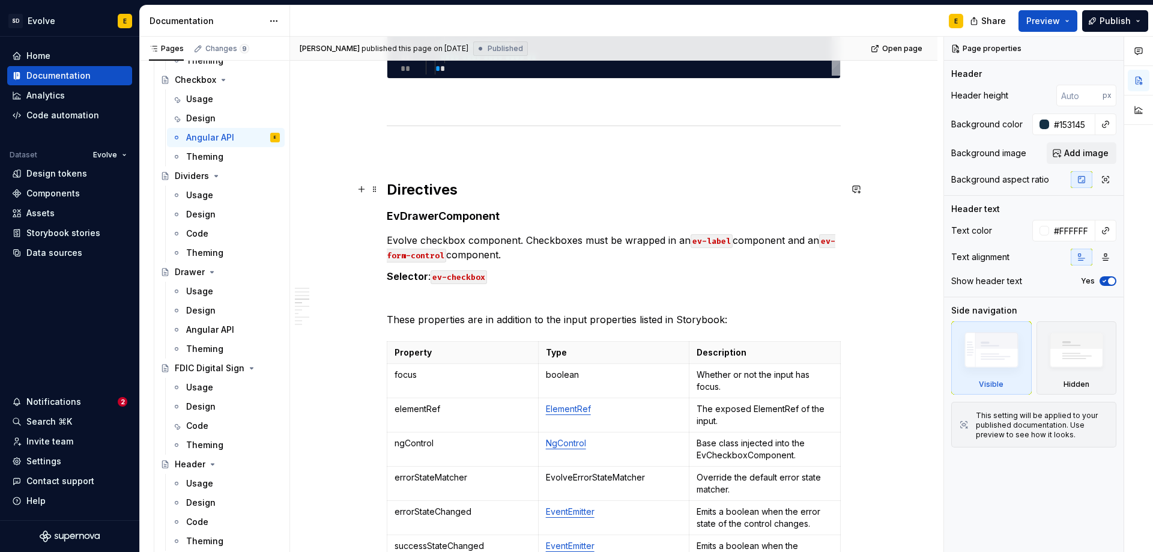
click at [407, 196] on h2 "Directives" at bounding box center [614, 189] width 454 height 19
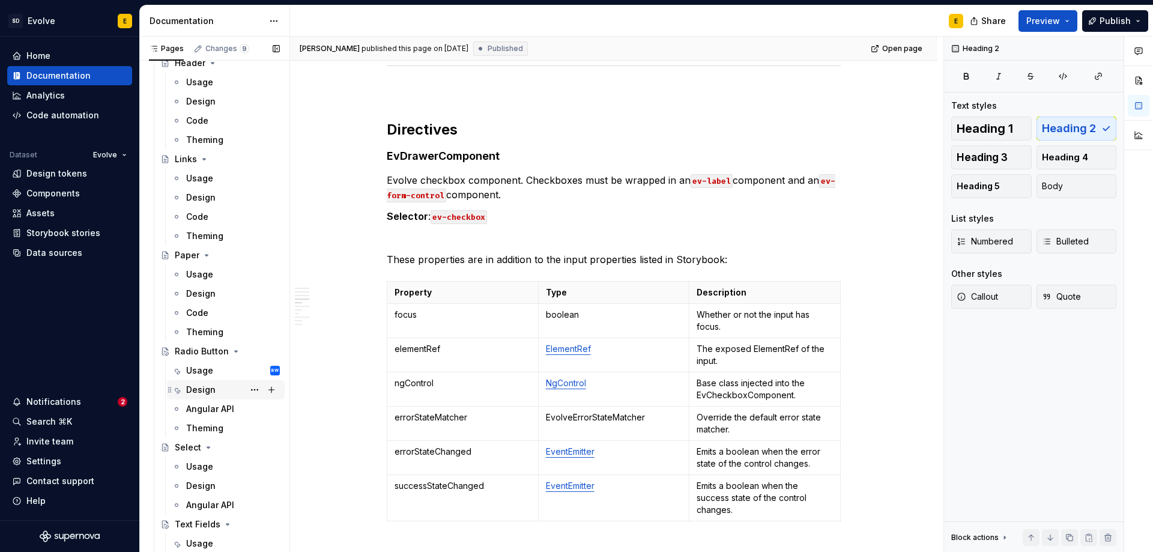
scroll to position [1321, 0]
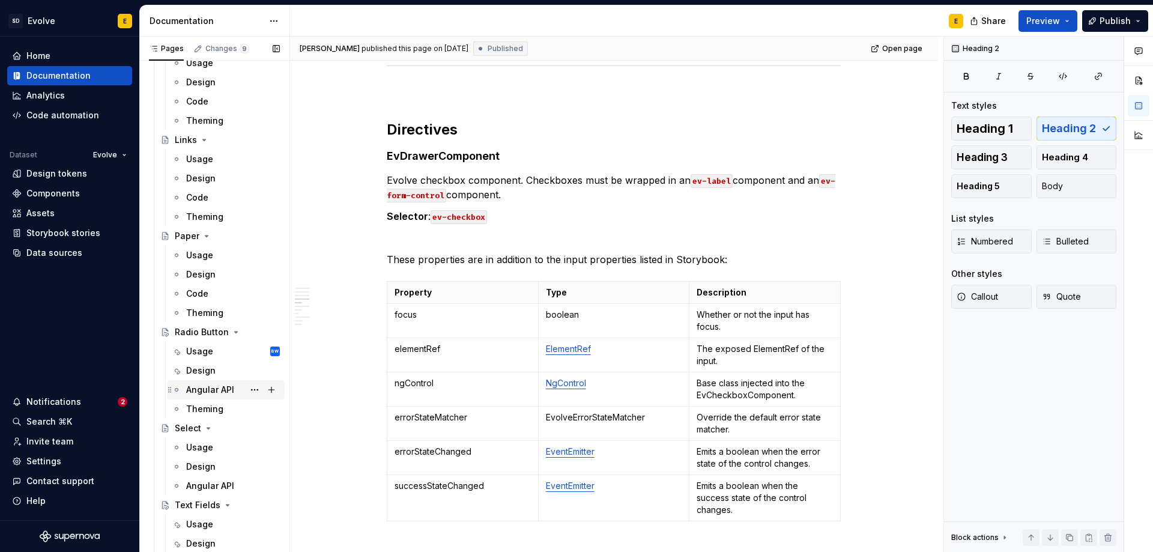
click at [201, 390] on div "Angular API" at bounding box center [210, 390] width 48 height 12
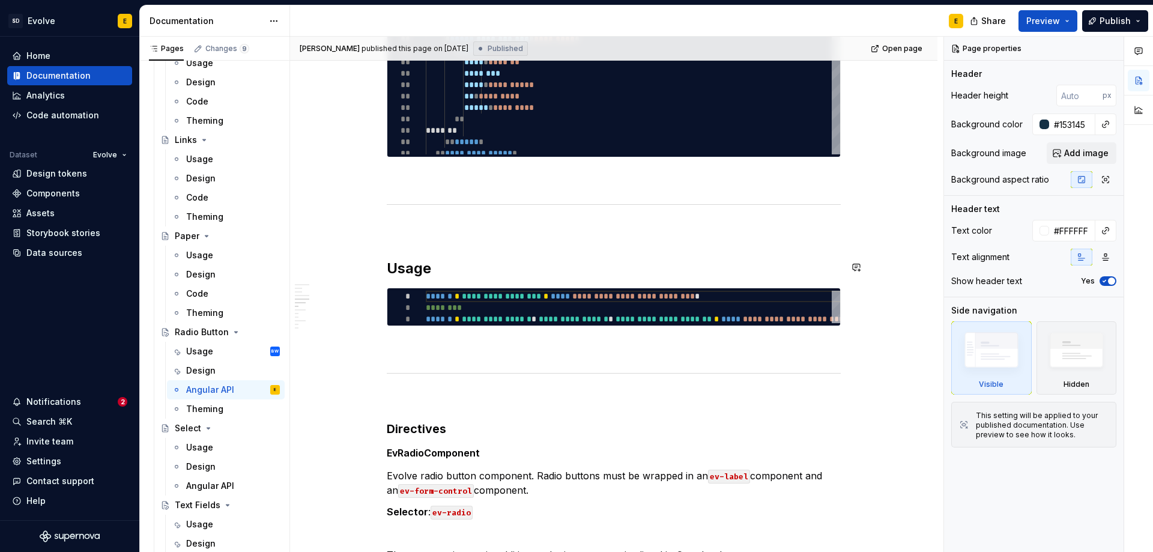
scroll to position [1201, 0]
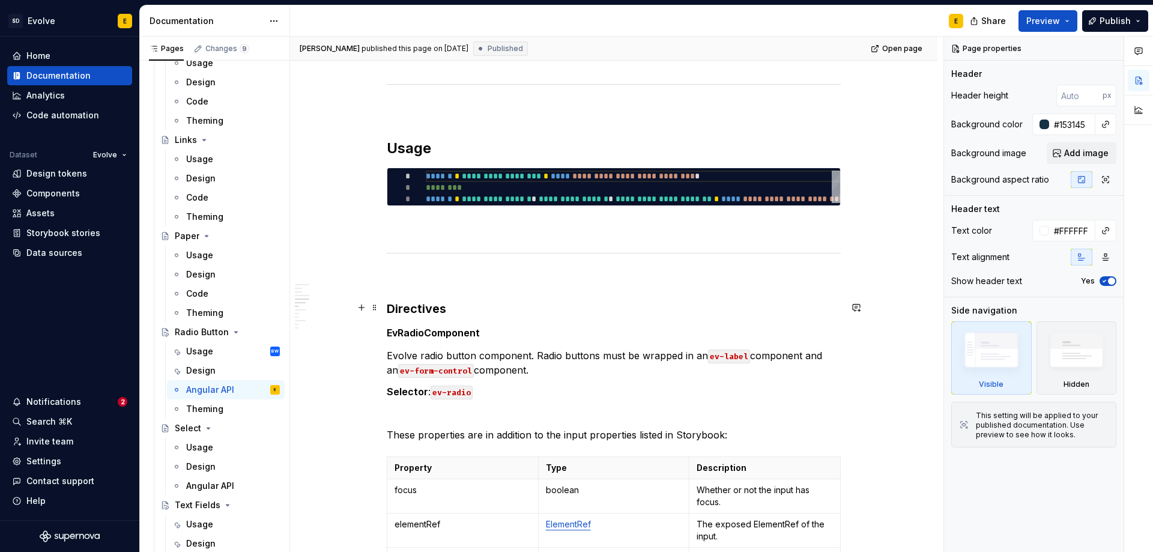
click at [412, 306] on h3 "Directives" at bounding box center [614, 308] width 454 height 17
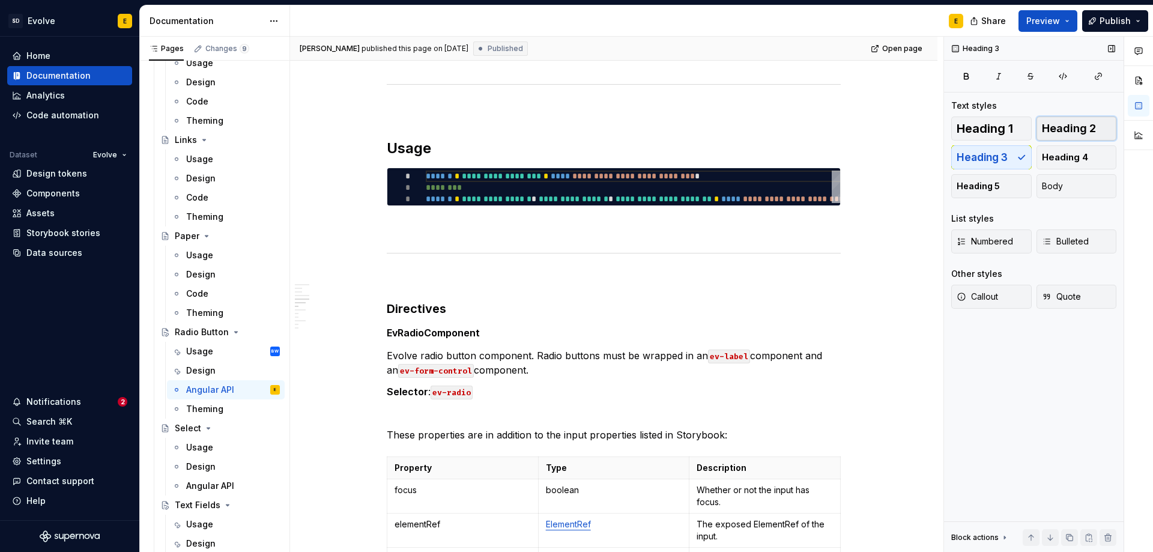
click at [1060, 136] on button "Heading 2" at bounding box center [1077, 129] width 80 height 24
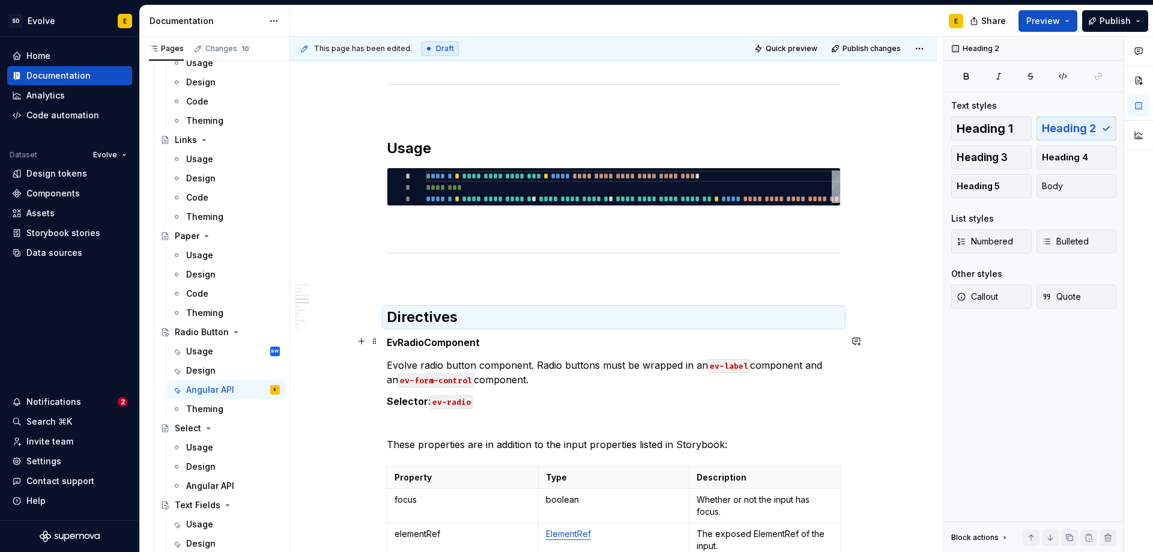
click at [415, 345] on h5 "EvRadioComponent" at bounding box center [614, 342] width 454 height 12
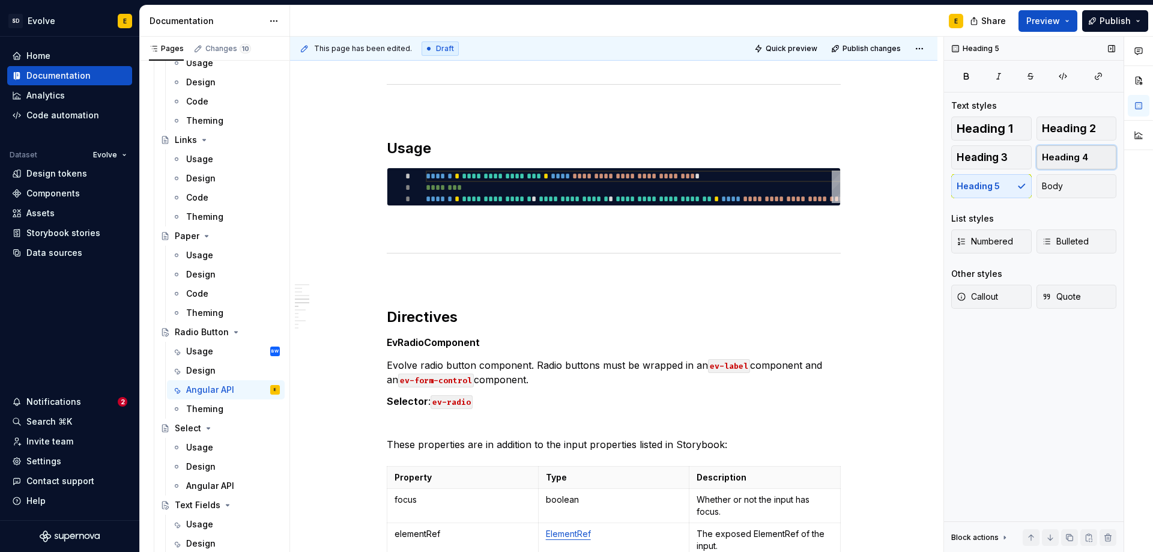
click at [1060, 156] on span "Heading 4" at bounding box center [1065, 157] width 46 height 12
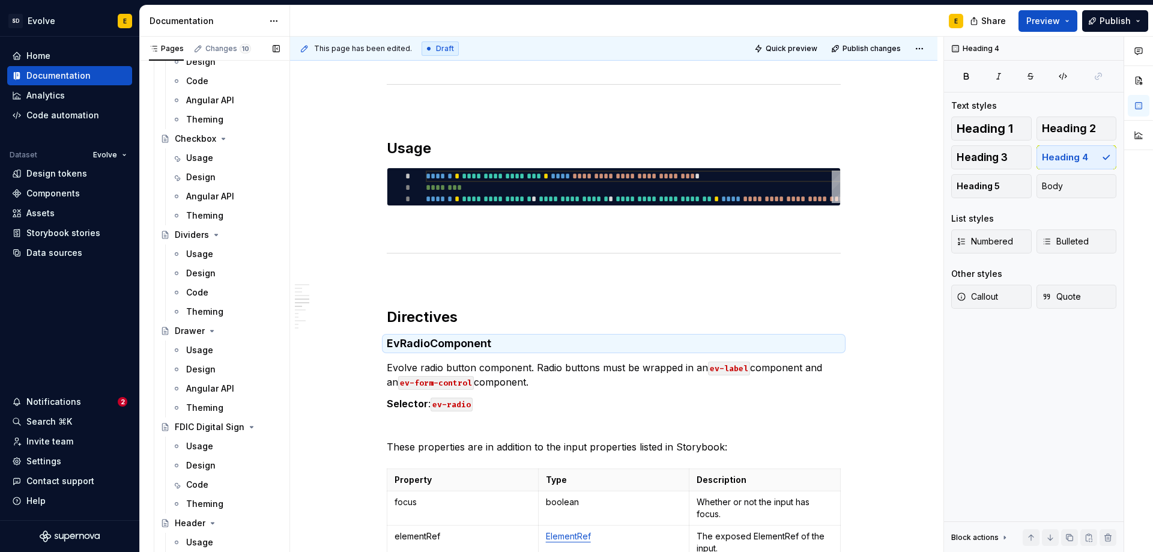
scroll to position [841, 0]
click at [207, 198] on div "Angular API" at bounding box center [210, 198] width 48 height 12
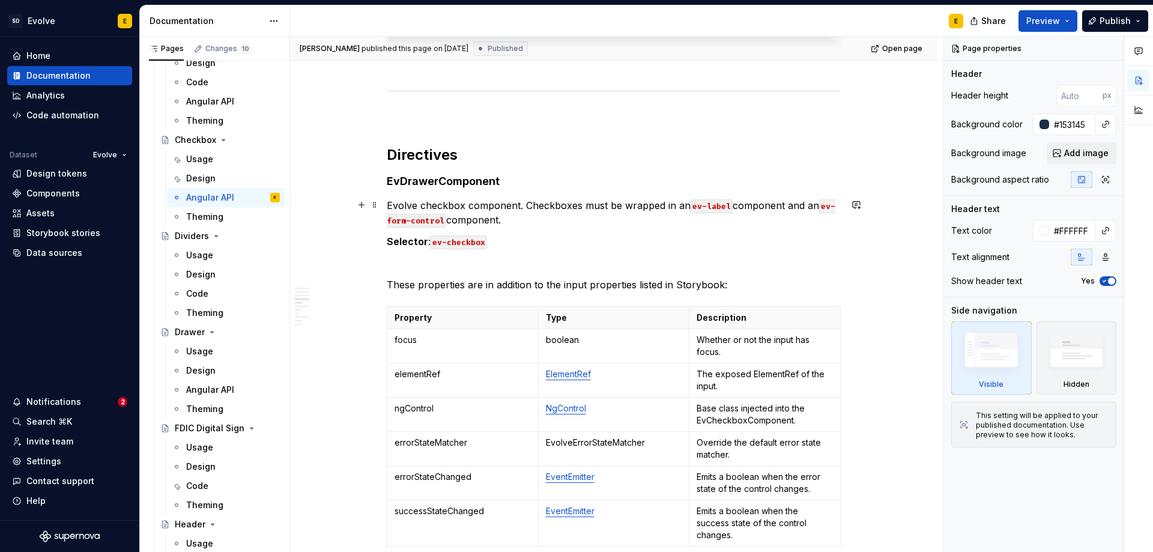
scroll to position [1442, 0]
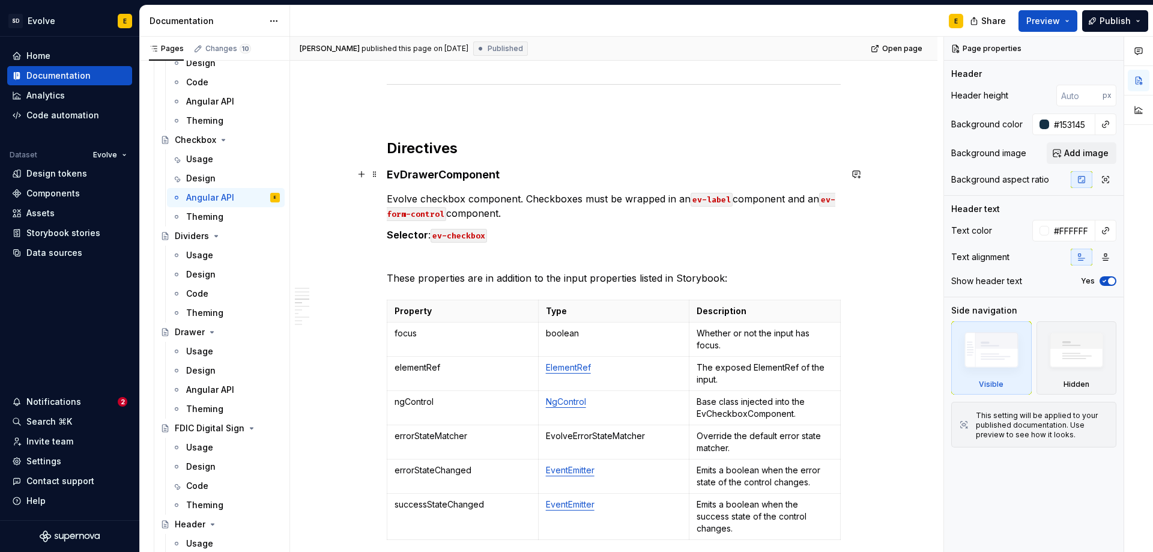
click at [466, 176] on h4 "EvDrawerComponent" at bounding box center [614, 175] width 454 height 14
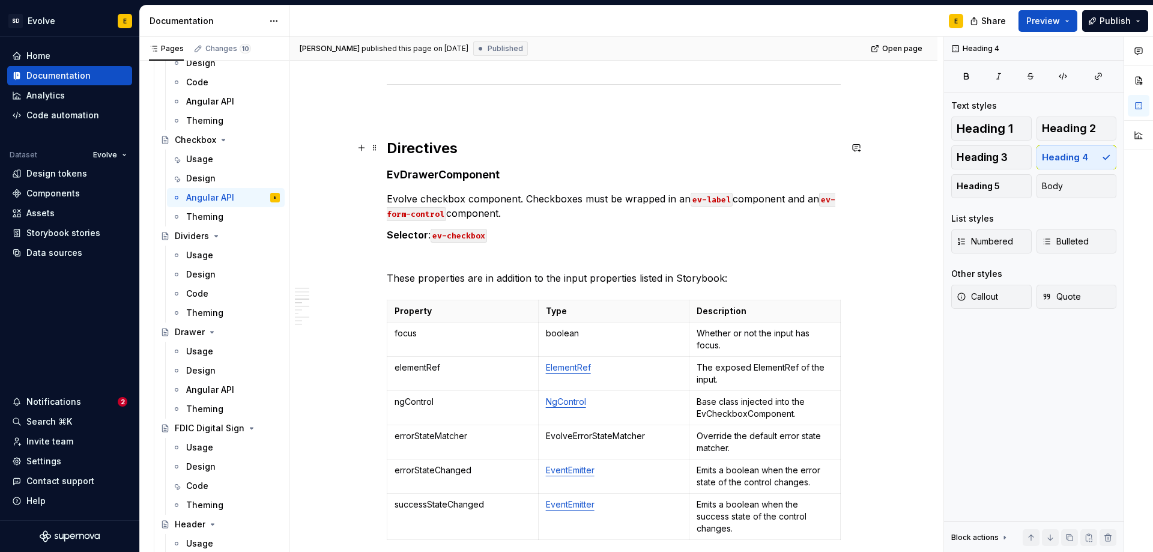
click at [451, 149] on h2 "Directives" at bounding box center [614, 148] width 454 height 19
click at [451, 177] on h4 "EvDrawerComponent" at bounding box center [614, 175] width 454 height 14
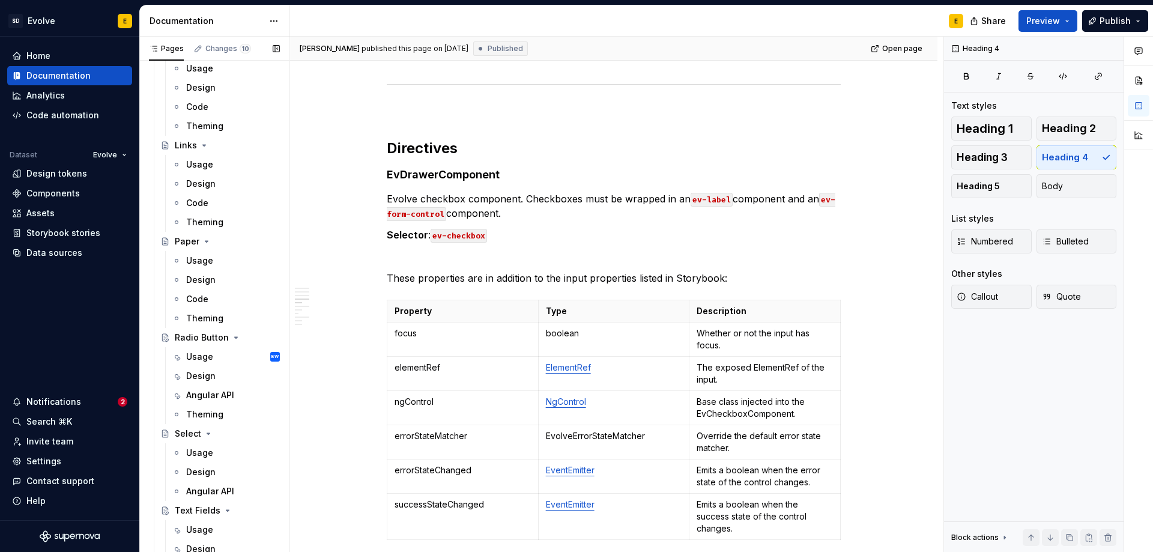
scroll to position [1321, 0]
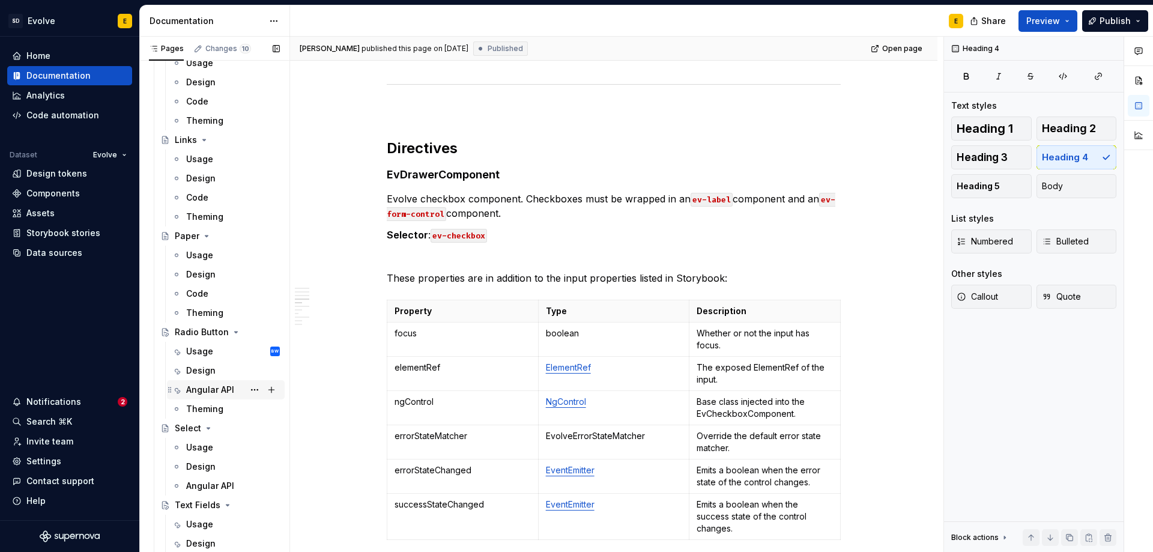
click at [217, 390] on div "Angular API" at bounding box center [210, 390] width 48 height 12
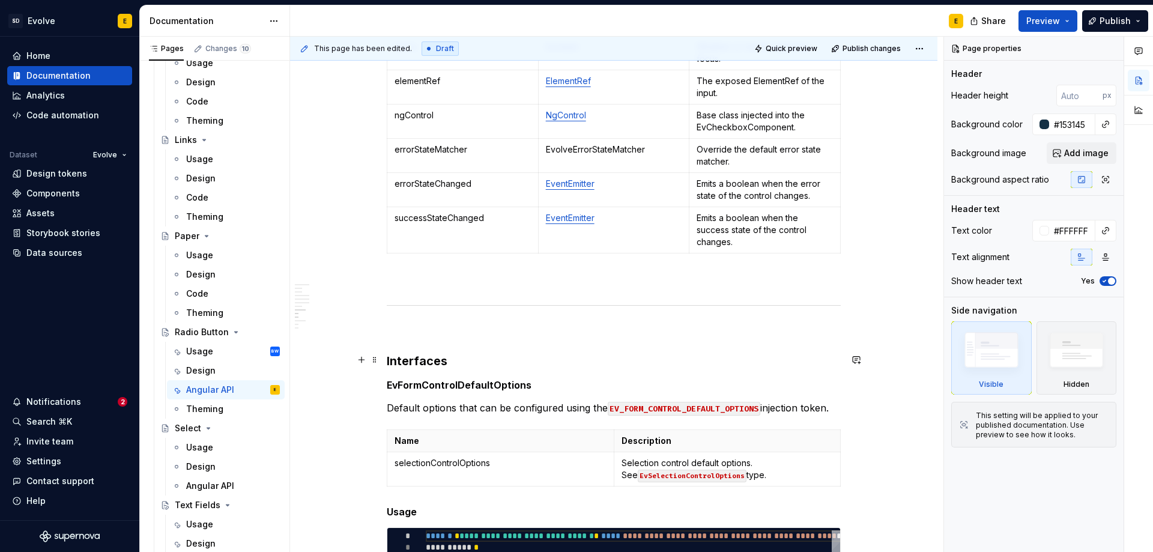
scroll to position [1742, 0]
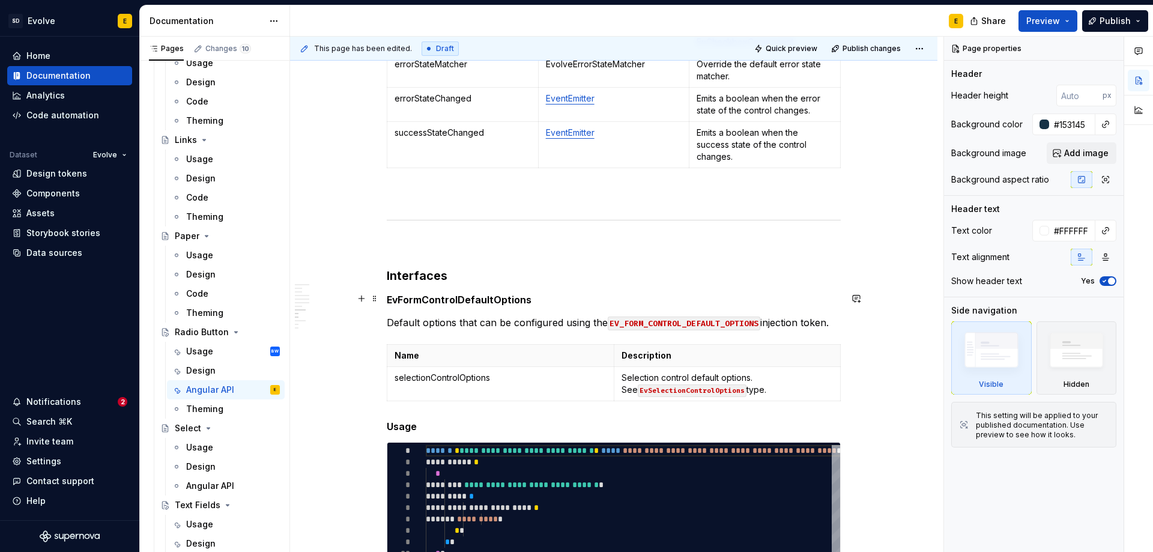
click at [415, 275] on h3 "Interfaces" at bounding box center [614, 275] width 454 height 17
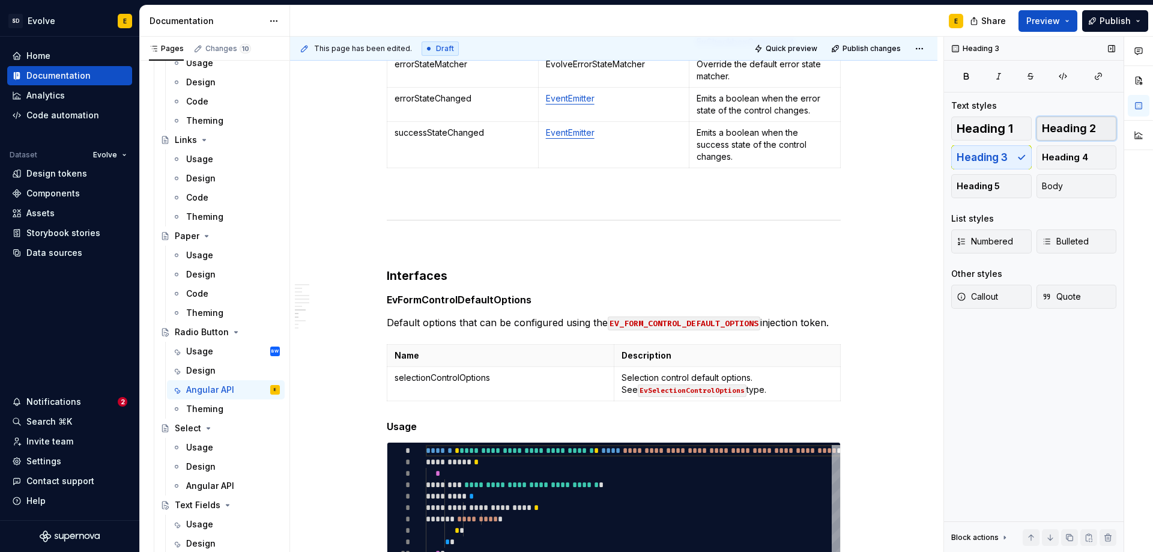
click at [1049, 126] on span "Heading 2" at bounding box center [1069, 129] width 54 height 12
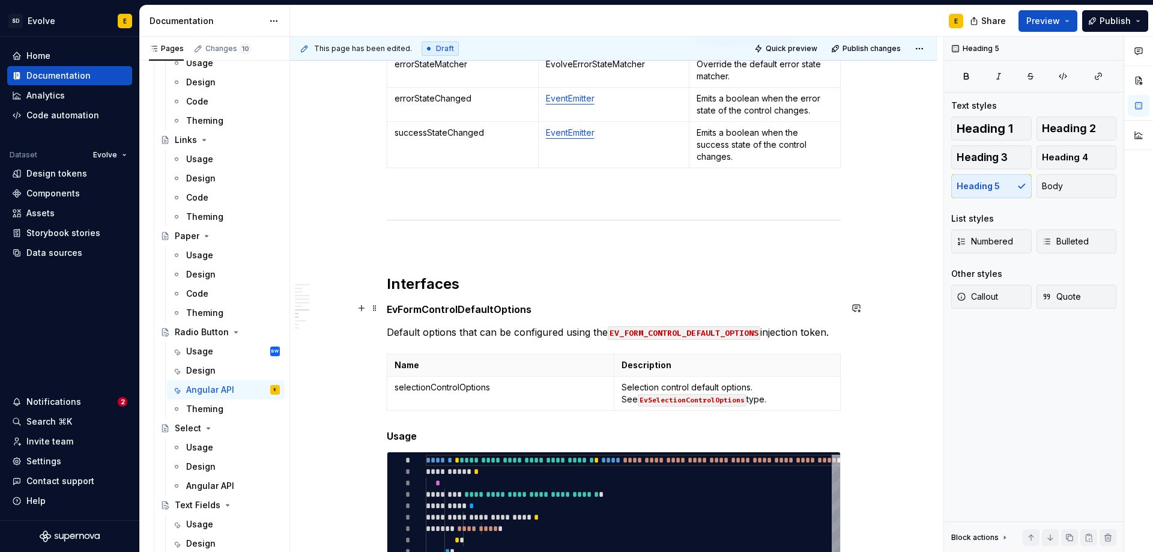
click at [502, 305] on h5 "EvFormControlDefaultOptions" at bounding box center [614, 309] width 454 height 12
click at [1066, 158] on span "Heading 4" at bounding box center [1065, 157] width 46 height 12
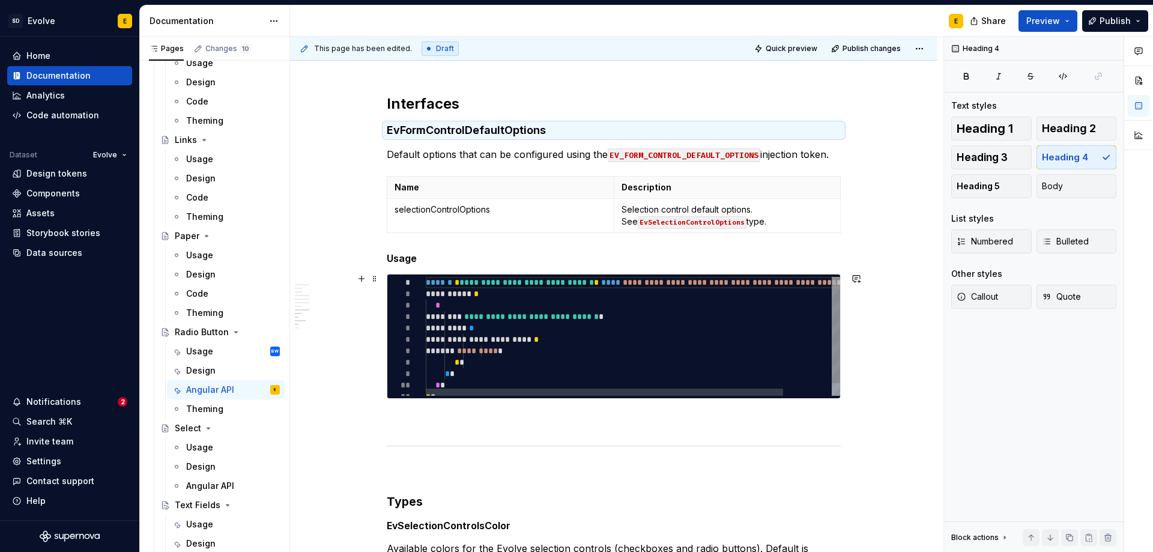
scroll to position [2102, 0]
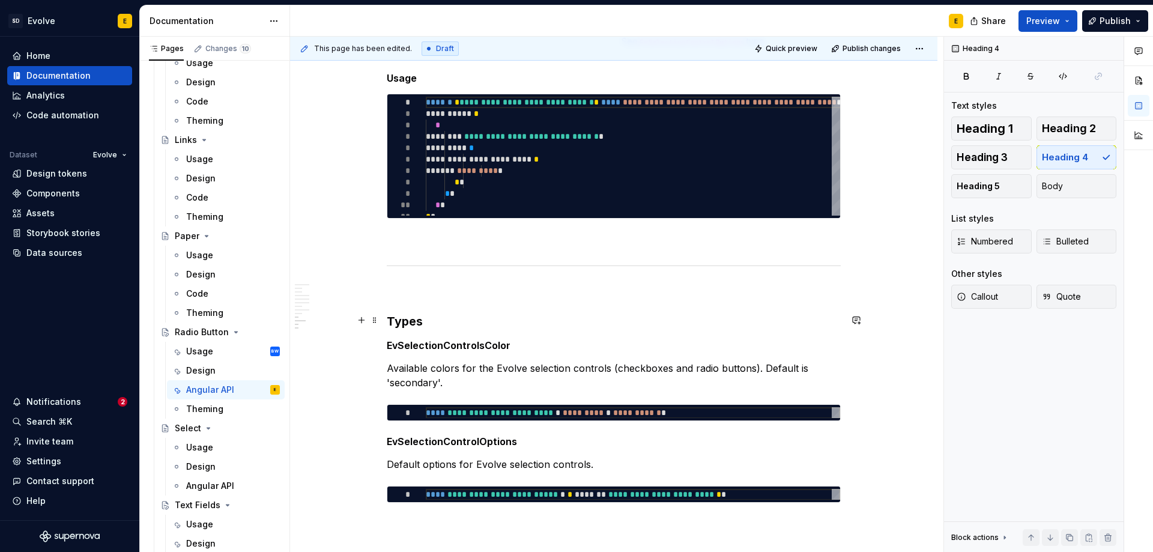
click at [411, 321] on h3 "Types" at bounding box center [614, 321] width 454 height 17
click at [1083, 125] on span "Heading 2" at bounding box center [1069, 129] width 54 height 12
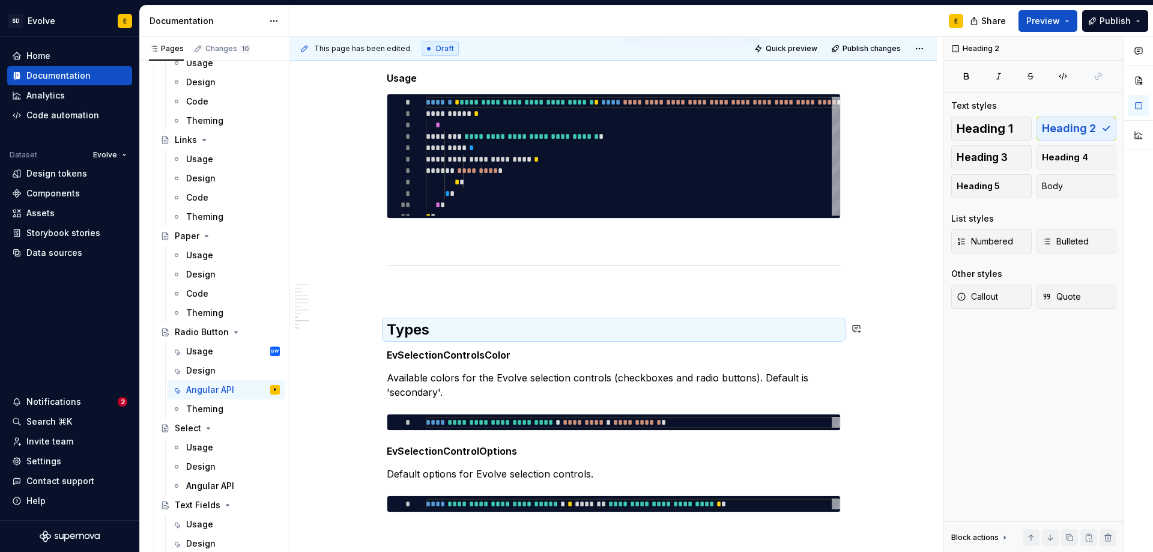
click at [482, 351] on h5 "EvSelectionControlsColor" at bounding box center [614, 355] width 454 height 12
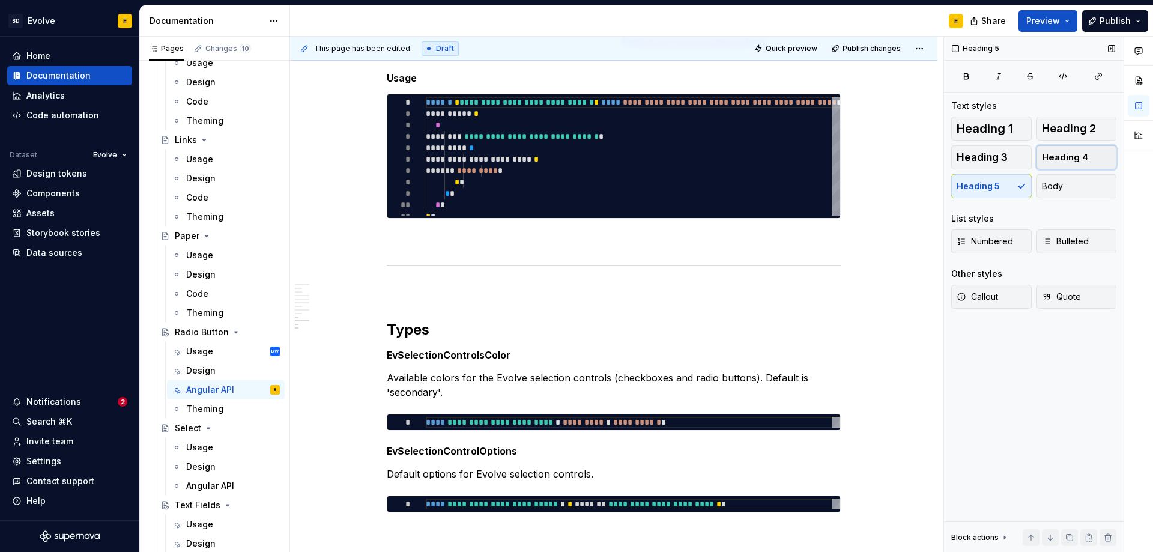
click at [1060, 159] on span "Heading 4" at bounding box center [1065, 157] width 46 height 12
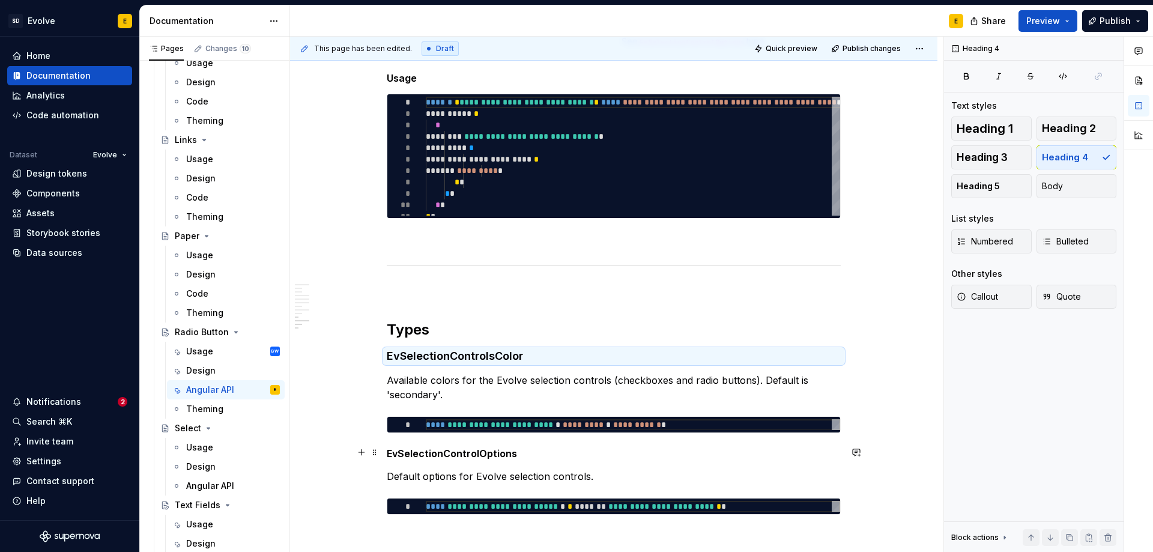
click at [483, 449] on h5 "EvSelectionControlOptions" at bounding box center [614, 453] width 454 height 12
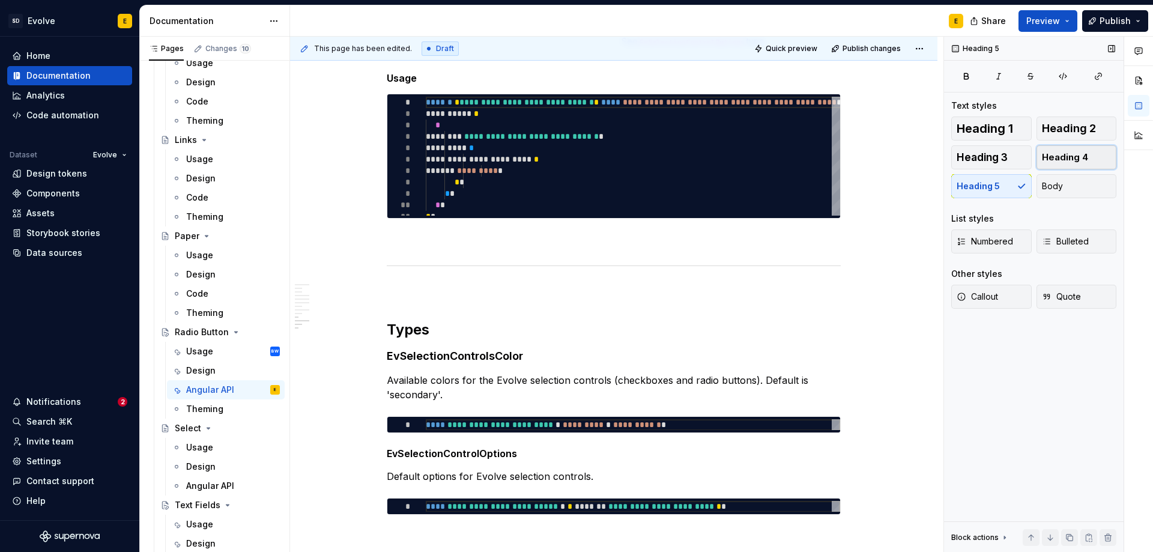
click at [1051, 152] on span "Heading 4" at bounding box center [1065, 157] width 46 height 12
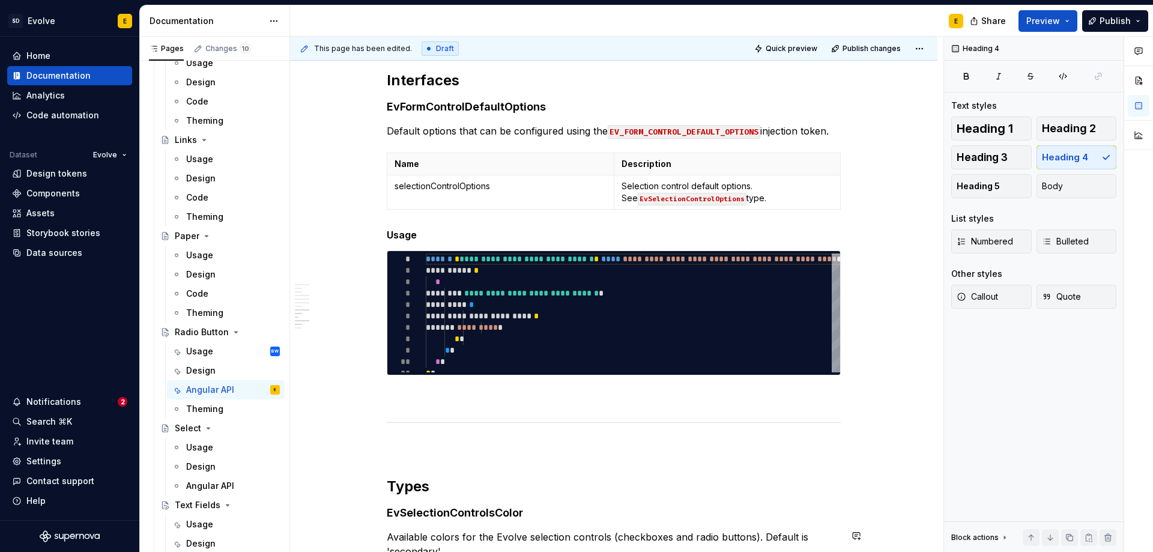
scroll to position [1885, 0]
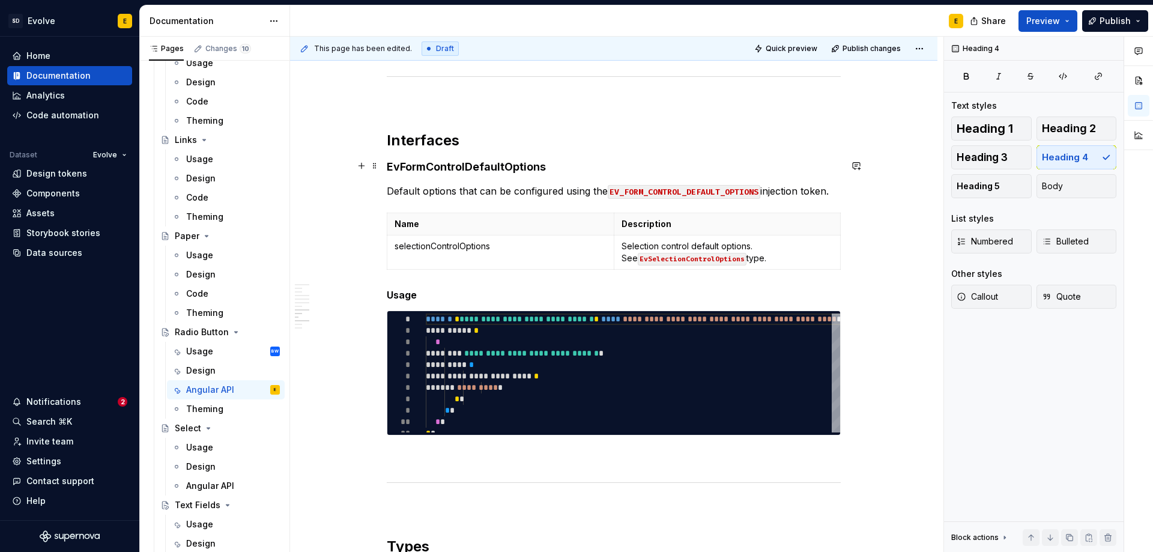
click at [433, 169] on h4 "EvFormControlDefaultOptions" at bounding box center [614, 167] width 454 height 14
click at [404, 293] on h5 "Usage" at bounding box center [614, 295] width 454 height 12
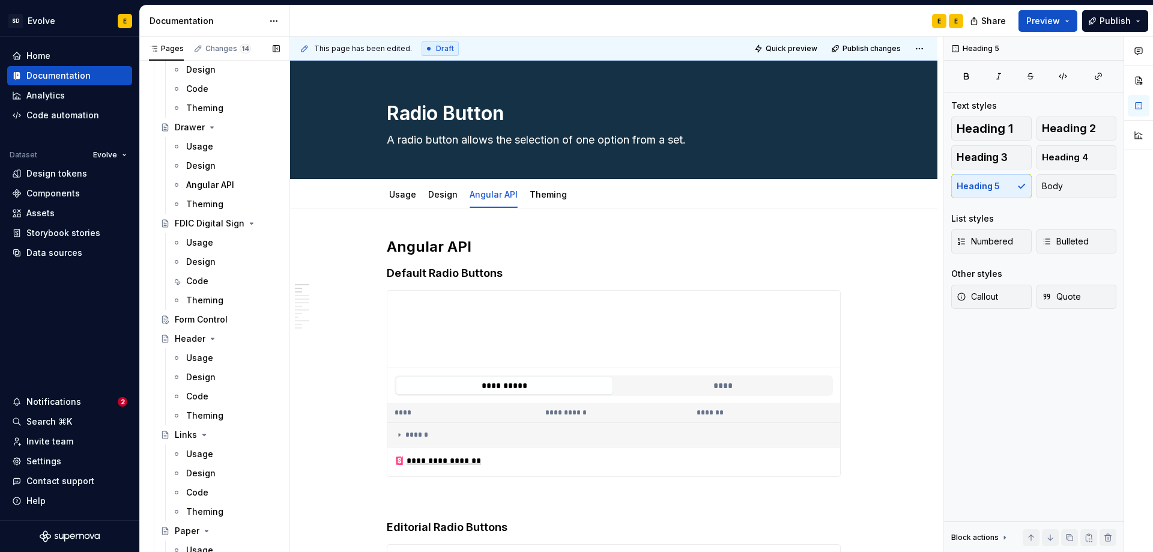
scroll to position [986, 0]
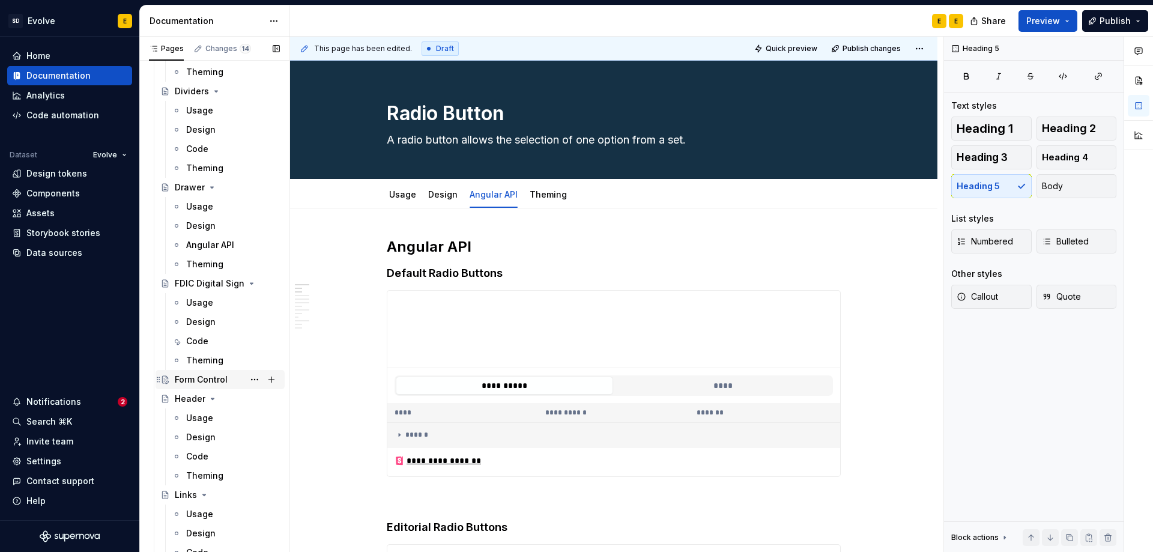
click at [208, 380] on div "Form Control" at bounding box center [201, 380] width 53 height 12
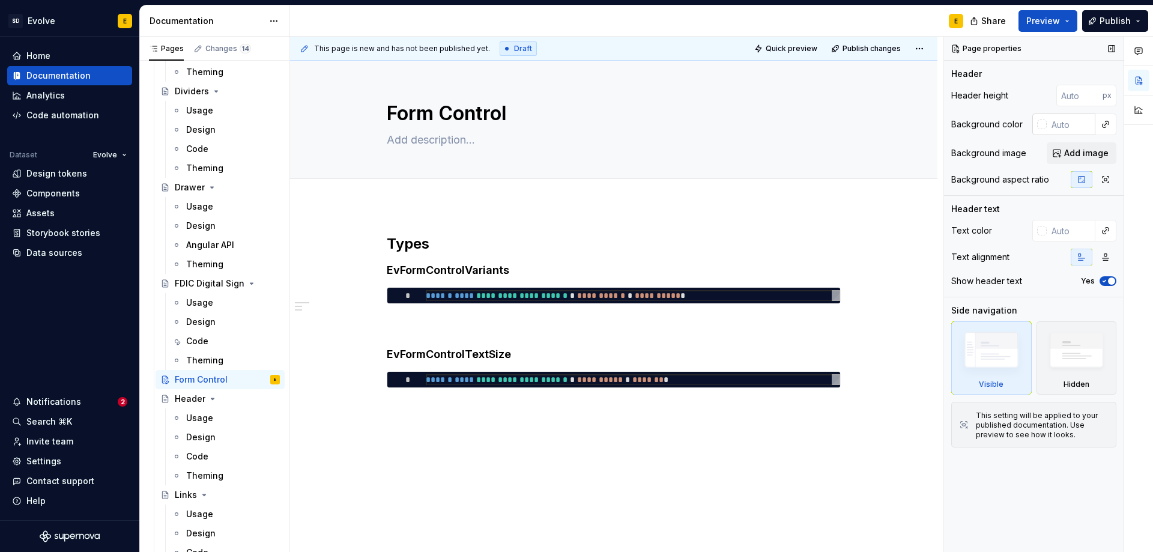
click at [1066, 121] on input "text" at bounding box center [1071, 125] width 49 height 22
paste input "#153145"
type input "#153145"
click at [1058, 232] on input "text" at bounding box center [1071, 231] width 49 height 22
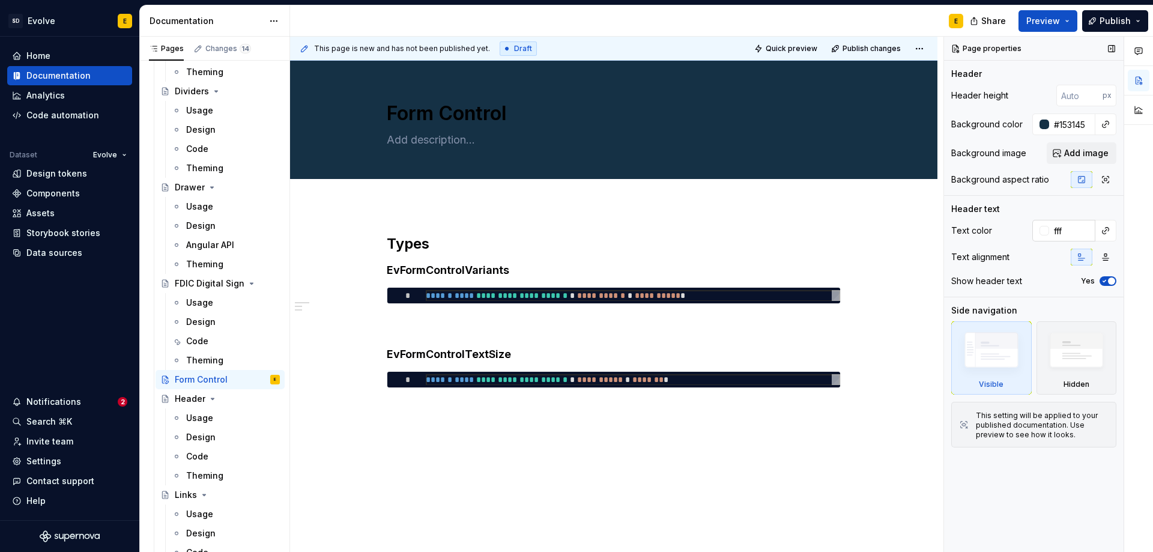
type input "#FFFFFF"
click at [413, 142] on textarea at bounding box center [611, 139] width 454 height 19
type textarea "Wrapper component for all Evolve form elements."
click at [416, 218] on div "**********" at bounding box center [614, 386] width 648 height 363
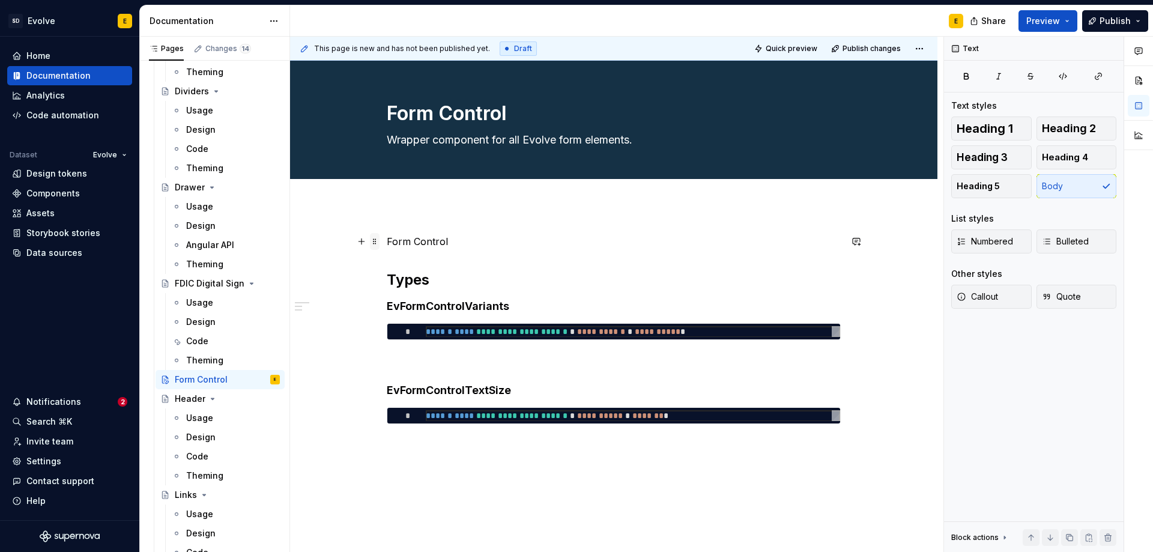
click at [376, 240] on span at bounding box center [375, 241] width 10 height 17
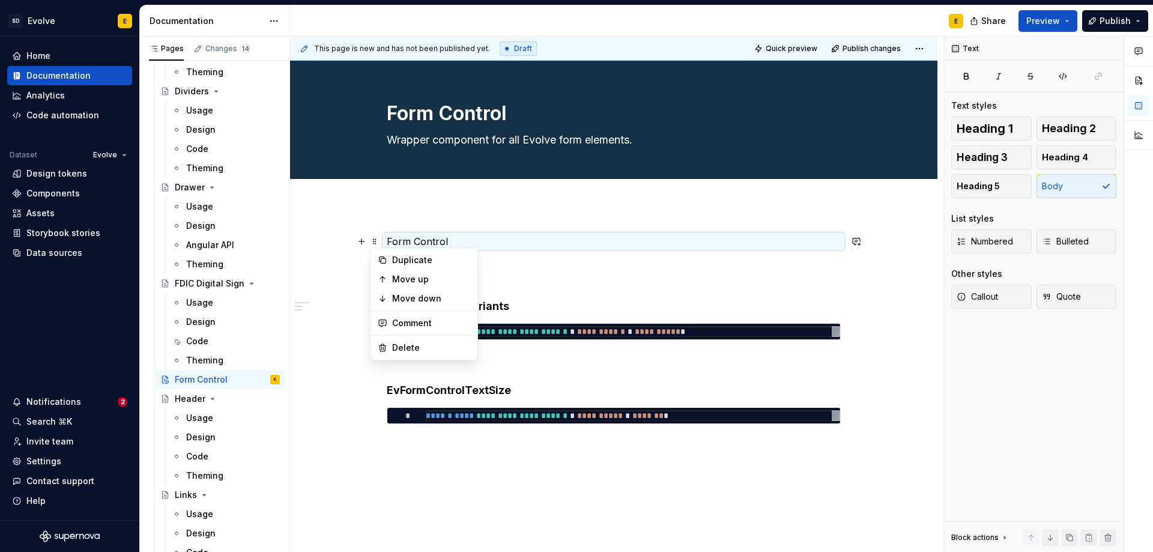
click at [404, 241] on p "Form Control" at bounding box center [614, 241] width 454 height 14
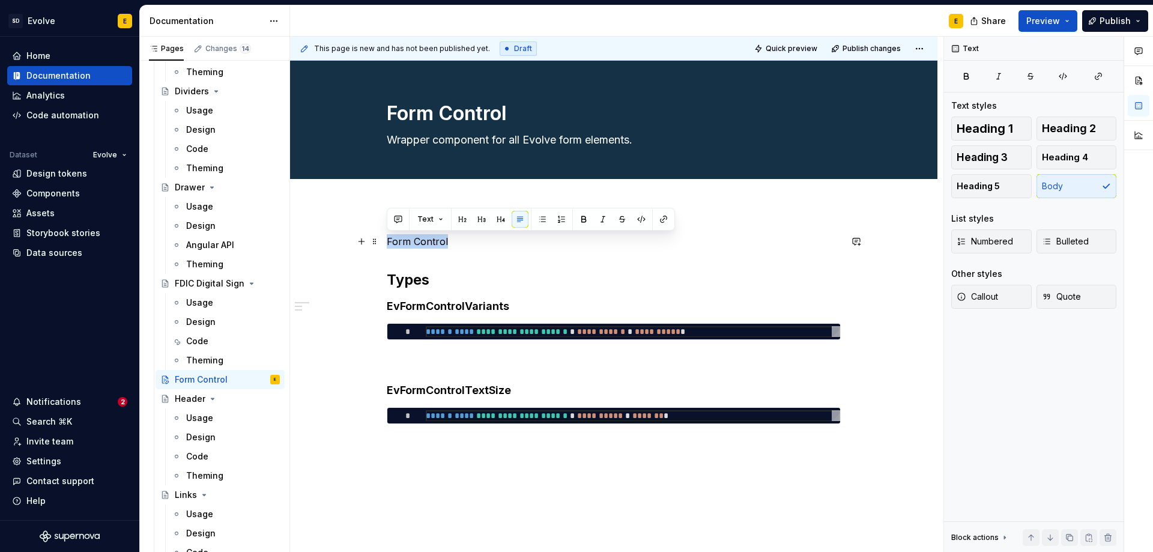
drag, startPoint x: 463, startPoint y: 241, endPoint x: 384, endPoint y: 246, distance: 79.5
click at [384, 246] on div "**********" at bounding box center [614, 404] width 648 height 399
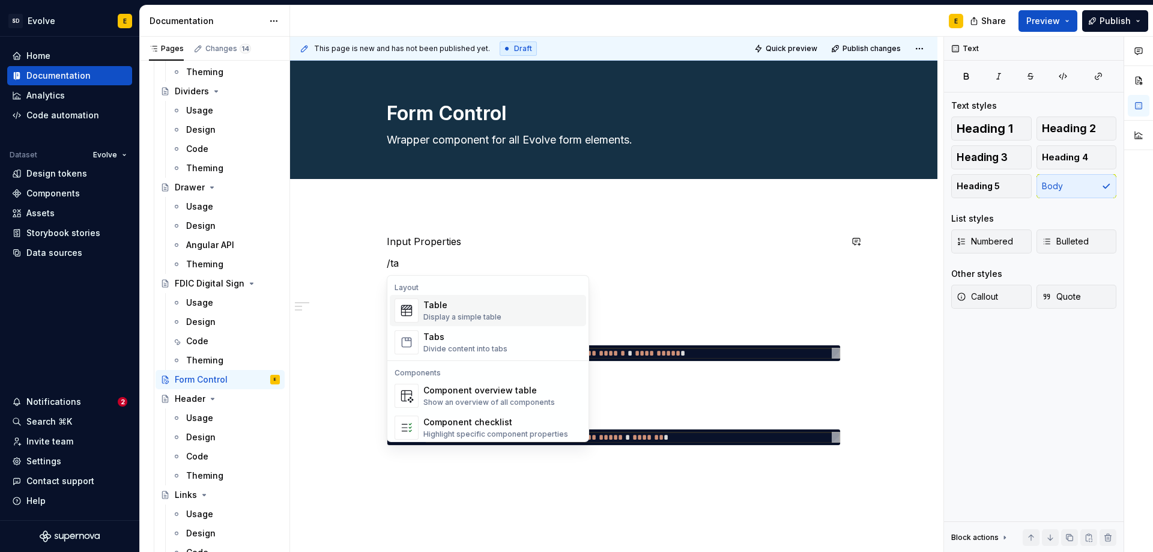
click at [437, 305] on div "Table" at bounding box center [462, 305] width 78 height 12
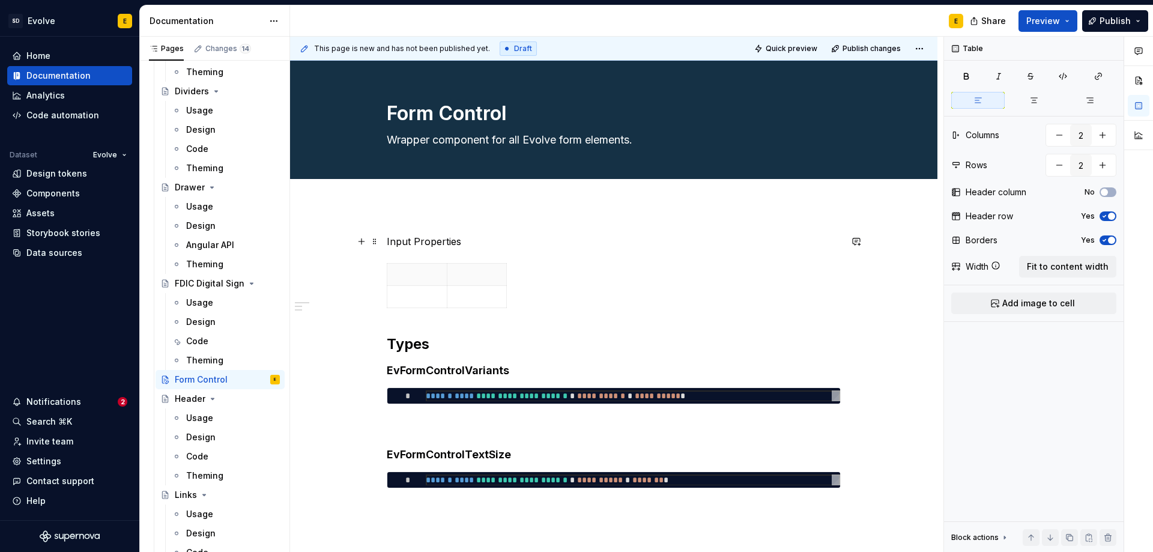
click at [423, 246] on p "Input Properties" at bounding box center [614, 241] width 454 height 14
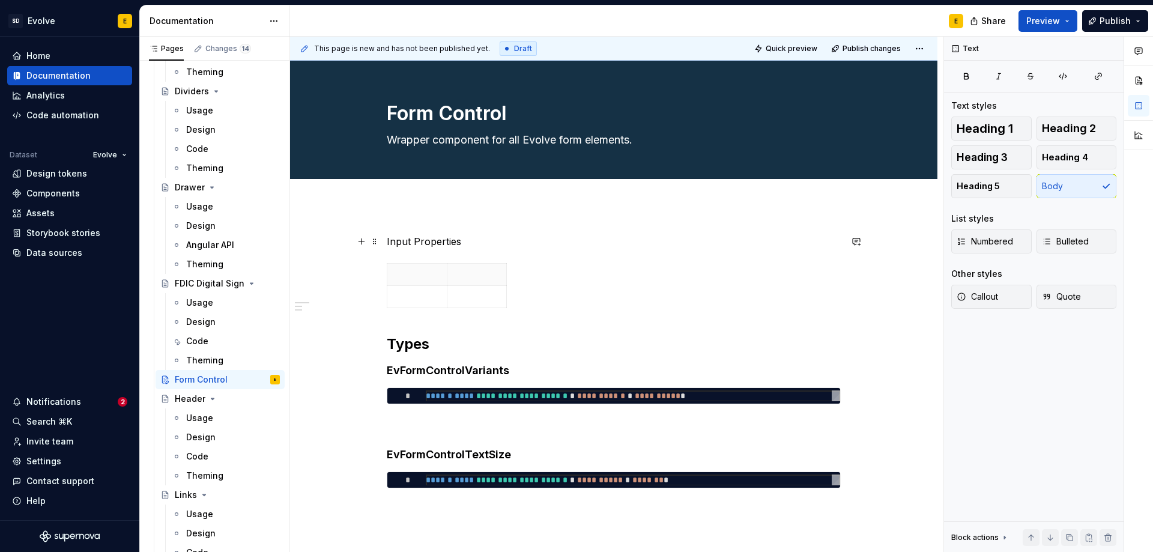
click at [478, 243] on p "Input Properties" at bounding box center [614, 241] width 454 height 14
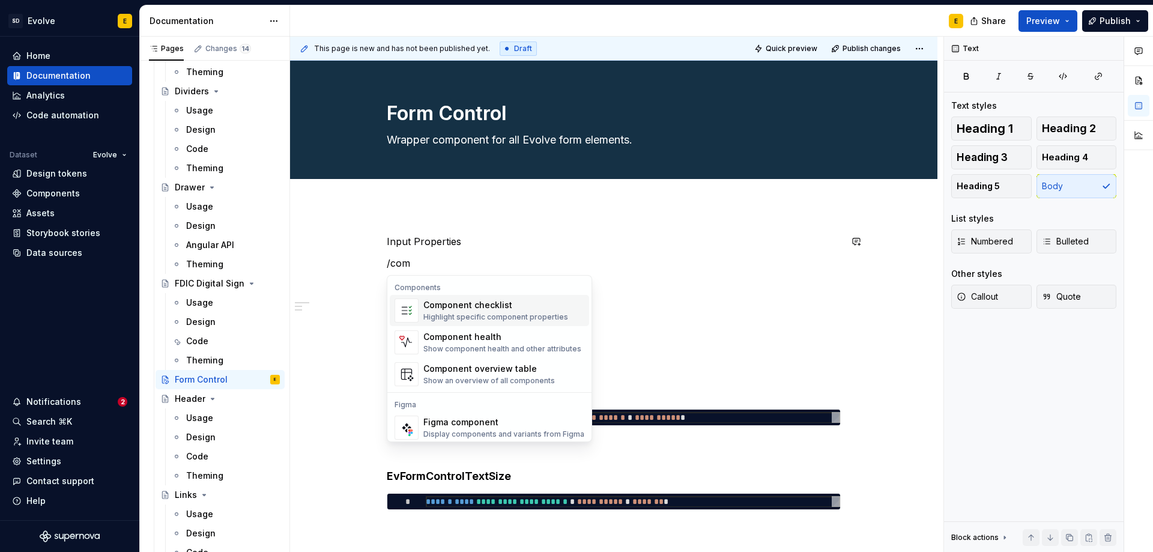
click at [451, 315] on div "Highlight specific component properties" at bounding box center [495, 317] width 145 height 10
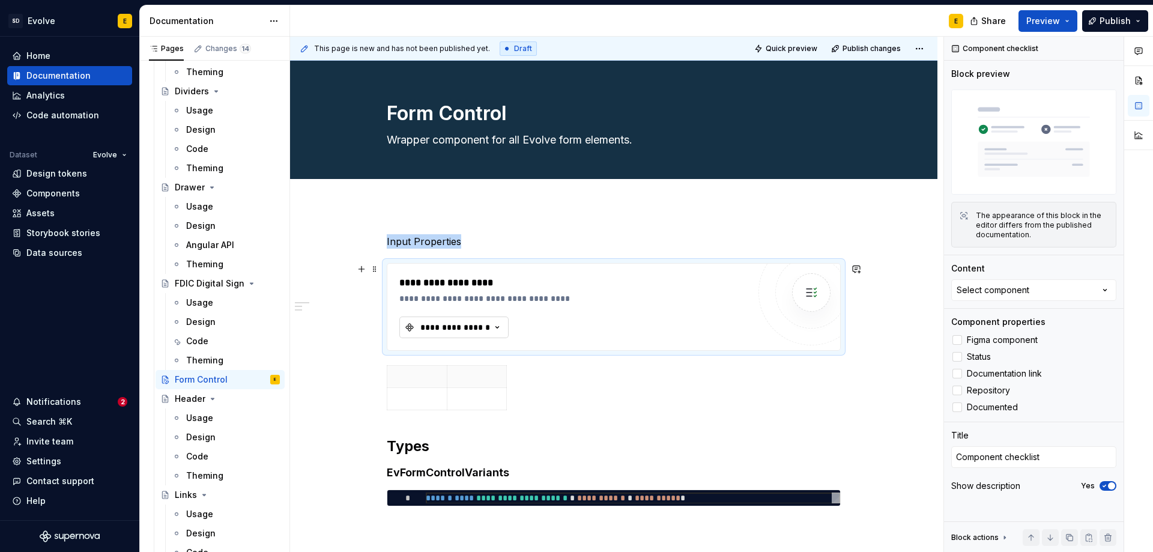
click at [475, 330] on div "**********" at bounding box center [455, 327] width 72 height 12
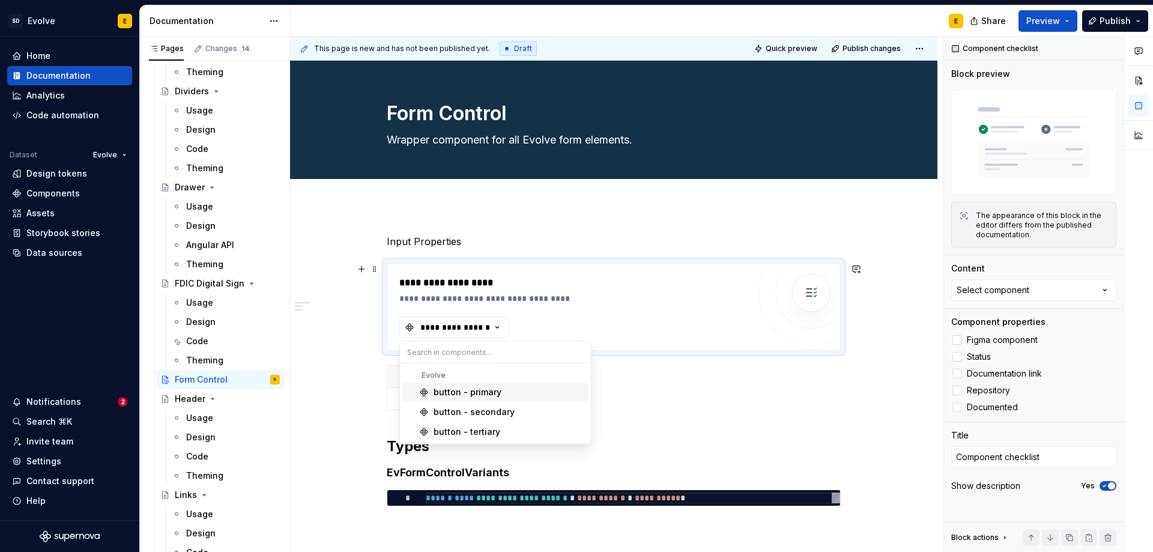
click at [685, 350] on div "**********" at bounding box center [613, 307] width 453 height 86
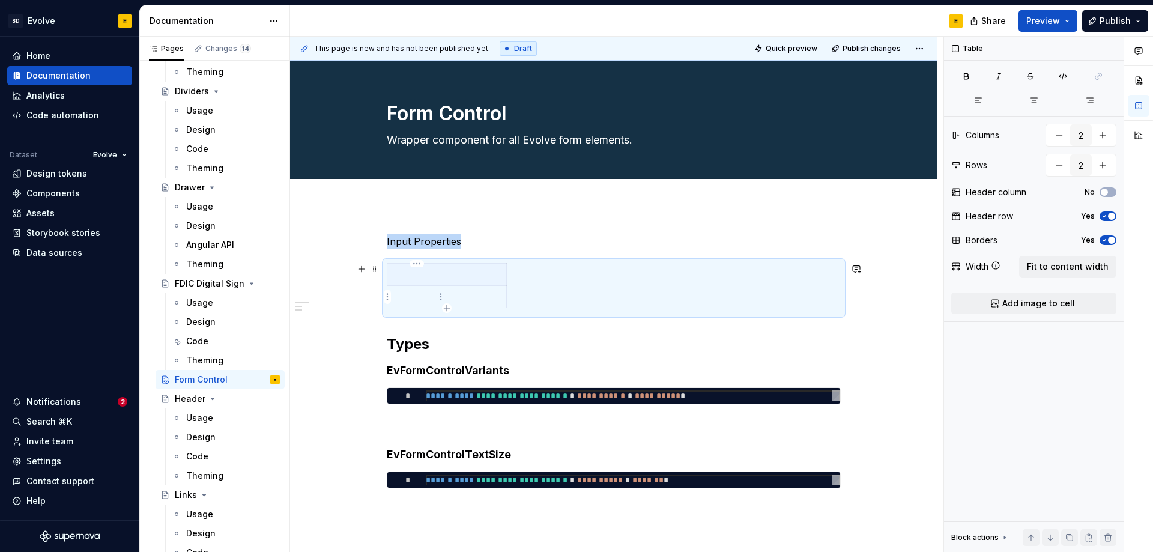
click at [424, 303] on td at bounding box center [417, 297] width 60 height 22
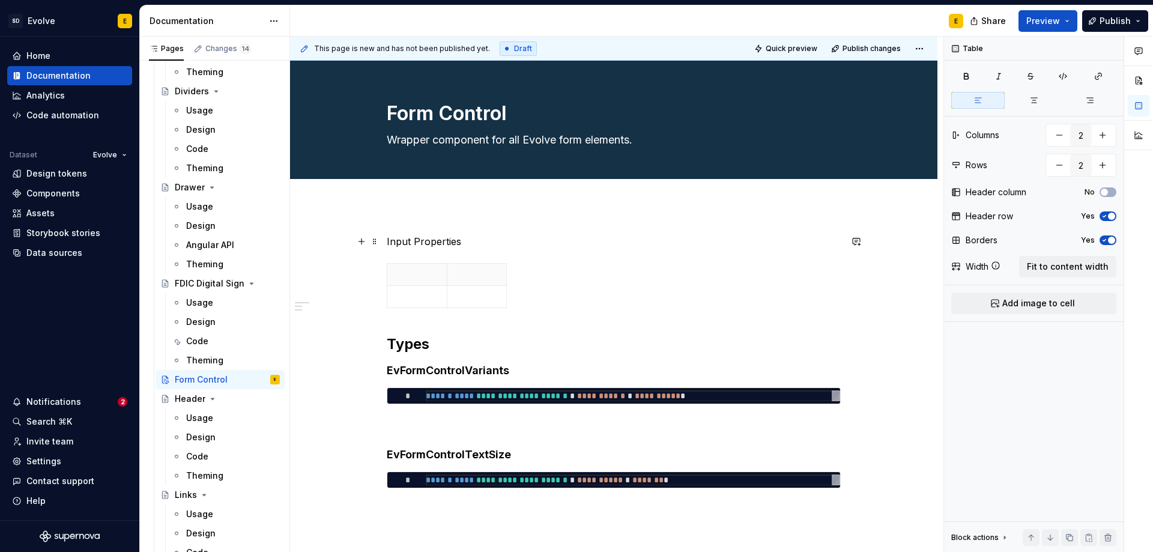
click at [461, 236] on p "Input Properties" at bounding box center [614, 241] width 454 height 14
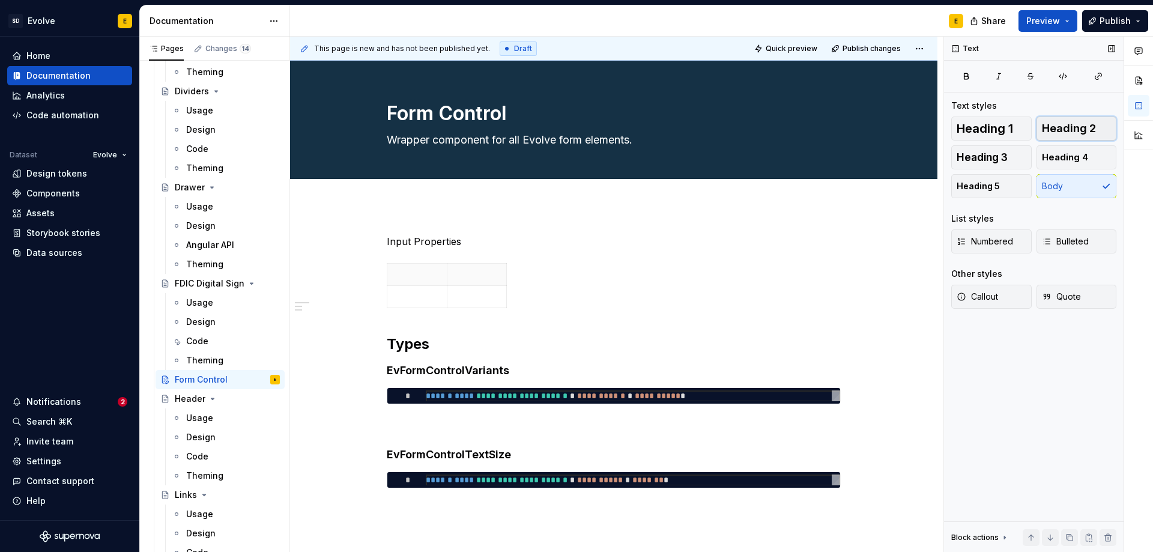
click at [1073, 126] on span "Heading 2" at bounding box center [1069, 129] width 54 height 12
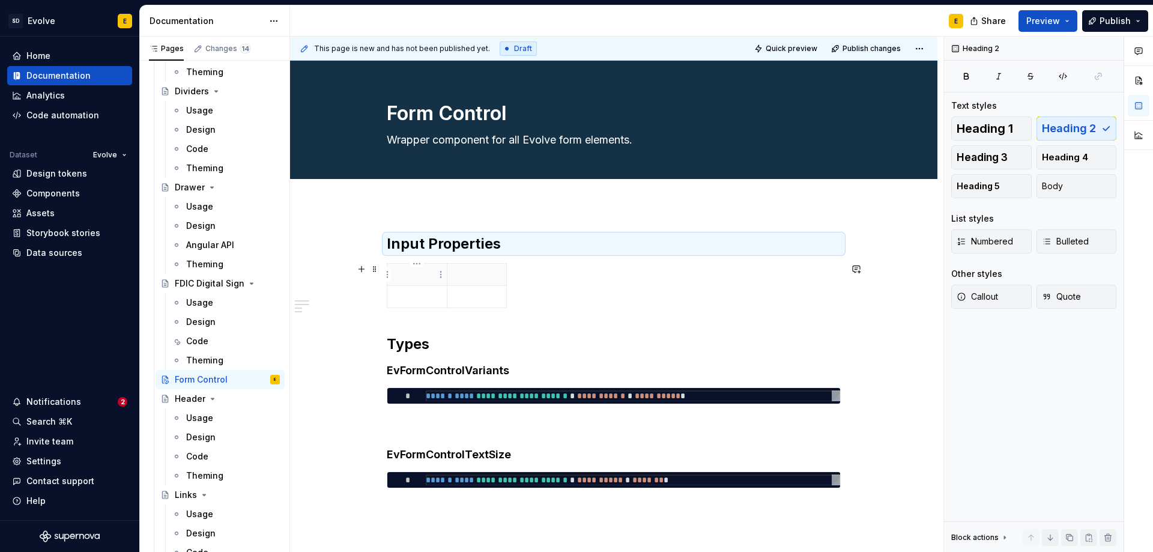
click at [413, 276] on p at bounding box center [417, 274] width 45 height 12
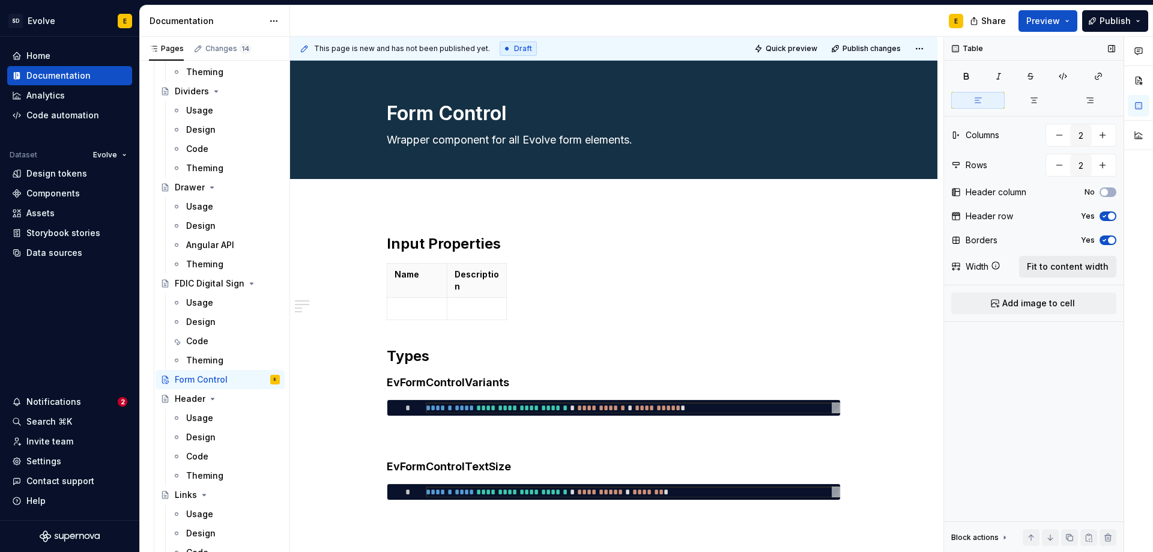
click at [1046, 266] on span "Fit to content width" at bounding box center [1068, 267] width 82 height 12
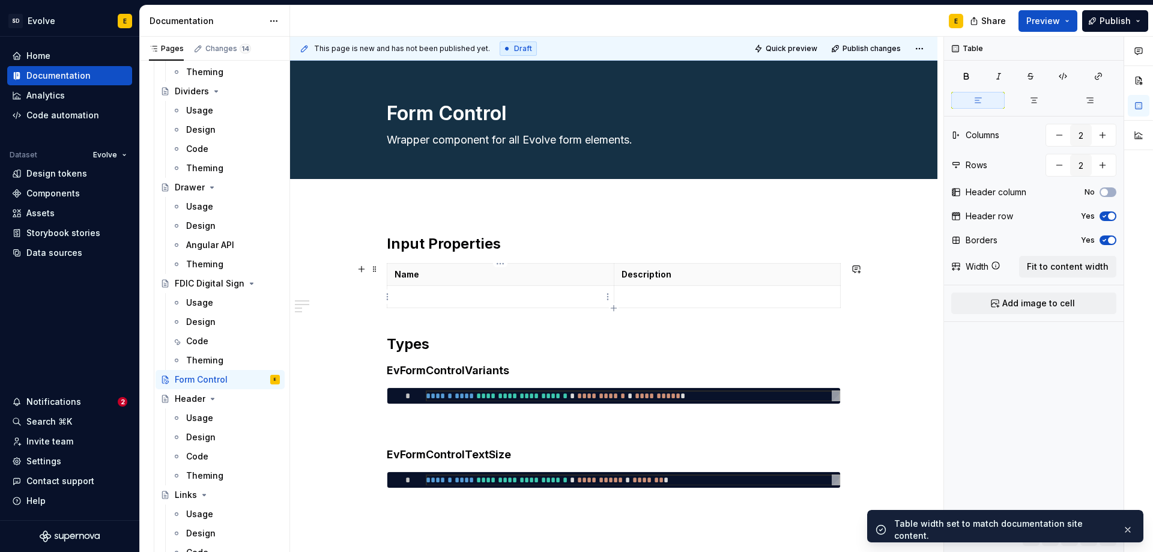
click at [455, 301] on p at bounding box center [501, 297] width 212 height 12
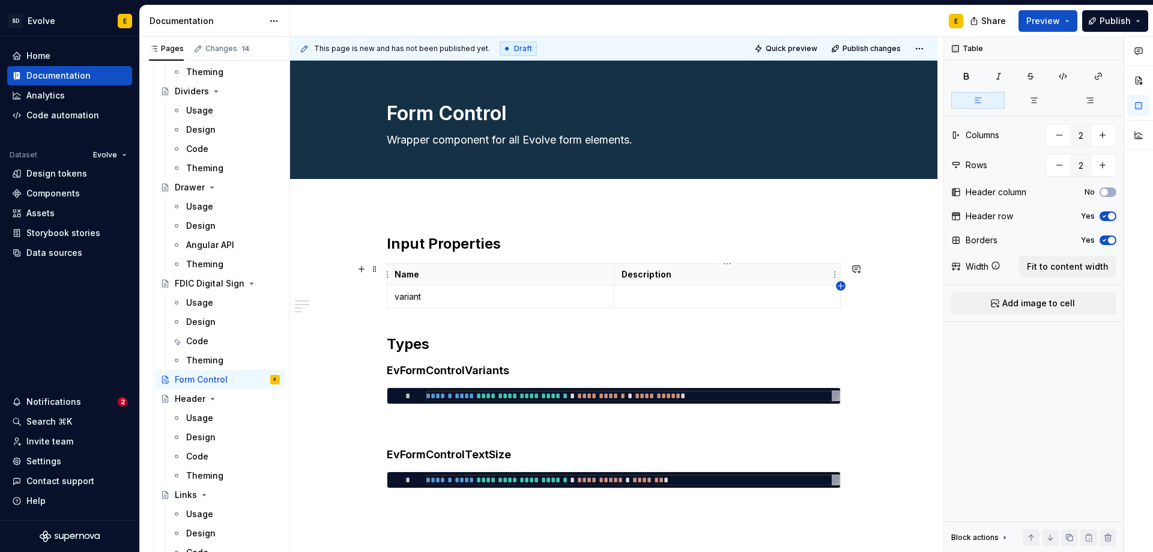
click at [841, 287] on icon "button" at bounding box center [840, 285] width 5 height 5
type input "3"
drag, startPoint x: 690, startPoint y: 272, endPoint x: 601, endPoint y: 271, distance: 89.5
click at [601, 271] on th "Description" at bounding box center [710, 275] width 227 height 22
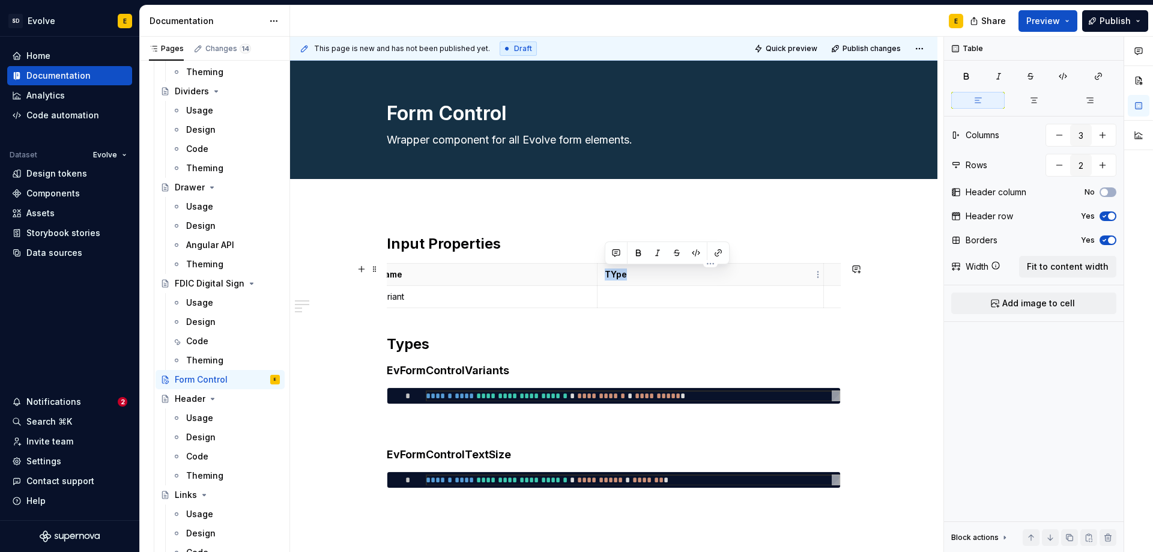
drag, startPoint x: 634, startPoint y: 275, endPoint x: 606, endPoint y: 276, distance: 27.7
click at [606, 276] on p "TYpe" at bounding box center [711, 274] width 212 height 12
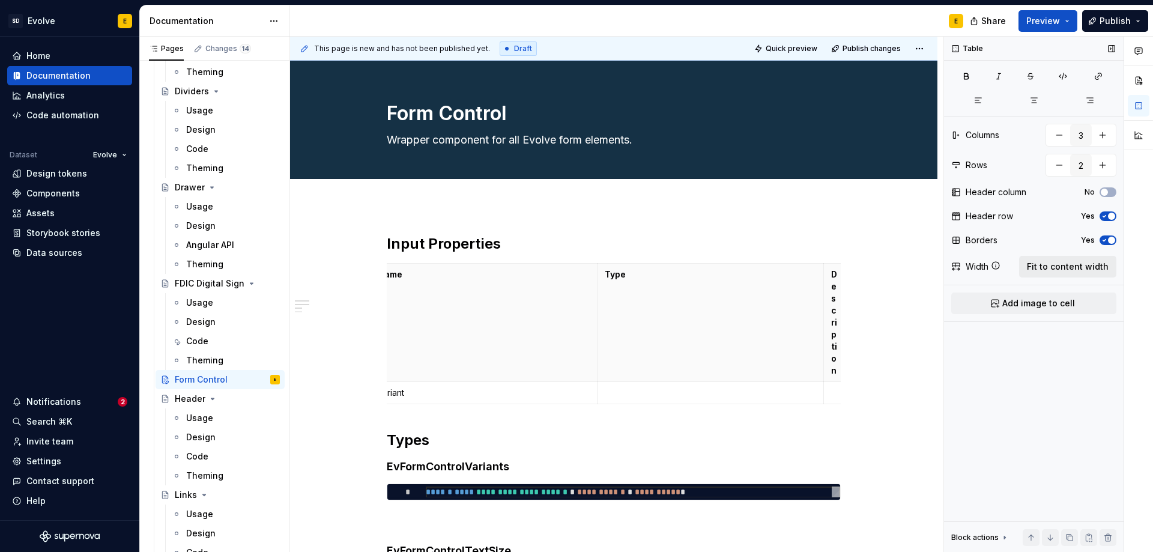
click at [1058, 264] on span "Fit to content width" at bounding box center [1068, 267] width 82 height 12
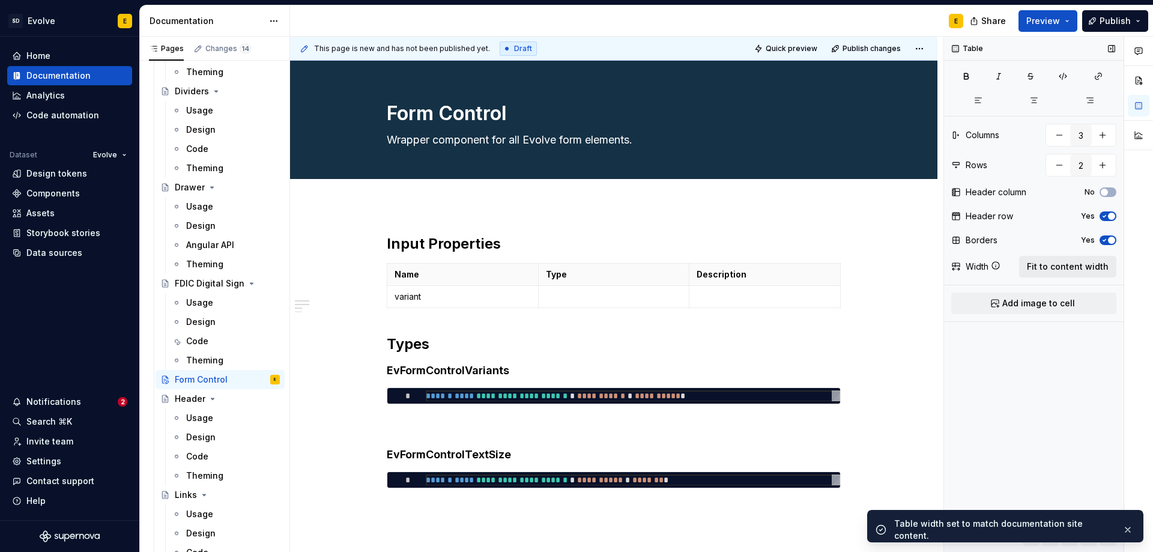
scroll to position [0, 0]
click at [595, 297] on p at bounding box center [614, 297] width 136 height 12
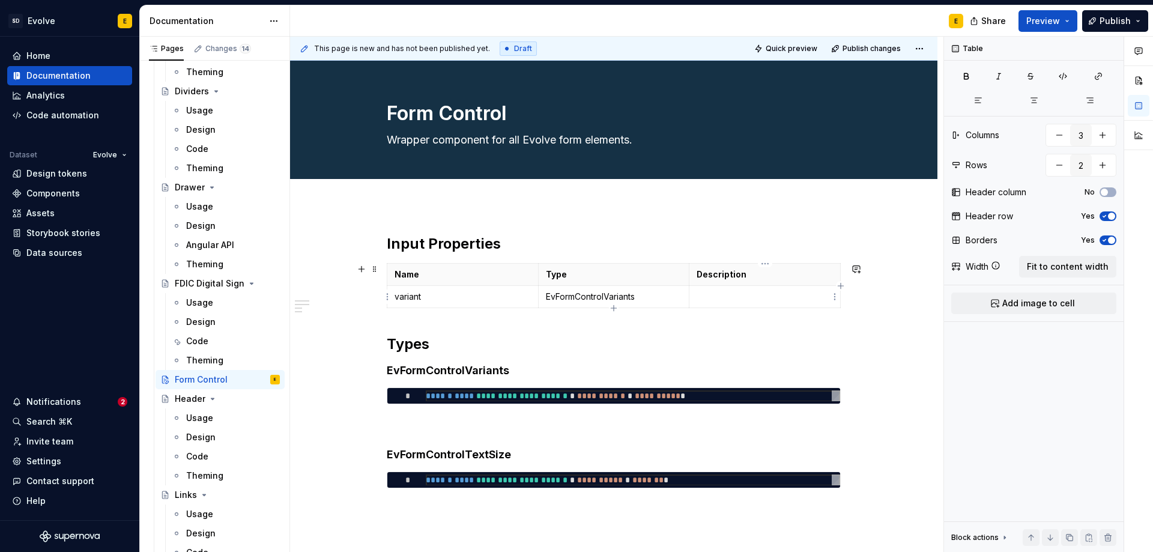
click at [739, 294] on p at bounding box center [765, 297] width 136 height 12
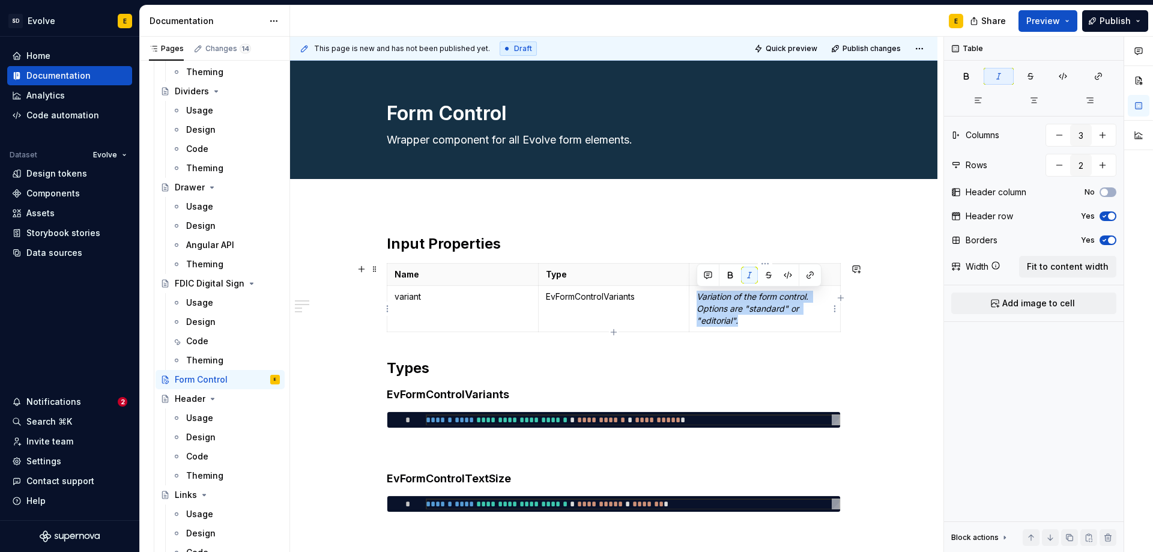
drag, startPoint x: 752, startPoint y: 324, endPoint x: 694, endPoint y: 302, distance: 62.0
click at [694, 302] on td "Variation of the form control. Options are "standard" or "editorial"." at bounding box center [765, 309] width 151 height 46
click at [750, 275] on button "button" at bounding box center [749, 275] width 17 height 17
click at [748, 326] on p "Variation of the form control. Options are "standard" or "editorial"." at bounding box center [765, 309] width 136 height 36
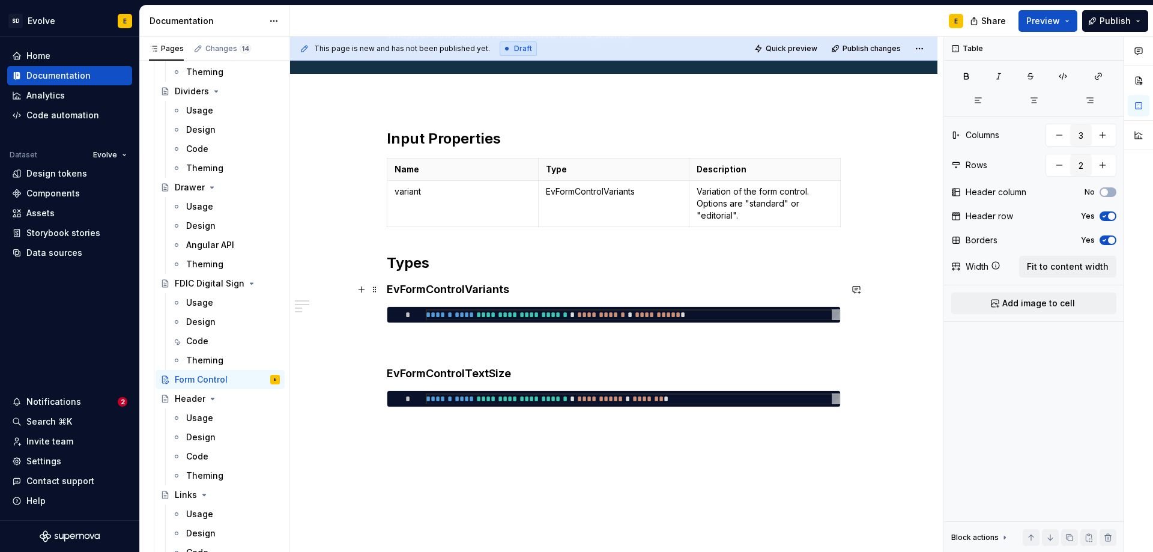
scroll to position [120, 0]
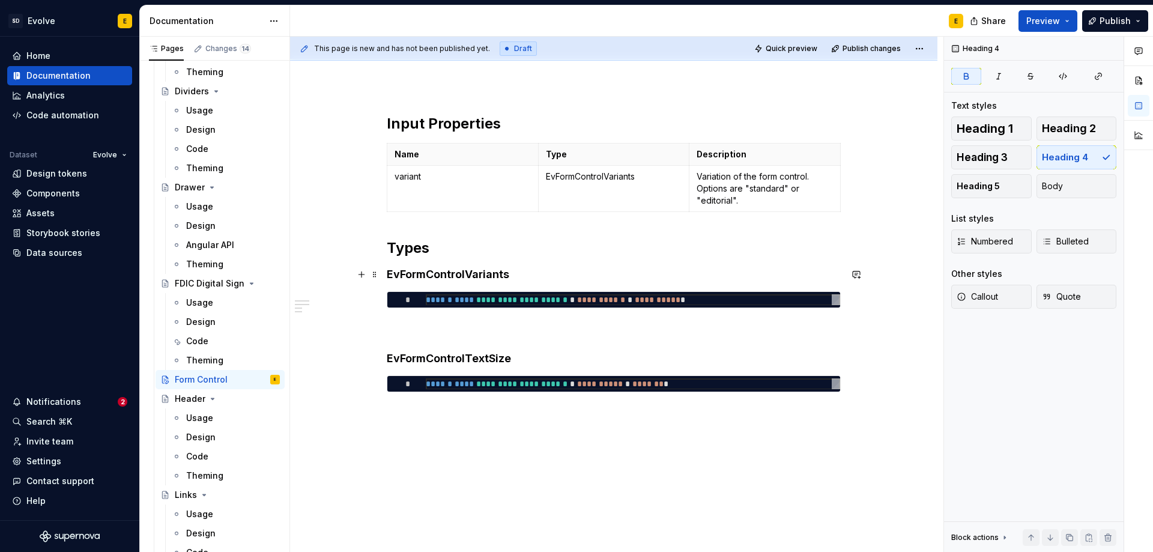
click at [554, 275] on h4 "EvFormControlVariants" at bounding box center [614, 274] width 454 height 14
click at [616, 213] on icon "button" at bounding box center [614, 212] width 10 height 10
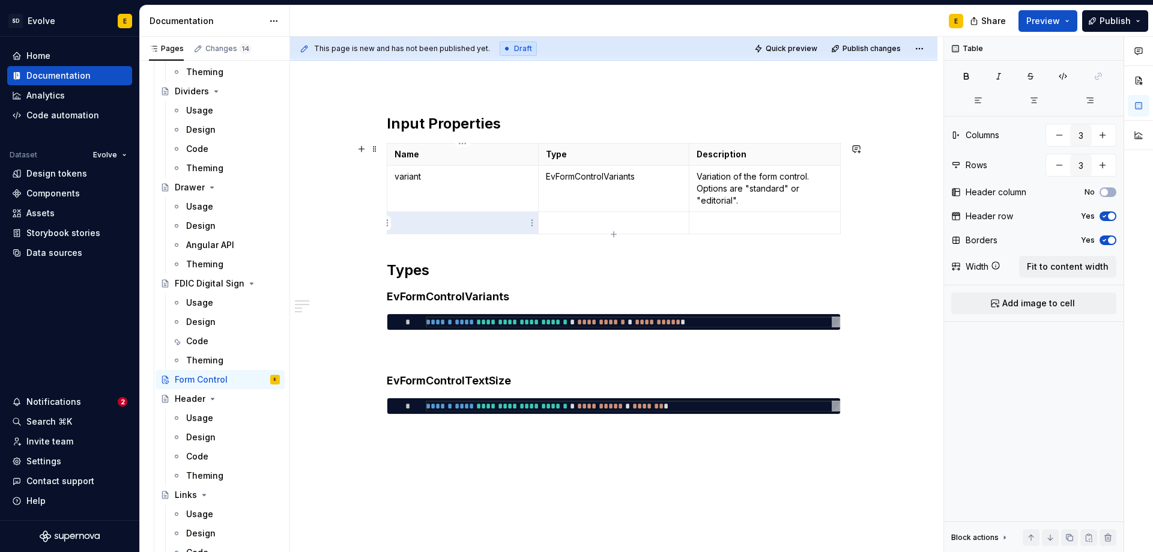
click at [481, 225] on p at bounding box center [463, 223] width 136 height 12
click at [756, 223] on p at bounding box center [765, 223] width 136 height 12
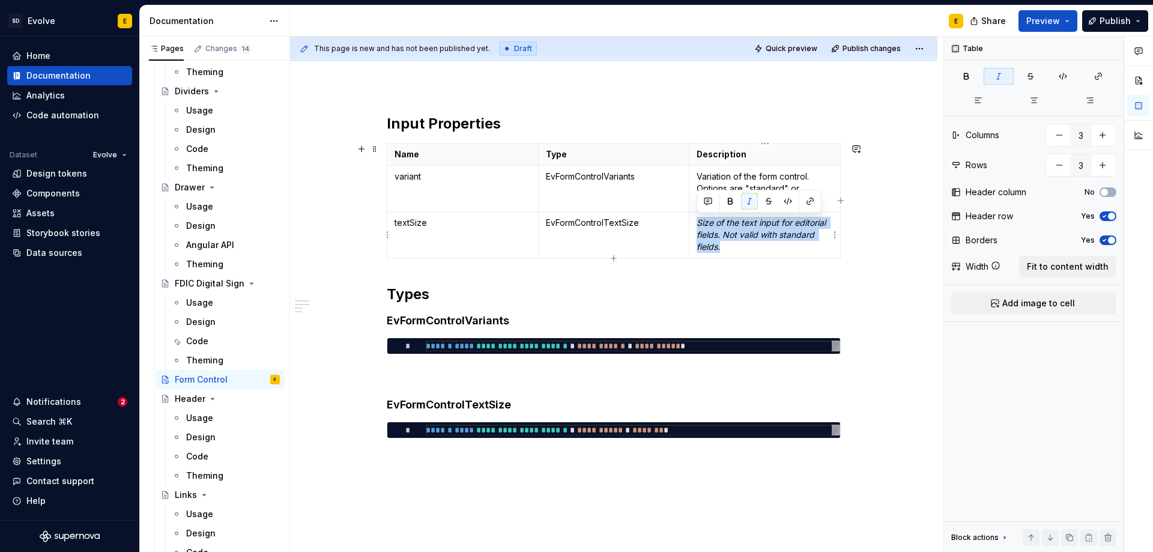
drag, startPoint x: 731, startPoint y: 250, endPoint x: 696, endPoint y: 220, distance: 45.6
click at [696, 220] on td "Size of the text input for editorial fields. Not valid with standard fields." at bounding box center [765, 235] width 151 height 46
click at [754, 201] on button "button" at bounding box center [749, 201] width 17 height 17
click at [614, 256] on icon "button" at bounding box center [614, 258] width 10 height 10
type input "4"
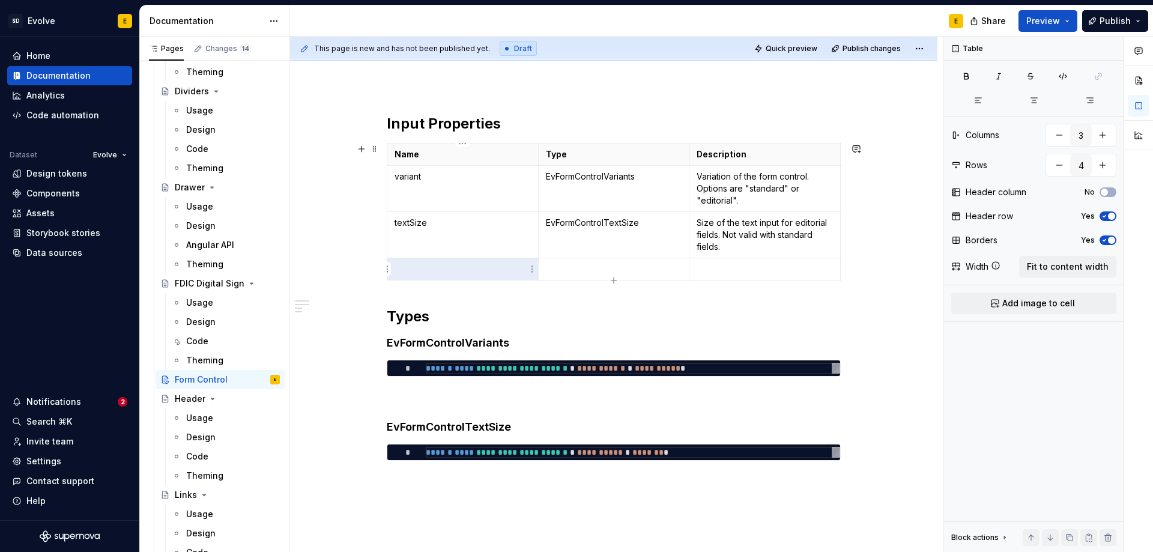
click at [431, 270] on p at bounding box center [463, 269] width 136 height 12
click at [729, 271] on p at bounding box center [765, 269] width 136 height 12
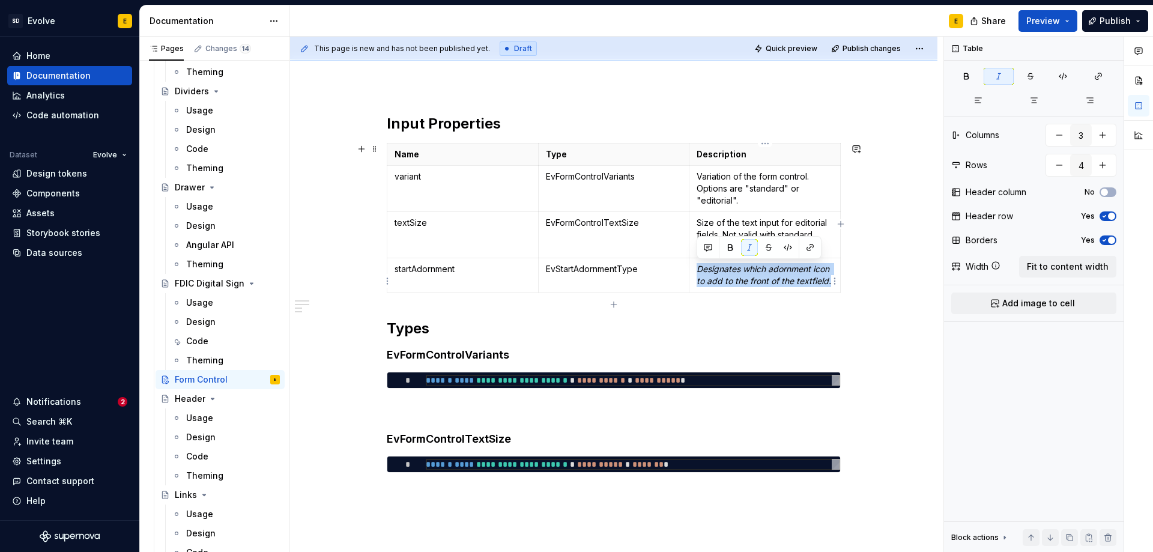
drag, startPoint x: 734, startPoint y: 297, endPoint x: 690, endPoint y: 264, distance: 55.7
click at [690, 264] on td "Designates which adornment icon to add to the front of the textfield." at bounding box center [765, 275] width 151 height 34
click at [748, 246] on button "button" at bounding box center [749, 247] width 17 height 17
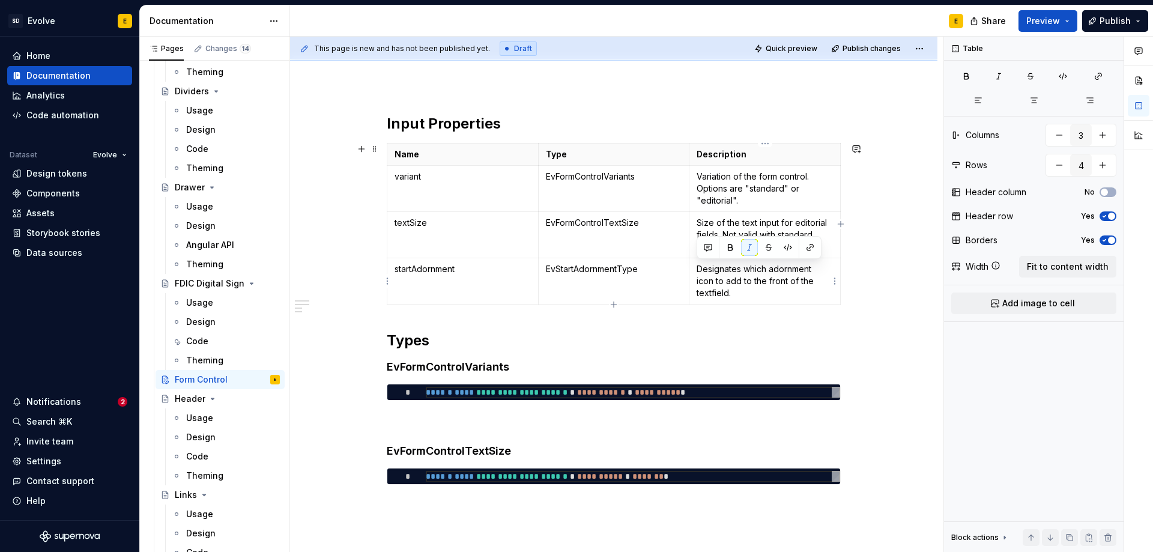
click at [752, 288] on p "Designates which adornment icon to add to the front of the textfield." at bounding box center [765, 281] width 136 height 36
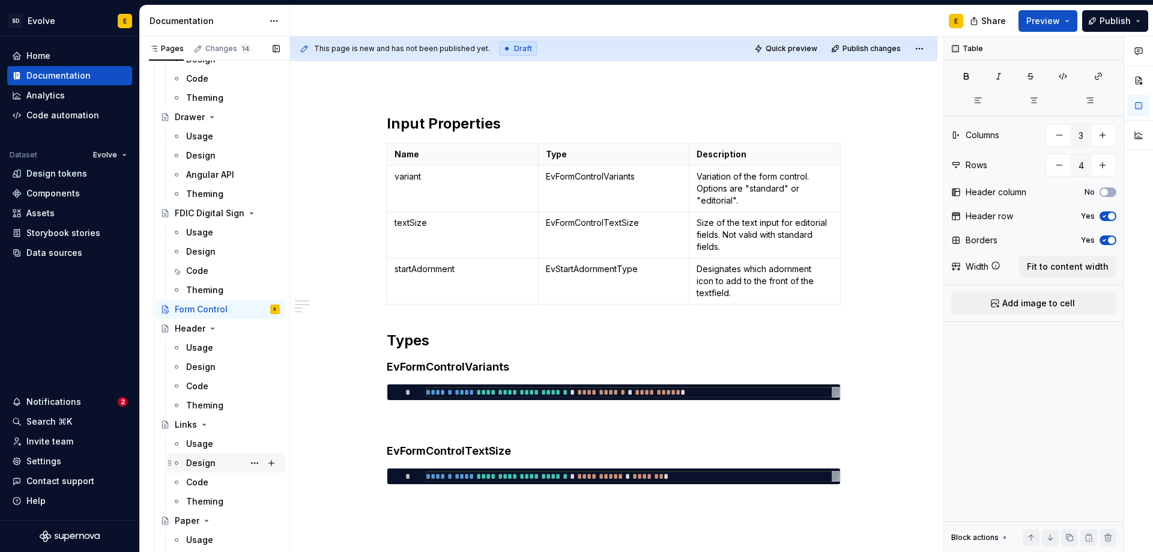
scroll to position [1166, 0]
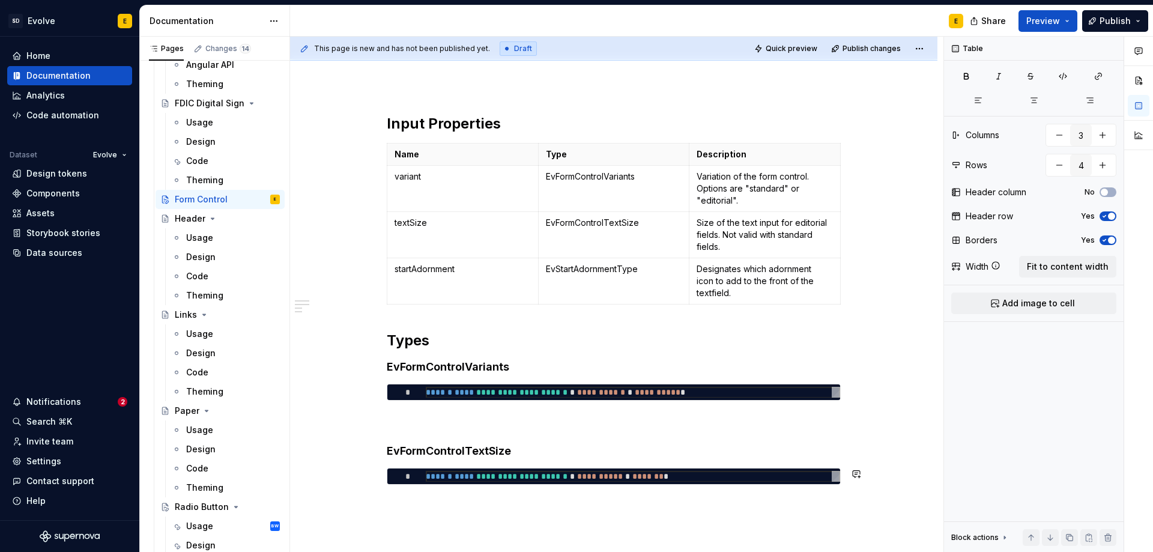
click at [633, 509] on div "**********" at bounding box center [614, 375] width 648 height 580
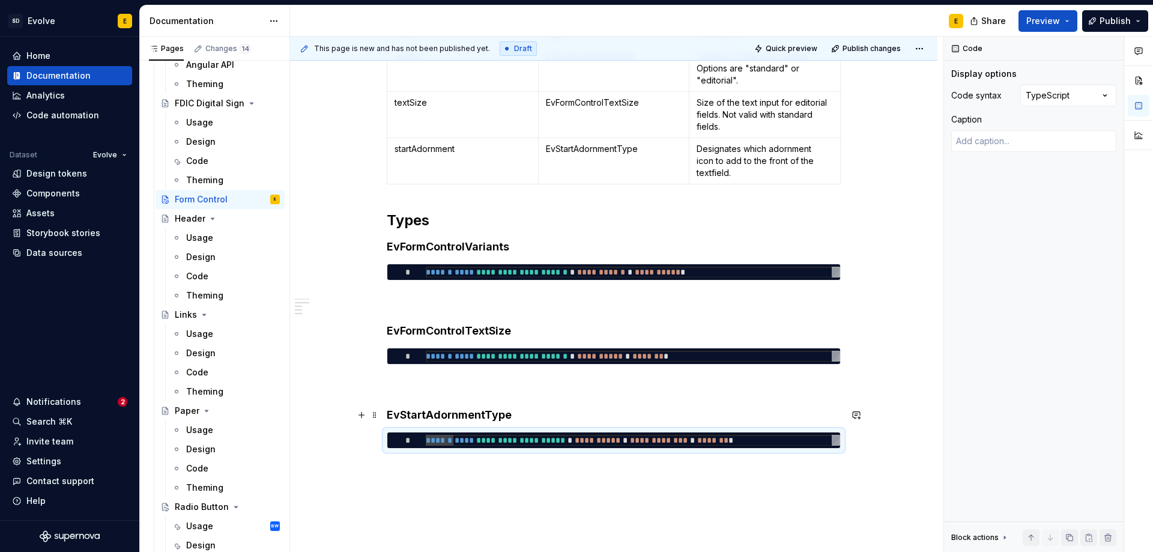
scroll to position [180, 0]
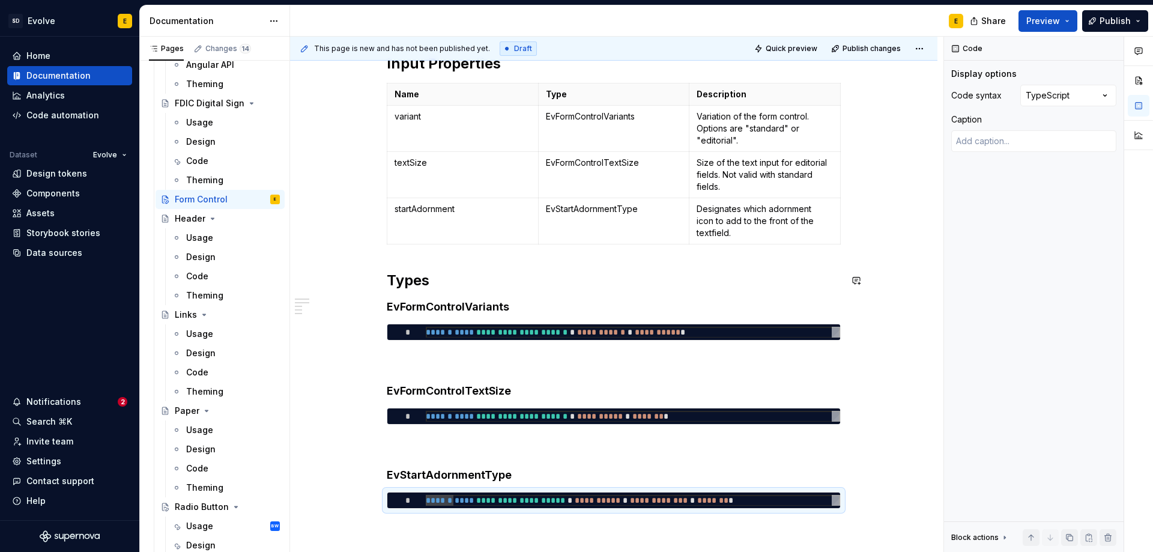
click at [409, 252] on div "**********" at bounding box center [614, 281] width 454 height 455
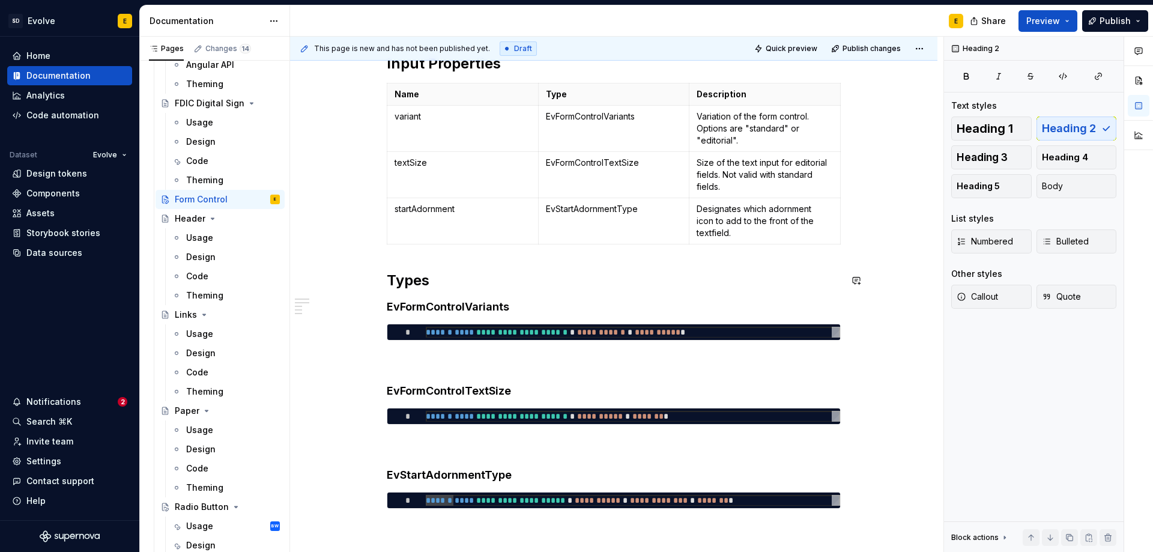
click at [381, 254] on div "**********" at bounding box center [614, 357] width 648 height 664
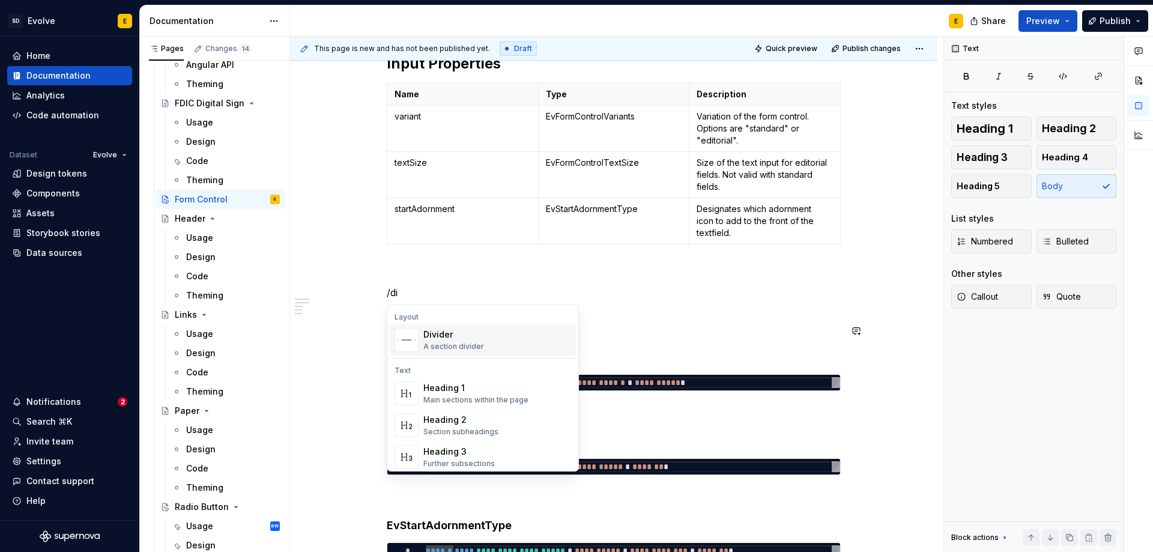
click at [444, 341] on div "Divider A section divider" at bounding box center [453, 340] width 61 height 23
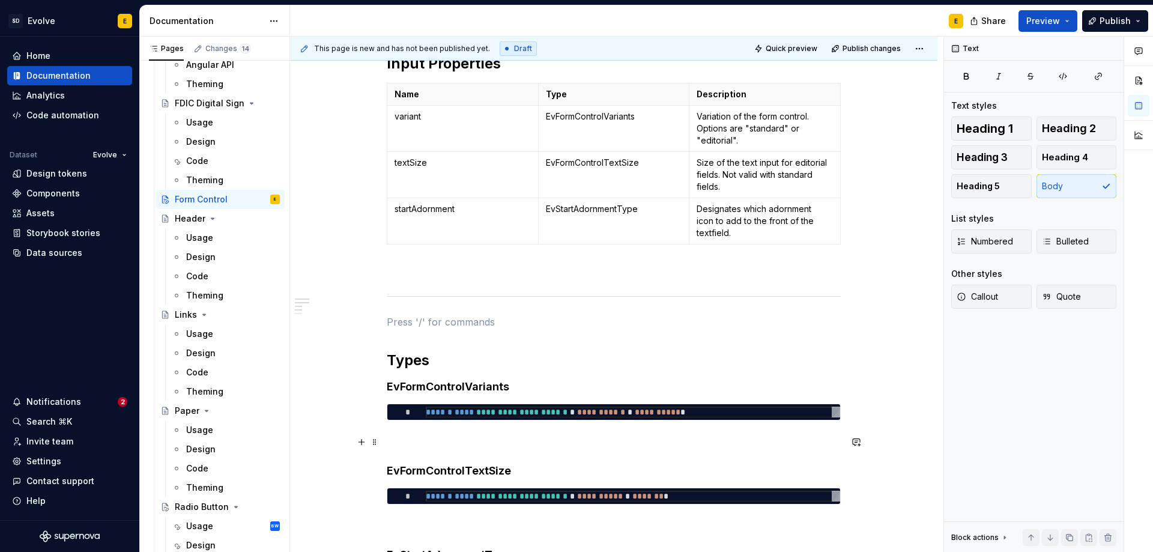
scroll to position [60, 0]
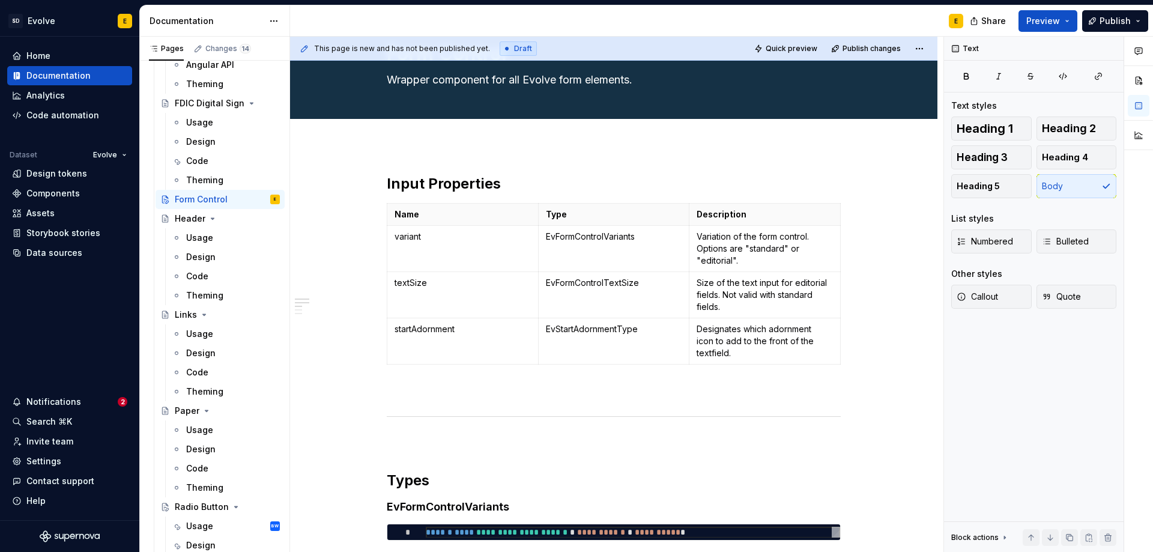
click at [419, 150] on div "**********" at bounding box center [614, 517] width 648 height 744
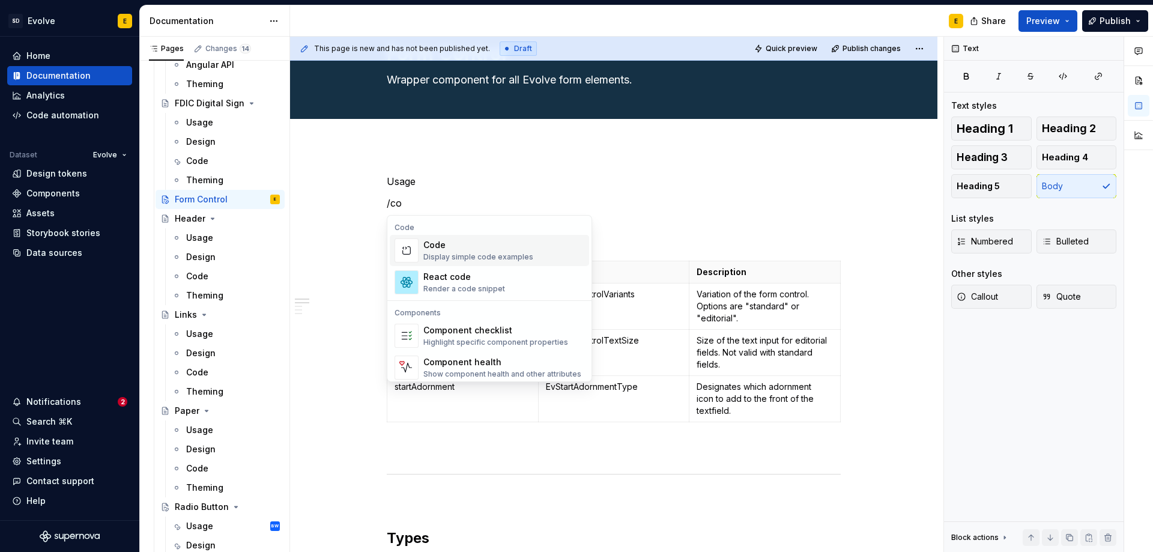
click at [461, 251] on div "Code Display simple code examples" at bounding box center [478, 250] width 110 height 23
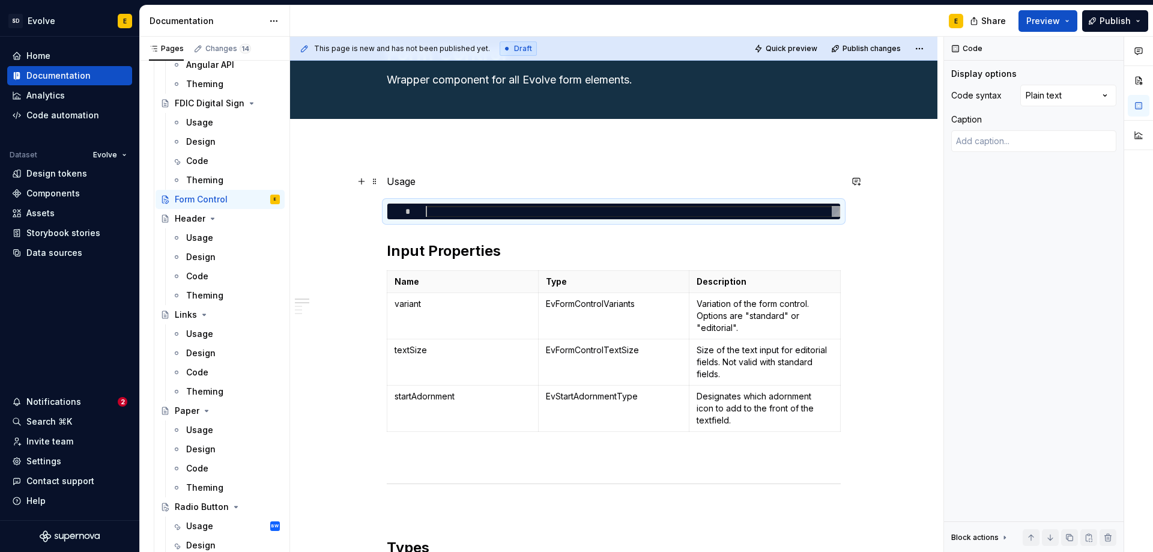
click at [437, 183] on p "Usage" at bounding box center [614, 181] width 454 height 14
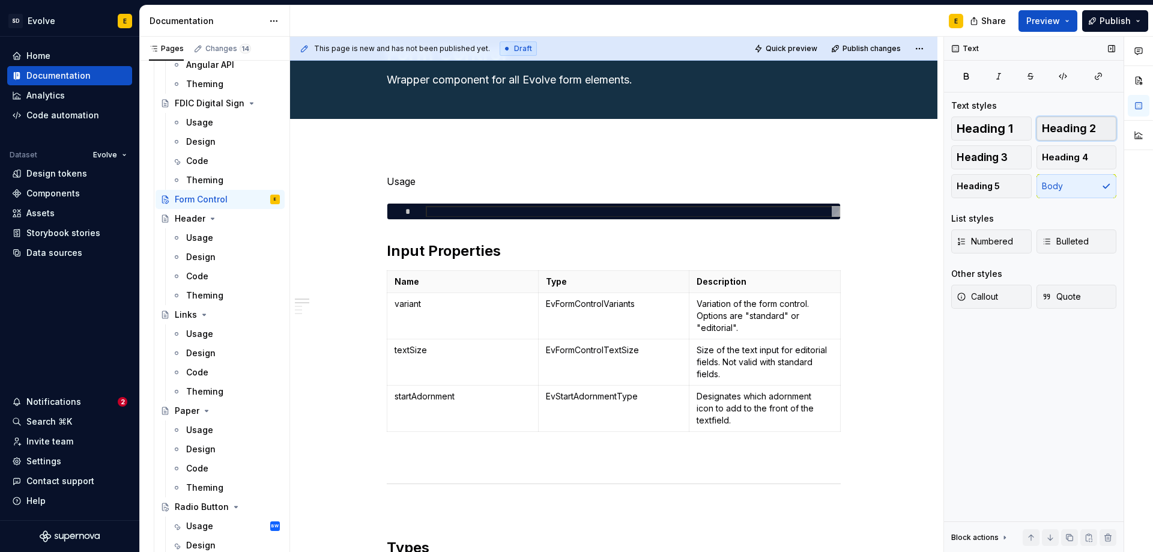
click at [1082, 132] on span "Heading 2" at bounding box center [1069, 129] width 54 height 12
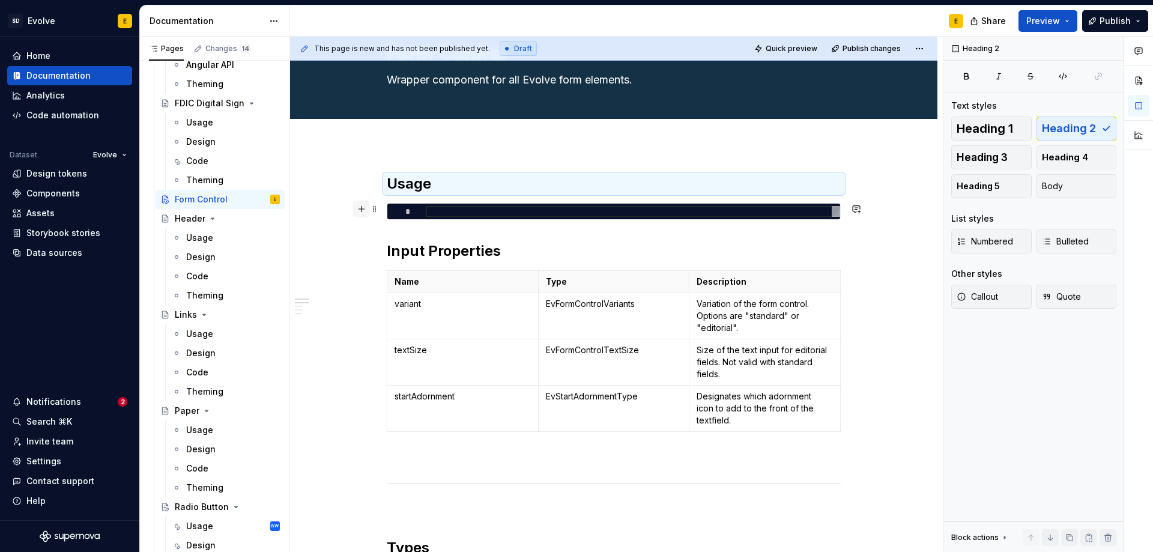
click at [359, 210] on button "button" at bounding box center [361, 209] width 17 height 17
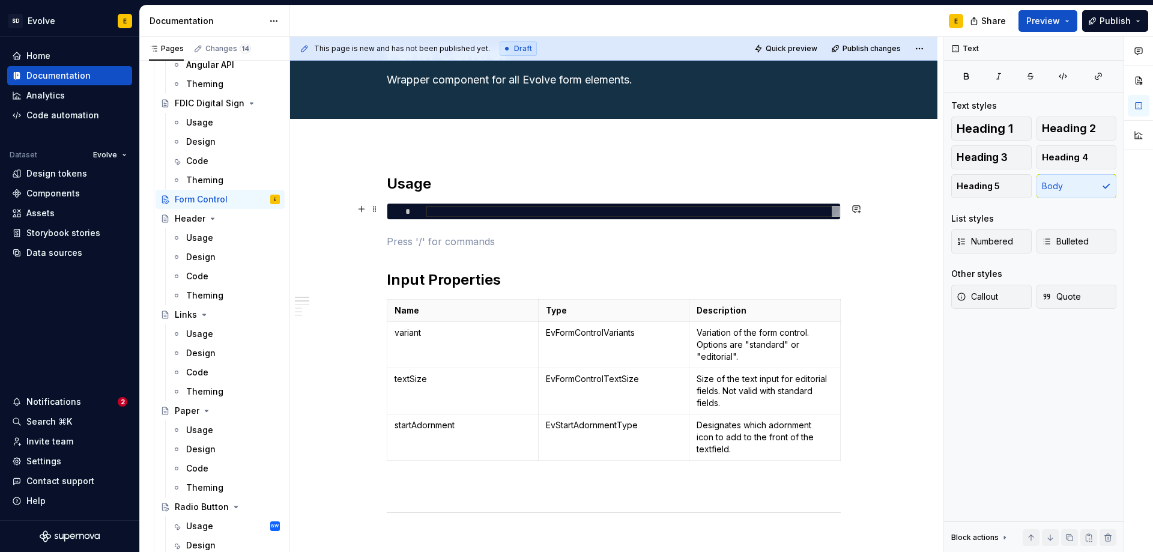
click at [401, 243] on p at bounding box center [614, 241] width 454 height 14
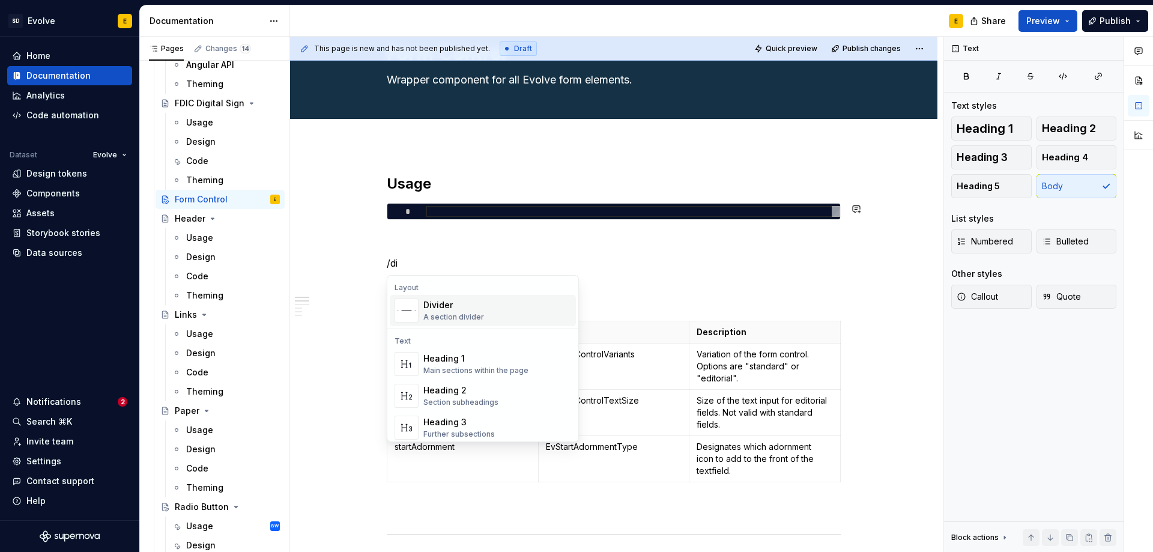
click at [442, 305] on div "Divider" at bounding box center [453, 305] width 61 height 12
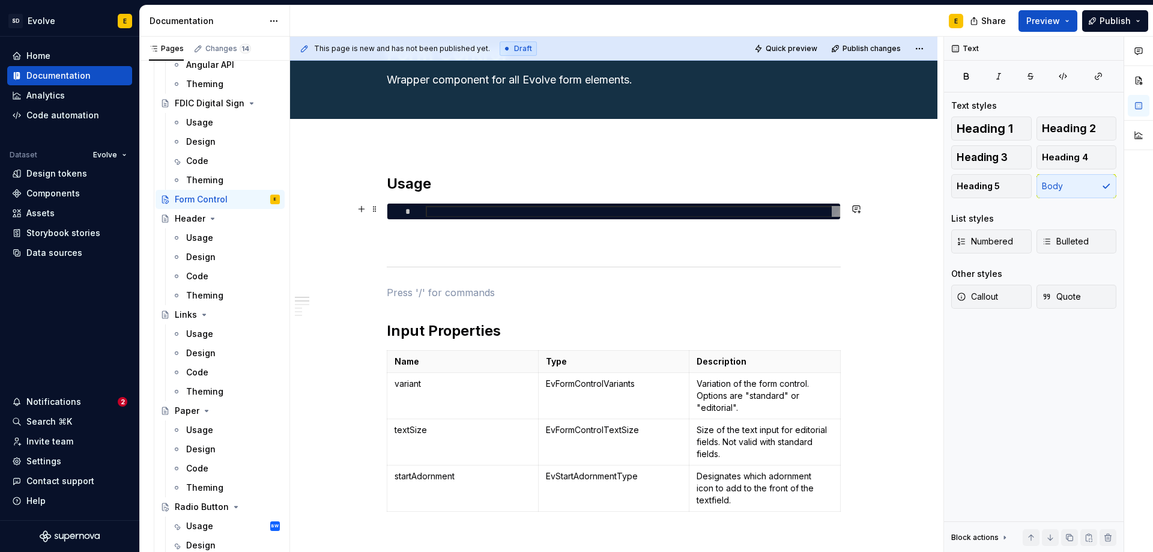
click at [462, 210] on div at bounding box center [633, 211] width 414 height 11
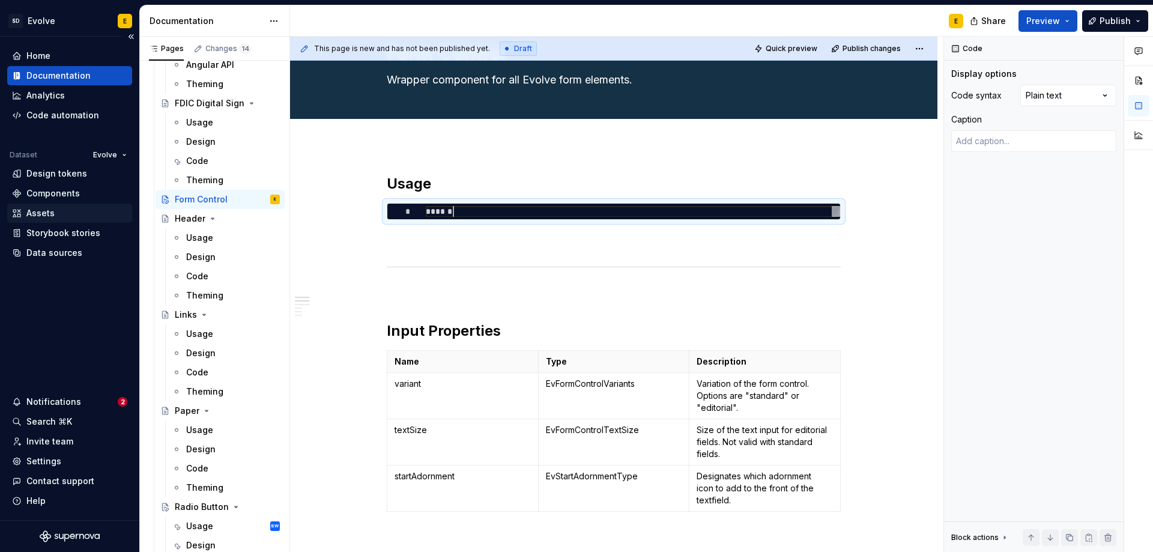
scroll to position [1, 31]
drag, startPoint x: 472, startPoint y: 210, endPoint x: 424, endPoint y: 213, distance: 47.5
click at [426, 213] on div "******" at bounding box center [633, 211] width 414 height 11
drag, startPoint x: 469, startPoint y: 211, endPoint x: 550, endPoint y: 214, distance: 81.1
click at [550, 214] on div "**********" at bounding box center [633, 211] width 414 height 11
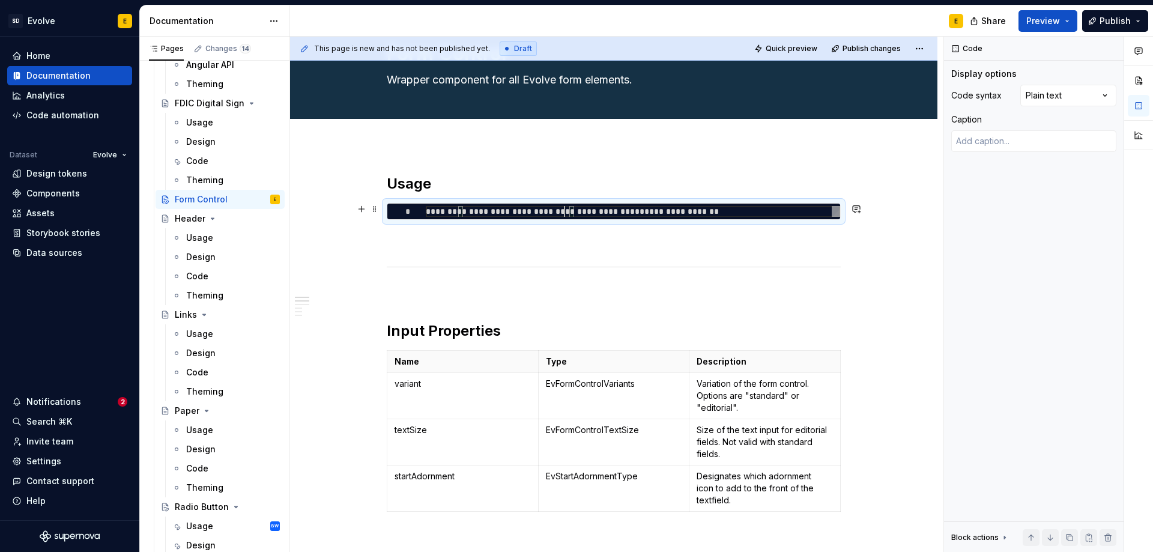
scroll to position [1, 143]
type textarea "**********"
click at [1064, 88] on div "Comments Open comments No comments yet Select ‘Comment’ from the block context …" at bounding box center [1048, 295] width 209 height 516
click at [485, 184] on h2 "Usage" at bounding box center [614, 183] width 454 height 19
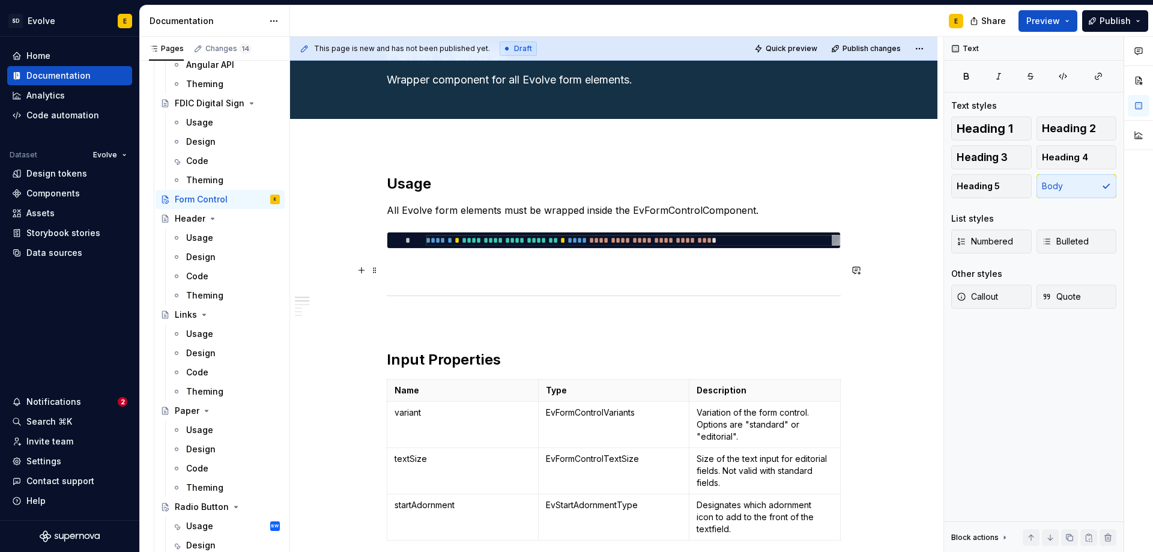
click at [454, 264] on p at bounding box center [614, 270] width 454 height 14
click at [760, 208] on p "All Evolve form elements must be wrapped inside the EvFormControlComponent." at bounding box center [614, 210] width 454 height 14
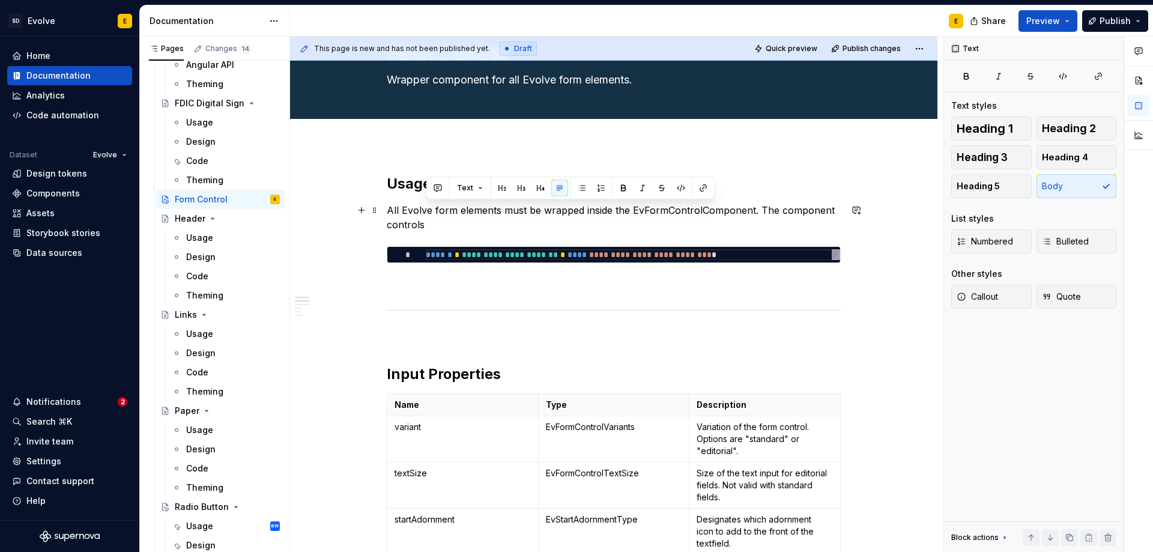
drag, startPoint x: 757, startPoint y: 210, endPoint x: 766, endPoint y: 221, distance: 14.5
click at [766, 221] on p "All Evolve form elements must be wrapped inside the EvFormControlComponent. The…" at bounding box center [614, 217] width 454 height 29
click at [630, 209] on p "All Evolve form elements must be wrapped inside the EvFormControlComponent. Thi…" at bounding box center [614, 217] width 454 height 29
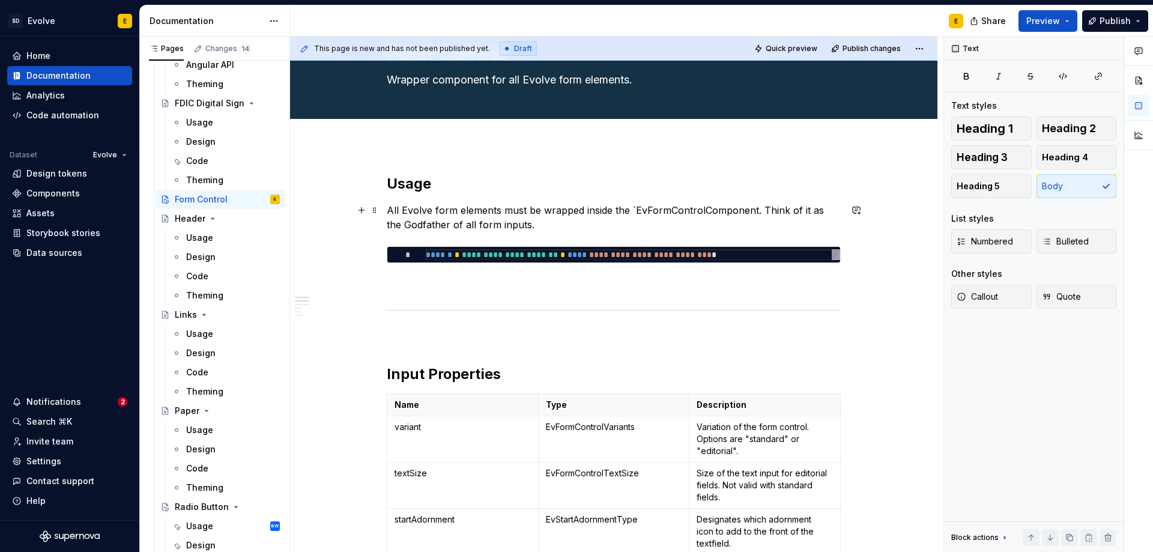
click at [756, 211] on p "All Evolve form elements must be wrapped inside the `EvFormControlComponent. Th…" at bounding box center [614, 217] width 454 height 29
click at [753, 211] on p "All Evolve form elements must be wrapped inside the `EvFormControlComponent. Th…" at bounding box center [614, 217] width 454 height 29
click at [582, 226] on p "All Evolve form elements must be wrapped inside the EvFormControlComponent . Th…" at bounding box center [614, 217] width 454 height 29
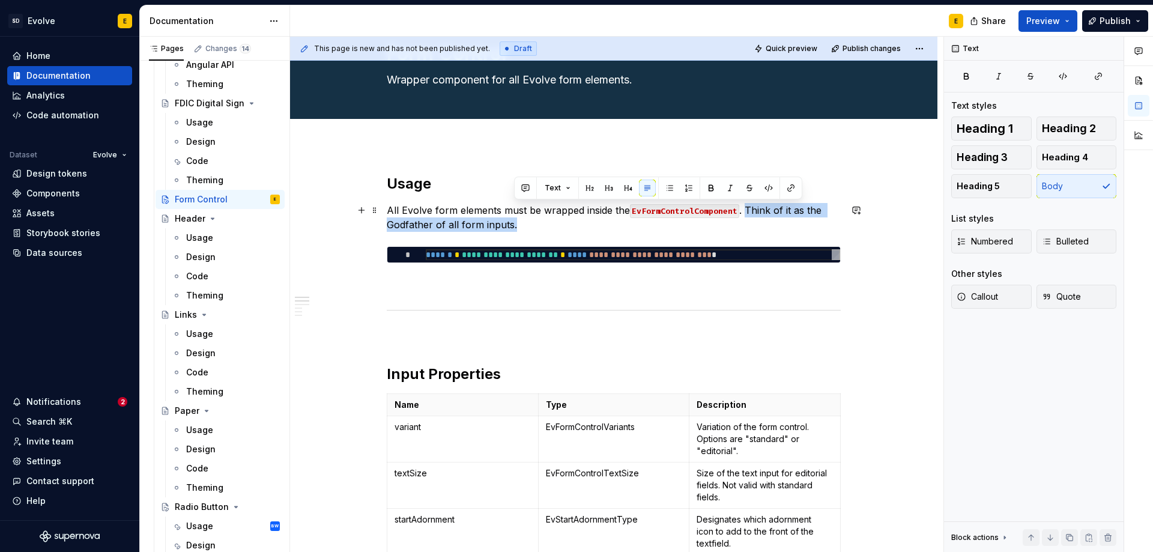
drag, startPoint x: 745, startPoint y: 211, endPoint x: 756, endPoint y: 226, distance: 18.0
click at [756, 226] on p "All Evolve form elements must be wrapped inside the EvFormControlComponent . Th…" at bounding box center [614, 217] width 454 height 29
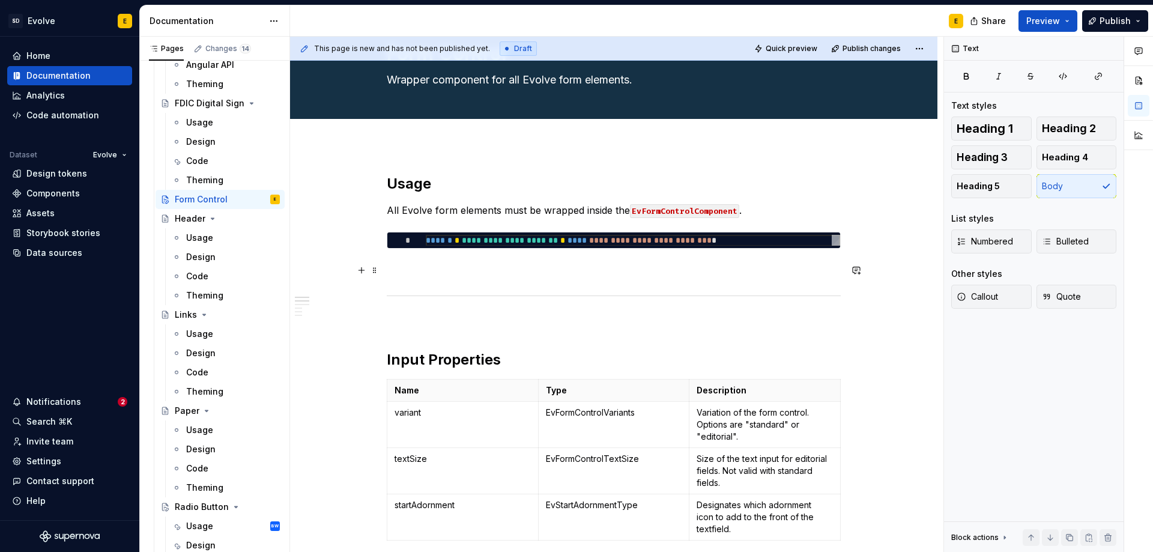
click at [684, 265] on p at bounding box center [614, 270] width 454 height 14
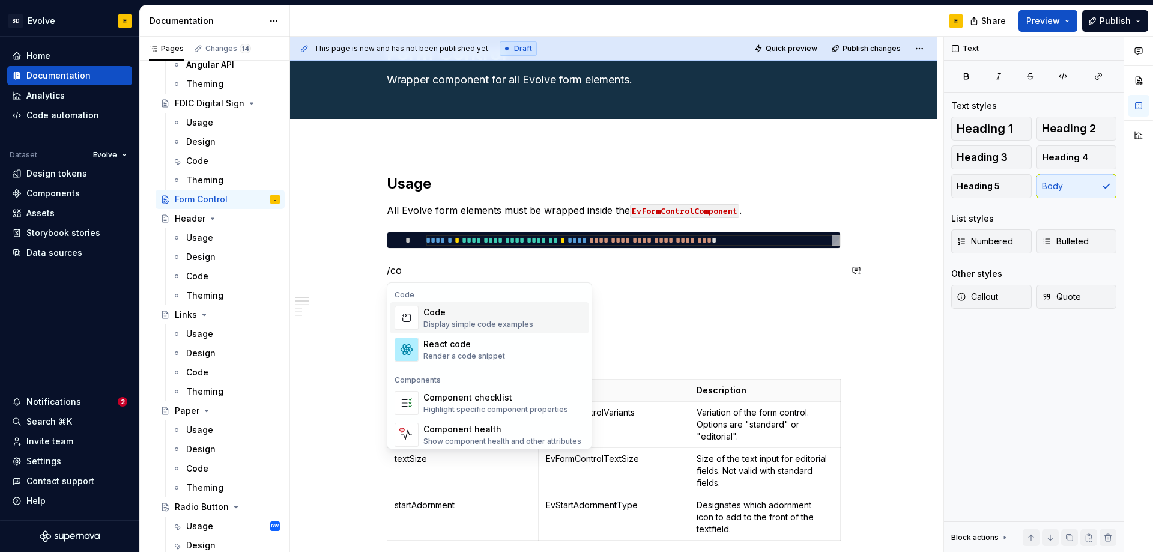
click at [466, 311] on div "Code" at bounding box center [478, 312] width 110 height 12
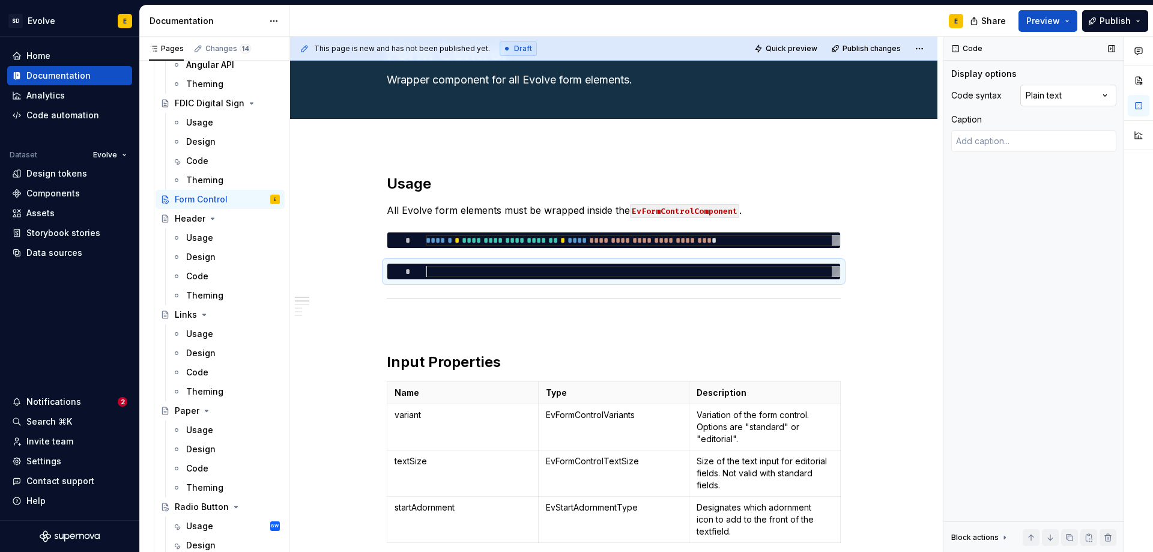
click at [1052, 100] on div "Comments Open comments No comments yet Select ‘Comment’ from the block context …" at bounding box center [1048, 295] width 209 height 516
click at [437, 273] on div at bounding box center [633, 271] width 414 height 11
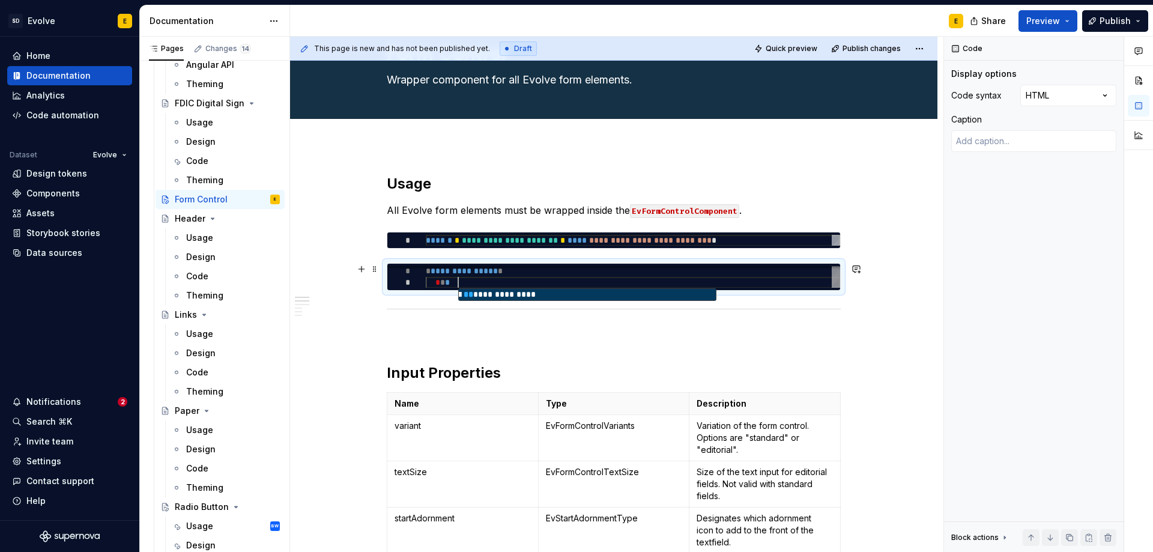
scroll to position [12, 36]
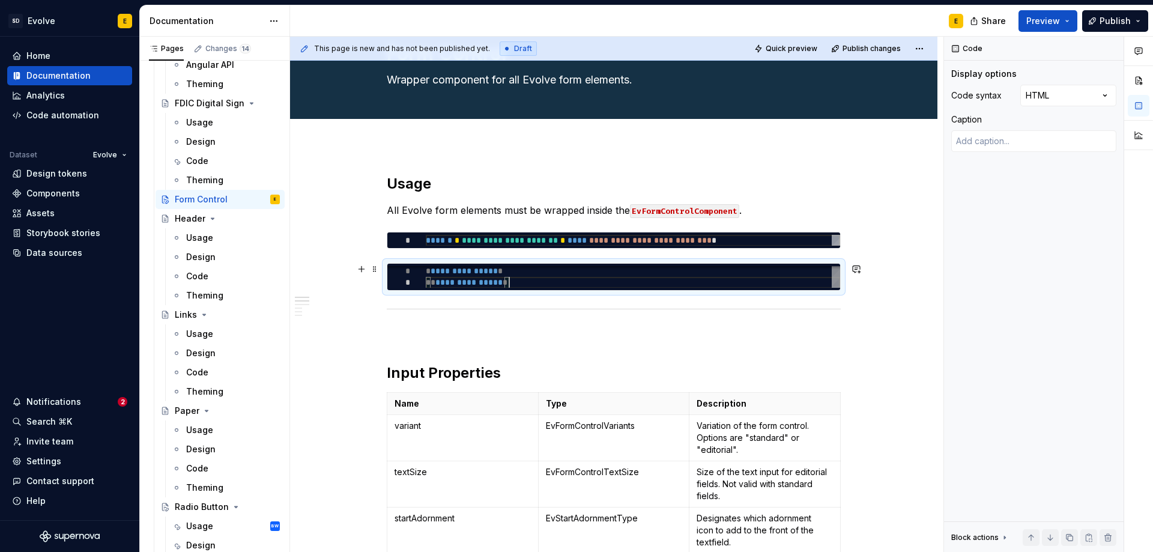
click at [524, 268] on div at bounding box center [613, 268] width 453 height 4
click at [520, 273] on div "**********" at bounding box center [633, 276] width 414 height 23
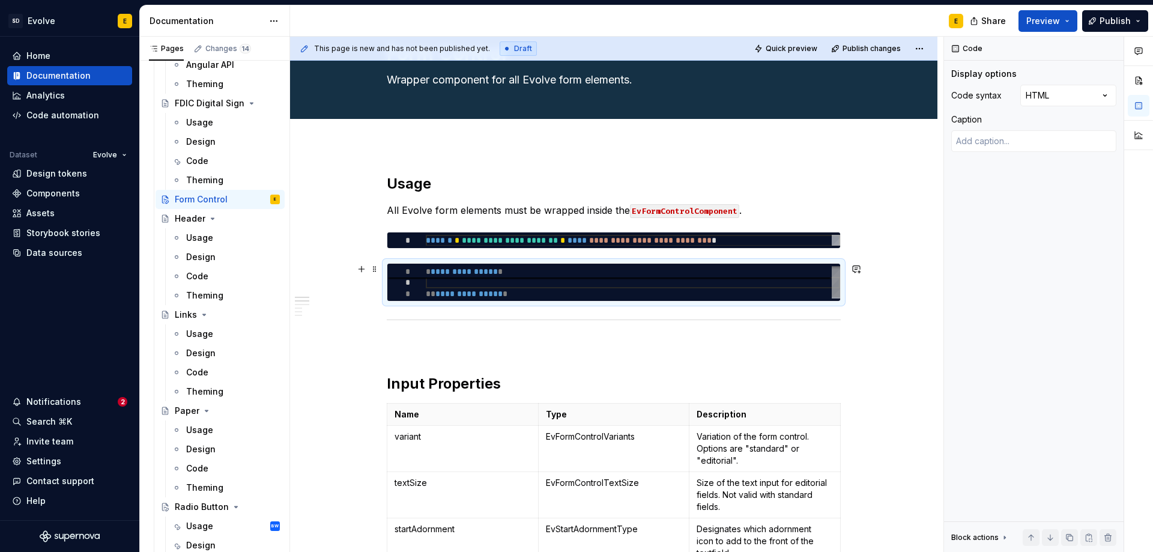
click at [482, 287] on div "**********" at bounding box center [633, 282] width 414 height 34
click at [514, 283] on div "**********" at bounding box center [633, 282] width 414 height 34
click at [569, 288] on div "**********" at bounding box center [633, 283] width 414 height 34
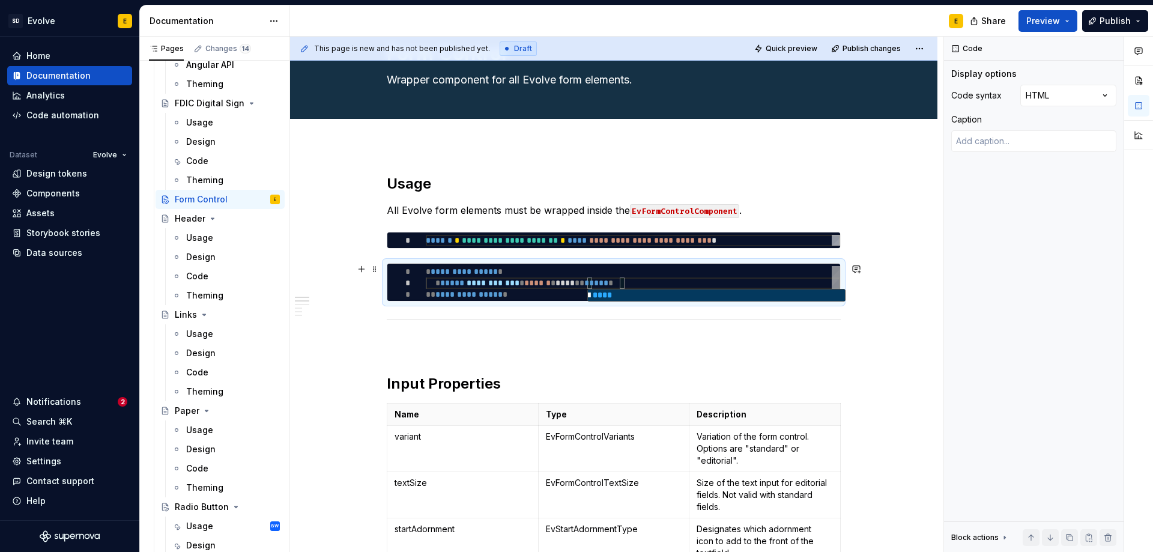
click at [635, 286] on div "**********" at bounding box center [633, 283] width 414 height 34
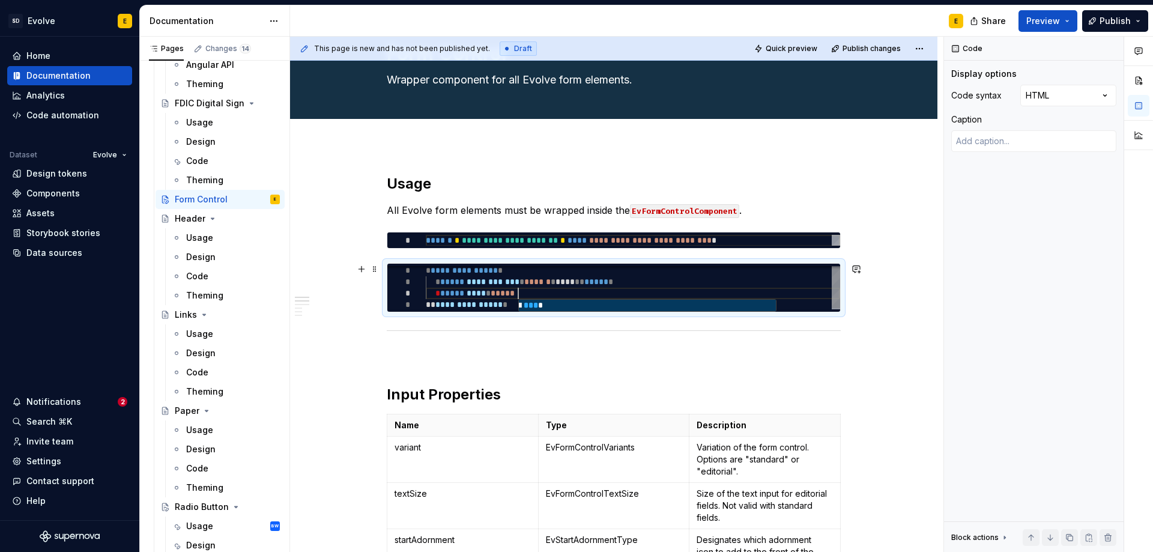
scroll to position [23, 97]
click at [472, 297] on div "**********" at bounding box center [633, 288] width 414 height 46
click at [595, 295] on div "**********" at bounding box center [633, 288] width 414 height 46
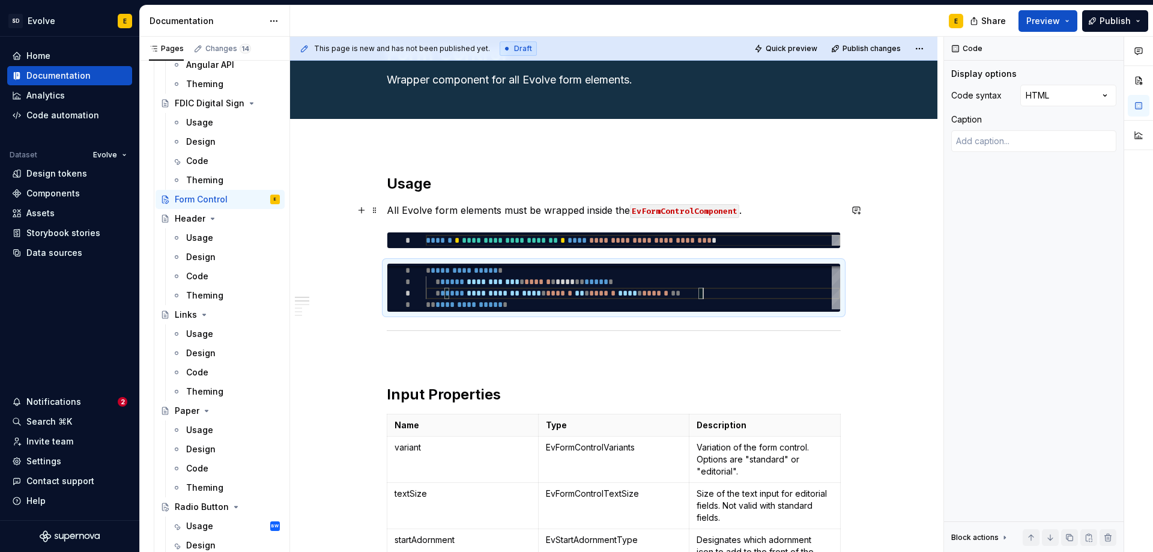
type textarea "**********"
click at [757, 208] on p "All Evolve form elements must be wrapped inside the EvFormControlComponent ." at bounding box center [614, 210] width 454 height 14
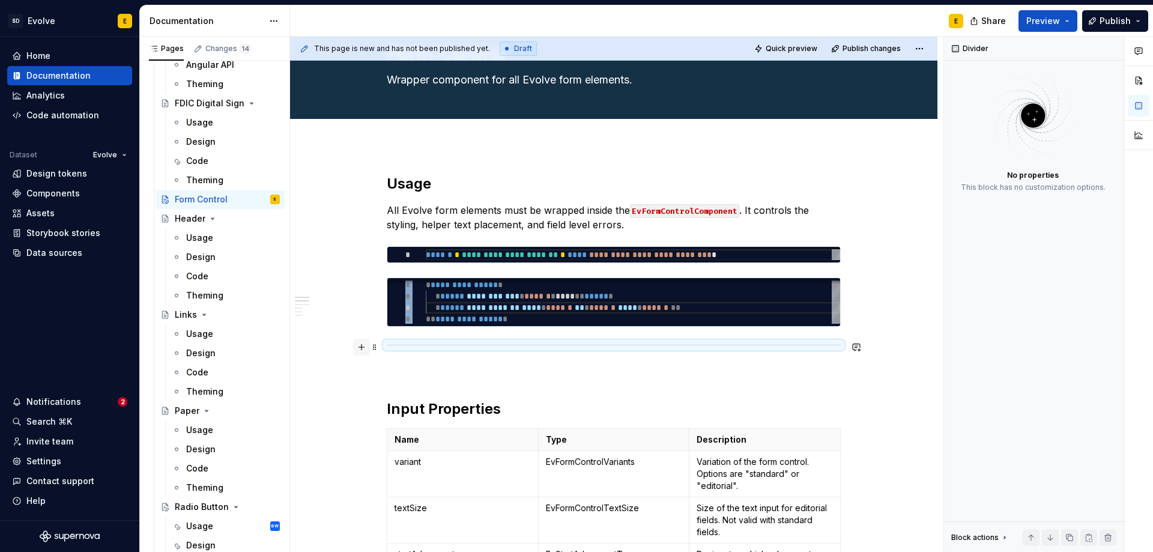
click at [362, 345] on button "button" at bounding box center [361, 347] width 17 height 17
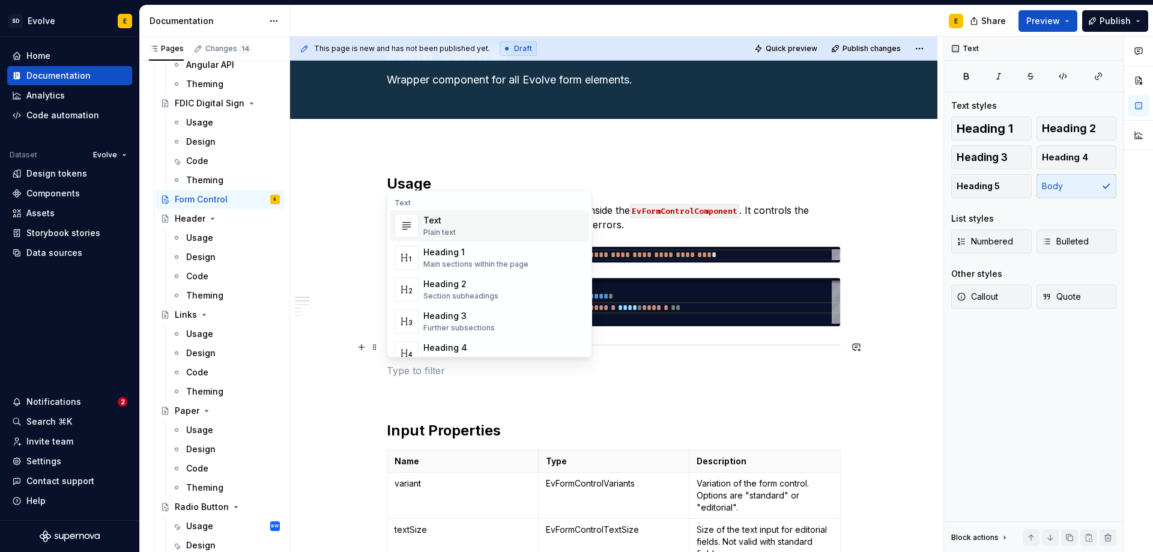
click at [685, 342] on div at bounding box center [614, 345] width 454 height 8
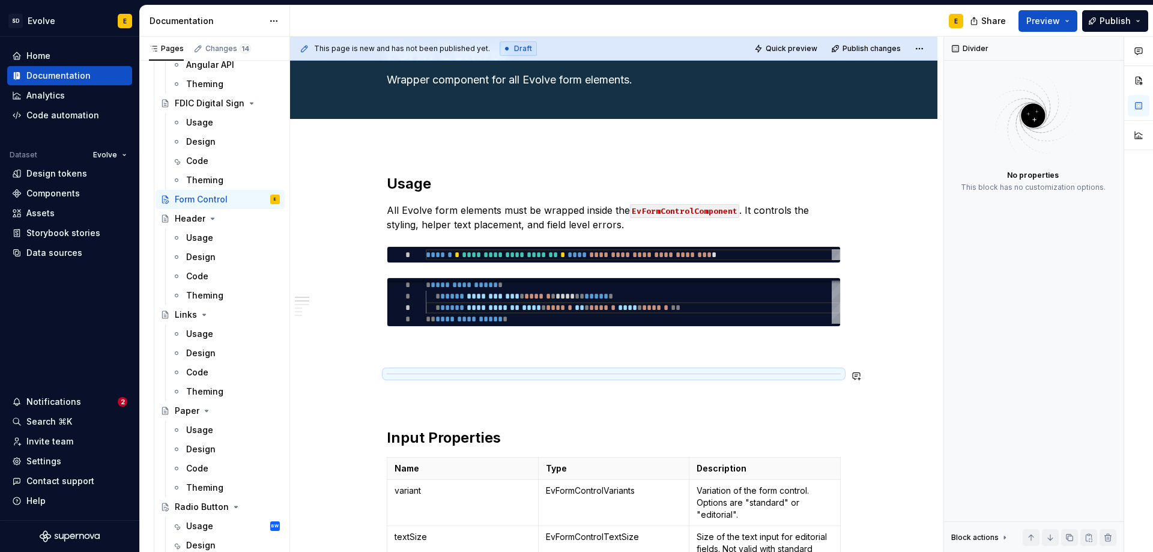
click at [459, 352] on p at bounding box center [614, 348] width 454 height 14
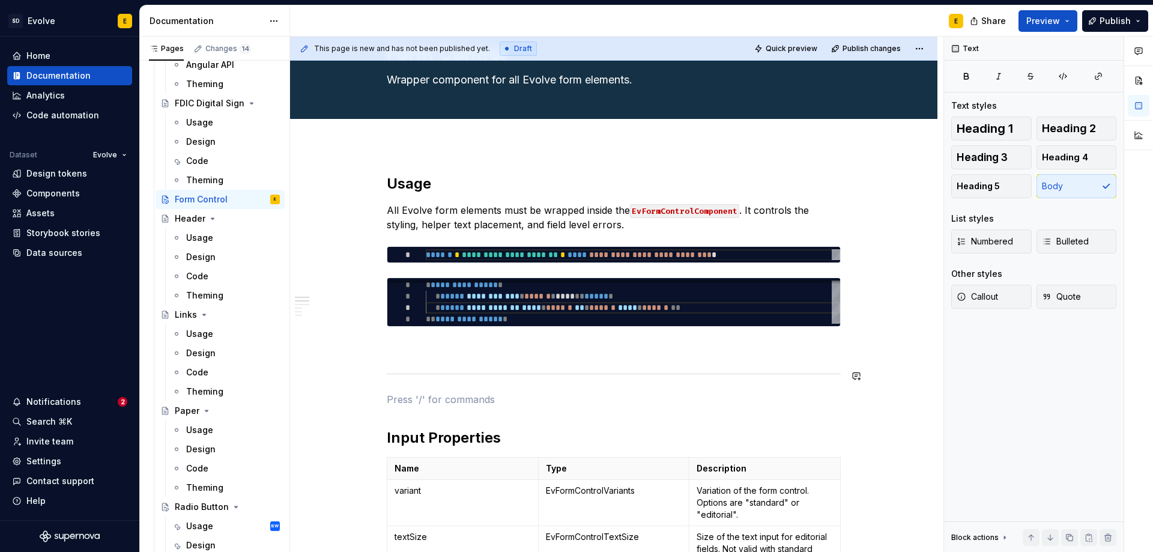
click at [464, 355] on p at bounding box center [614, 348] width 454 height 14
click at [683, 230] on p "All Evolve form elements must be wrapped inside the EvFormControlComponent . It…" at bounding box center [614, 217] width 454 height 29
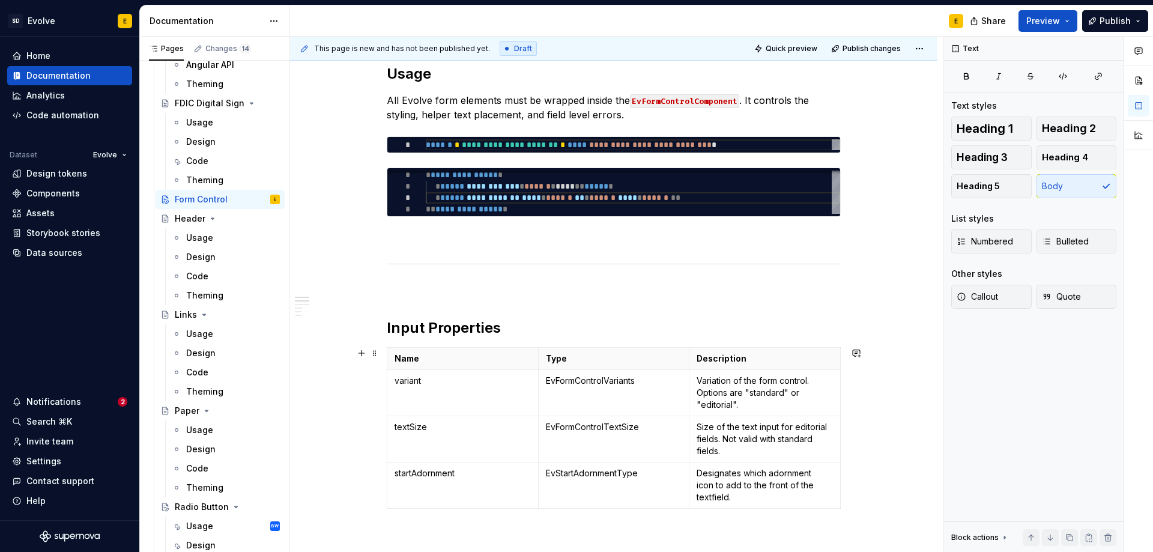
scroll to position [0, 0]
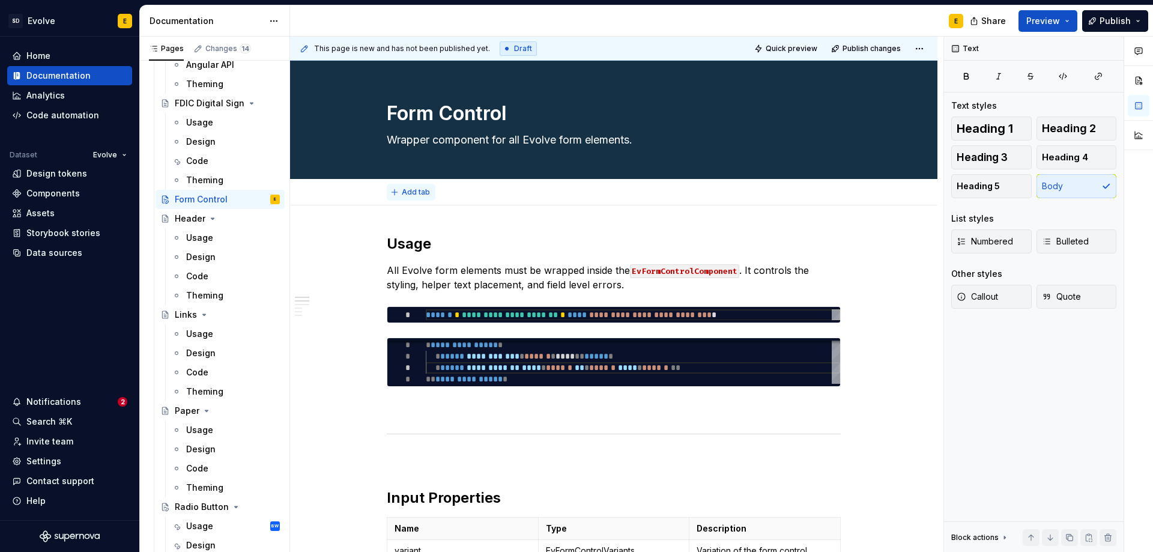
click at [420, 189] on span "Add tab" at bounding box center [416, 192] width 28 height 10
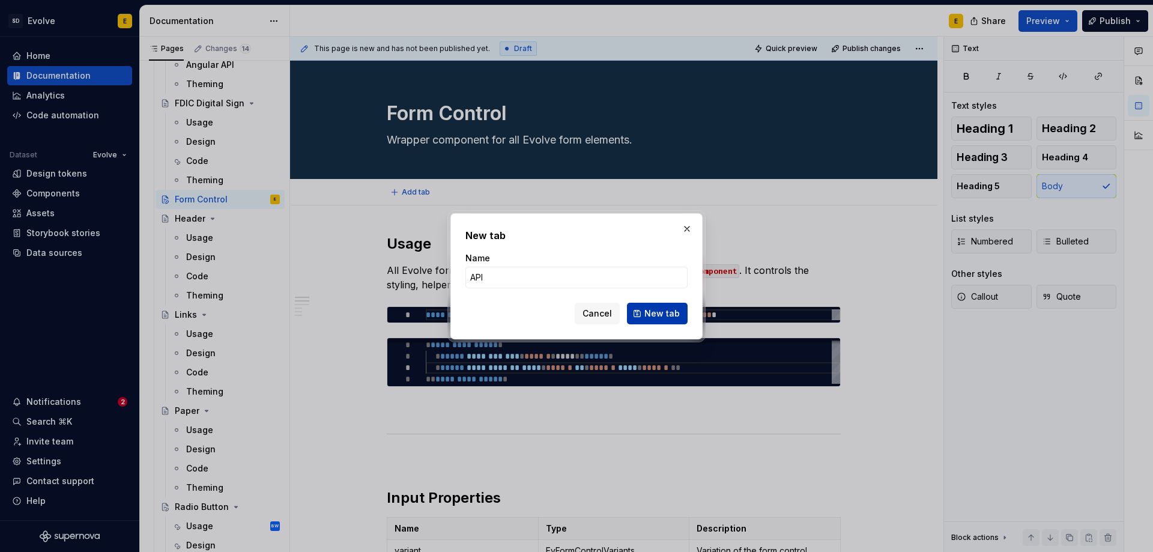
type input "API"
click at [653, 307] on button "New tab" at bounding box center [657, 314] width 61 height 22
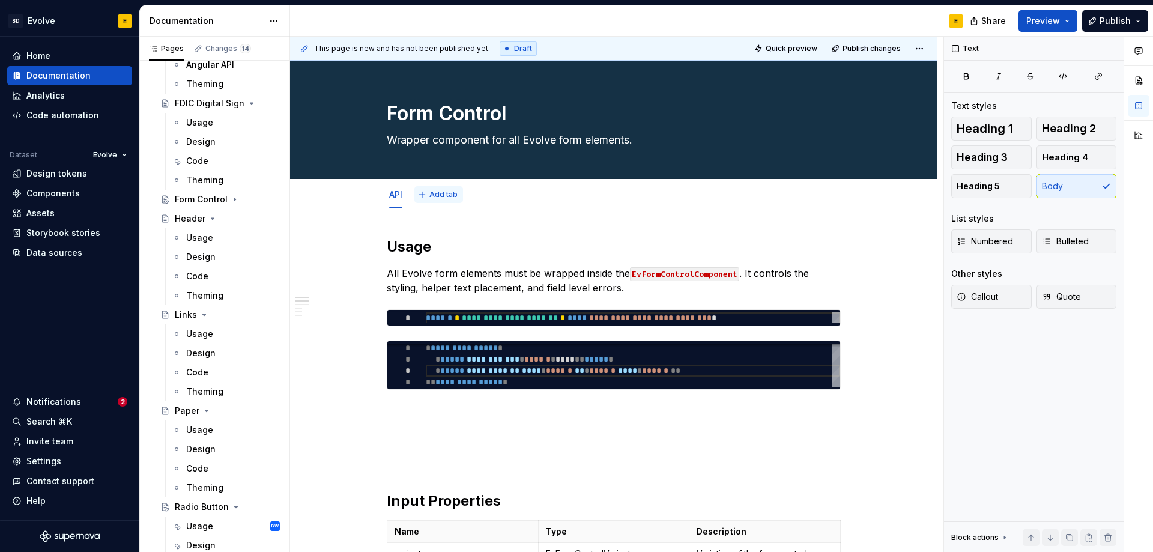
click at [445, 199] on button "Add tab" at bounding box center [438, 194] width 49 height 17
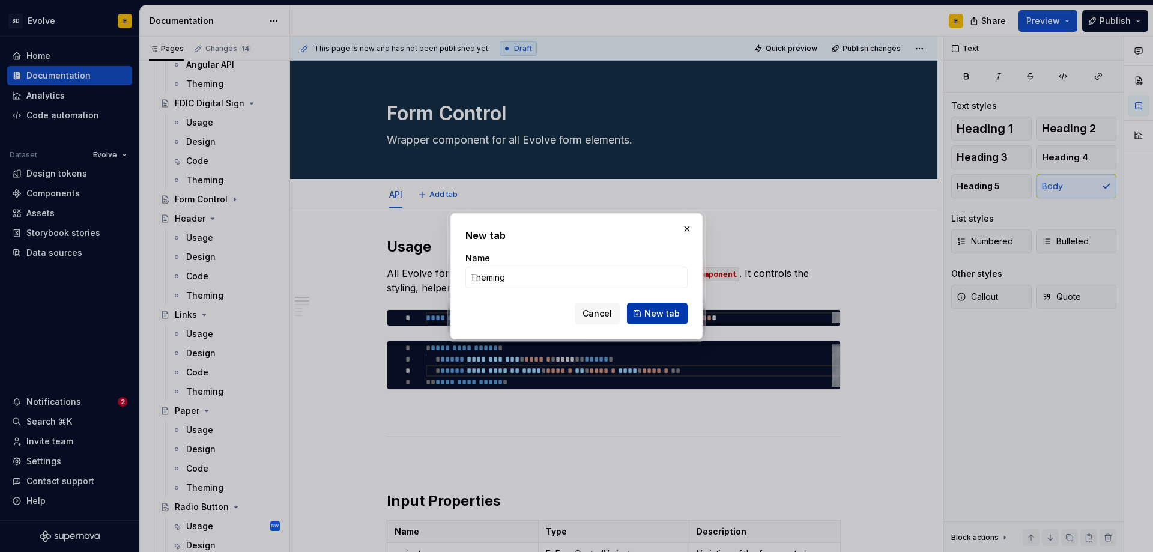
type input "Theming"
click at [655, 311] on span "New tab" at bounding box center [662, 314] width 35 height 12
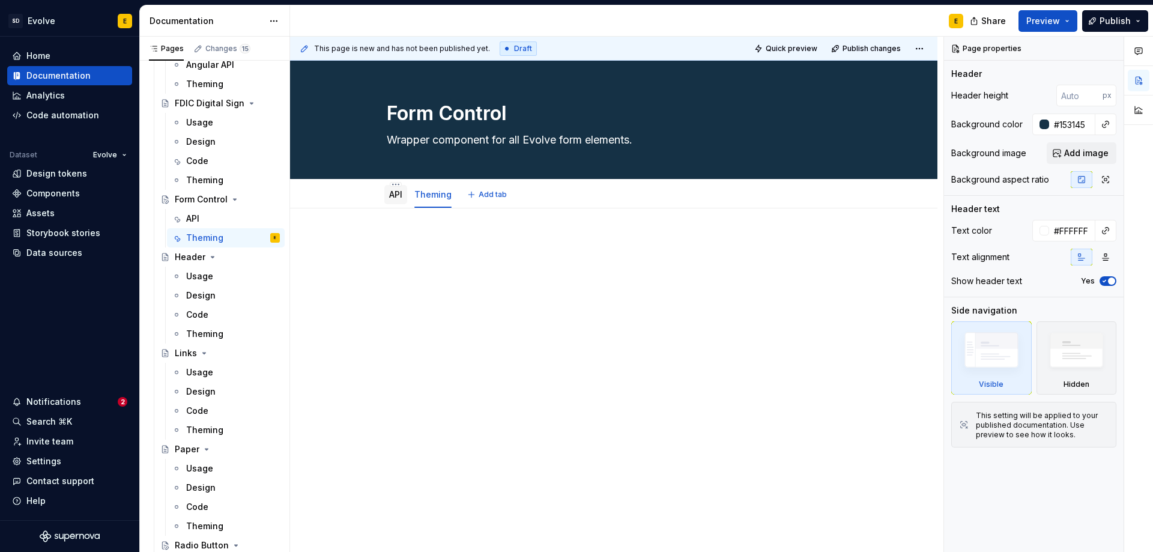
click at [398, 194] on link "API" at bounding box center [395, 194] width 13 height 10
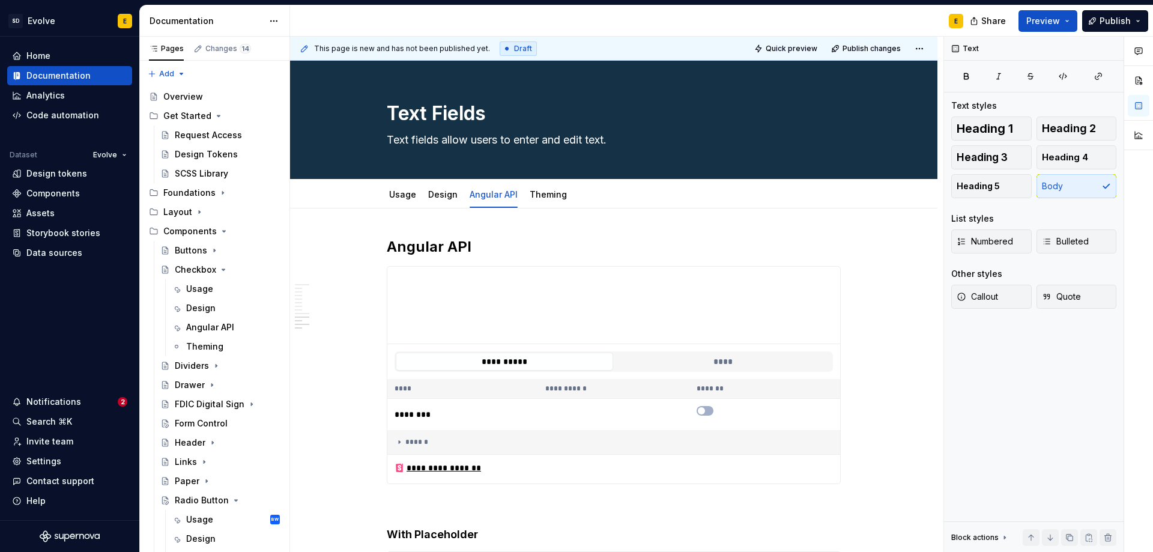
scroll to position [2833, 0]
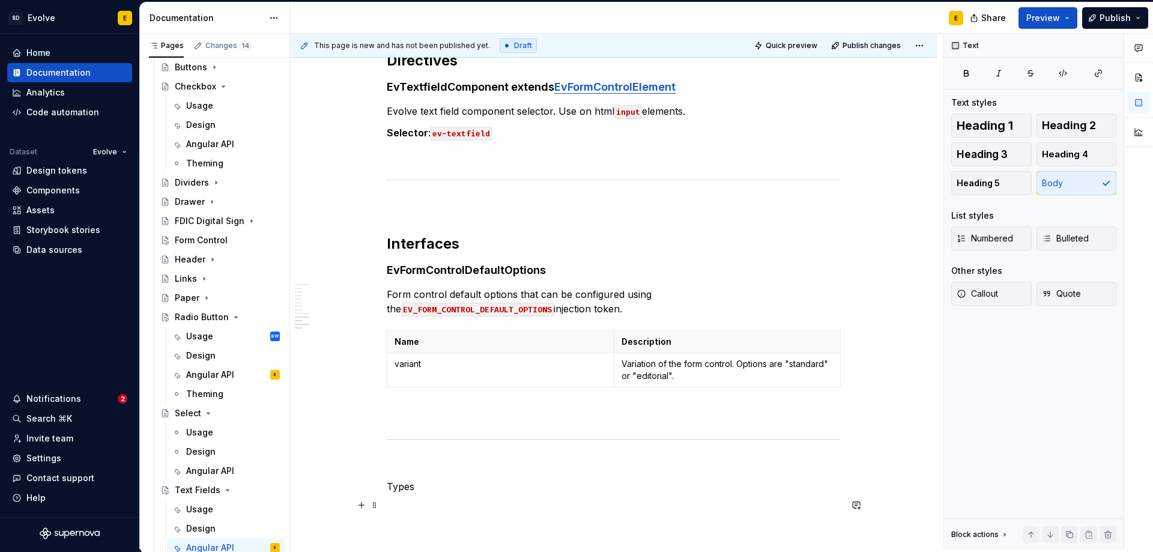
click at [421, 510] on p at bounding box center [614, 508] width 454 height 14
click at [441, 487] on p "Types" at bounding box center [614, 486] width 454 height 14
click at [1075, 129] on span "Heading 2" at bounding box center [1069, 126] width 54 height 12
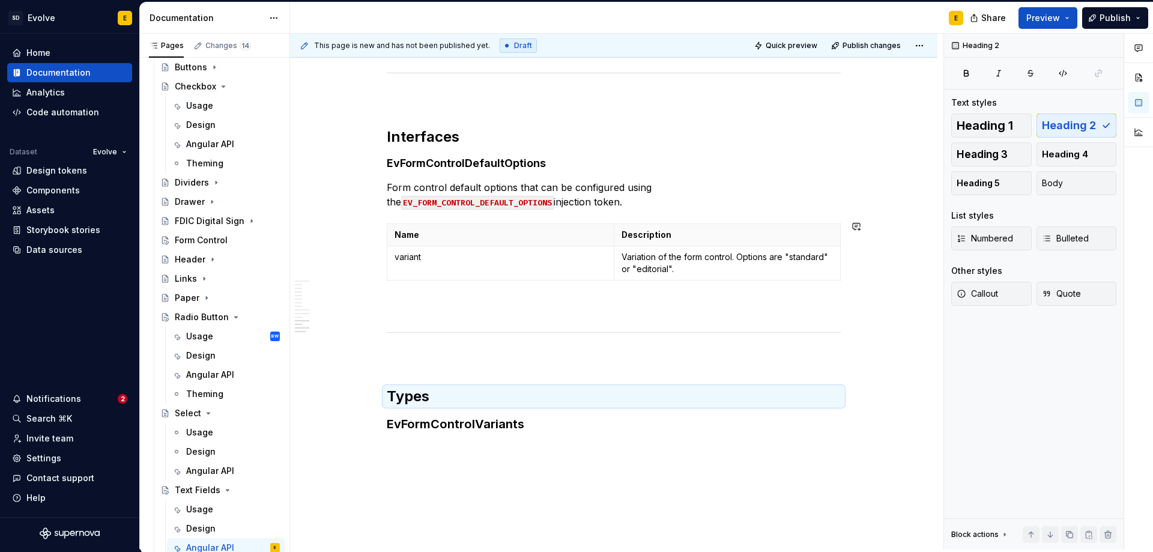
scroll to position [3014, 0]
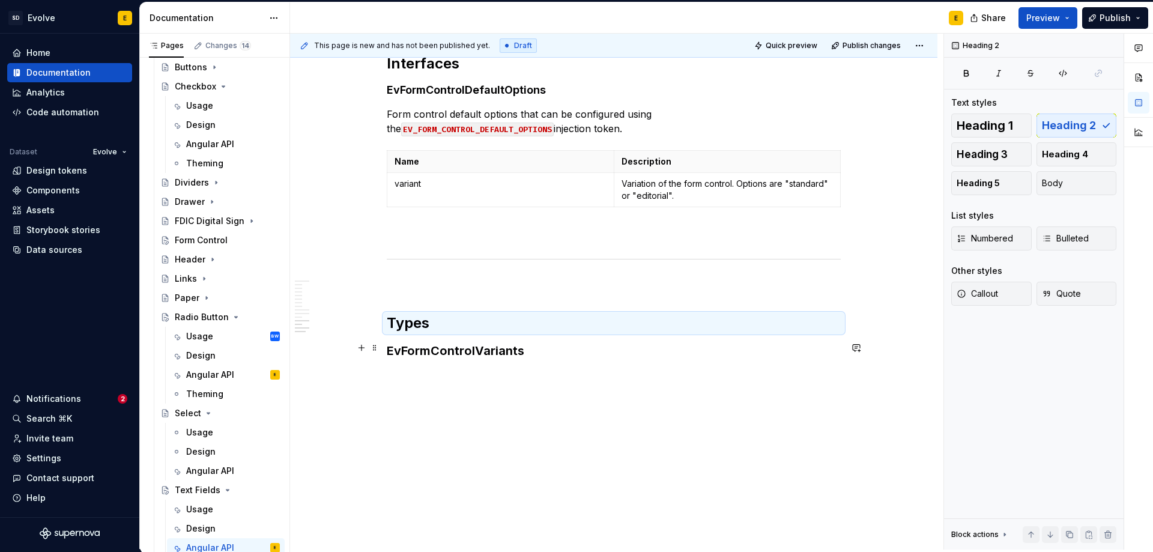
click at [536, 343] on h3 "EvFormControlVariants" at bounding box center [614, 350] width 454 height 17
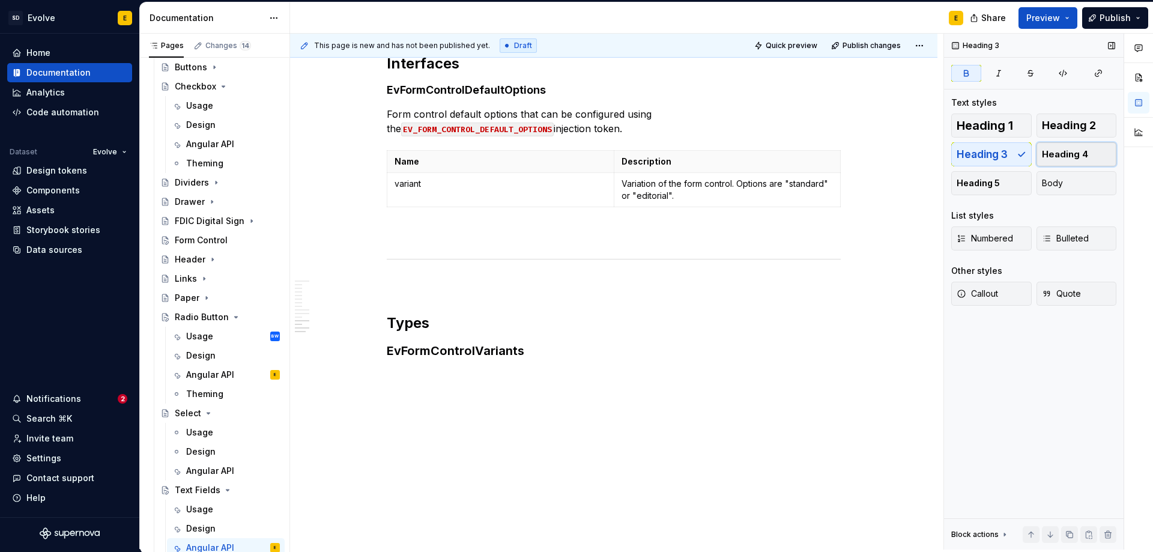
click at [1079, 153] on span "Heading 4" at bounding box center [1065, 154] width 46 height 12
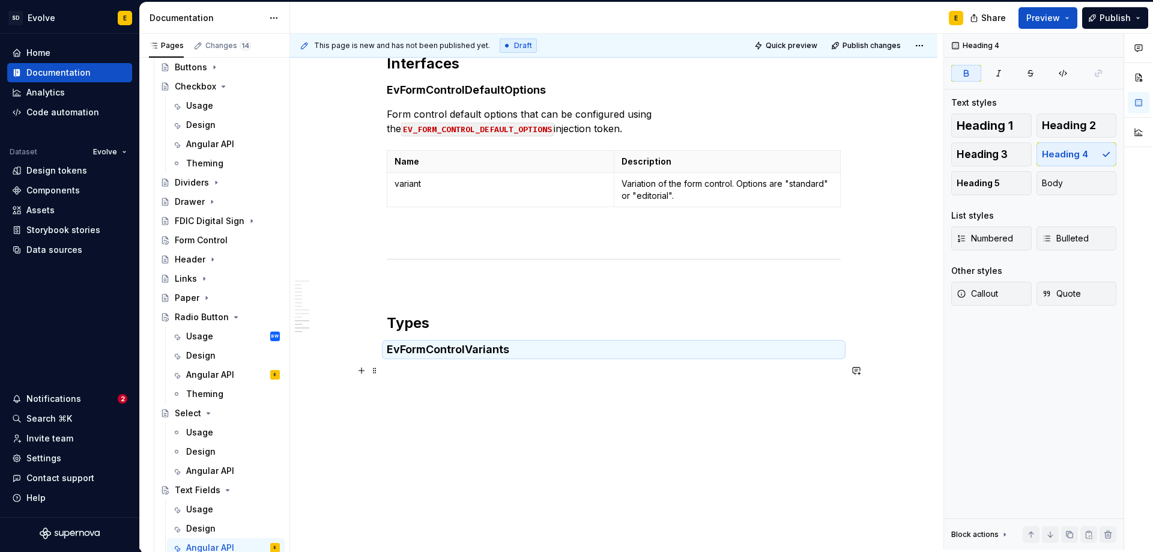
click at [567, 371] on p at bounding box center [614, 373] width 454 height 14
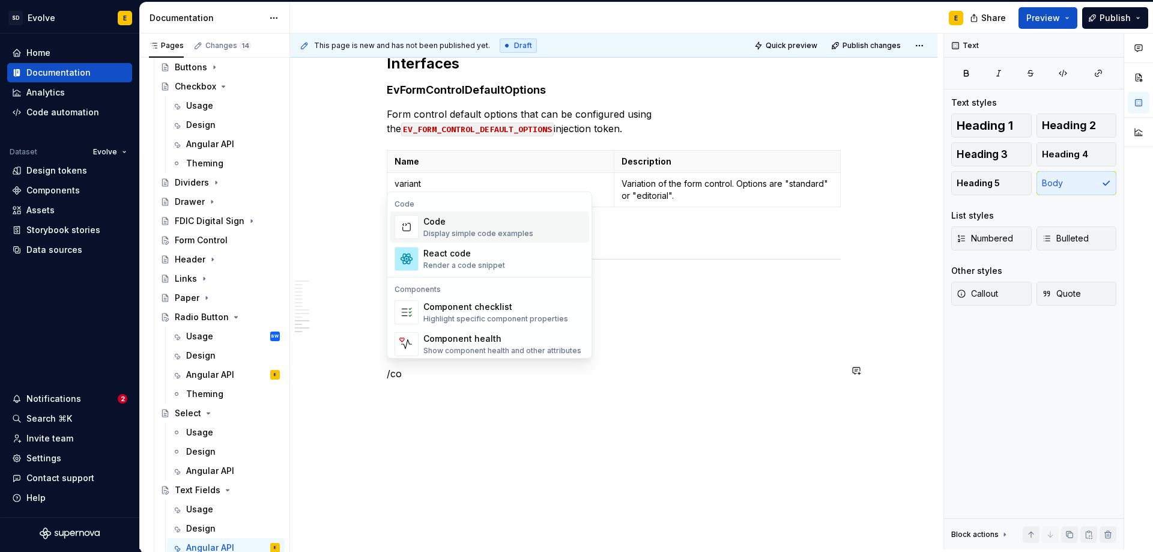
click at [509, 226] on div "Code" at bounding box center [478, 222] width 110 height 12
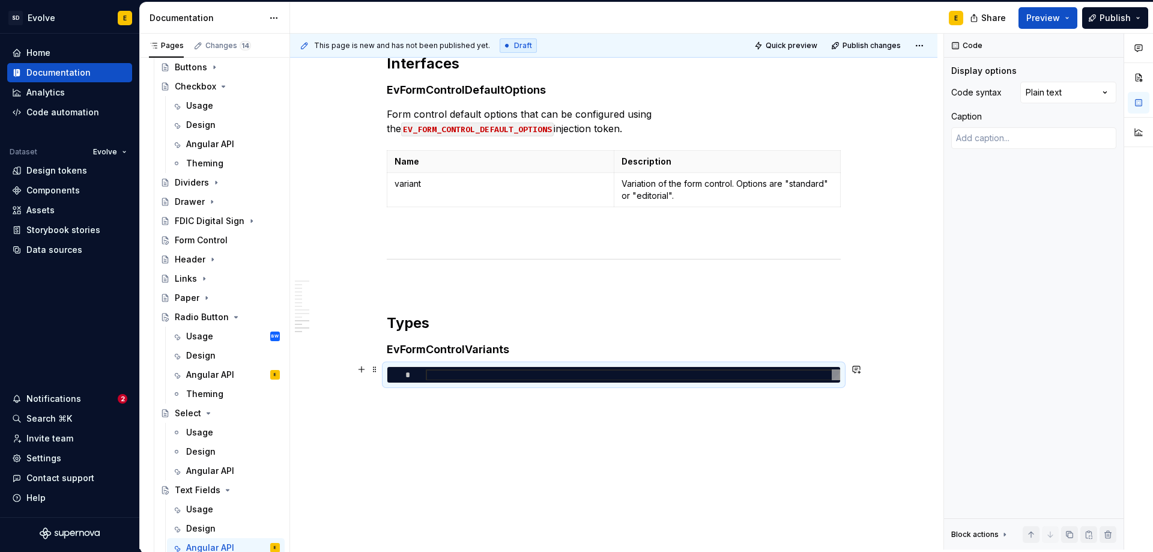
click at [646, 369] on div at bounding box center [633, 374] width 414 height 11
type textarea "*"
type textarea "**********"
click at [1082, 95] on div "Comments Open comments No comments yet Select ‘Comment’ from the block context …" at bounding box center [1048, 292] width 209 height 516
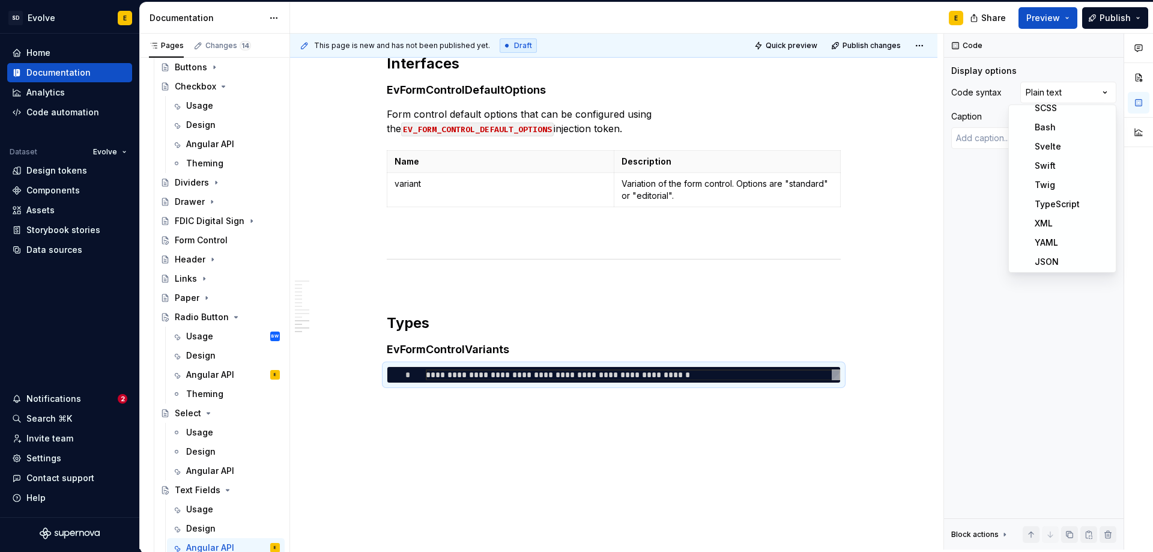
scroll to position [452, 0]
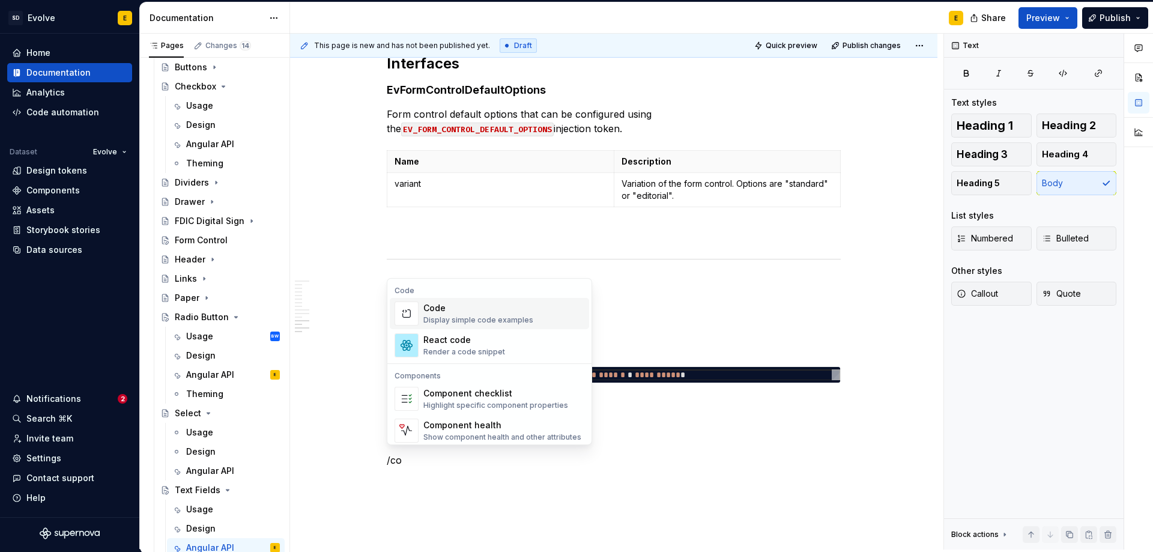
click at [449, 312] on div "Code" at bounding box center [478, 308] width 110 height 12
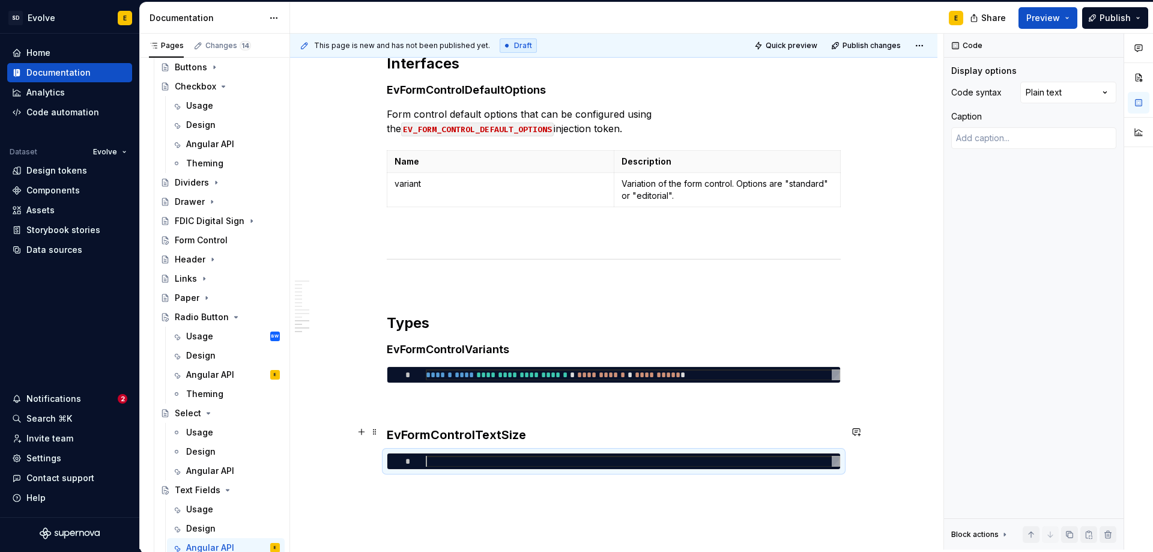
click at [470, 433] on strong "EvFormControlTextSize" at bounding box center [456, 435] width 139 height 14
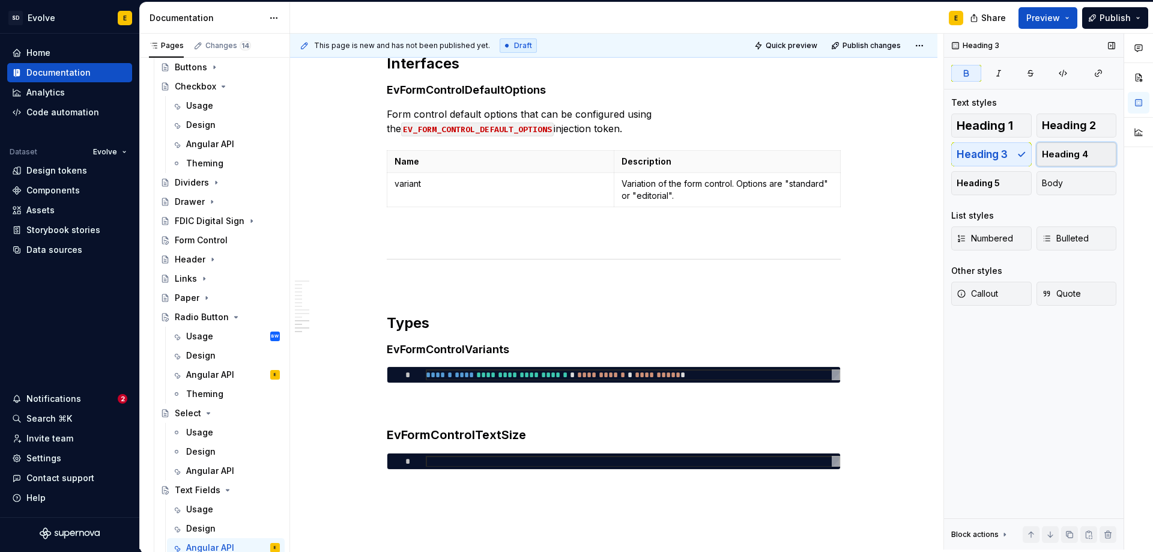
click at [1057, 154] on span "Heading 4" at bounding box center [1065, 154] width 46 height 12
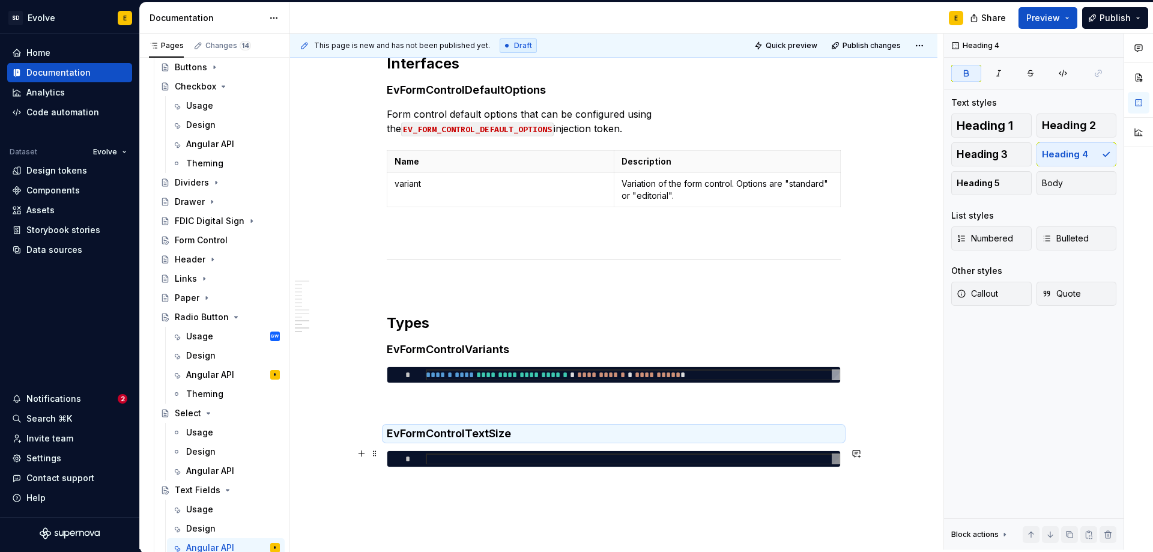
click at [554, 454] on div at bounding box center [633, 459] width 414 height 11
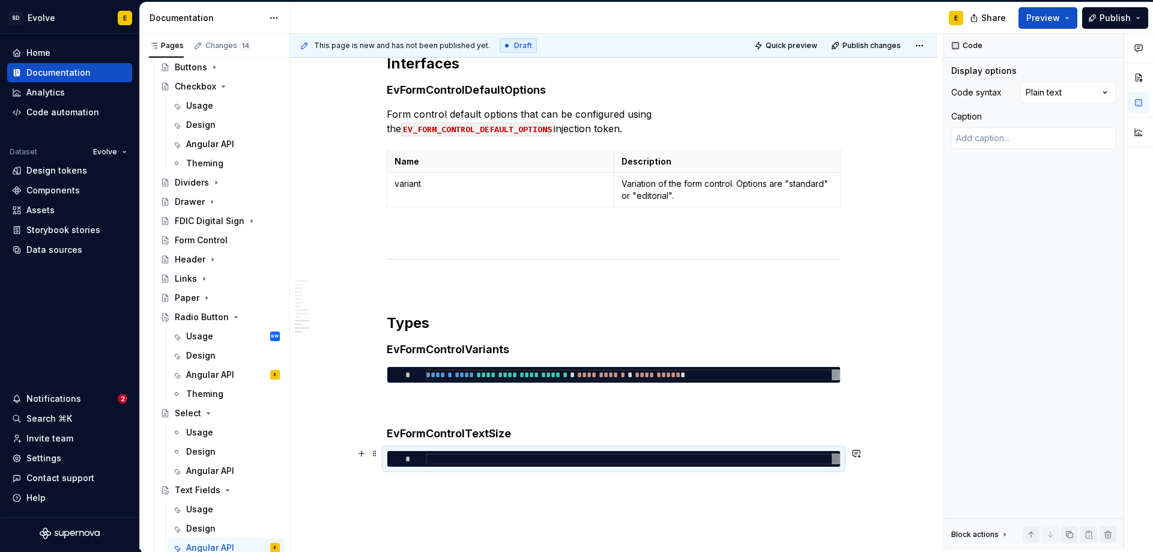
type textarea "*"
type textarea "**********"
click at [1042, 94] on div "Comments Open comments No comments yet Select ‘Comment’ from the block context …" at bounding box center [1048, 292] width 209 height 516
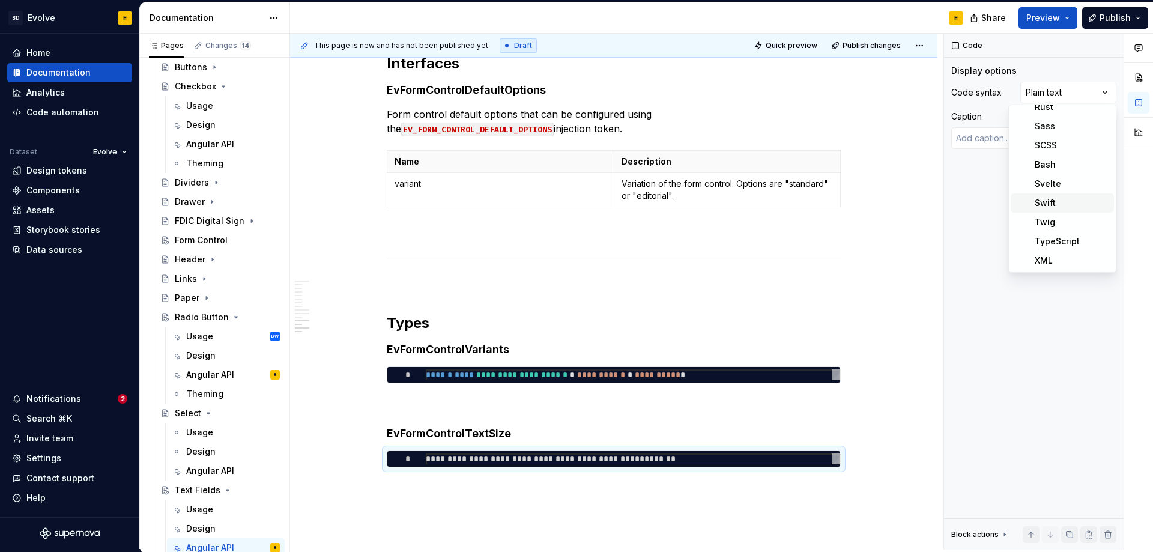
scroll to position [452, 0]
click at [410, 487] on div "**********" at bounding box center [617, 292] width 654 height 516
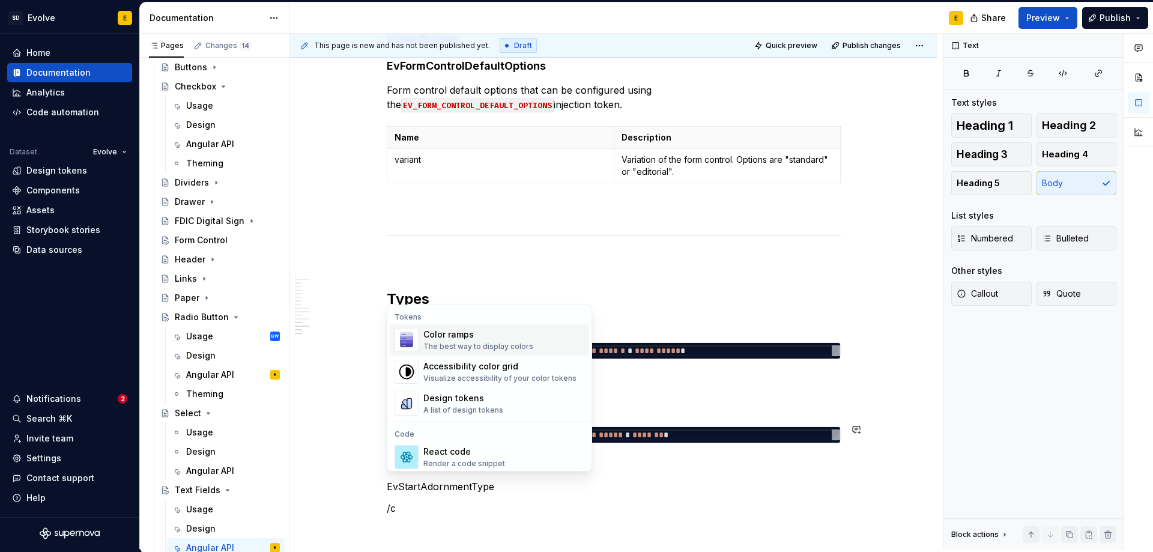
scroll to position [3059, 0]
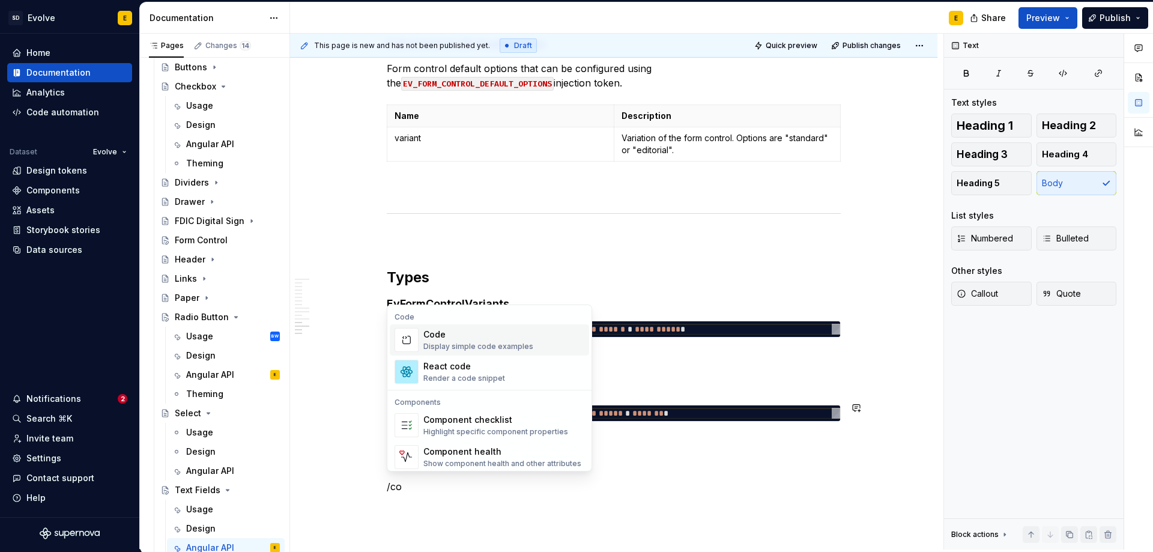
click at [425, 340] on div "Code" at bounding box center [478, 335] width 110 height 12
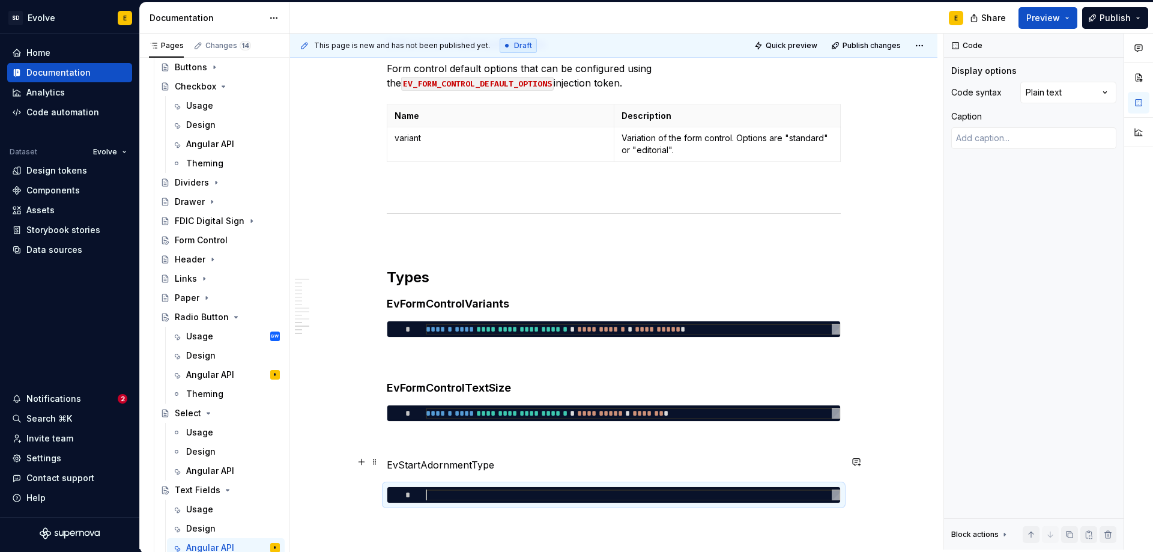
click at [629, 464] on p "EvStartAdornmentType" at bounding box center [614, 465] width 454 height 14
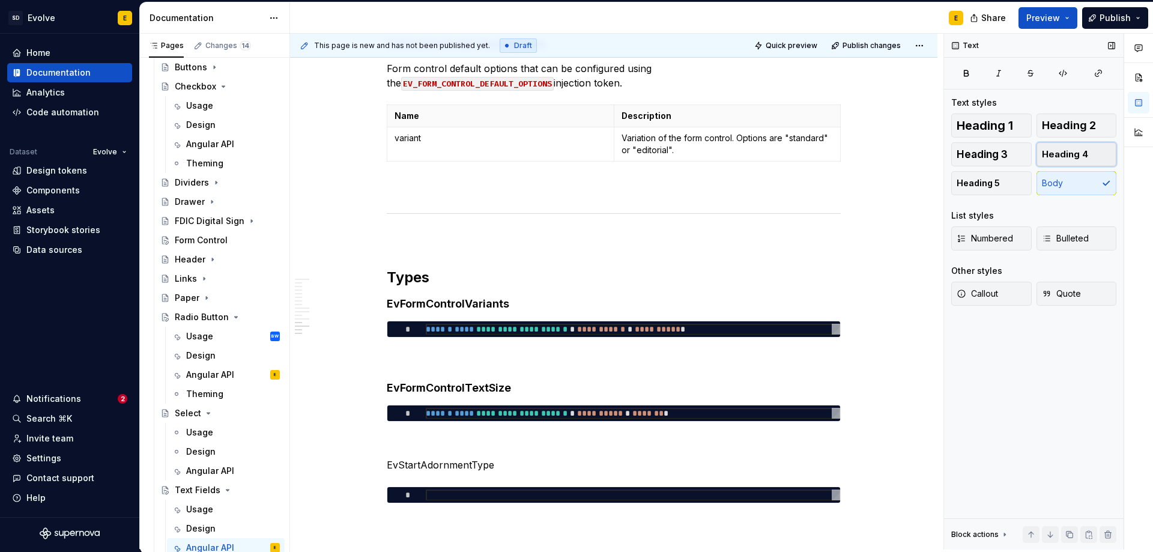
click at [1058, 153] on span "Heading 4" at bounding box center [1065, 154] width 46 height 12
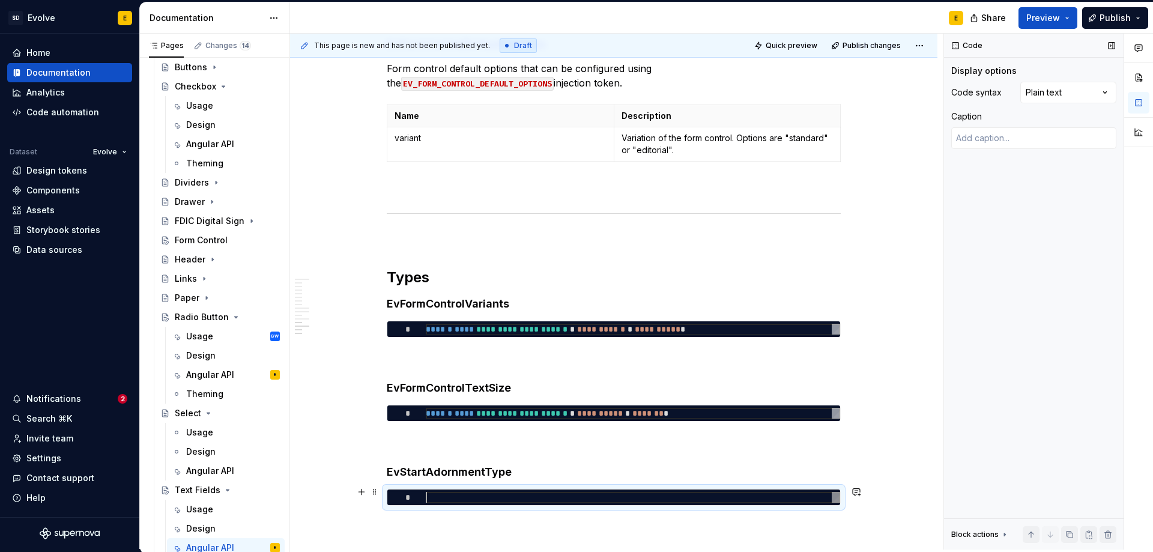
click at [587, 492] on div at bounding box center [633, 497] width 414 height 11
type textarea "*"
type textarea "**********"
click at [1031, 92] on div "Comments Open comments No comments yet Select ‘Comment’ from the block context …" at bounding box center [1048, 292] width 209 height 516
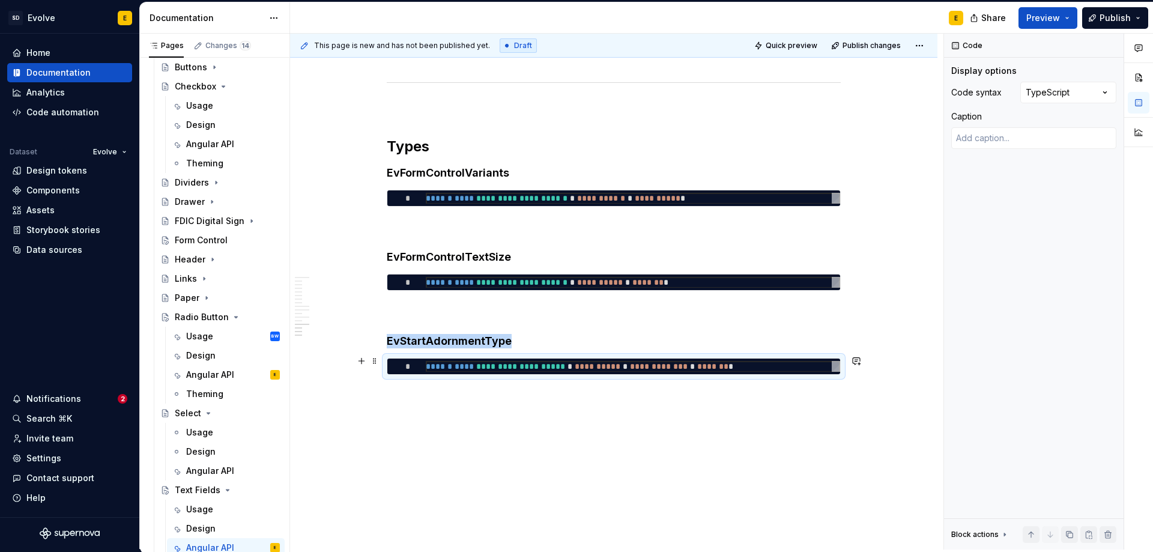
scroll to position [3193, 0]
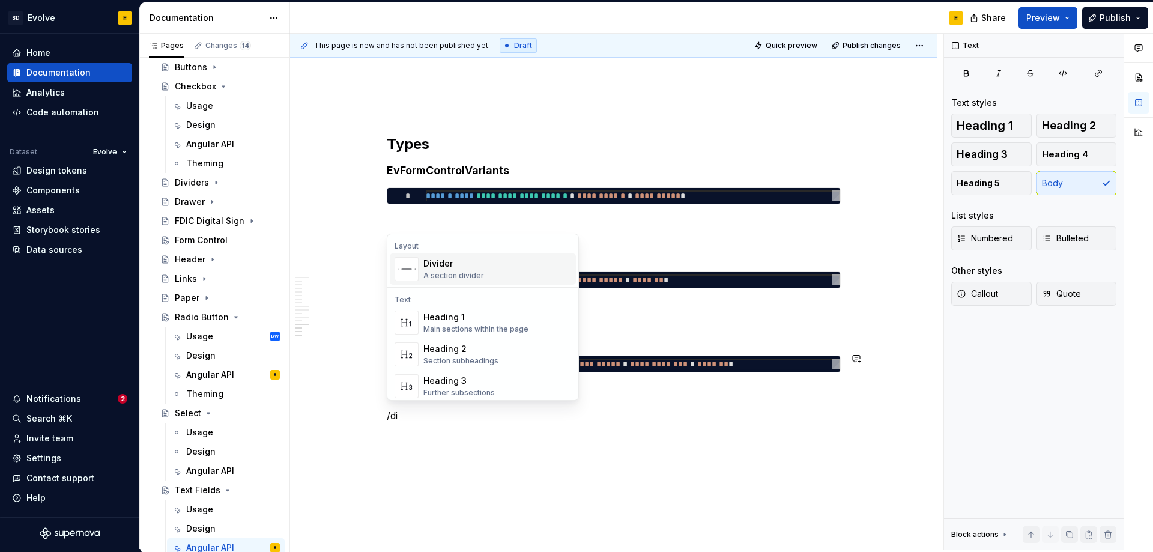
click at [449, 265] on div "Divider" at bounding box center [453, 264] width 61 height 12
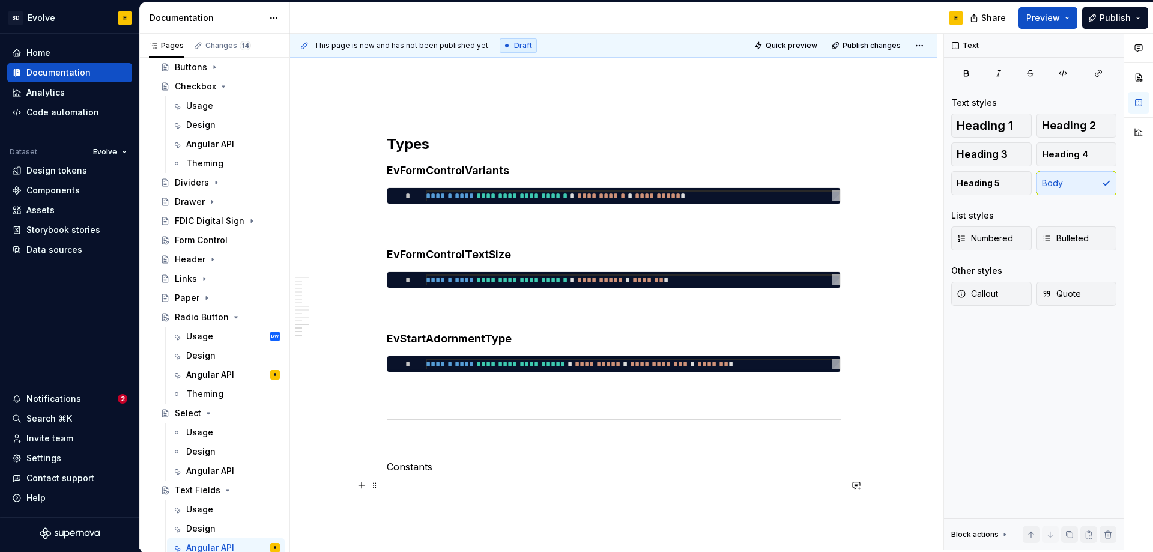
click at [425, 486] on p at bounding box center [614, 488] width 454 height 14
click at [438, 469] on p "Constants" at bounding box center [614, 467] width 454 height 14
click at [1060, 128] on span "Heading 2" at bounding box center [1069, 126] width 54 height 12
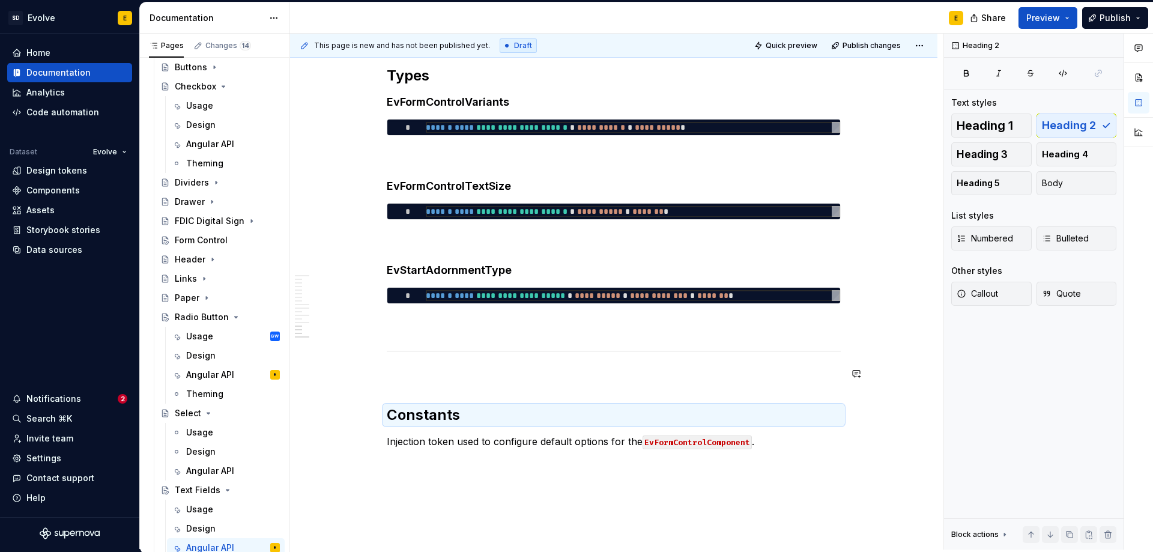
scroll to position [3337, 0]
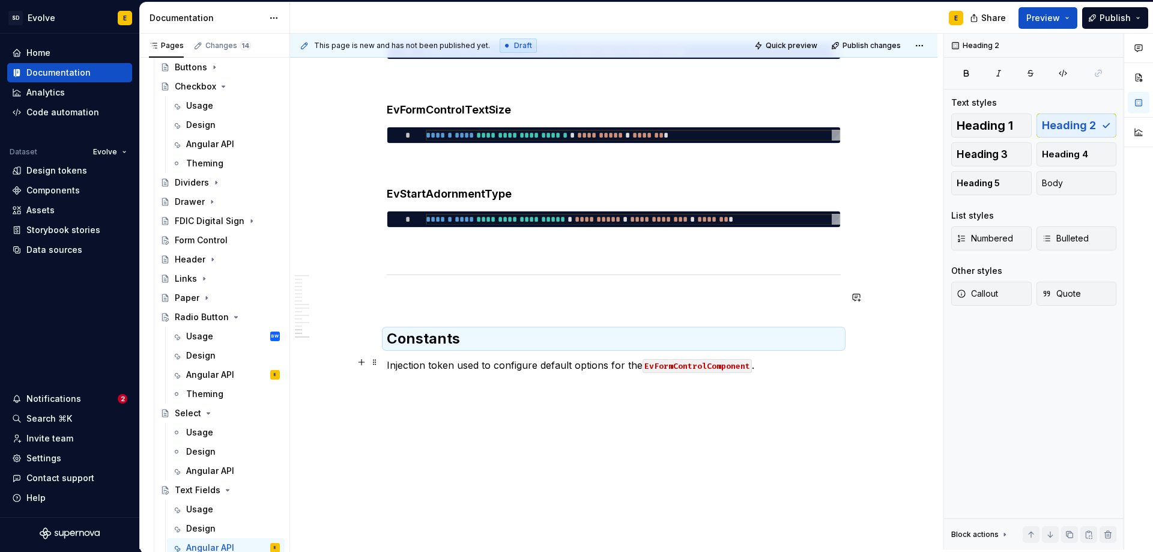
click at [772, 368] on p "Injection token used to configure default options for the EvFormControlComponen…" at bounding box center [614, 365] width 454 height 14
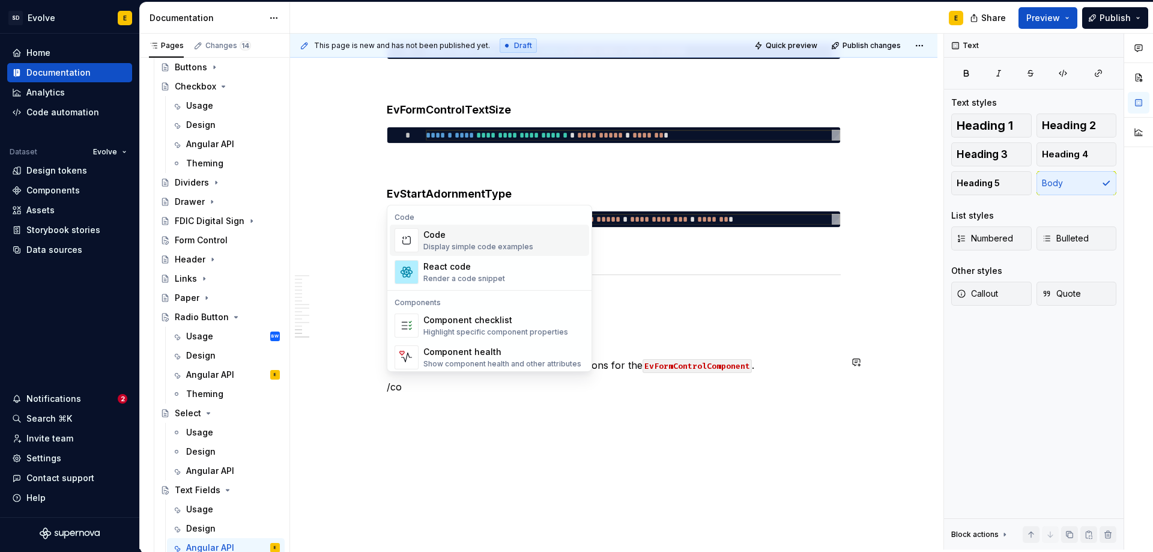
click at [439, 238] on div "Code" at bounding box center [478, 235] width 110 height 12
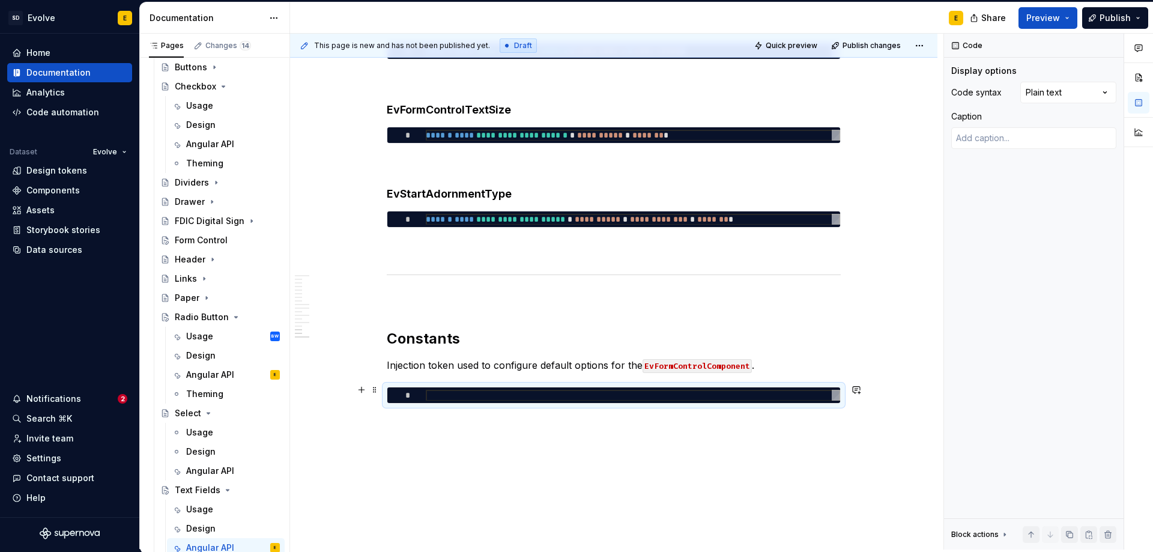
click at [598, 393] on div at bounding box center [633, 395] width 414 height 11
type textarea "*"
type textarea "**********"
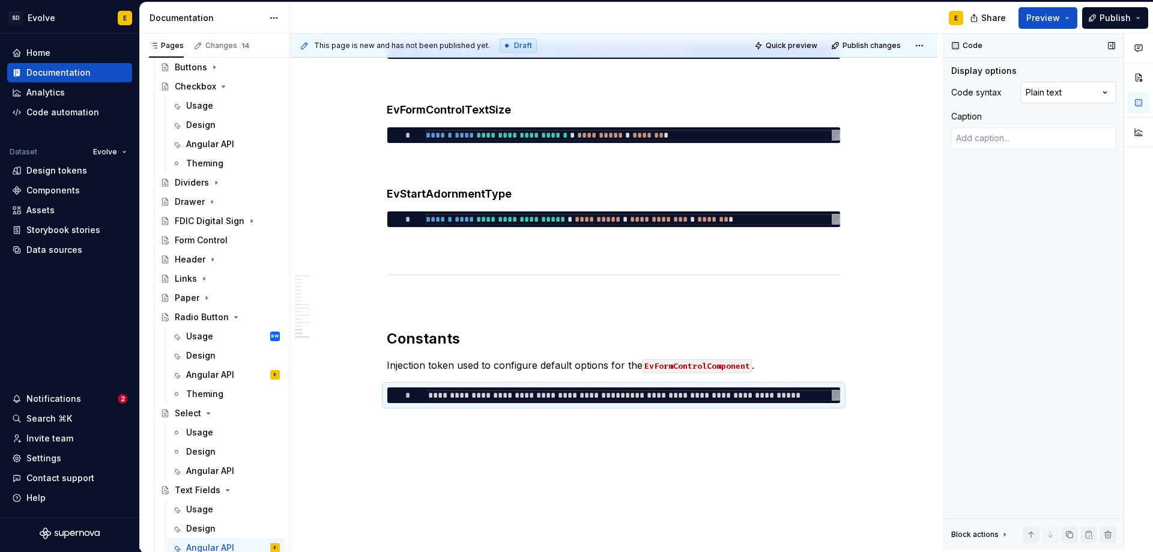
click at [1086, 89] on div "Comments Open comments No comments yet Select ‘Comment’ from the block context …" at bounding box center [1048, 292] width 209 height 516
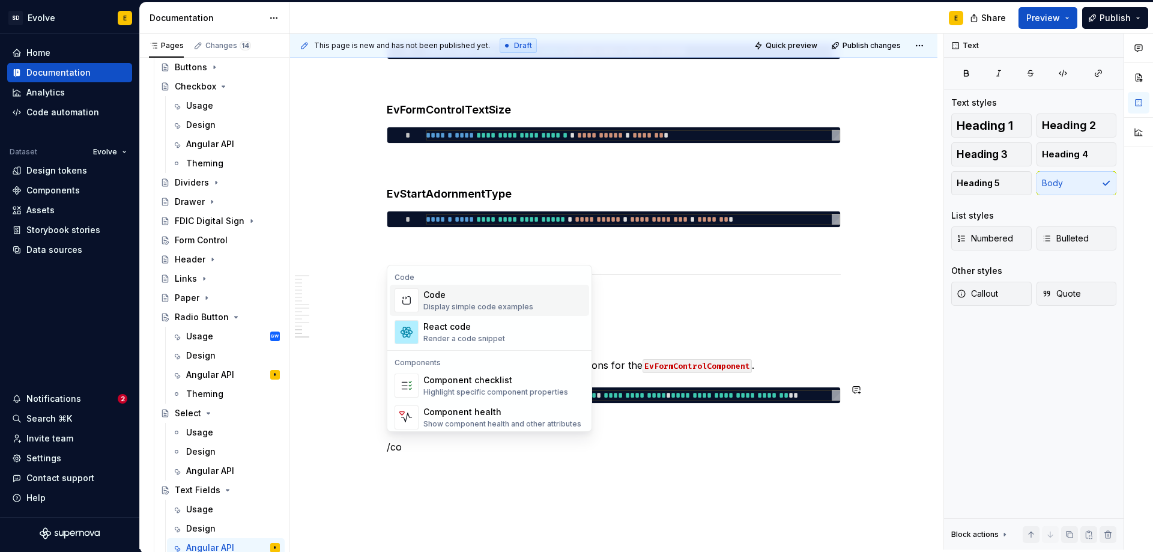
click at [434, 300] on div "Code" at bounding box center [478, 295] width 110 height 12
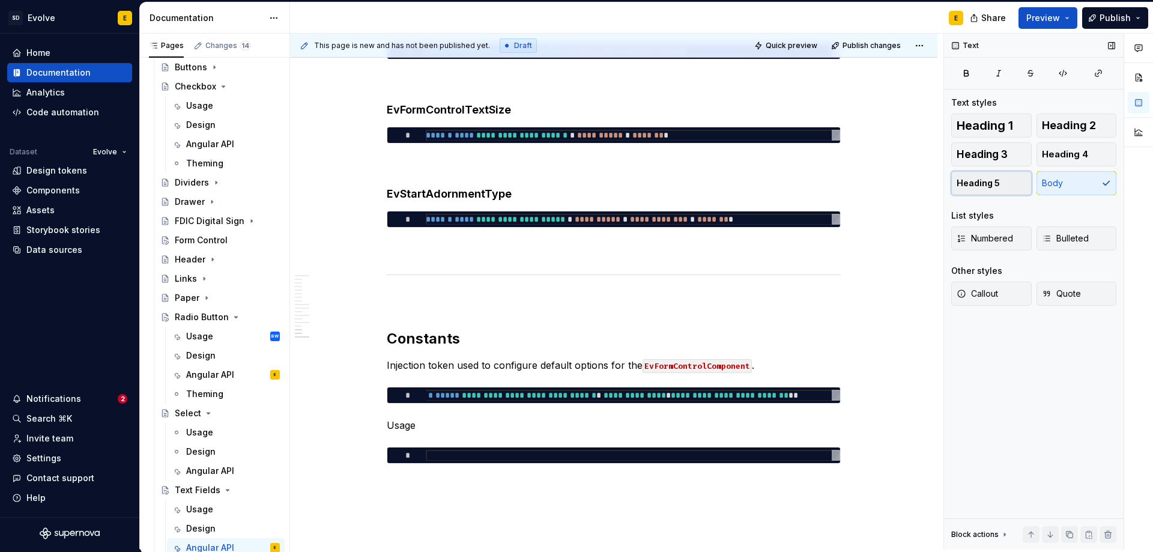
click at [980, 178] on span "Heading 5" at bounding box center [978, 183] width 43 height 12
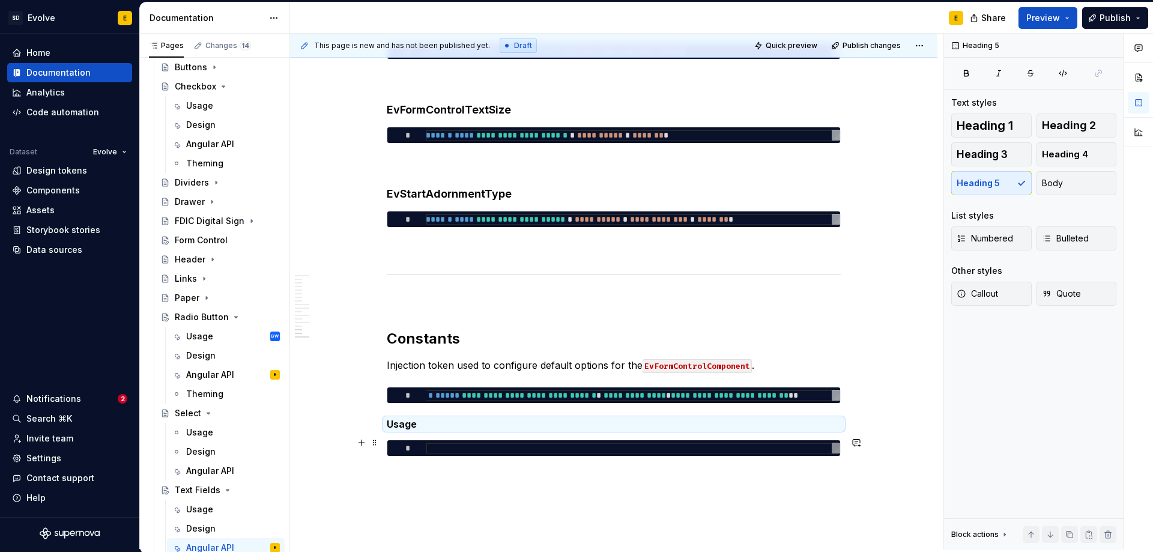
click at [622, 445] on div at bounding box center [633, 448] width 414 height 11
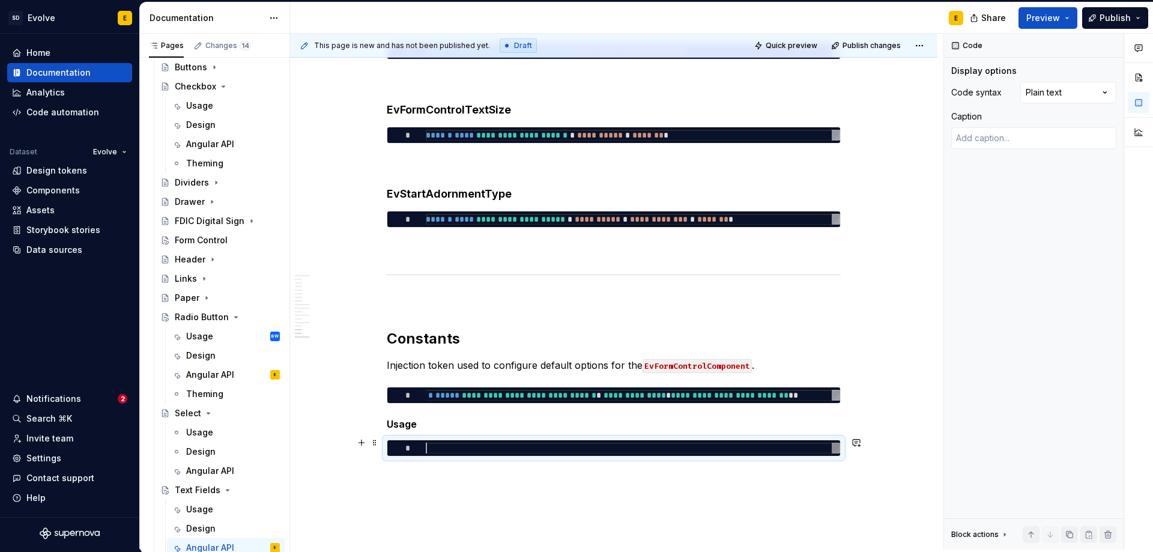
click at [498, 445] on div at bounding box center [633, 448] width 414 height 11
type textarea "*"
type textarea "**********"
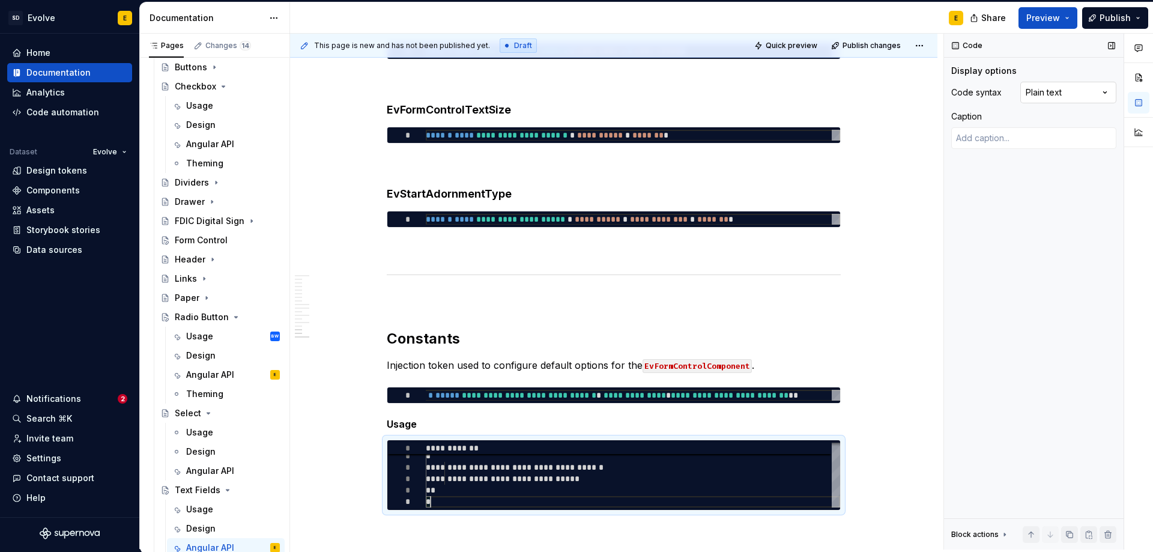
click at [1066, 82] on div "Comments Open comments No comments yet Select ‘Comment’ from the block context …" at bounding box center [1048, 292] width 209 height 516
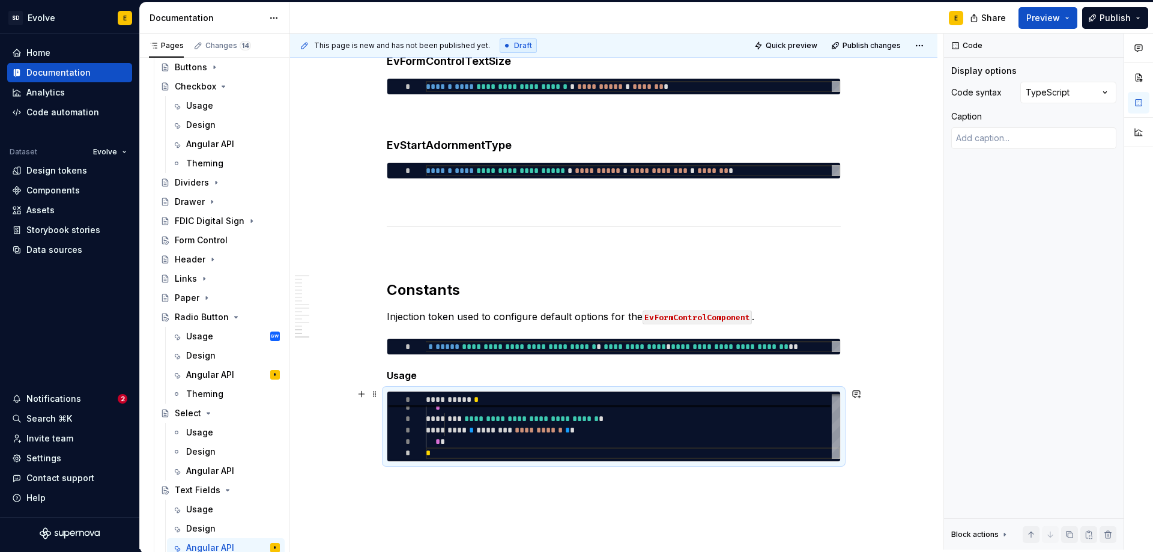
scroll to position [3475, 0]
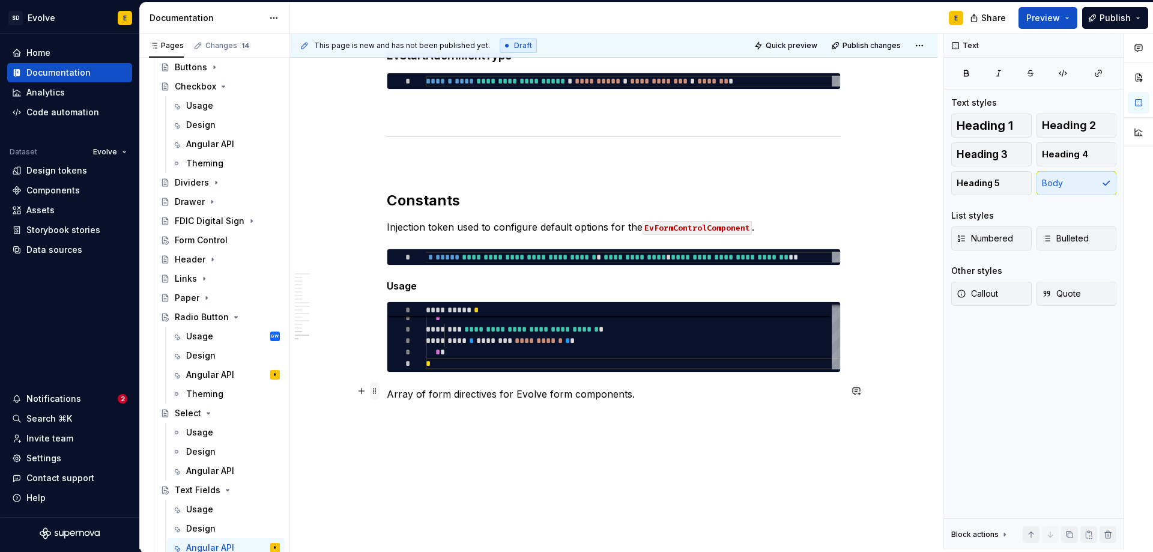
click at [372, 390] on span at bounding box center [375, 391] width 10 height 17
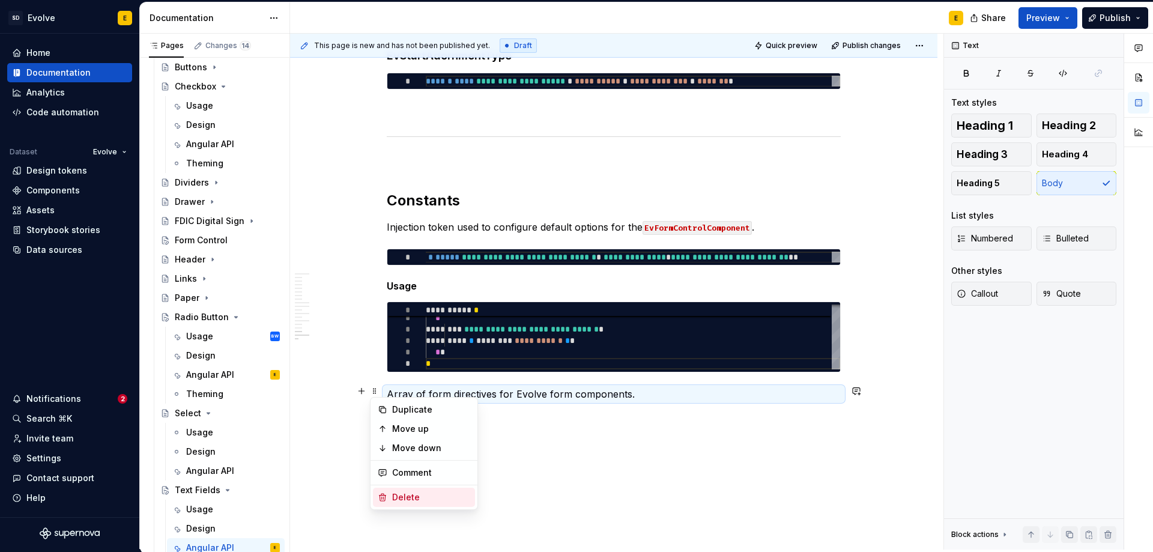
click at [386, 488] on div "Delete" at bounding box center [424, 497] width 102 height 19
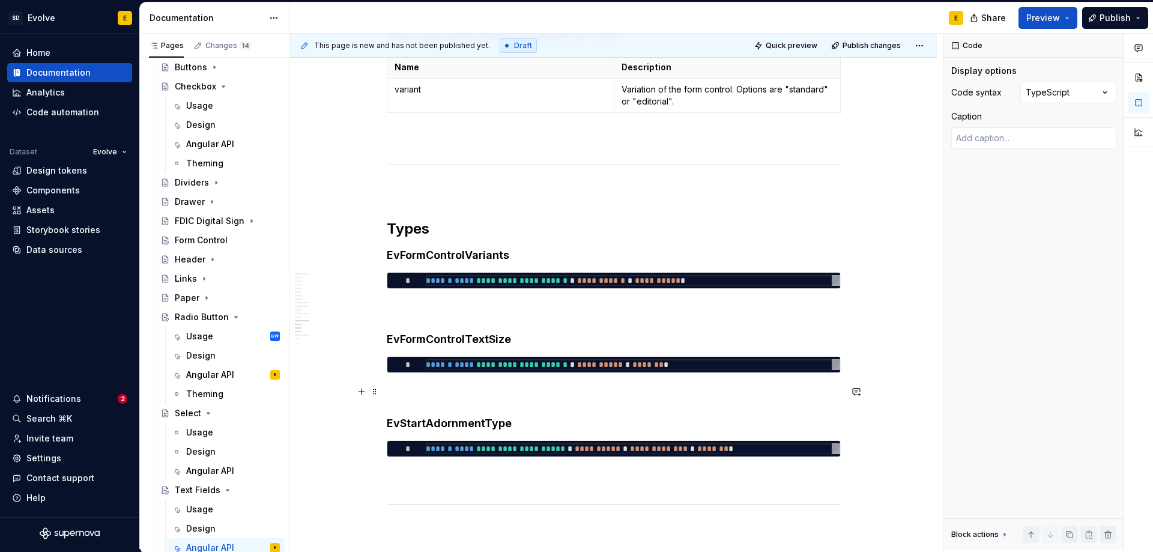
scroll to position [3115, 0]
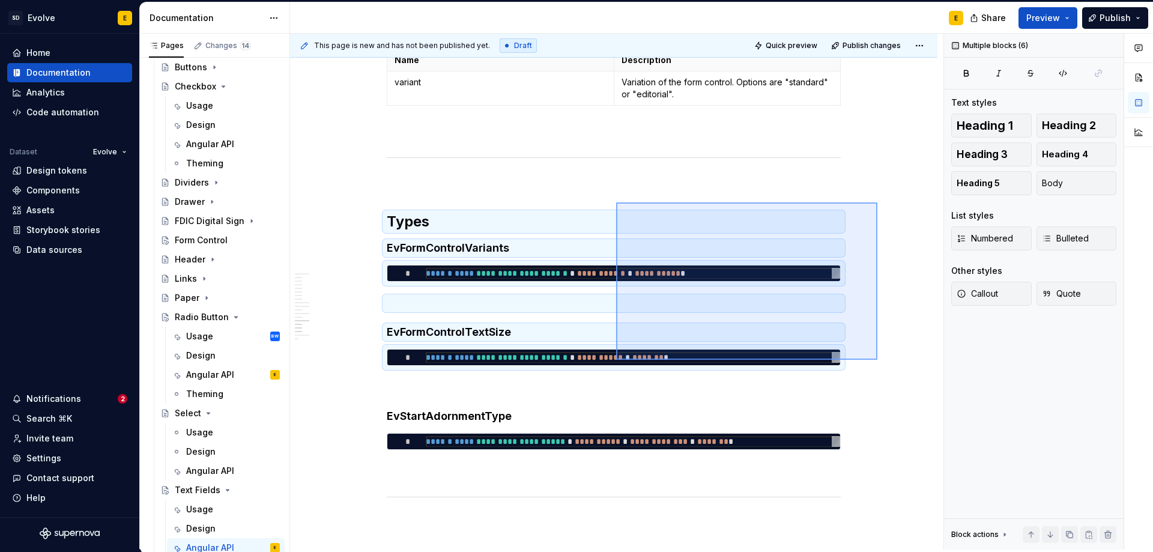
drag, startPoint x: 878, startPoint y: 202, endPoint x: 616, endPoint y: 360, distance: 305.0
click at [616, 360] on div "**********" at bounding box center [617, 292] width 654 height 516
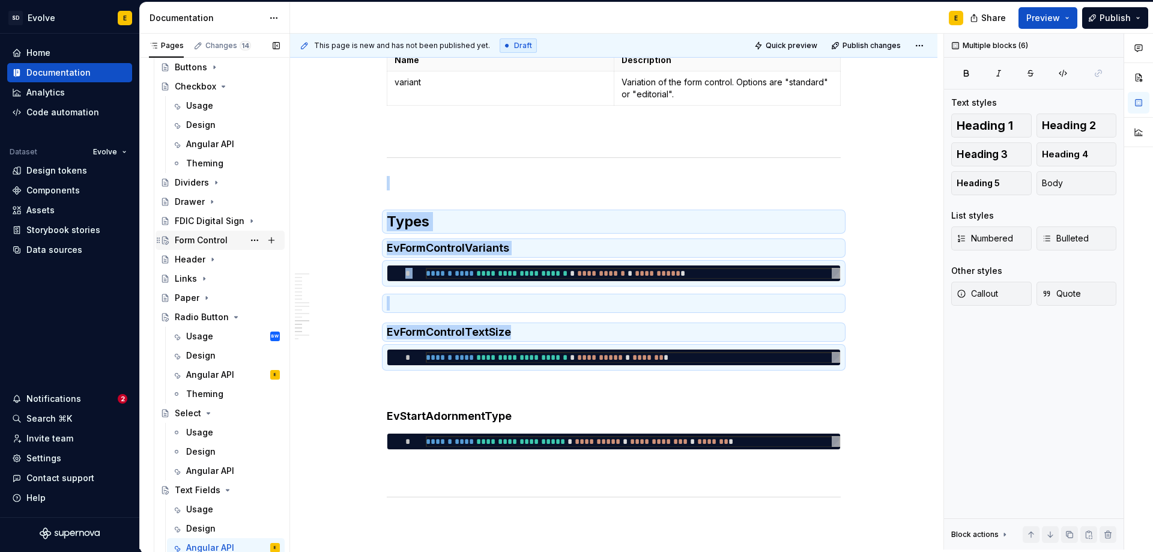
click at [195, 244] on div "Form Control" at bounding box center [201, 240] width 53 height 12
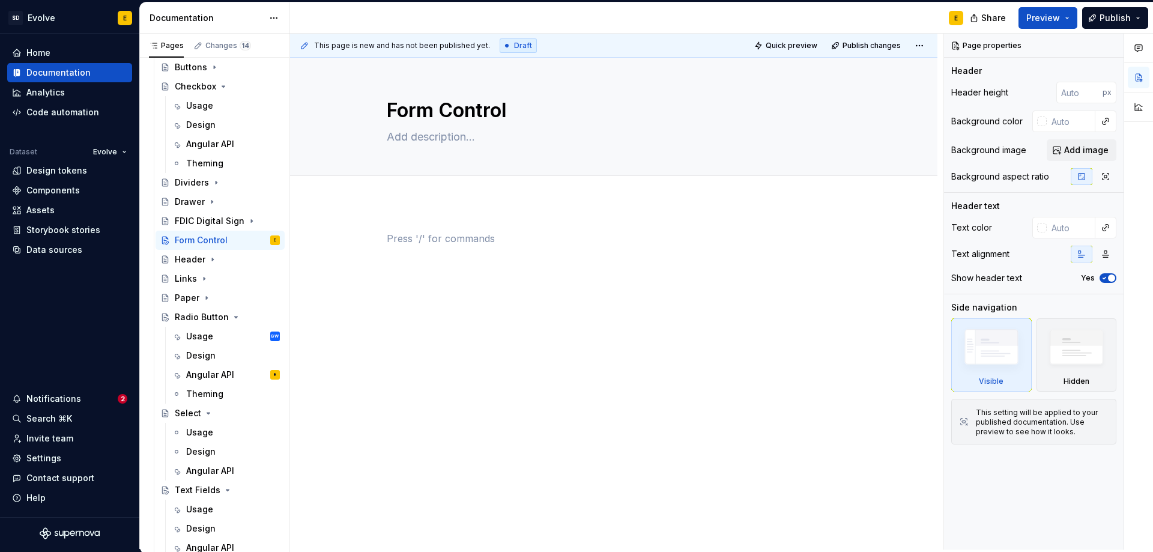
click at [409, 235] on p at bounding box center [614, 238] width 454 height 14
type textarea "*"
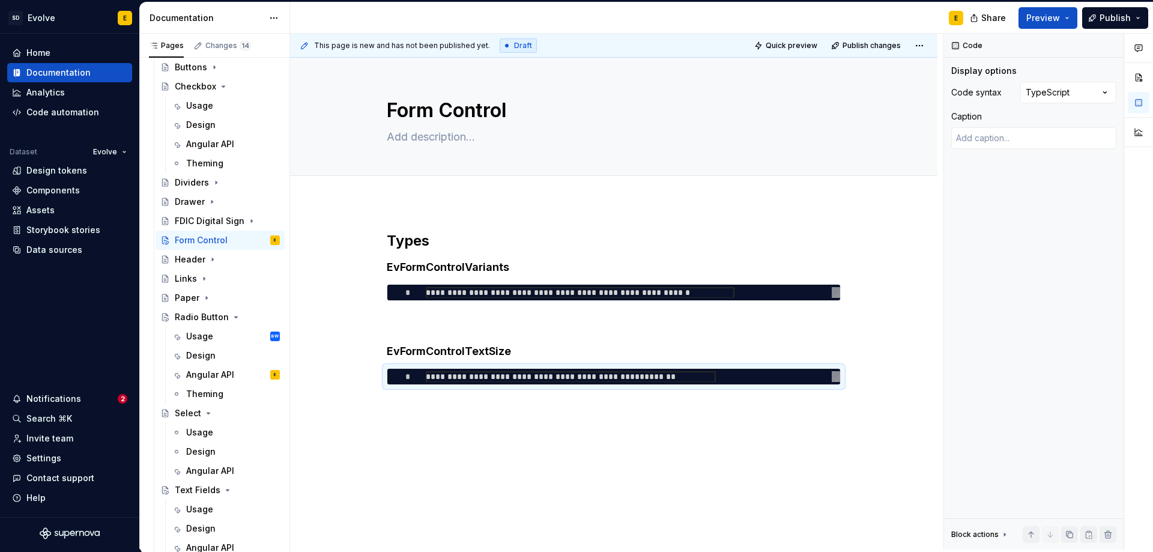
type textarea "**********"
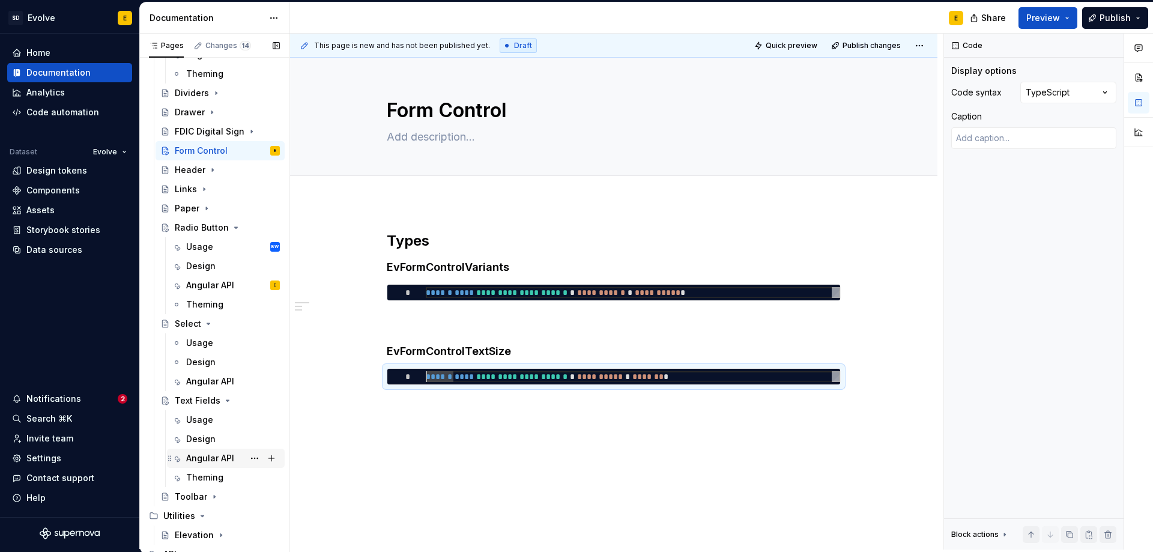
scroll to position [320, 0]
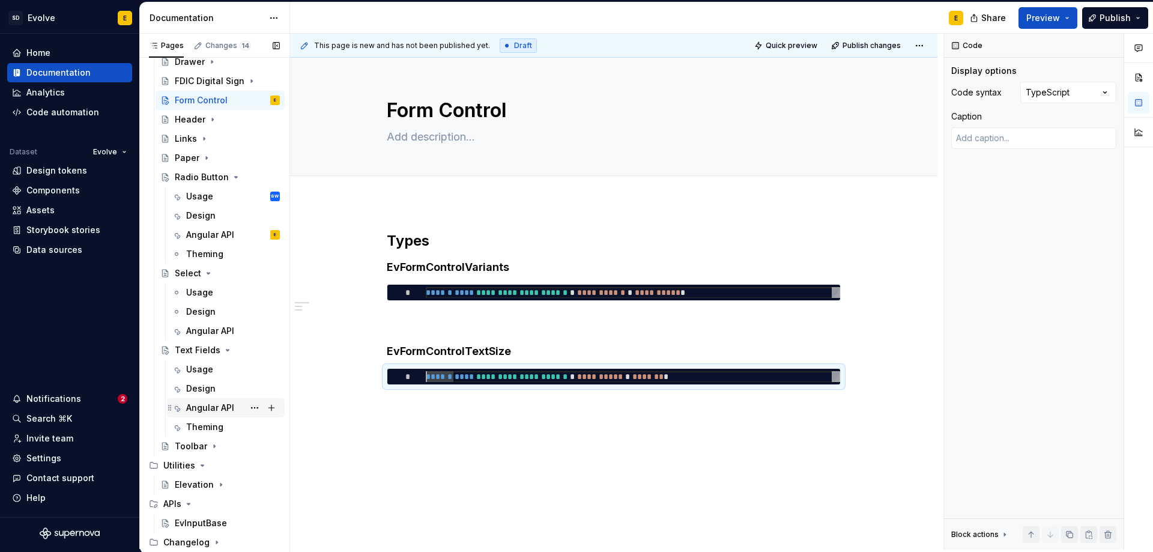
click at [212, 410] on div "Angular API" at bounding box center [210, 408] width 48 height 12
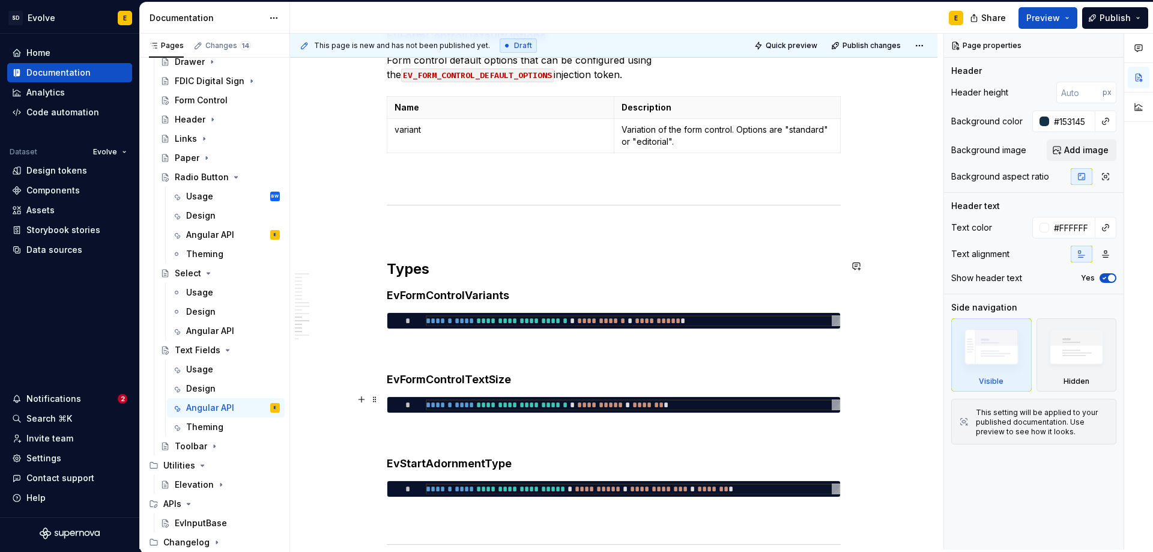
scroll to position [3128, 0]
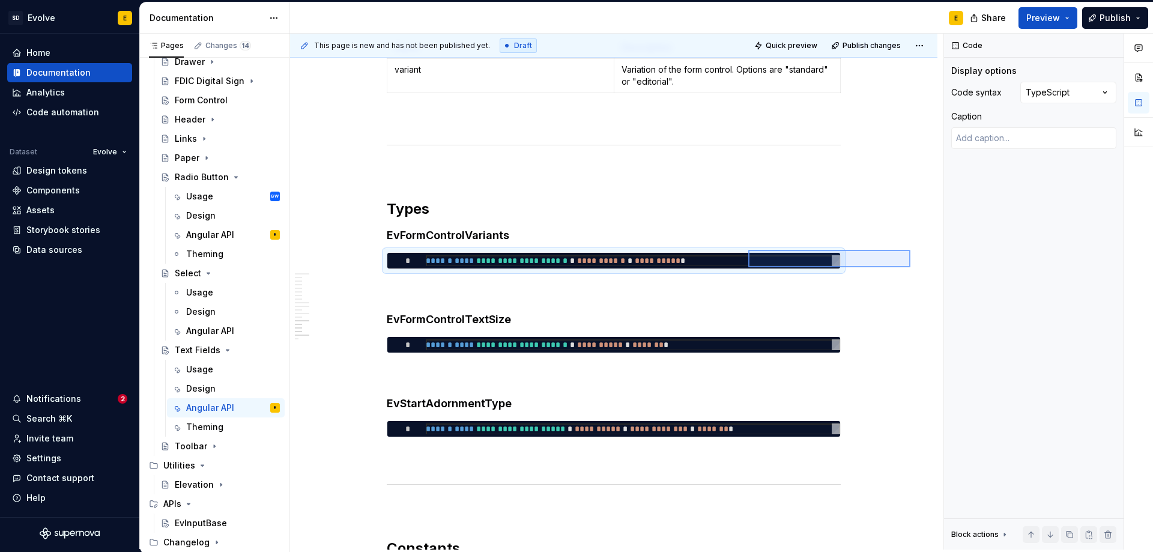
drag, startPoint x: 911, startPoint y: 250, endPoint x: 748, endPoint y: 267, distance: 163.1
click at [748, 267] on div "**********" at bounding box center [617, 292] width 654 height 516
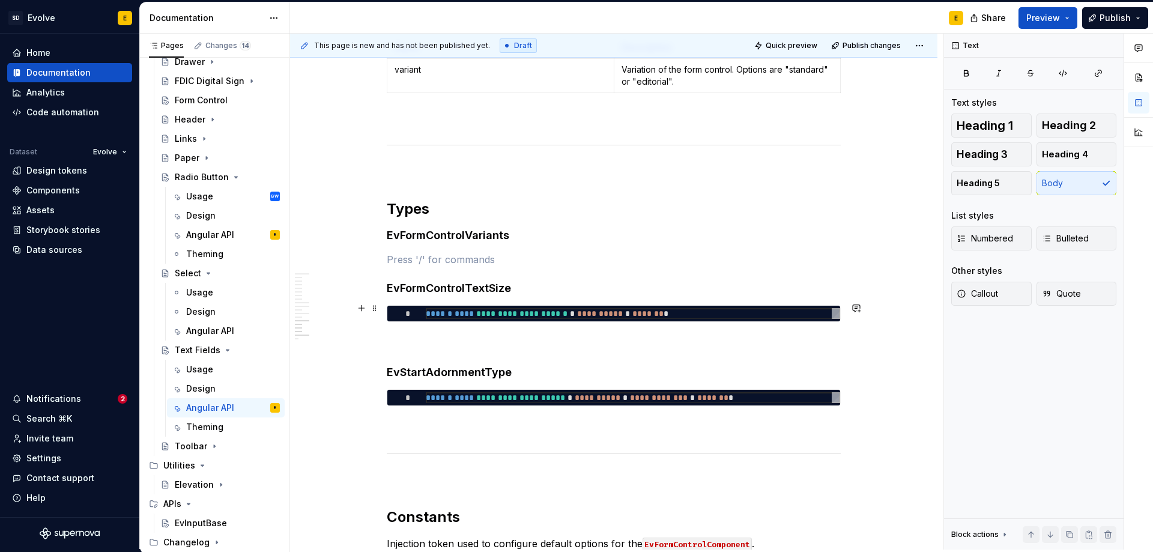
click at [841, 311] on div "**********" at bounding box center [614, 313] width 454 height 17
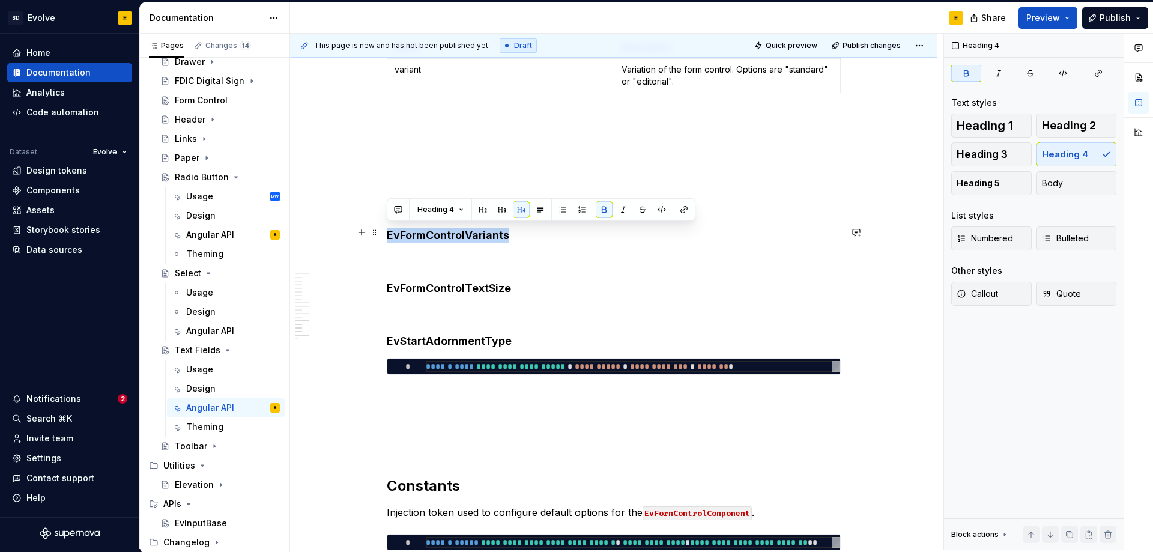
drag, startPoint x: 529, startPoint y: 234, endPoint x: 389, endPoint y: 229, distance: 139.4
click at [389, 229] on h4 "EvFormControlVariants" at bounding box center [614, 235] width 454 height 14
click at [472, 257] on p at bounding box center [614, 259] width 454 height 14
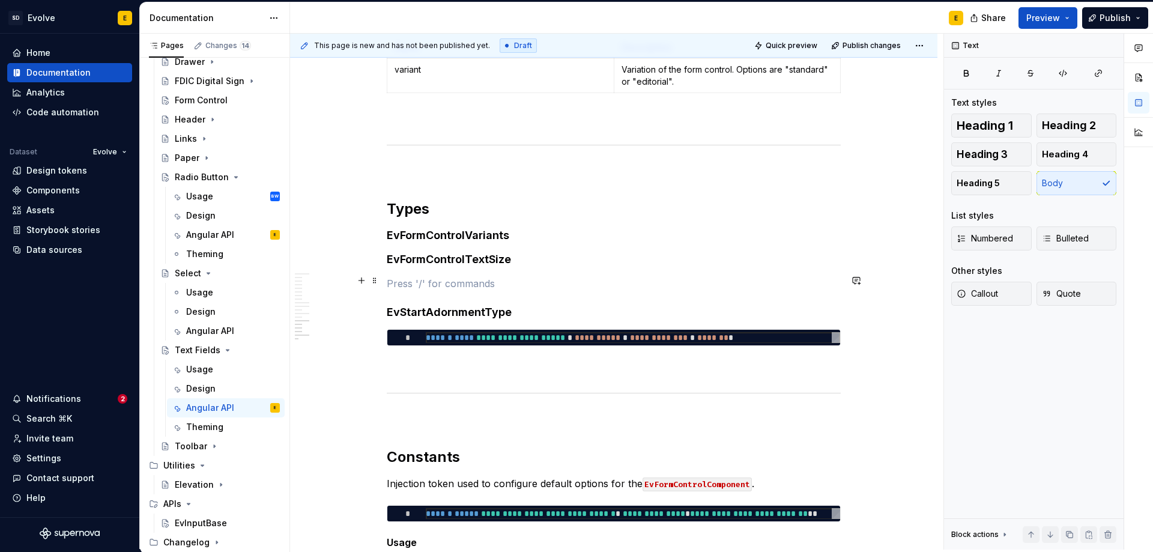
click at [520, 281] on p at bounding box center [614, 283] width 454 height 14
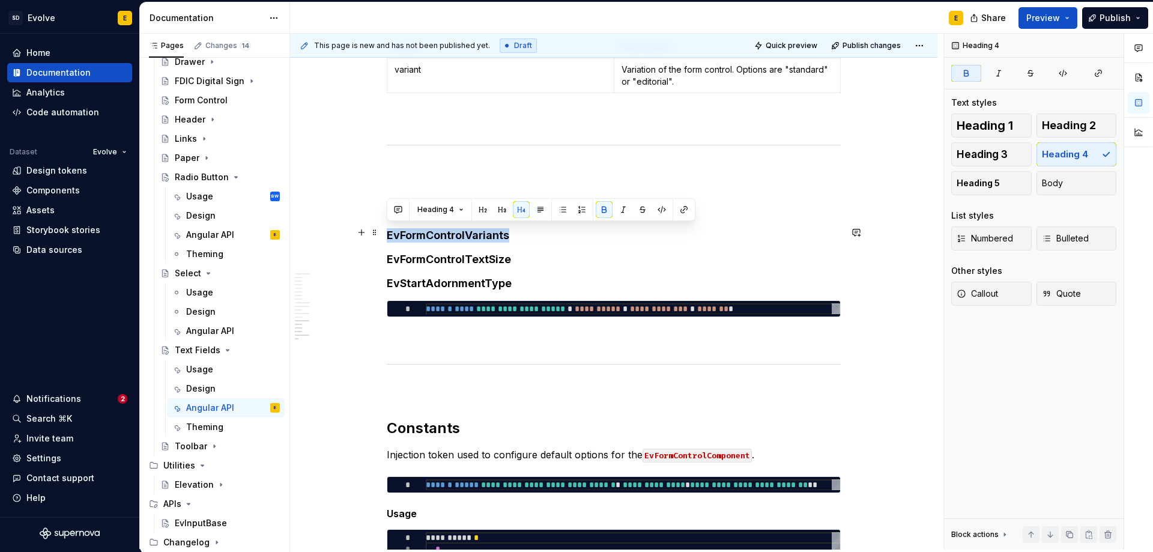
drag, startPoint x: 507, startPoint y: 235, endPoint x: 389, endPoint y: 231, distance: 118.4
click at [389, 231] on strong "EvFormControlVariants" at bounding box center [448, 235] width 123 height 13
click at [684, 211] on button "button" at bounding box center [684, 209] width 17 height 17
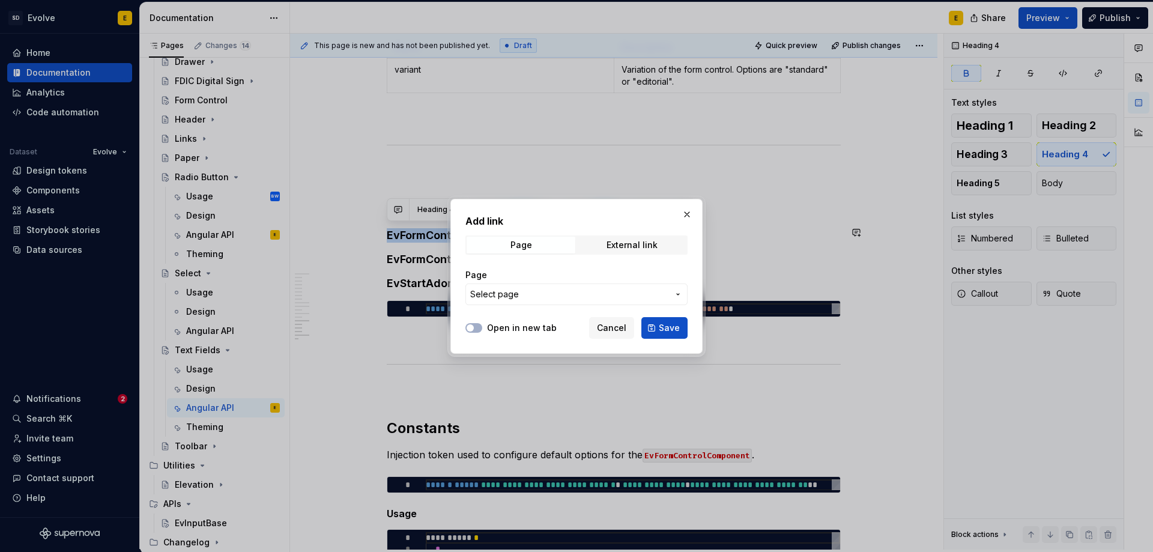
click at [556, 289] on span "Select page" at bounding box center [569, 294] width 198 height 12
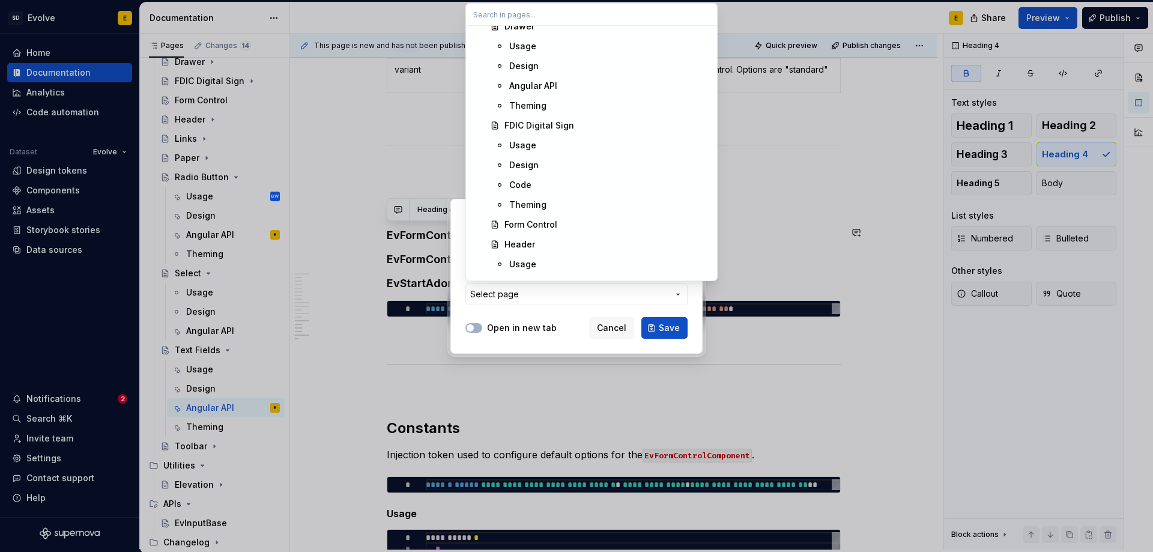
scroll to position [1201, 0]
click at [550, 165] on div "Form Control" at bounding box center [531, 165] width 53 height 12
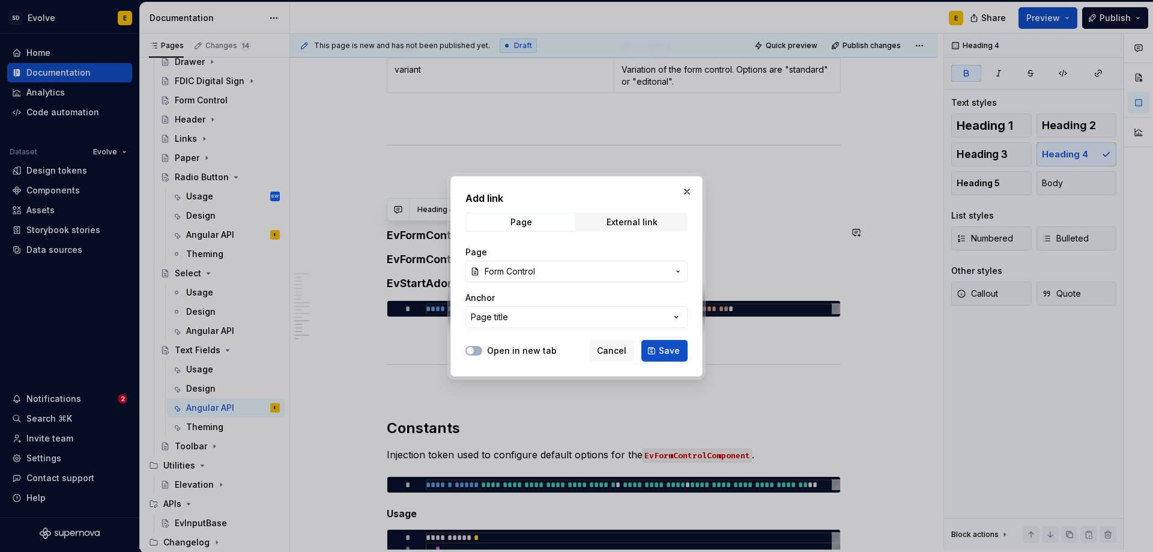
click at [566, 321] on button "Page title" at bounding box center [577, 317] width 222 height 22
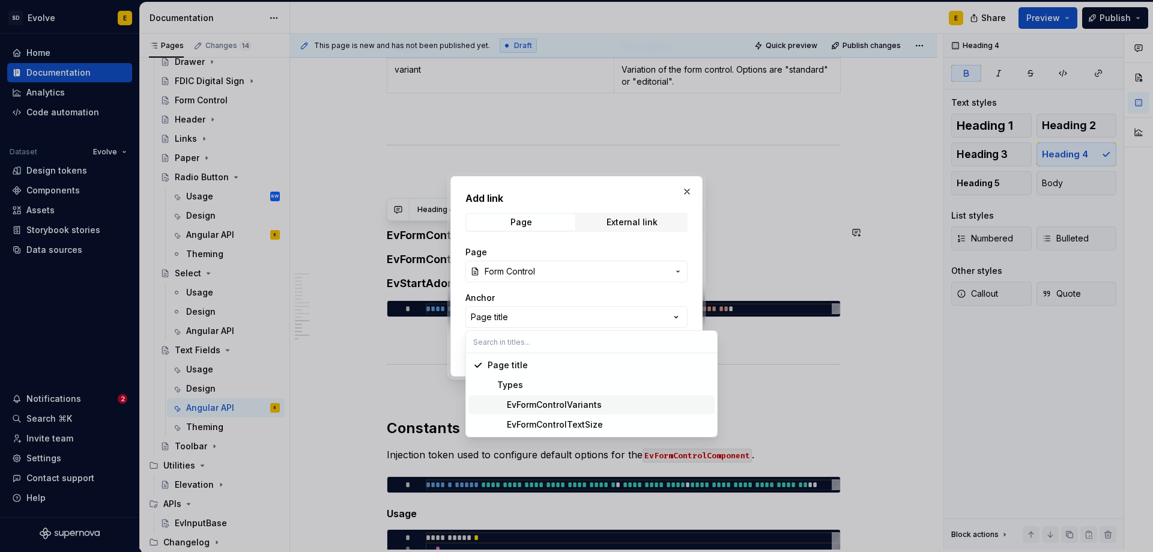
click at [550, 402] on div "EvFormControlVariants" at bounding box center [545, 405] width 114 height 12
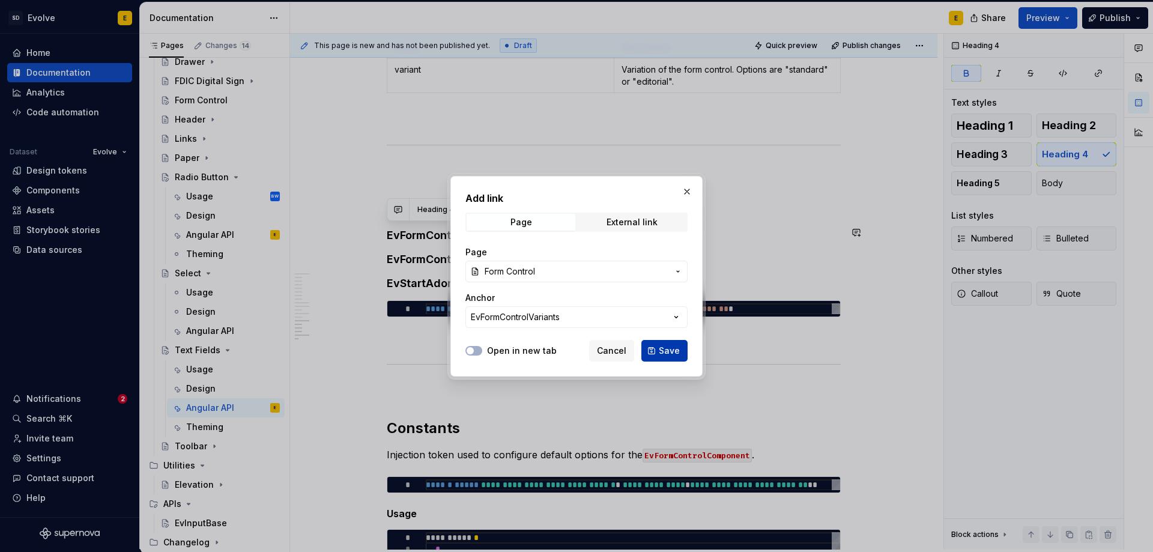
click at [654, 347] on button "Save" at bounding box center [665, 351] width 46 height 22
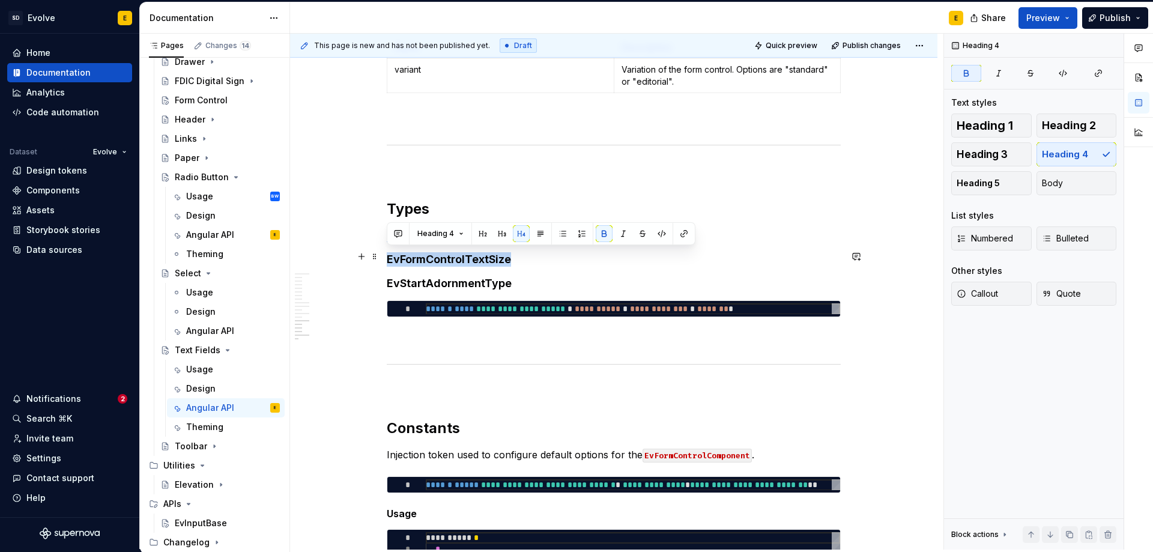
drag, startPoint x: 512, startPoint y: 259, endPoint x: 388, endPoint y: 262, distance: 123.8
click at [388, 262] on h4 "EvFormControlTextSize" at bounding box center [614, 259] width 454 height 14
click at [691, 234] on button "button" at bounding box center [684, 233] width 17 height 17
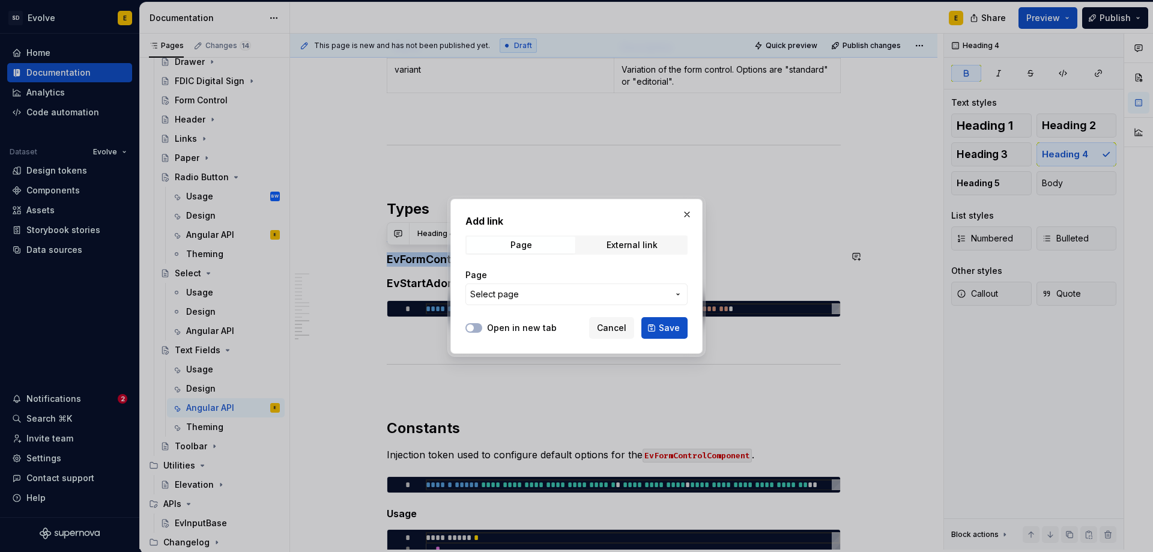
click at [563, 297] on span "Select page" at bounding box center [569, 294] width 198 height 12
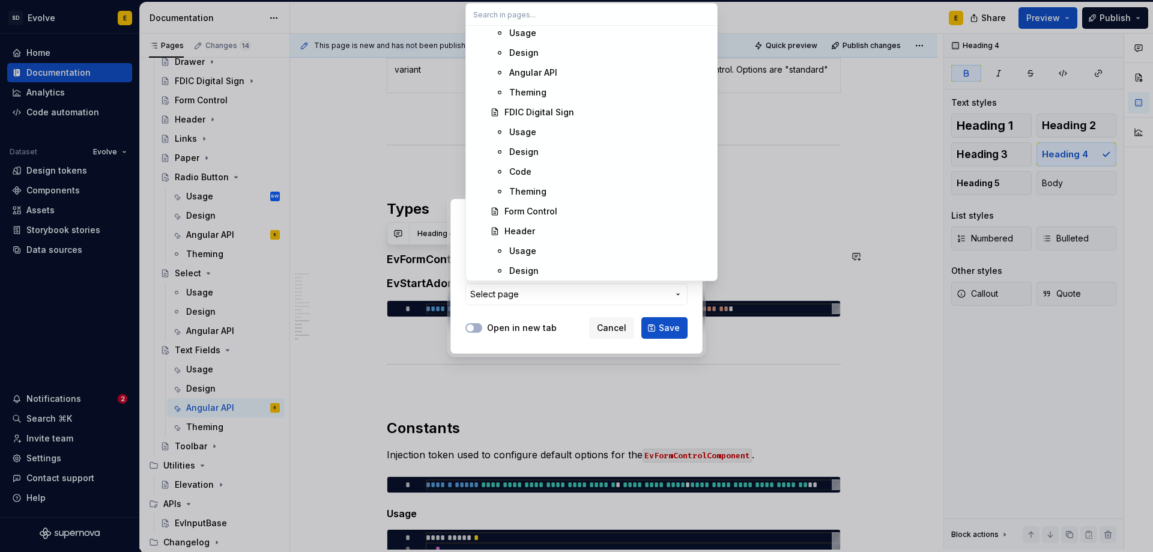
scroll to position [1261, 0]
click at [537, 105] on div "Form Control" at bounding box center [531, 105] width 53 height 12
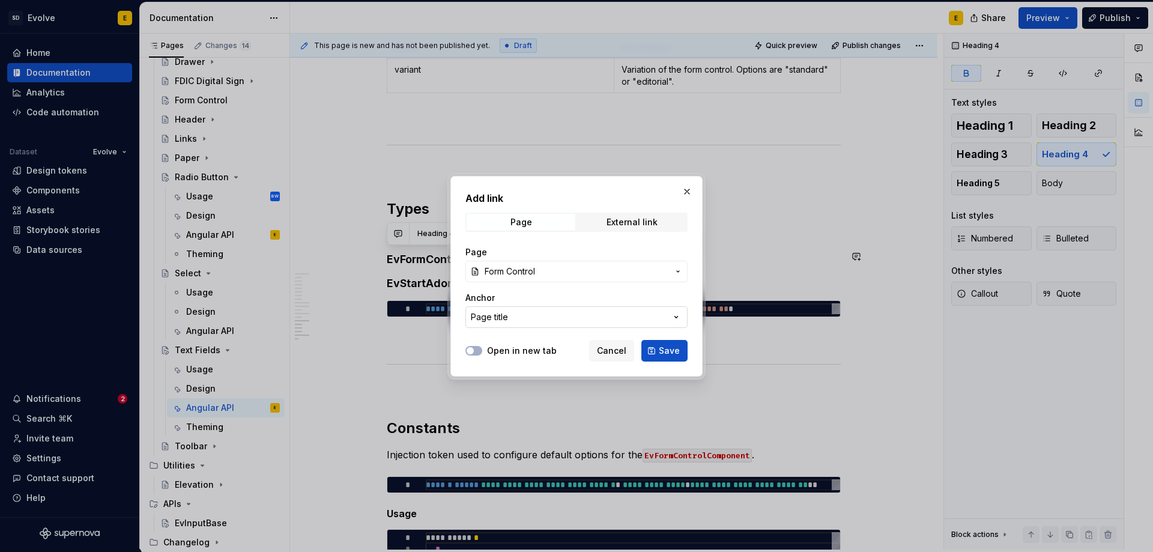
click at [580, 312] on button "Page title" at bounding box center [577, 317] width 222 height 22
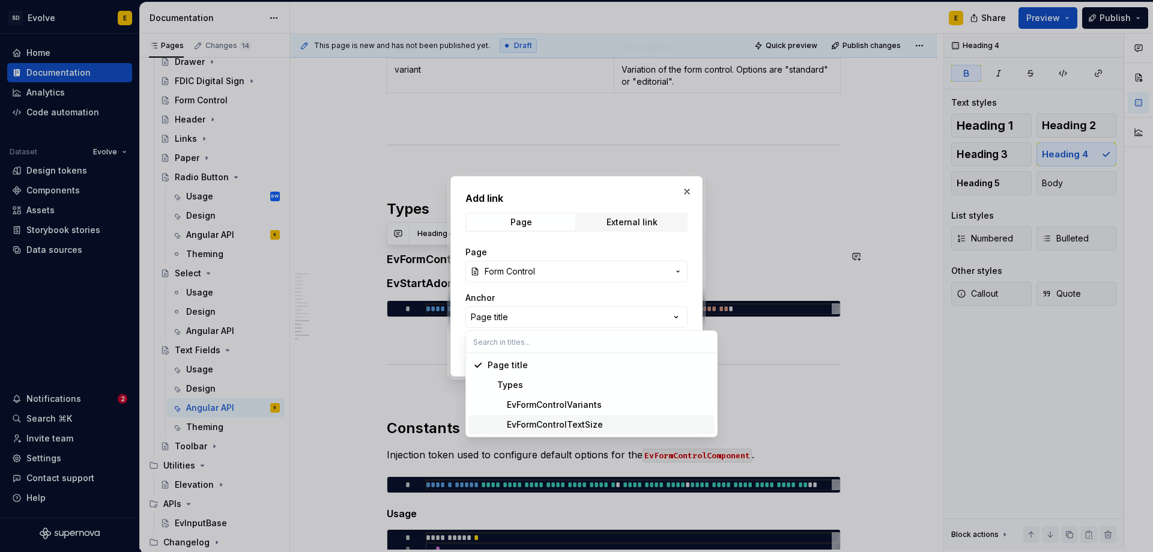
click at [566, 421] on div "EvFormControlTextSize" at bounding box center [545, 425] width 115 height 12
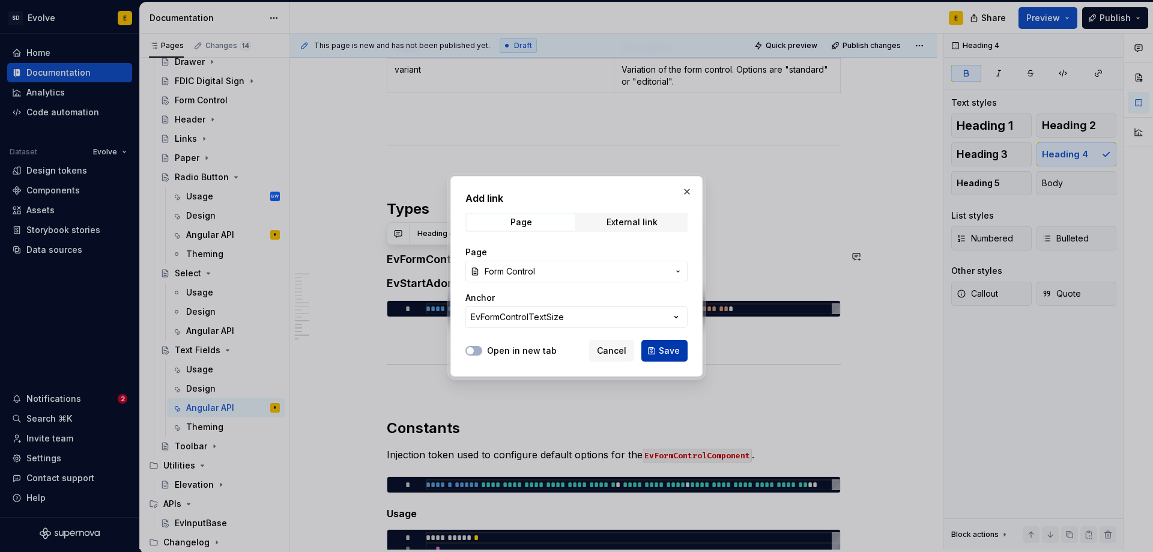
click at [655, 353] on button "Save" at bounding box center [665, 351] width 46 height 22
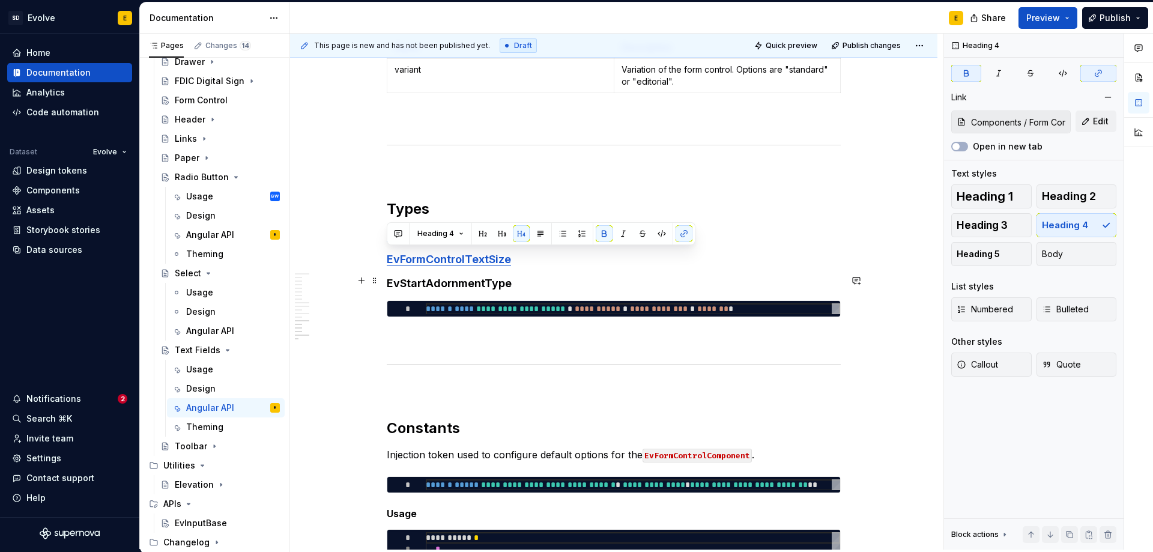
click at [559, 277] on h4 "EvStartAdornmentType" at bounding box center [614, 283] width 454 height 14
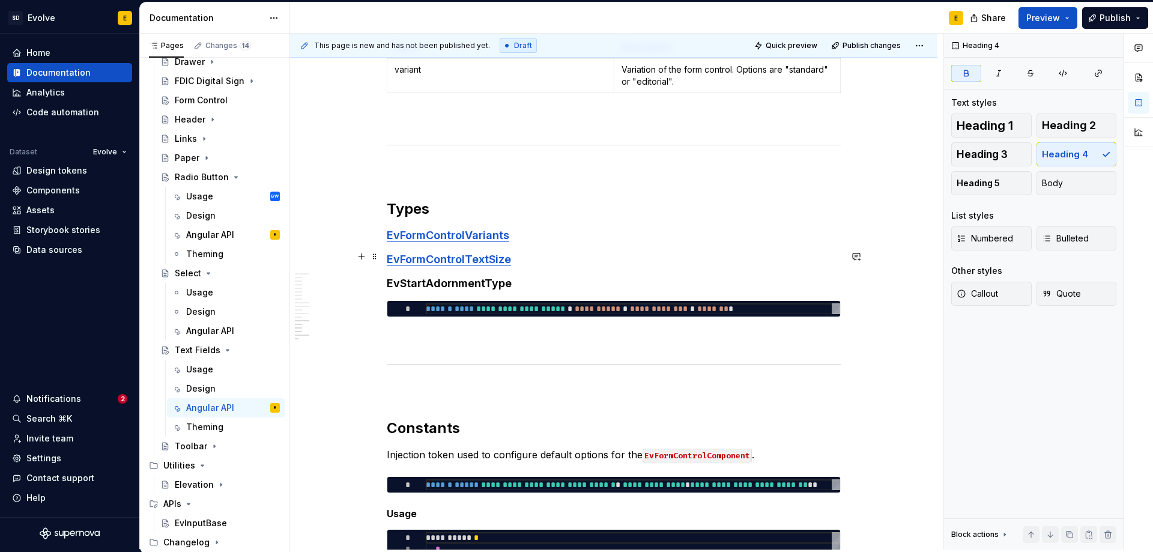
click at [547, 255] on h4 "EvFormControlTextSize" at bounding box center [614, 259] width 454 height 14
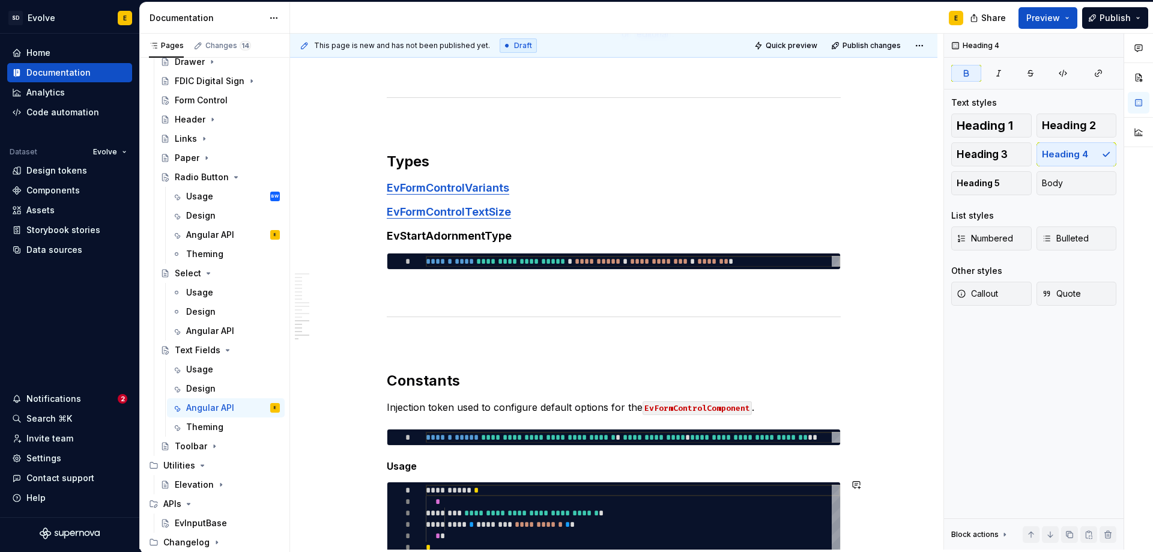
scroll to position [3235, 0]
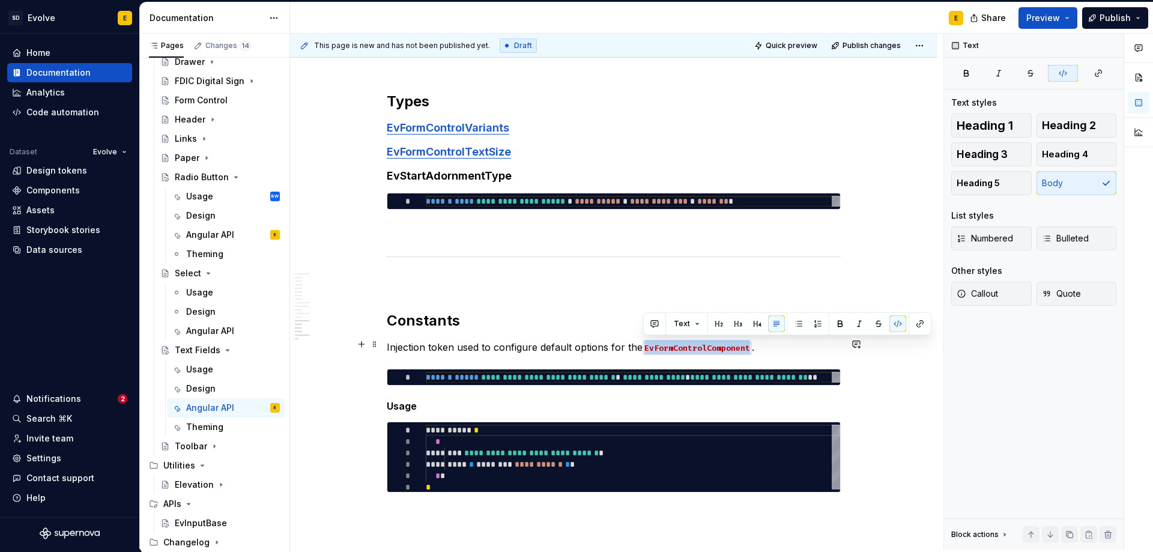
drag, startPoint x: 750, startPoint y: 344, endPoint x: 644, endPoint y: 347, distance: 105.7
click at [644, 347] on code "EvFormControlComponent" at bounding box center [697, 348] width 109 height 14
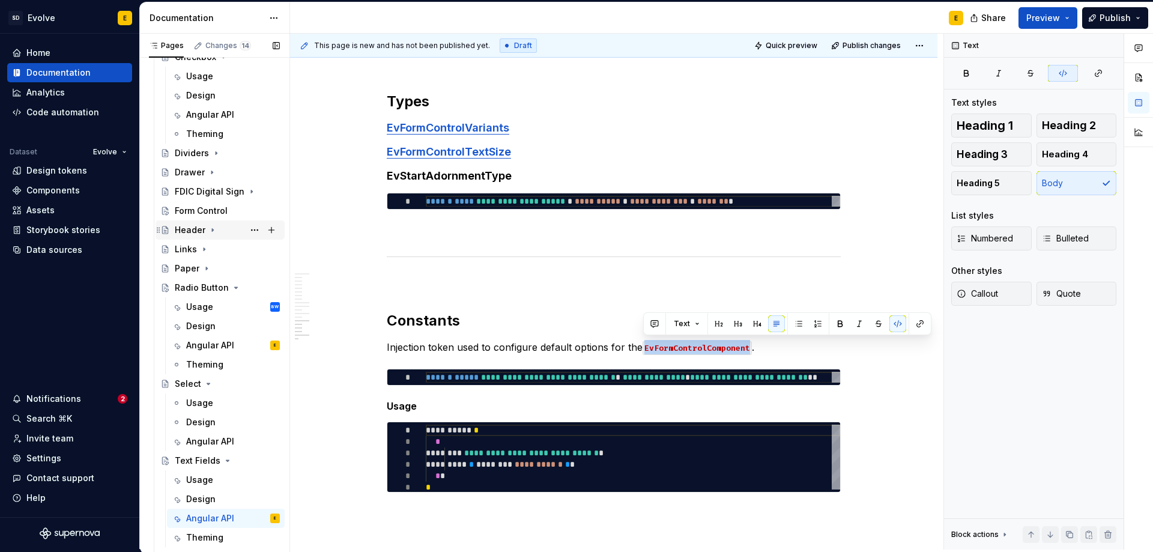
scroll to position [200, 0]
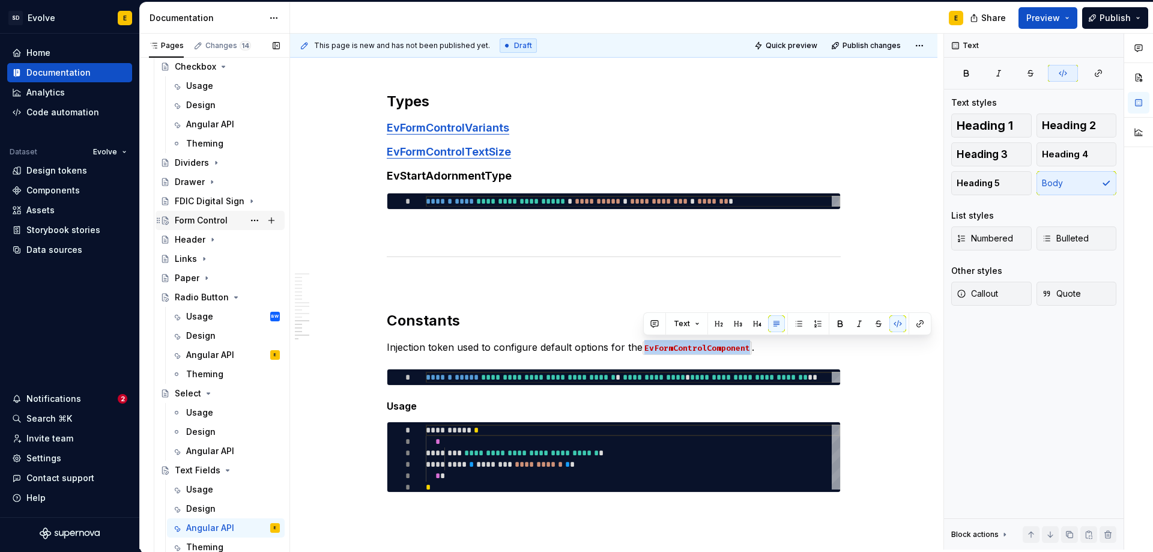
click at [200, 222] on div "Form Control" at bounding box center [201, 220] width 53 height 12
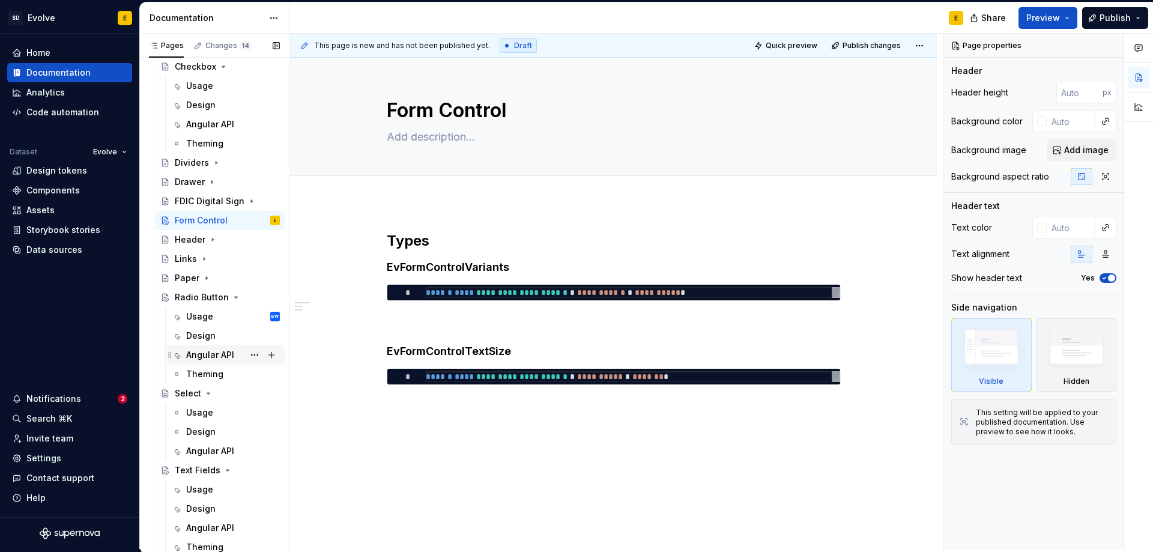
click at [207, 356] on div "Angular API" at bounding box center [210, 355] width 48 height 12
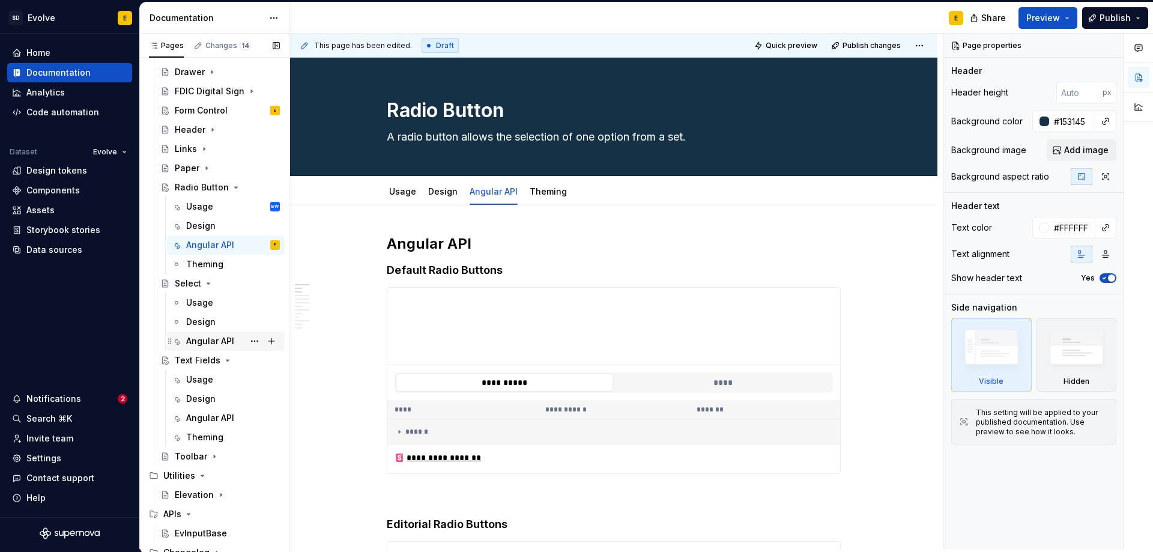
scroll to position [320, 0]
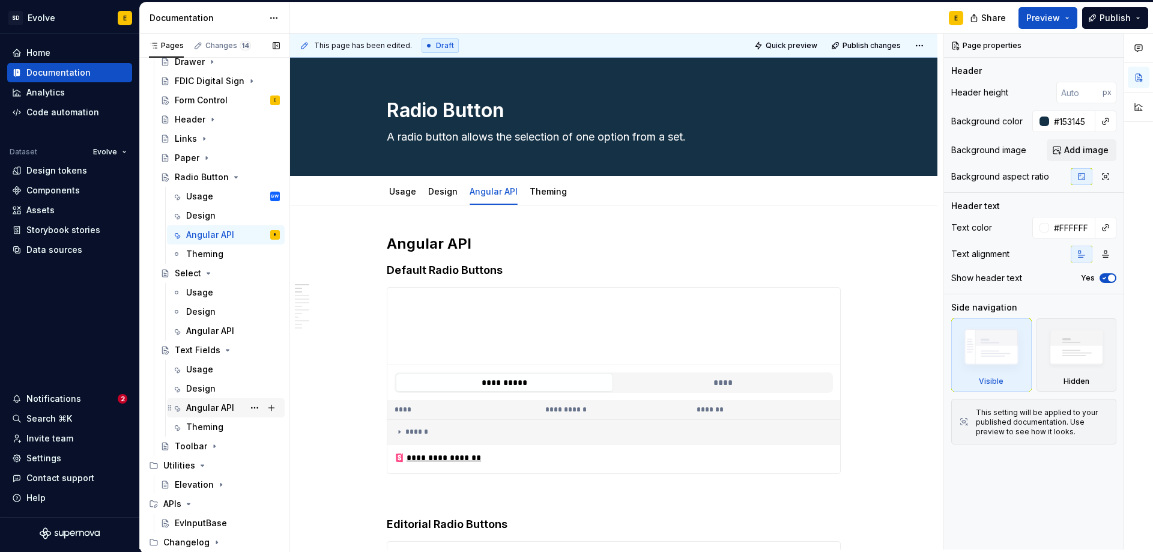
click at [204, 408] on div "Angular API" at bounding box center [210, 408] width 48 height 12
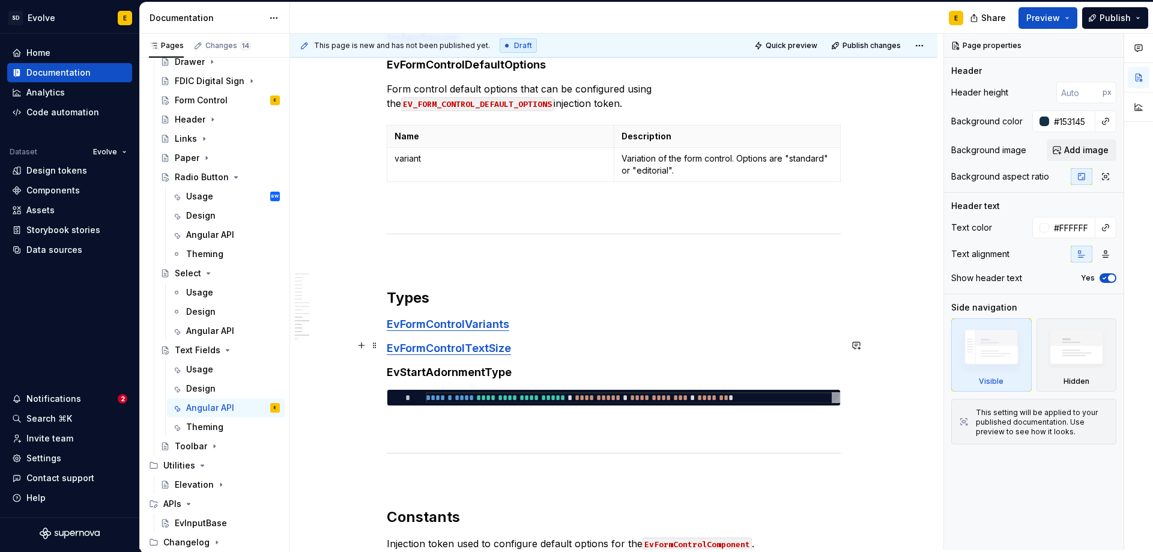
scroll to position [3068, 0]
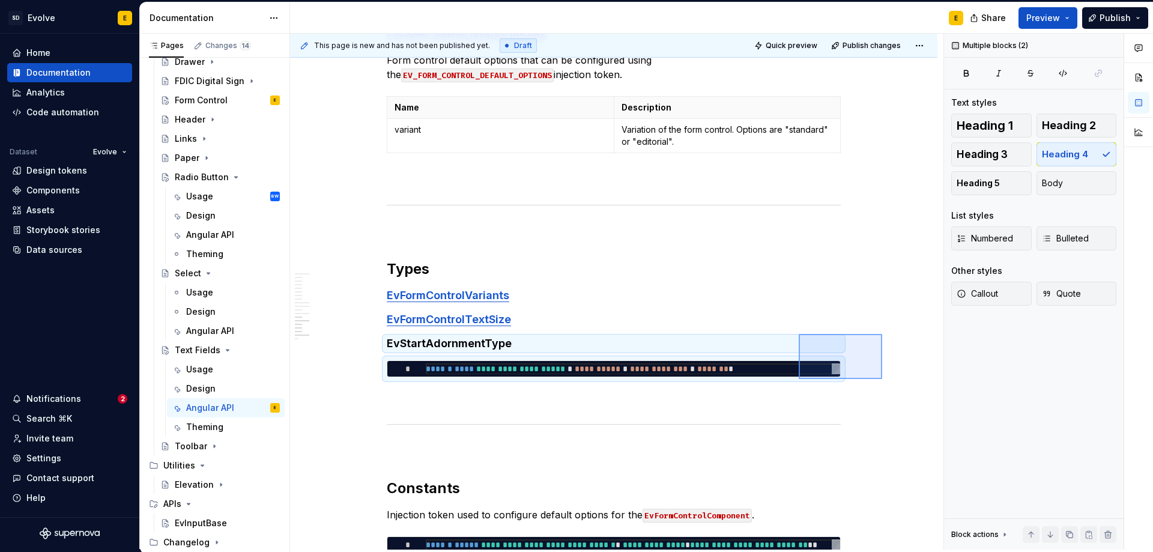
drag, startPoint x: 882, startPoint y: 334, endPoint x: 799, endPoint y: 379, distance: 94.9
click at [799, 379] on div "**********" at bounding box center [617, 292] width 654 height 516
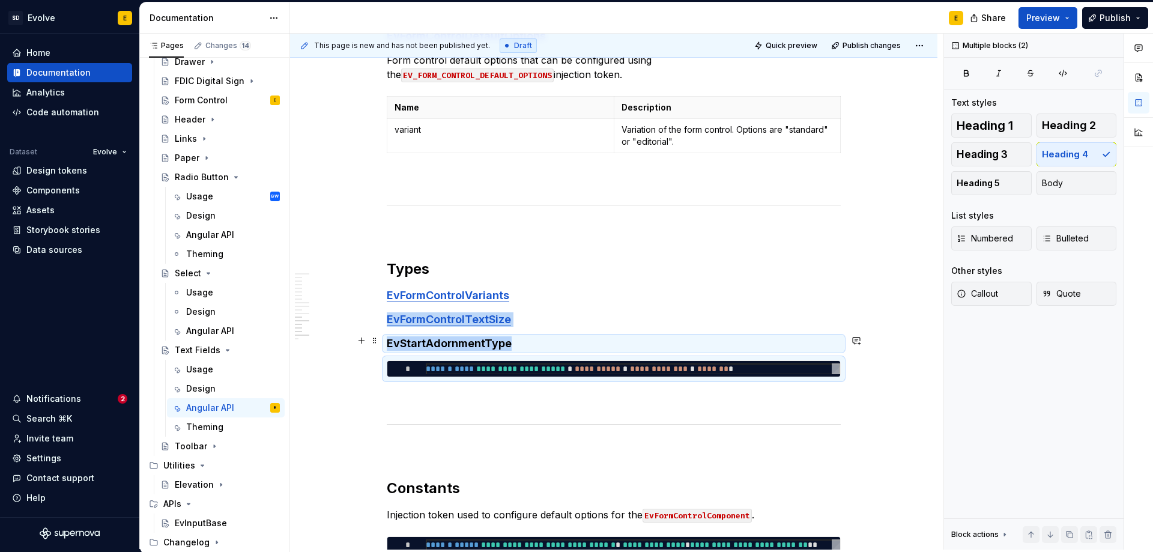
click at [582, 336] on h4 "EvStartAdornmentType" at bounding box center [614, 343] width 454 height 14
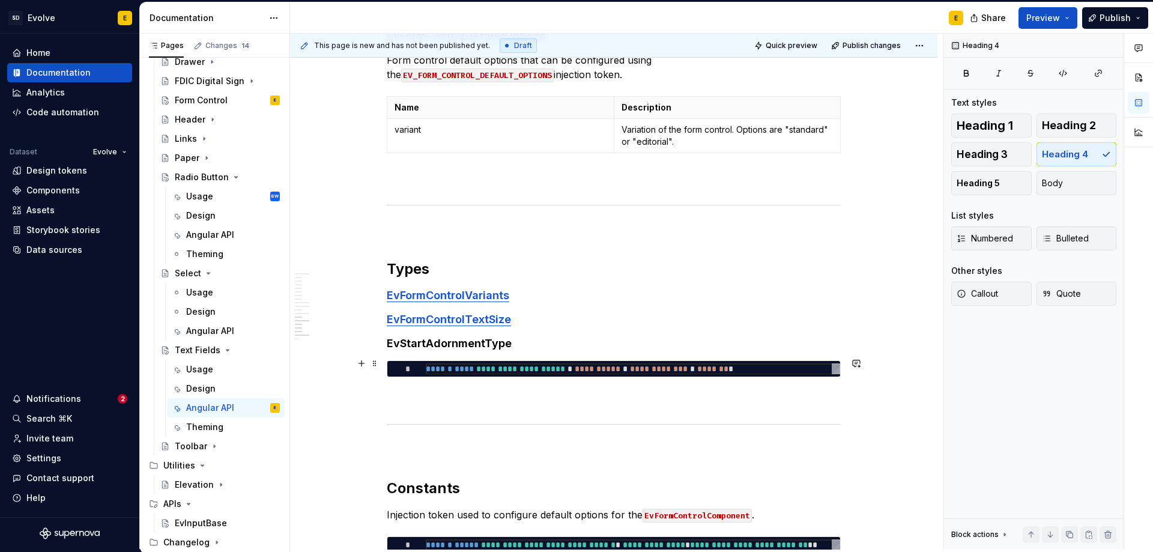
click at [593, 377] on div "**********" at bounding box center [614, 368] width 454 height 17
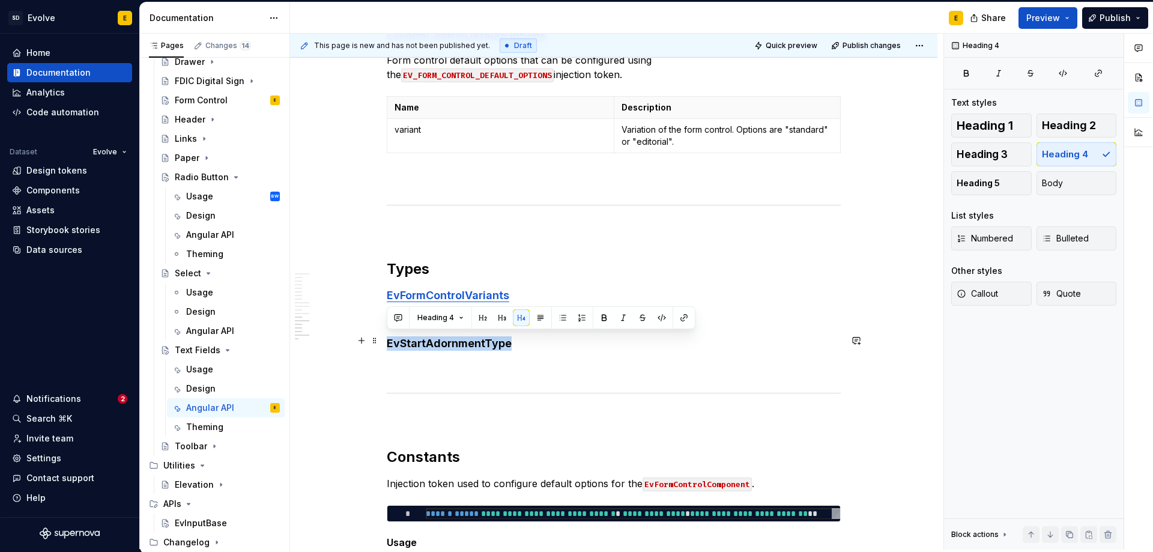
drag, startPoint x: 515, startPoint y: 341, endPoint x: 383, endPoint y: 345, distance: 132.2
click at [682, 315] on button "button" at bounding box center [684, 317] width 17 height 17
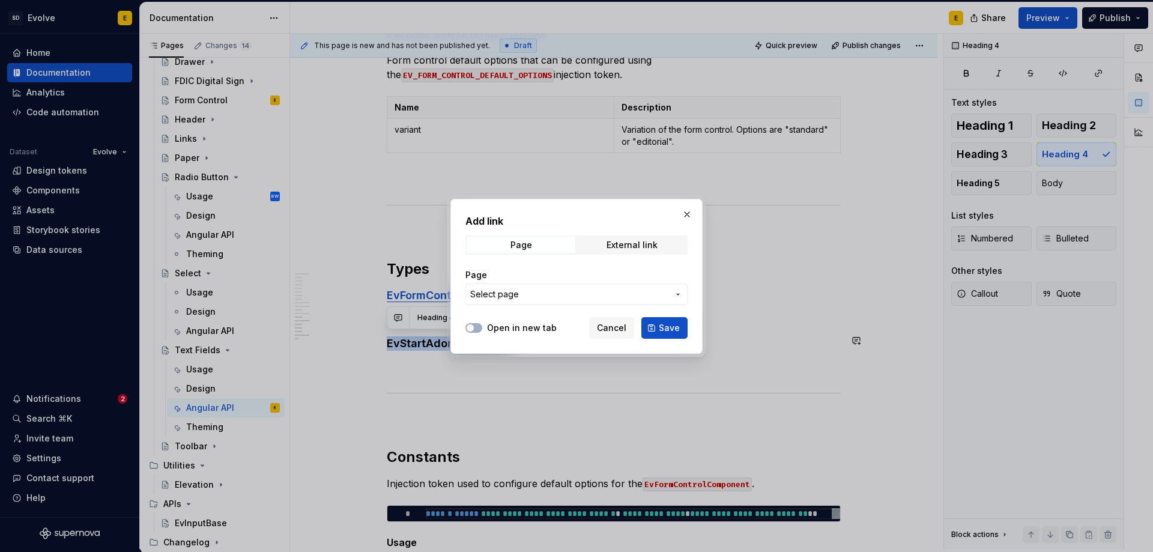
click at [547, 298] on span "Select page" at bounding box center [569, 294] width 198 height 12
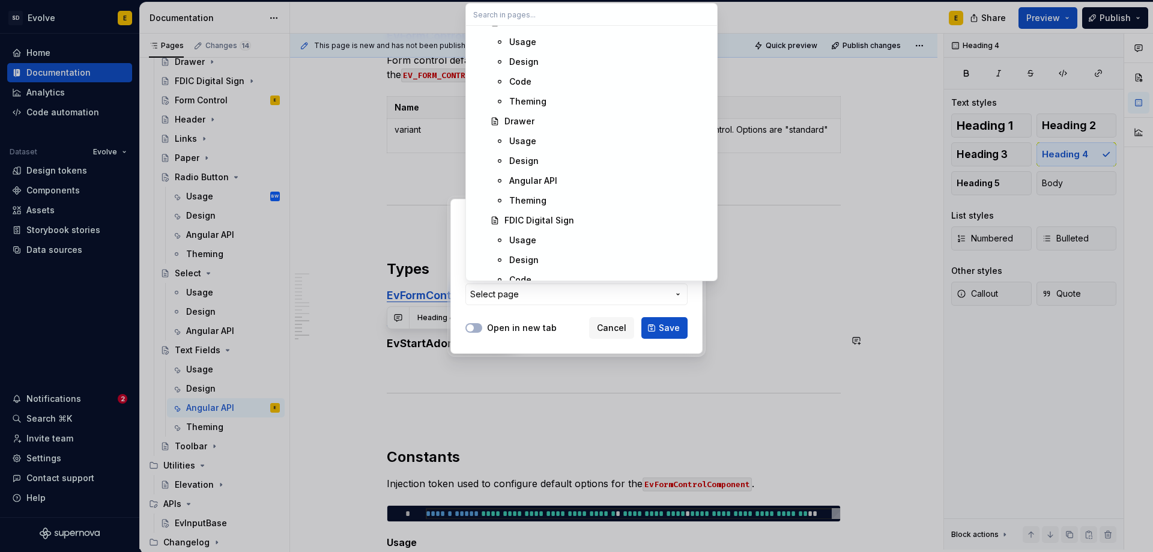
scroll to position [1201, 0]
click at [554, 162] on div "Form Control" at bounding box center [531, 165] width 53 height 12
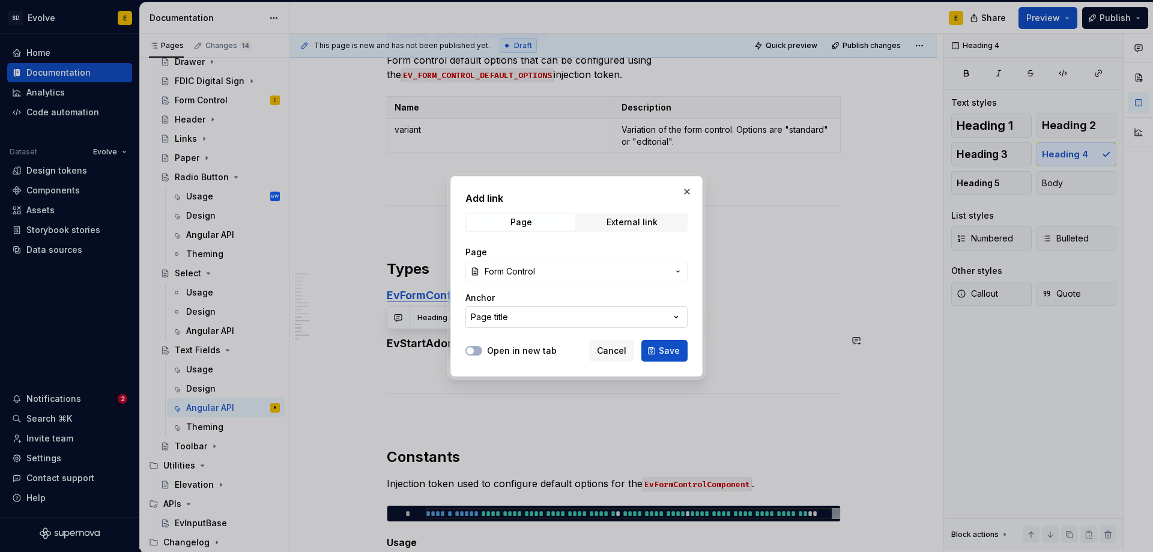
click at [583, 313] on button "Page title" at bounding box center [577, 317] width 222 height 22
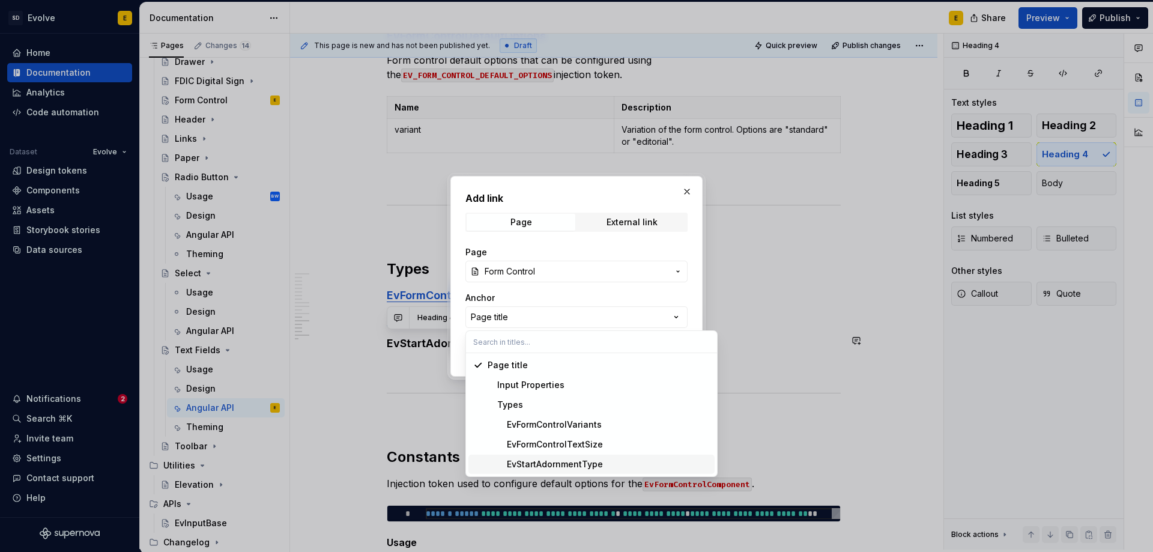
click at [577, 463] on div "EvStartAdornmentType" at bounding box center [545, 464] width 115 height 12
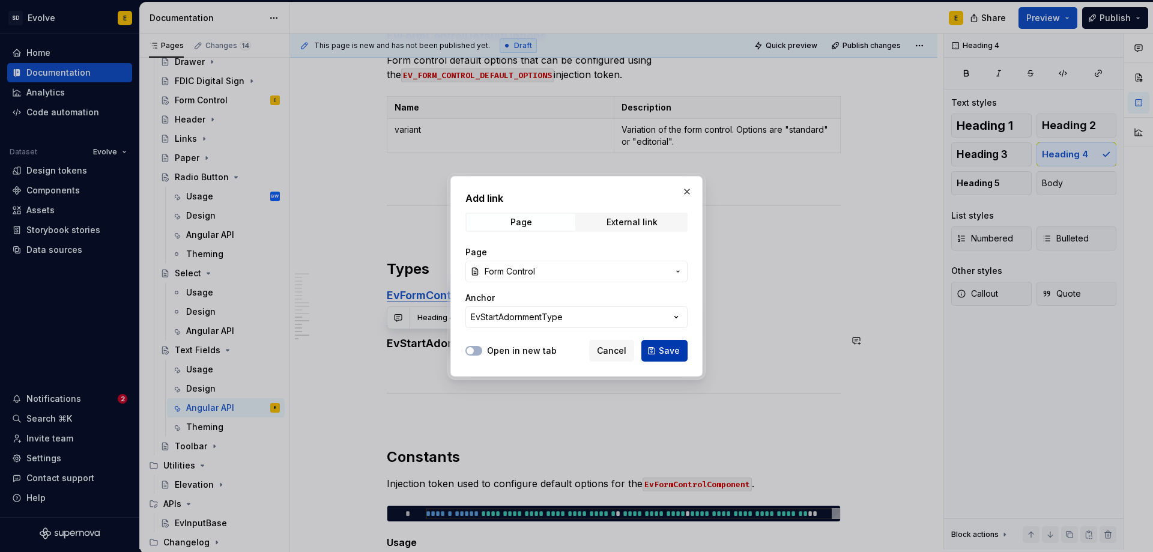
click at [655, 354] on button "Save" at bounding box center [665, 351] width 46 height 22
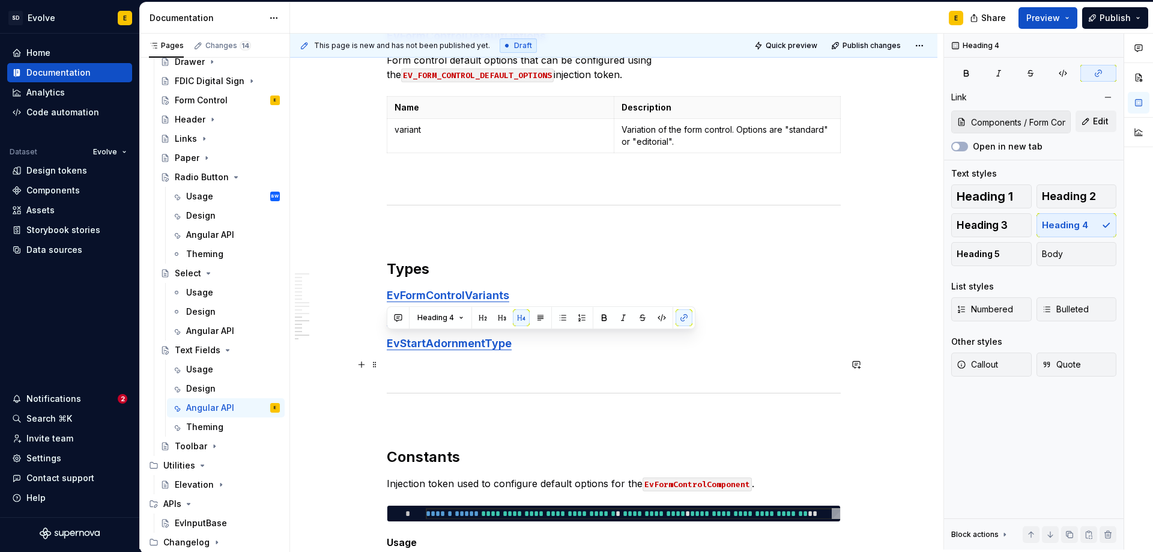
click at [670, 360] on p at bounding box center [614, 367] width 454 height 14
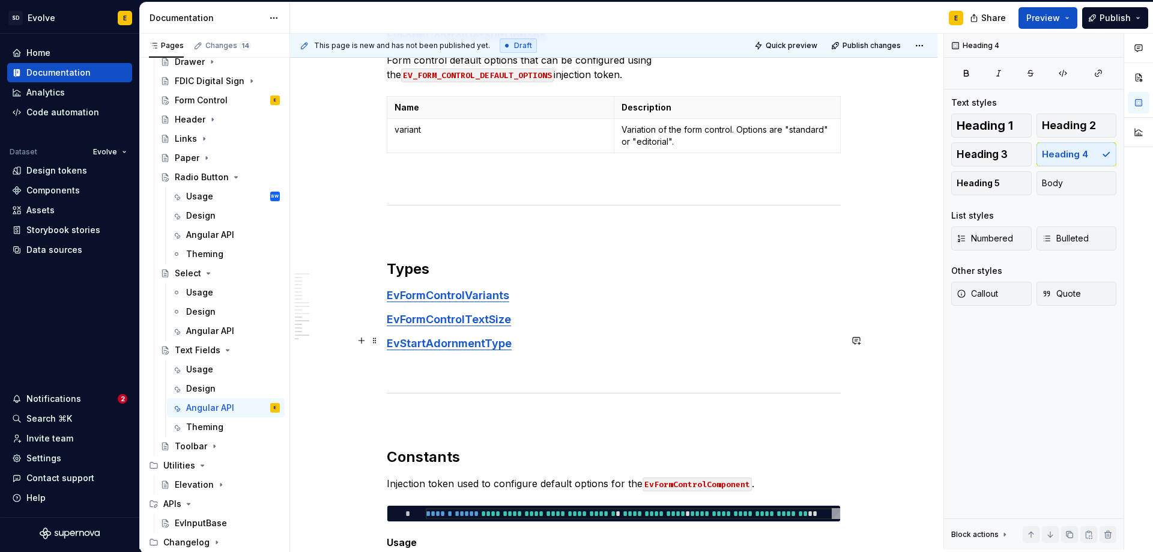
click at [661, 346] on h4 "EvStartAdornmentType" at bounding box center [614, 343] width 454 height 14
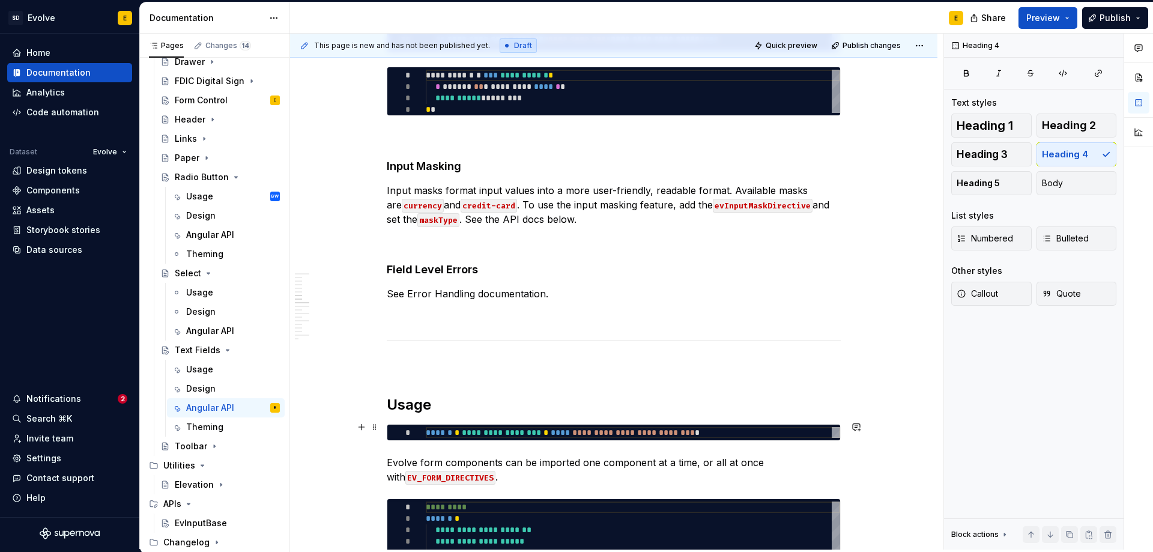
scroll to position [2167, 0]
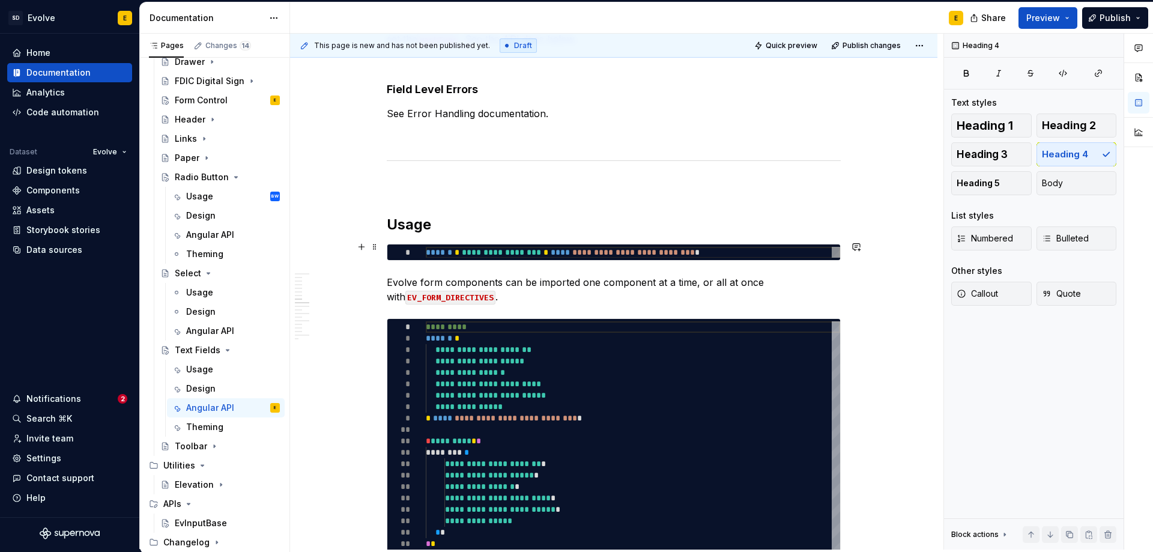
type textarea "*"
type textarea "**********"
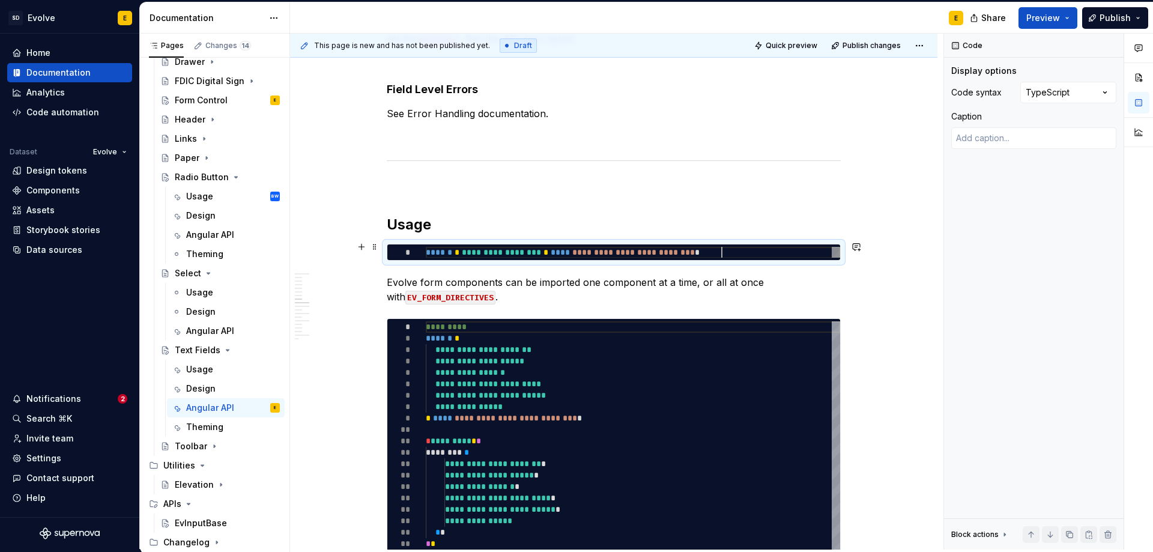
scroll to position [0, 295]
drag, startPoint x: 793, startPoint y: 249, endPoint x: 422, endPoint y: 255, distance: 370.7
click at [426, 255] on div "**********" at bounding box center [633, 252] width 414 height 11
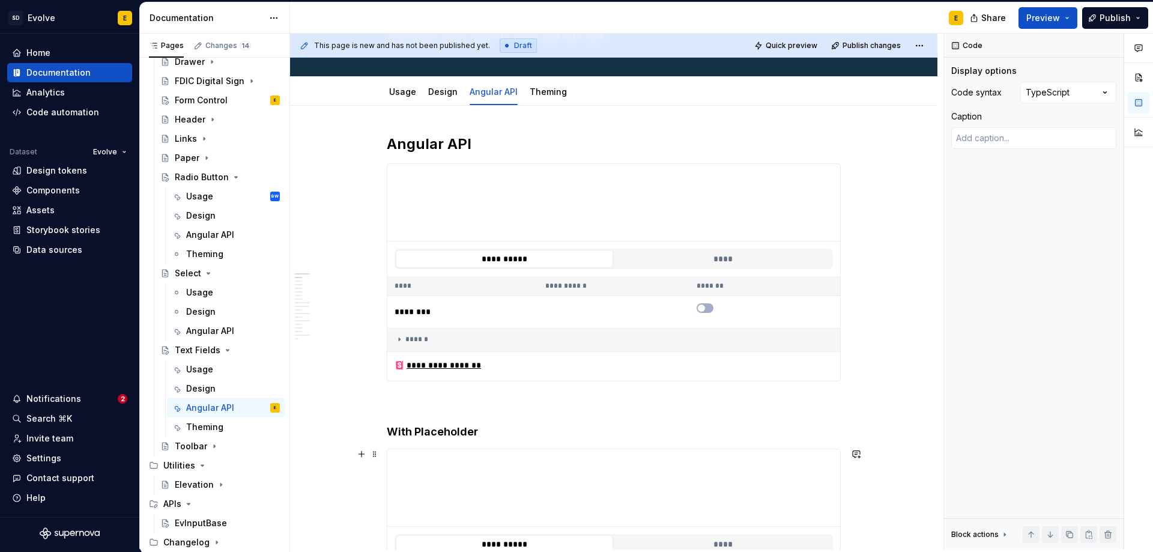
scroll to position [0, 0]
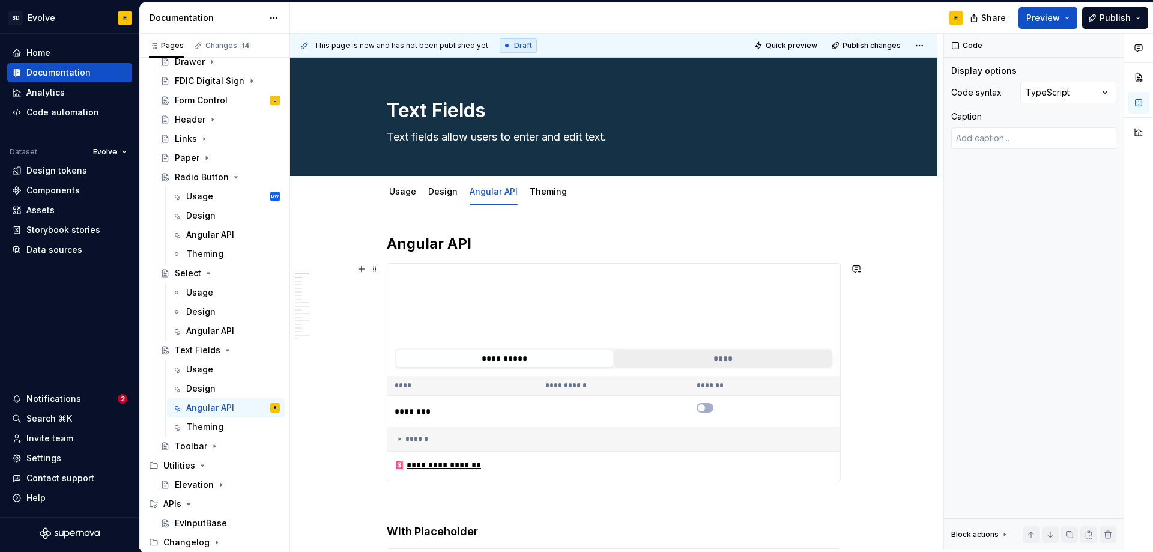
click at [692, 362] on button "****" at bounding box center [722, 359] width 217 height 18
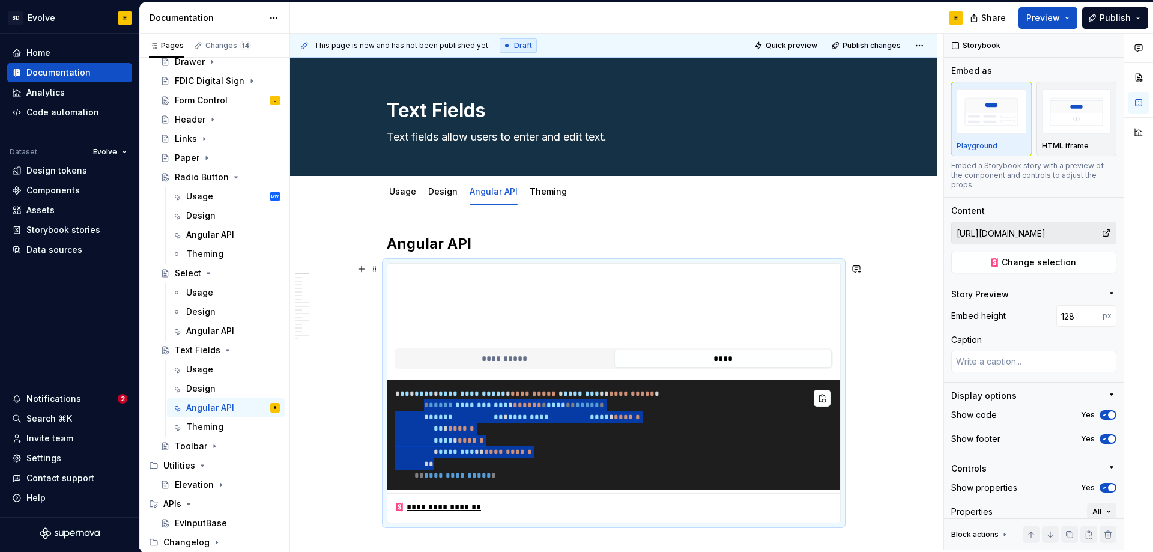
drag, startPoint x: 472, startPoint y: 487, endPoint x: 448, endPoint y: 406, distance: 84.0
click at [448, 406] on pre "**********" at bounding box center [613, 434] width 453 height 109
copy code "**********"
click at [530, 363] on button "**********" at bounding box center [504, 359] width 217 height 18
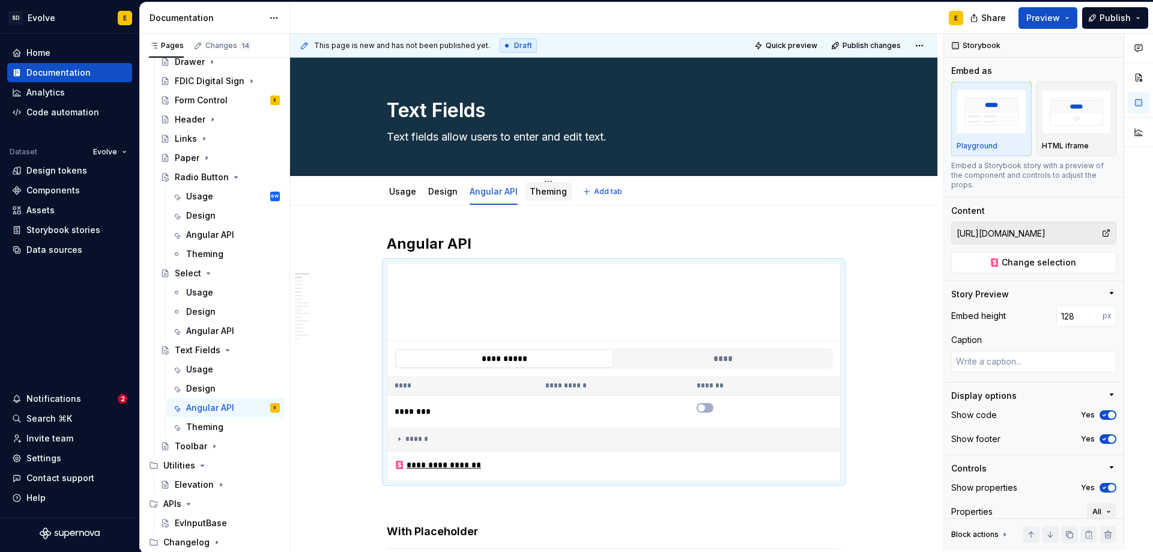
click at [540, 190] on link "Theming" at bounding box center [548, 191] width 37 height 10
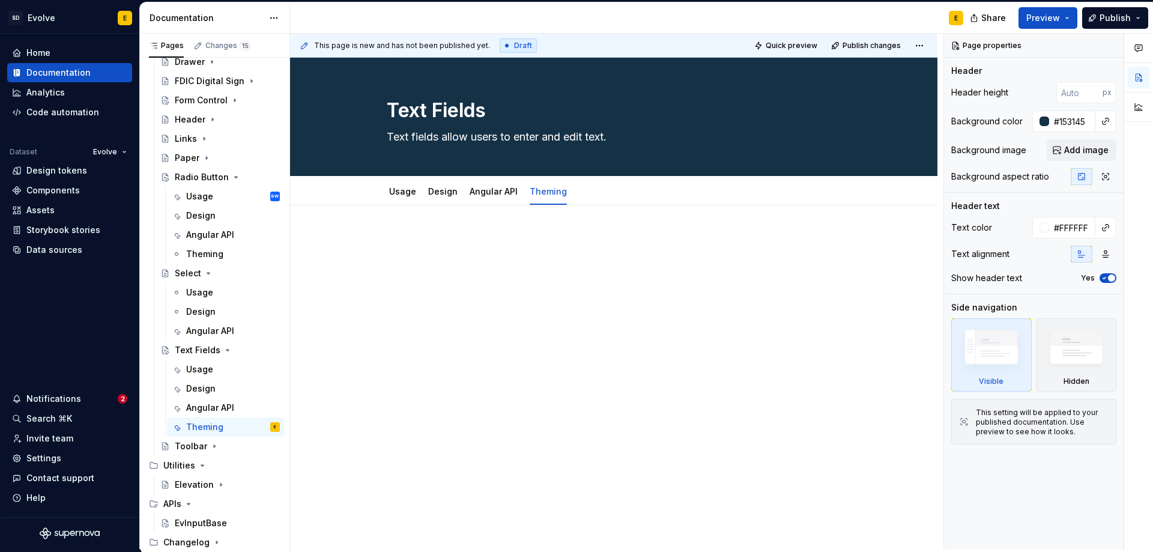
type textarea "*"
